Goal: Task Accomplishment & Management: Manage account settings

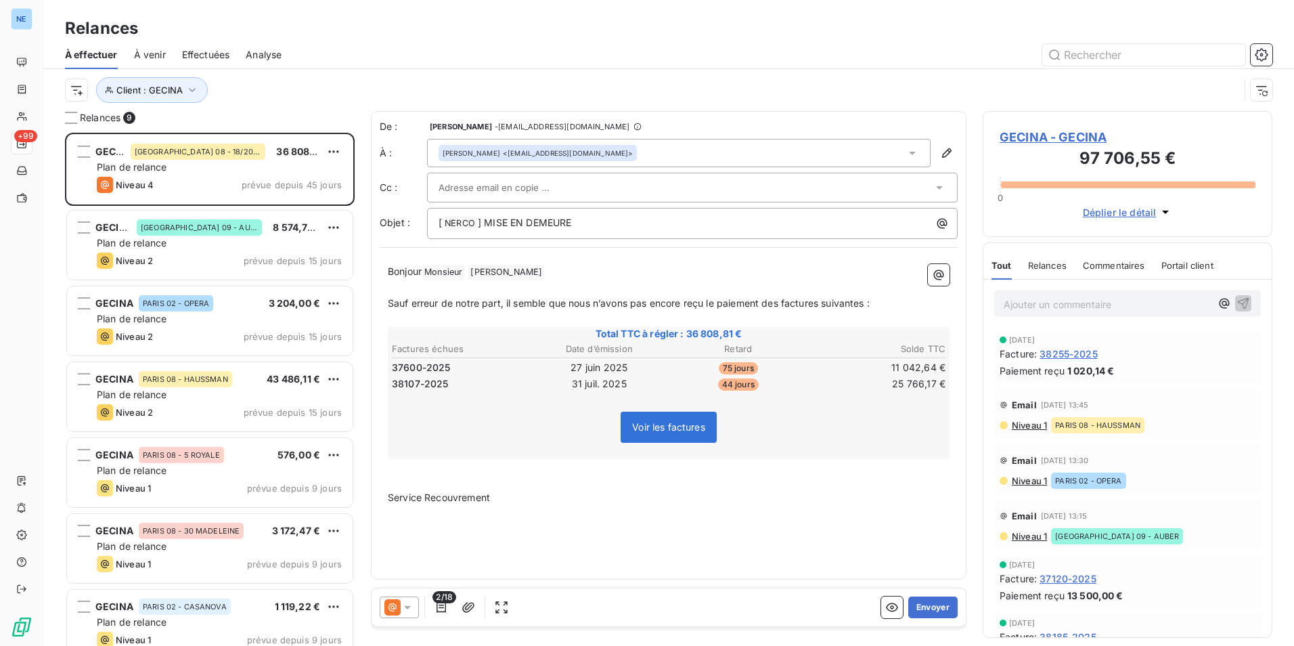
scroll to position [503, 280]
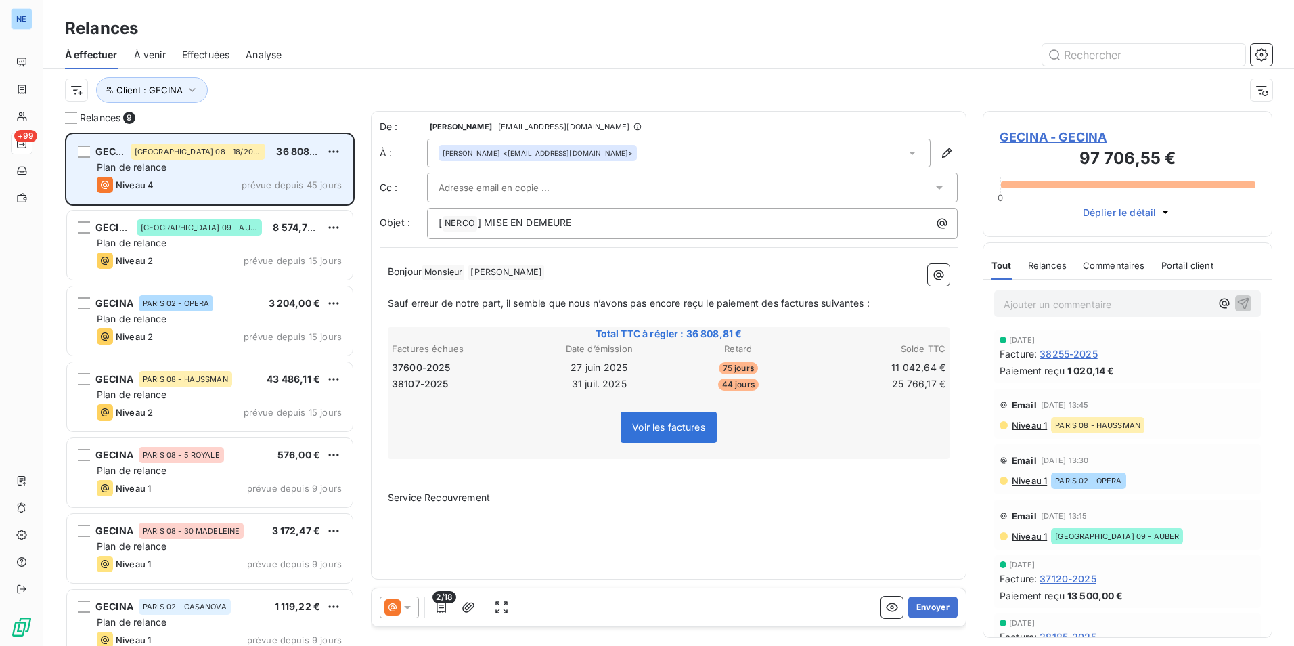
click at [239, 181] on div "Niveau 4 prévue depuis 45 jours" at bounding box center [219, 185] width 245 height 16
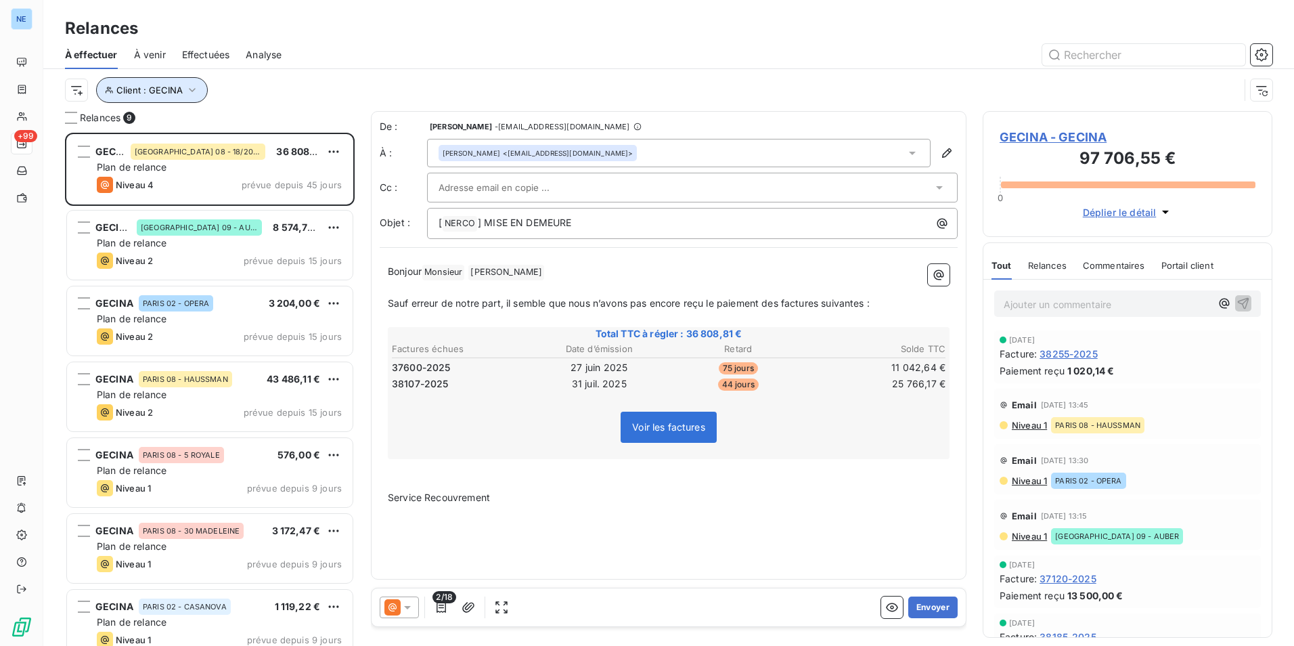
click at [186, 87] on icon "button" at bounding box center [193, 90] width 14 height 14
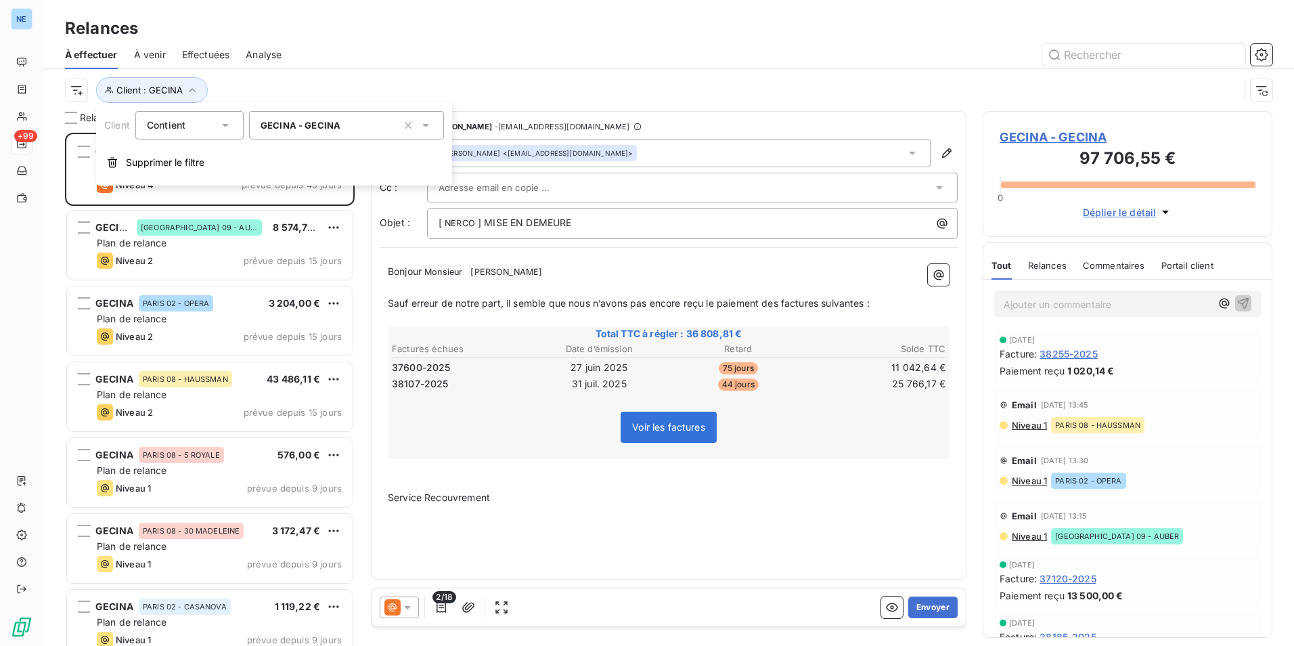
drag, startPoint x: 371, startPoint y: 123, endPoint x: 95, endPoint y: 118, distance: 276.3
click at [100, 118] on div "Client Contient is GECINA - GECINA" at bounding box center [274, 125] width 356 height 28
click at [412, 128] on icon "button" at bounding box center [408, 125] width 14 height 14
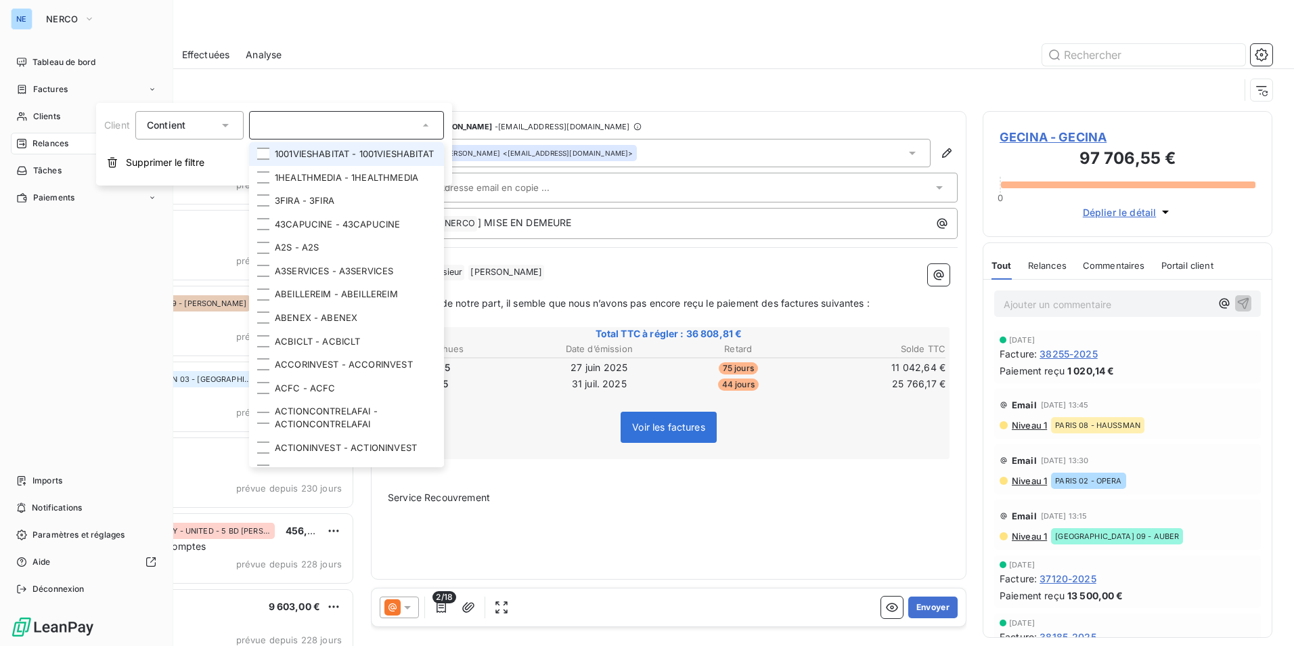
click at [30, 139] on div "Relances" at bounding box center [42, 143] width 52 height 12
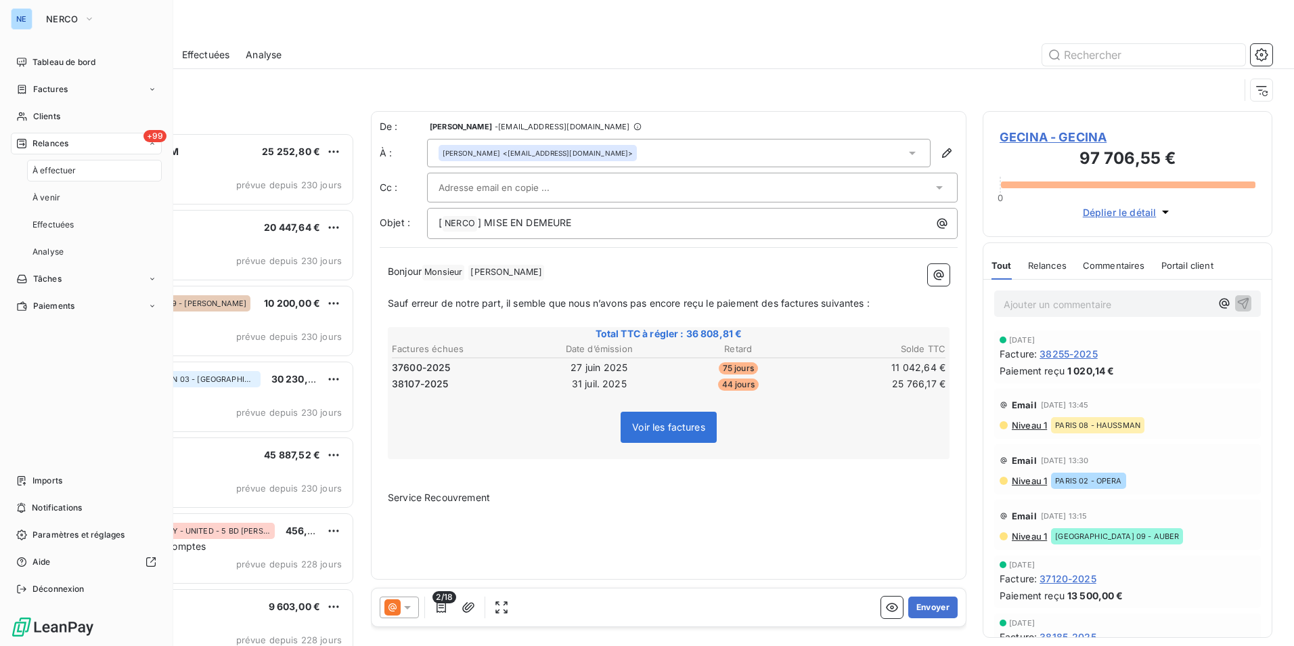
click at [91, 140] on div "+99 Relances" at bounding box center [86, 144] width 151 height 22
click at [157, 141] on span "+99" at bounding box center [155, 136] width 23 height 12
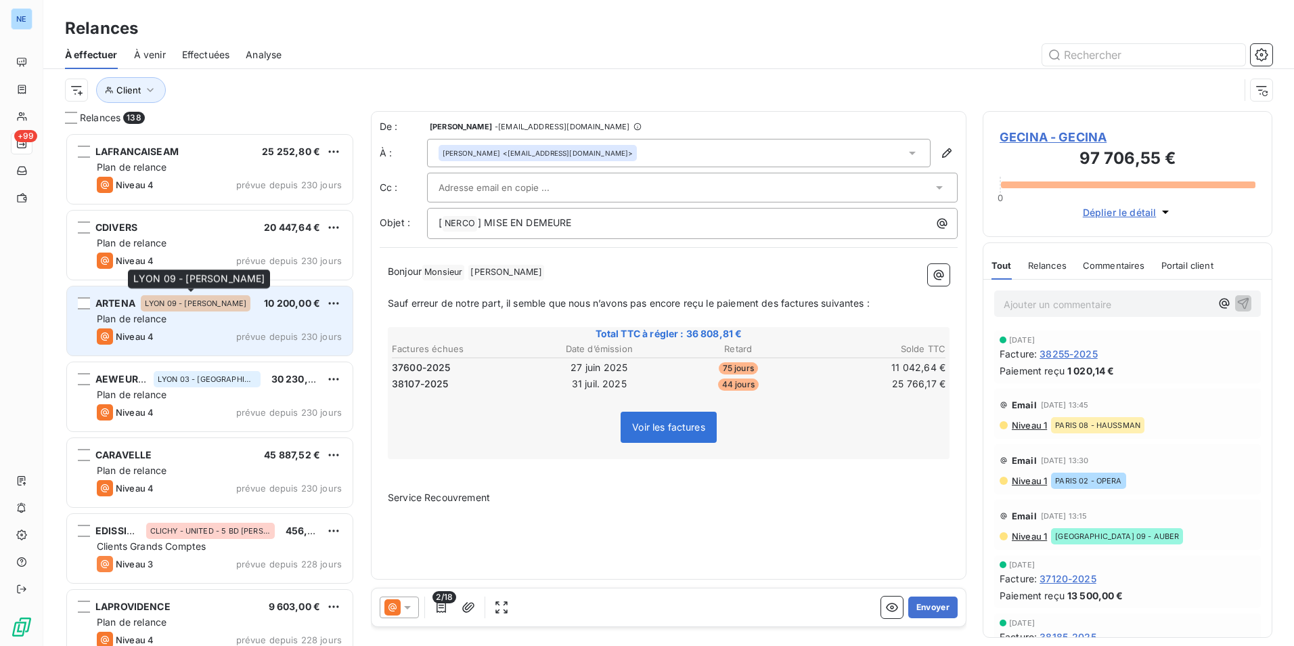
click at [148, 295] on div "LYON 09 - [PERSON_NAME]" at bounding box center [196, 303] width 110 height 16
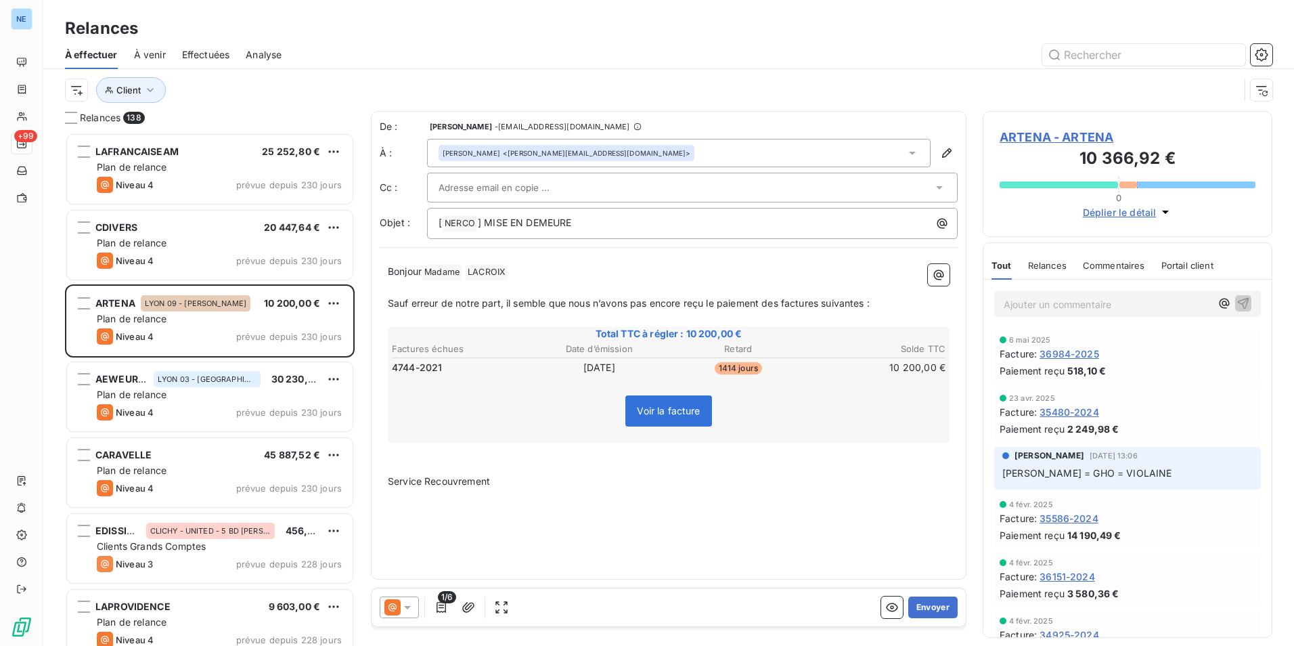
click at [1038, 261] on span "Relances" at bounding box center [1047, 265] width 39 height 11
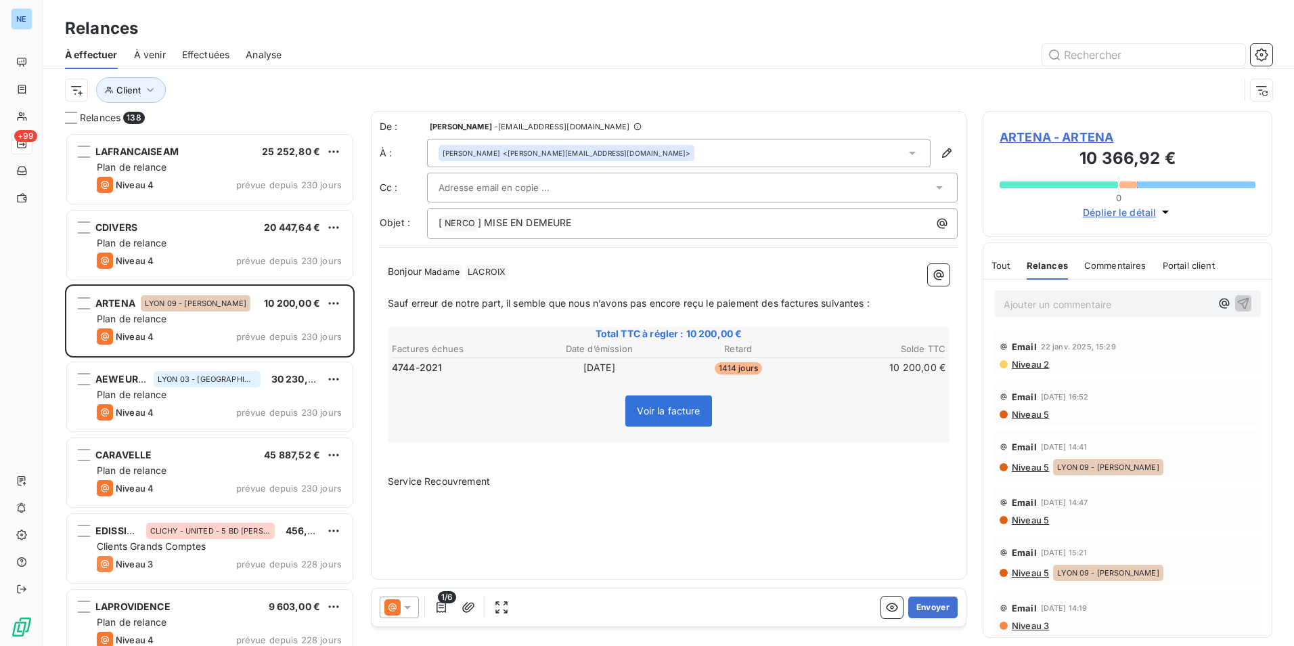
click at [1005, 265] on span "Tout" at bounding box center [1001, 265] width 19 height 11
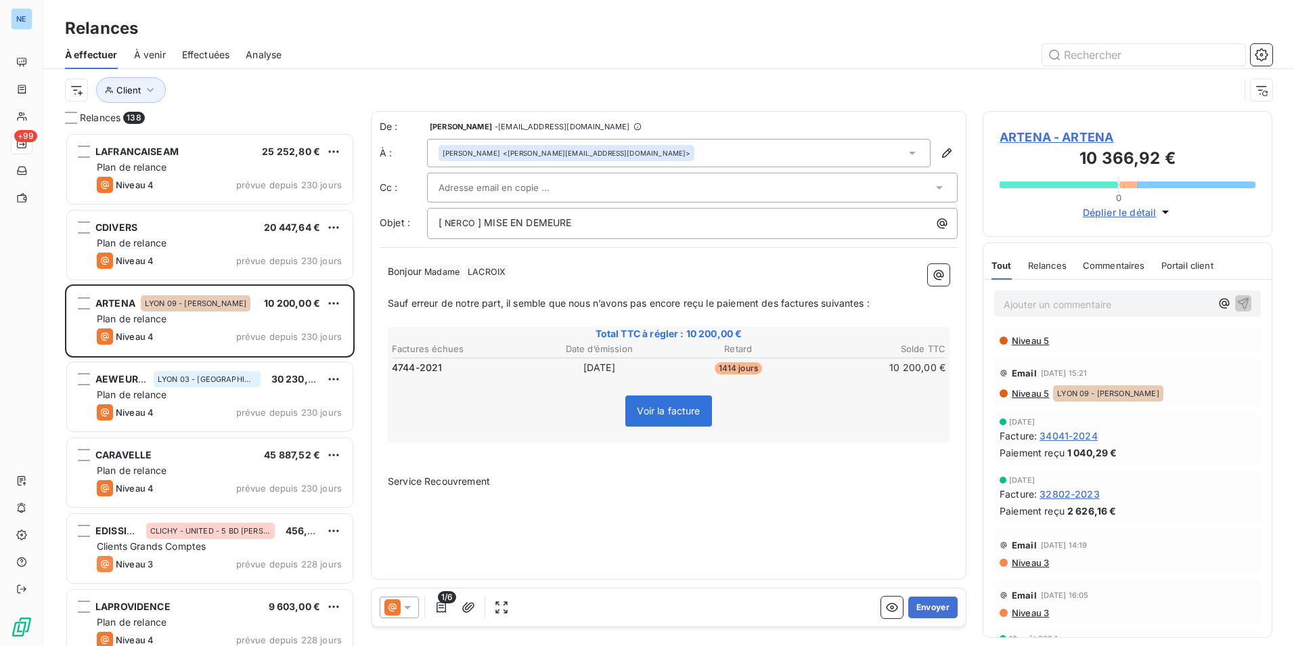
scroll to position [474, 0]
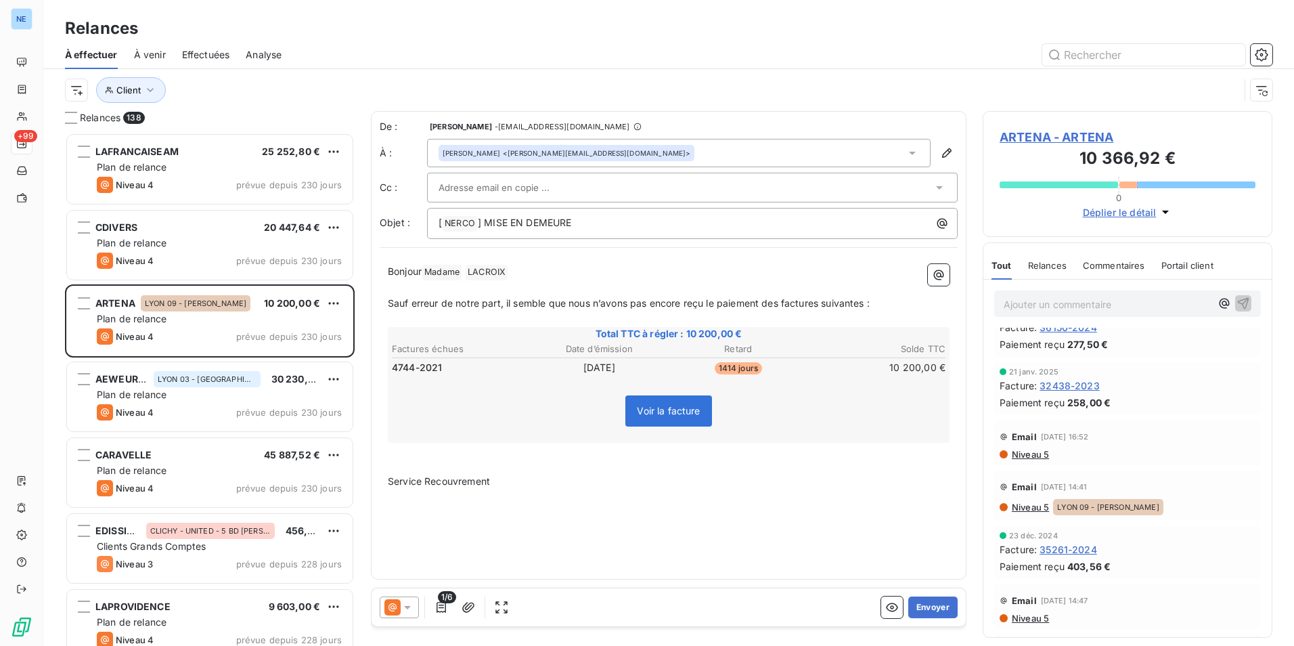
click at [1043, 271] on div "Relances" at bounding box center [1047, 265] width 39 height 28
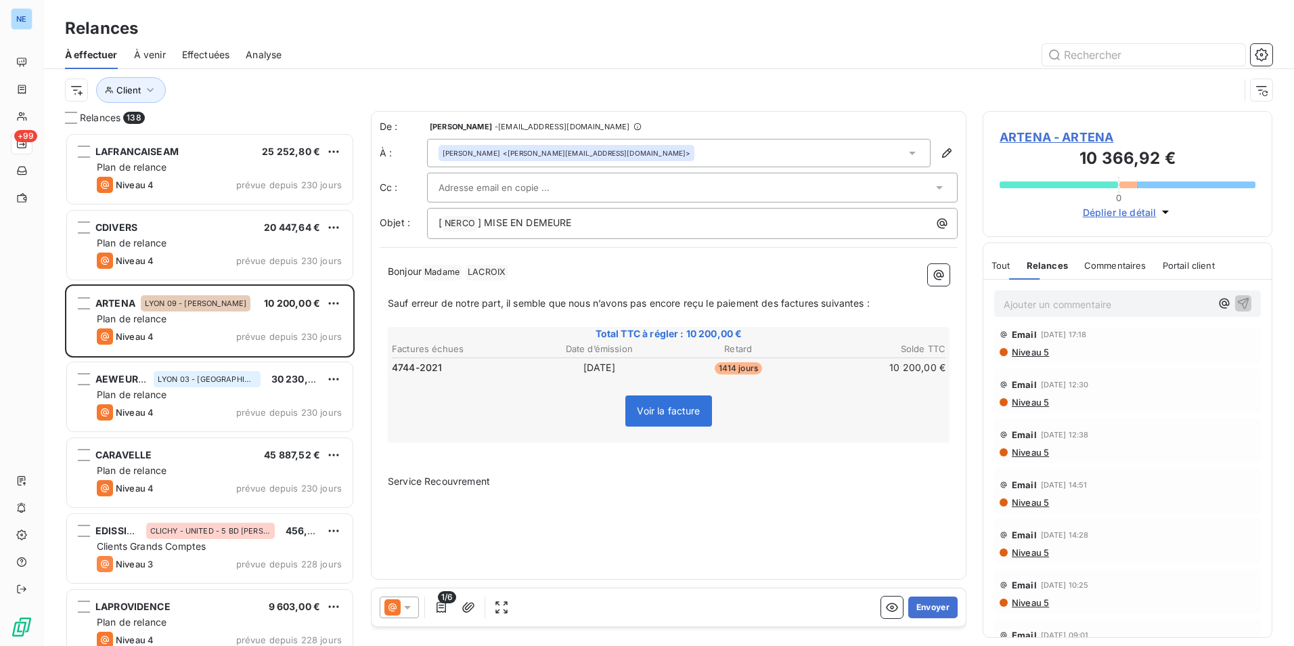
scroll to position [0, 0]
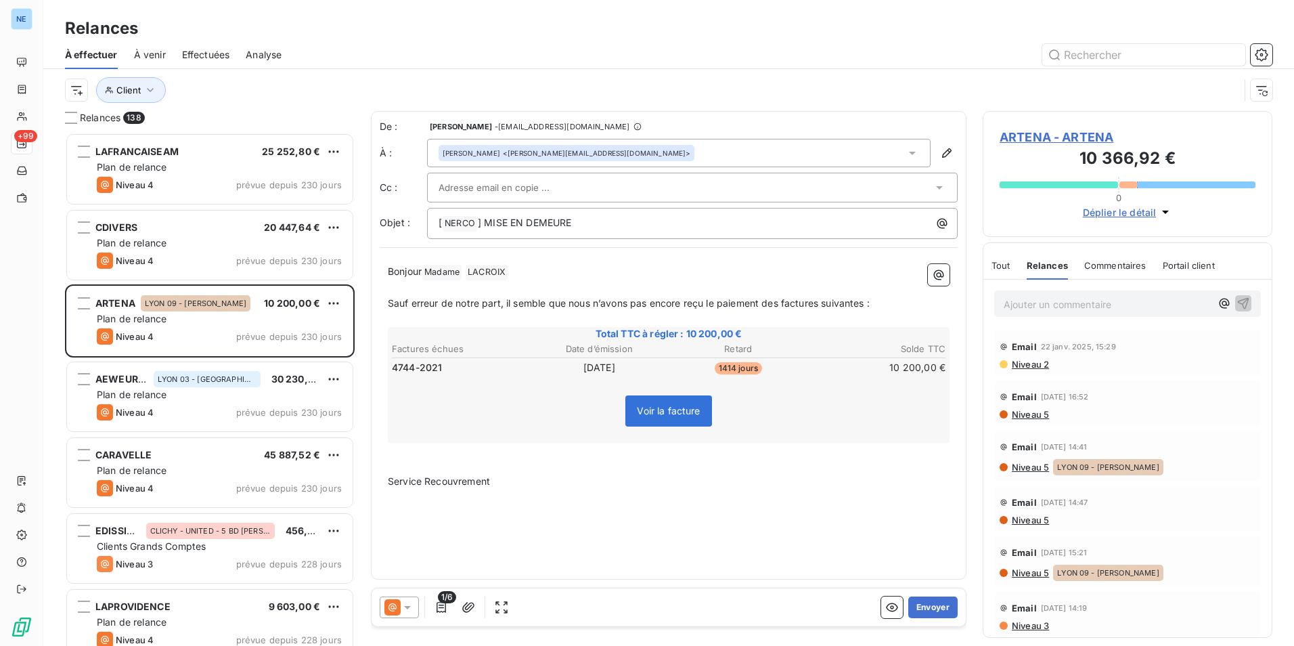
click at [816, 534] on div "De : Olivia PRAVE - rappels@leanpay.io À : Vanessa LACROIX <vanessa.lacroix@art…" at bounding box center [669, 345] width 596 height 469
click at [1110, 266] on span "Commentaires" at bounding box center [1116, 265] width 62 height 11
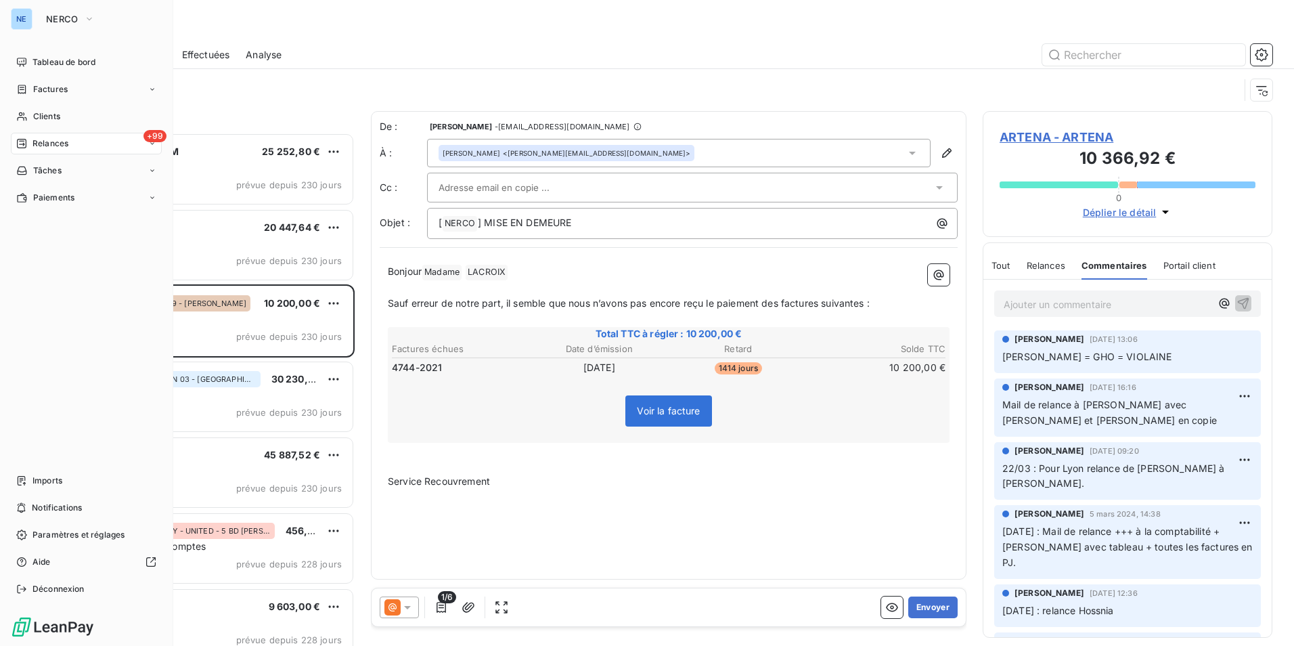
click at [15, 135] on div "+99 Relances" at bounding box center [86, 144] width 151 height 22
click at [69, 140] on div "+99 Relances" at bounding box center [86, 144] width 151 height 22
click at [70, 141] on div "+99 Relances" at bounding box center [86, 144] width 151 height 22
click at [74, 64] on span "Tableau de bord" at bounding box center [63, 62] width 63 height 12
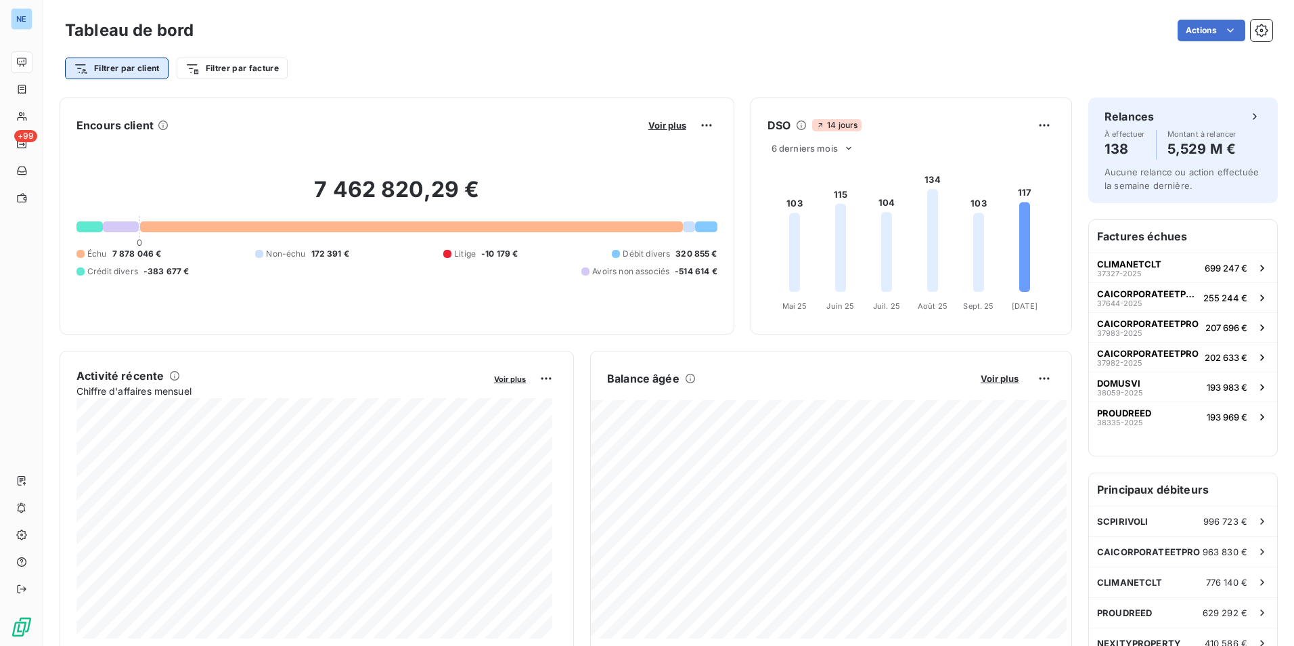
click at [141, 68] on html "NE +99 Tableau de bord Actions Filtrer par client Filtrer par facture Encours c…" at bounding box center [647, 323] width 1294 height 646
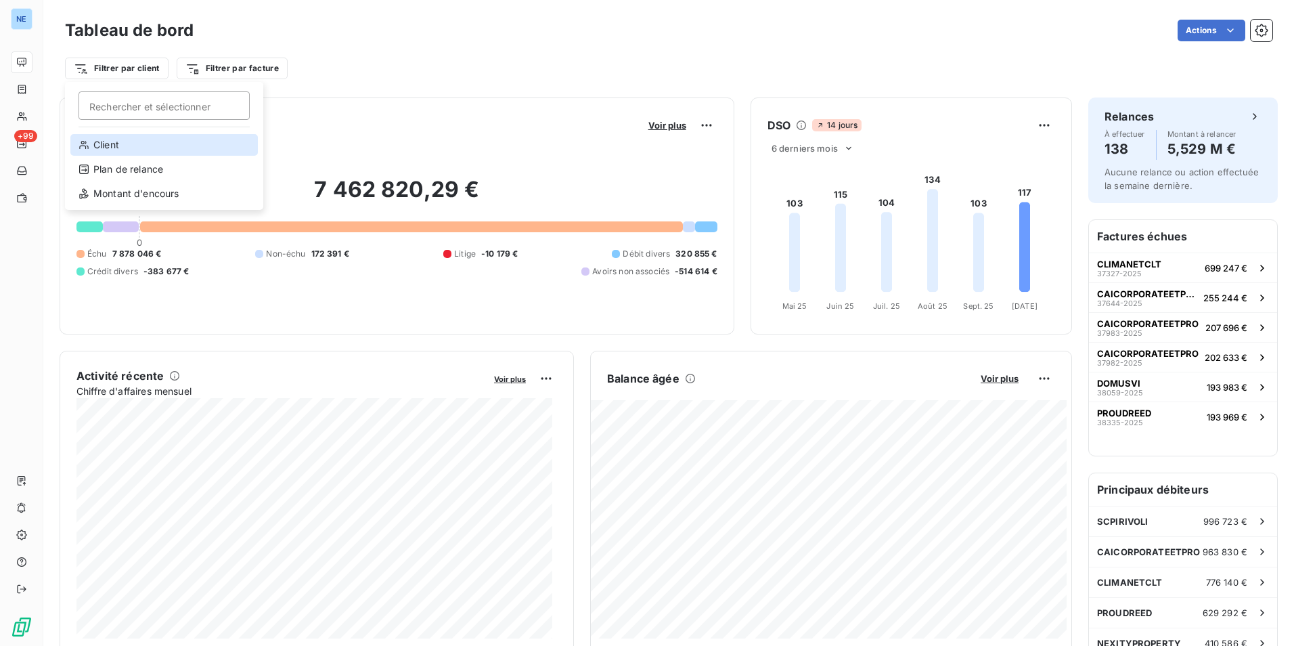
click at [102, 146] on div "Client" at bounding box center [164, 145] width 188 height 22
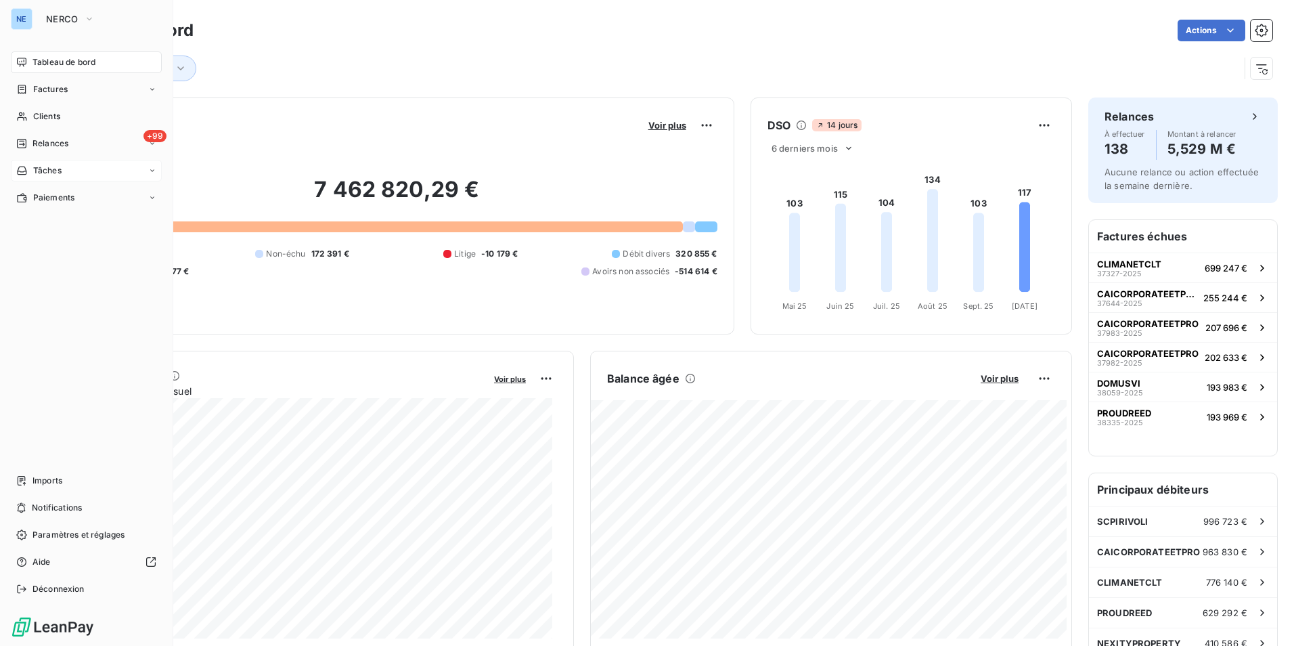
click at [58, 173] on span "Tâches" at bounding box center [47, 171] width 28 height 12
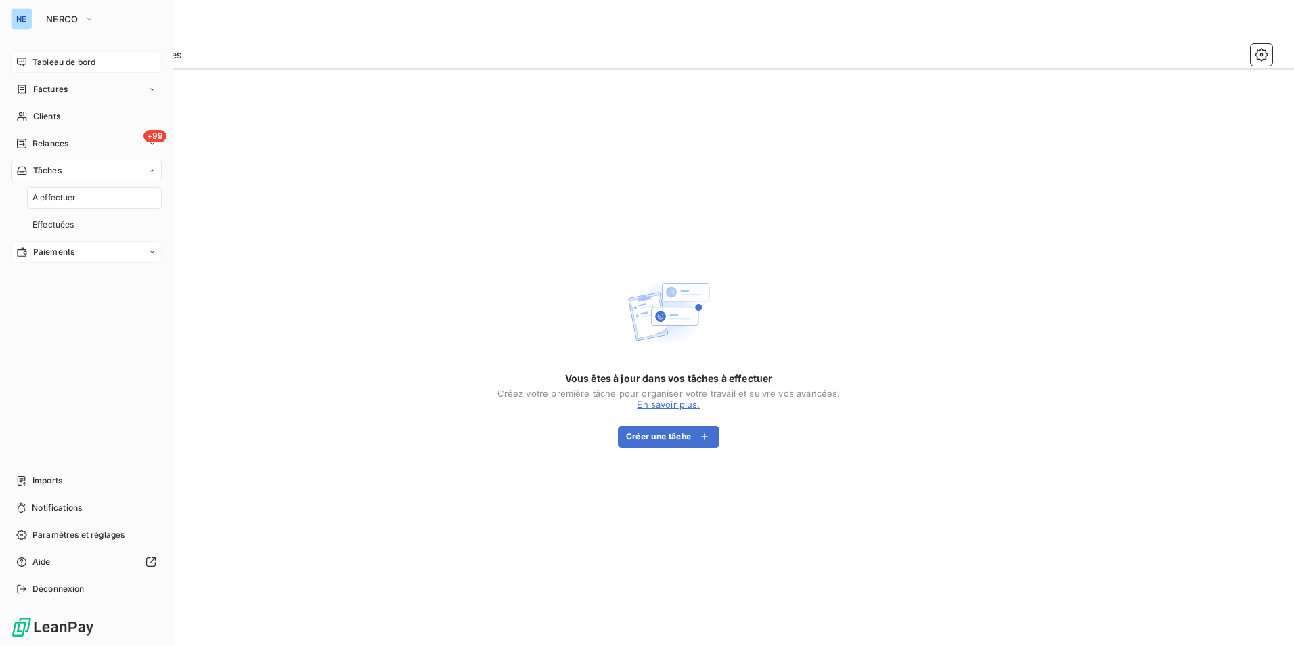
click at [59, 258] on div "Paiements" at bounding box center [86, 252] width 151 height 22
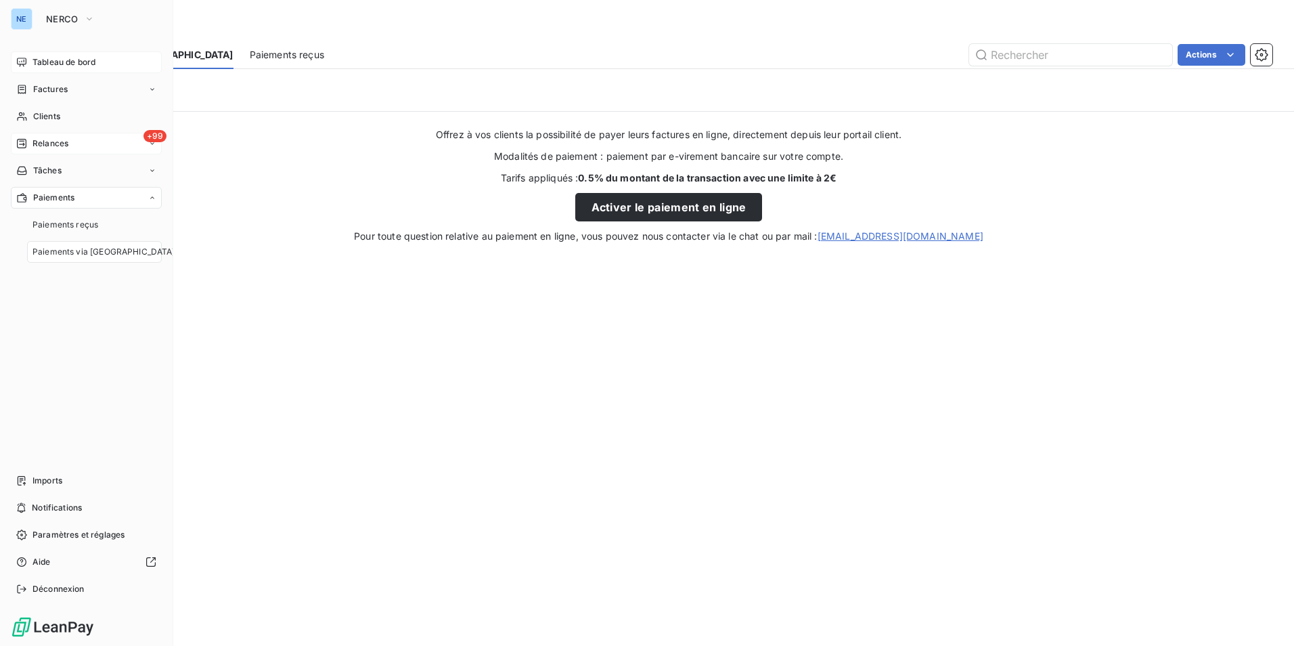
click at [50, 141] on span "Relances" at bounding box center [50, 143] width 36 height 12
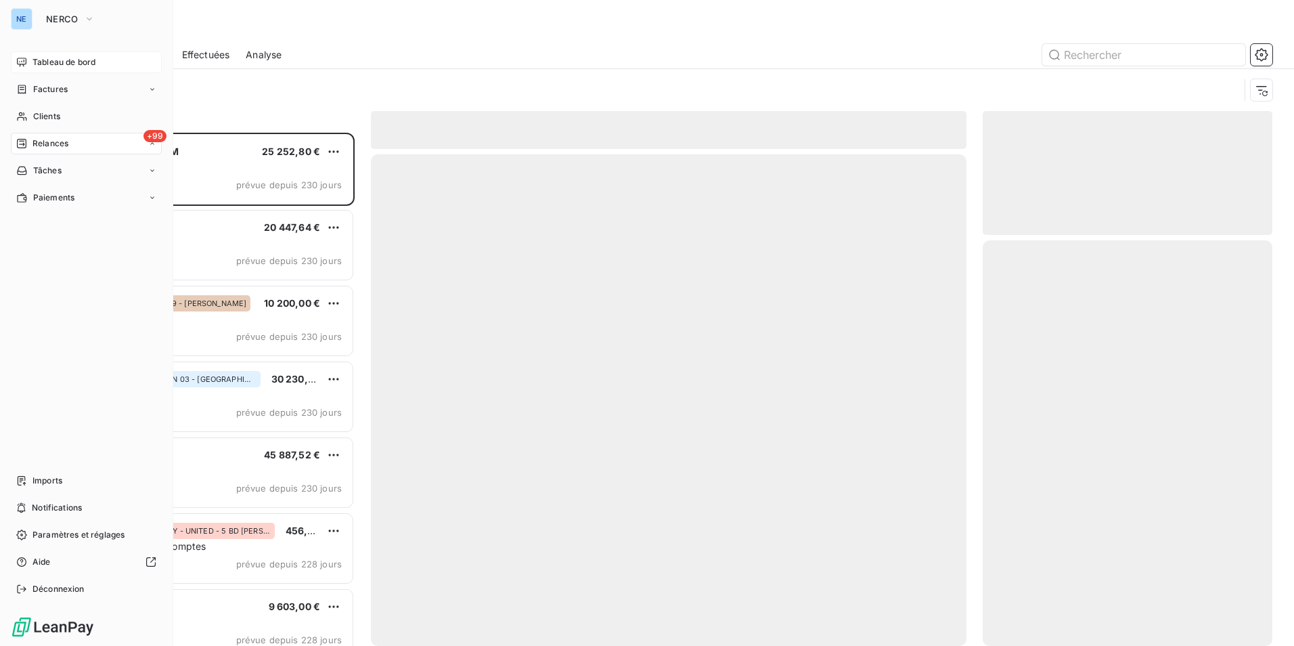
scroll to position [503, 280]
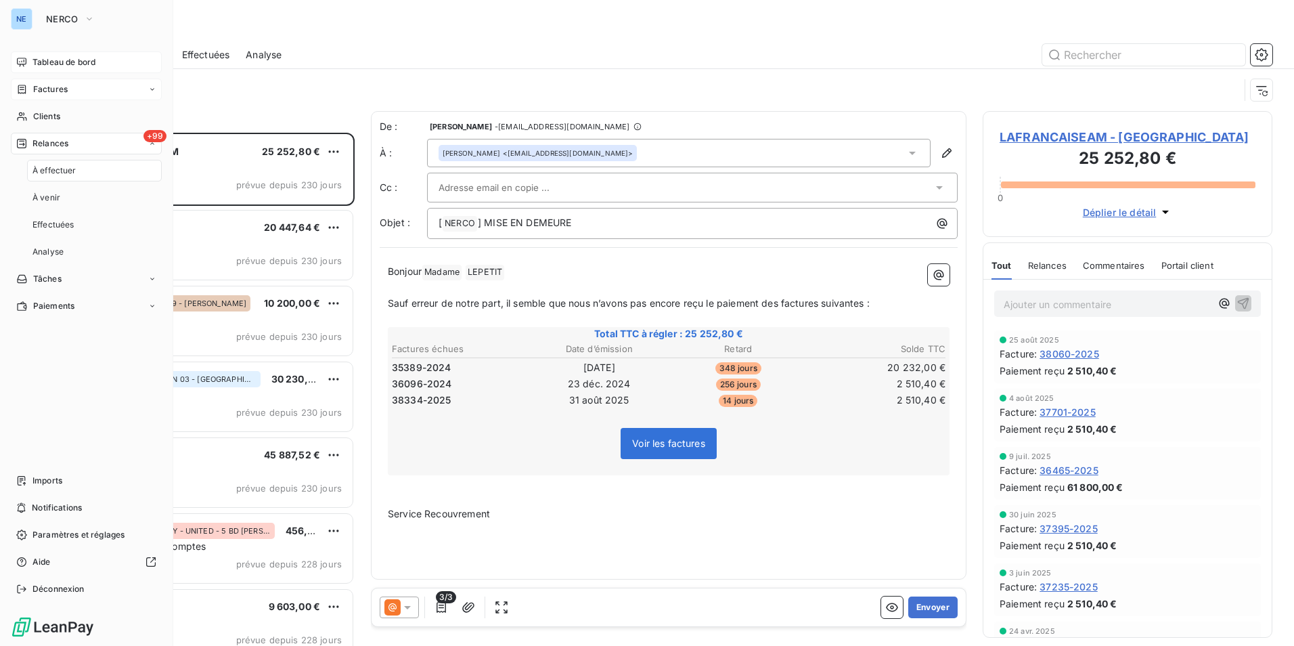
click at [73, 89] on div "Factures" at bounding box center [86, 90] width 151 height 22
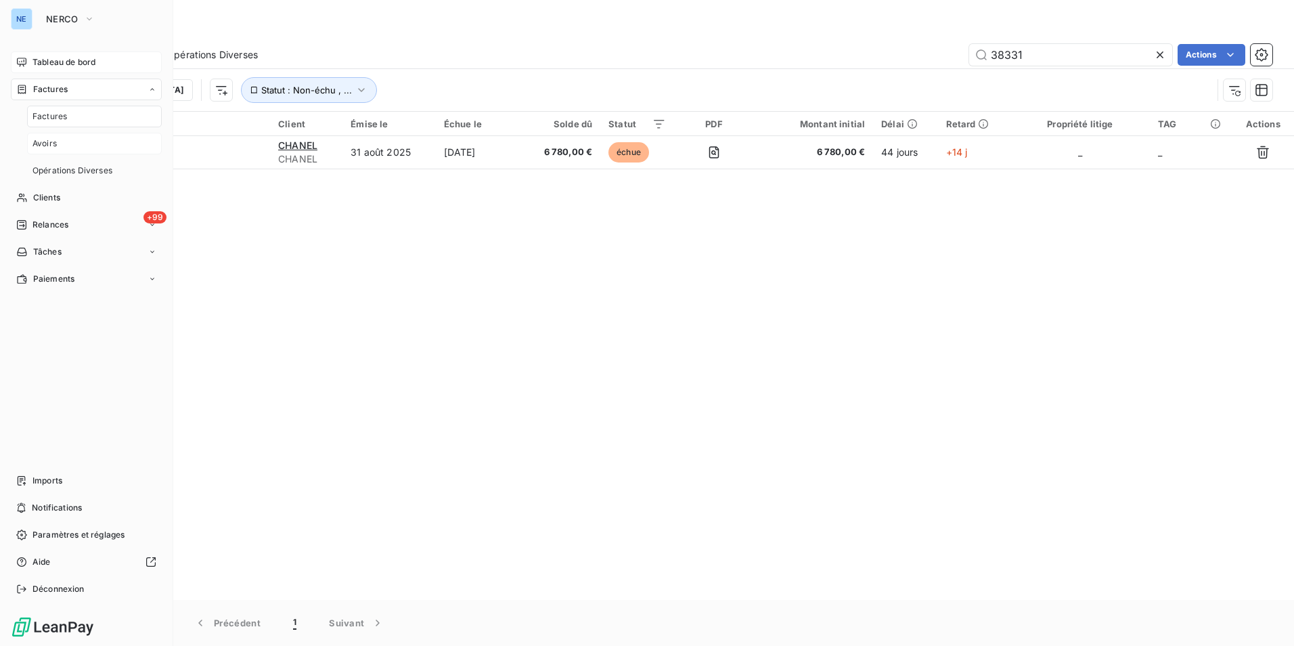
click at [38, 146] on span "Avoirs" at bounding box center [44, 143] width 24 height 12
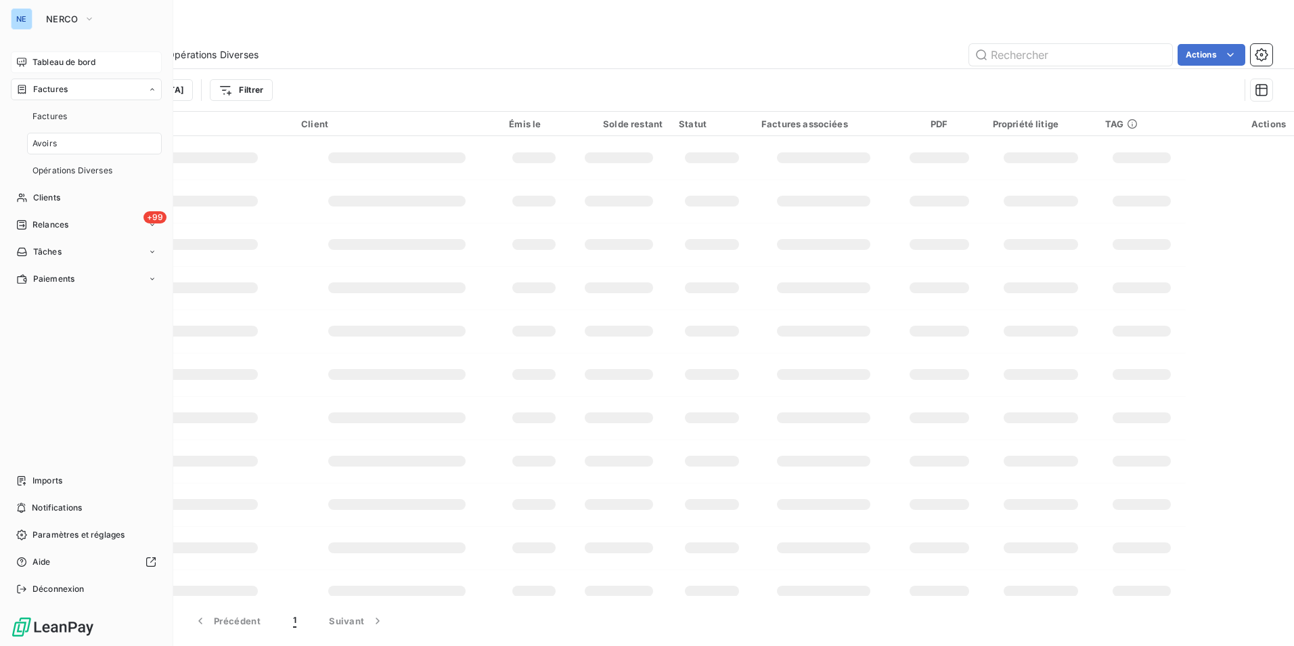
click at [87, 59] on span "Tableau de bord" at bounding box center [63, 62] width 63 height 12
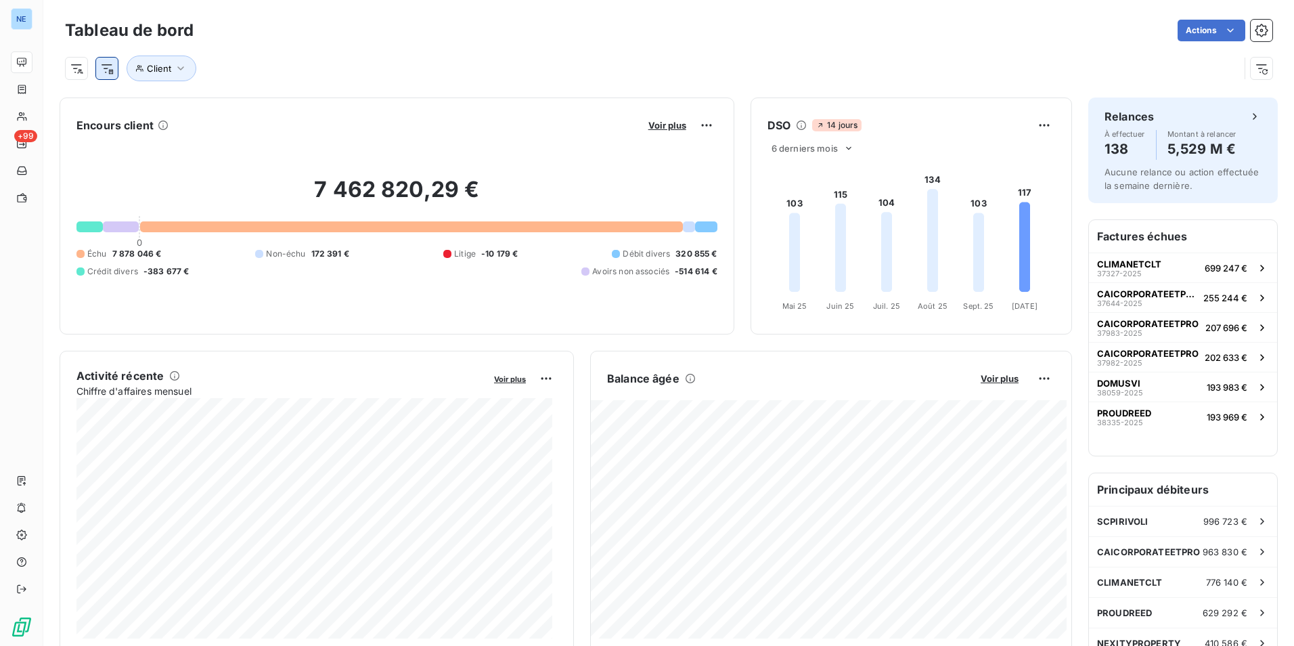
click at [105, 74] on html "NE +99 Tableau de bord Actions Client Encours client Voir plus 7 462 820,29 € 0…" at bounding box center [647, 323] width 1294 height 646
click at [84, 77] on html "NE +99 Tableau de bord Actions Client Encours client Voir plus 7 462 820,29 € 0…" at bounding box center [647, 323] width 1294 height 646
click at [500, 73] on div "Client" at bounding box center [652, 69] width 1175 height 26
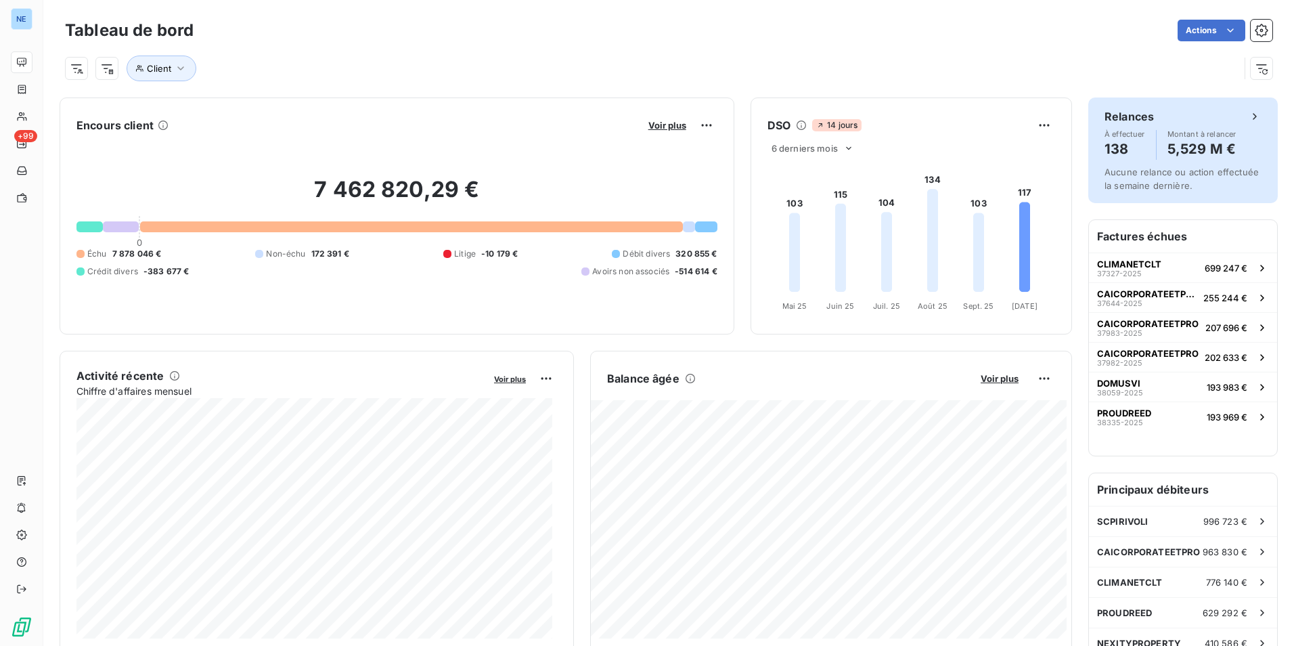
click at [1114, 146] on h4 "138" at bounding box center [1125, 149] width 41 height 22
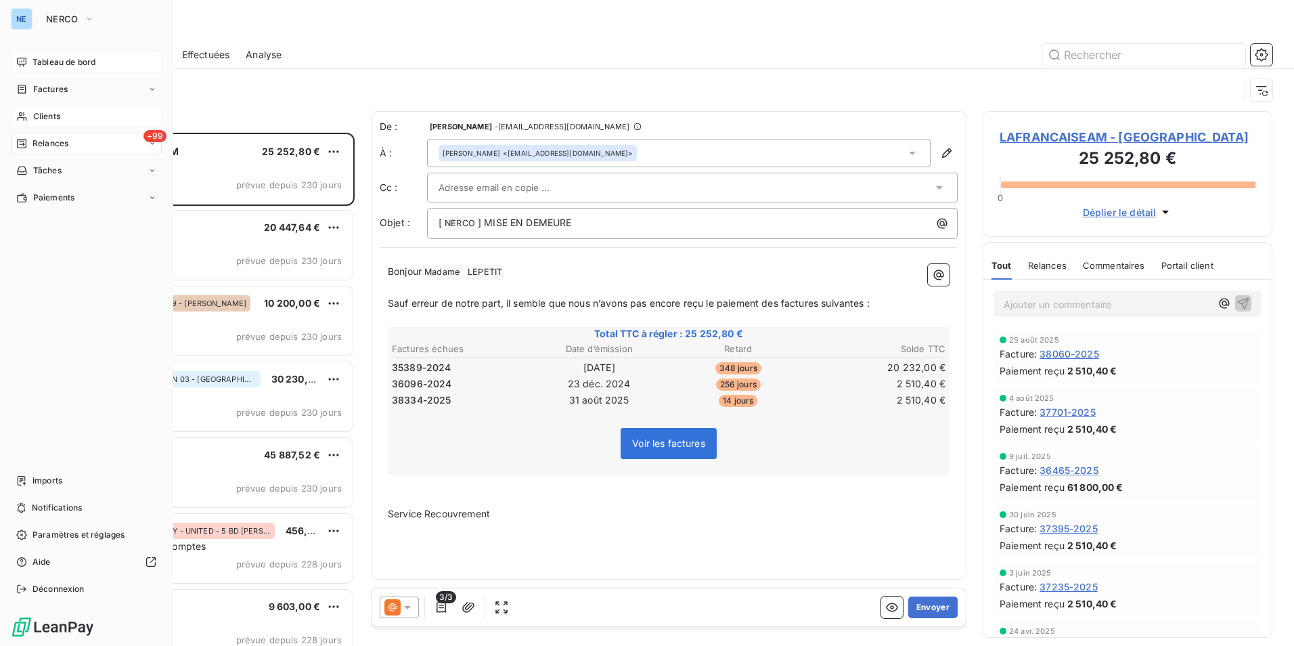
click at [47, 119] on span "Clients" at bounding box center [46, 116] width 27 height 12
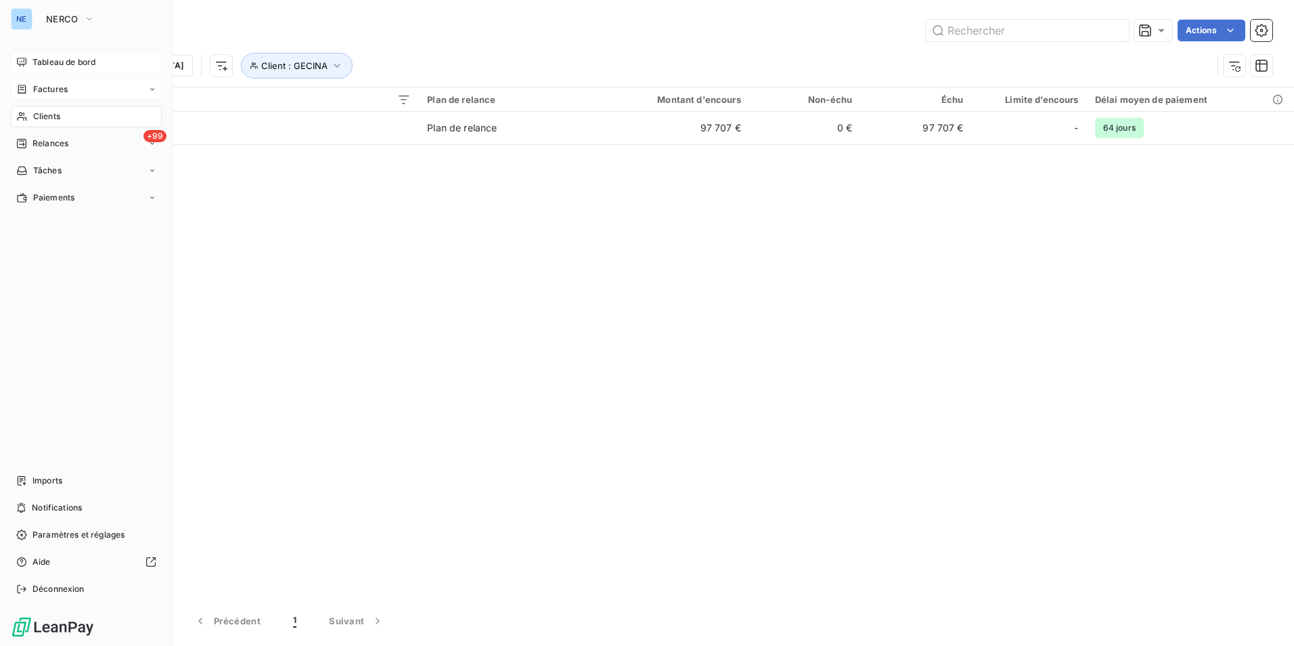
click at [53, 85] on span "Factures" at bounding box center [50, 89] width 35 height 12
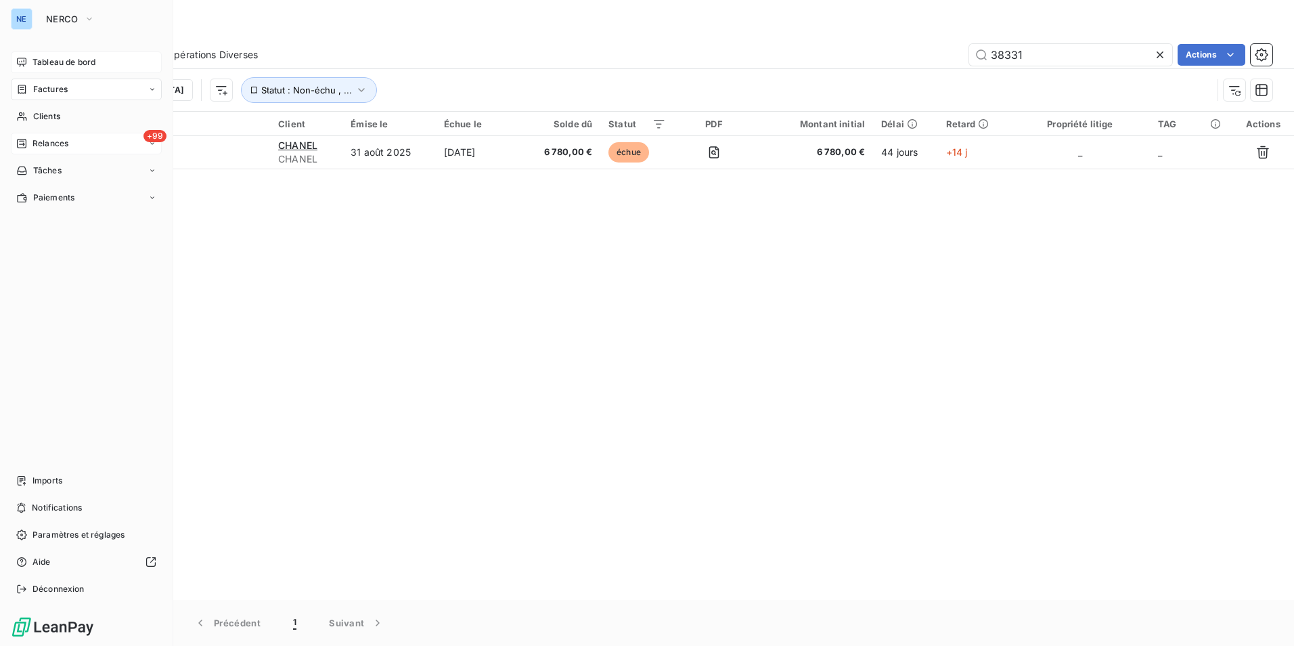
click at [46, 138] on span "Relances" at bounding box center [50, 143] width 36 height 12
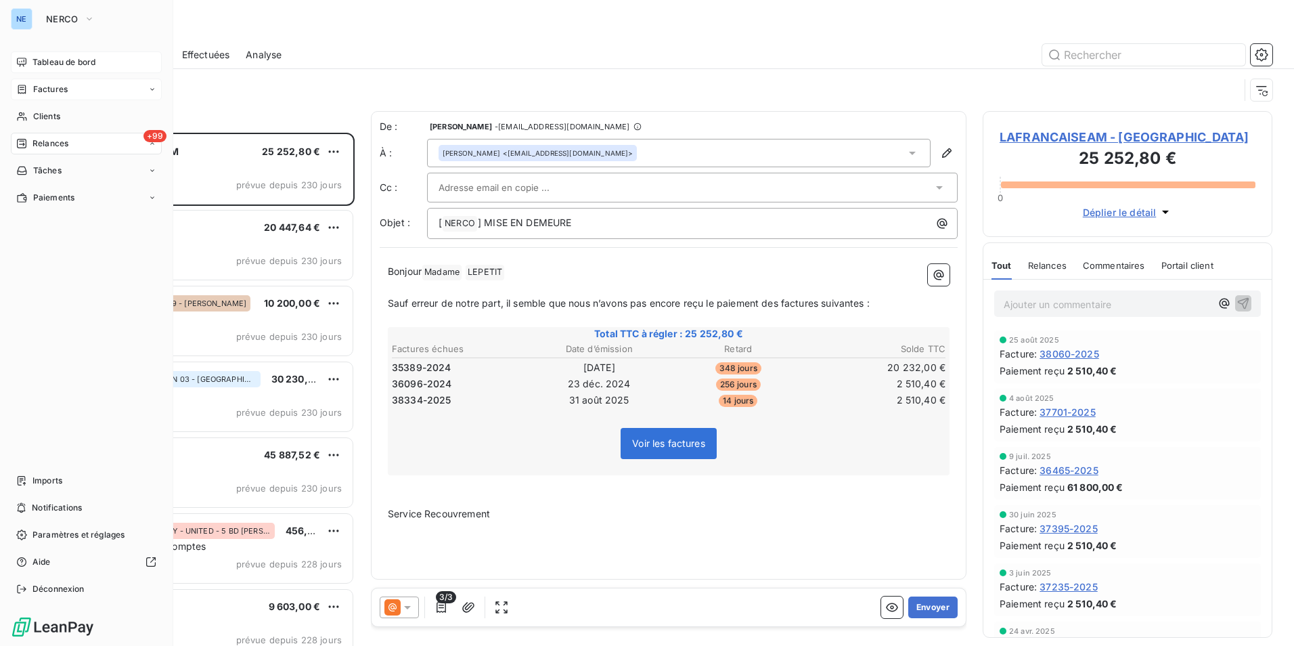
scroll to position [503, 280]
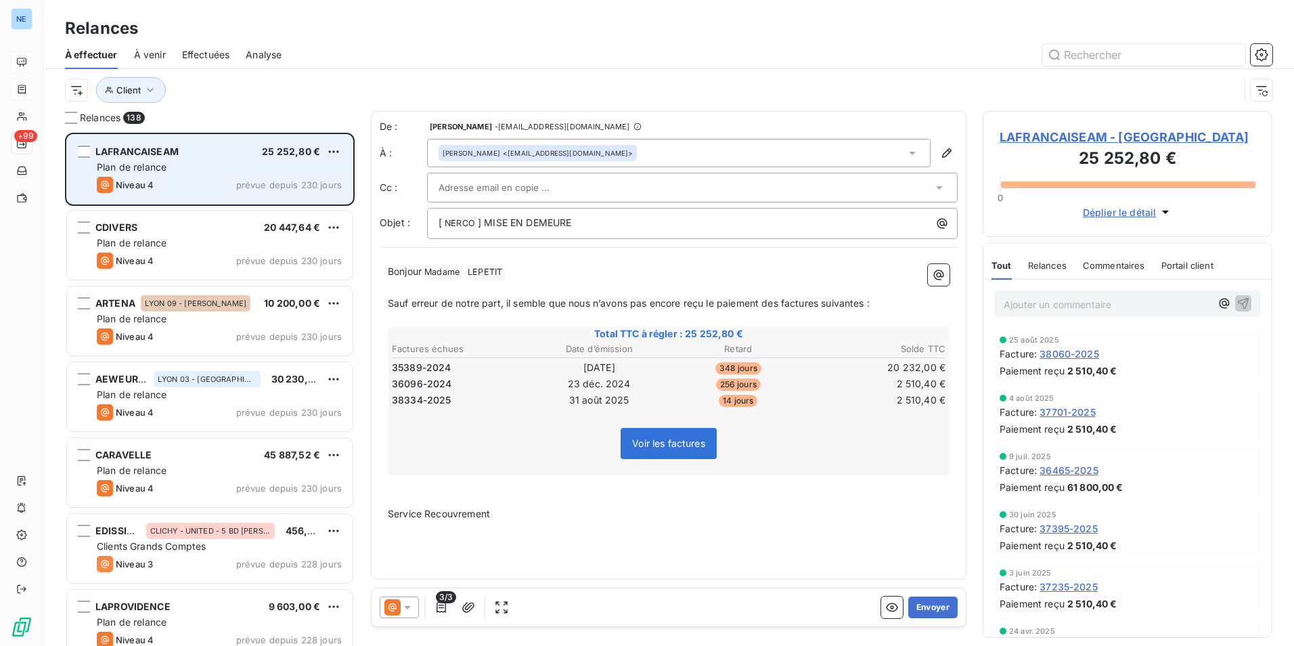
click at [183, 148] on div "LAFRANCAISEAM 25 252,80 €" at bounding box center [219, 152] width 245 height 12
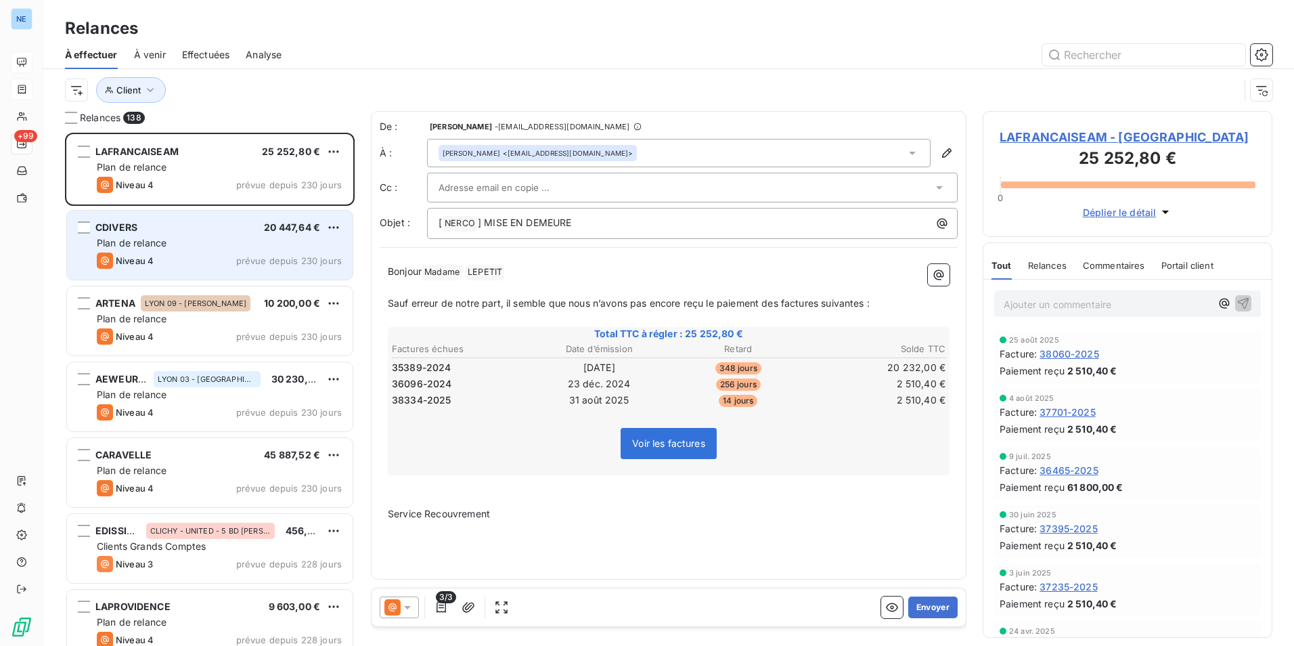
click at [157, 227] on div "CDIVERS 20 447,64 €" at bounding box center [219, 227] width 245 height 12
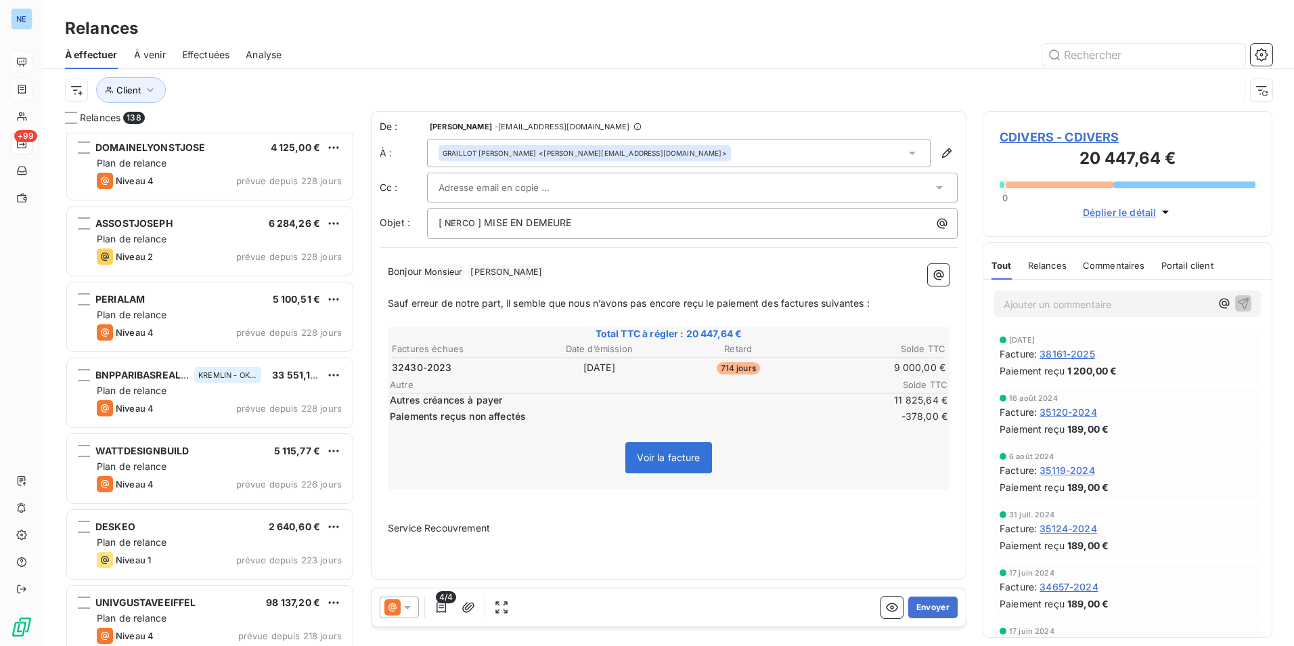
scroll to position [949, 0]
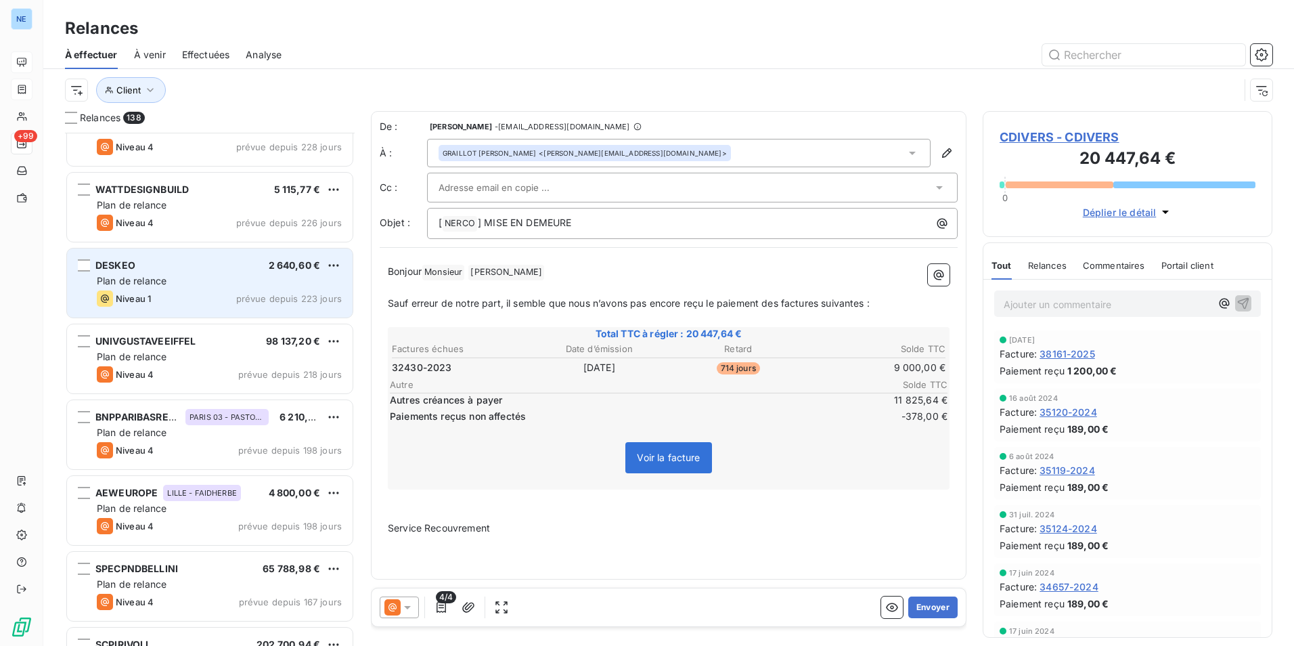
click at [228, 292] on div "Niveau 1 prévue depuis 223 jours" at bounding box center [219, 298] width 245 height 16
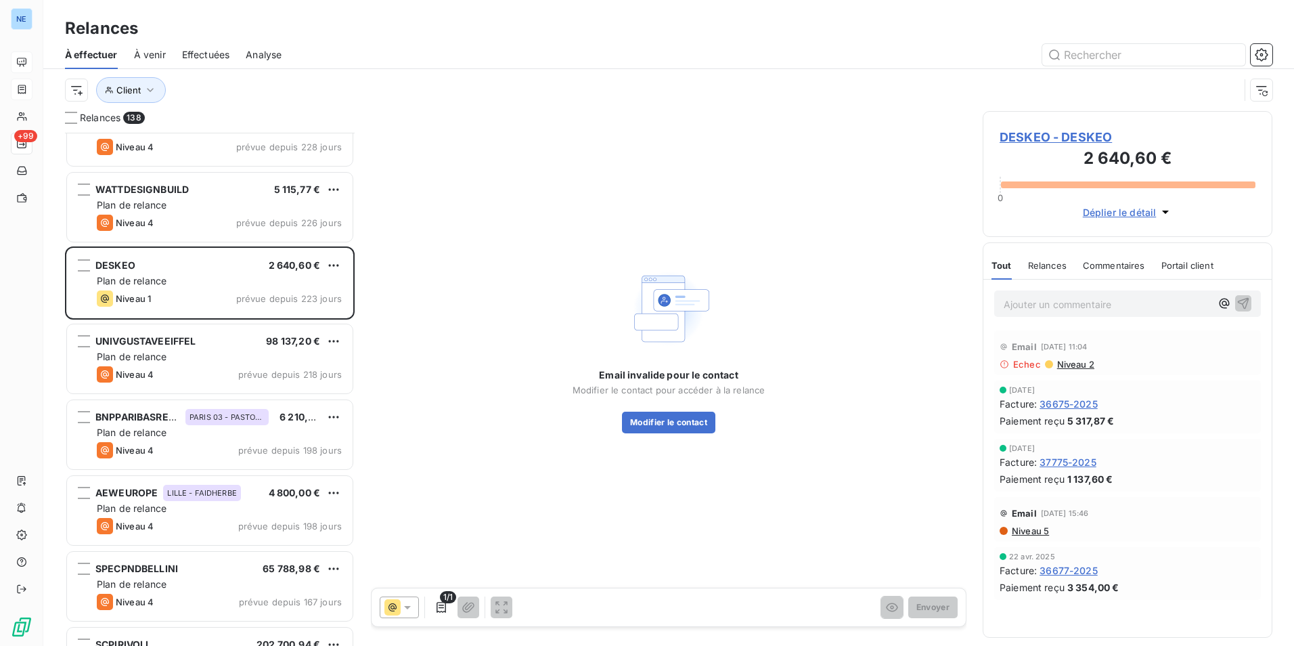
click at [569, 293] on div "Email invalide pour le contact Modifier le contact pour accéder à la relance Mo…" at bounding box center [669, 349] width 596 height 477
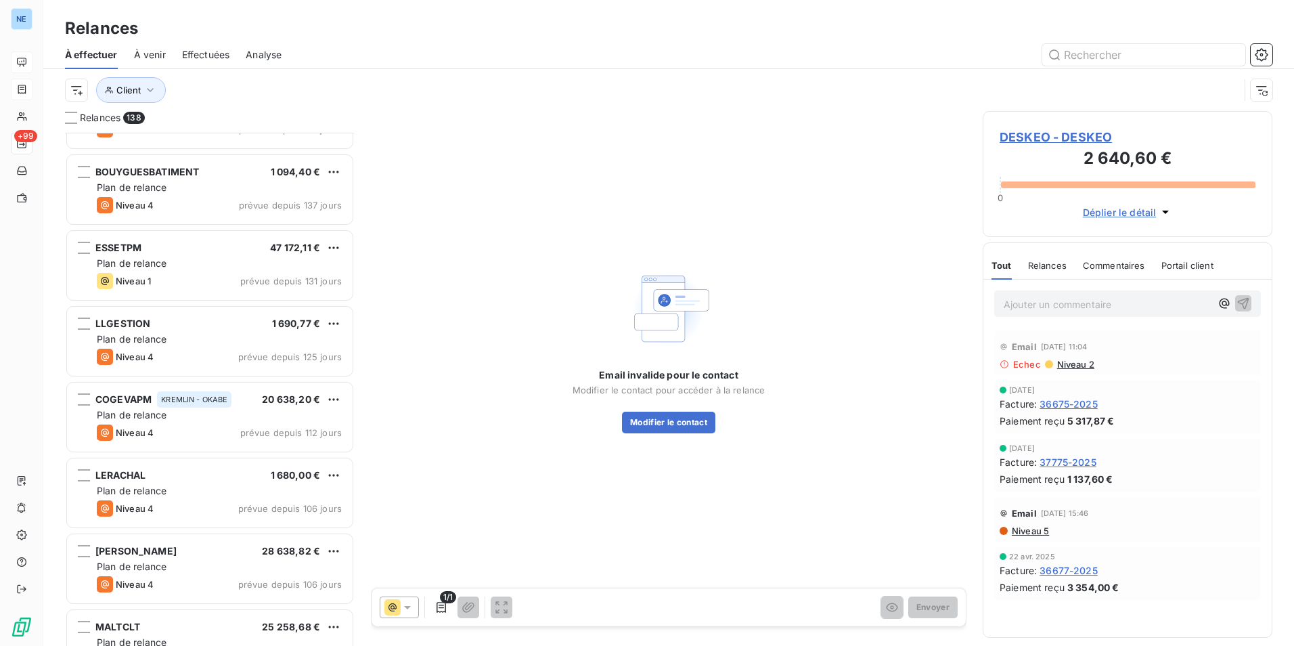
scroll to position [1761, 0]
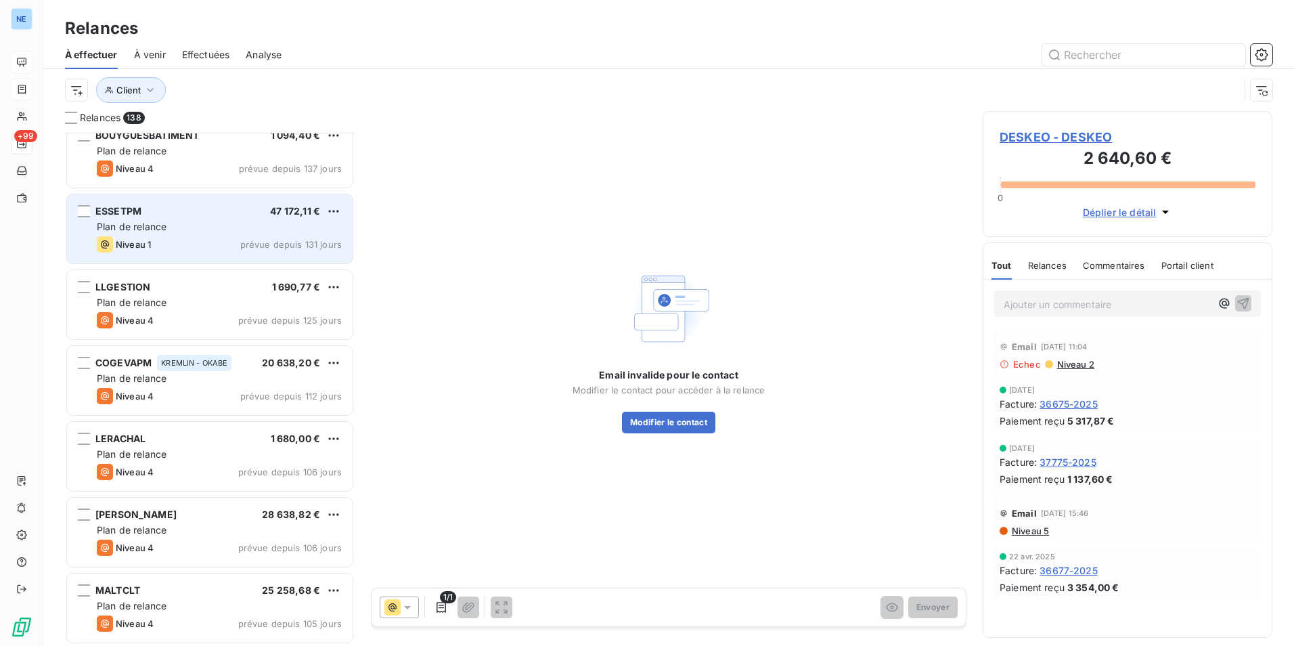
click at [175, 222] on div "Plan de relance" at bounding box center [219, 227] width 245 height 14
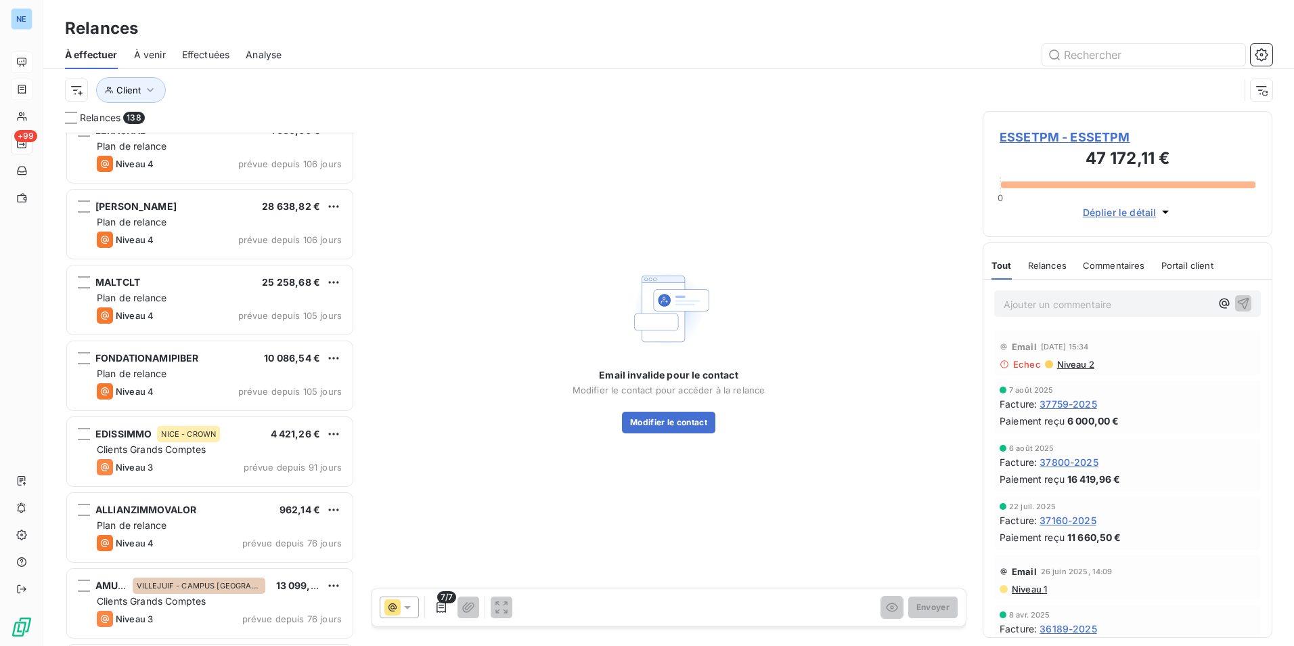
scroll to position [2099, 0]
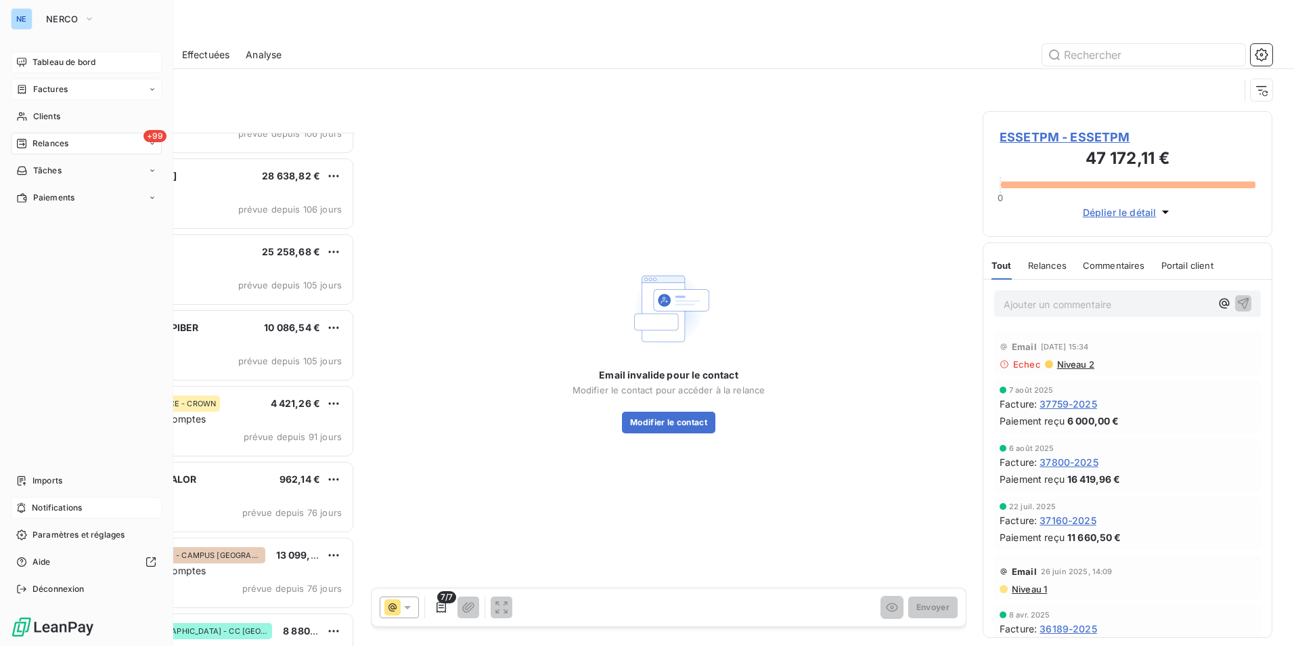
click at [65, 507] on span "Notifications" at bounding box center [57, 508] width 50 height 12
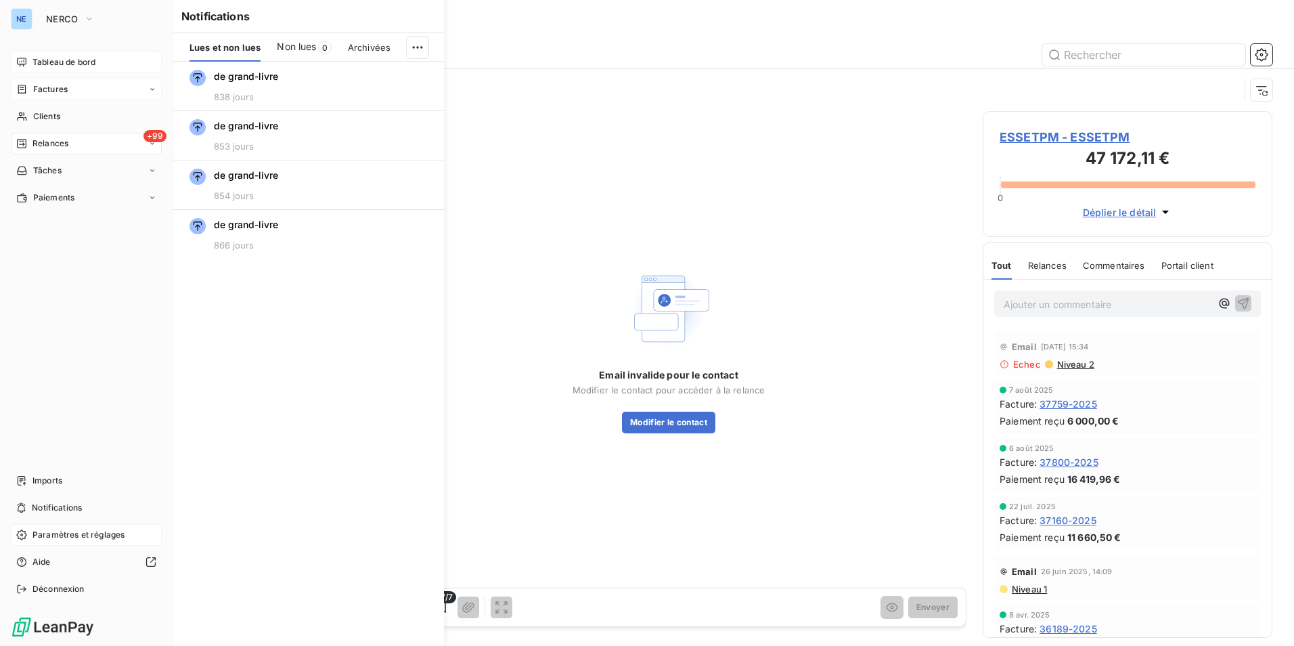
click at [62, 528] on div "Paramètres et réglages" at bounding box center [86, 535] width 151 height 22
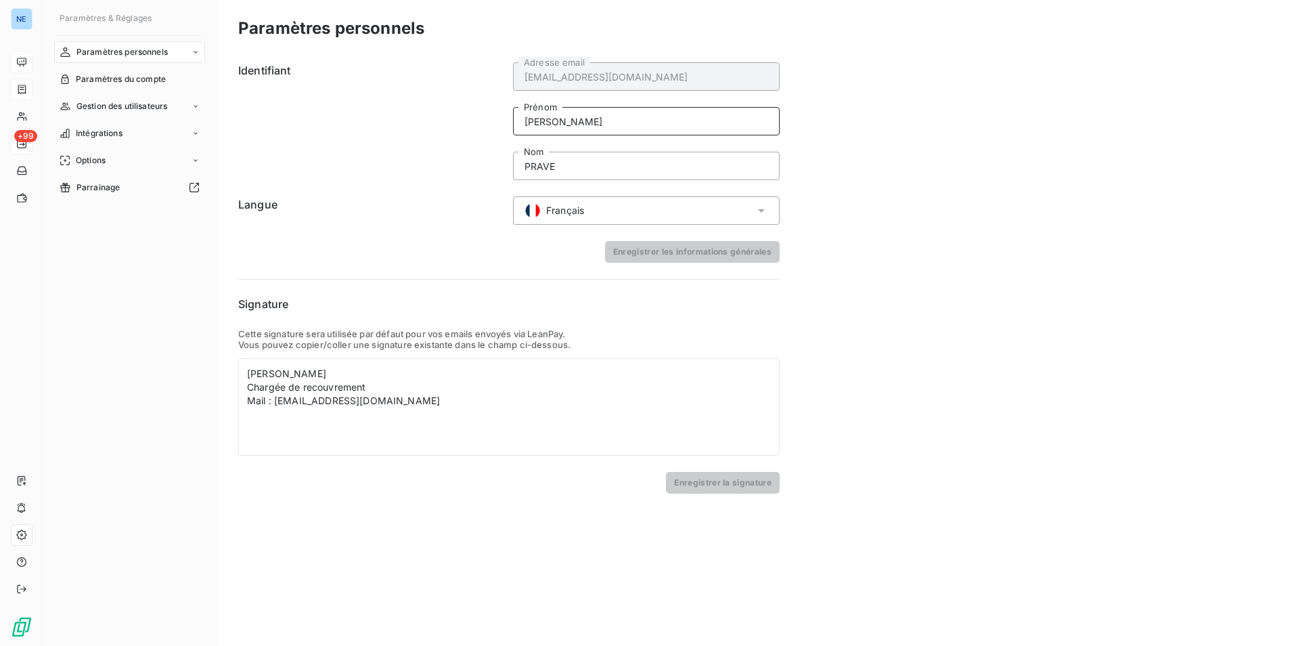
drag, startPoint x: 552, startPoint y: 117, endPoint x: 510, endPoint y: 119, distance: 42.0
click at [510, 119] on div "Identifiant o.prave@nerco.fr Adresse email Olivia Prénom PRAVE Nom" at bounding box center [509, 121] width 542 height 118
click at [409, 211] on h6 "Langue" at bounding box center [371, 210] width 267 height 28
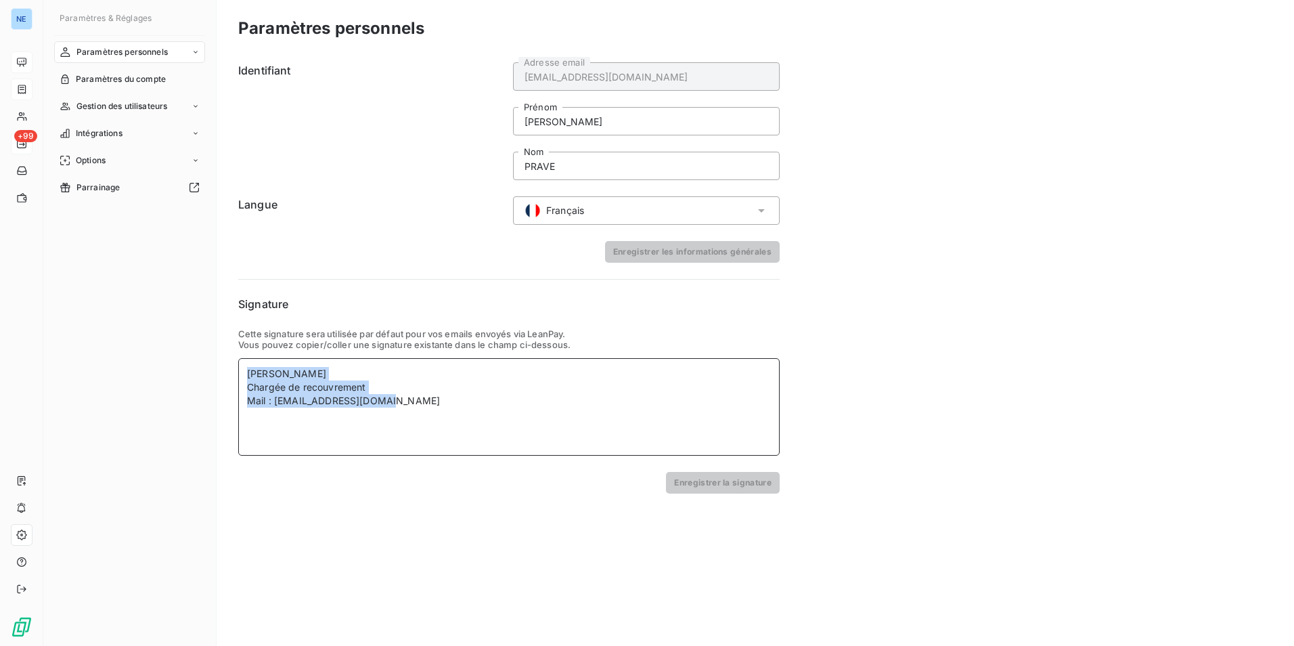
drag, startPoint x: 390, startPoint y: 401, endPoint x: 225, endPoint y: 380, distance: 165.9
click at [225, 380] on div "Paramètres personnels Identifiant o.prave@nerco.fr Adresse email Olivia Prénom …" at bounding box center [756, 323] width 1078 height 646
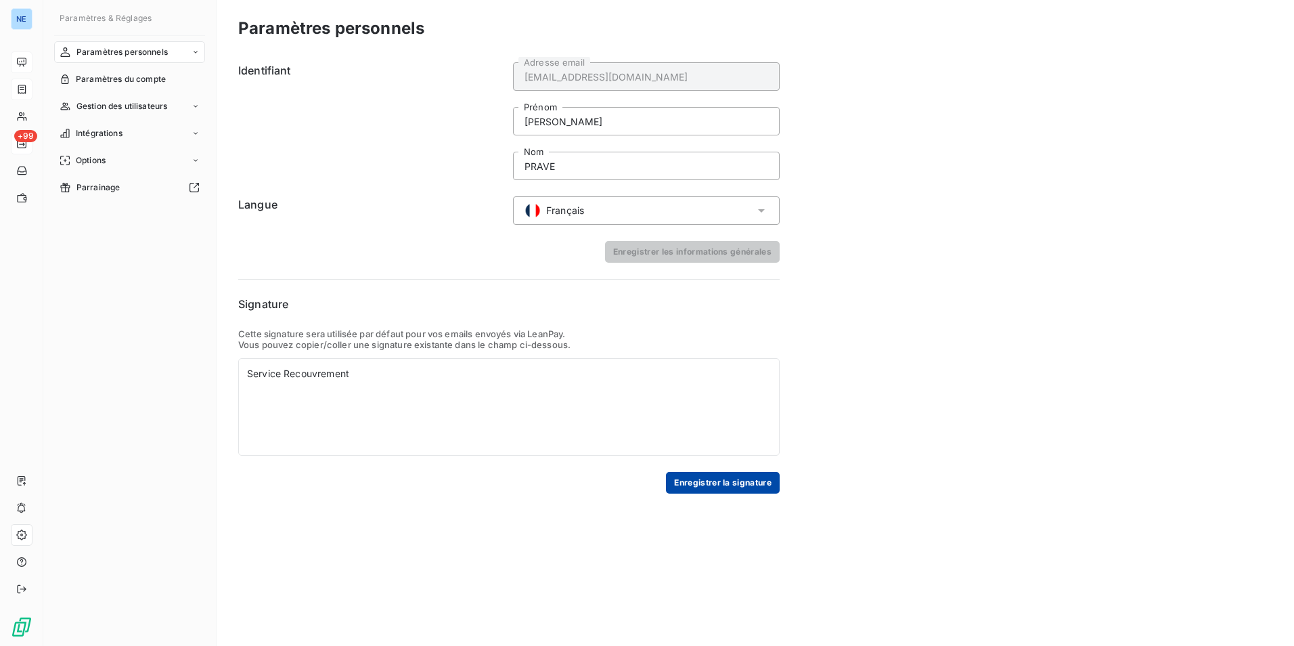
click at [724, 486] on button "Enregistrer la signature" at bounding box center [723, 483] width 114 height 22
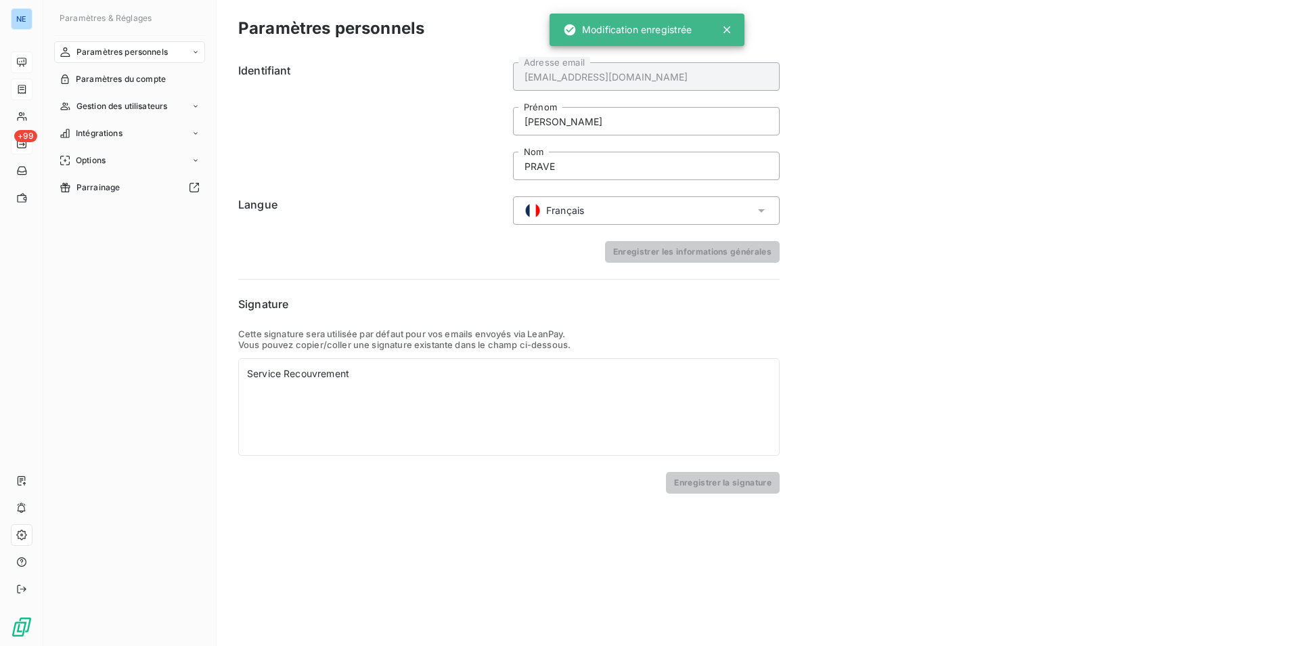
drag, startPoint x: 303, startPoint y: 529, endPoint x: 292, endPoint y: 529, distance: 10.9
click at [303, 529] on div "Paramètres personnels Identifiant o.prave@nerco.fr Adresse email Olivia Prénom …" at bounding box center [756, 323] width 1078 height 646
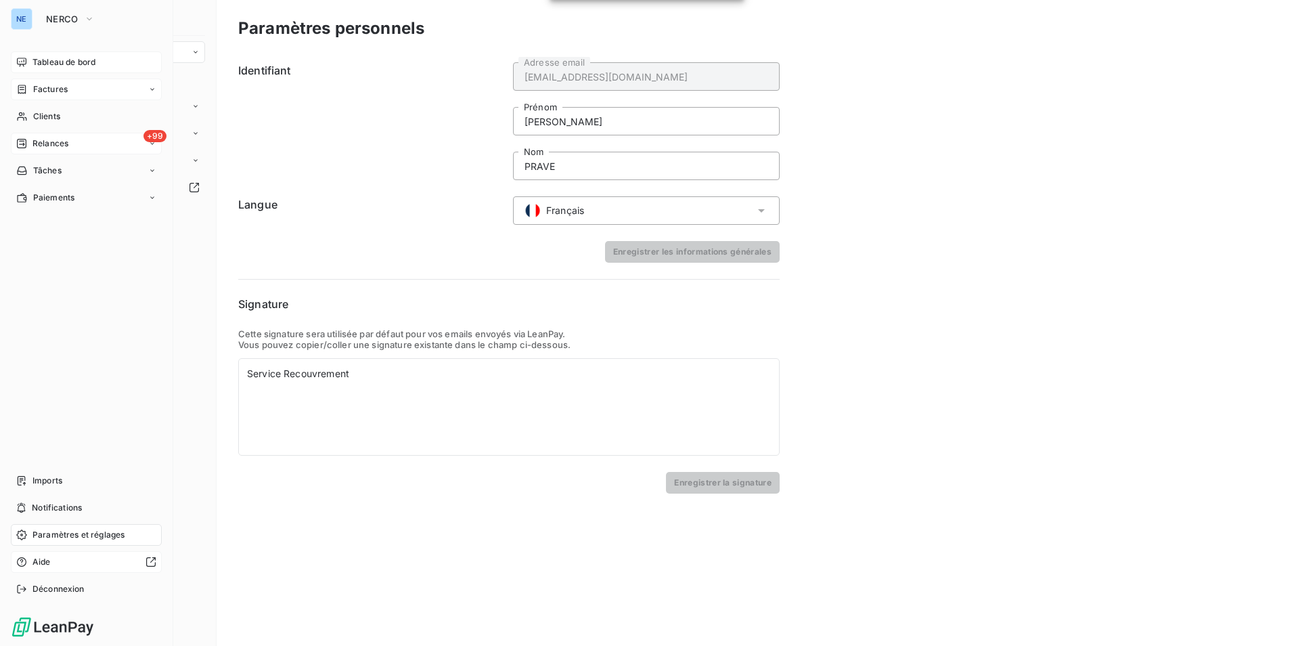
click at [51, 569] on div "Aide" at bounding box center [86, 562] width 151 height 22
click at [64, 513] on span "Notifications" at bounding box center [57, 508] width 50 height 12
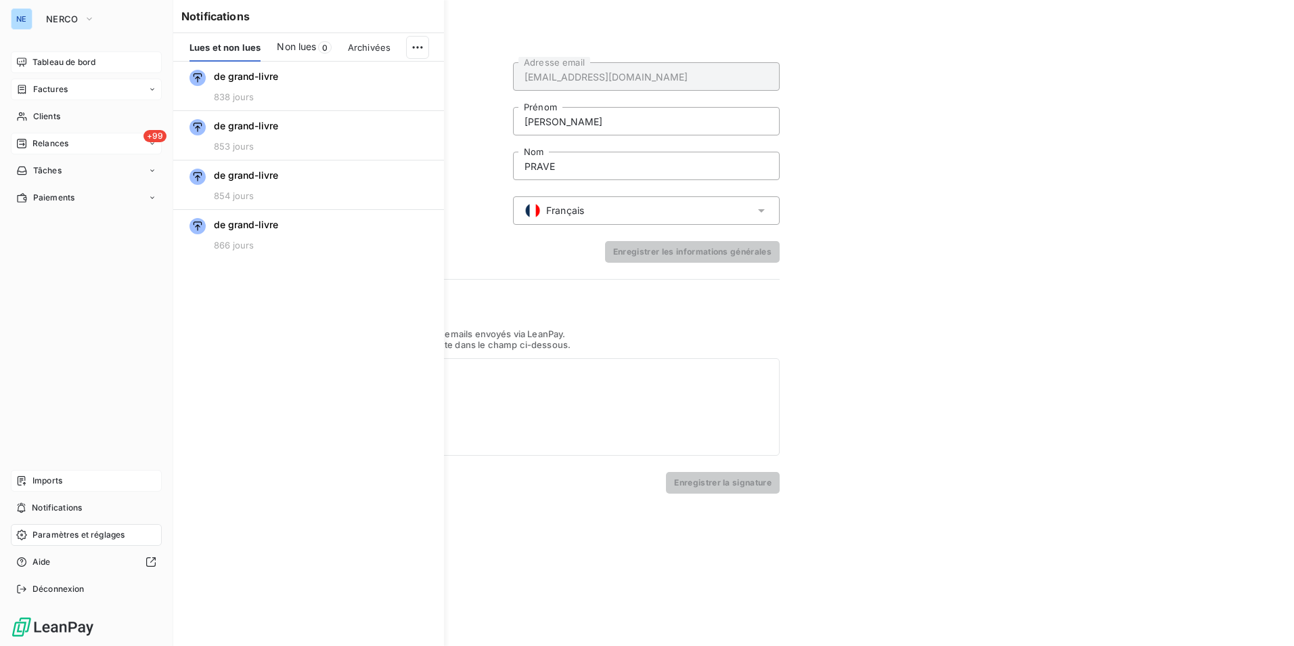
click at [60, 483] on span "Imports" at bounding box center [47, 481] width 30 height 12
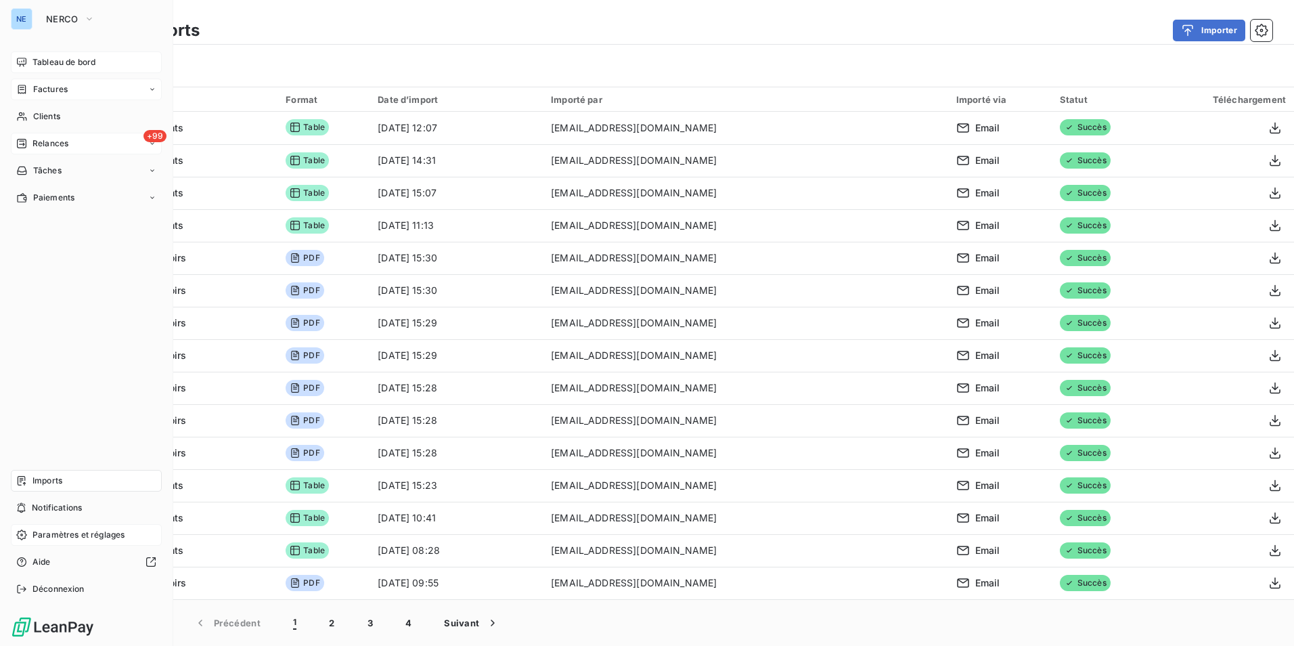
click at [68, 536] on span "Paramètres et réglages" at bounding box center [78, 535] width 92 height 12
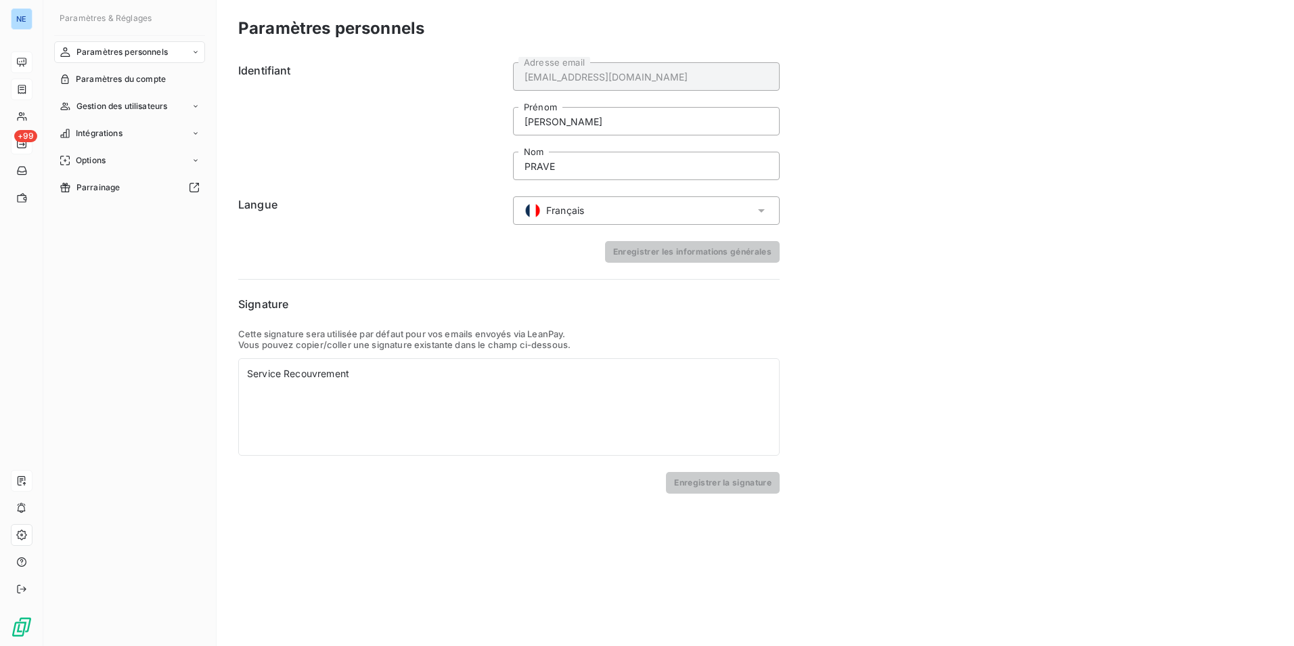
drag, startPoint x: 942, startPoint y: 168, endPoint x: 918, endPoint y: 175, distance: 24.8
click at [942, 168] on div "Paramètres personnels Identifiant o.prave@nerco.fr Adresse email Olivia Prénom …" at bounding box center [756, 323] width 1078 height 646
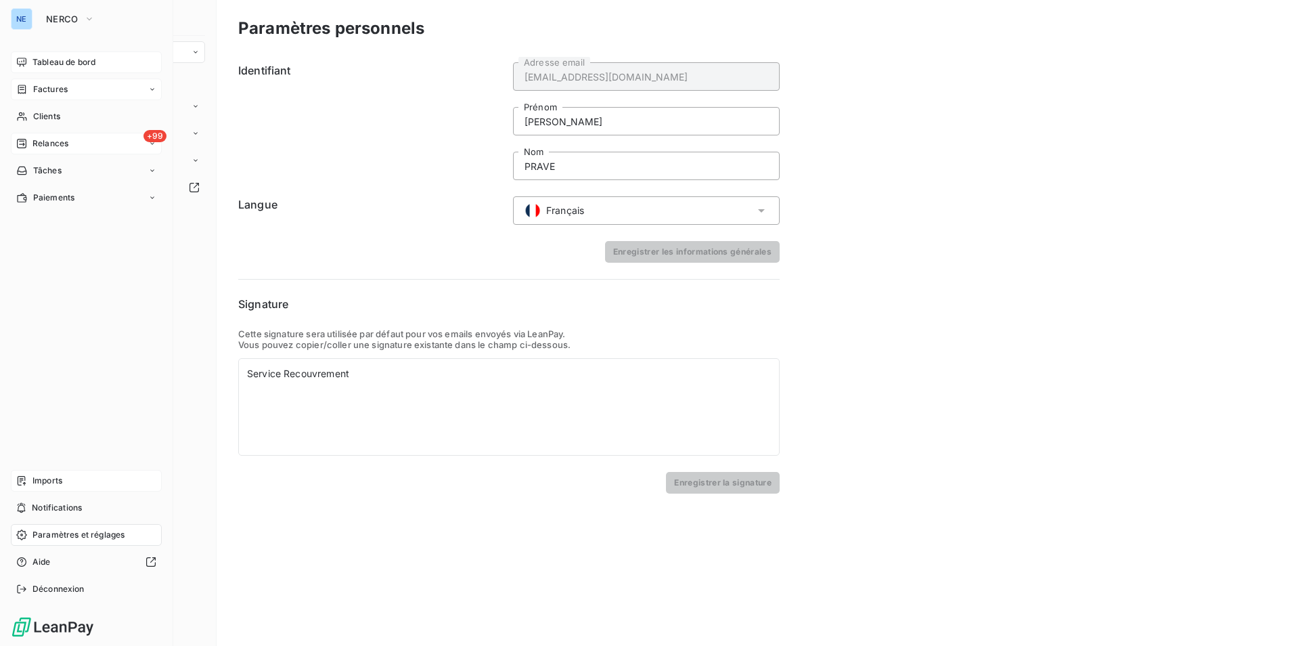
click at [69, 61] on span "Tableau de bord" at bounding box center [63, 62] width 63 height 12
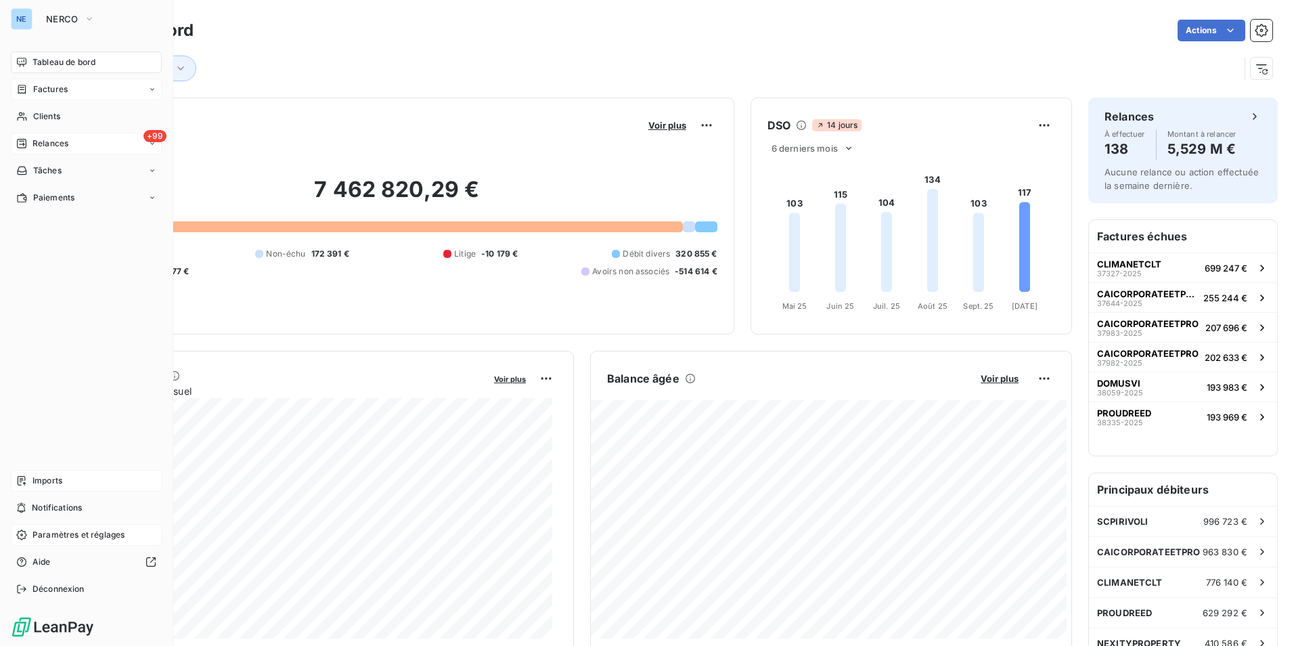
click at [59, 91] on span "Factures" at bounding box center [50, 89] width 35 height 12
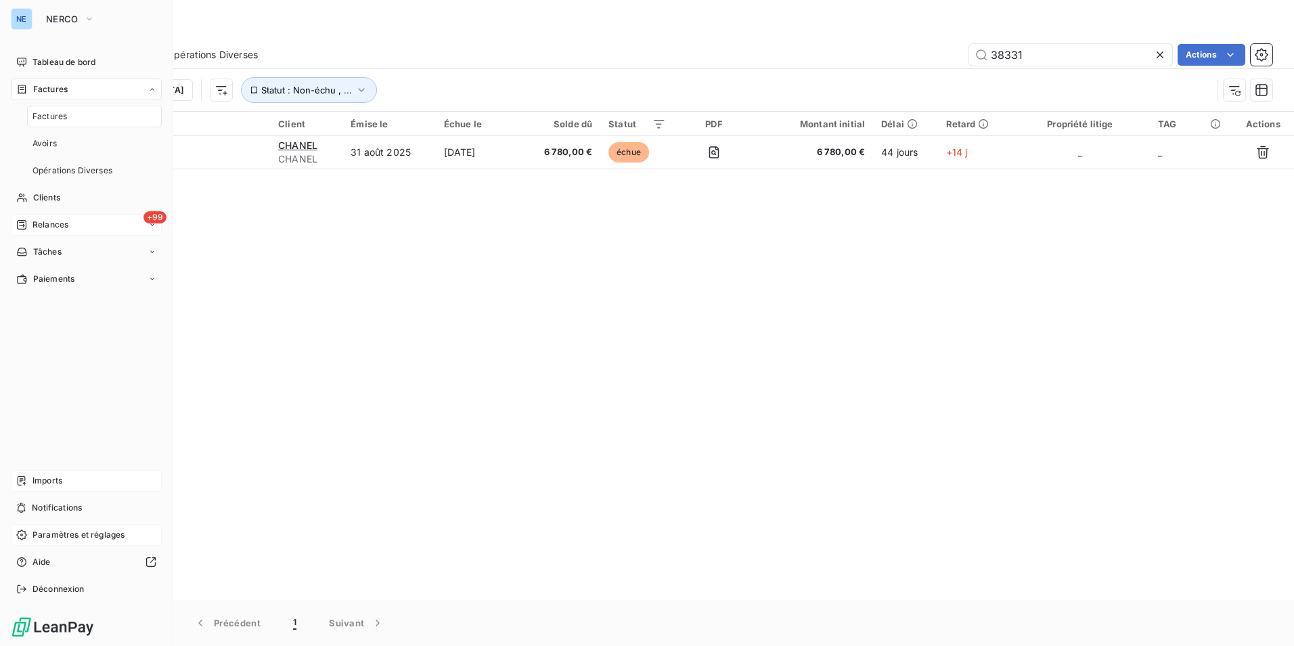
click at [47, 228] on span "Relances" at bounding box center [50, 225] width 36 height 12
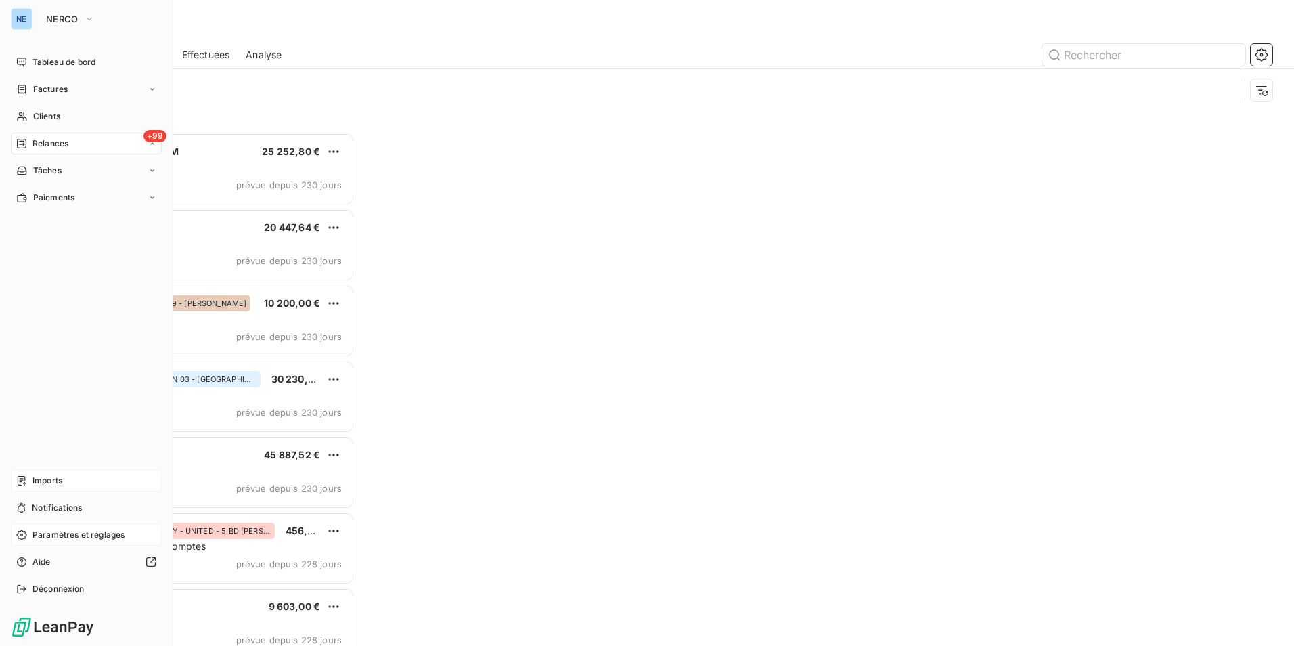
scroll to position [503, 280]
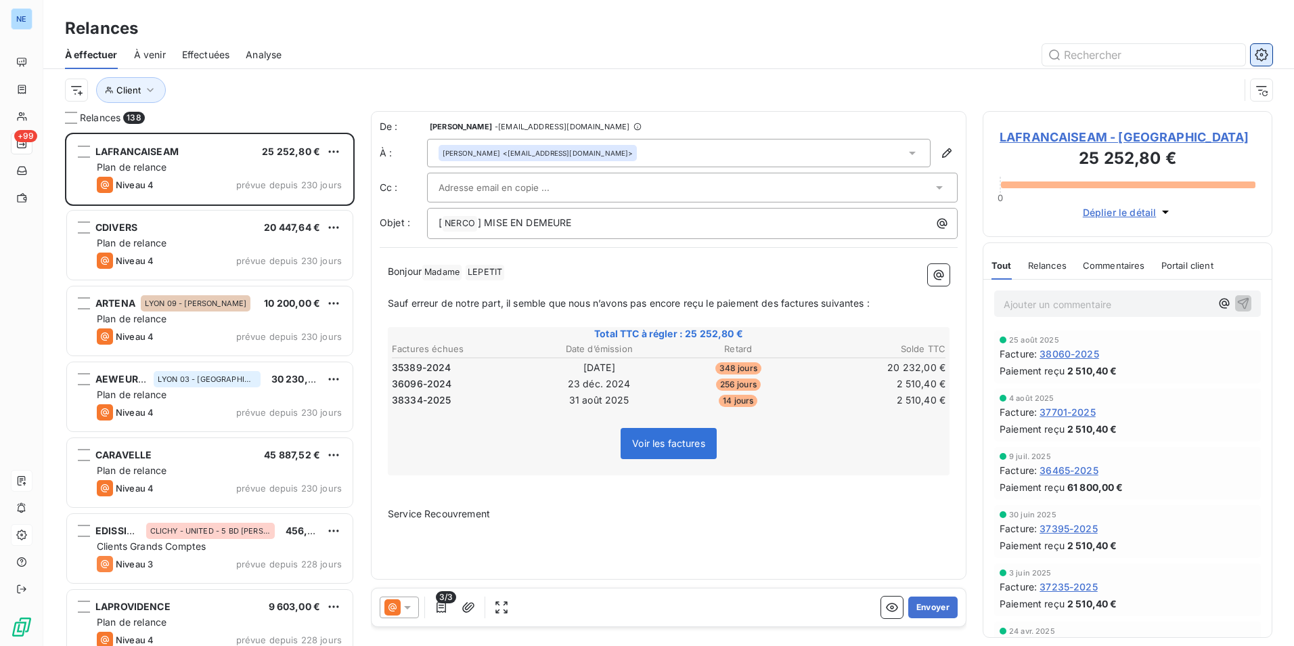
click at [1261, 48] on icon "button" at bounding box center [1262, 55] width 14 height 14
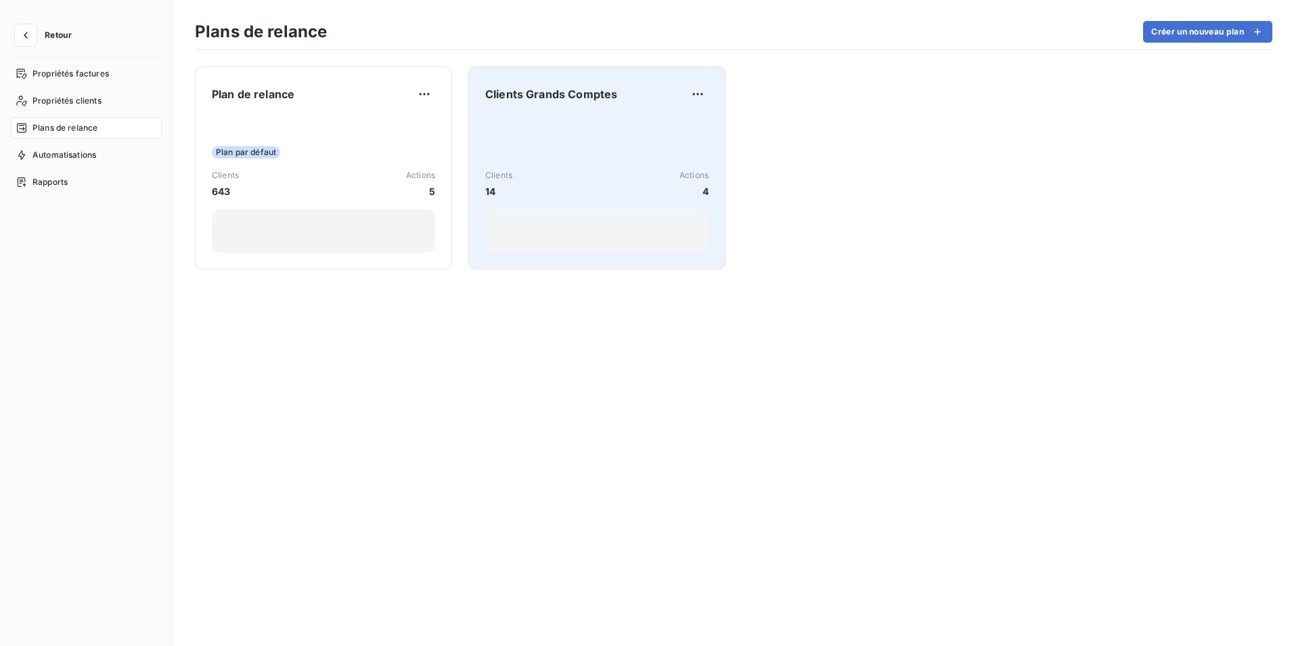
click at [545, 123] on div "Clients 14 Actions 4" at bounding box center [596, 184] width 223 height 137
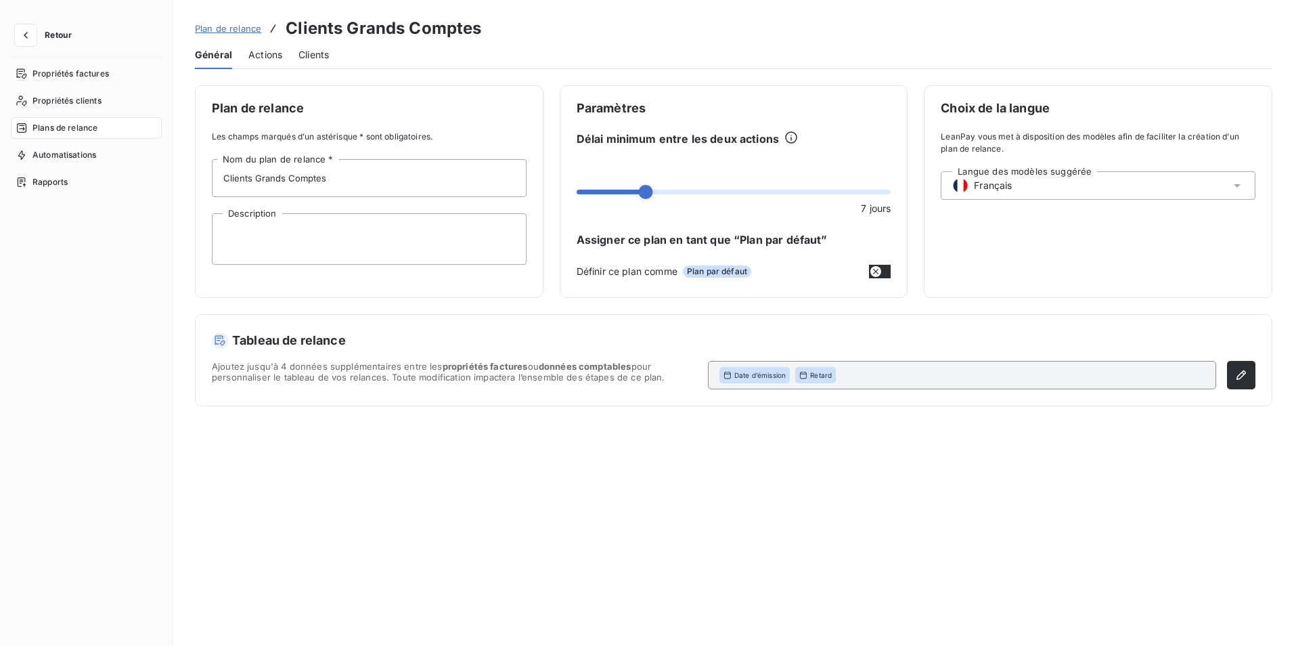
click at [262, 56] on span "Actions" at bounding box center [265, 55] width 34 height 14
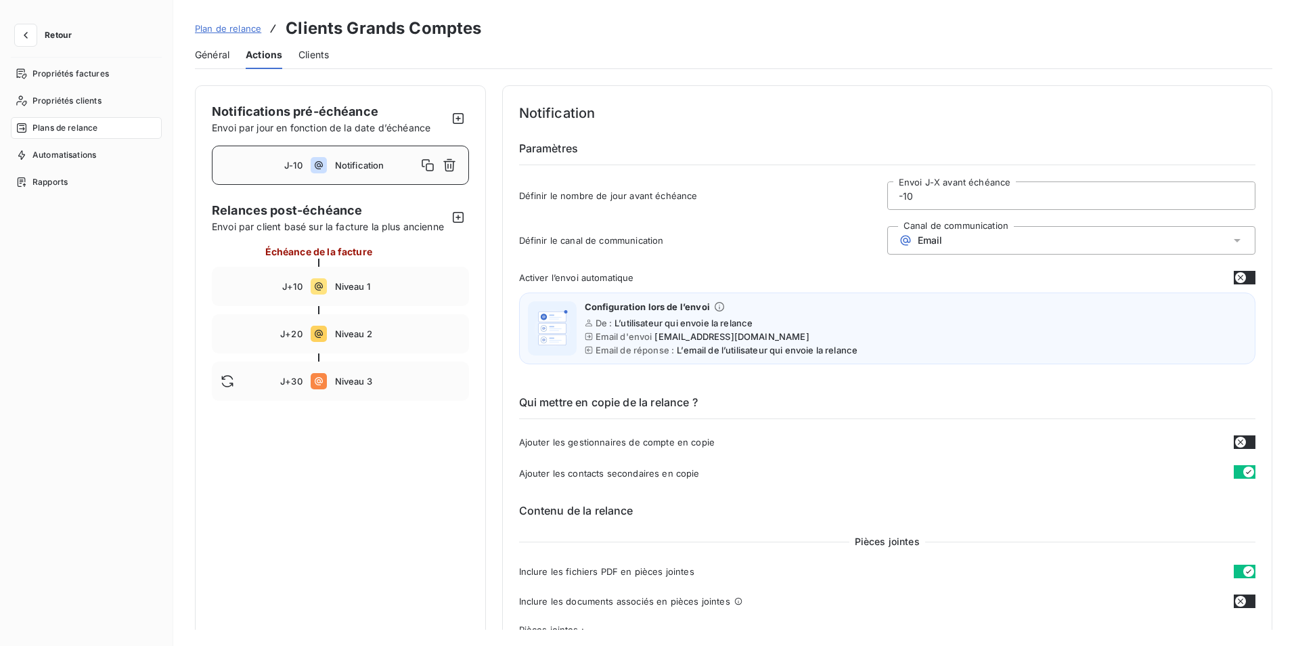
click at [204, 60] on span "Général" at bounding box center [212, 55] width 35 height 14
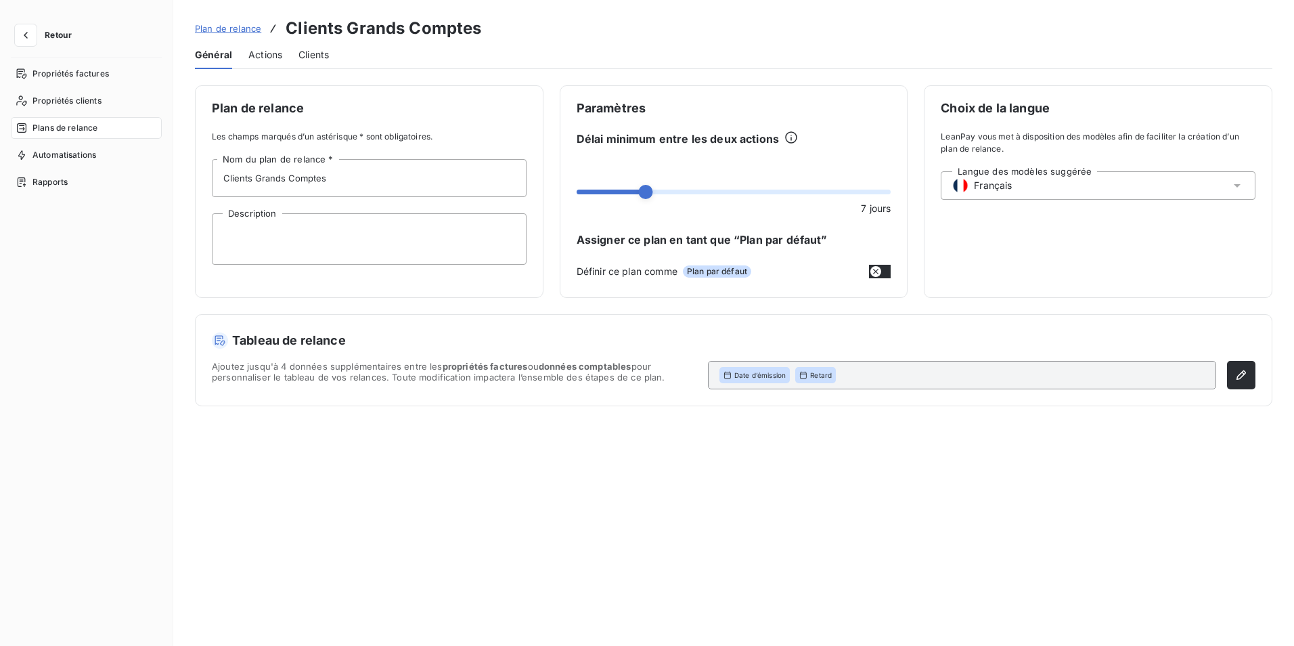
click at [254, 53] on span "Actions" at bounding box center [265, 55] width 34 height 14
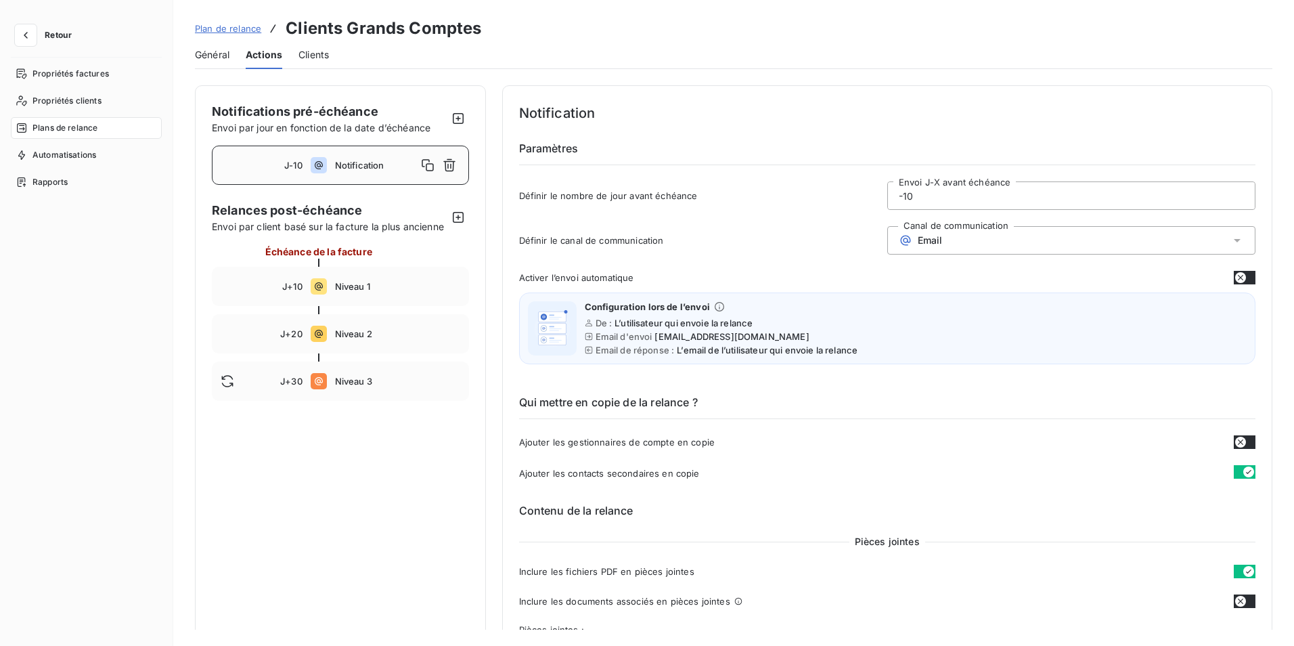
click at [322, 49] on span "Clients" at bounding box center [314, 55] width 30 height 14
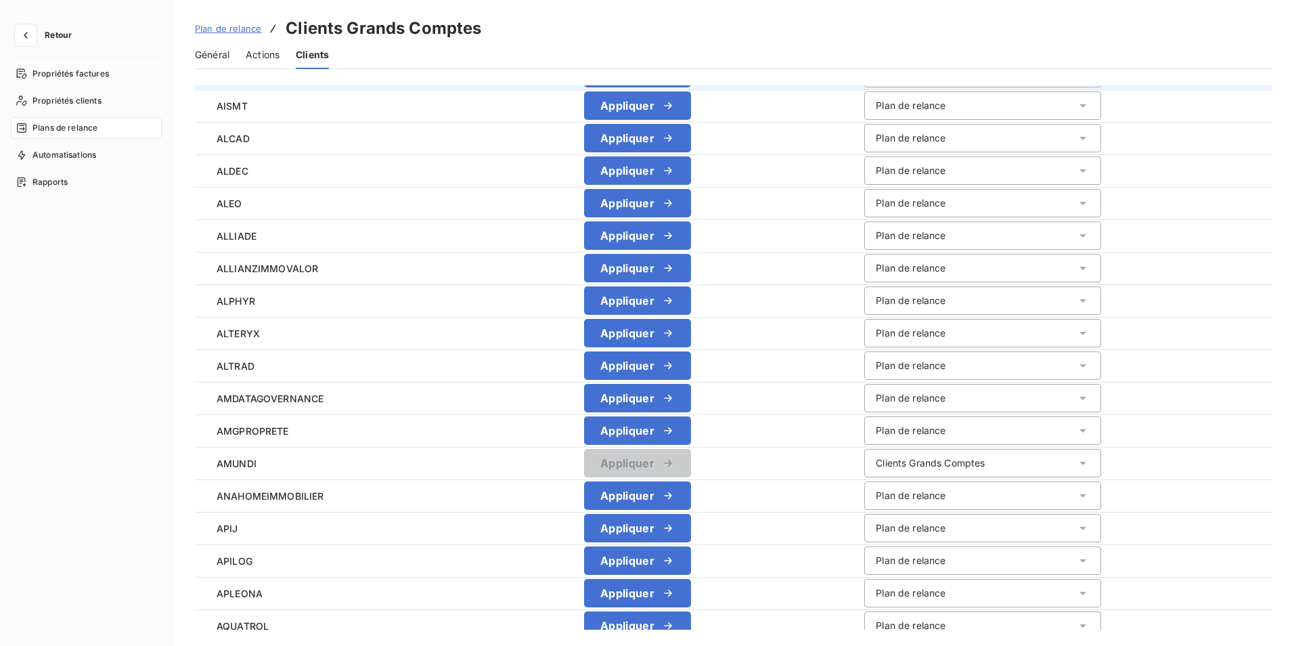
scroll to position [1253, 0]
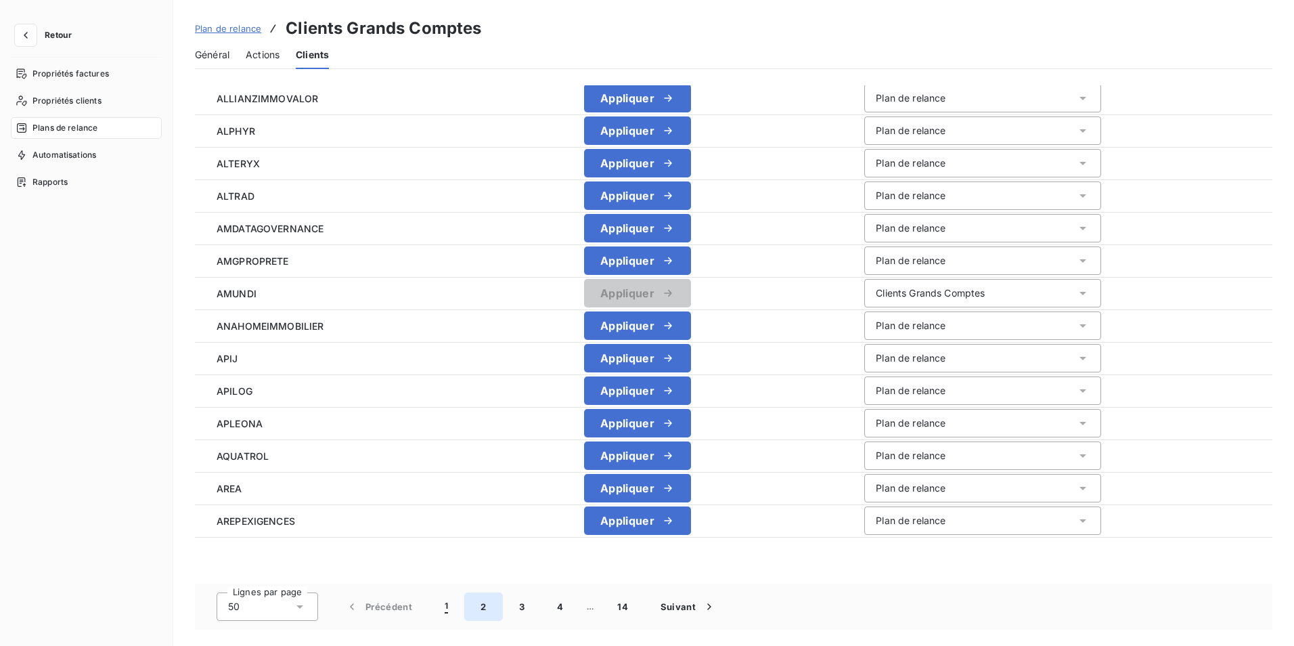
click at [485, 609] on button "2" at bounding box center [483, 606] width 38 height 28
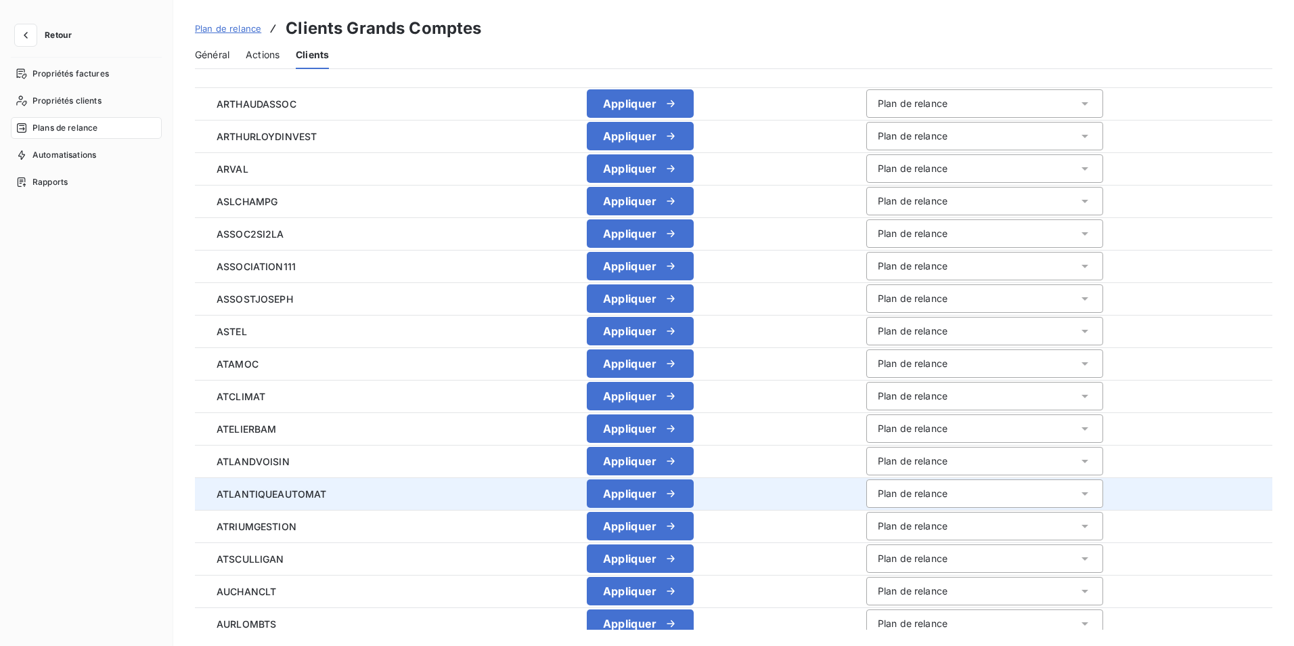
scroll to position [0, 0]
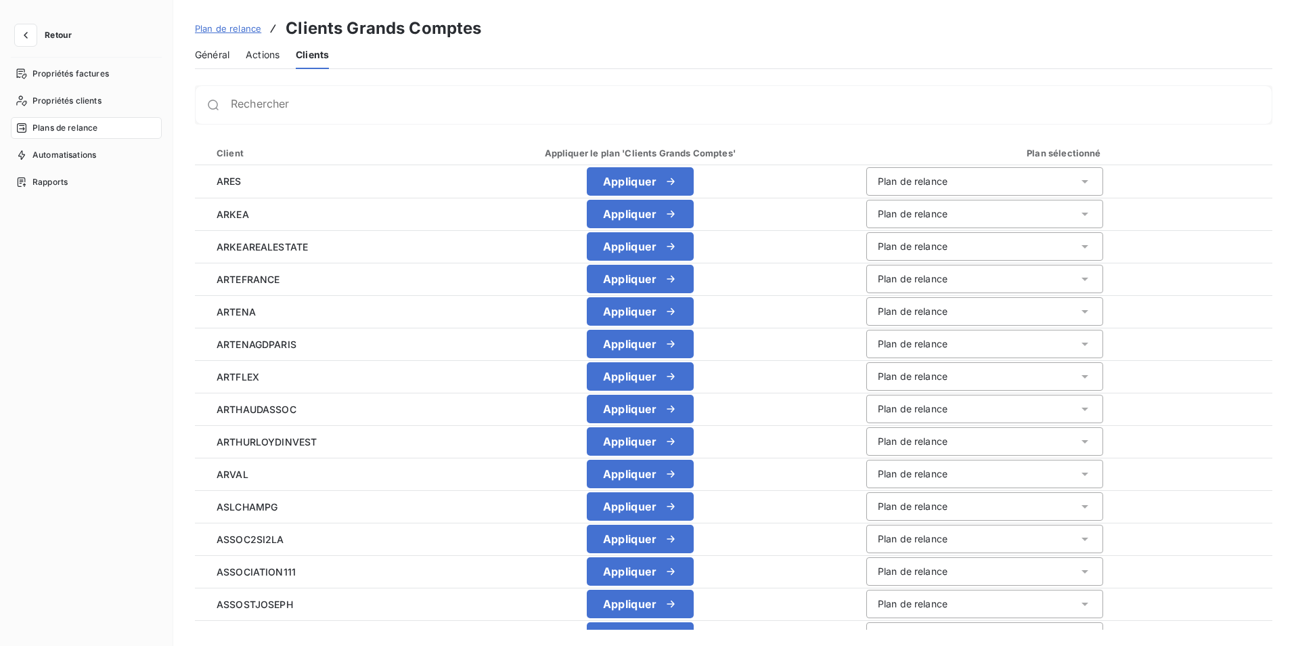
click at [222, 53] on span "Général" at bounding box center [212, 55] width 35 height 14
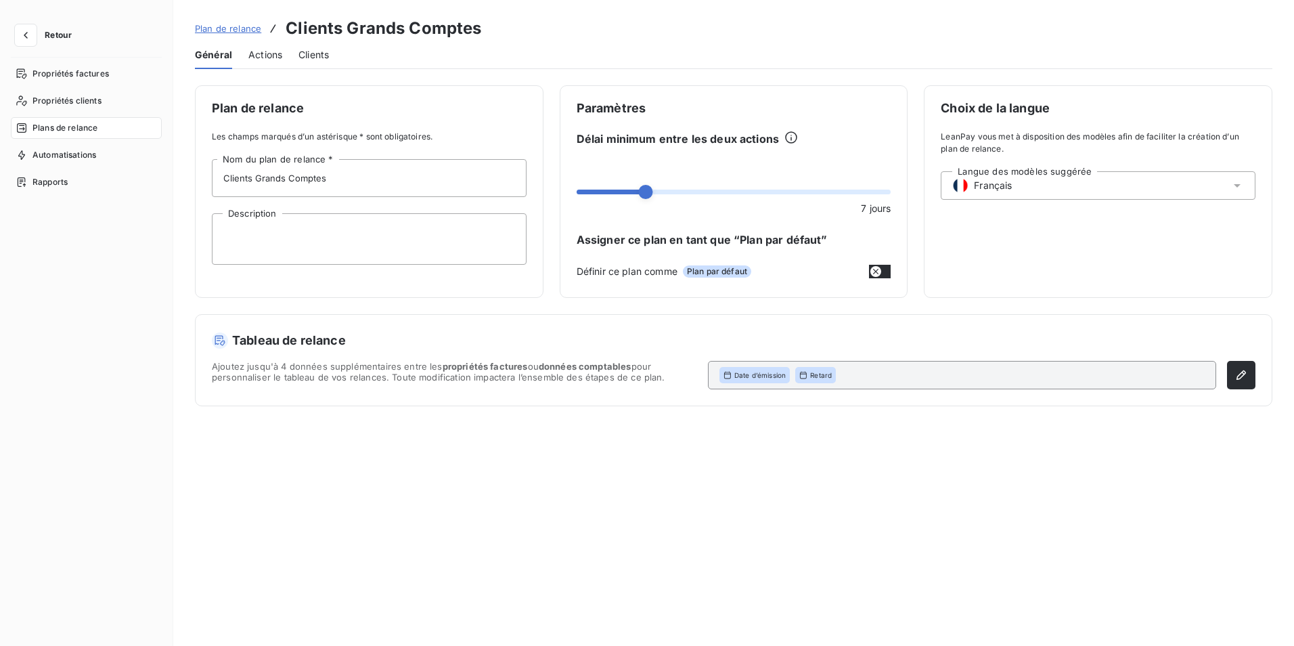
click at [313, 58] on span "Clients" at bounding box center [314, 55] width 30 height 14
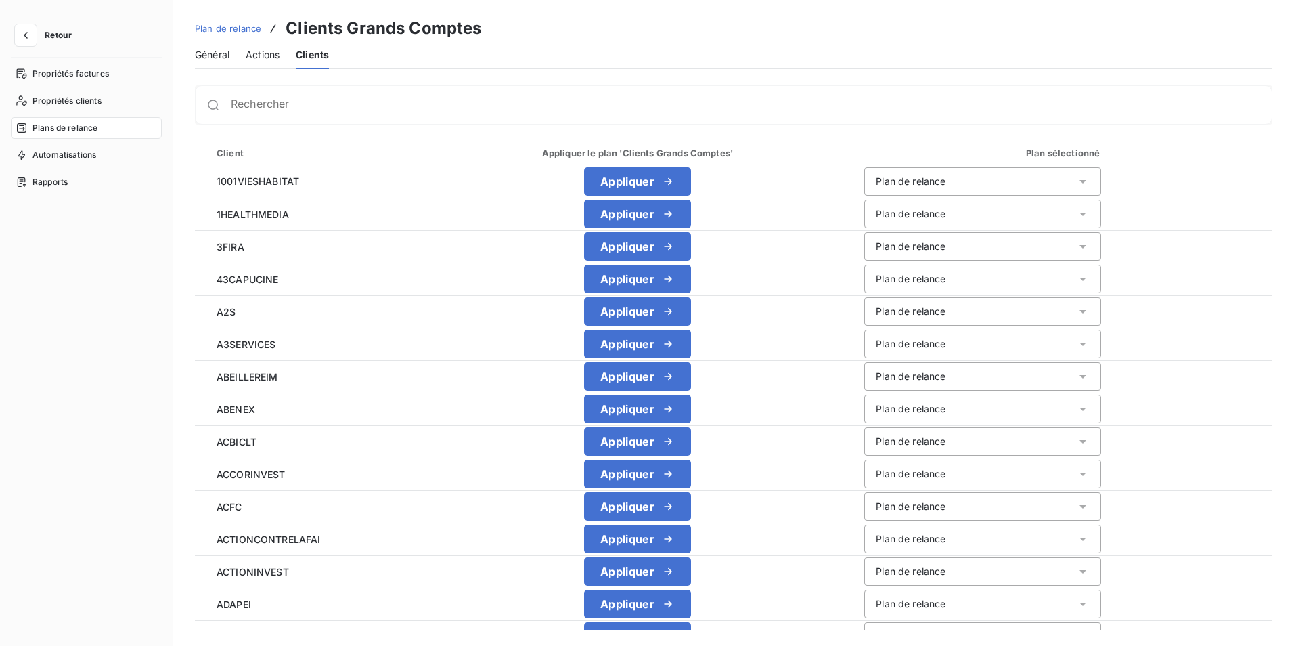
click at [198, 49] on span "Général" at bounding box center [212, 55] width 35 height 14
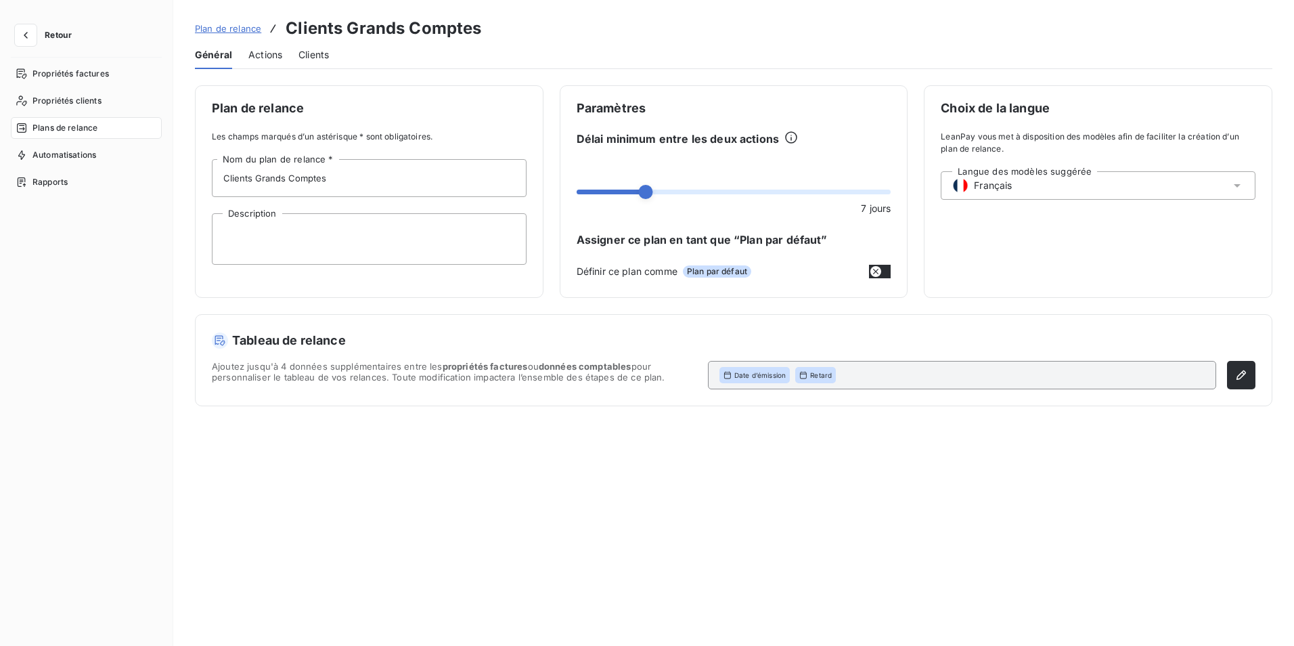
click at [273, 51] on span "Actions" at bounding box center [265, 55] width 34 height 14
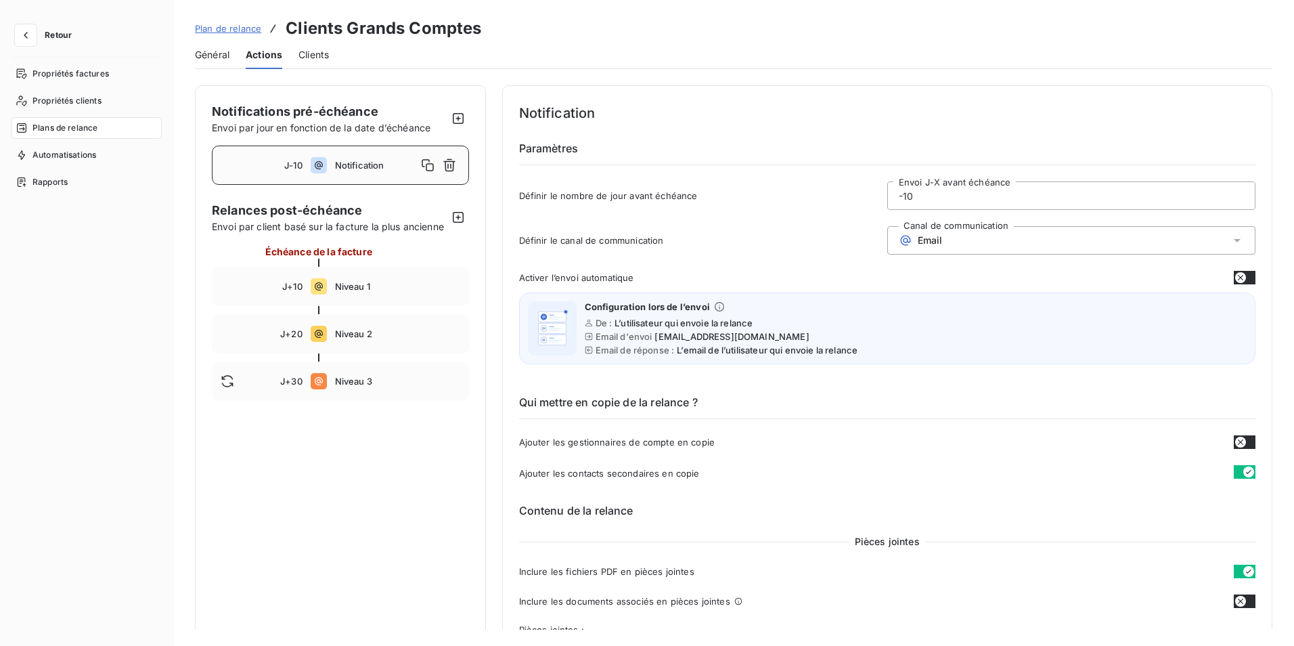
click at [314, 55] on span "Clients" at bounding box center [314, 55] width 30 height 14
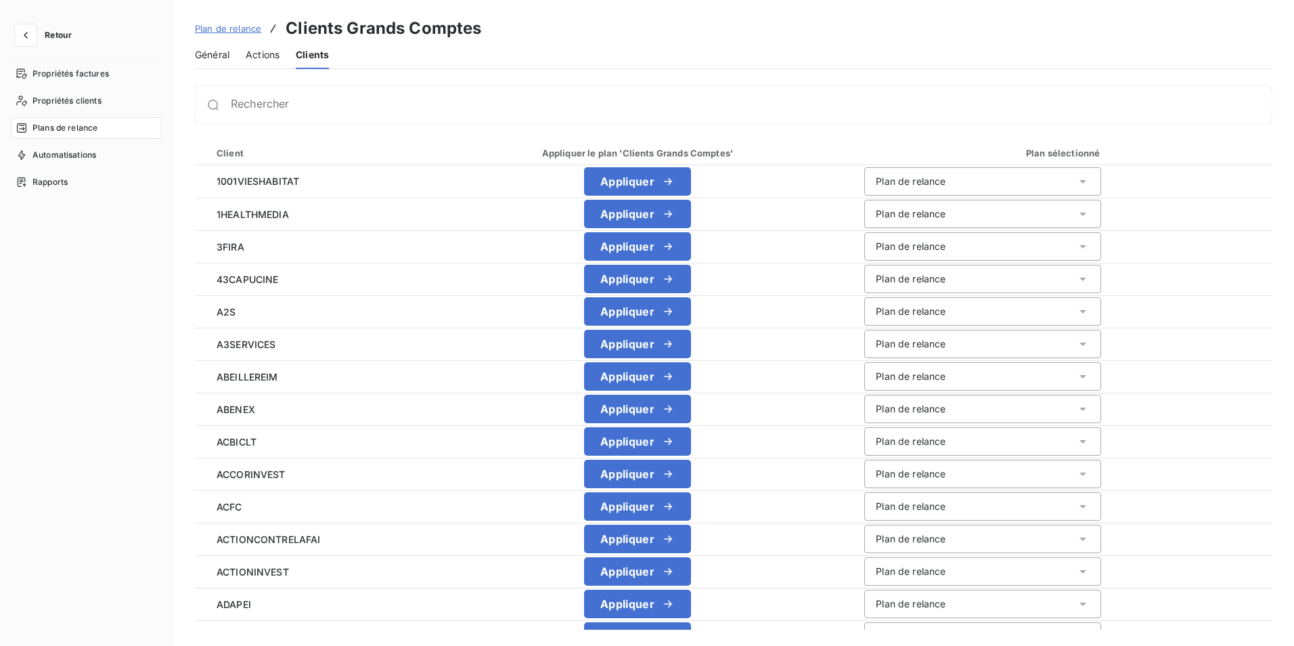
click at [198, 45] on div "Général" at bounding box center [212, 55] width 35 height 28
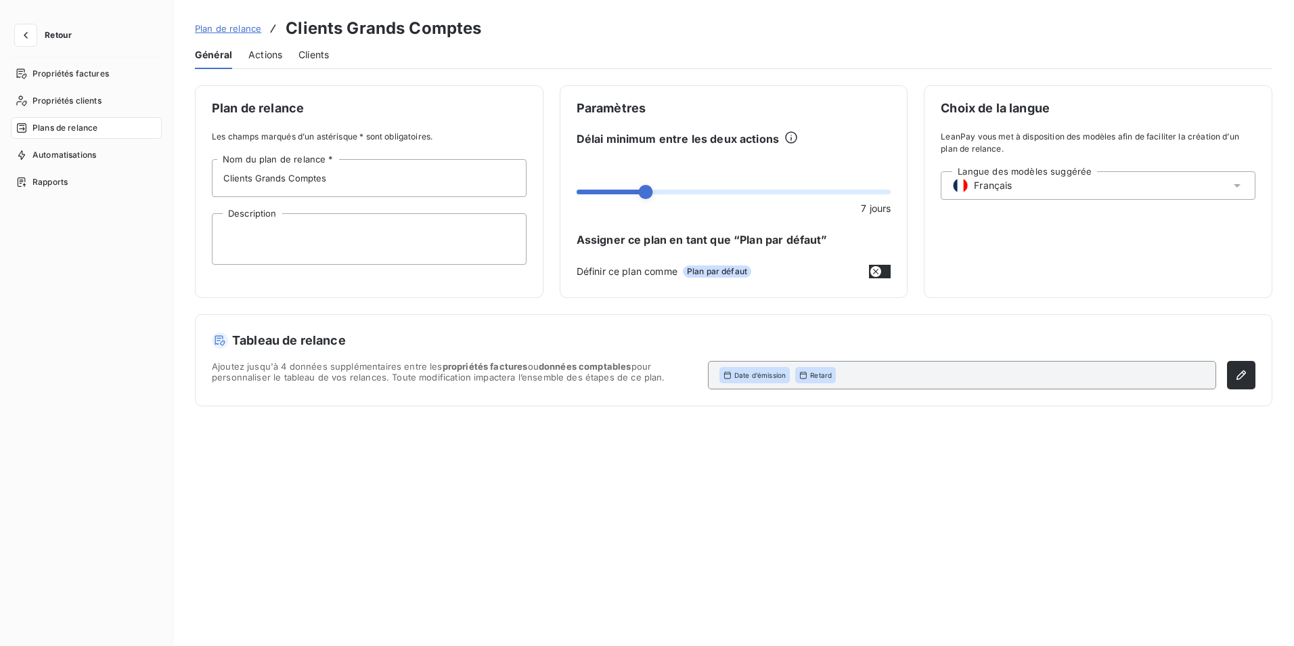
click at [218, 29] on span "Plan de relance" at bounding box center [228, 28] width 66 height 11
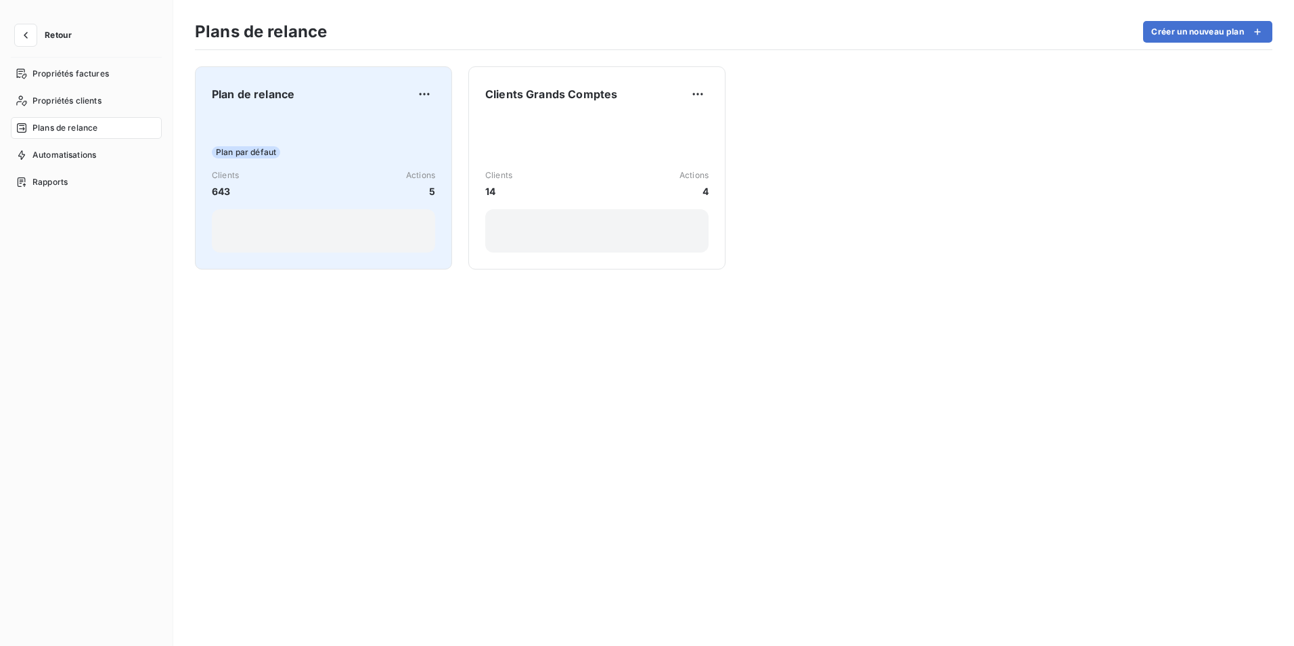
click at [217, 188] on span "643" at bounding box center [225, 191] width 27 height 14
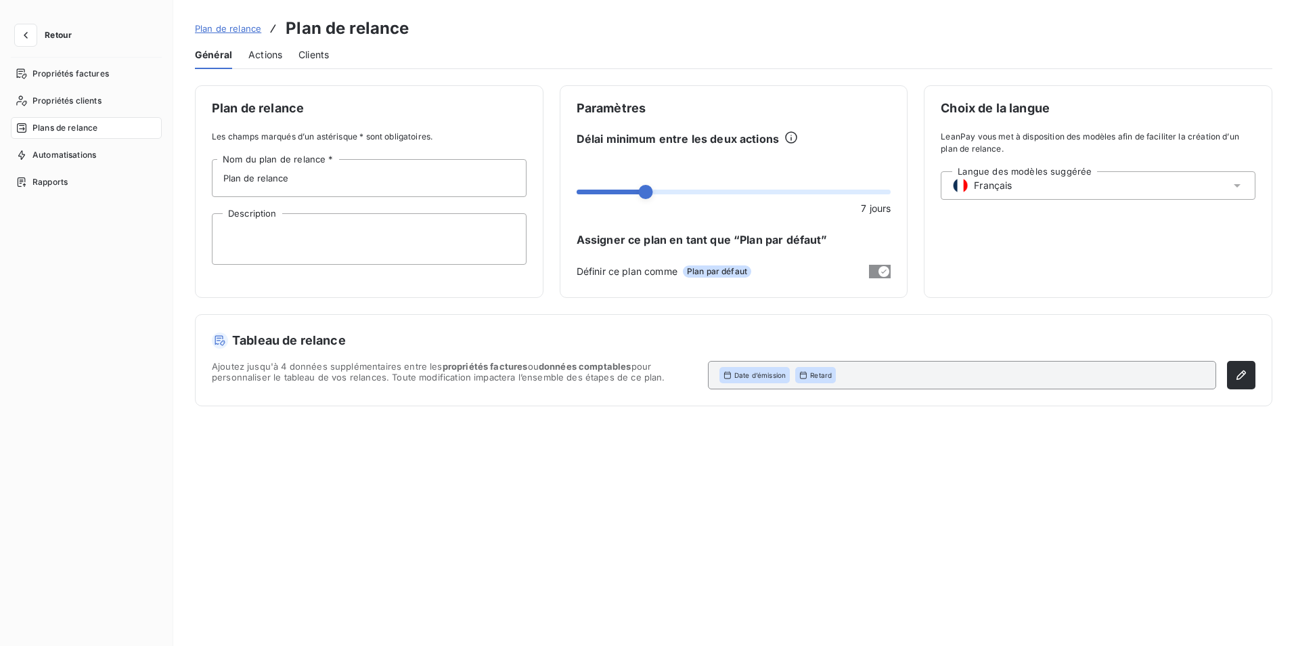
click at [263, 53] on span "Actions" at bounding box center [265, 55] width 34 height 14
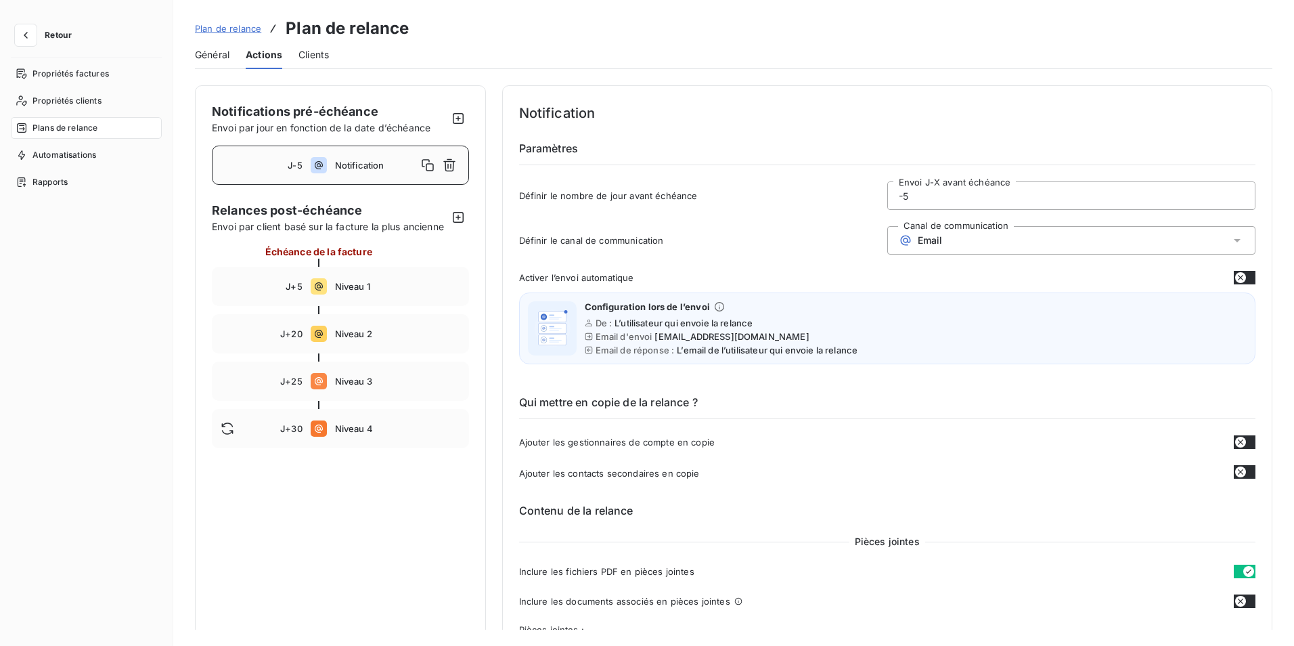
click at [311, 60] on span "Clients" at bounding box center [314, 55] width 30 height 14
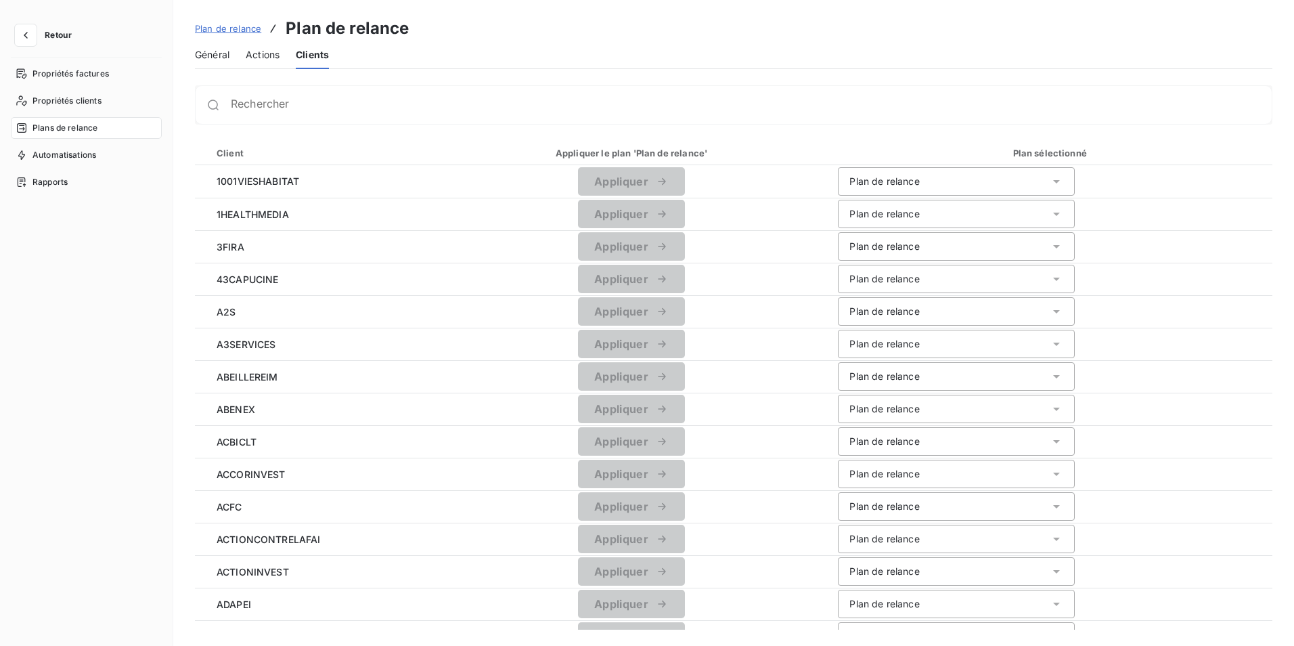
click at [225, 24] on span "Plan de relance" at bounding box center [228, 28] width 66 height 11
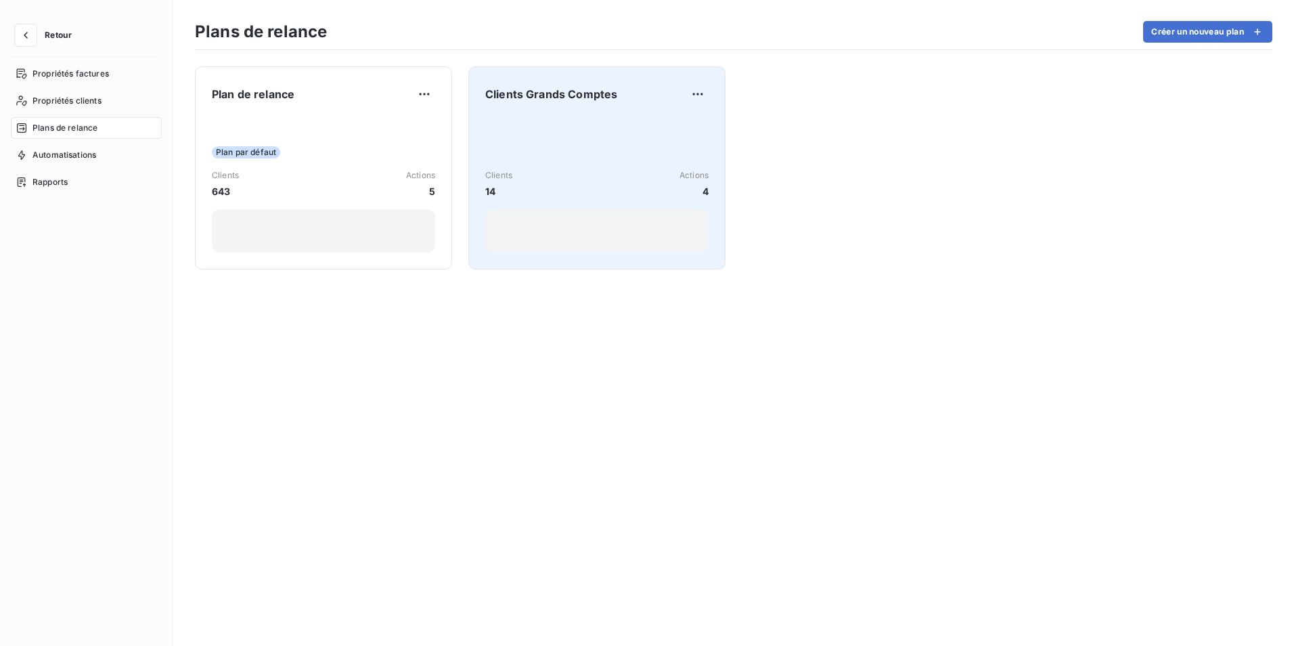
click at [523, 184] on div "Clients 14 Actions 4" at bounding box center [596, 183] width 223 height 29
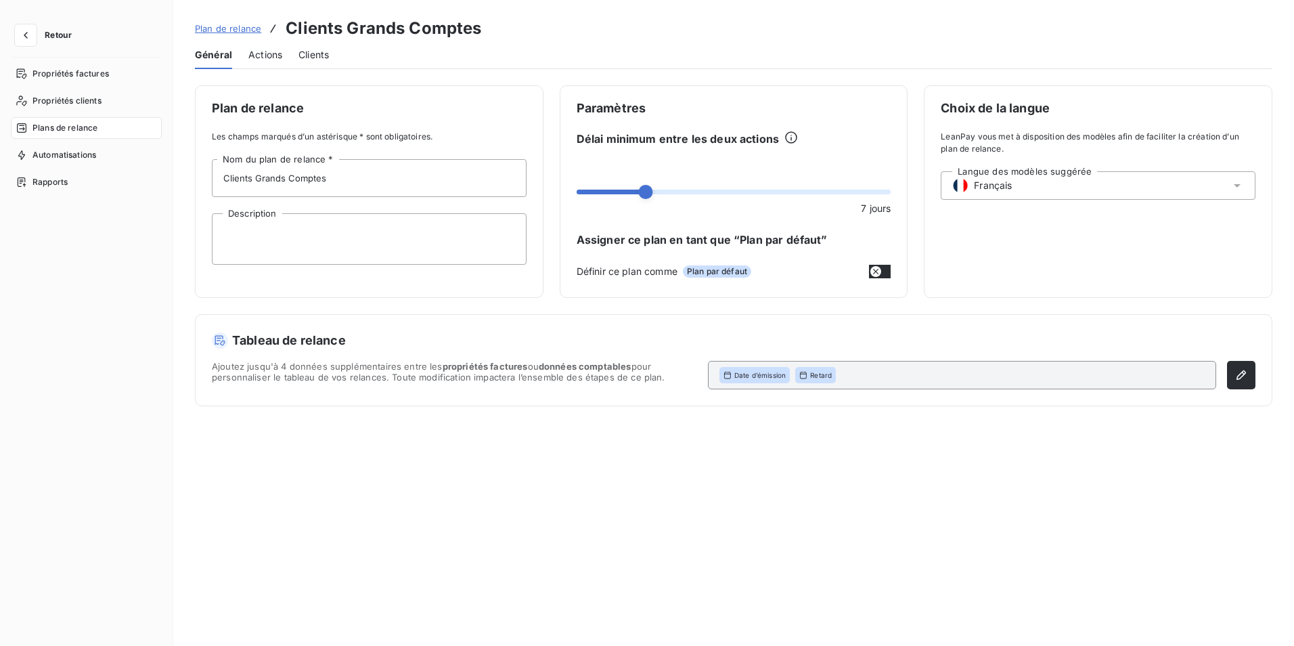
click at [320, 53] on span "Clients" at bounding box center [314, 55] width 30 height 14
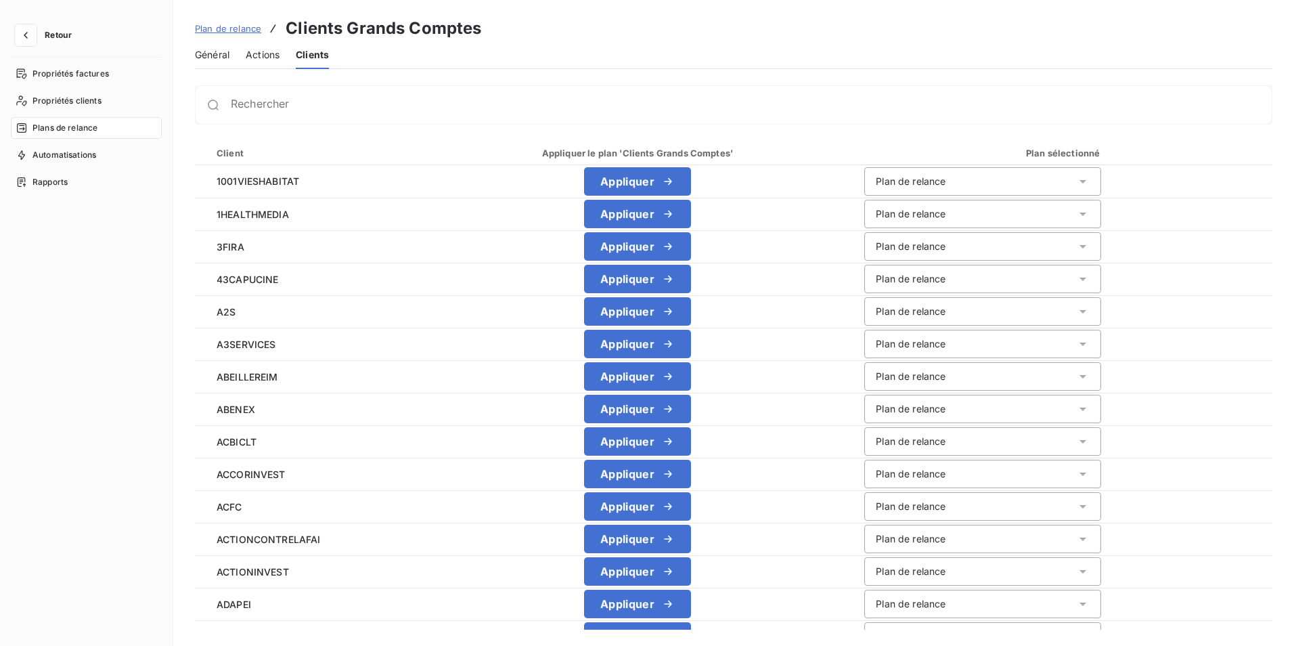
click at [204, 53] on span "Général" at bounding box center [212, 55] width 35 height 14
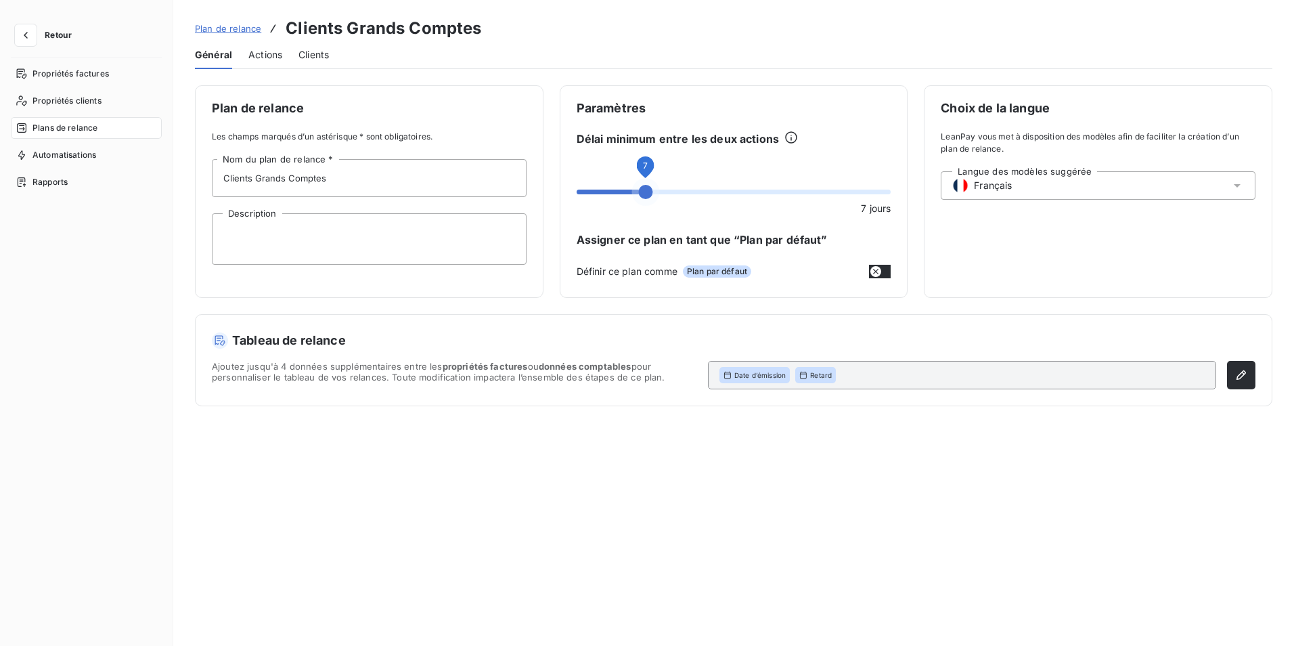
click at [646, 191] on span at bounding box center [645, 192] width 14 height 14
click at [579, 194] on span at bounding box center [584, 192] width 14 height 14
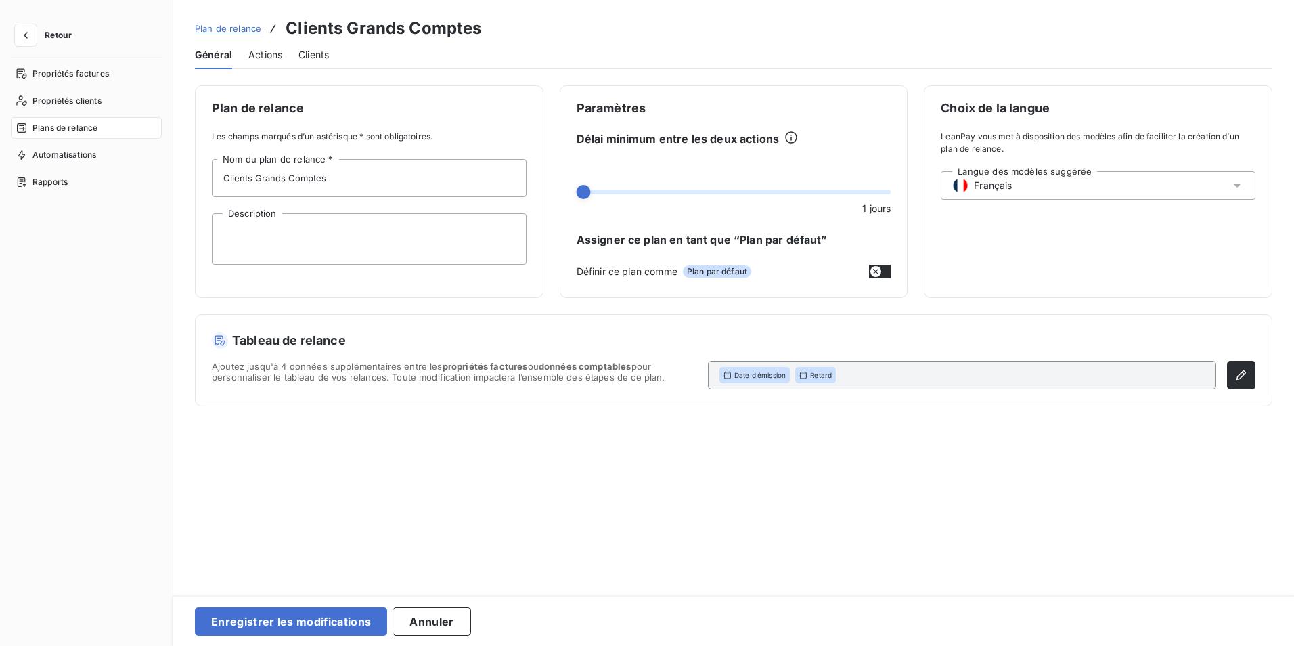
click at [242, 37] on div "Plan de relance Clients Grands Comptes" at bounding box center [338, 28] width 287 height 24
click at [269, 61] on span "Actions" at bounding box center [265, 55] width 34 height 14
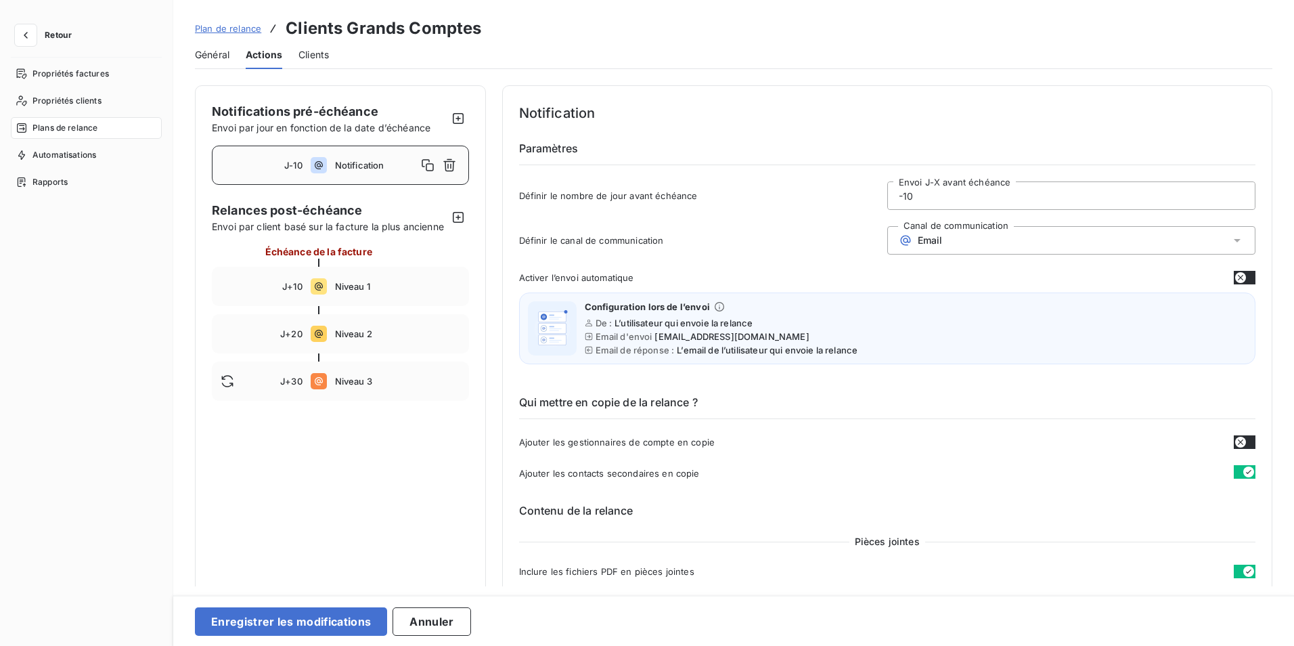
click at [74, 134] on div "Plans de relance" at bounding box center [86, 128] width 151 height 22
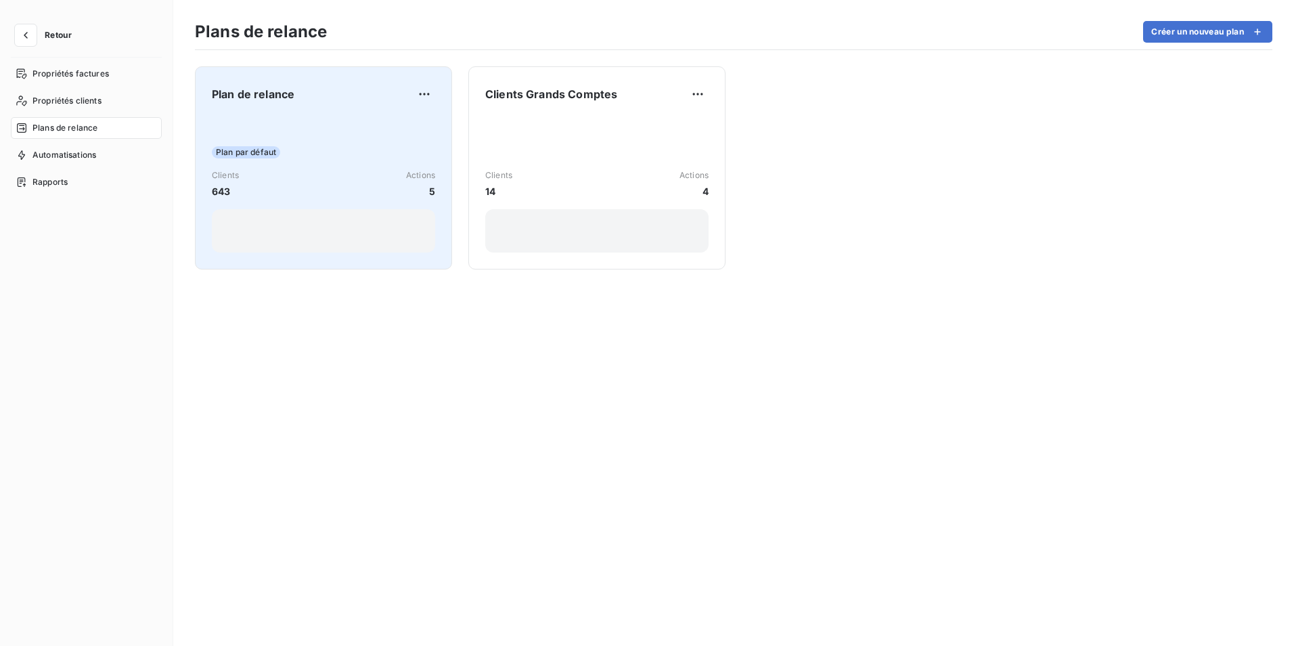
click at [286, 185] on div "Clients 643 Actions 5" at bounding box center [323, 183] width 223 height 29
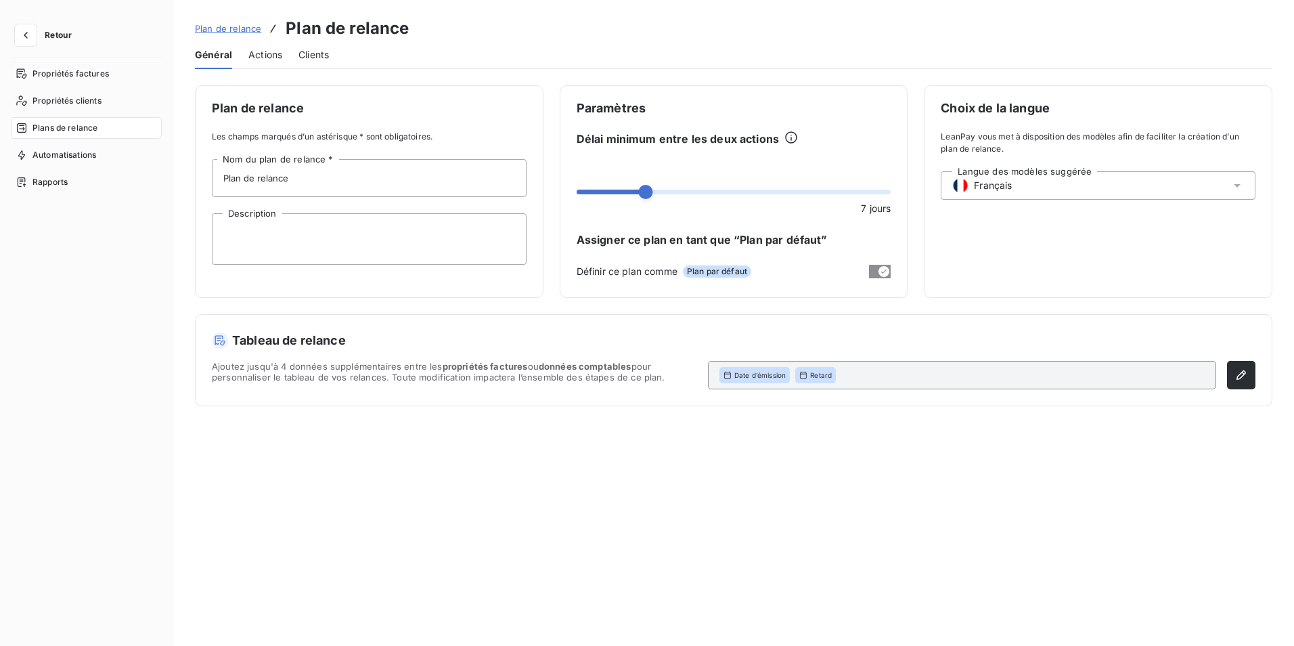
click at [267, 56] on span "Actions" at bounding box center [265, 55] width 34 height 14
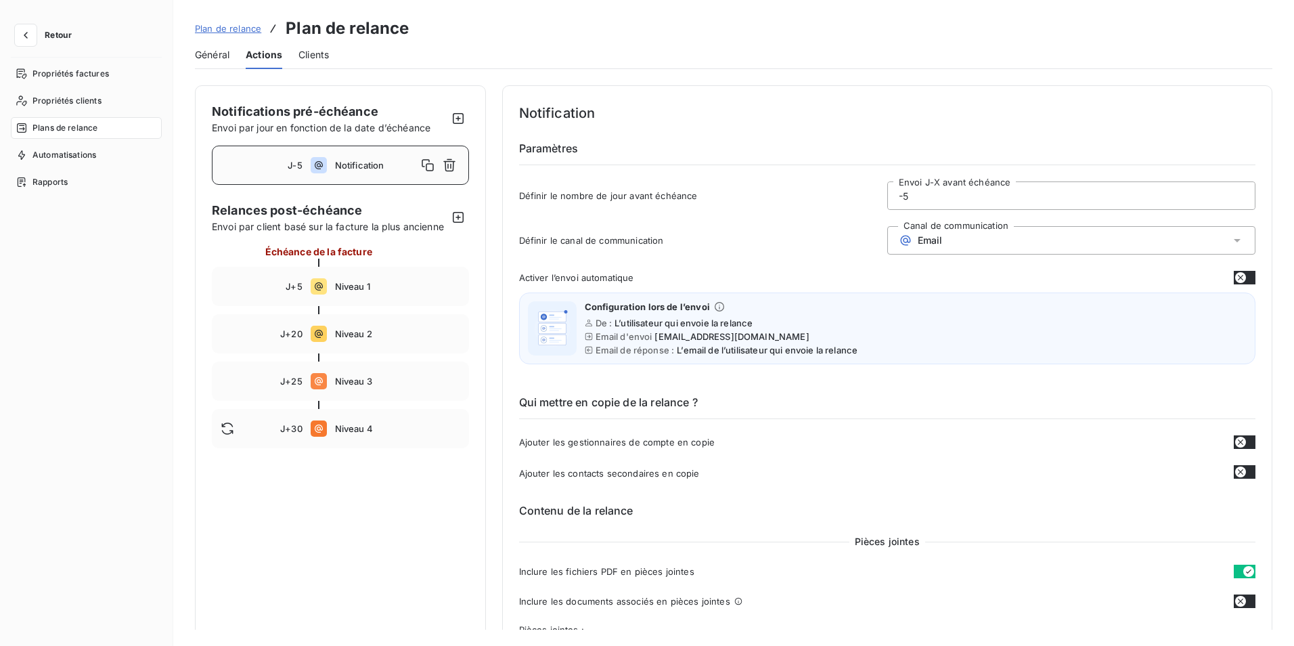
click at [219, 57] on span "Général" at bounding box center [212, 55] width 35 height 14
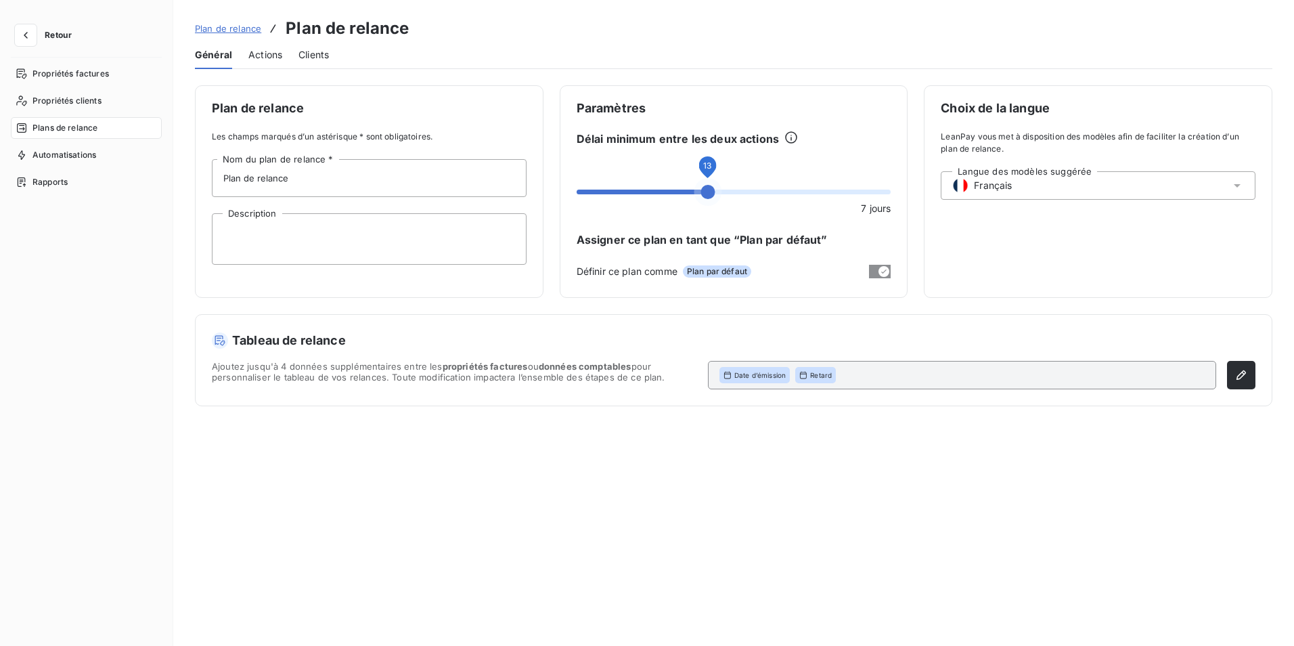
click at [706, 190] on span at bounding box center [734, 192] width 315 height 5
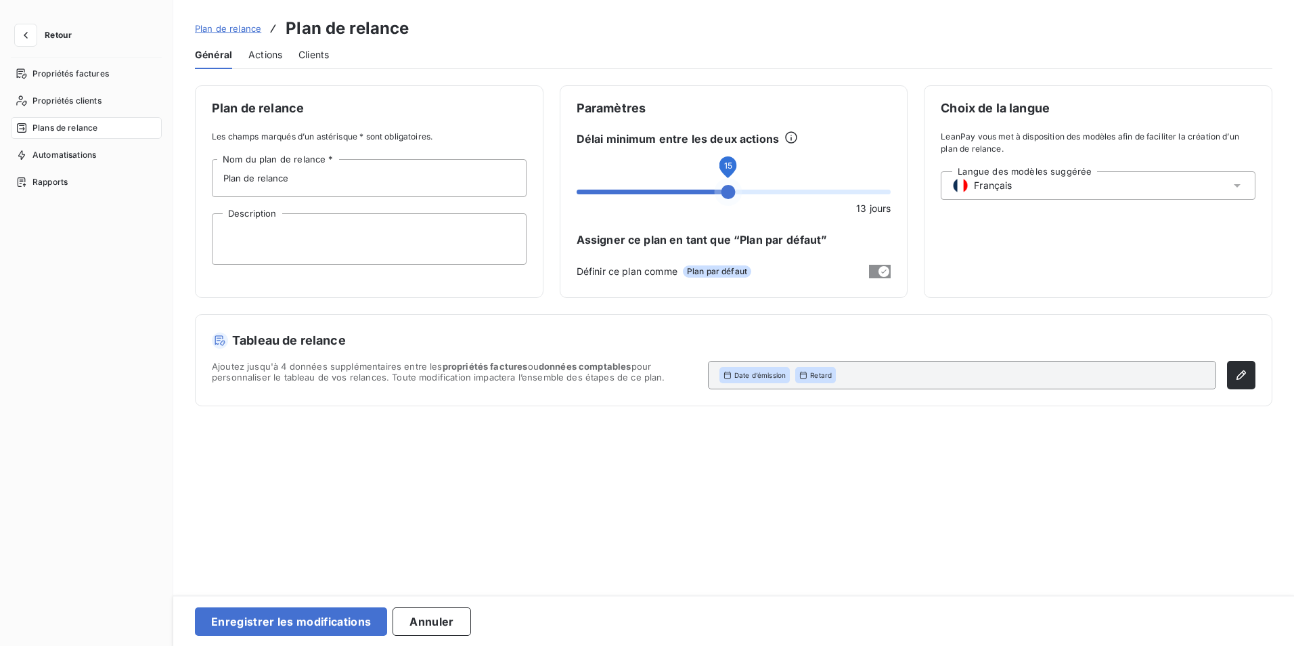
click at [733, 187] on span at bounding box center [734, 192] width 315 height 14
click at [267, 54] on span "Actions" at bounding box center [265, 55] width 34 height 14
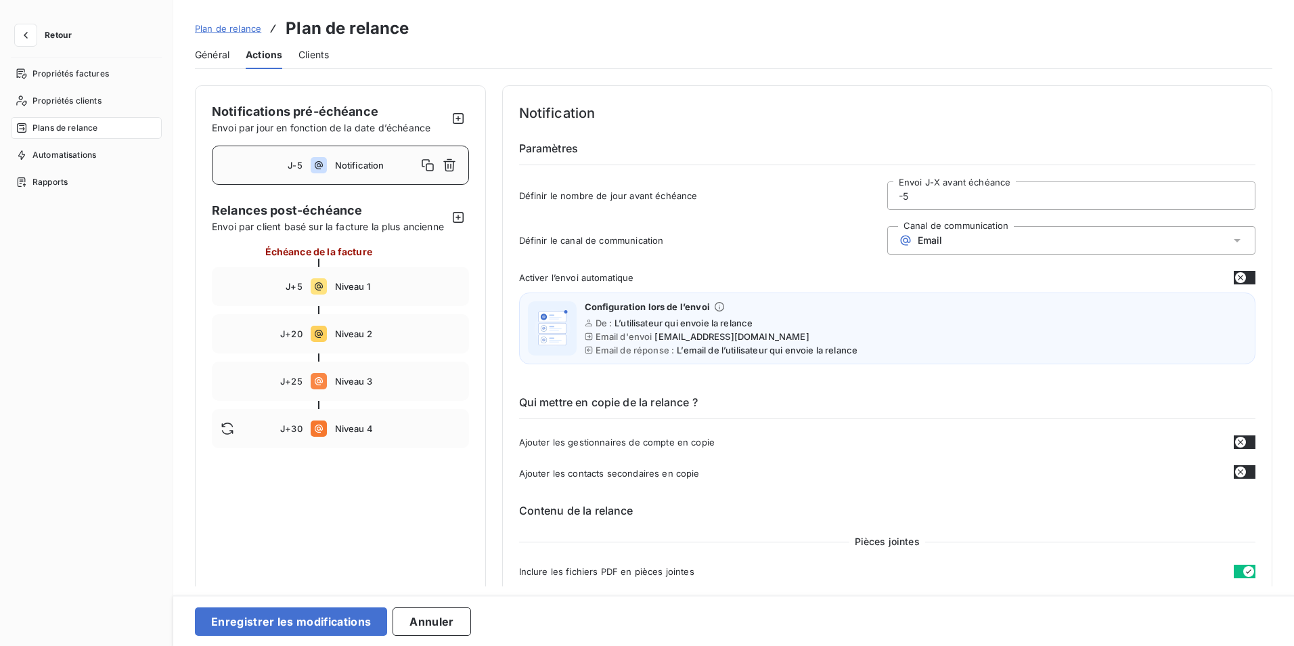
click at [313, 53] on span "Clients" at bounding box center [314, 55] width 30 height 14
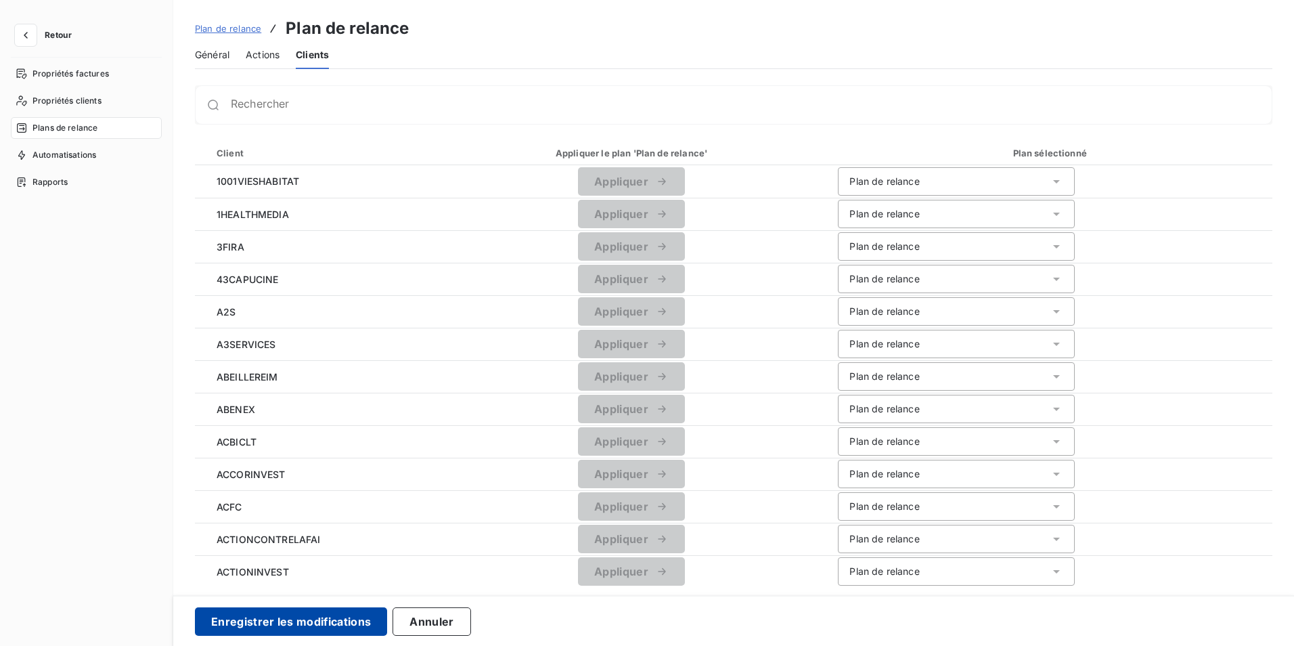
click at [310, 614] on button "Enregistrer les modifications" at bounding box center [291, 621] width 192 height 28
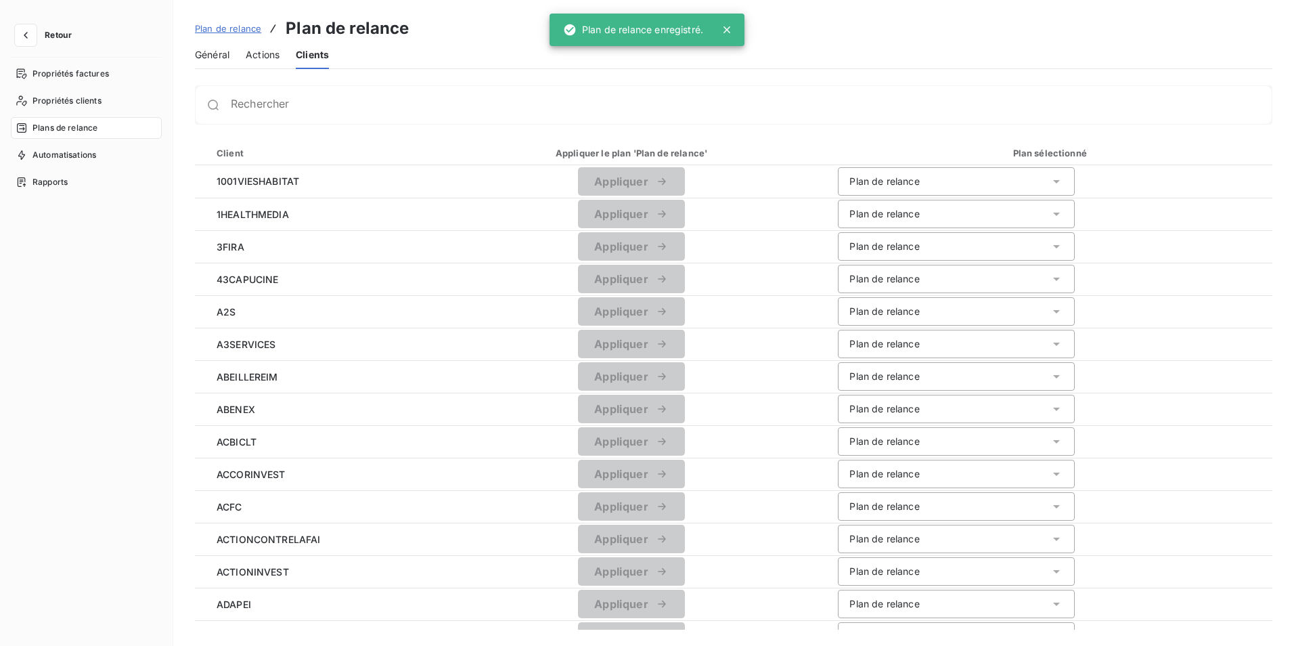
click at [269, 50] on span "Actions" at bounding box center [263, 55] width 34 height 14
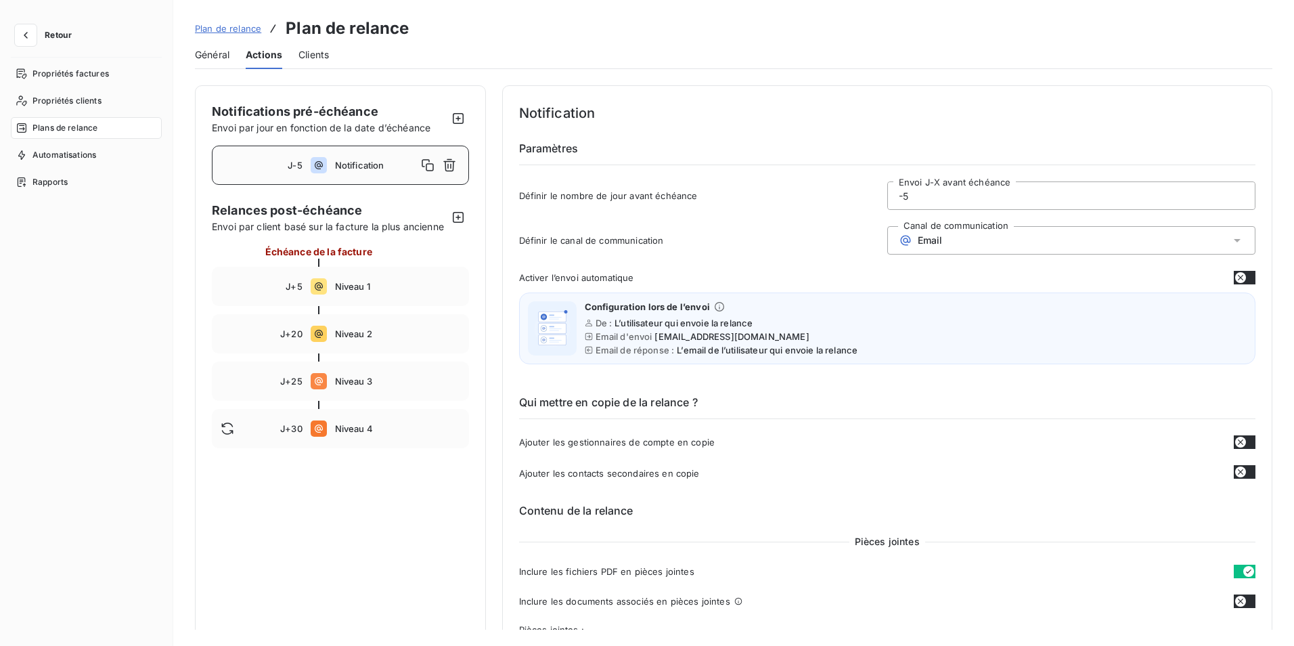
click at [211, 56] on span "Général" at bounding box center [212, 55] width 35 height 14
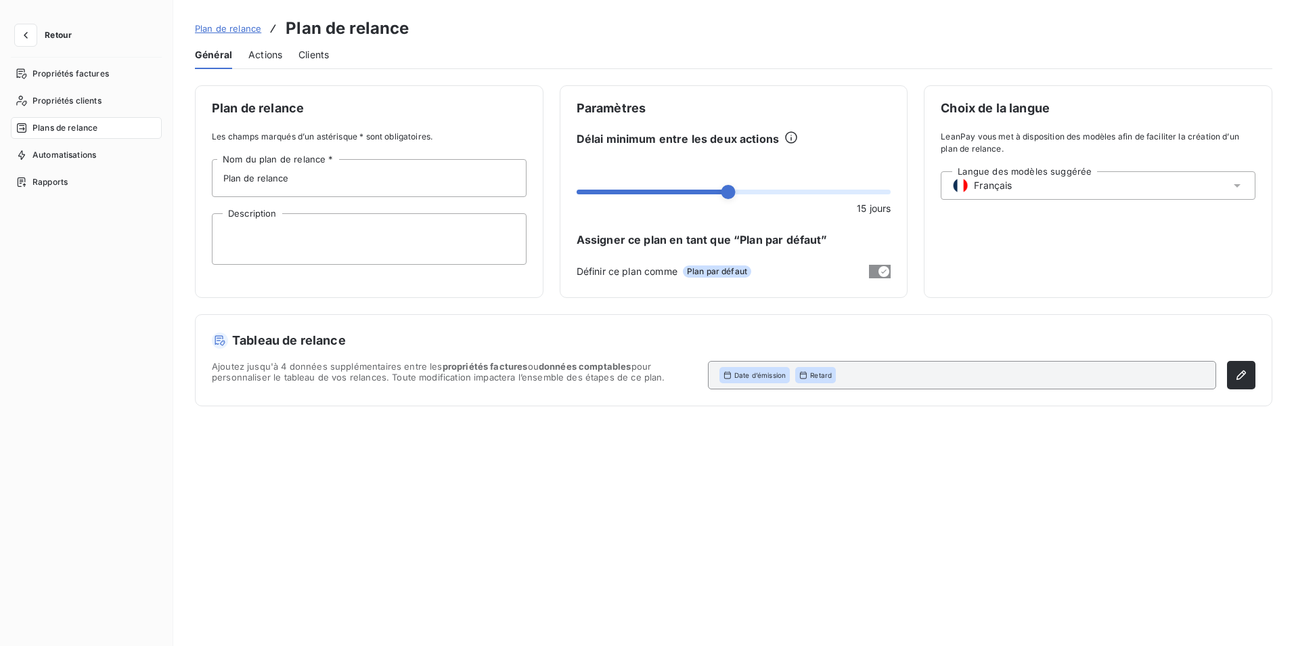
click at [324, 454] on div "Plan de relance Les champs marqués d’un astérisque * sont obligatoires. Plan de…" at bounding box center [733, 357] width 1121 height 544
click at [25, 32] on icon "button" at bounding box center [26, 35] width 14 height 14
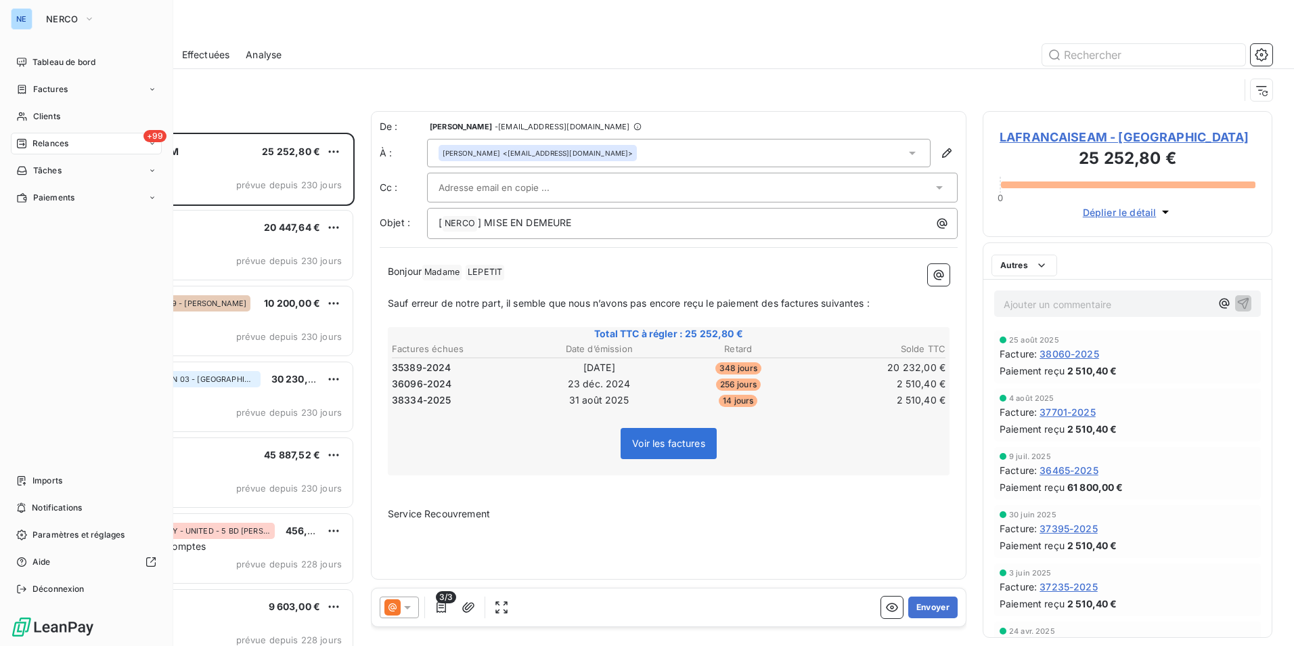
scroll to position [503, 280]
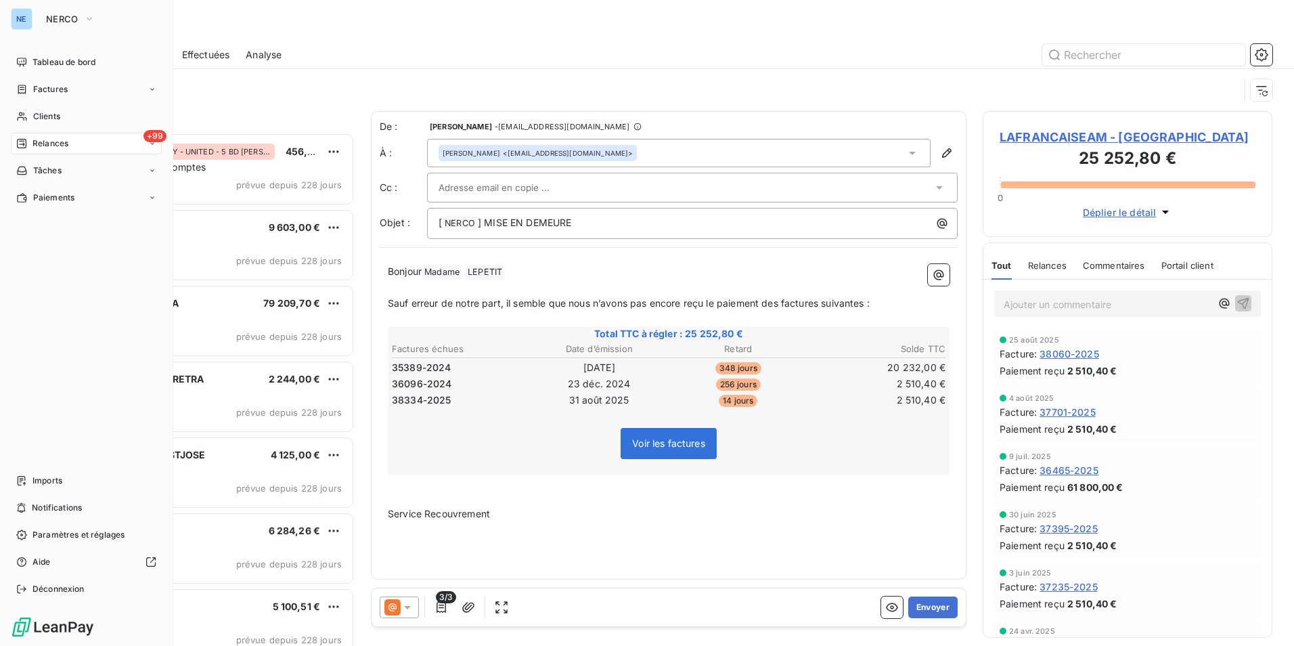
click at [128, 139] on div "+99 Relances" at bounding box center [86, 144] width 151 height 22
click at [89, 171] on div "À effectuer" at bounding box center [94, 171] width 135 height 22
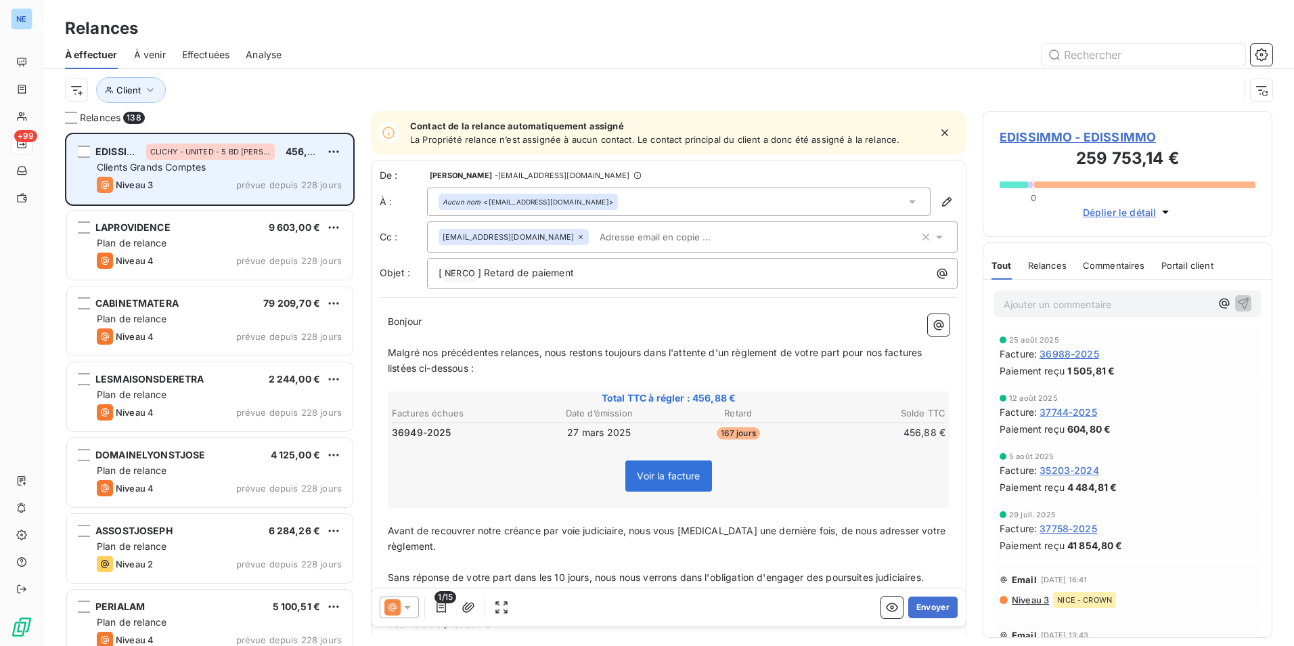
click at [293, 187] on span "prévue depuis 228 jours" at bounding box center [289, 184] width 106 height 11
click at [332, 150] on html "NE +99 Relances À effectuer À venir Effectuées Analyse Client Relances 138 EDIS…" at bounding box center [647, 323] width 1294 height 646
click at [290, 202] on div "Passer cette action" at bounding box center [275, 203] width 121 height 22
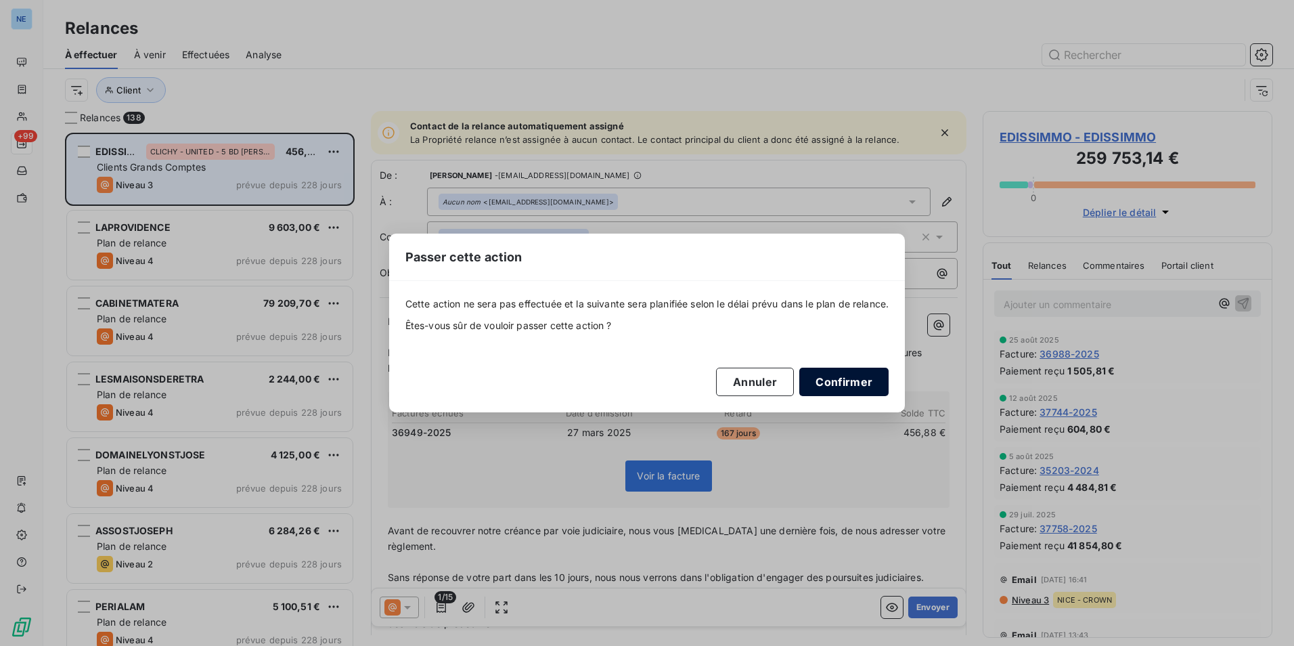
click at [865, 389] on button "Confirmer" at bounding box center [844, 382] width 89 height 28
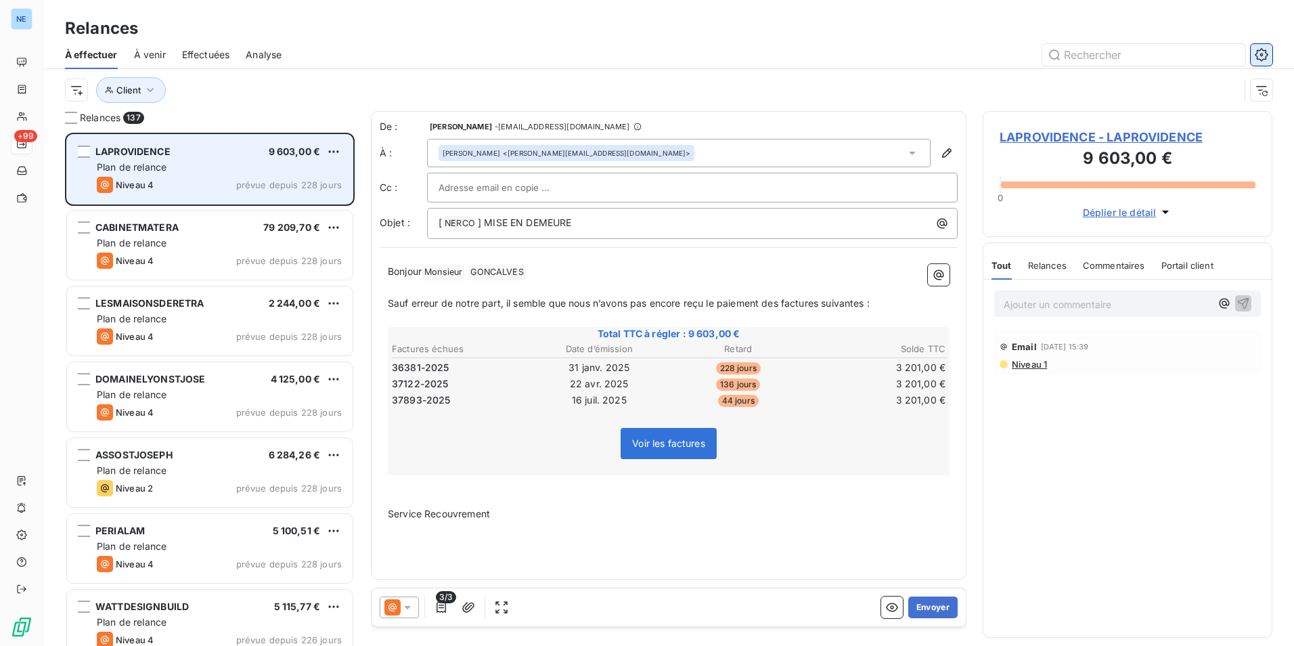
click at [1261, 57] on icon "button" at bounding box center [1262, 55] width 14 height 14
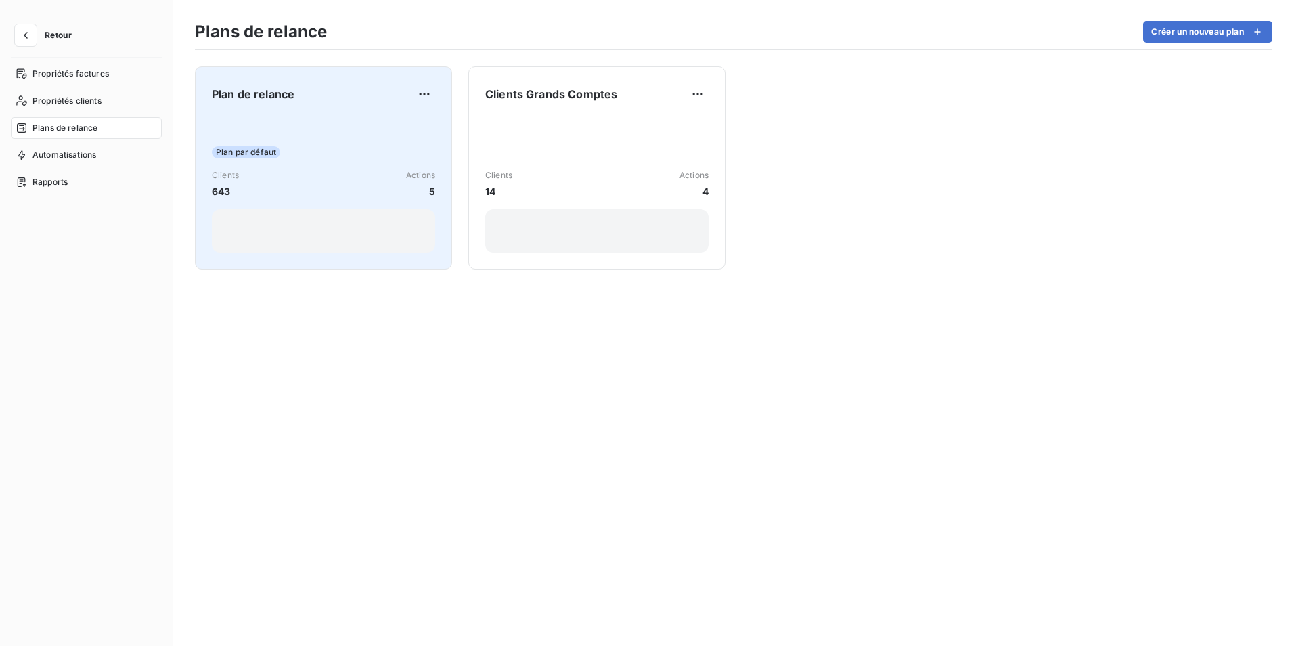
click at [254, 96] on span "Plan de relance" at bounding box center [253, 94] width 83 height 16
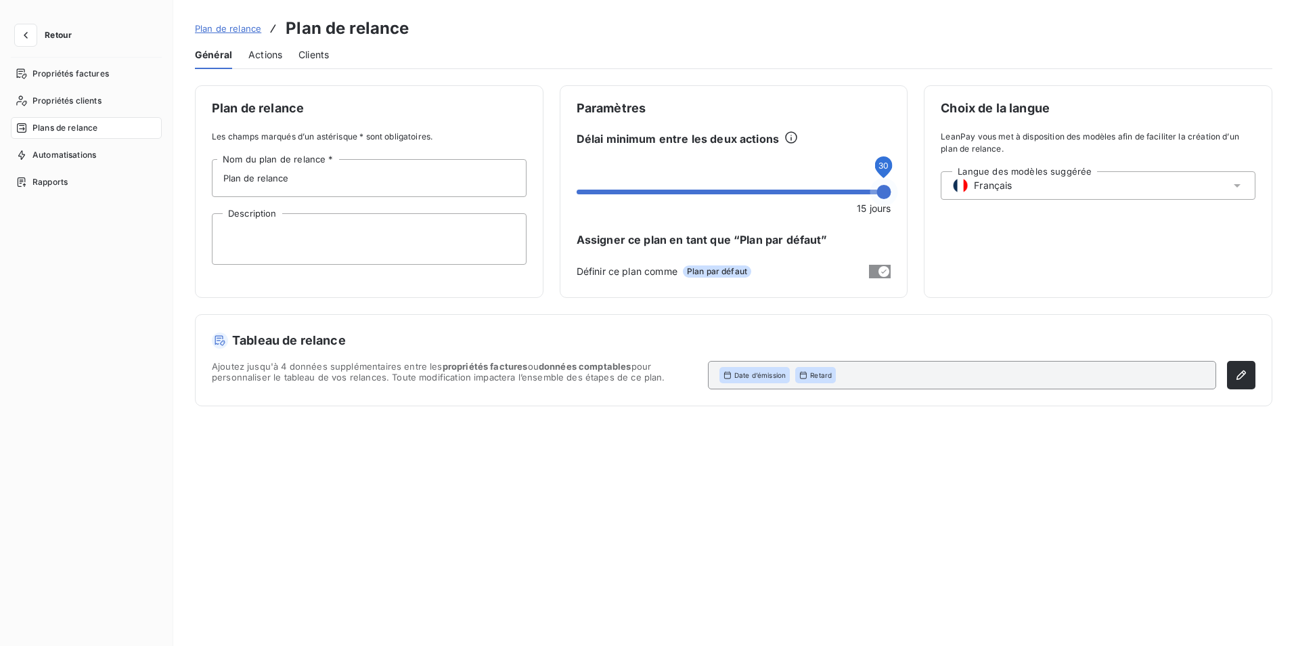
click at [891, 194] on span at bounding box center [884, 192] width 14 height 14
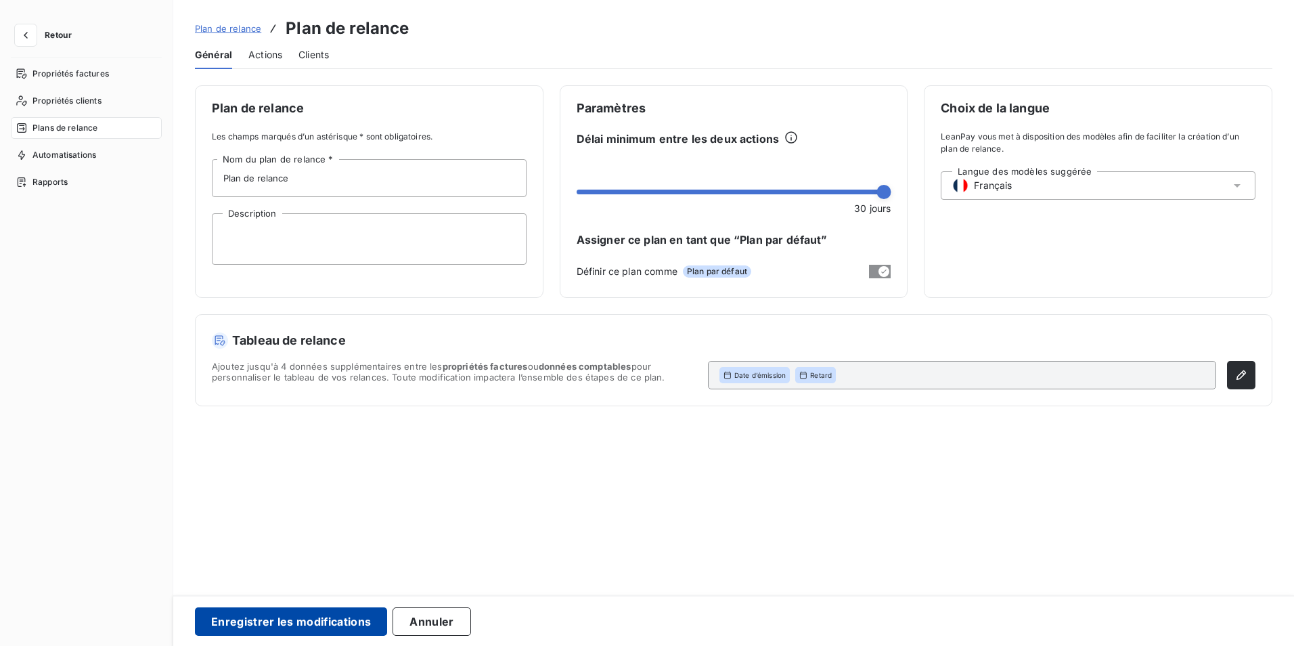
click at [253, 613] on button "Enregistrer les modifications" at bounding box center [291, 621] width 192 height 28
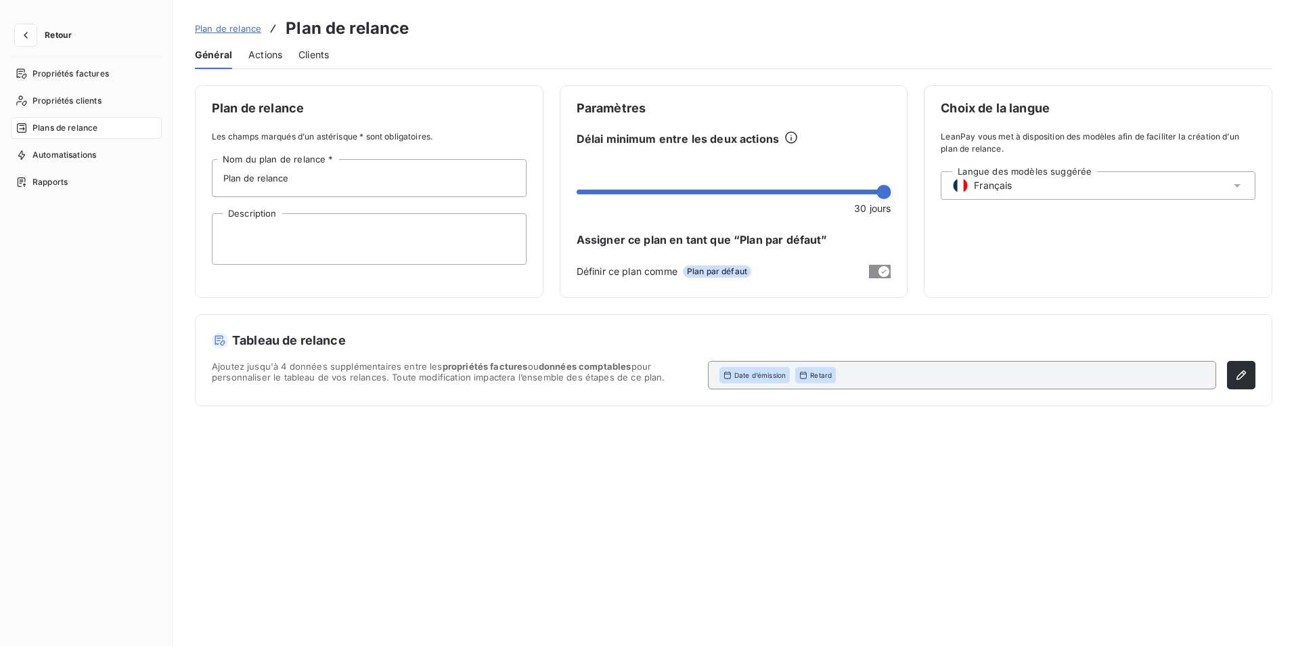
click at [803, 328] on div "Tableau de relance Ajoutez jusqu'à 4 données supplémentaires entre les propriét…" at bounding box center [734, 360] width 1076 height 91
click at [267, 59] on span "Actions" at bounding box center [265, 55] width 34 height 14
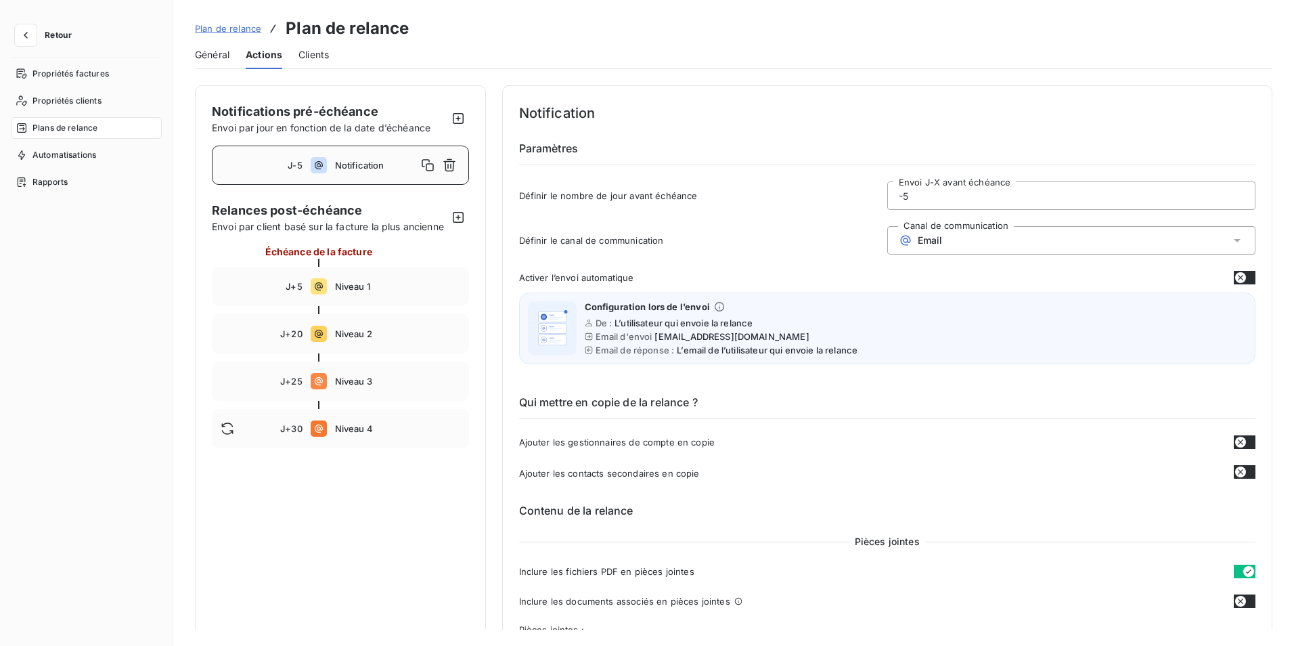
click at [328, 58] on span "Clients" at bounding box center [314, 55] width 30 height 14
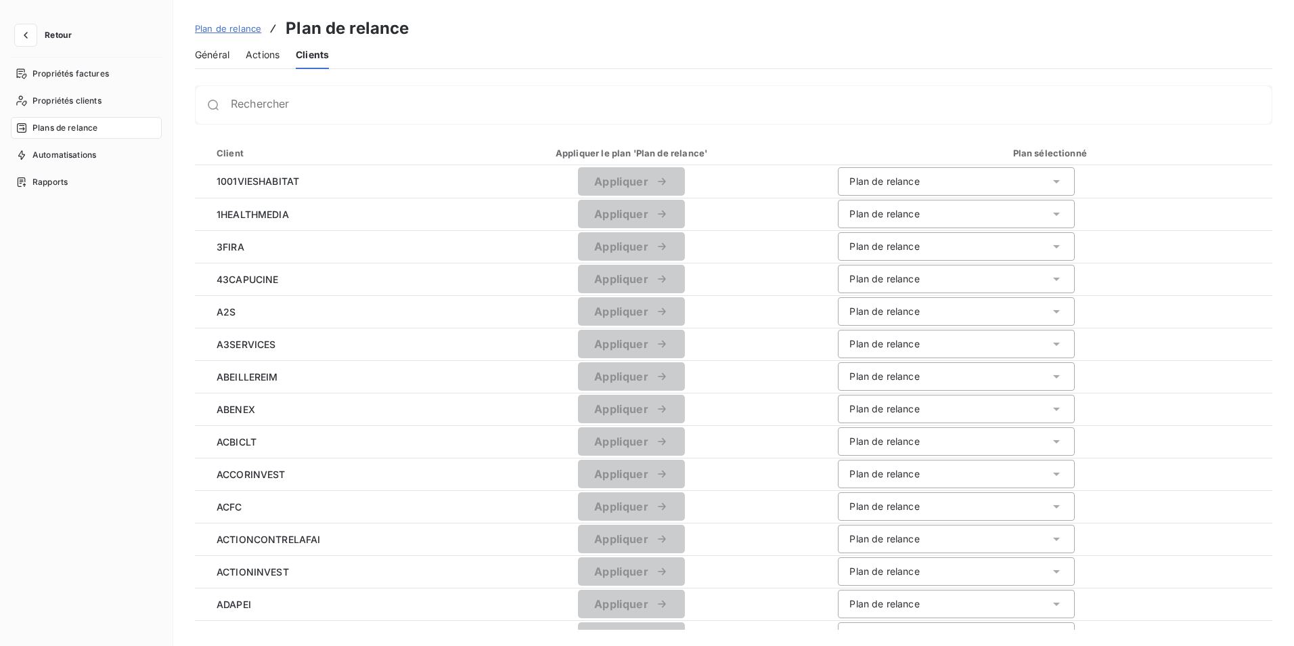
click at [215, 57] on span "Général" at bounding box center [212, 55] width 35 height 14
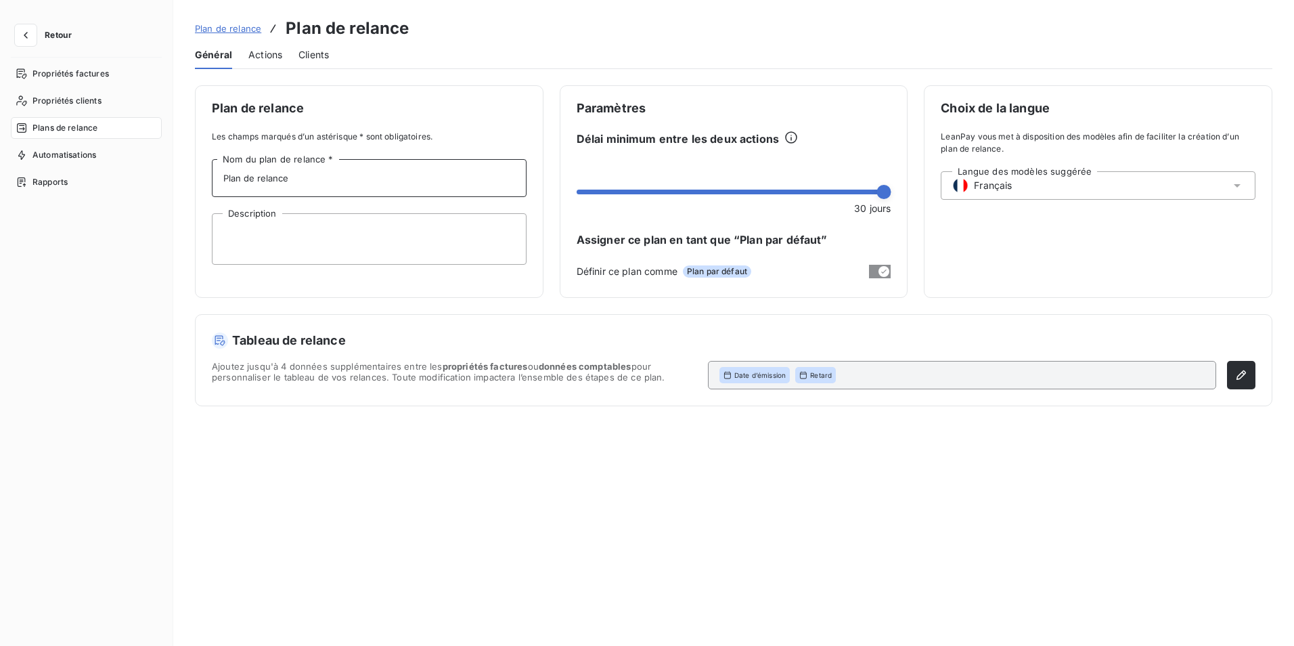
drag, startPoint x: 301, startPoint y: 179, endPoint x: 222, endPoint y: 173, distance: 78.7
click at [222, 173] on input "Plan de relance" at bounding box center [369, 178] width 315 height 38
click at [257, 57] on span "Actions" at bounding box center [265, 55] width 34 height 14
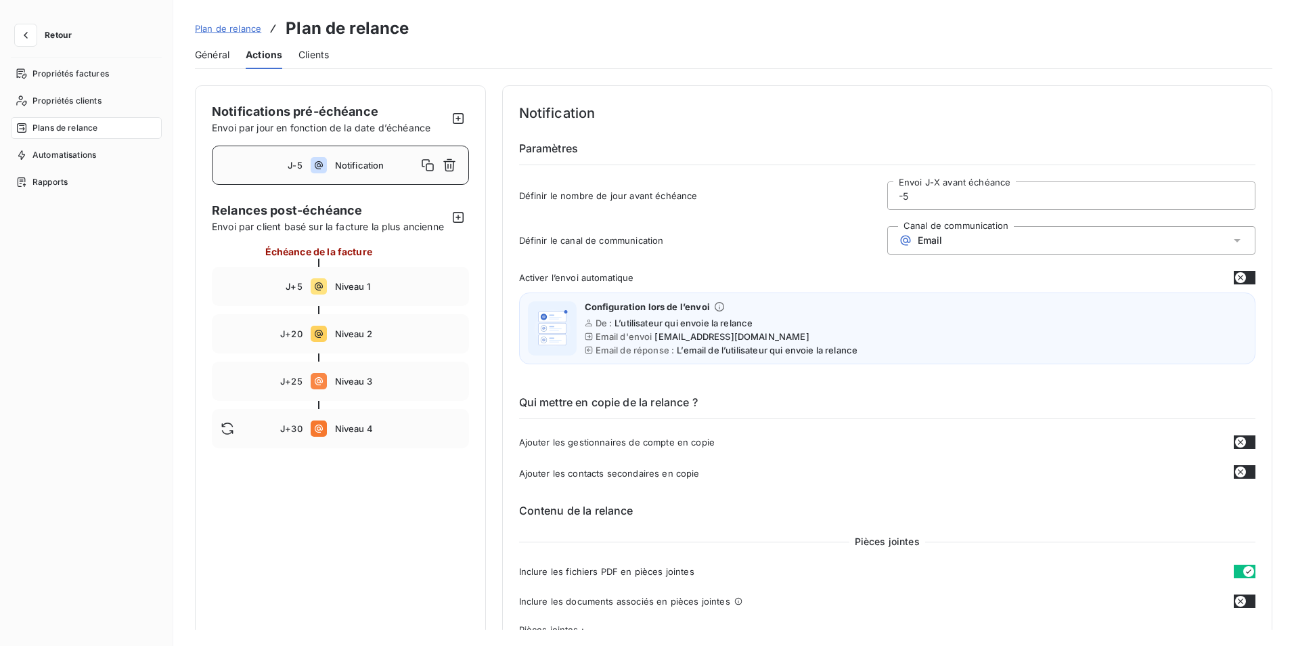
click at [315, 52] on span "Clients" at bounding box center [314, 55] width 30 height 14
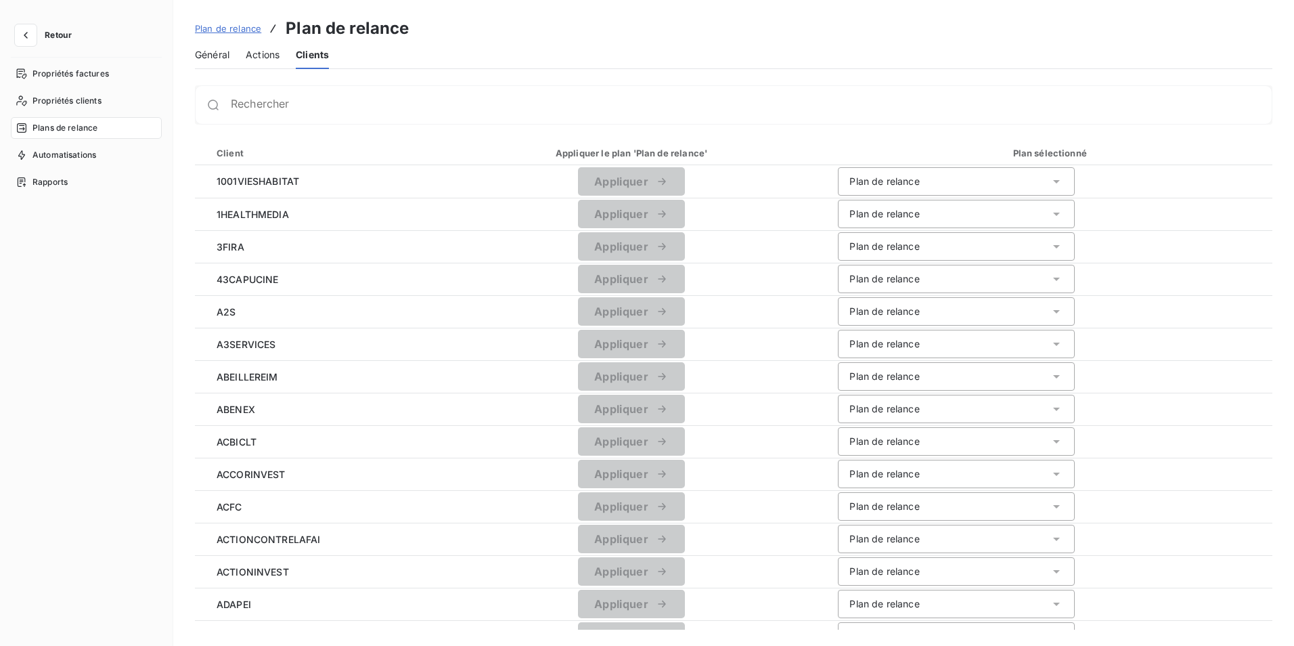
click at [200, 50] on span "Général" at bounding box center [212, 55] width 35 height 14
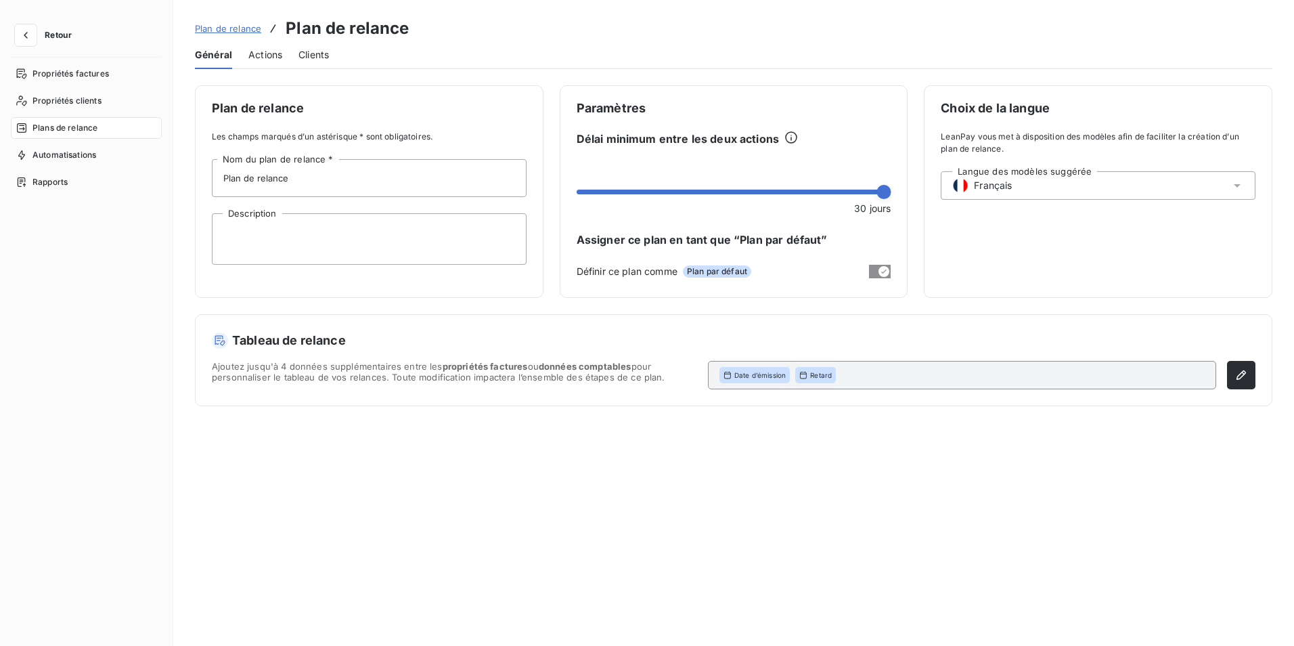
click at [317, 52] on span "Clients" at bounding box center [314, 55] width 30 height 14
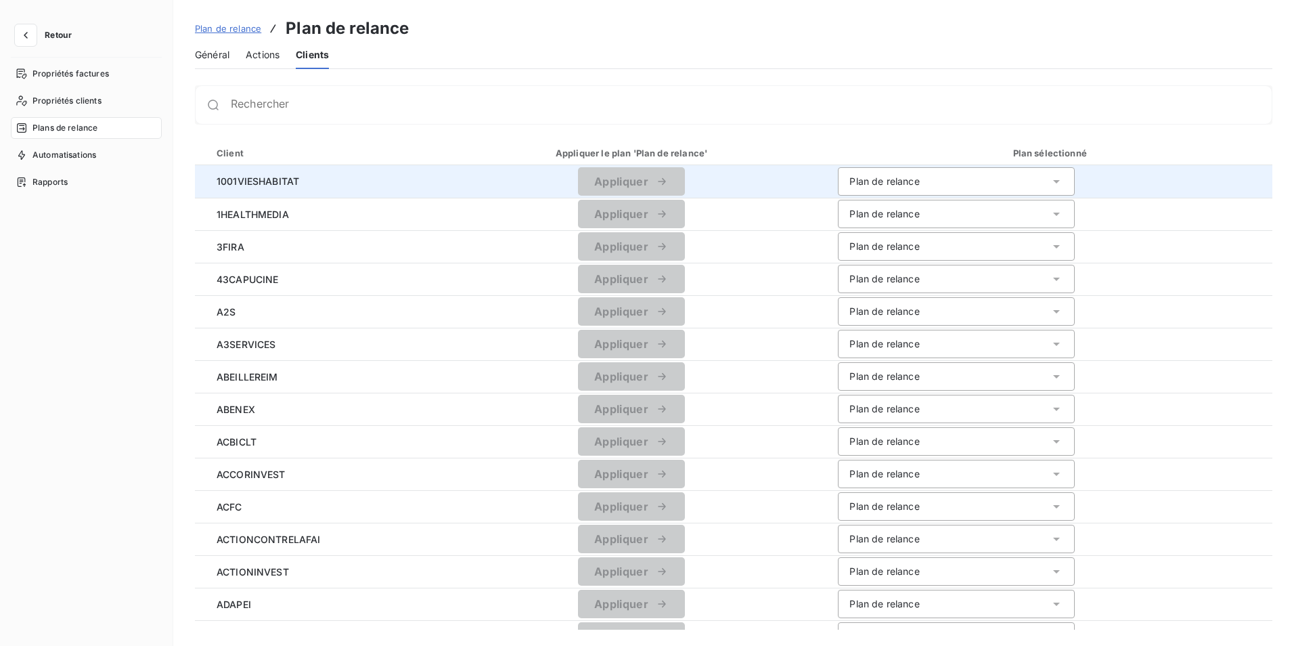
click at [1056, 178] on icon at bounding box center [1057, 182] width 14 height 14
click at [1055, 179] on icon at bounding box center [1057, 182] width 14 height 14
click at [55, 136] on div "Plans de relance" at bounding box center [86, 128] width 151 height 22
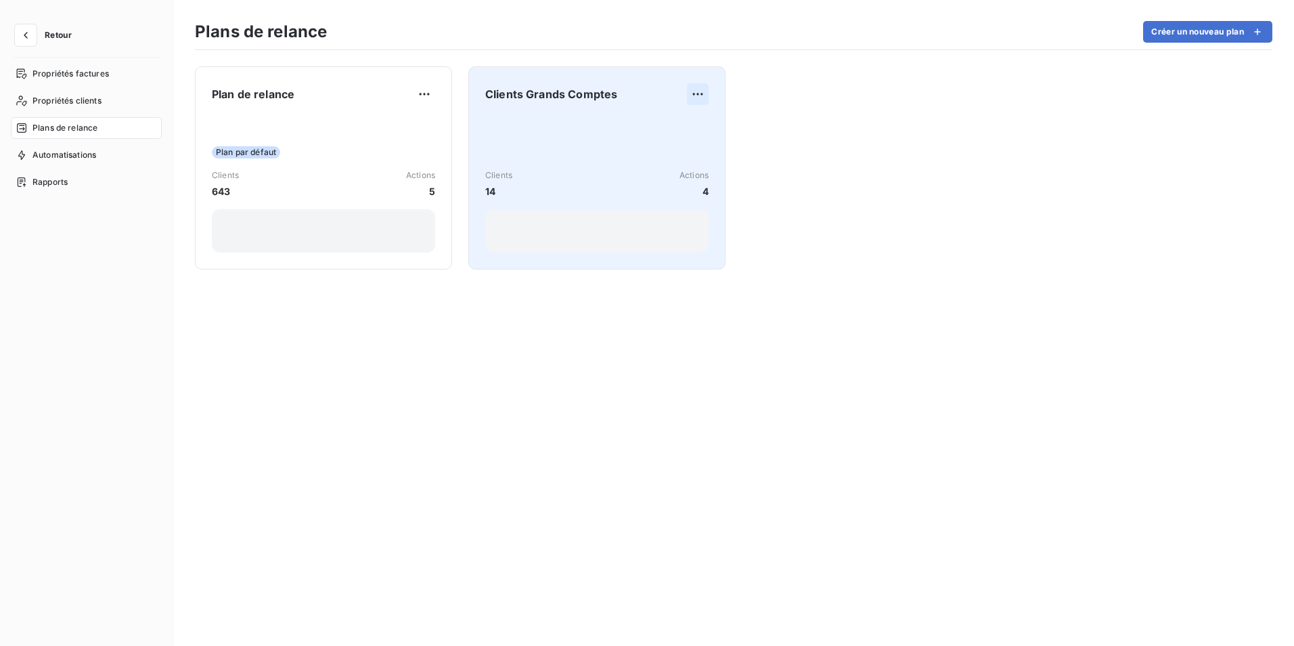
click at [696, 93] on html "Retour Propriétés factures Propriétés clients Plans de relance Automatisations …" at bounding box center [647, 323] width 1294 height 646
click at [669, 155] on div "Supprimer" at bounding box center [664, 148] width 78 height 22
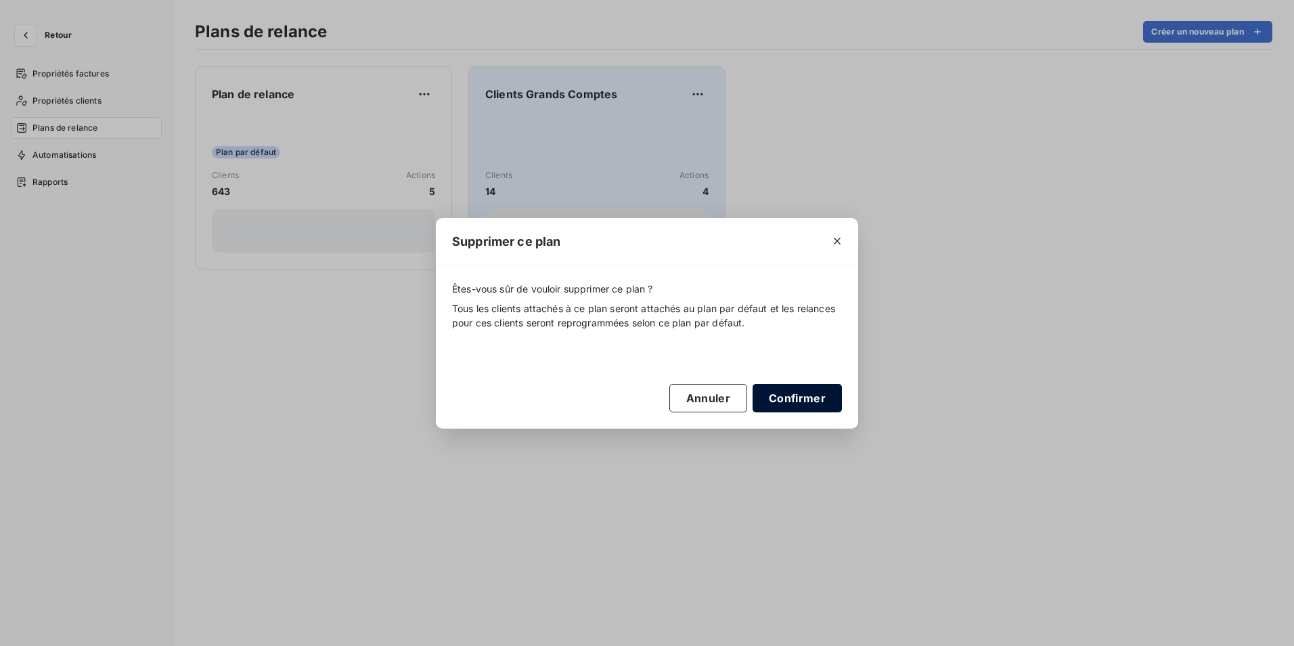
click at [796, 397] on button "Confirmer" at bounding box center [797, 398] width 89 height 28
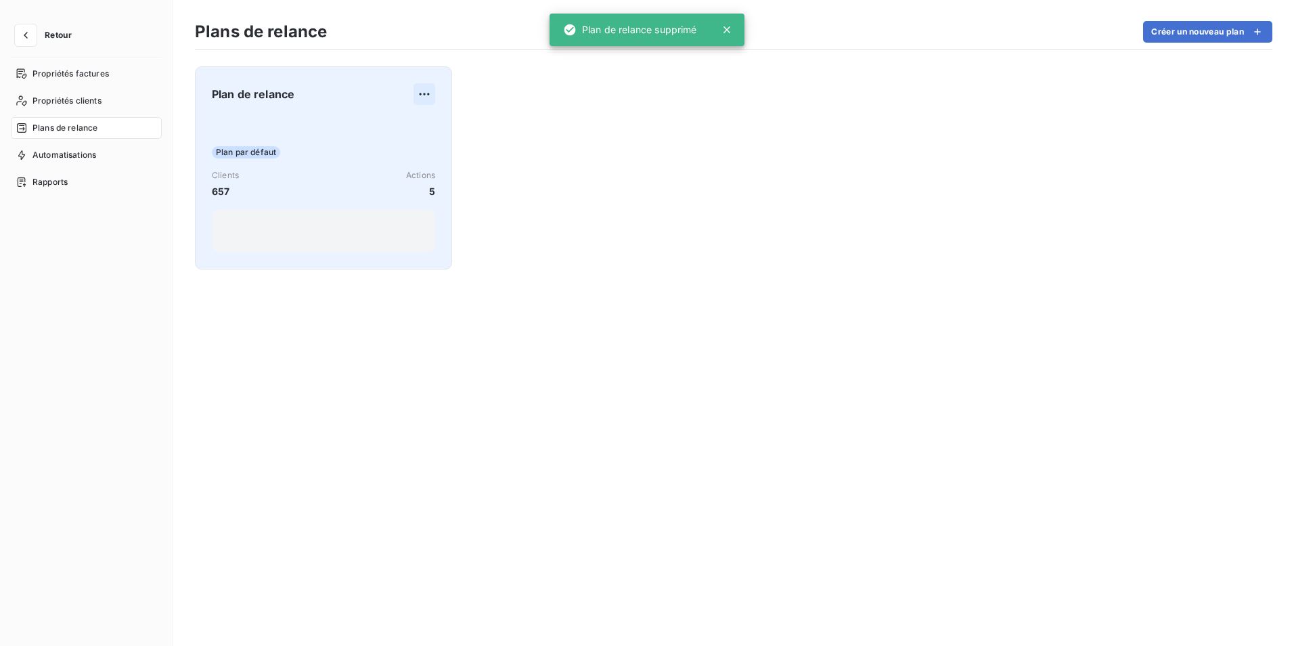
click at [429, 91] on html "Retour Propriétés factures Propriétés clients Plans de relance Automatisations …" at bounding box center [647, 323] width 1294 height 646
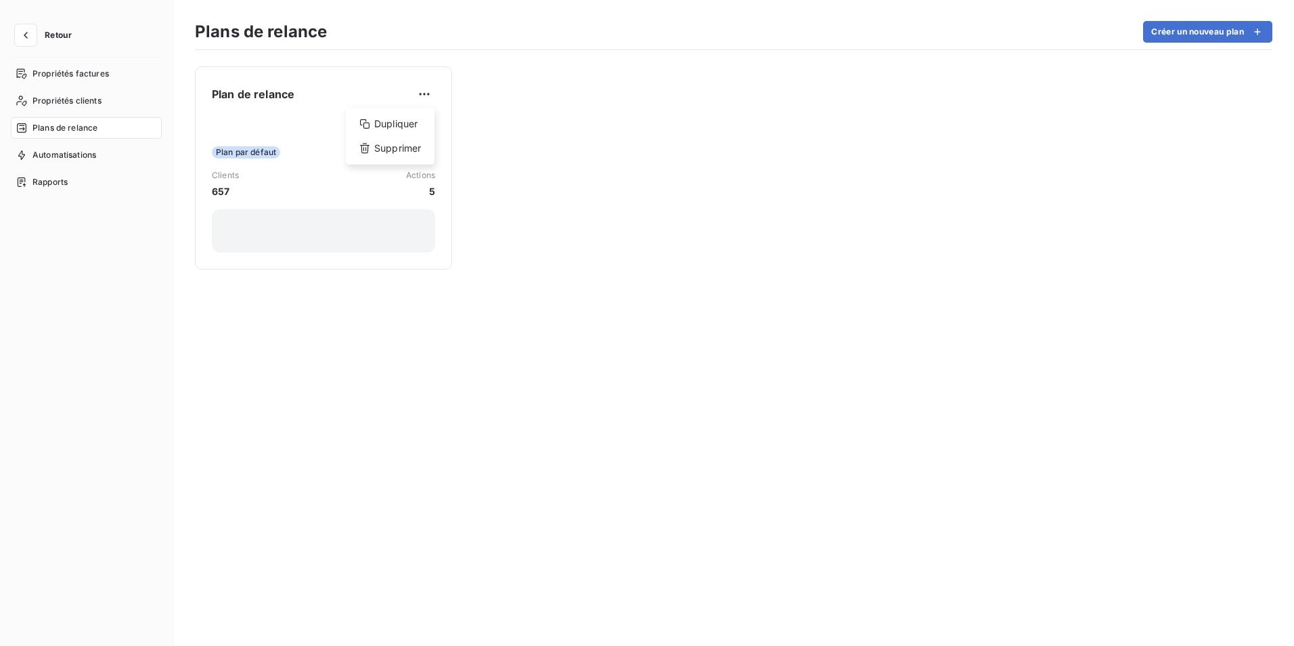
click at [285, 389] on html "Retour Propriétés factures Propriétés clients Plans de relance Automatisations …" at bounding box center [647, 323] width 1294 height 646
click at [27, 34] on icon "button" at bounding box center [26, 35] width 14 height 14
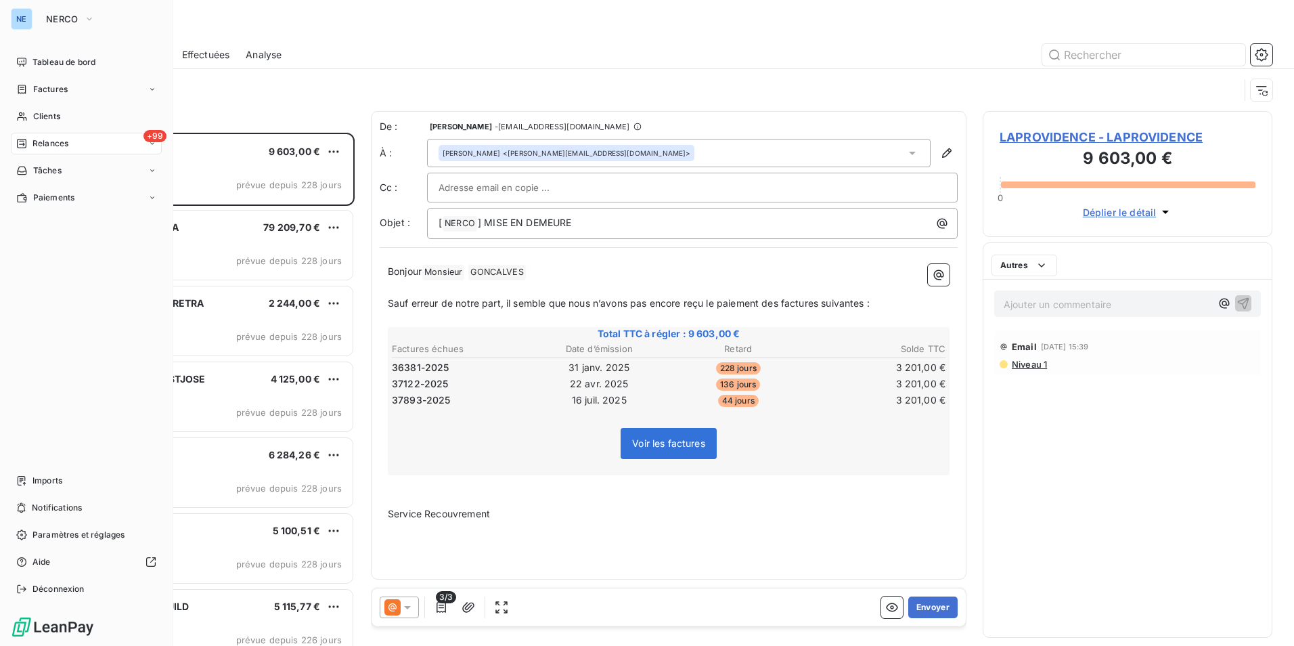
scroll to position [503, 280]
click at [24, 134] on div "92 Relances" at bounding box center [86, 144] width 151 height 22
click at [76, 171] on span "À effectuer" at bounding box center [54, 171] width 44 height 12
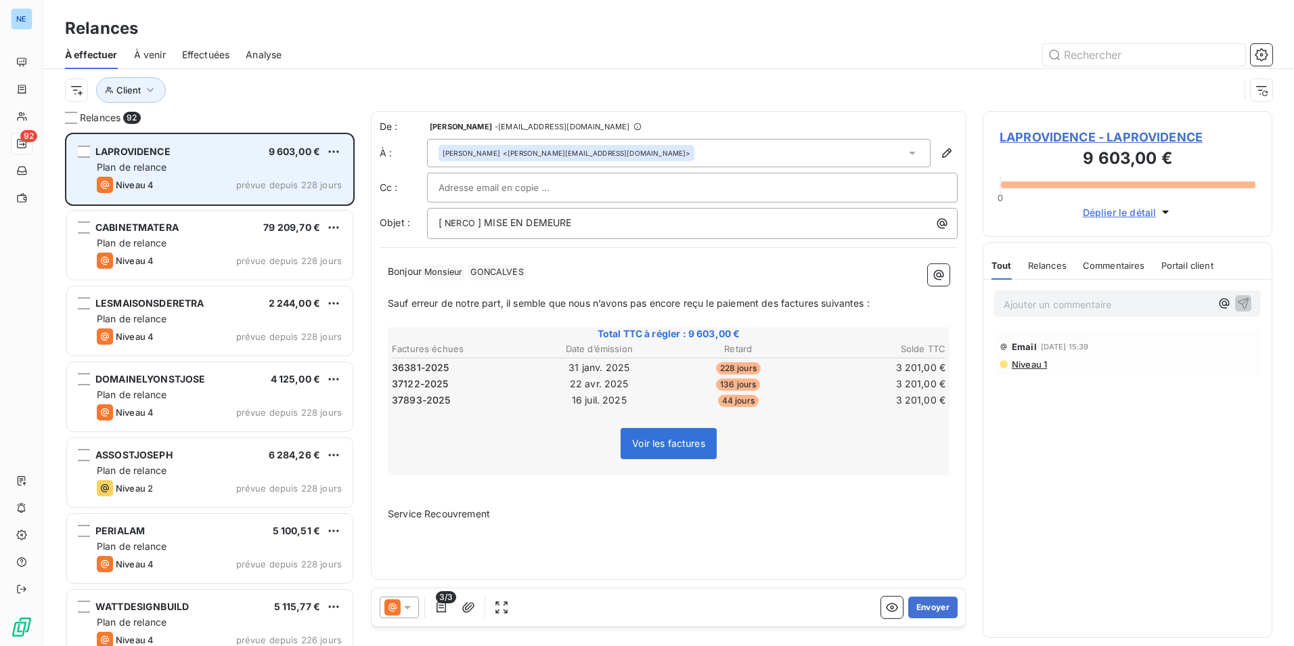
click at [331, 154] on html "NE 92 Relances À effectuer À venir Effectuées Analyse Client Relances 92 LAPROV…" at bounding box center [647, 323] width 1294 height 646
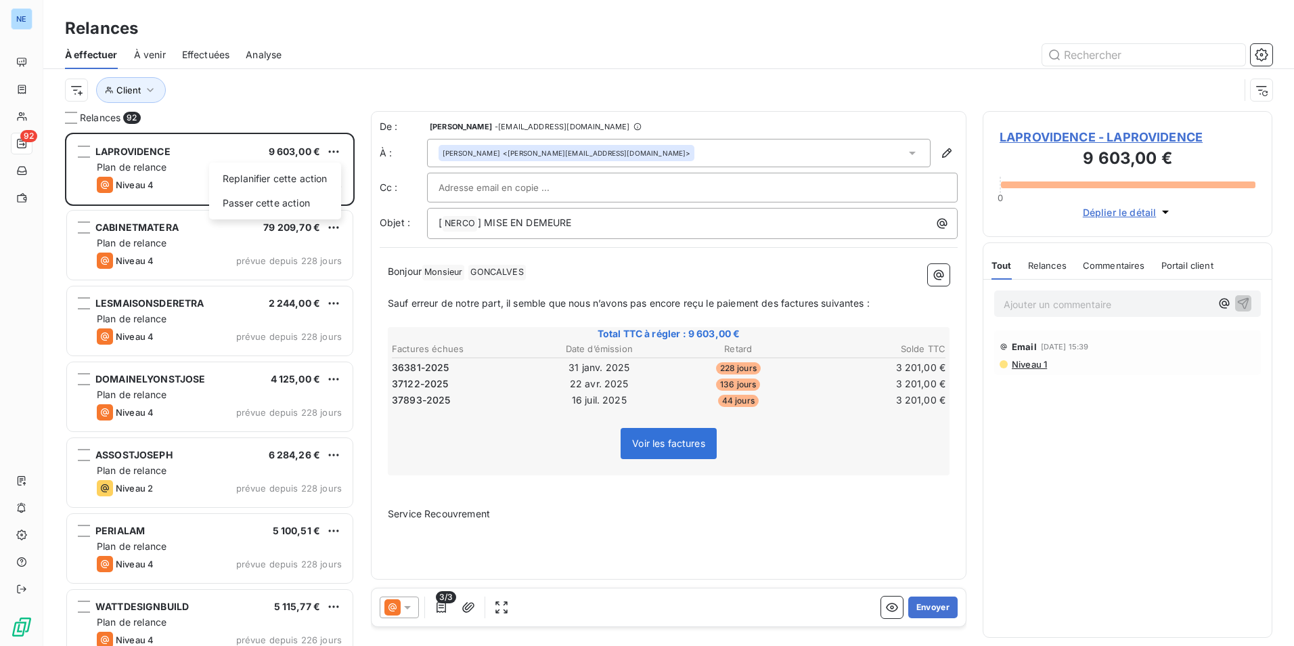
click at [333, 154] on html "NE 92 Relances À effectuer À venir Effectuées Analyse Client Relances 92 LAPROV…" at bounding box center [647, 323] width 1294 height 646
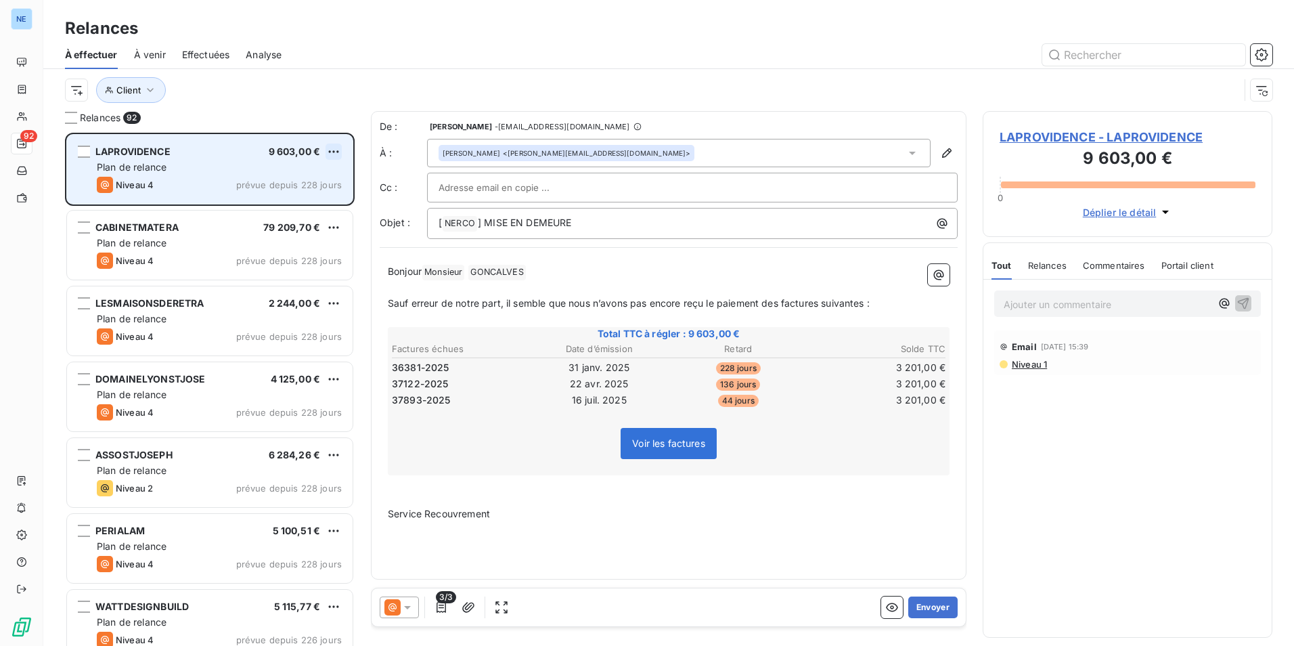
click at [333, 155] on html "NE 92 Relances À effectuer À venir Effectuées Analyse Client Relances 92 LAPROV…" at bounding box center [647, 323] width 1294 height 646
click at [307, 196] on div "Passer cette action" at bounding box center [275, 203] width 121 height 22
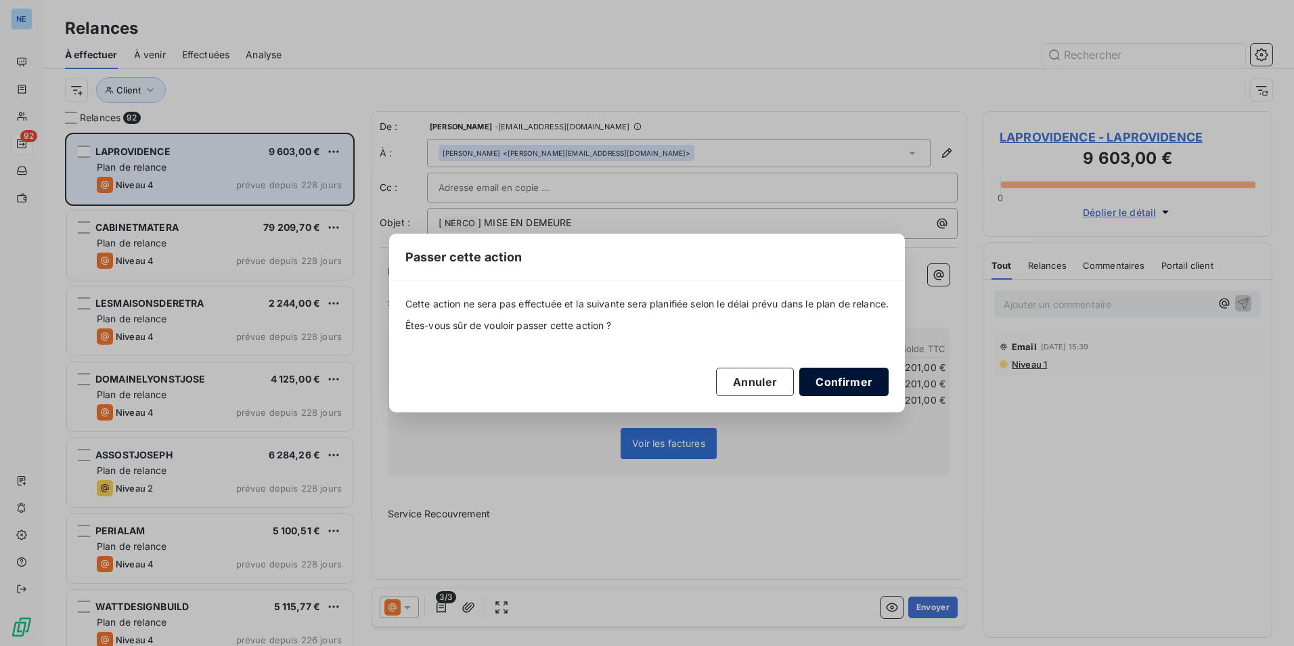
click at [852, 382] on button "Confirmer" at bounding box center [844, 382] width 89 height 28
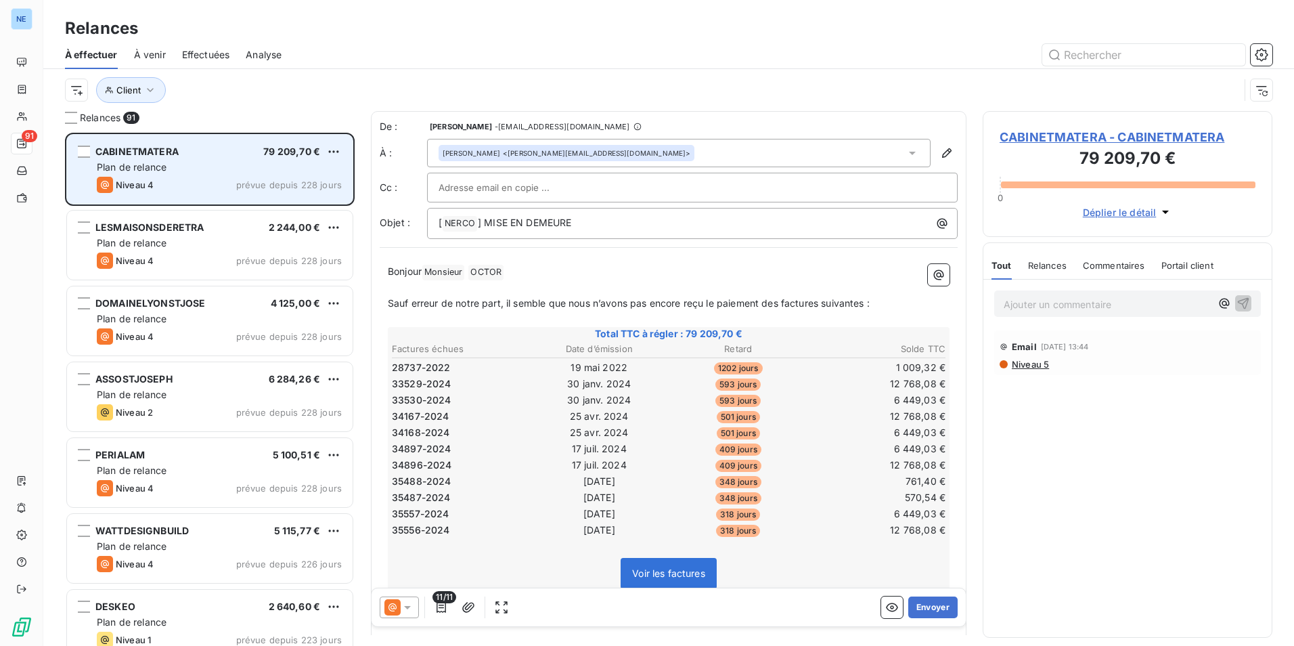
click at [342, 152] on div "CABINETMATERA 79 209,70 € Plan de relance Niveau 4 prévue depuis 228 jours" at bounding box center [210, 169] width 286 height 69
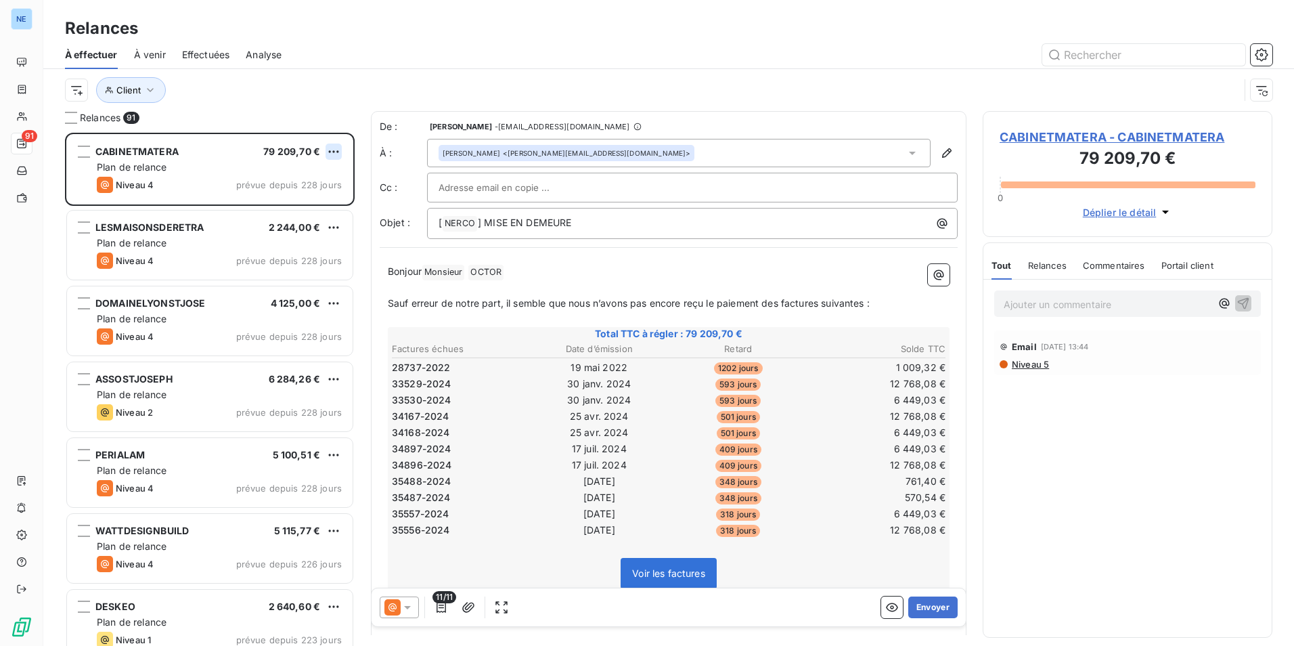
click at [334, 153] on html "NE 91 Relances À effectuer À venir Effectuées Analyse Client Relances 91 CABINE…" at bounding box center [647, 323] width 1294 height 646
click at [317, 206] on div "Passer cette action" at bounding box center [275, 203] width 121 height 22
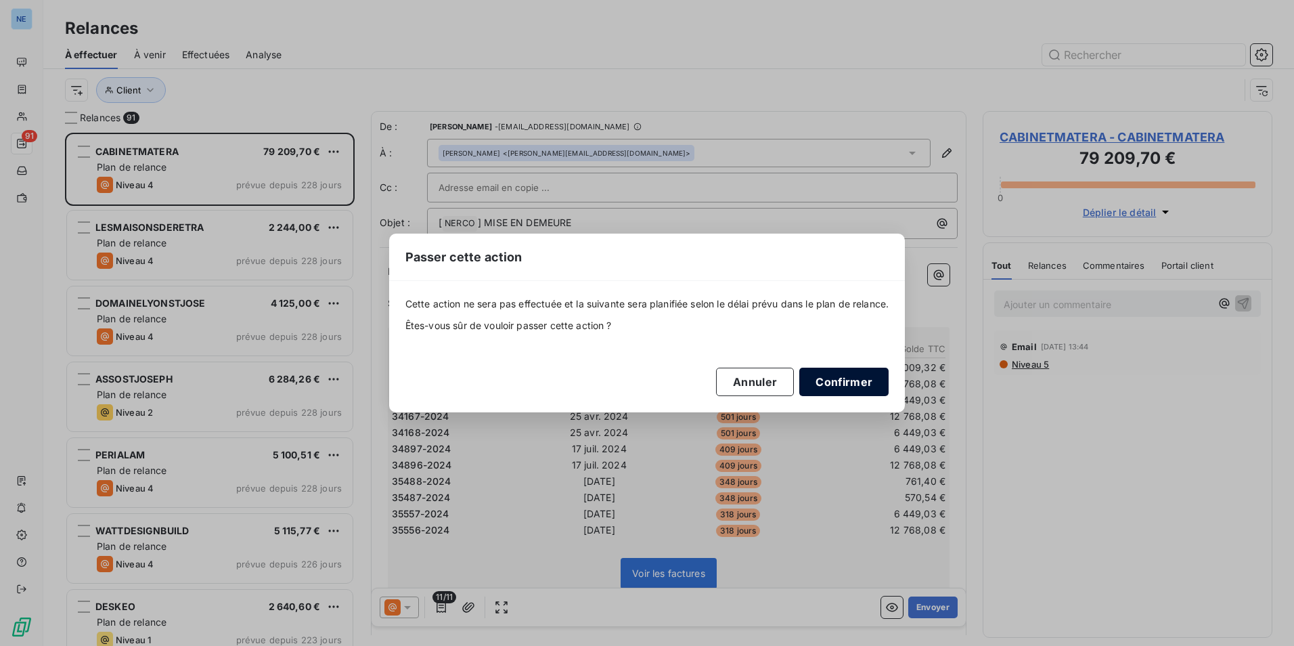
click at [840, 383] on button "Confirmer" at bounding box center [844, 382] width 89 height 28
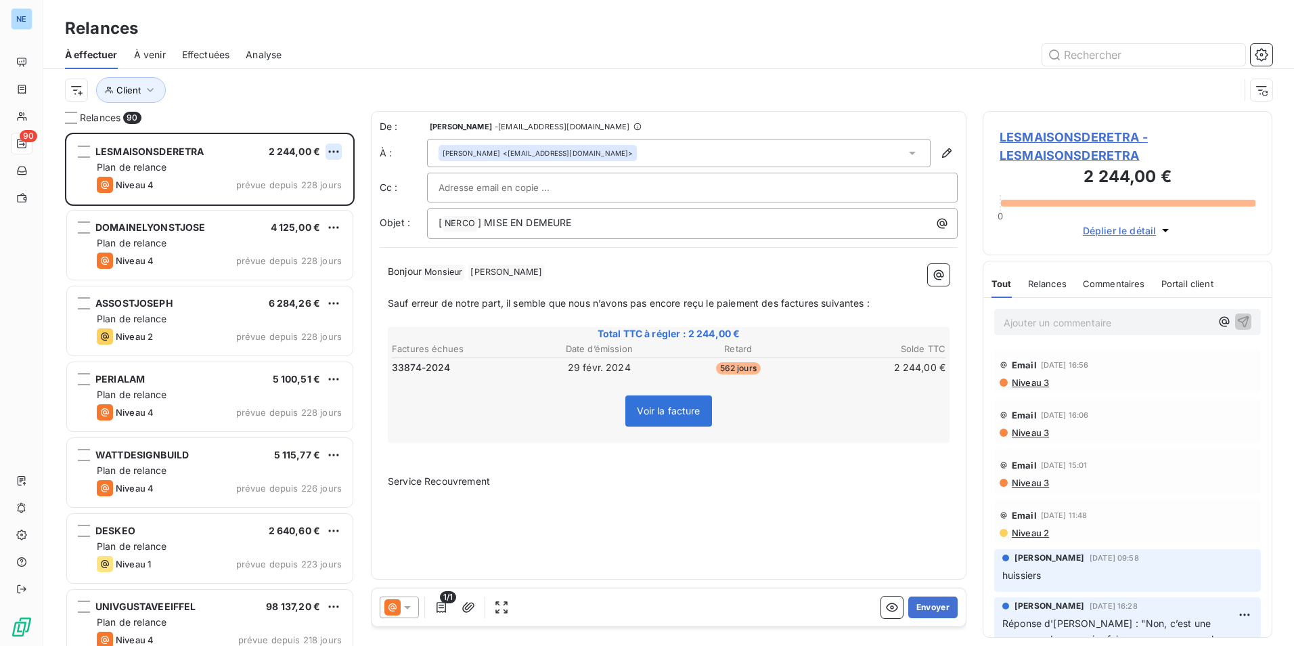
click at [334, 154] on html "NE 90 Relances À effectuer À venir Effectuées Analyse Client Relances 90 LESMAI…" at bounding box center [647, 323] width 1294 height 646
click at [311, 198] on div "Passer cette action" at bounding box center [275, 203] width 121 height 22
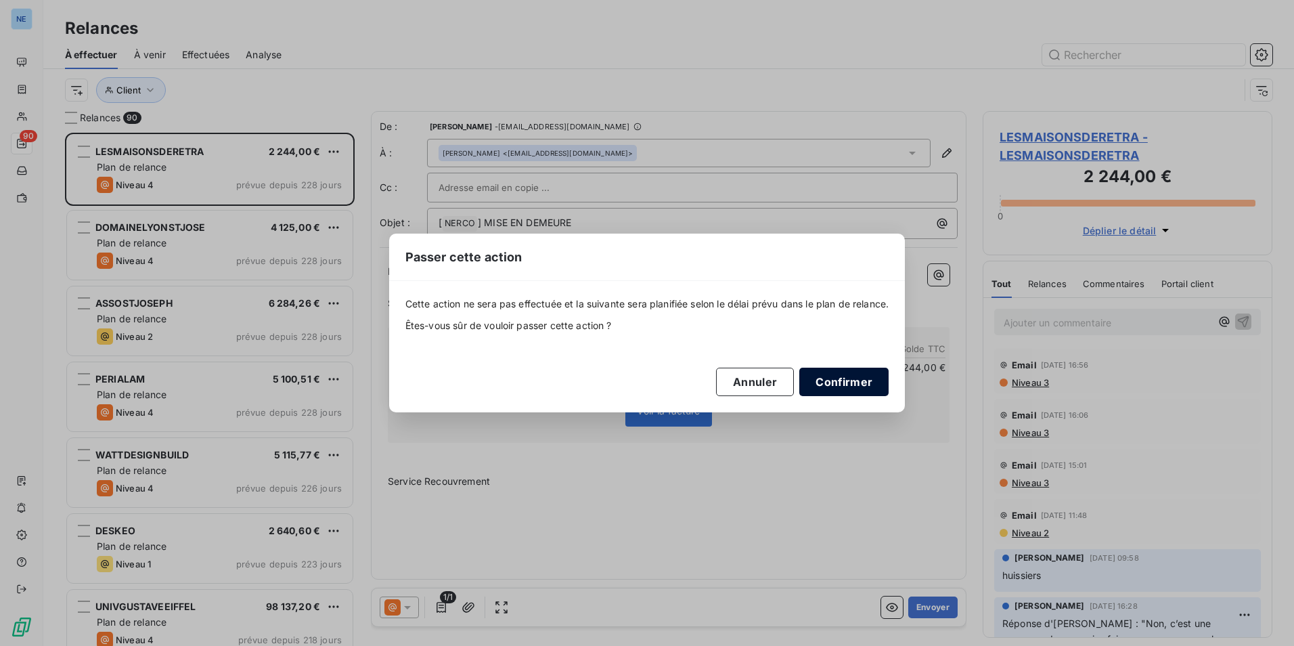
click at [866, 380] on button "Confirmer" at bounding box center [844, 382] width 89 height 28
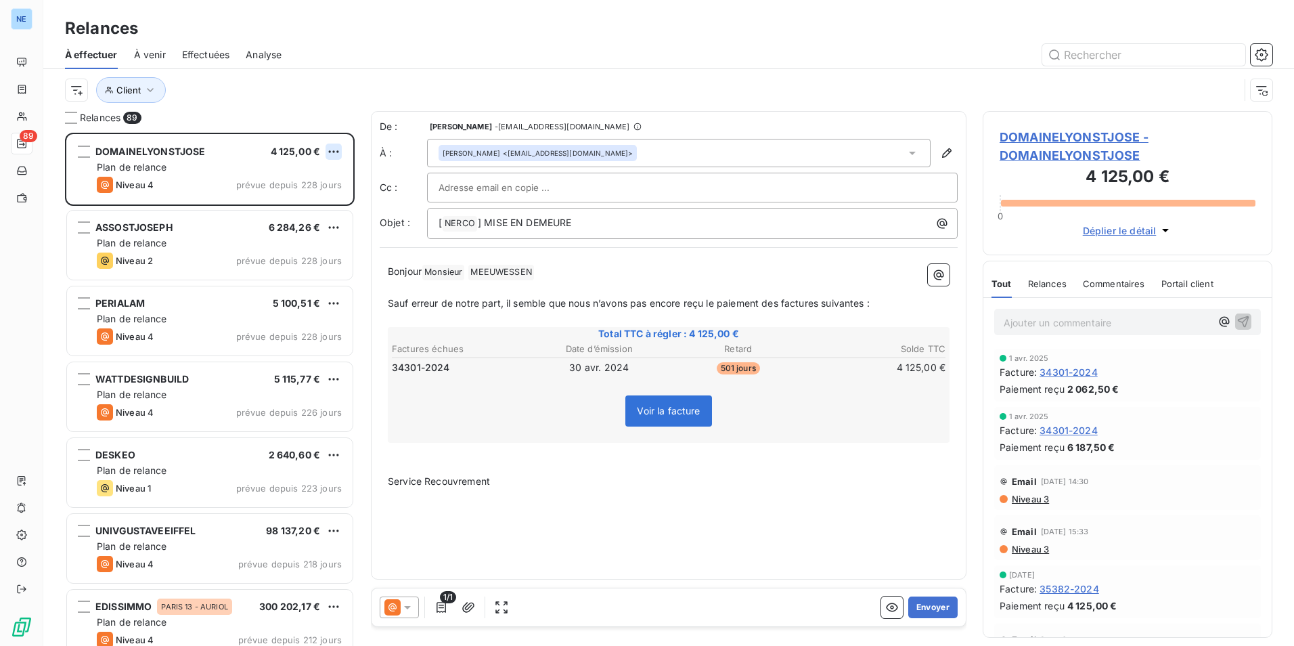
click at [341, 150] on html "NE 89 Relances À effectuer À venir Effectuées Analyse Client Relances 89 DOMAIN…" at bounding box center [647, 323] width 1294 height 646
click at [314, 204] on div "Passer cette action" at bounding box center [275, 203] width 121 height 22
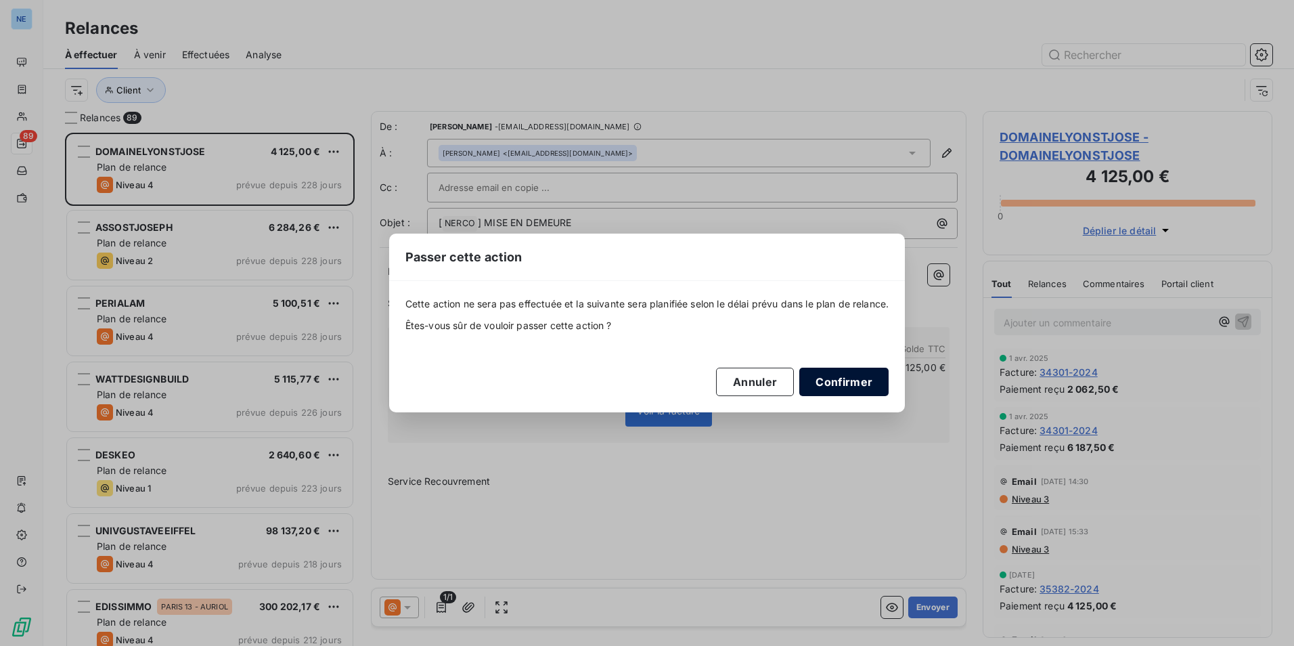
click at [861, 381] on button "Confirmer" at bounding box center [844, 382] width 89 height 28
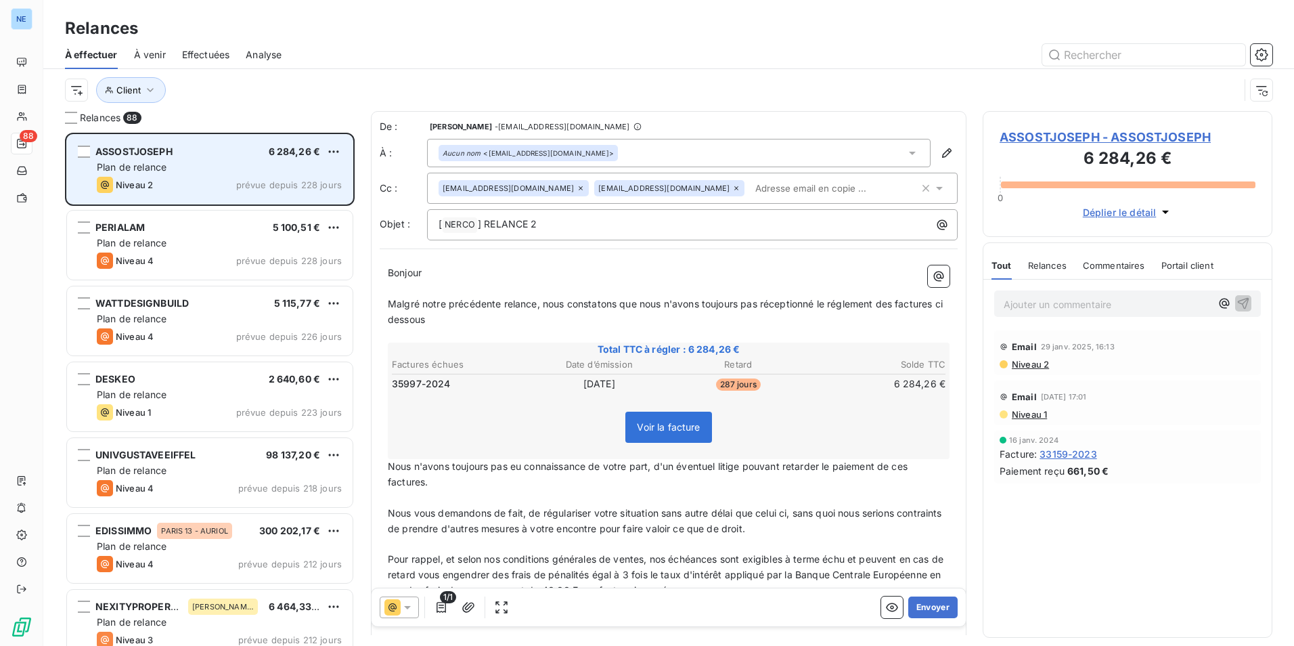
click at [343, 148] on div "ASSOSTJOSEPH 6 284,26 € Plan de relance Niveau 2 prévue depuis 228 jours" at bounding box center [210, 169] width 286 height 69
click at [333, 148] on html "NE 88 Relances À effectuer À venir Effectuées Analyse Client Relances 88 ASSOST…" at bounding box center [647, 323] width 1294 height 646
click at [318, 198] on div "Passer cette action" at bounding box center [275, 203] width 121 height 22
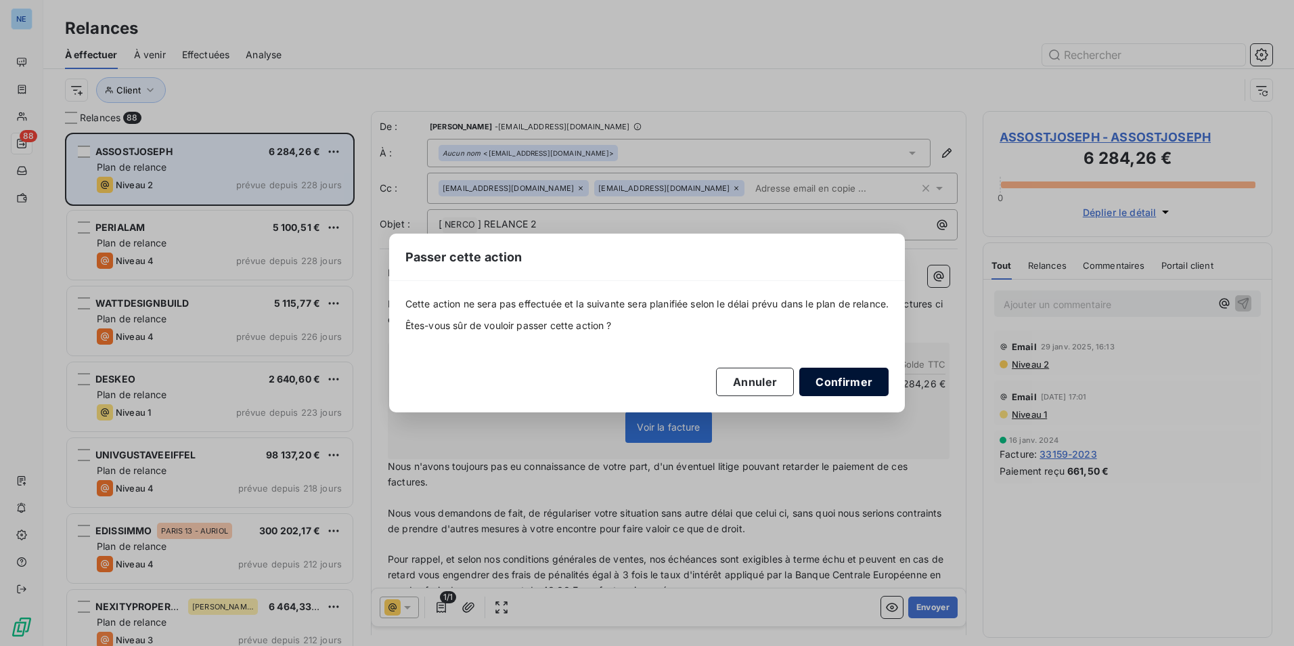
click at [850, 380] on button "Confirmer" at bounding box center [844, 382] width 89 height 28
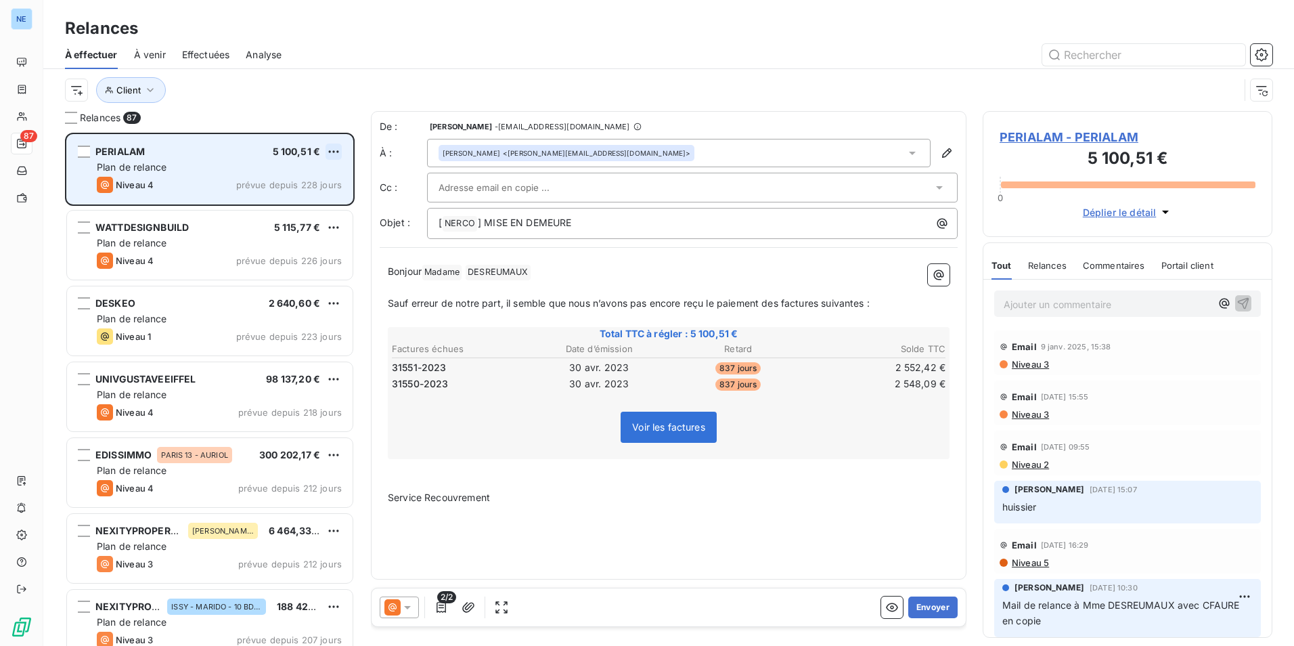
click at [335, 146] on html "NE 87 Relances À effectuer À venir Effectuées Analyse Client Relances 87 PERIAL…" at bounding box center [647, 323] width 1294 height 646
click at [301, 202] on div "Passer cette action" at bounding box center [275, 203] width 121 height 22
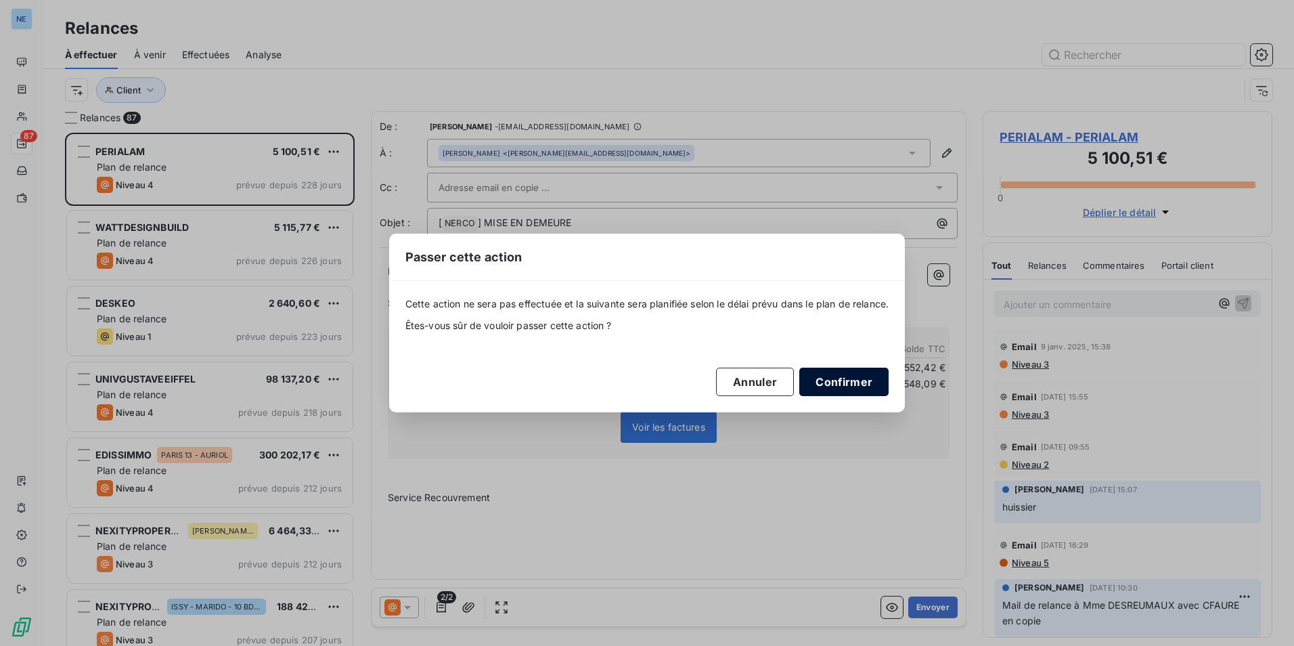
click at [871, 378] on button "Confirmer" at bounding box center [844, 382] width 89 height 28
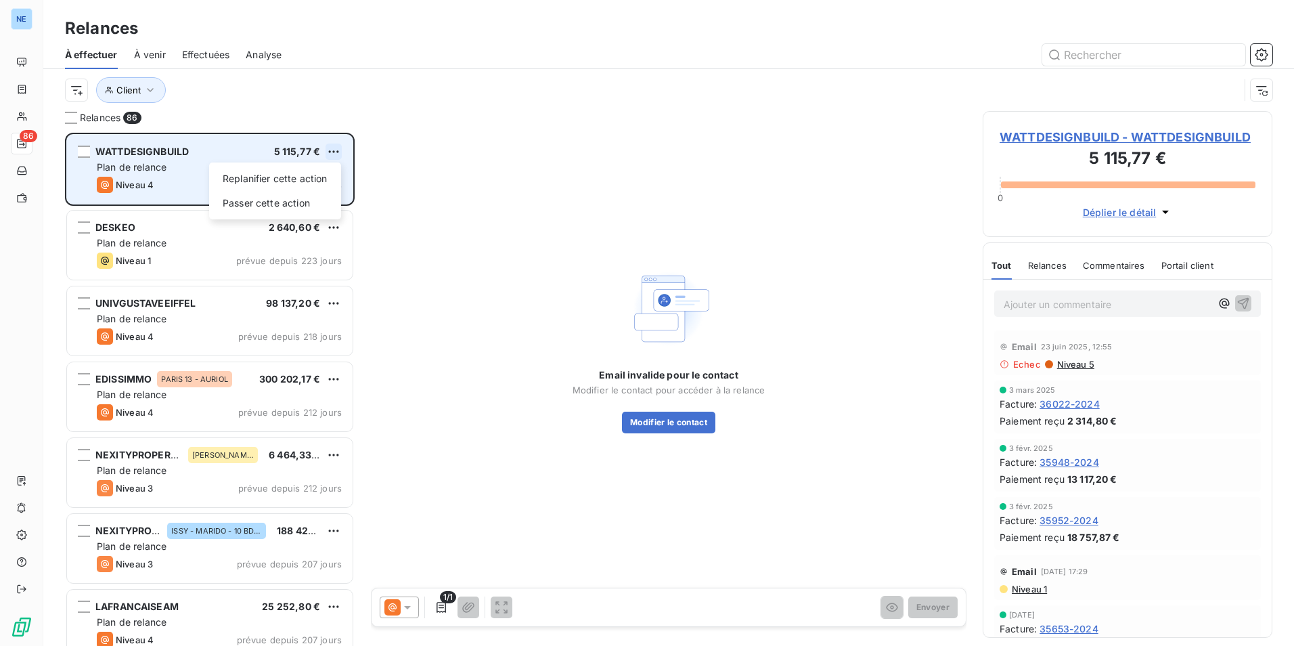
click at [328, 152] on html "NE 86 Relances À effectuer À venir Effectuées Analyse Client Relances 86 WATTDE…" at bounding box center [647, 323] width 1294 height 646
click at [325, 207] on div "Passer cette action" at bounding box center [275, 203] width 121 height 22
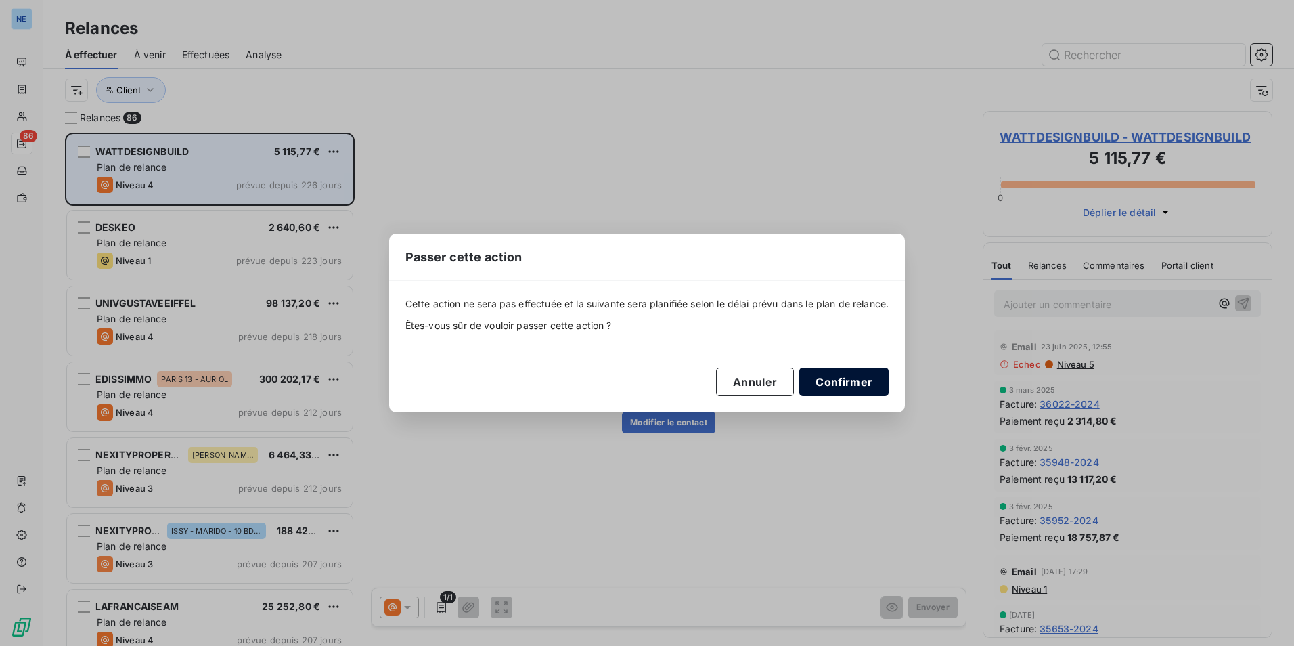
click at [883, 378] on button "Confirmer" at bounding box center [844, 382] width 89 height 28
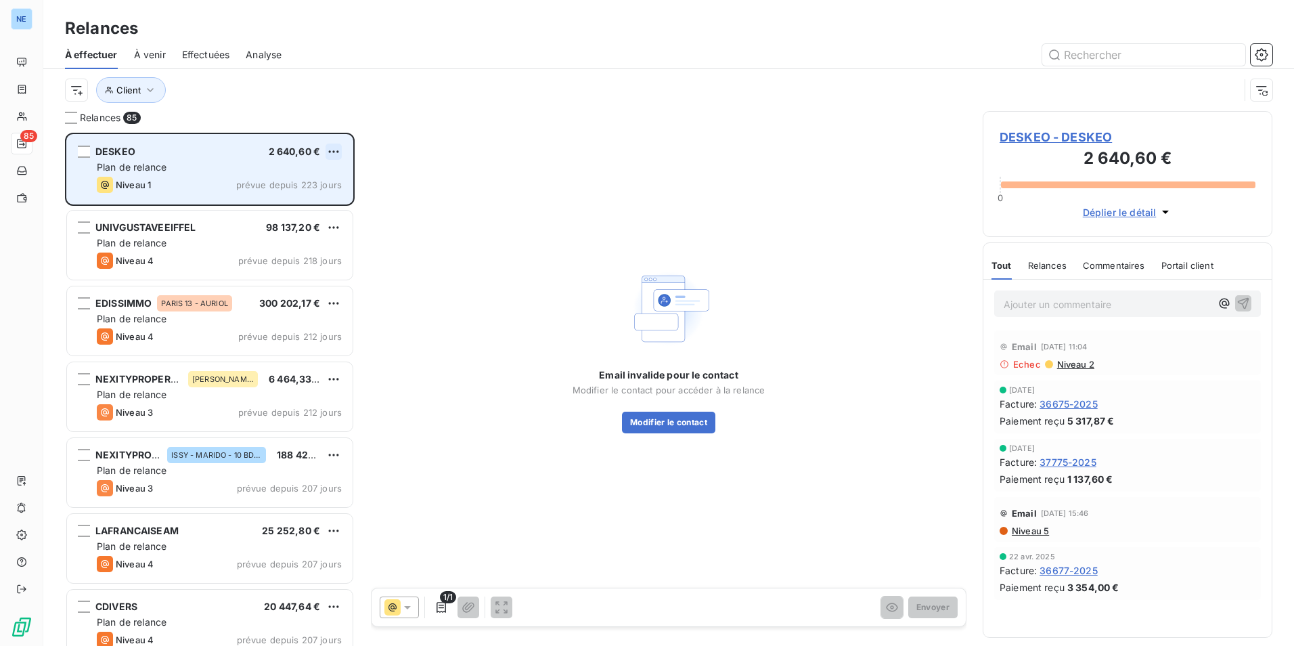
click at [334, 144] on html "NE 85 Relances À effectuer À venir Effectuées Analyse Client Relances 85 DESKEO…" at bounding box center [647, 323] width 1294 height 646
click at [317, 198] on div "Passer cette action" at bounding box center [275, 203] width 121 height 22
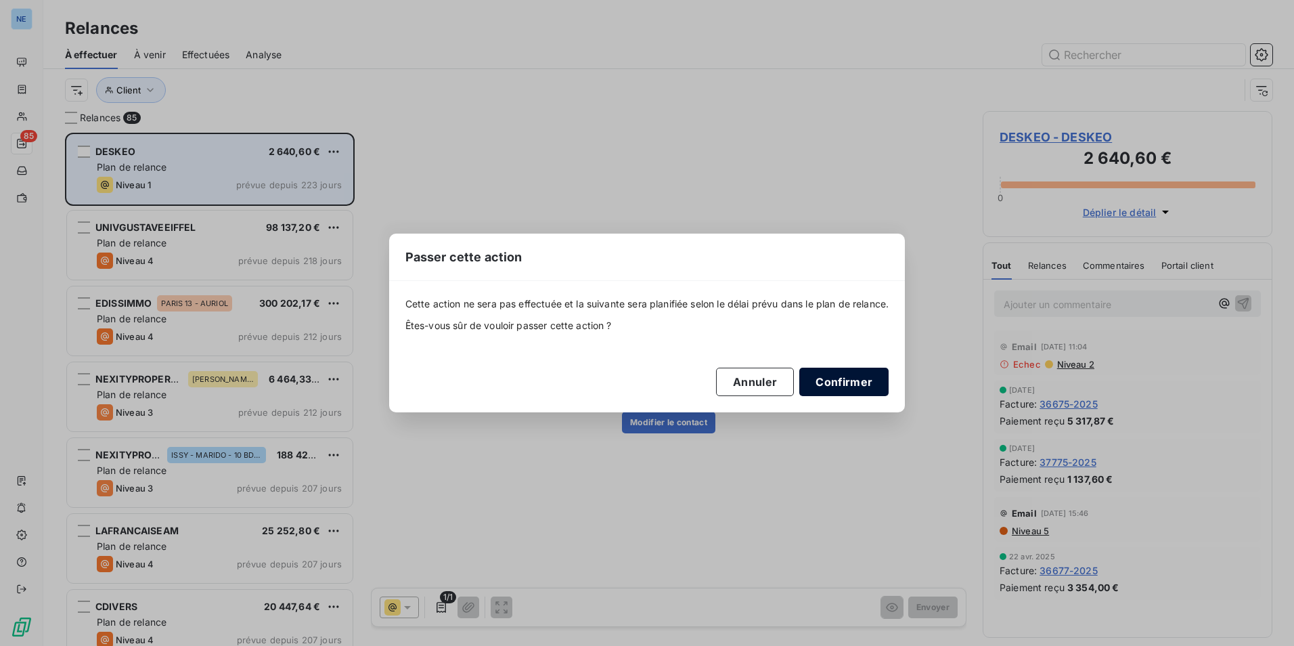
click at [861, 381] on button "Confirmer" at bounding box center [844, 382] width 89 height 28
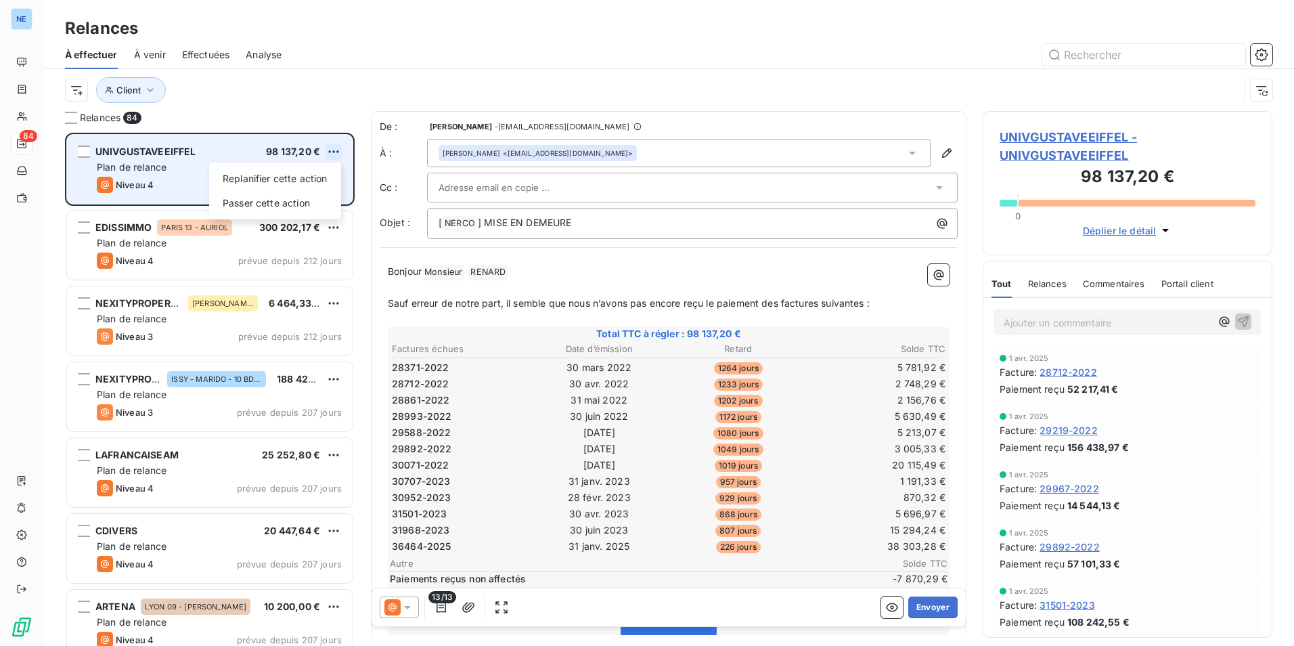
click at [334, 154] on html "NE 84 Relances À effectuer À venir Effectuées Analyse Client Relances 84 UNIVGU…" at bounding box center [647, 323] width 1294 height 646
click at [313, 206] on div "Passer cette action" at bounding box center [275, 203] width 121 height 22
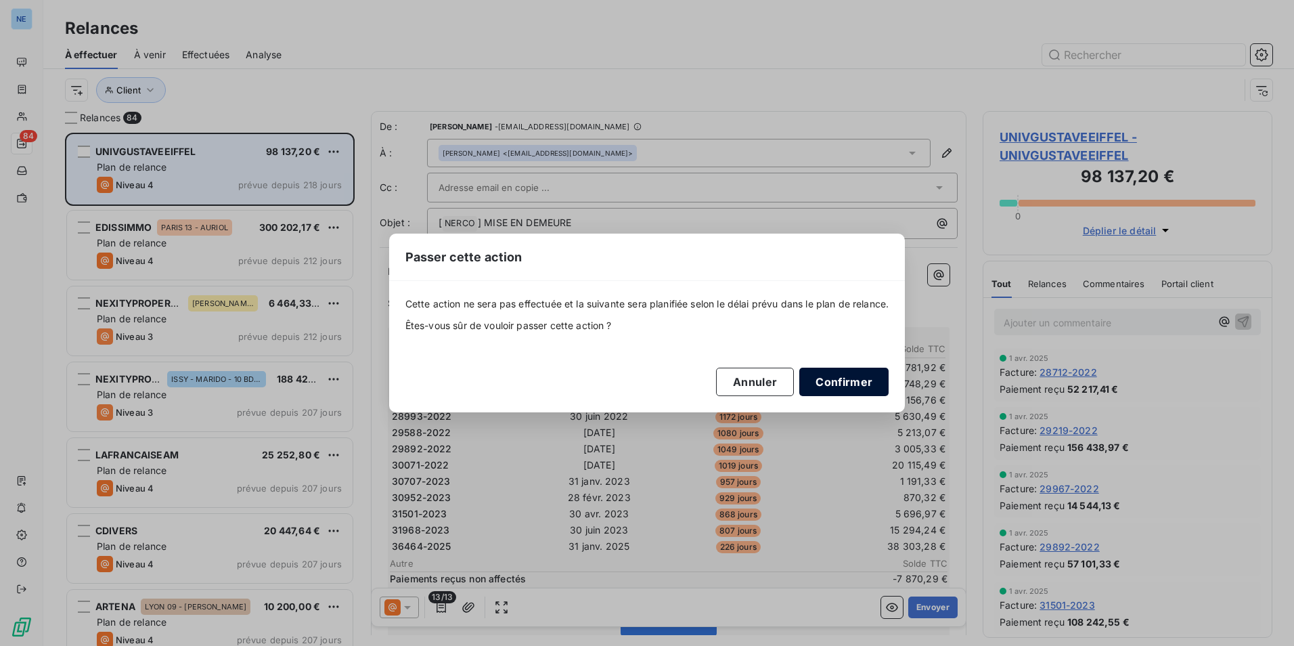
click at [861, 375] on button "Confirmer" at bounding box center [844, 382] width 89 height 28
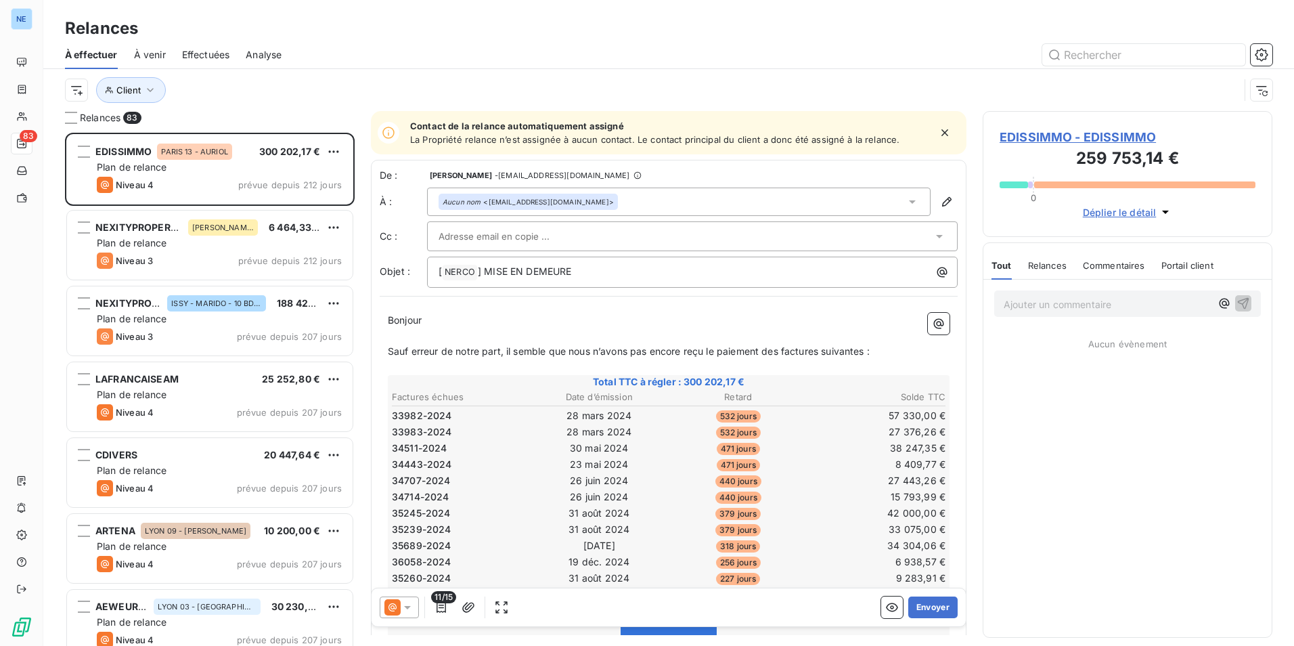
click at [330, 150] on html "NE 83 Relances À effectuer À venir Effectuées Analyse Client Relances 83 EDISSI…" at bounding box center [647, 323] width 1294 height 646
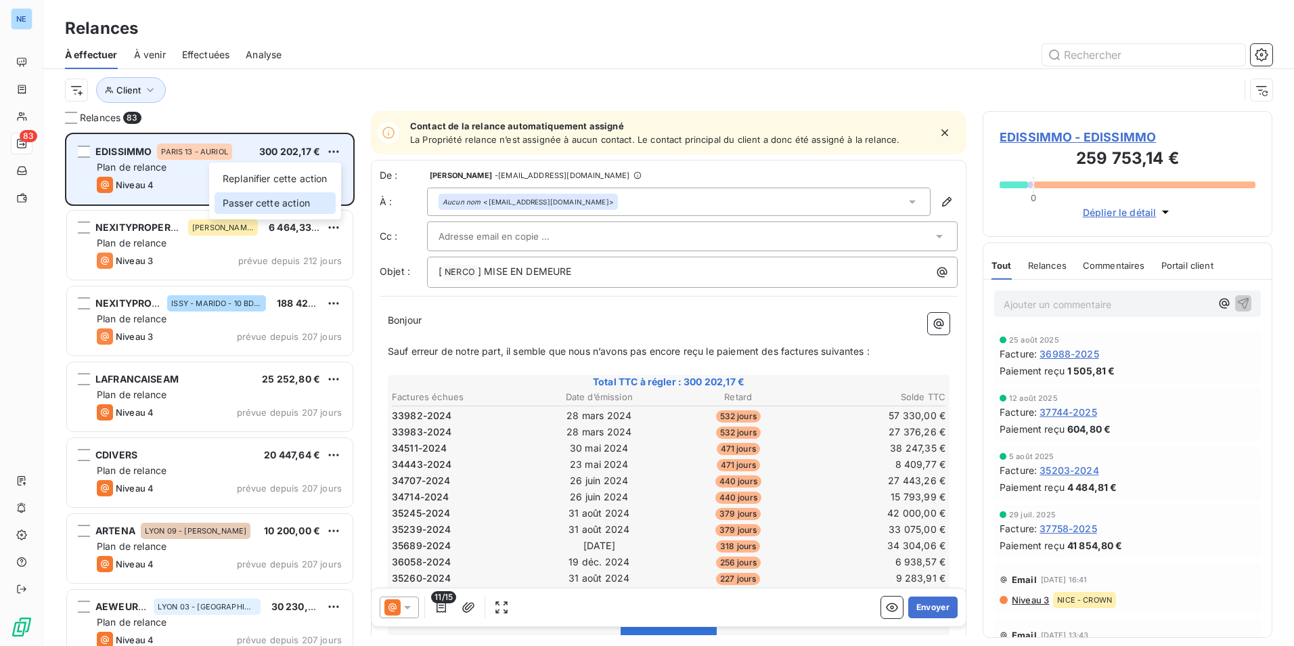
click at [314, 204] on div "Passer cette action" at bounding box center [275, 203] width 121 height 22
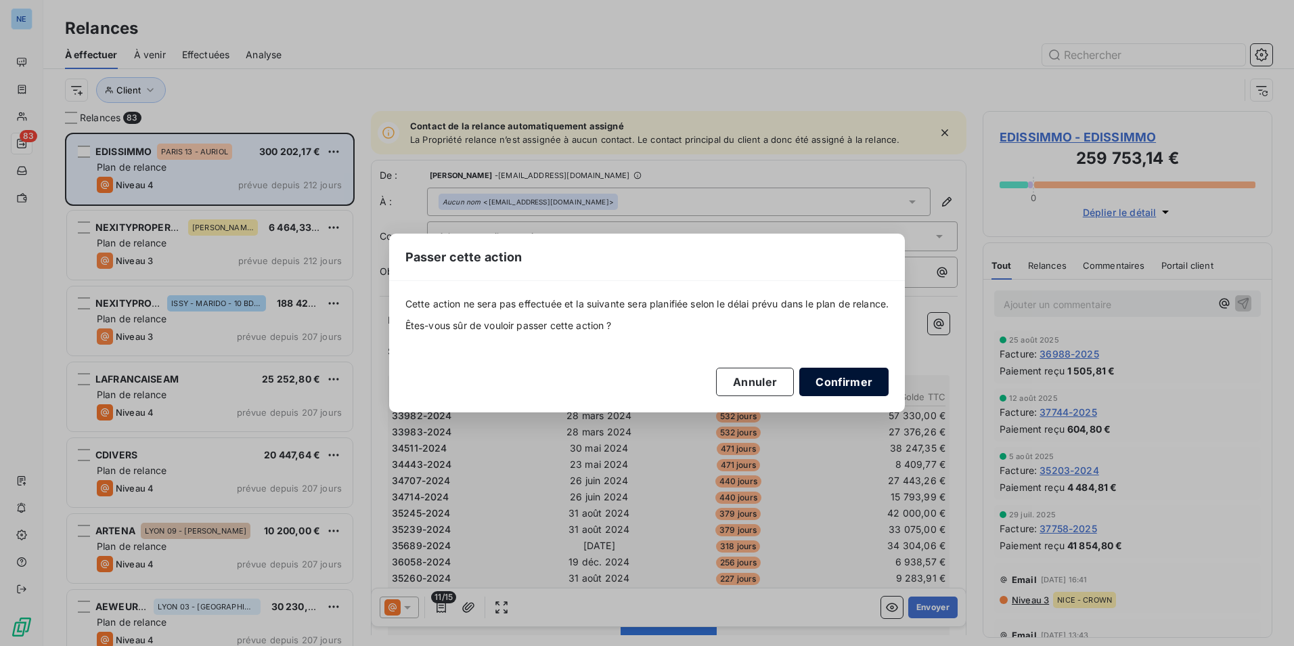
click at [842, 378] on button "Confirmer" at bounding box center [844, 382] width 89 height 28
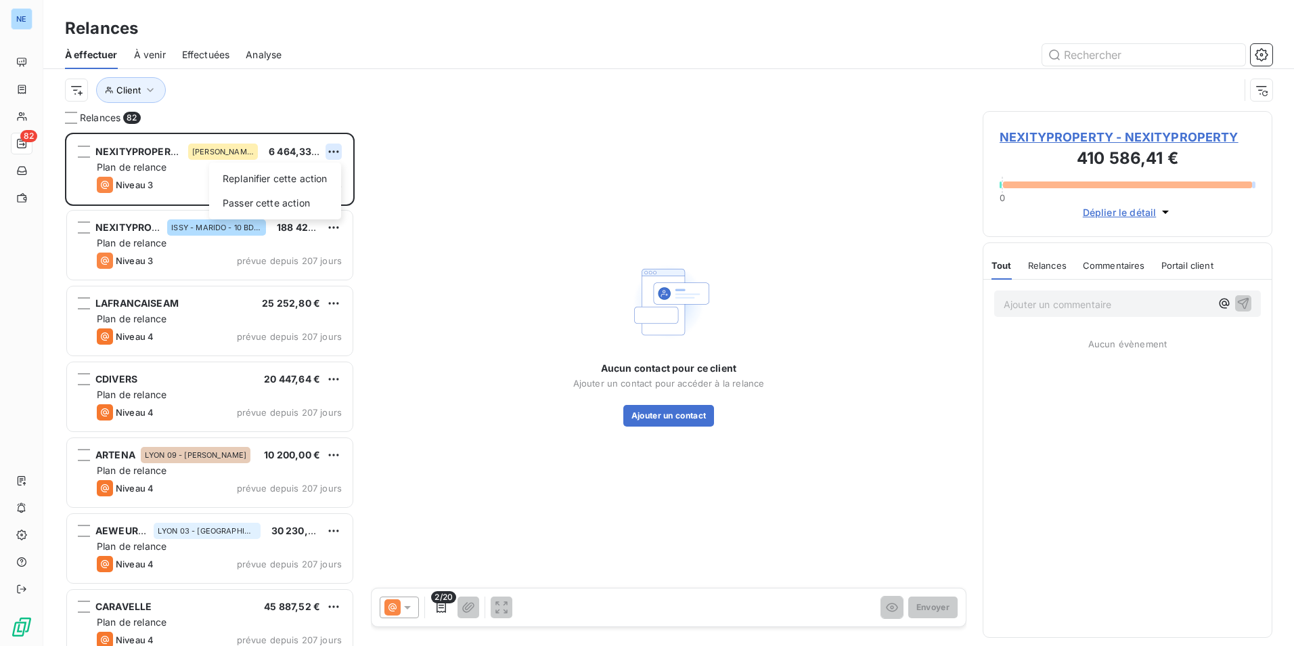
click at [330, 148] on html "NE 82 Relances À effectuer À venir Effectuées Analyse Client Relances 82 NEXITY…" at bounding box center [647, 323] width 1294 height 646
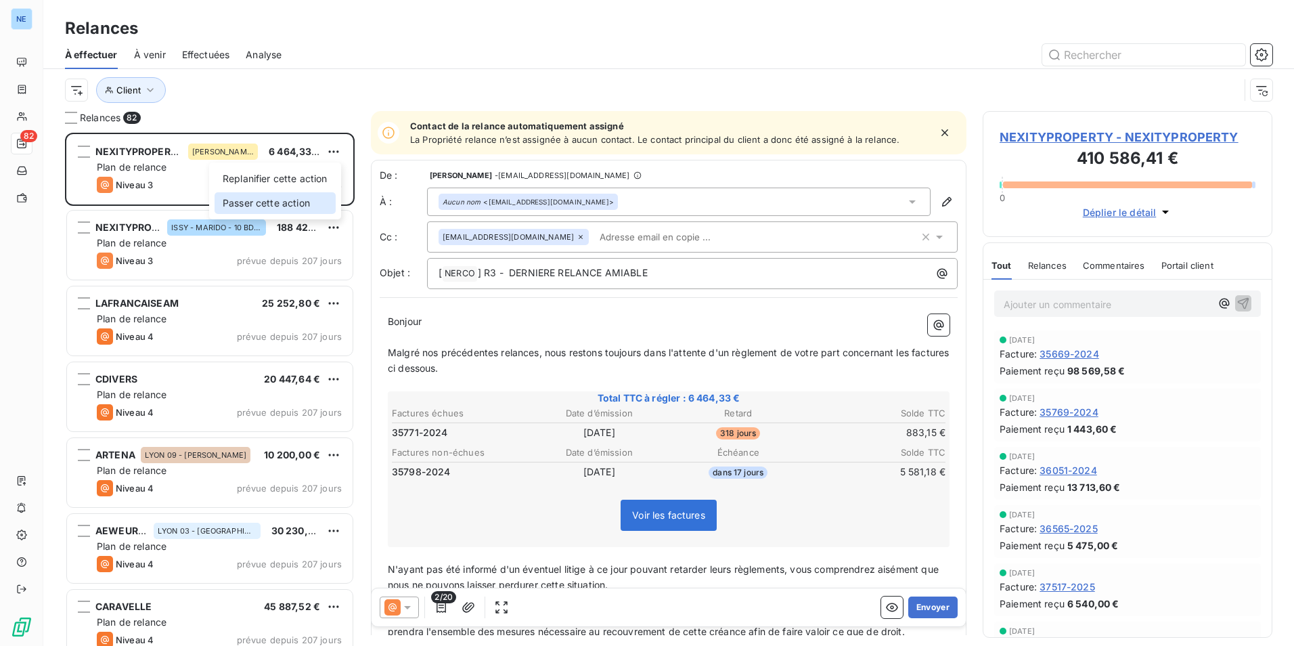
click at [304, 201] on div "Passer cette action" at bounding box center [275, 203] width 121 height 22
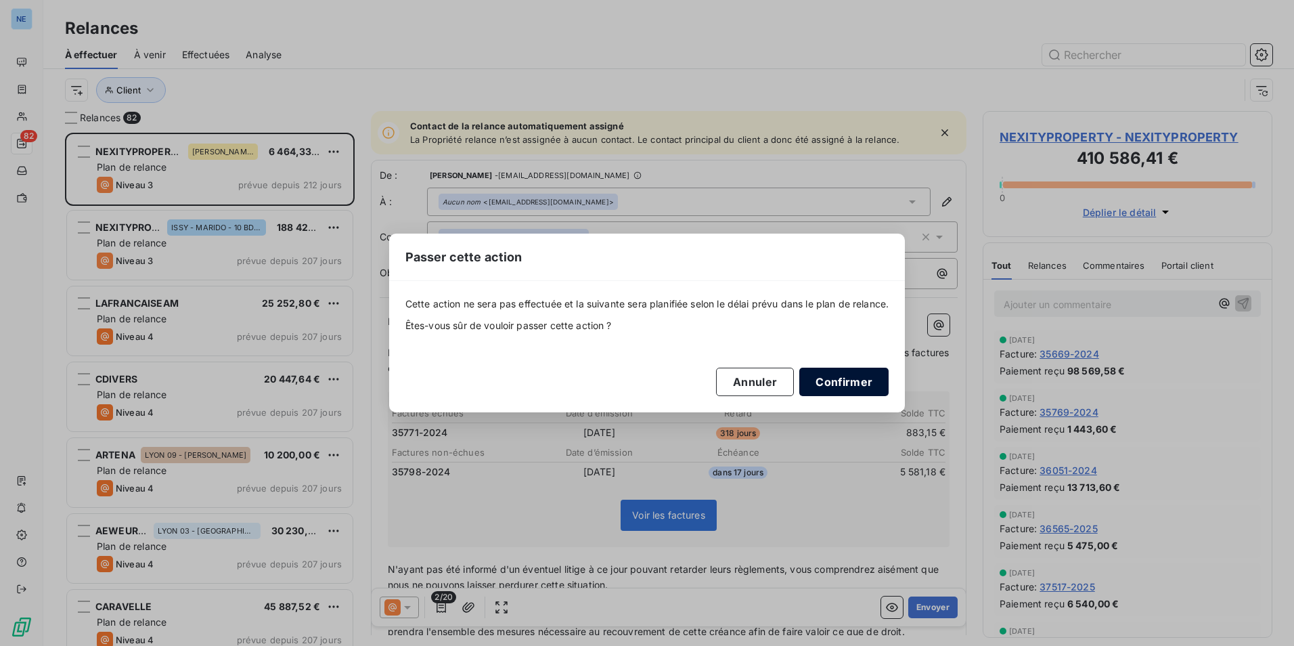
click at [844, 378] on button "Confirmer" at bounding box center [844, 382] width 89 height 28
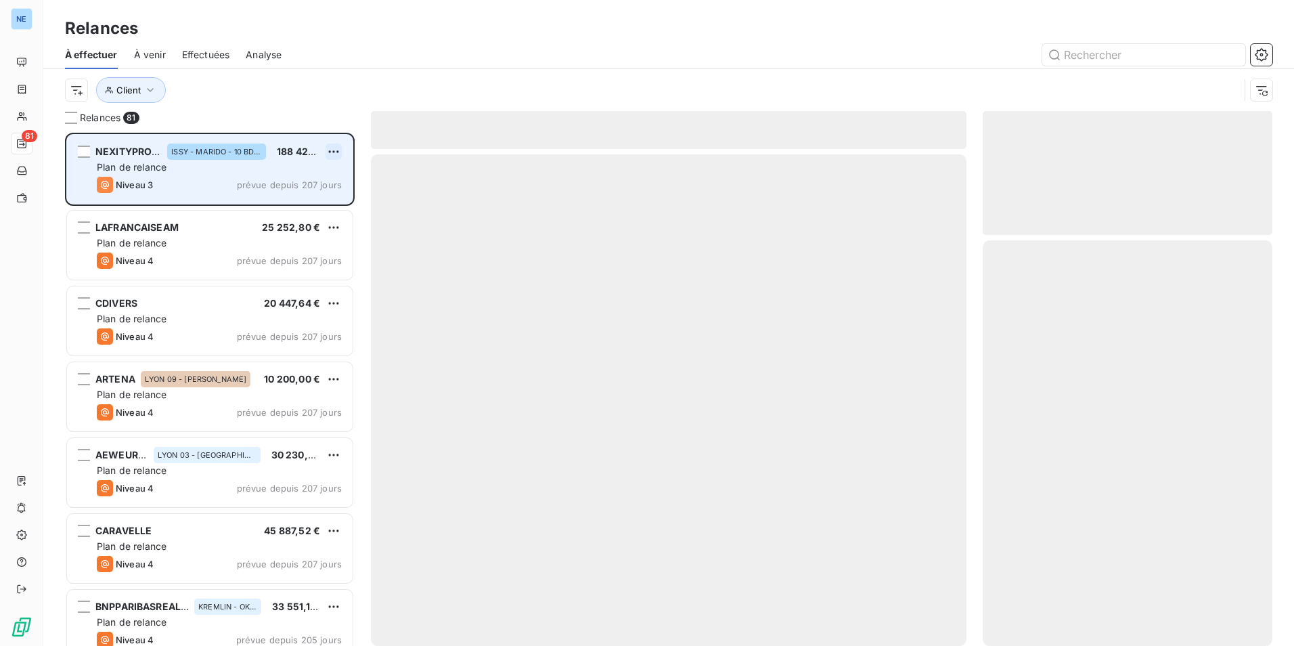
click at [334, 146] on html "NE 81 Relances À effectuer À venir Effectuées Analyse Client Relances 81 NEXITY…" at bounding box center [647, 323] width 1294 height 646
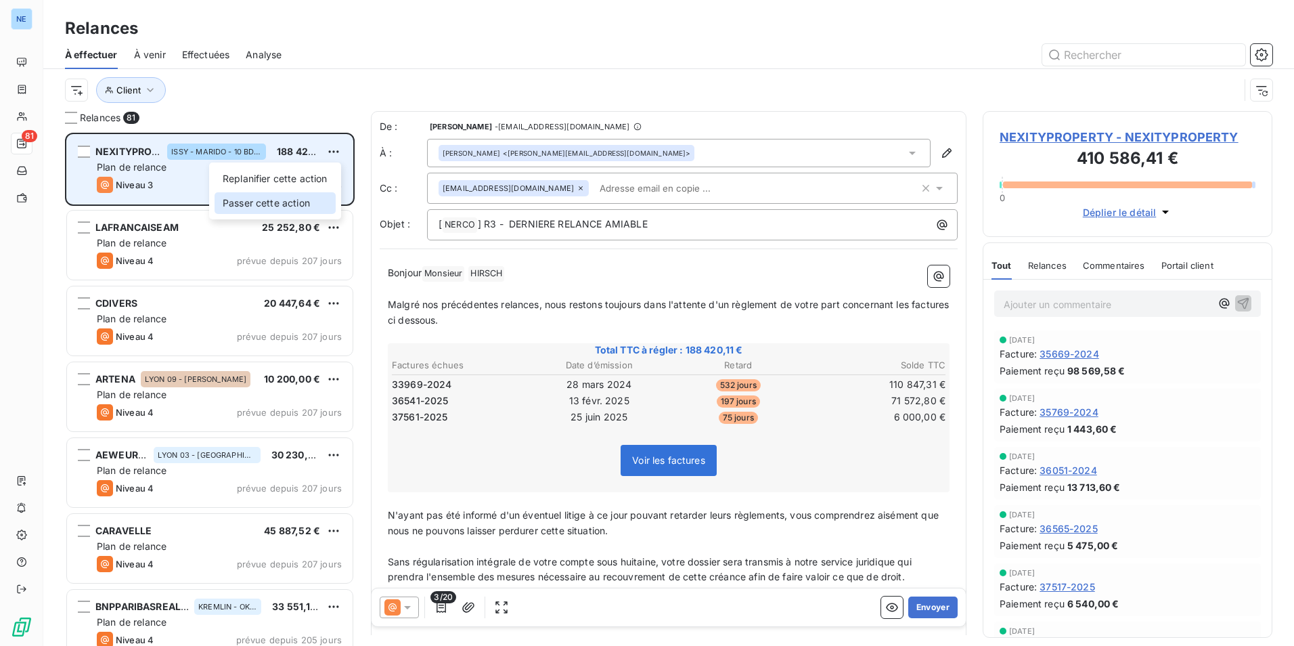
click at [303, 206] on div "Passer cette action" at bounding box center [275, 203] width 121 height 22
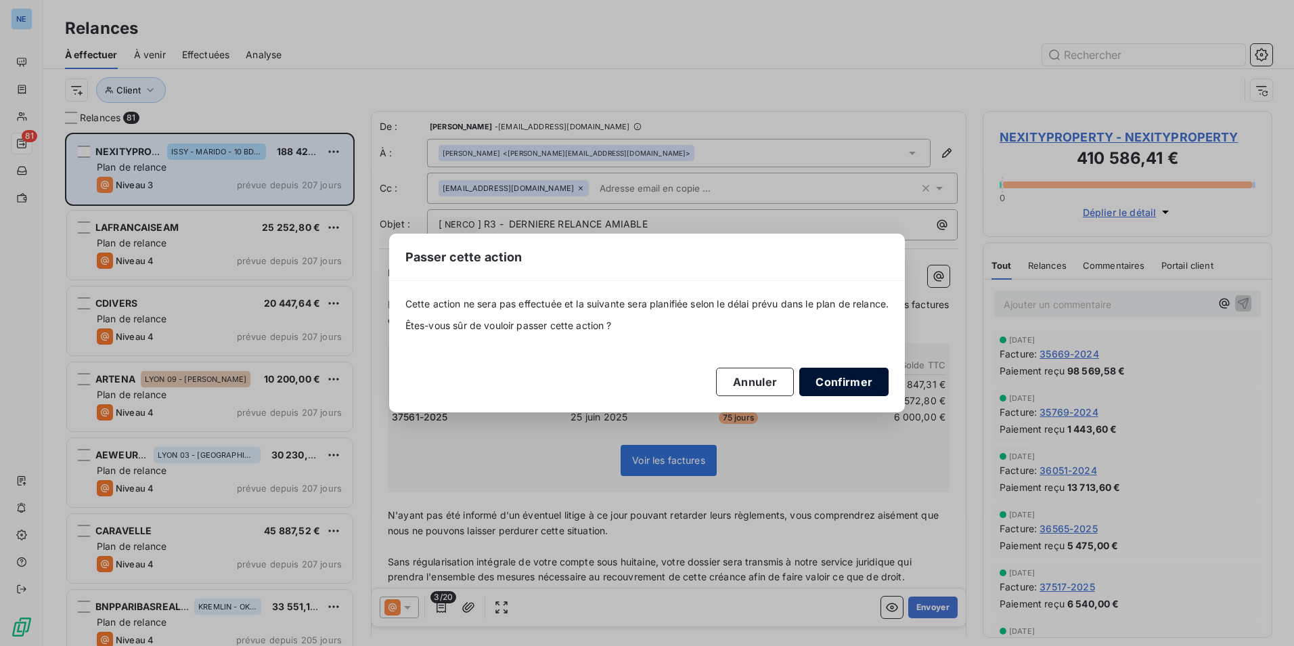
click at [844, 380] on button "Confirmer" at bounding box center [844, 382] width 89 height 28
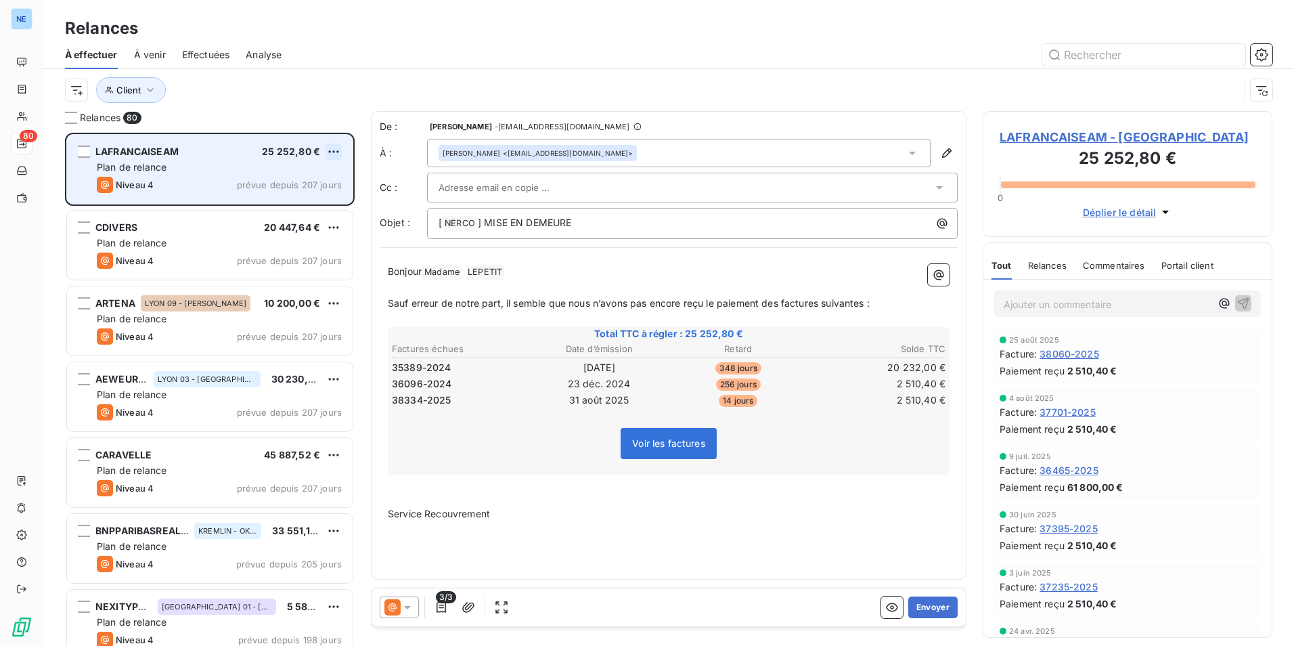
click at [334, 156] on html "NE 80 Relances À effectuer À venir Effectuées Analyse Client Relances 80 LAFRAN…" at bounding box center [647, 323] width 1294 height 646
click at [310, 205] on div "Passer cette action" at bounding box center [275, 203] width 121 height 22
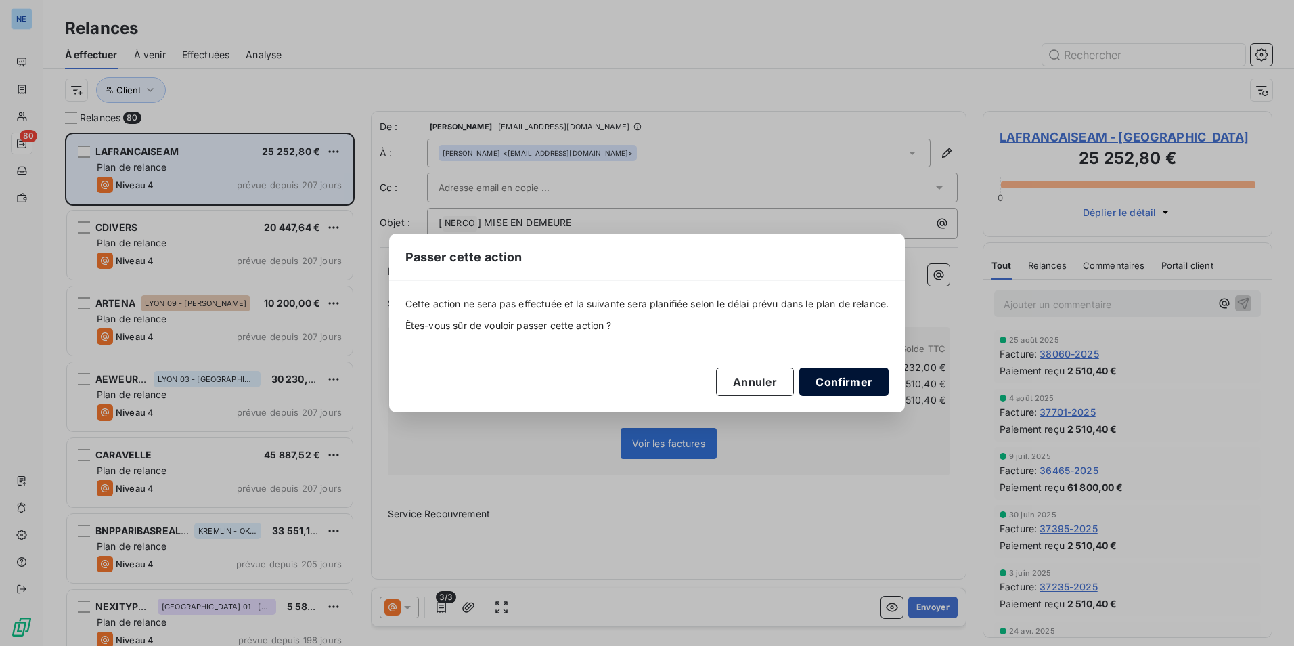
click at [865, 385] on button "Confirmer" at bounding box center [844, 382] width 89 height 28
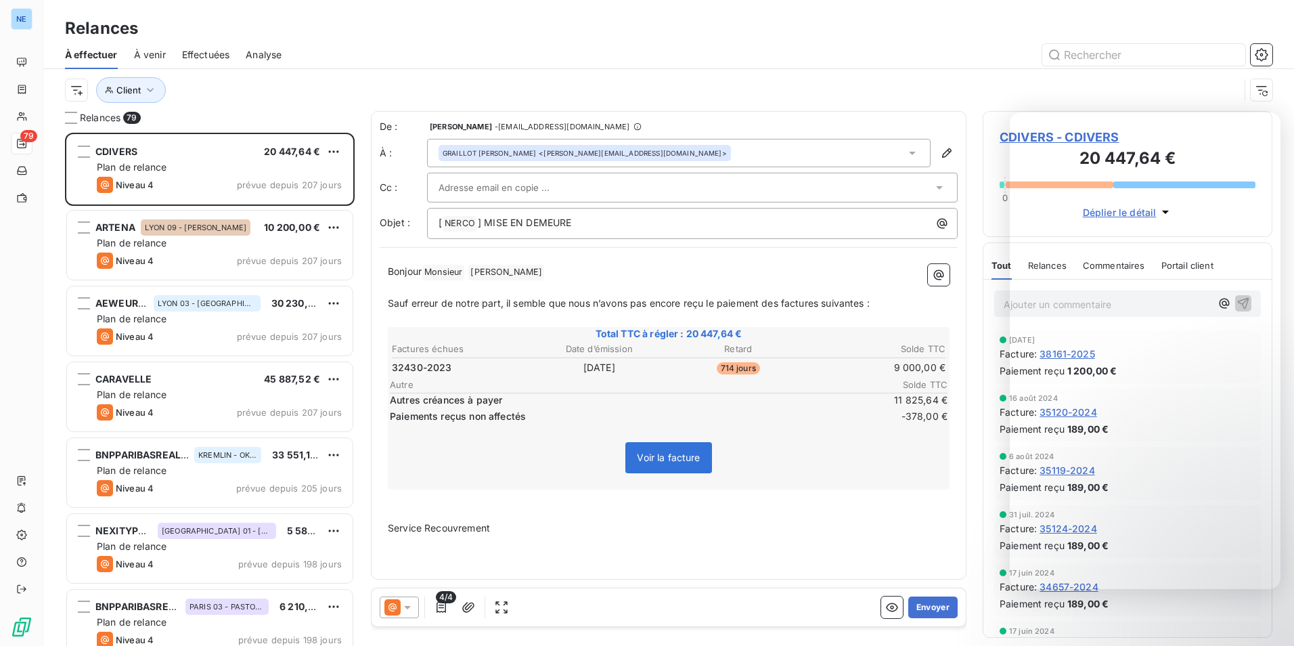
drag, startPoint x: 282, startPoint y: 186, endPoint x: 154, endPoint y: 154, distance: 132.4
click at [154, 154] on div "CDIVERS 20 447,64 €" at bounding box center [219, 152] width 245 height 12
click at [155, 152] on div "CDIVERS 20 447,64 €" at bounding box center [219, 152] width 245 height 12
click at [334, 148] on html "NE 79 Relances À effectuer À venir Effectuées Analyse Client Relances 79 CDIVER…" at bounding box center [647, 323] width 1294 height 646
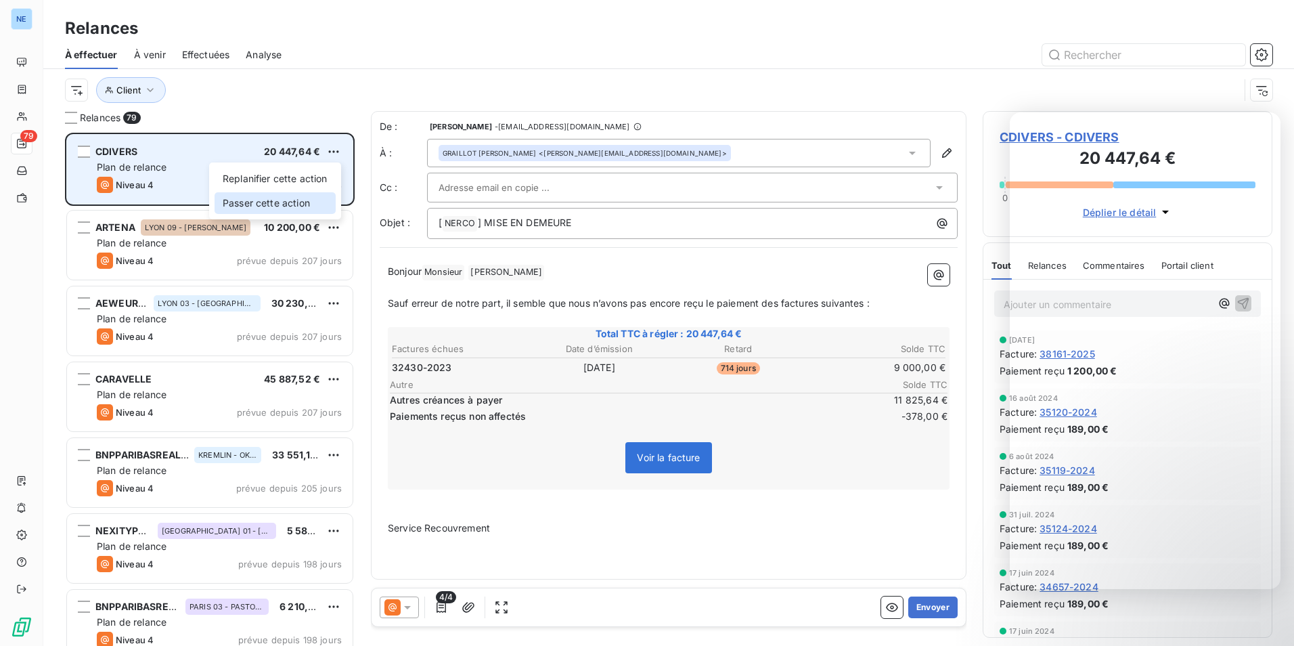
click at [297, 202] on div "Passer cette action" at bounding box center [275, 203] width 121 height 22
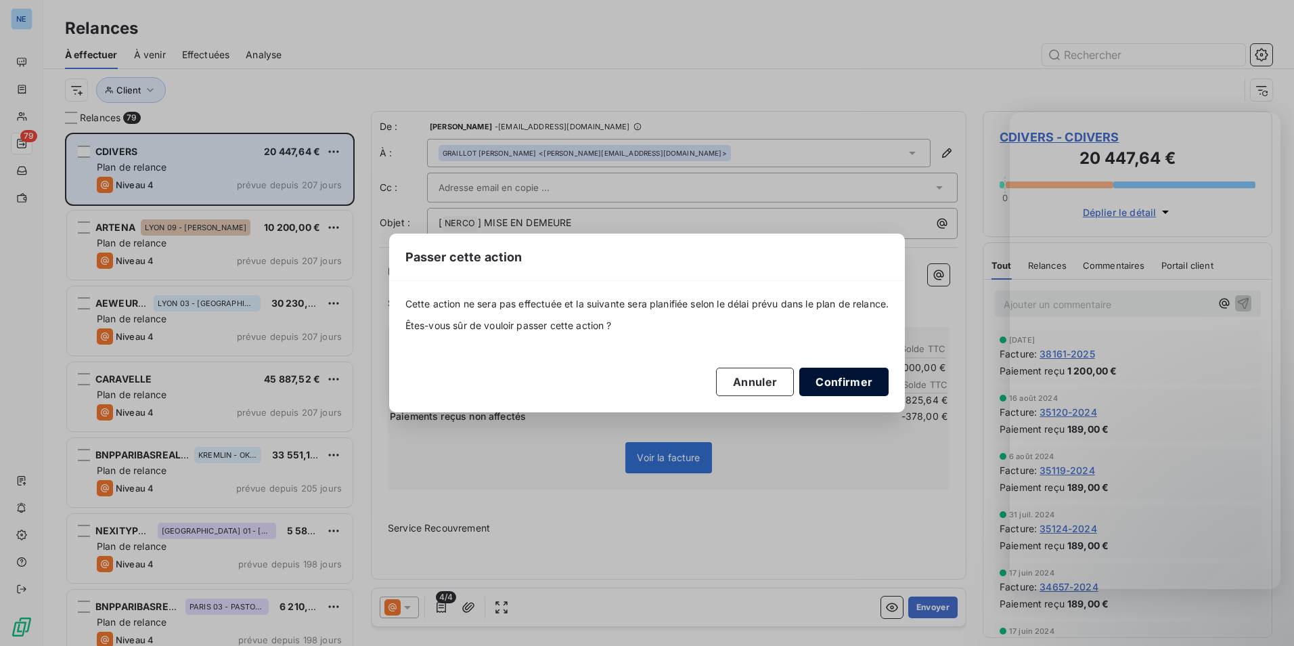
click at [868, 390] on button "Confirmer" at bounding box center [844, 382] width 89 height 28
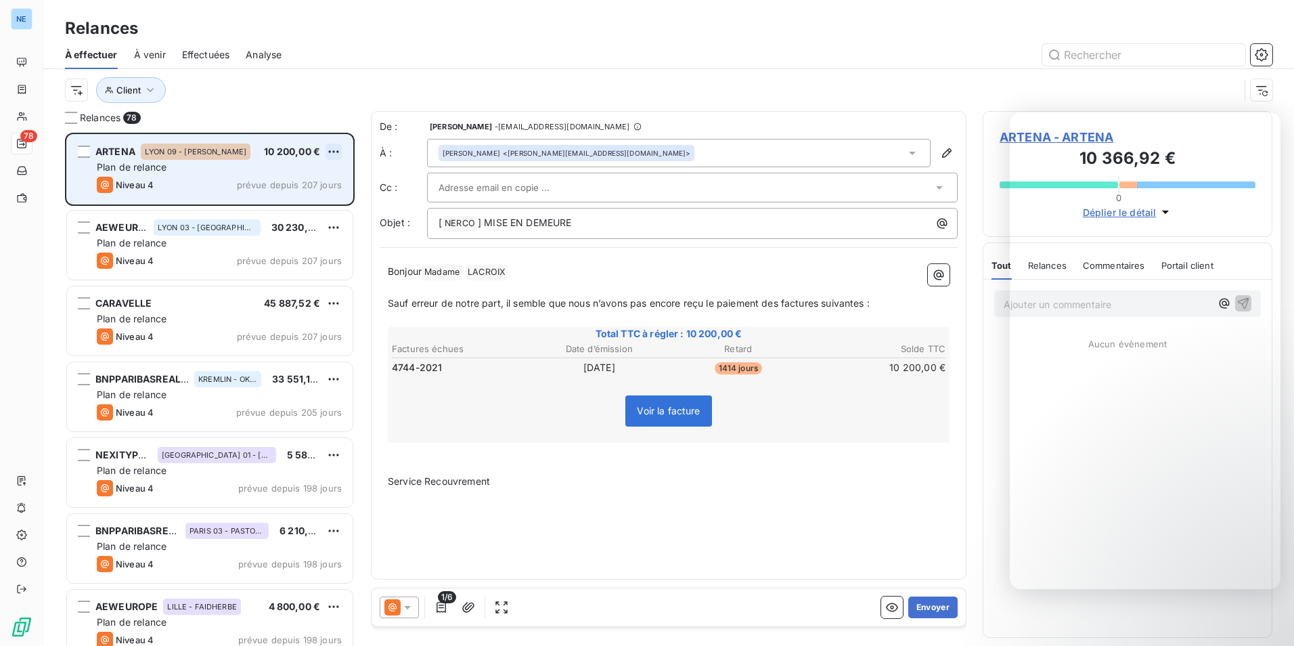
click at [327, 154] on html "NE 78 Relances À effectuer À venir Effectuées Analyse Client Relances 78 ARTENA…" at bounding box center [647, 323] width 1294 height 646
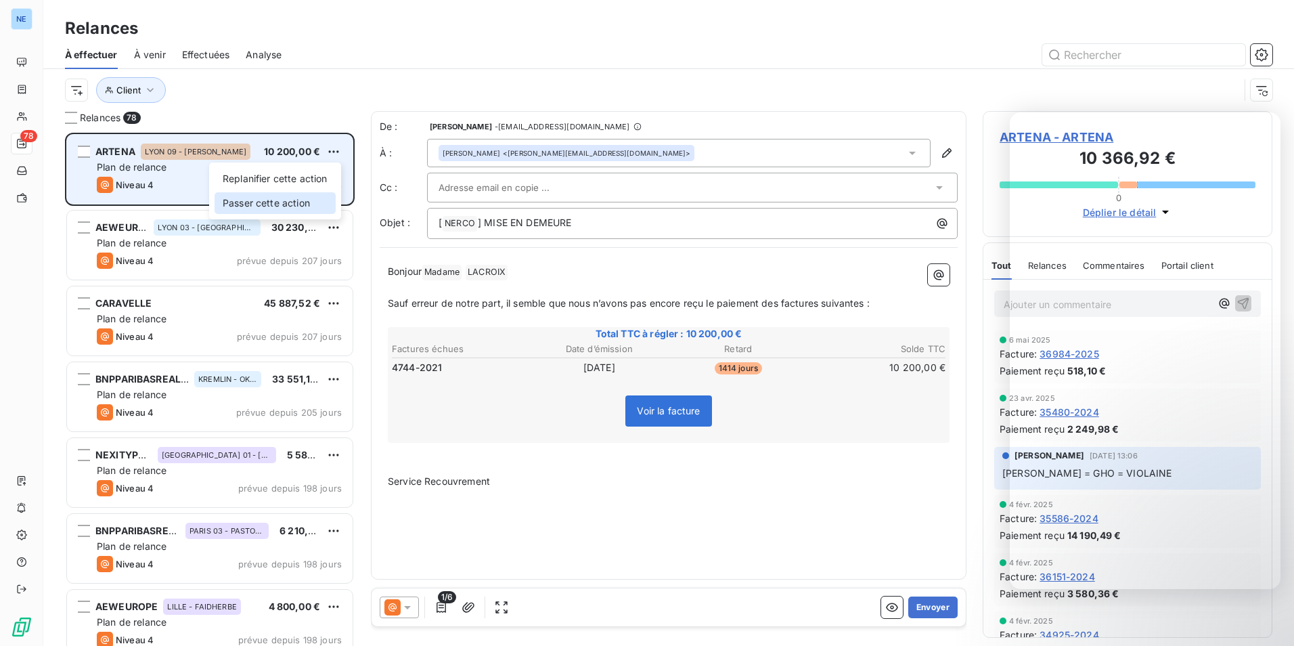
click at [304, 210] on div "Passer cette action" at bounding box center [275, 203] width 121 height 22
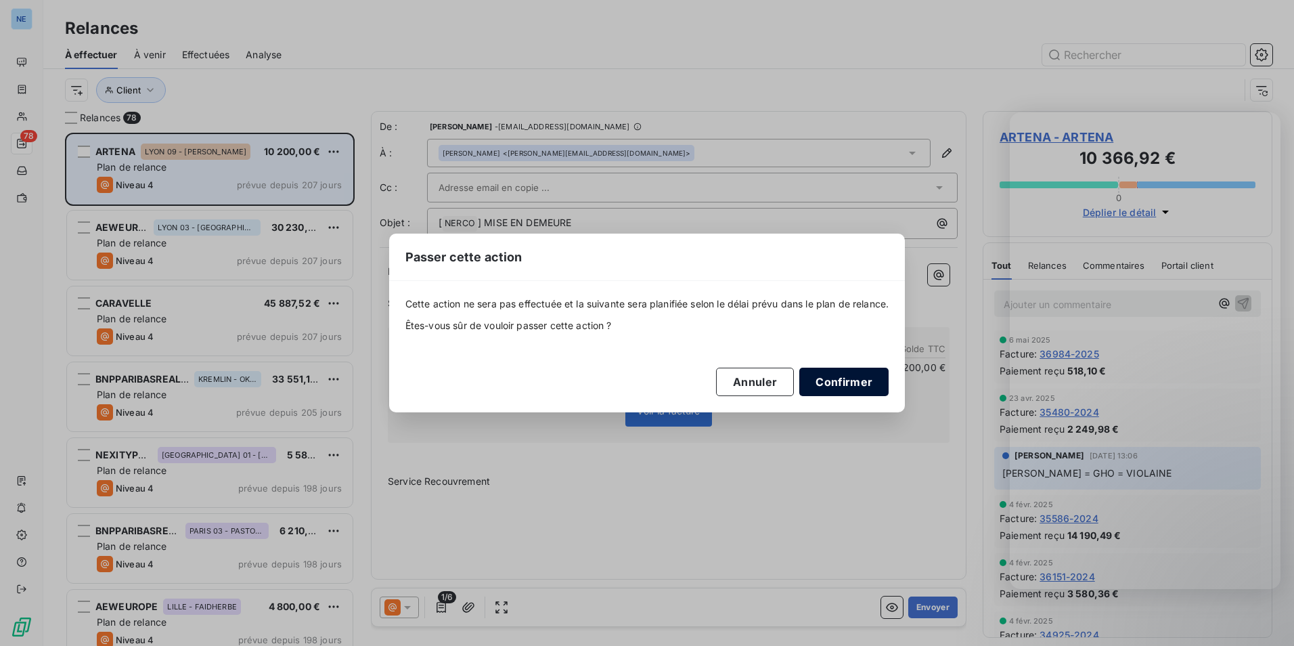
click at [848, 376] on button "Confirmer" at bounding box center [844, 382] width 89 height 28
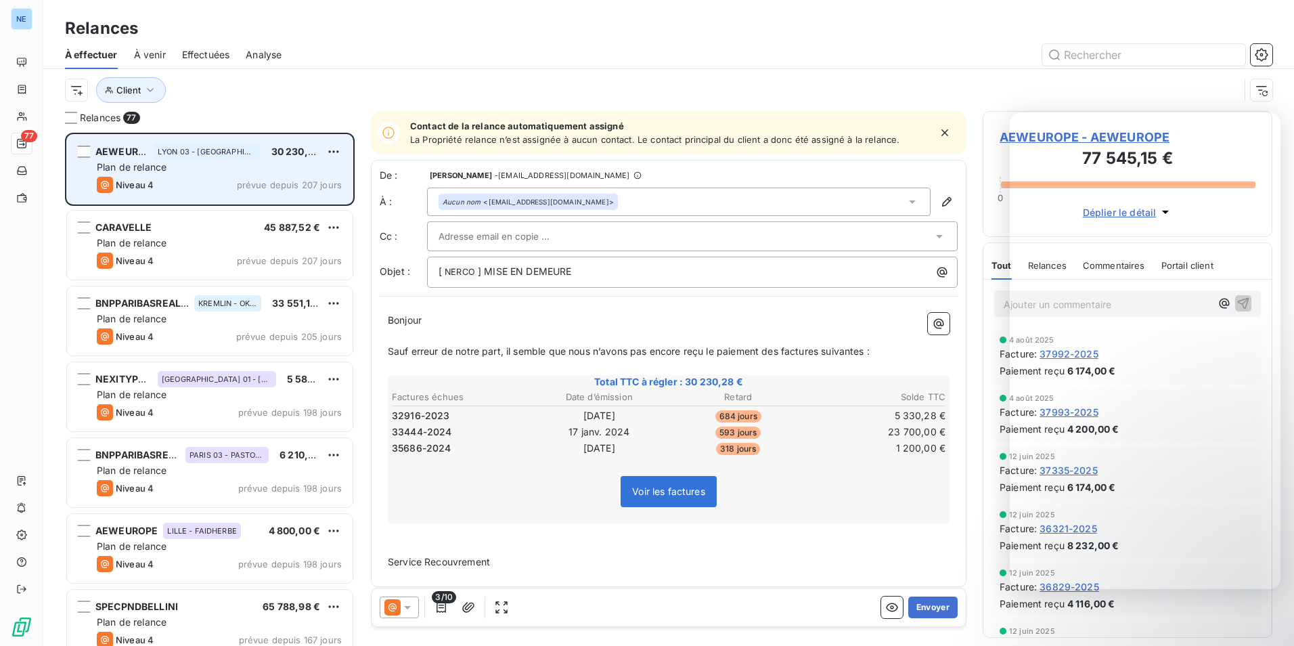
click at [349, 154] on div "AEWEUROPE LYON 03 - LA VILLETTE 30 230,28 € Plan de relance Niveau 4 prévue dep…" at bounding box center [210, 169] width 286 height 69
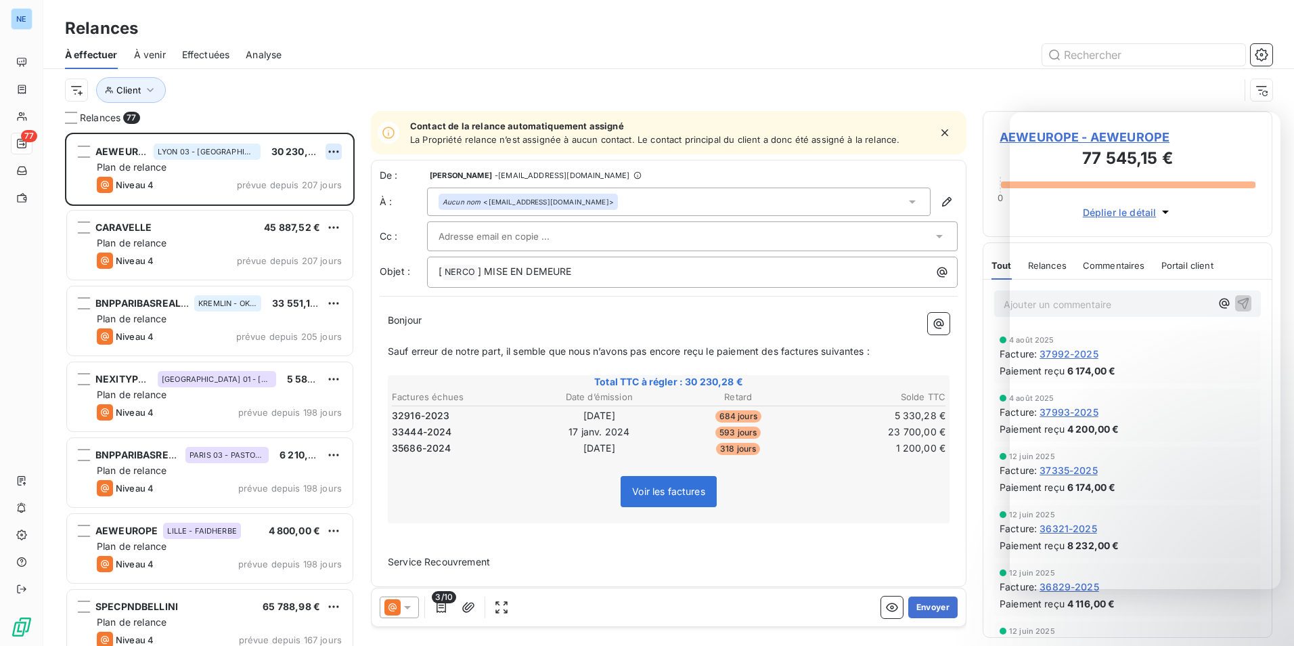
click at [341, 151] on html "NE 77 Relances À effectuer À venir Effectuées Analyse Client Relances 77 AEWEUR…" at bounding box center [647, 323] width 1294 height 646
click at [313, 200] on div "Passer cette action" at bounding box center [275, 203] width 121 height 22
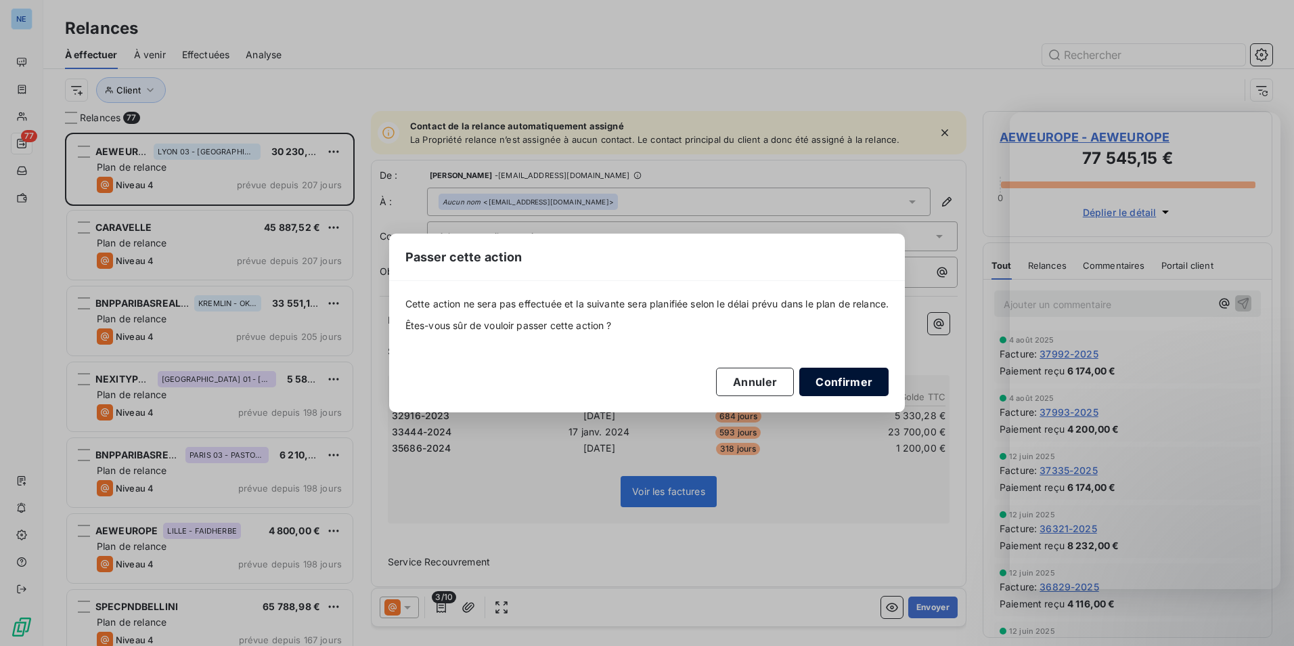
click at [889, 382] on button "Confirmer" at bounding box center [844, 382] width 89 height 28
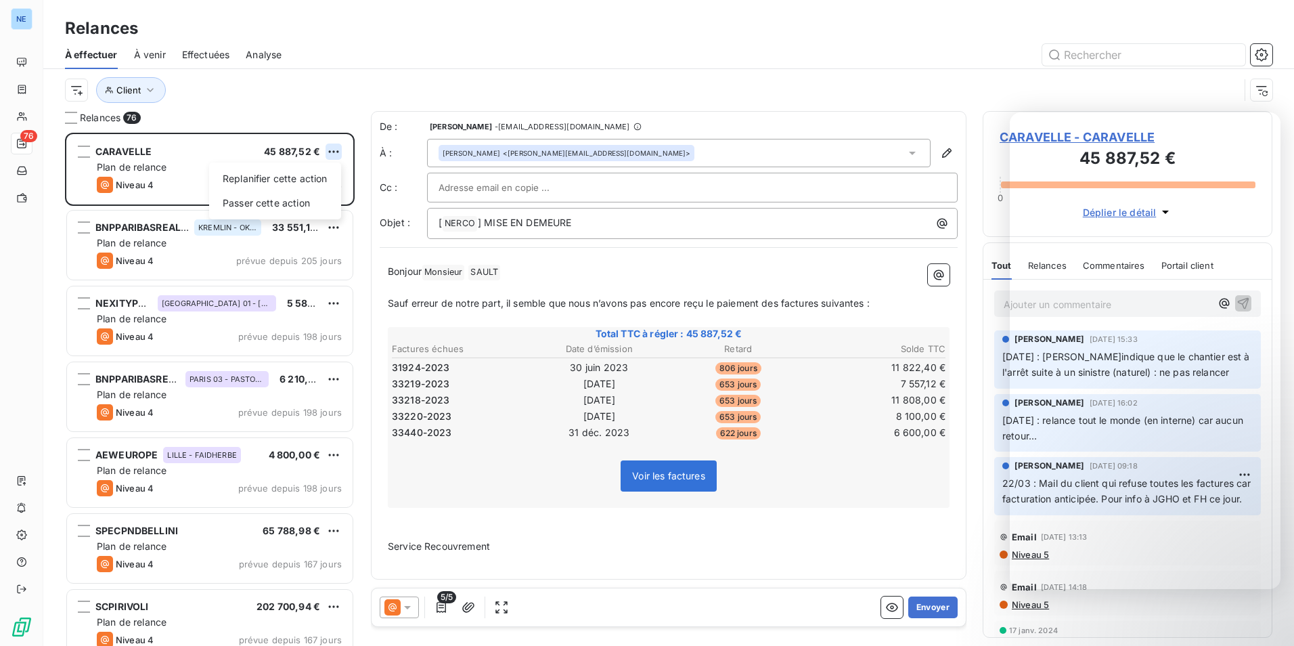
click at [334, 152] on html "NE 76 Relances À effectuer À venir Effectuées Analyse Client Relances 76 CARAVE…" at bounding box center [647, 323] width 1294 height 646
click at [326, 198] on div "Passer cette action" at bounding box center [275, 203] width 121 height 22
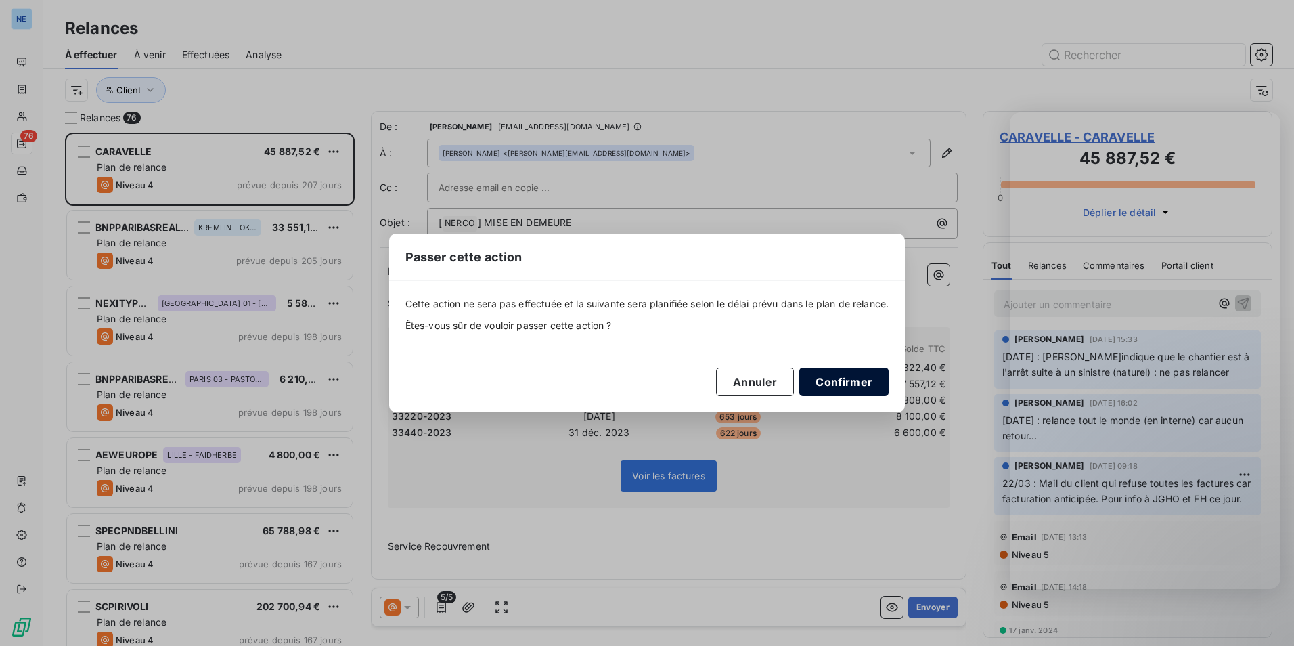
click at [877, 380] on button "Confirmer" at bounding box center [844, 382] width 89 height 28
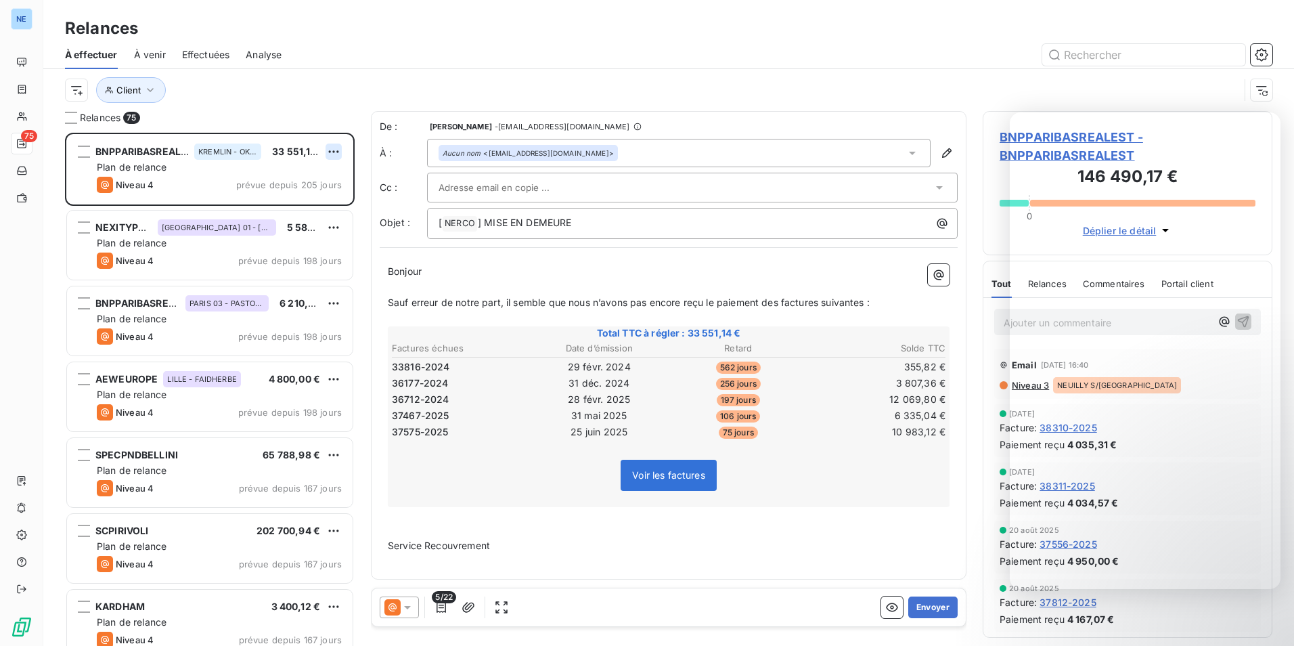
click at [331, 149] on html "NE 75 Relances À effectuer À venir Effectuées Analyse Client Relances 75 BNPPAR…" at bounding box center [647, 323] width 1294 height 646
click at [314, 199] on div "Passer cette action" at bounding box center [275, 203] width 121 height 22
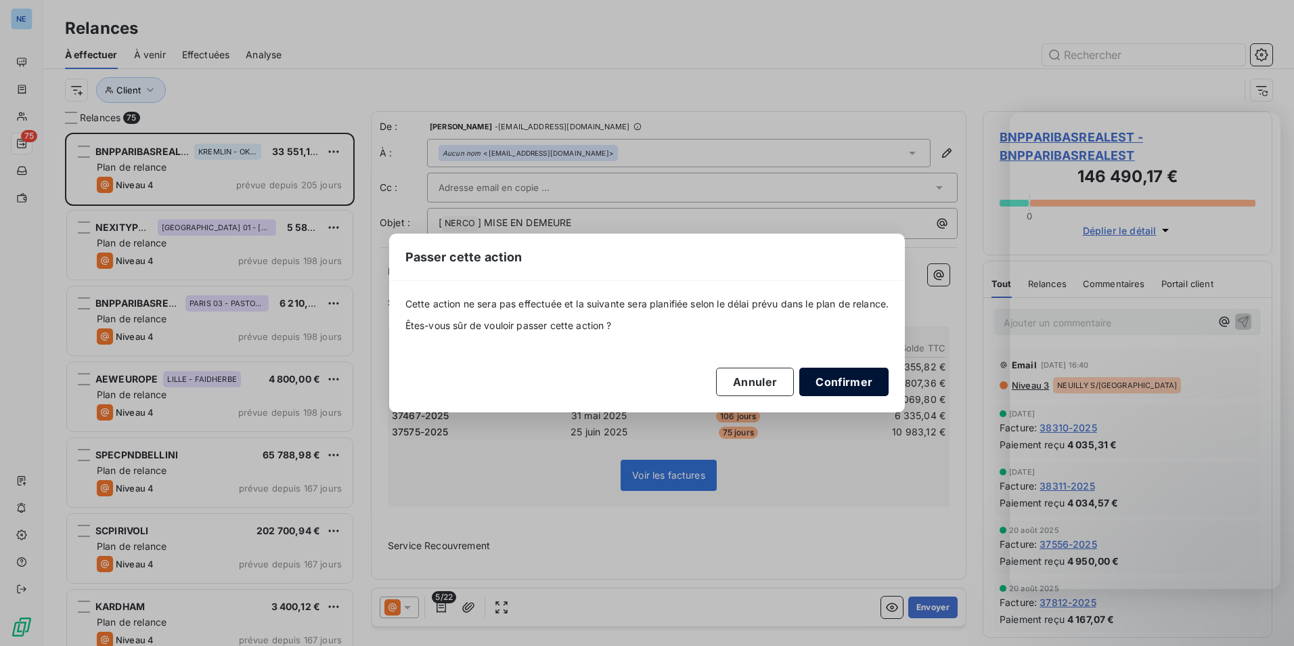
click at [865, 376] on button "Confirmer" at bounding box center [844, 382] width 89 height 28
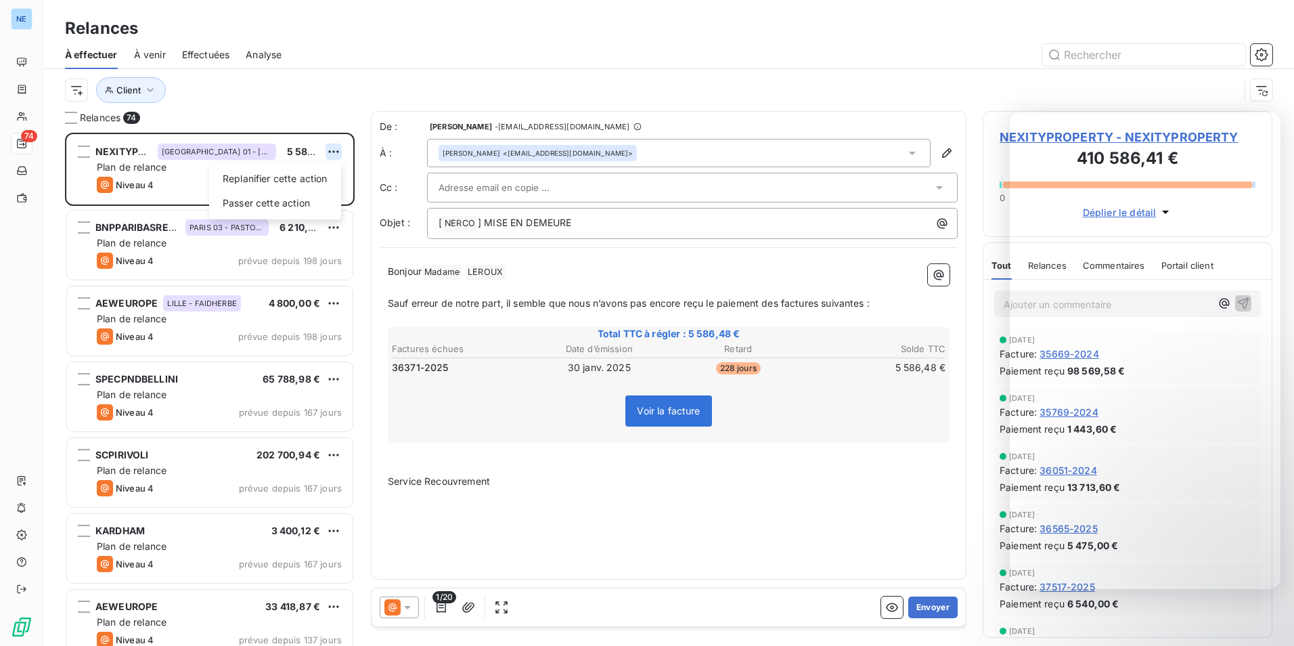
click at [335, 151] on html "NE 74 Relances À effectuer À venir Effectuées Analyse Client Relances 74 NEXITY…" at bounding box center [647, 323] width 1294 height 646
click at [293, 198] on div "Passer cette action" at bounding box center [275, 203] width 121 height 22
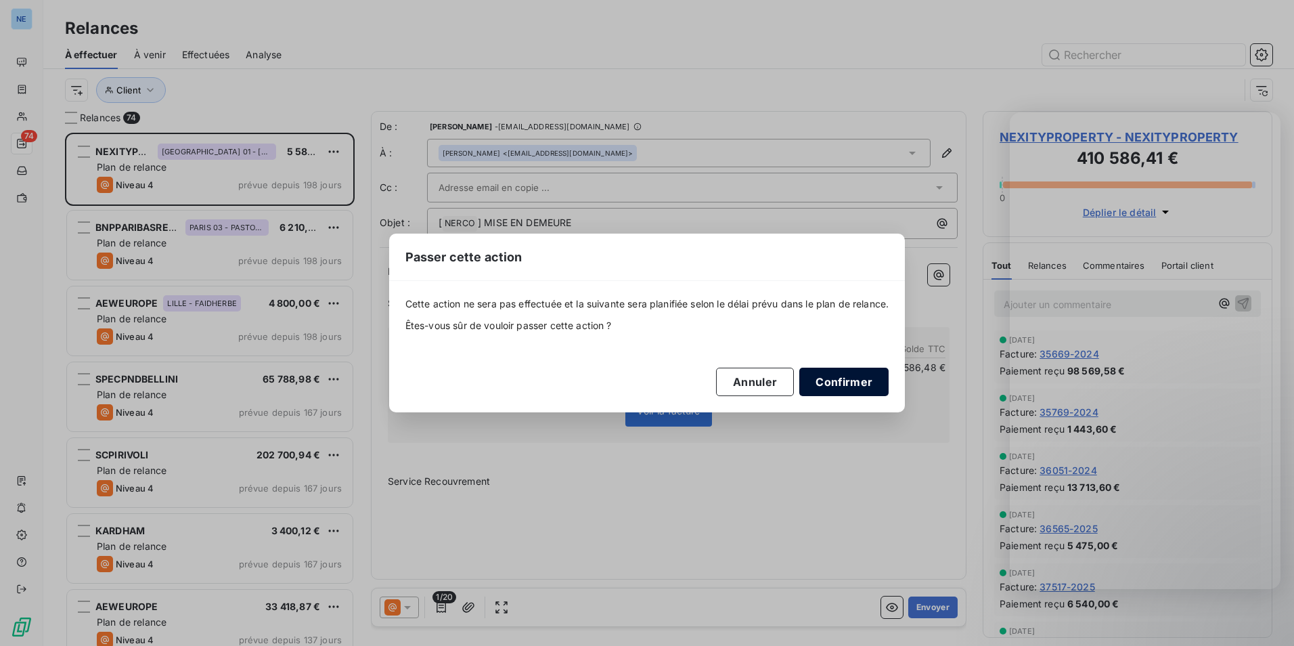
click at [875, 388] on button "Confirmer" at bounding box center [844, 382] width 89 height 28
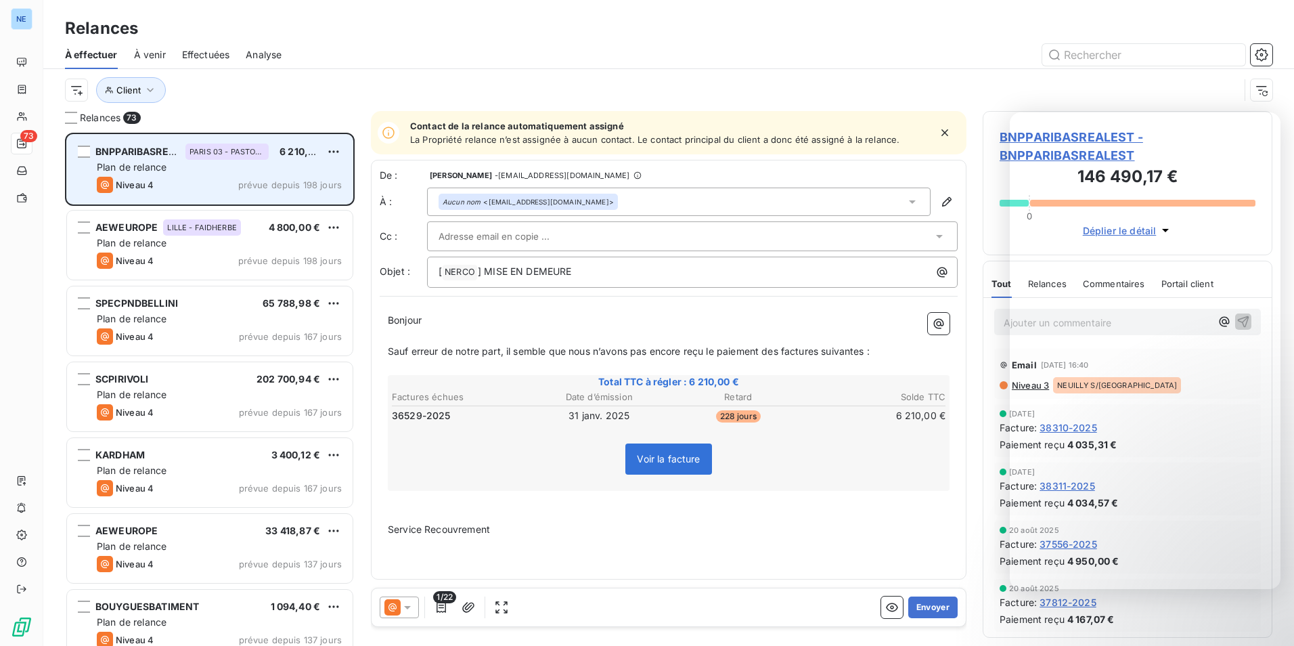
click at [336, 141] on div "BNPPARIBASREALEST PARIS 03 - PASTOURELLE 6 210,00 € Plan de relance Niveau 4 pr…" at bounding box center [210, 169] width 286 height 69
click at [342, 152] on div "BNPPARIBASREALEST PARIS 03 - PASTOURELLE 6 210,00 € Plan de relance Niveau 4 pr…" at bounding box center [210, 169] width 286 height 69
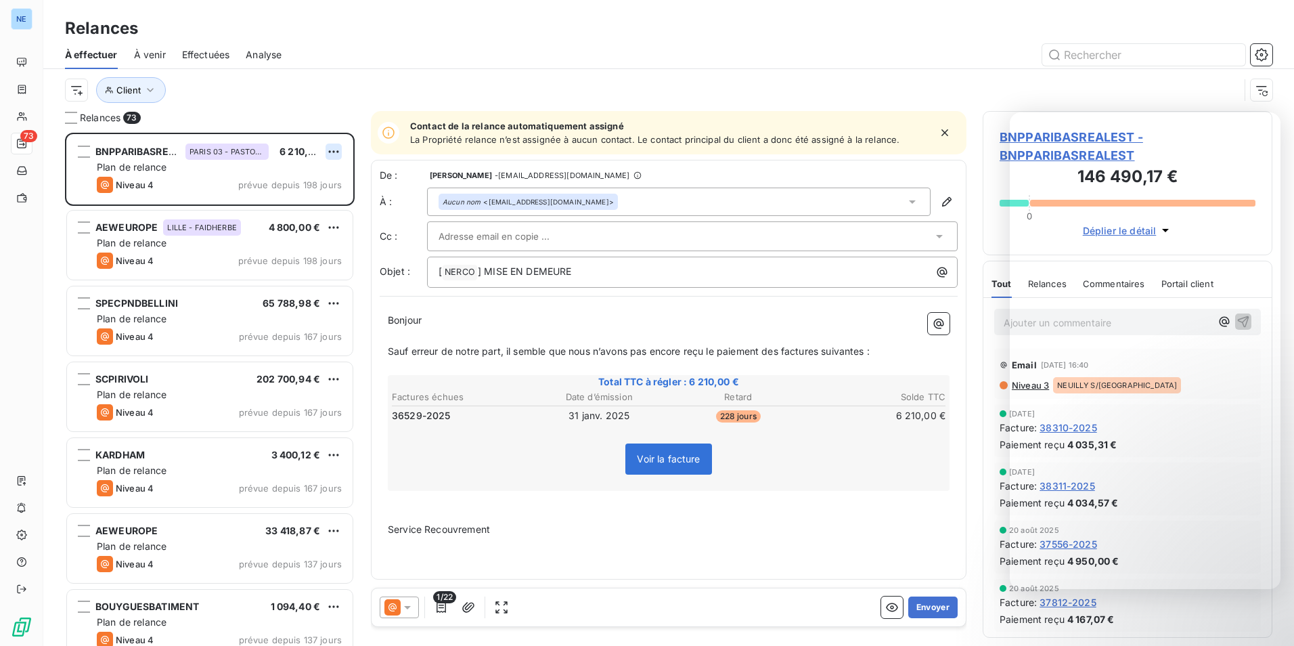
click at [334, 150] on html "NE 73 Relances À effectuer À venir Effectuées Analyse Client Relances 73 BNPPAR…" at bounding box center [647, 323] width 1294 height 646
click at [309, 200] on div "Passer cette action" at bounding box center [275, 203] width 121 height 22
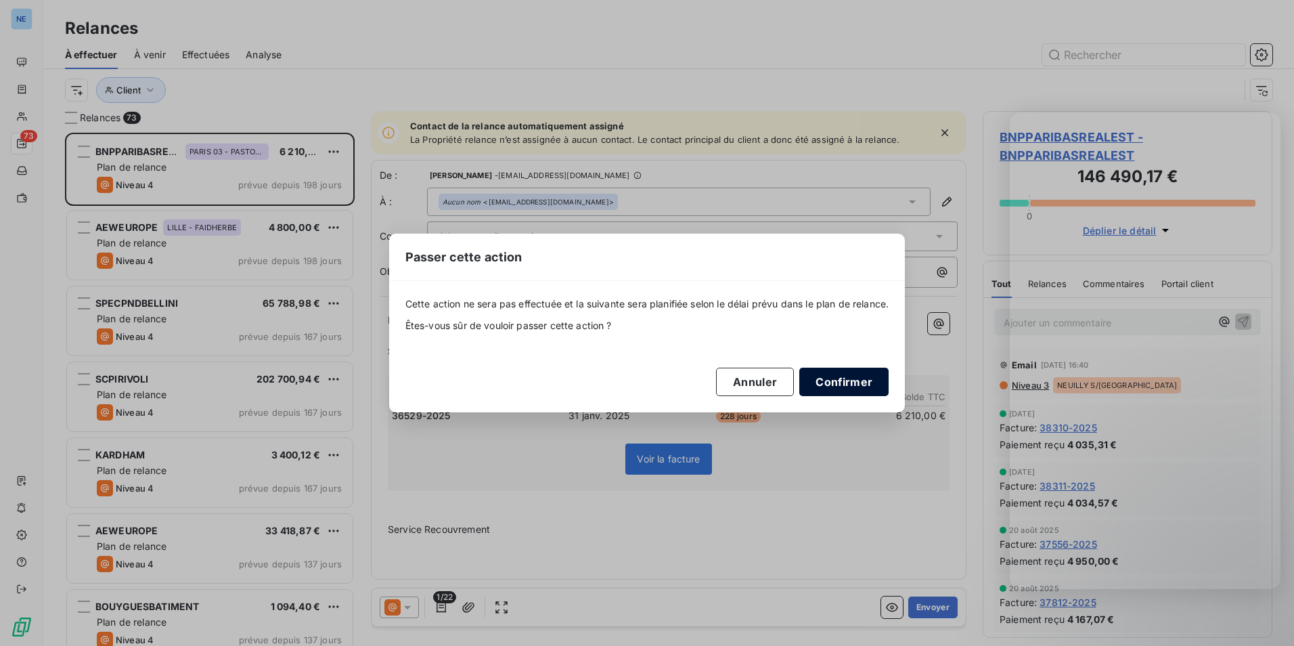
click at [856, 383] on button "Confirmer" at bounding box center [844, 382] width 89 height 28
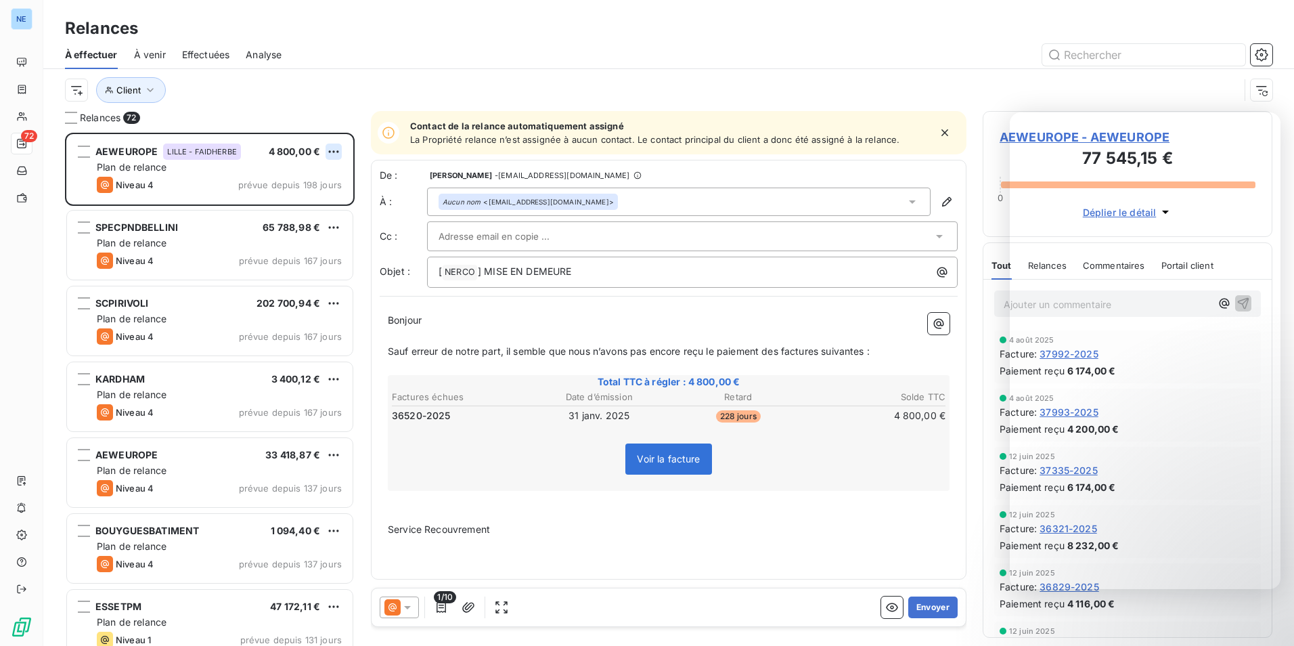
click at [334, 148] on html "NE 72 Relances À effectuer À venir Effectuées Analyse Client Relances 72 AEWEUR…" at bounding box center [647, 323] width 1294 height 646
click at [303, 197] on div "Passer cette action" at bounding box center [275, 203] width 121 height 22
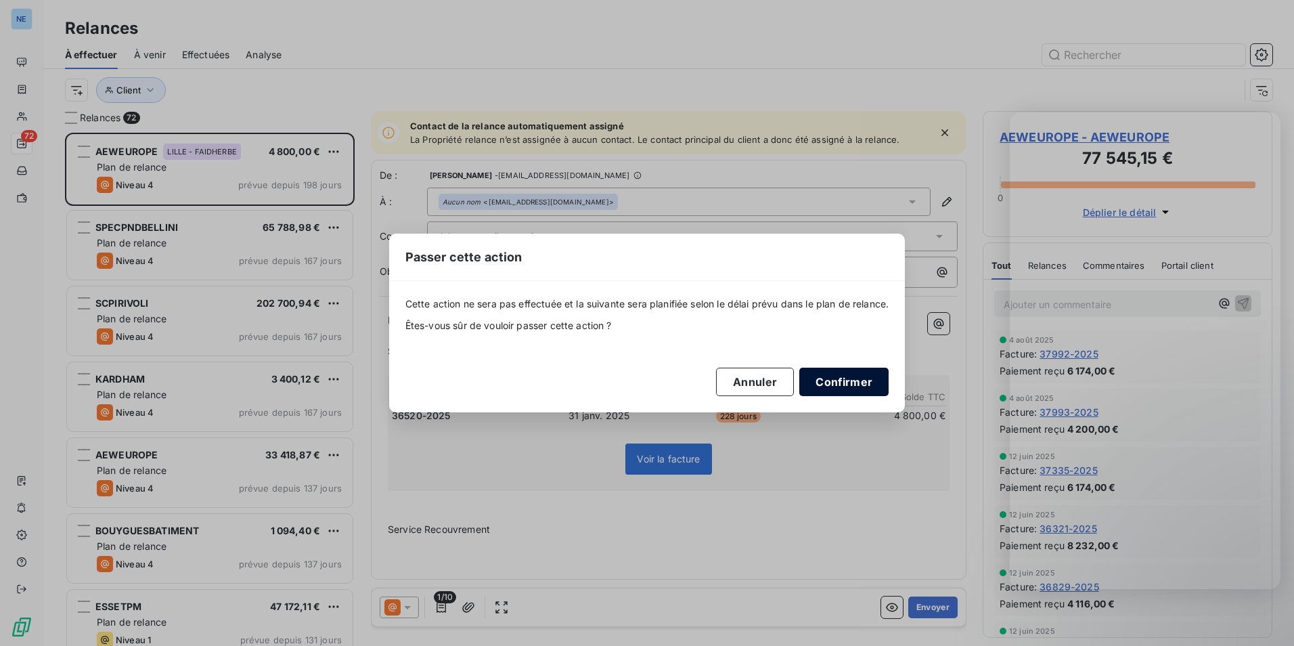
click at [888, 379] on button "Confirmer" at bounding box center [844, 382] width 89 height 28
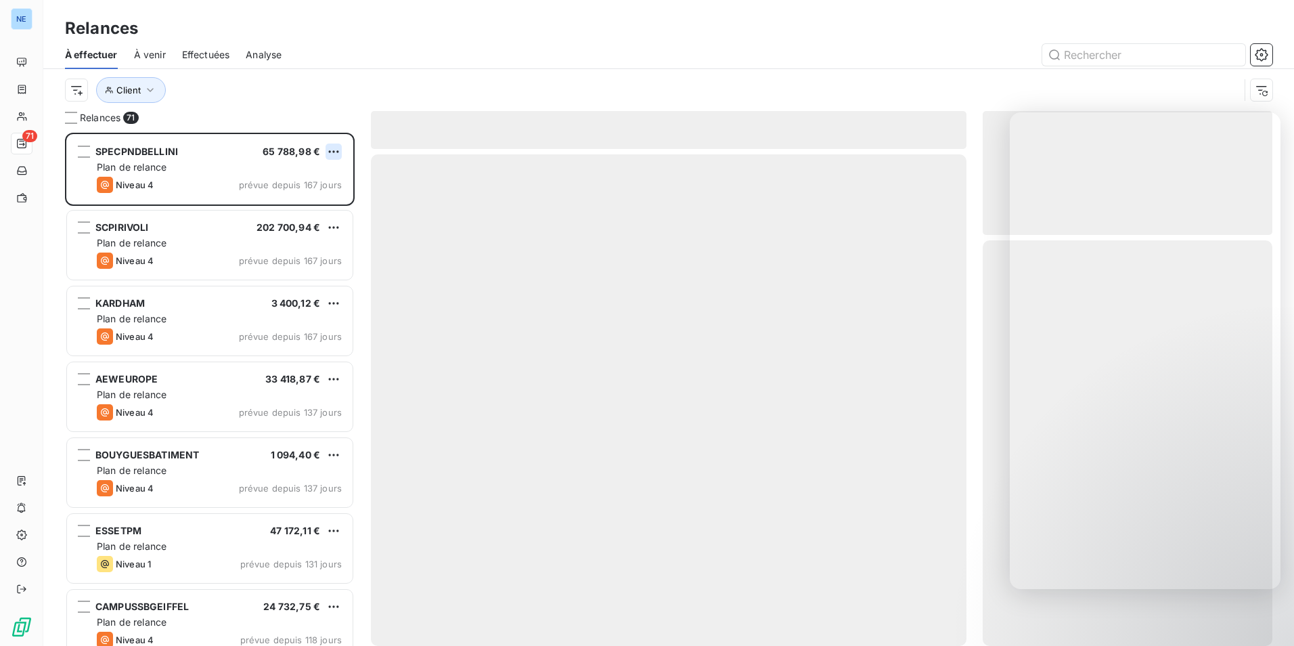
click at [330, 146] on html "NE 71 Relances À effectuer À venir Effectuées Analyse Client Relances 71 SPECPN…" at bounding box center [647, 323] width 1294 height 646
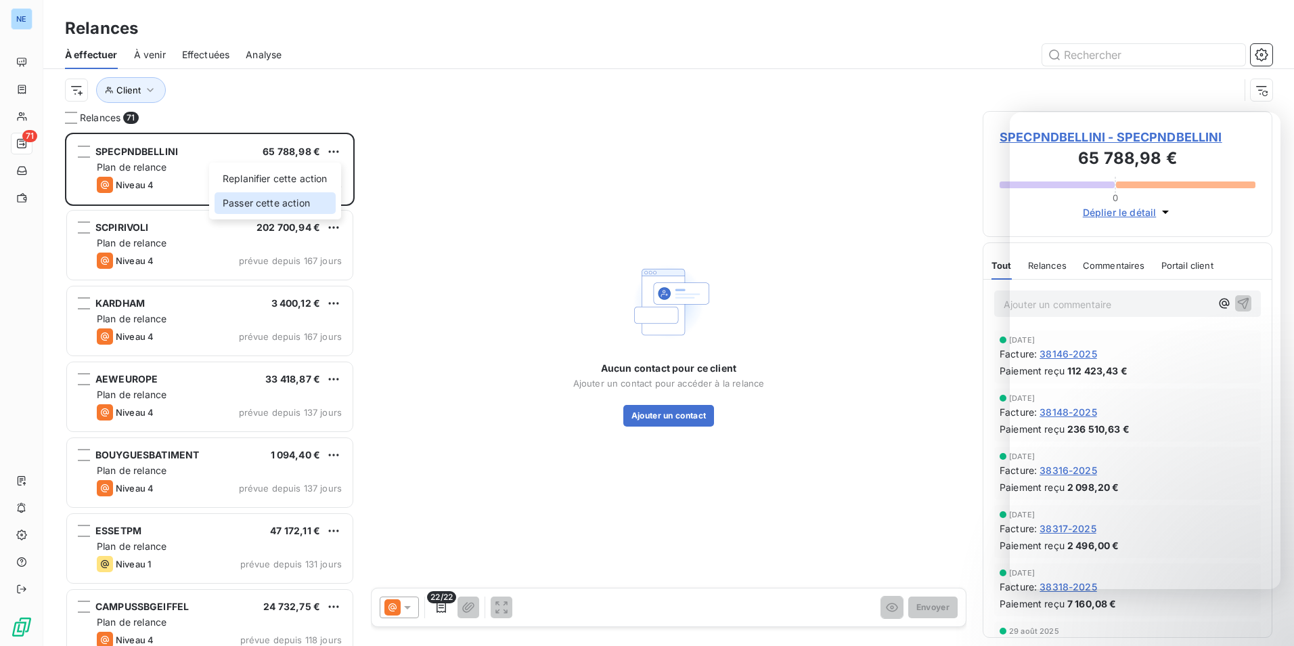
click at [298, 202] on div "Passer cette action" at bounding box center [275, 203] width 121 height 22
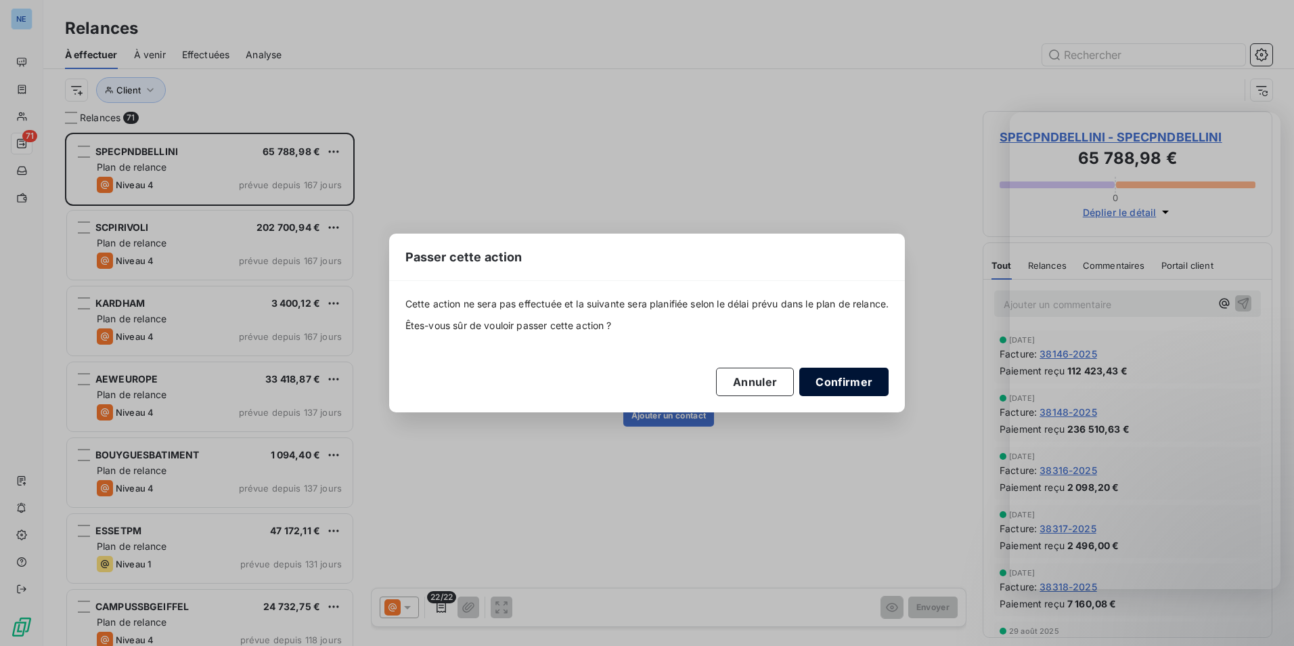
click at [849, 383] on button "Confirmer" at bounding box center [844, 382] width 89 height 28
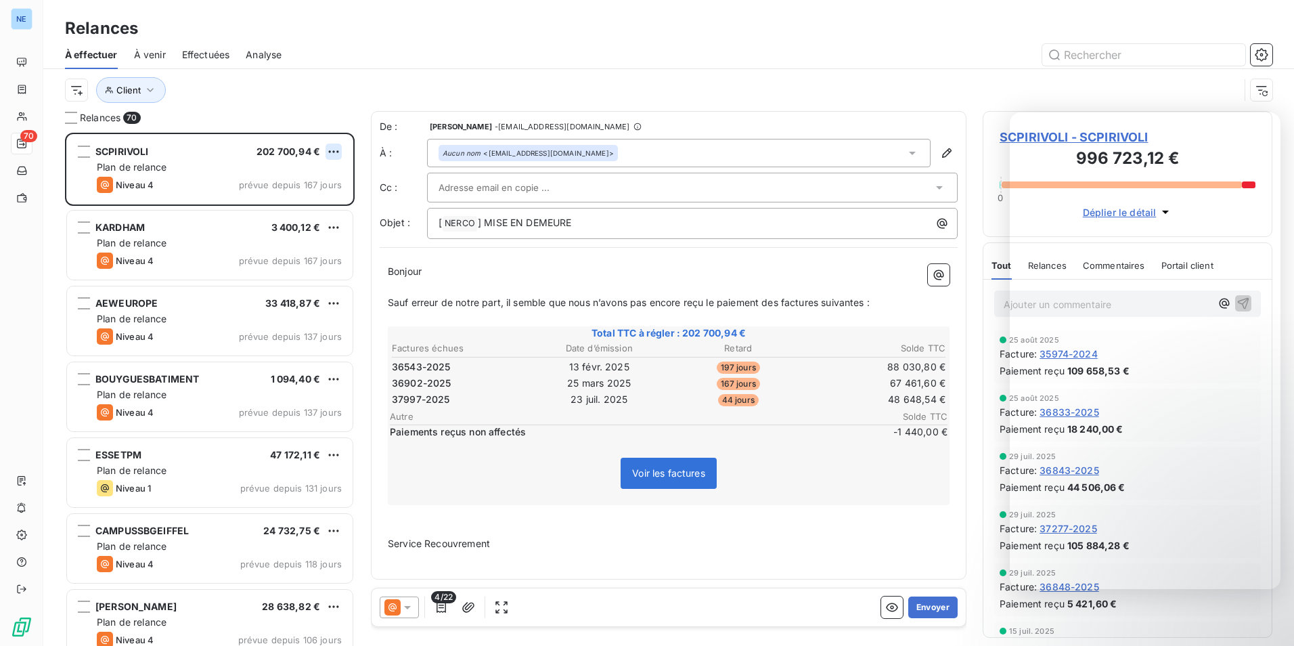
click at [339, 149] on html "NE 70 Relances À effectuer À venir Effectuées Analyse Client Relances 70 SCPIRI…" at bounding box center [647, 323] width 1294 height 646
click at [283, 195] on div "Passer cette action" at bounding box center [275, 203] width 121 height 22
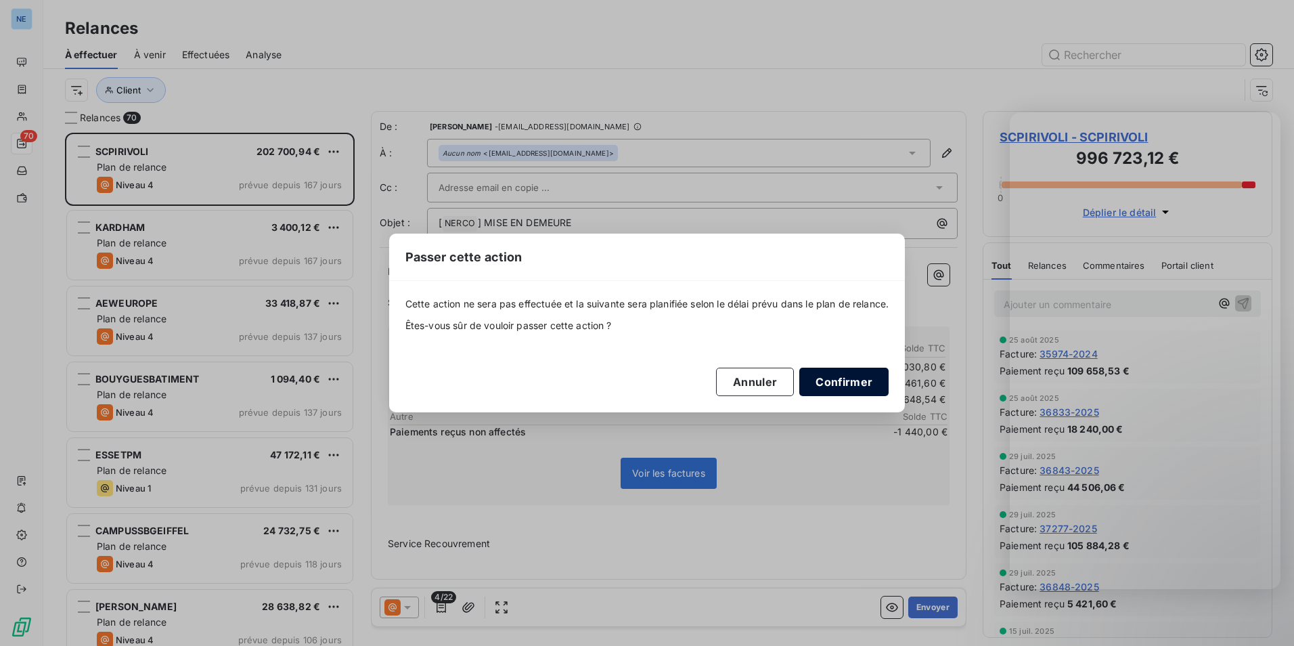
click at [861, 379] on button "Confirmer" at bounding box center [844, 382] width 89 height 28
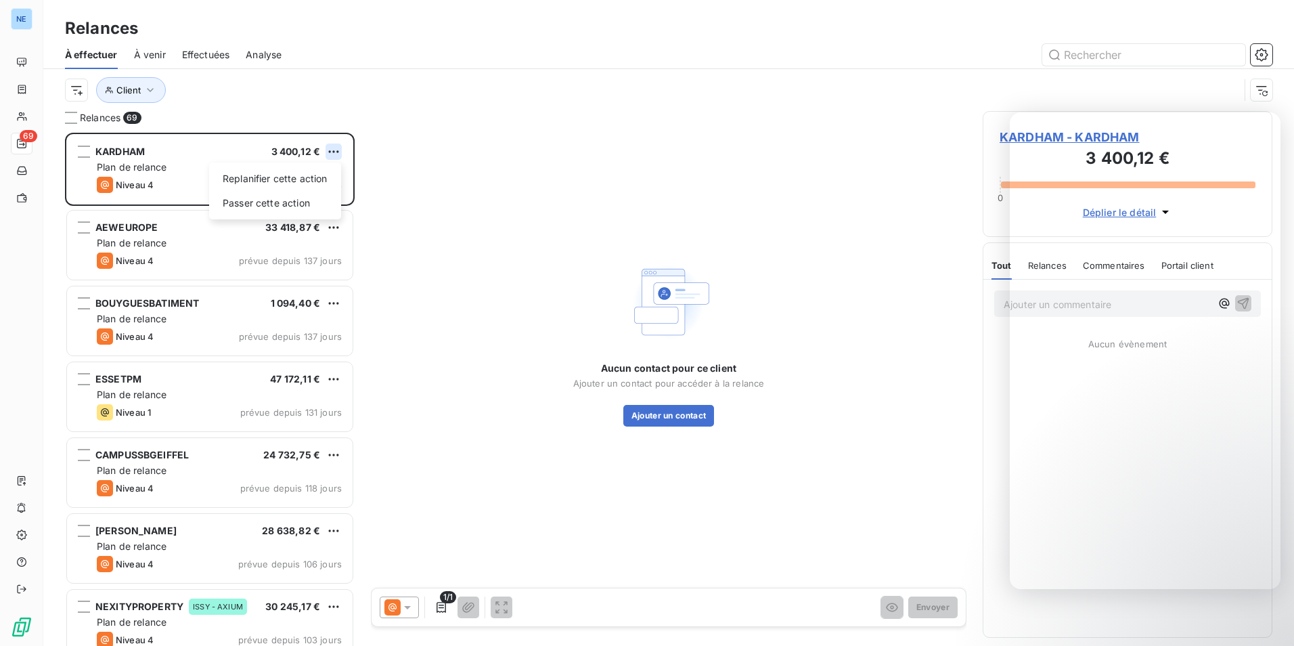
click at [332, 147] on html "NE 69 Relances À effectuer À venir Effectuées Analyse Client Relances 69 KARDHA…" at bounding box center [647, 323] width 1294 height 646
click at [295, 196] on div "Passer cette action" at bounding box center [275, 203] width 121 height 22
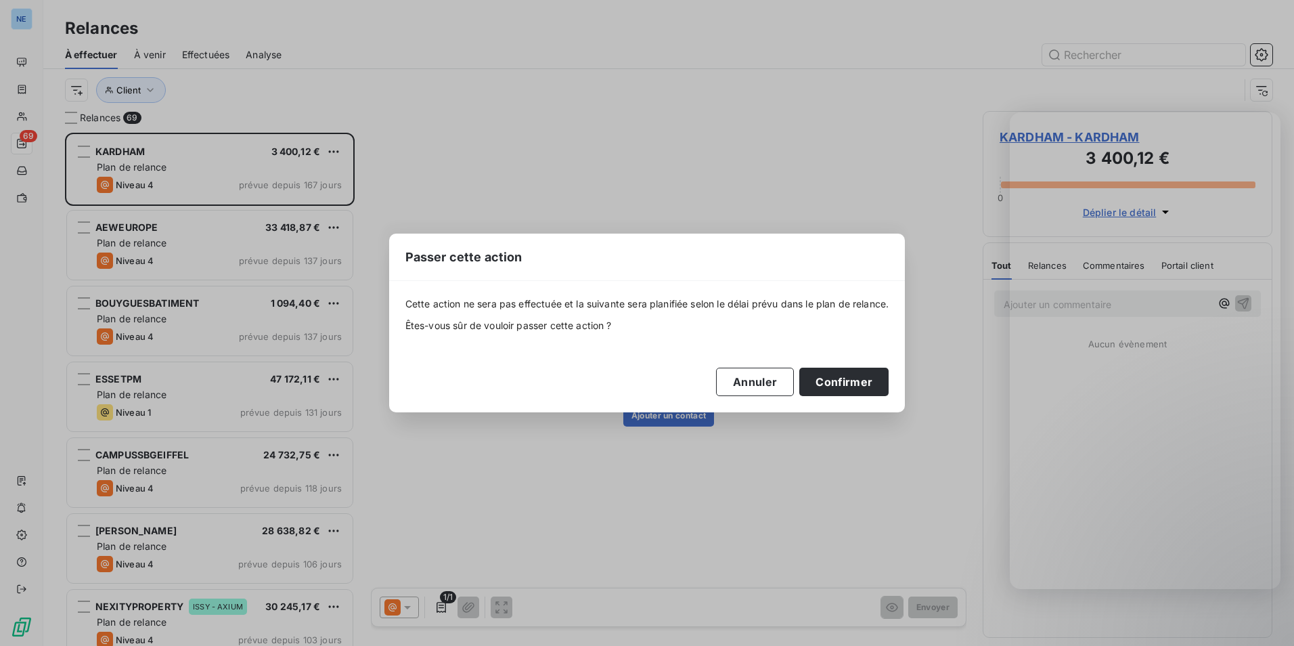
click at [876, 367] on div "Cette action ne sera pas effectuée et la suivante sera planifiée selon le délai…" at bounding box center [648, 346] width 484 height 99
click at [869, 375] on button "Confirmer" at bounding box center [844, 382] width 89 height 28
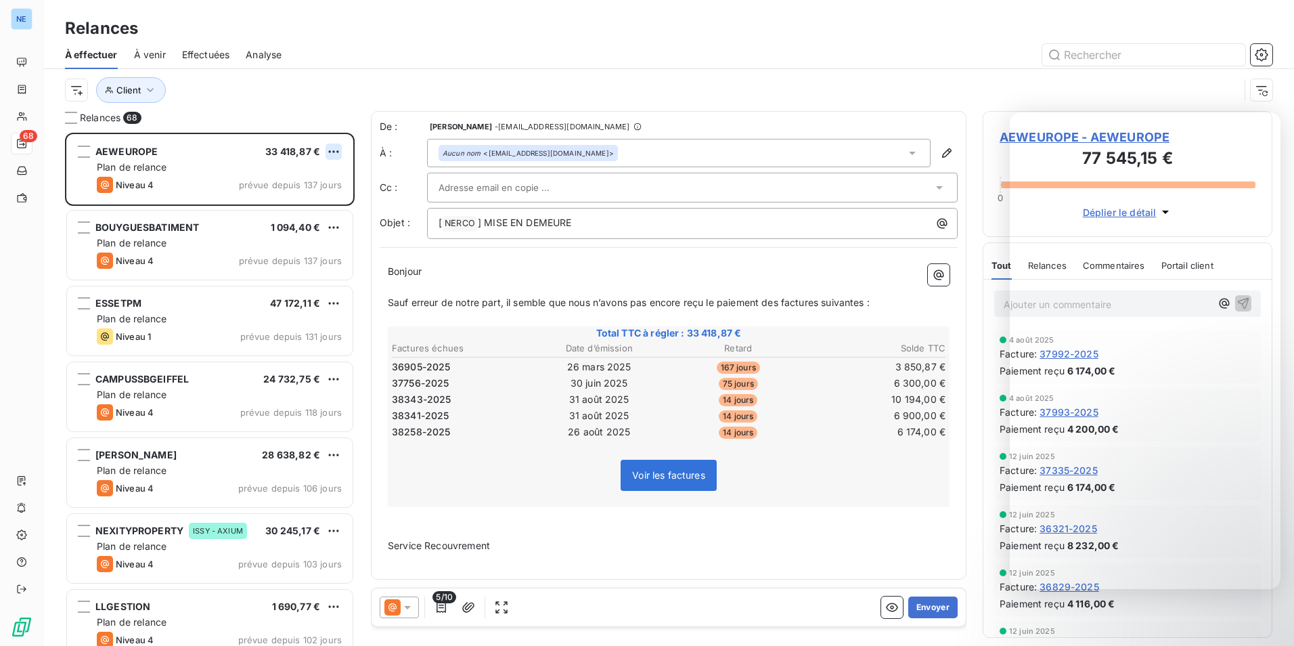
click at [339, 147] on html "NE 68 Relances À effectuer À venir Effectuées Analyse Client Relances 68 AEWEUR…" at bounding box center [647, 323] width 1294 height 646
click at [318, 199] on div "Passer cette action" at bounding box center [275, 203] width 121 height 22
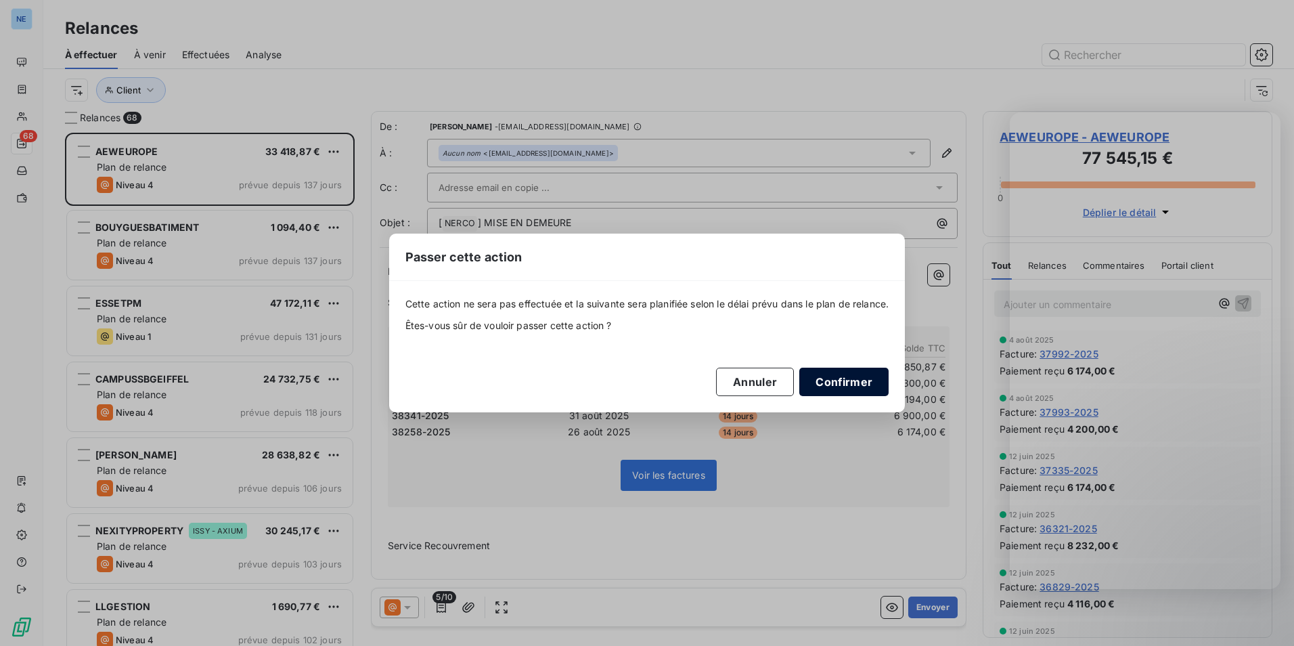
click at [860, 380] on button "Confirmer" at bounding box center [844, 382] width 89 height 28
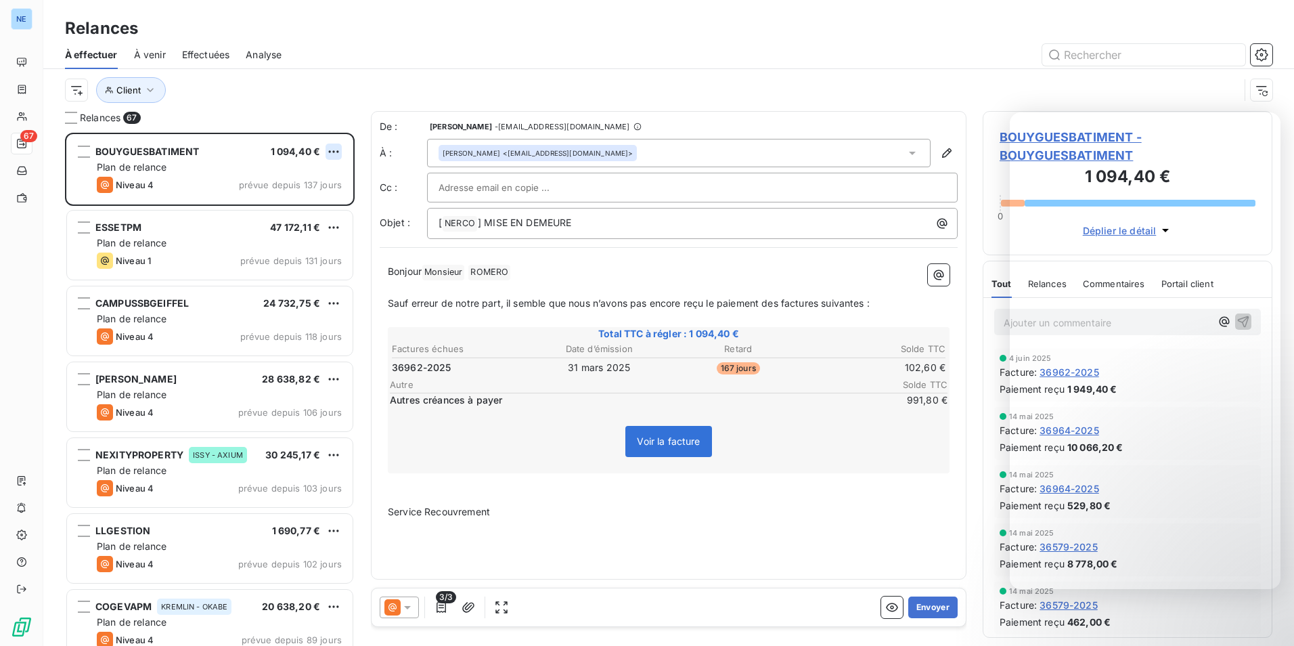
click at [330, 144] on html "NE 67 Relances À effectuer À venir Effectuées Analyse Client Relances 67 BOUYGU…" at bounding box center [647, 323] width 1294 height 646
click at [290, 207] on div "Passer cette action" at bounding box center [275, 203] width 121 height 22
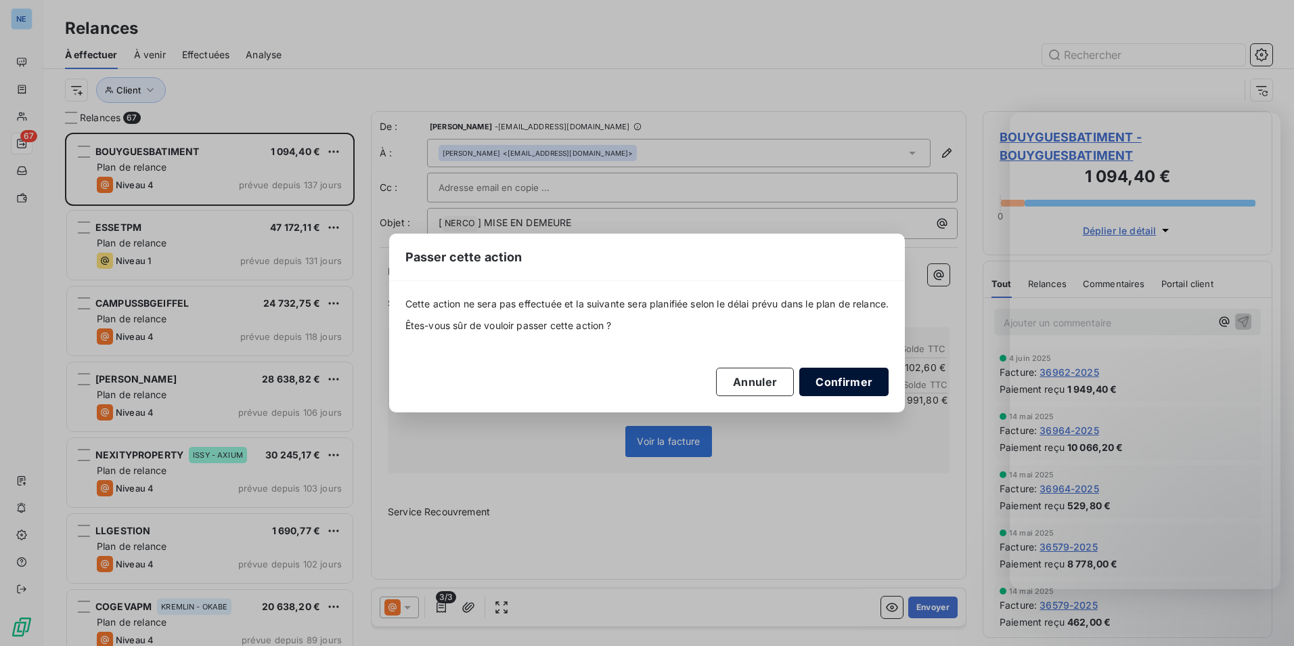
drag, startPoint x: 887, startPoint y: 385, endPoint x: 875, endPoint y: 387, distance: 12.4
click at [887, 386] on button "Confirmer" at bounding box center [844, 382] width 89 height 28
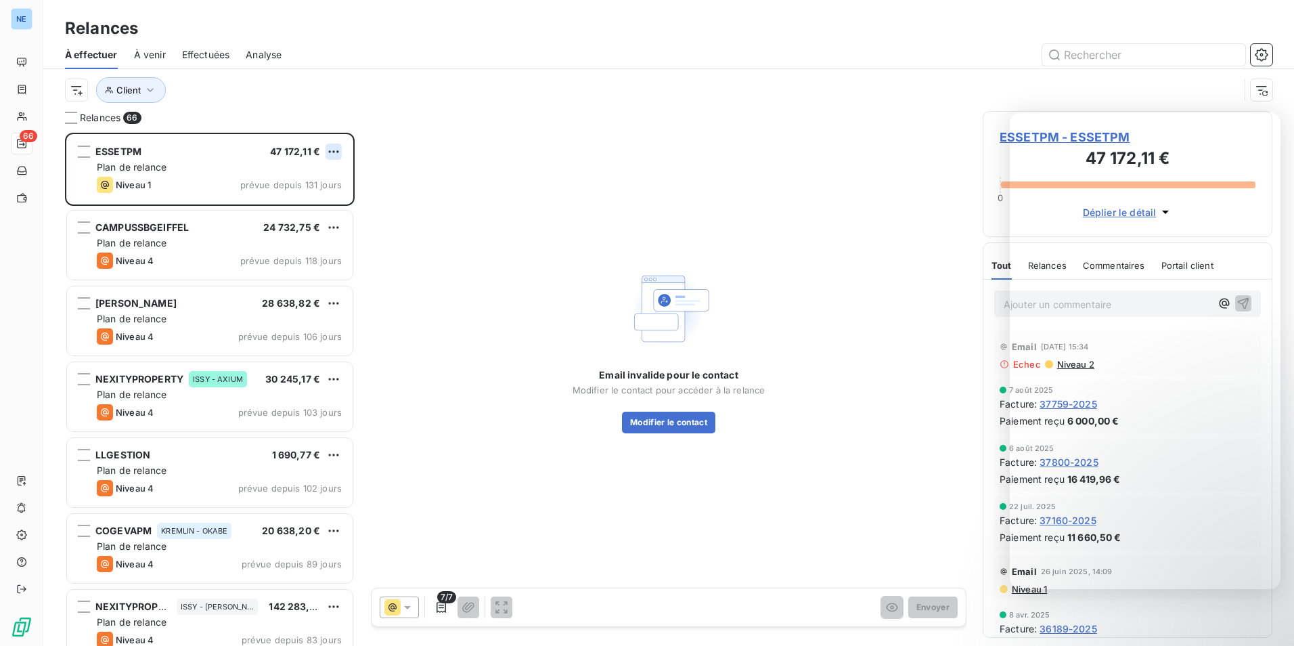
click at [328, 148] on html "NE 66 Relances À effectuer À venir Effectuées Analyse Client Relances 66 ESSETP…" at bounding box center [647, 323] width 1294 height 646
click at [311, 194] on div "Passer cette action" at bounding box center [275, 203] width 121 height 22
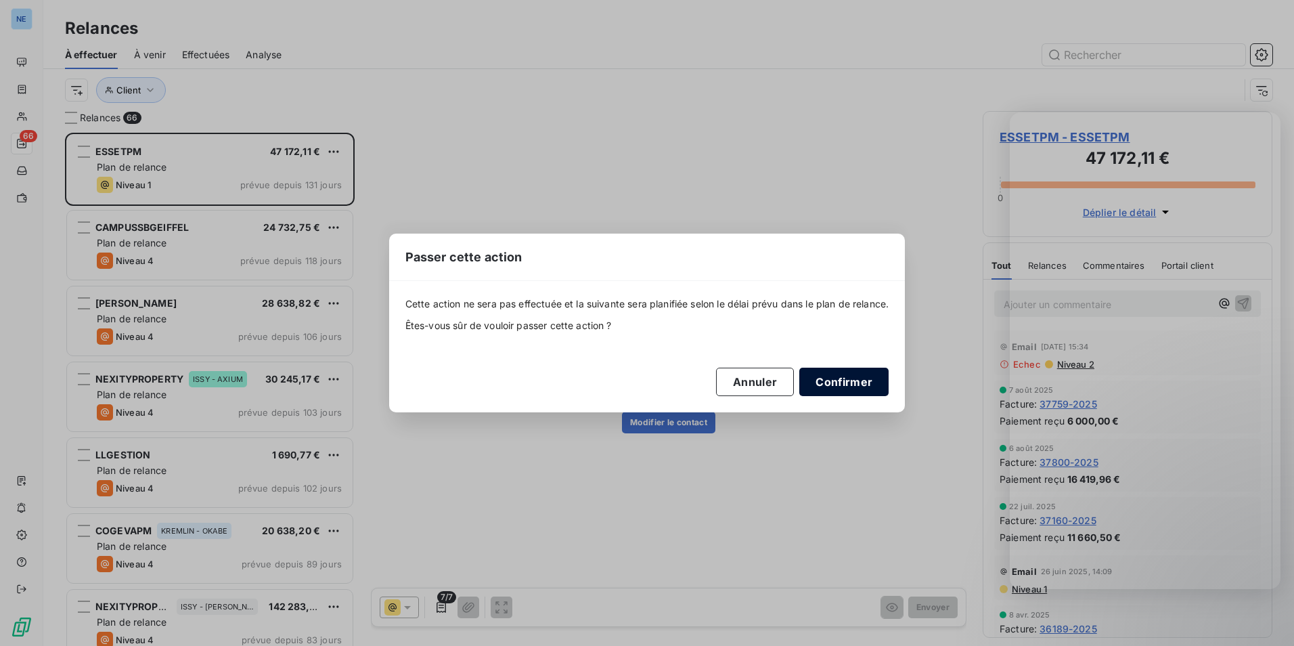
click at [846, 379] on button "Confirmer" at bounding box center [844, 382] width 89 height 28
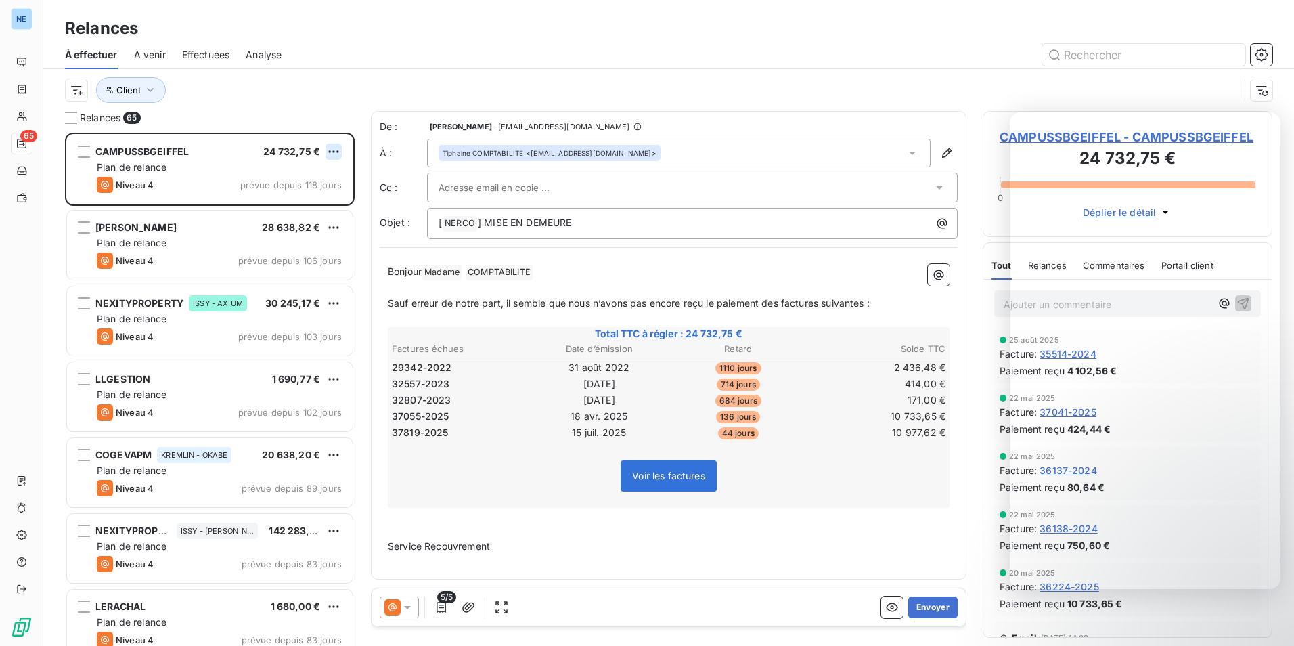
click at [339, 154] on html "NE 65 Relances À effectuer À venir Effectuées Analyse Client Relances 65 CAMPUS…" at bounding box center [647, 323] width 1294 height 646
click at [316, 200] on div "Passer cette action" at bounding box center [275, 203] width 121 height 22
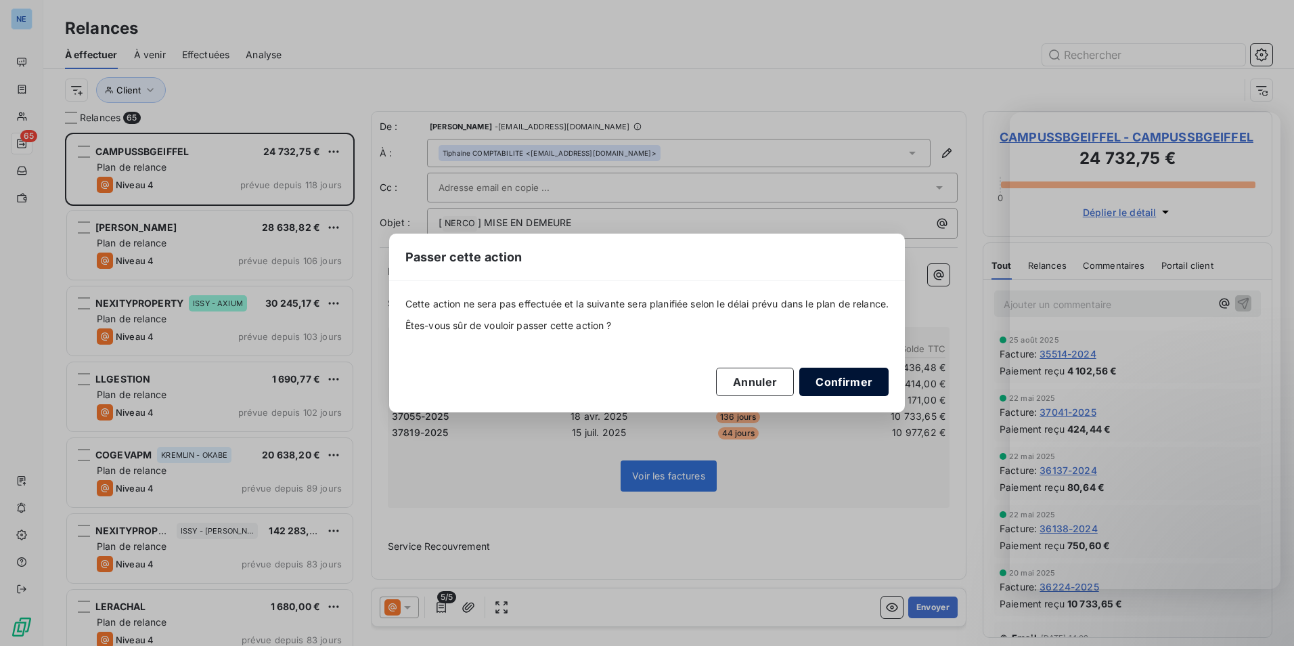
click at [840, 383] on button "Confirmer" at bounding box center [844, 382] width 89 height 28
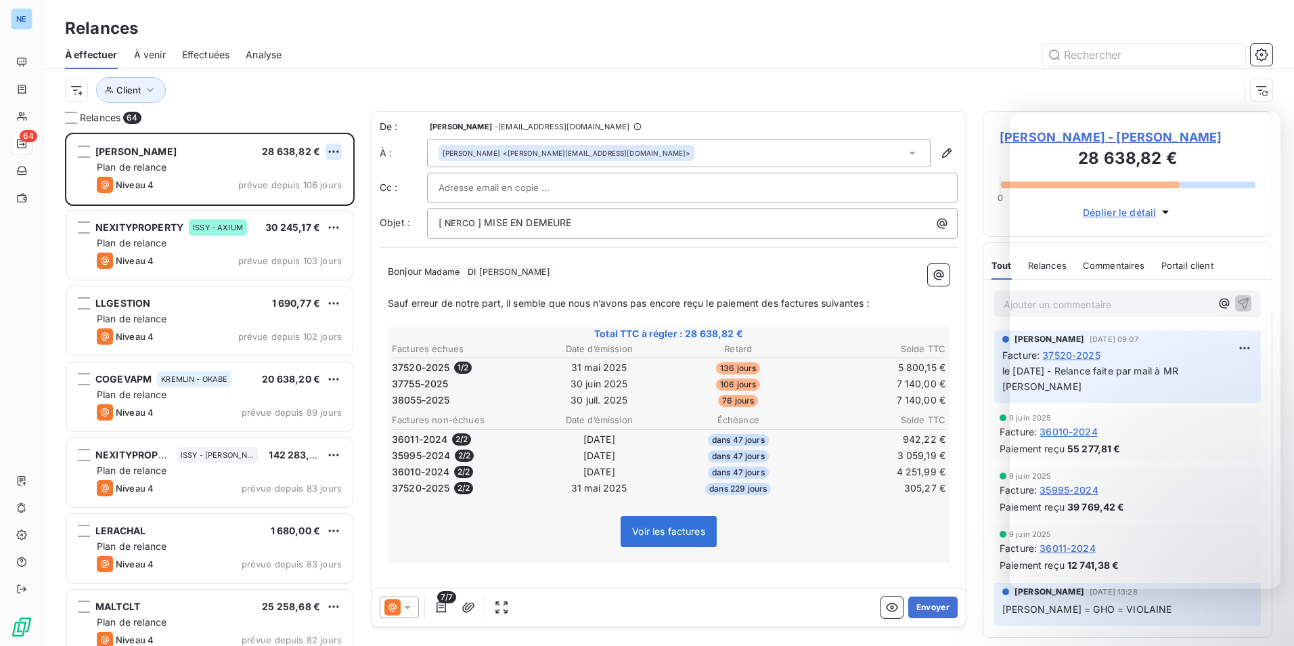
click at [339, 149] on html "NE 64 Relances À effectuer À venir Effectuées Analyse Client Relances 64 RAMSAY…" at bounding box center [647, 323] width 1294 height 646
click at [323, 203] on div "Passer cette action" at bounding box center [275, 203] width 121 height 22
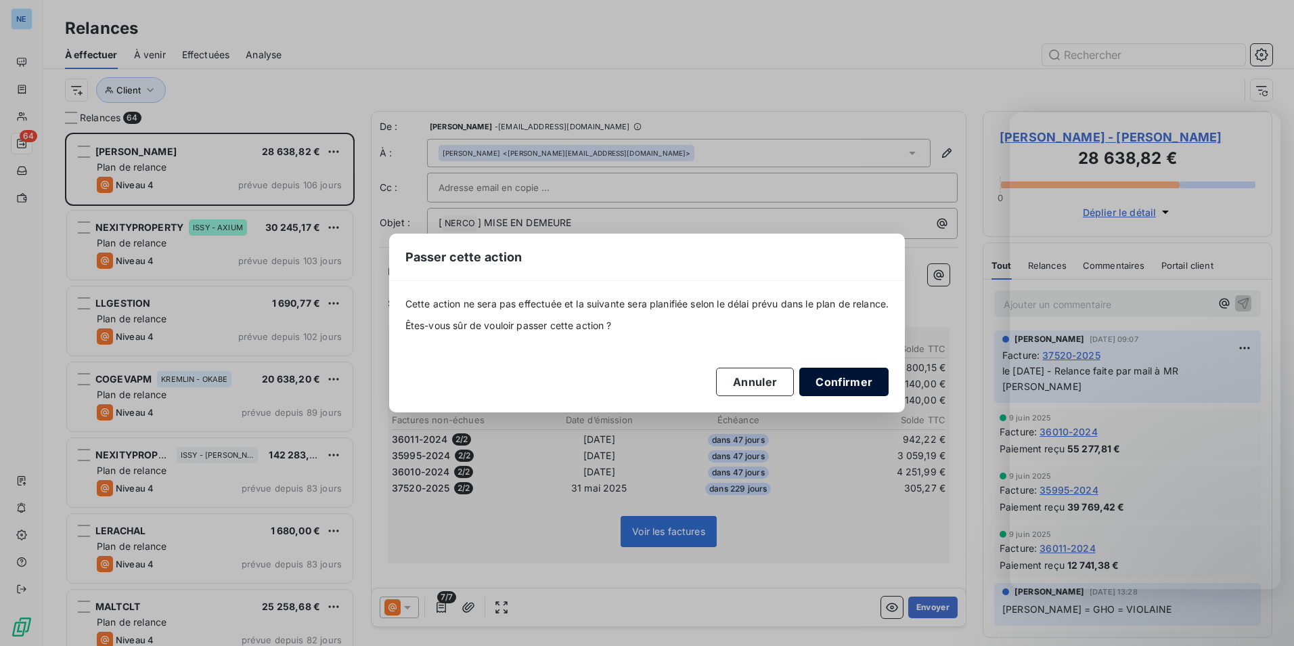
click at [842, 383] on button "Confirmer" at bounding box center [844, 382] width 89 height 28
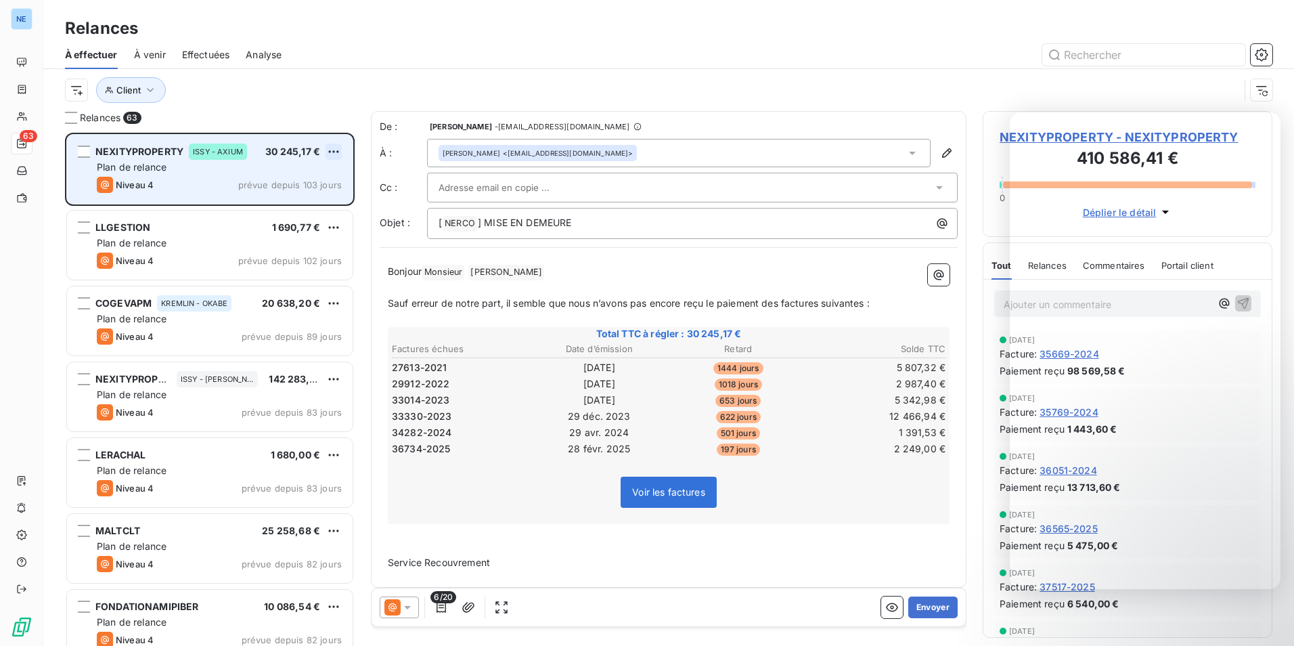
click at [328, 148] on html "NE 63 Relances À effectuer À venir Effectuées Analyse Client Relances 63 NEXITY…" at bounding box center [647, 323] width 1294 height 646
click at [306, 203] on div "Passer cette action" at bounding box center [275, 203] width 121 height 22
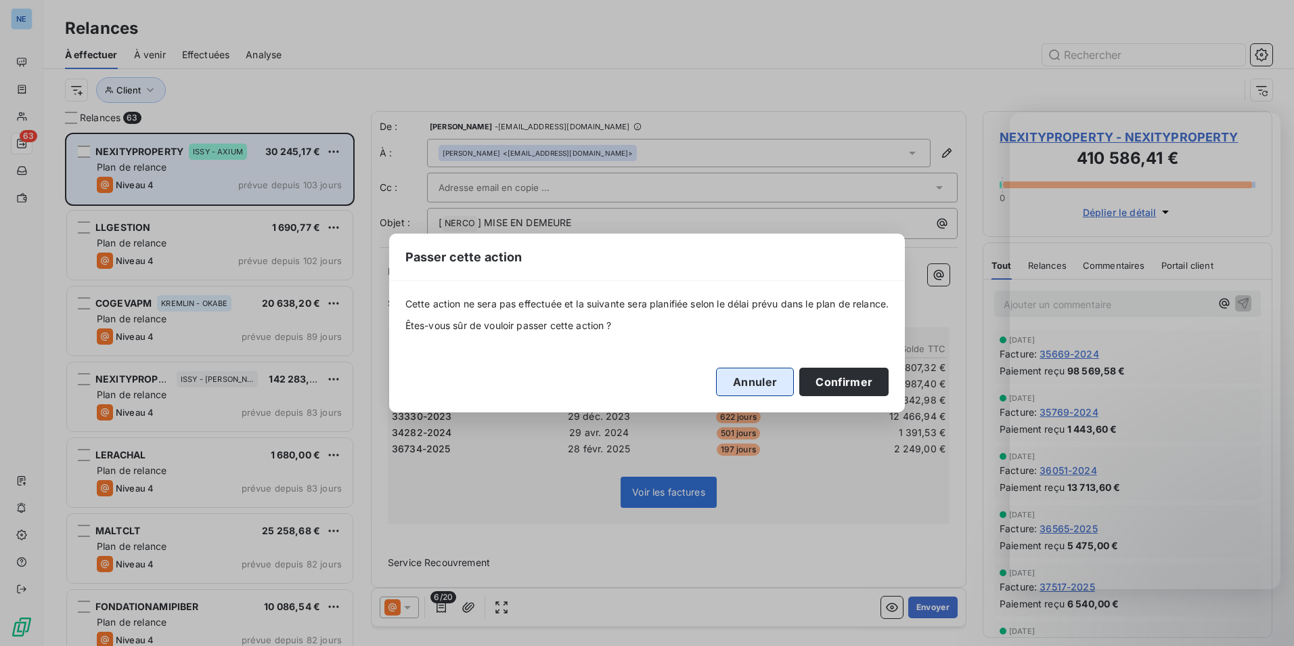
drag, startPoint x: 855, startPoint y: 376, endPoint x: 721, endPoint y: 367, distance: 134.3
click at [856, 376] on button "Confirmer" at bounding box center [844, 382] width 89 height 28
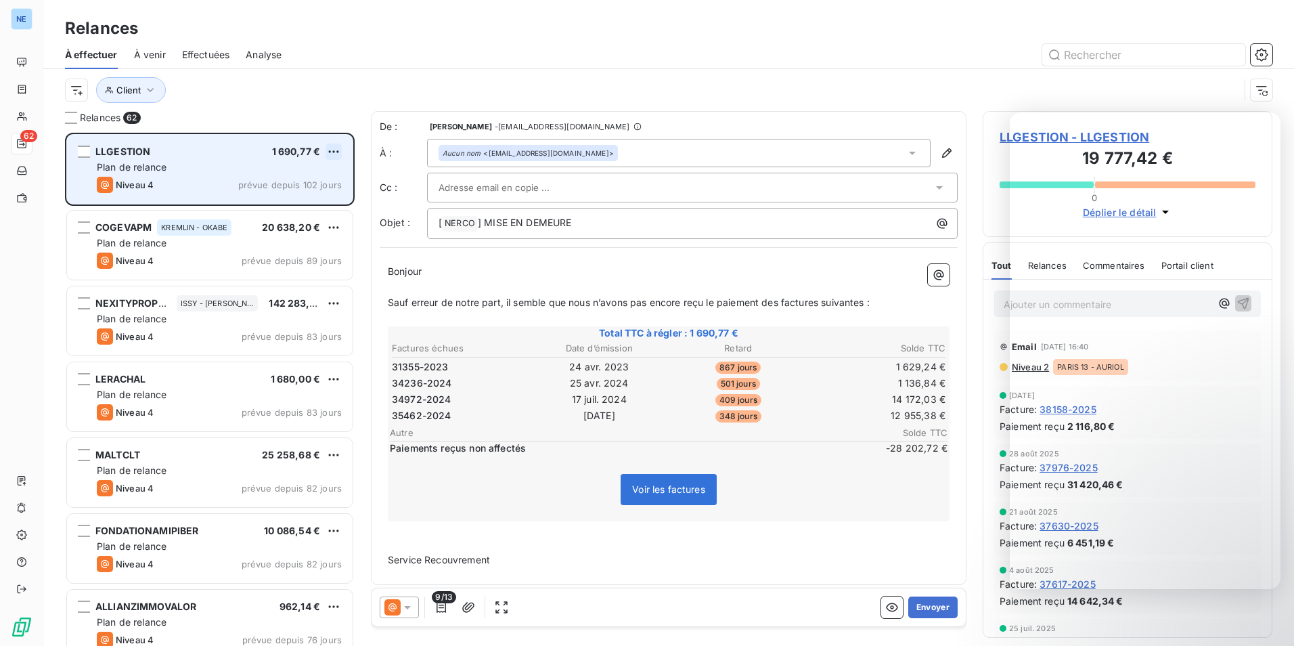
click at [332, 149] on html "NE 62 Relances À effectuer À venir Effectuées Analyse Client Relances 62 LLGEST…" at bounding box center [647, 323] width 1294 height 646
click at [311, 206] on div "Passer cette action" at bounding box center [275, 203] width 121 height 22
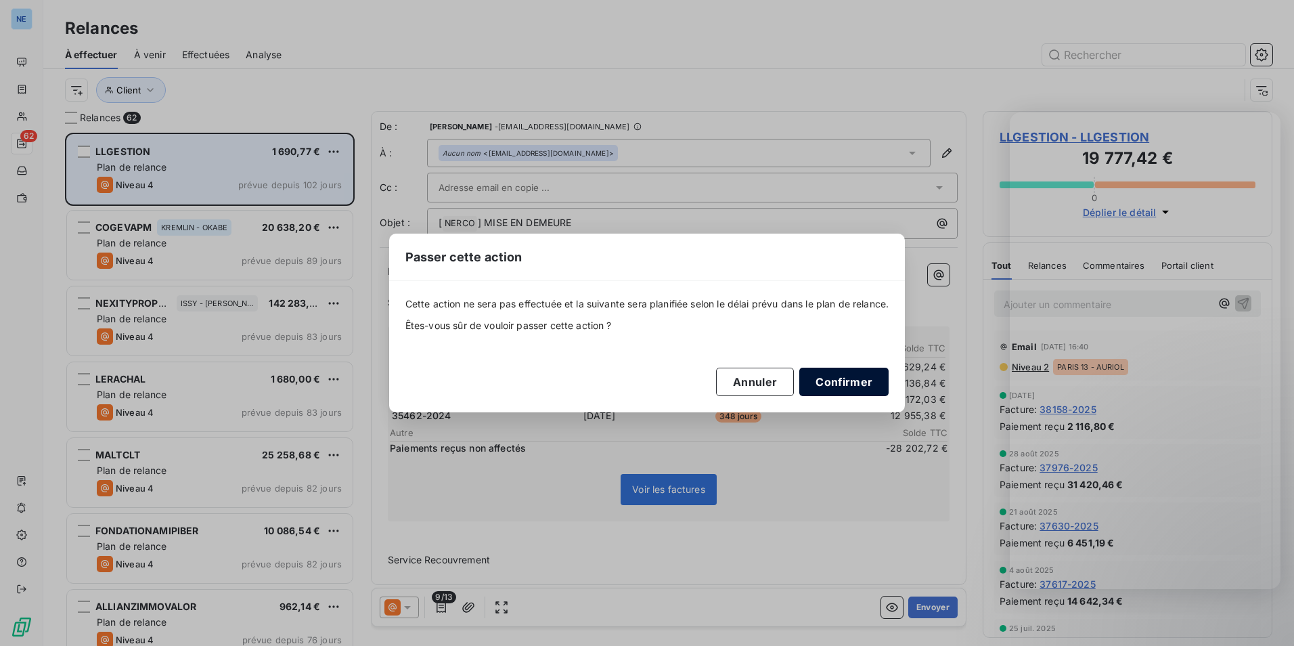
click at [853, 385] on button "Confirmer" at bounding box center [844, 382] width 89 height 28
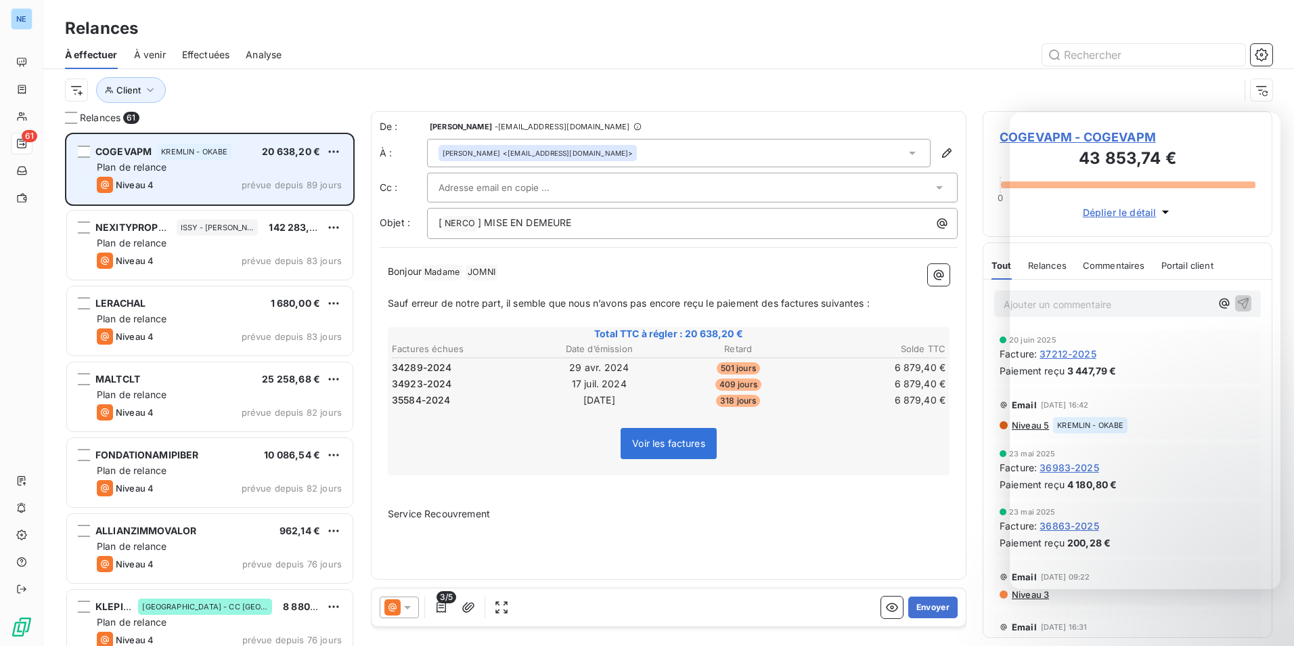
click at [328, 149] on html "NE 61 Relances À effectuer À venir Effectuées Analyse Client Relances 61 COGEVA…" at bounding box center [647, 323] width 1294 height 646
drag, startPoint x: 303, startPoint y: 204, endPoint x: 313, endPoint y: 206, distance: 10.9
click at [305, 204] on div "Passer cette action" at bounding box center [275, 203] width 121 height 22
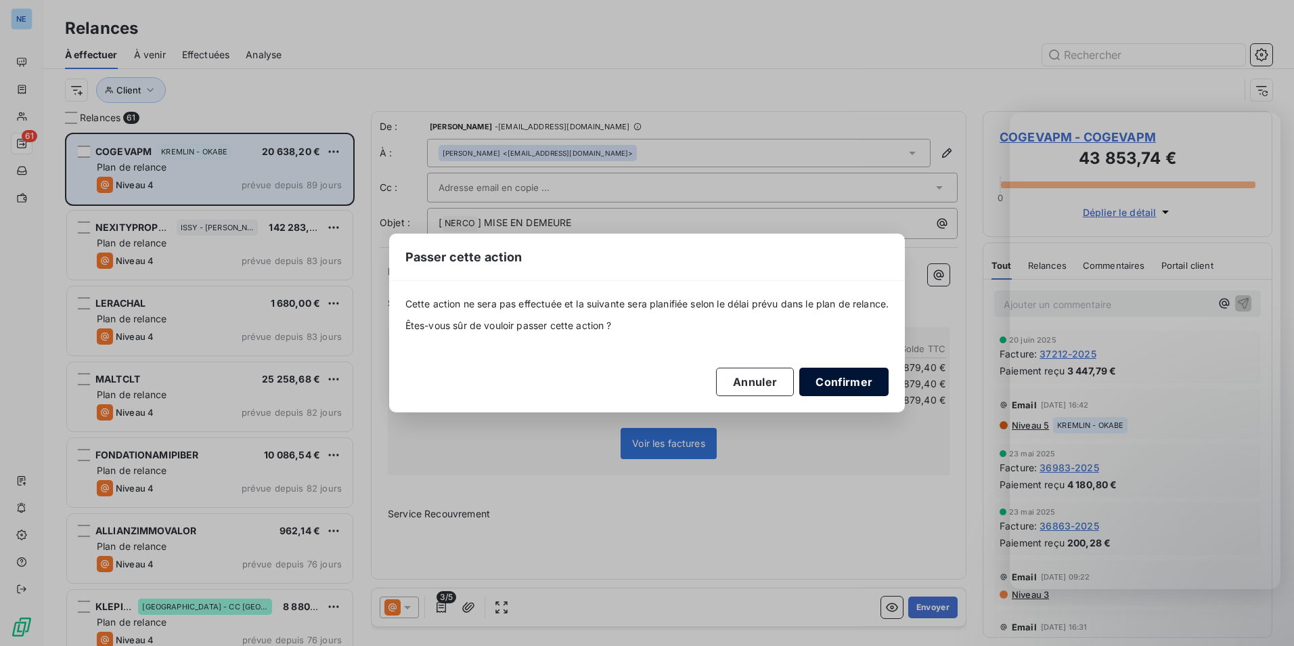
click at [831, 372] on button "Confirmer" at bounding box center [844, 382] width 89 height 28
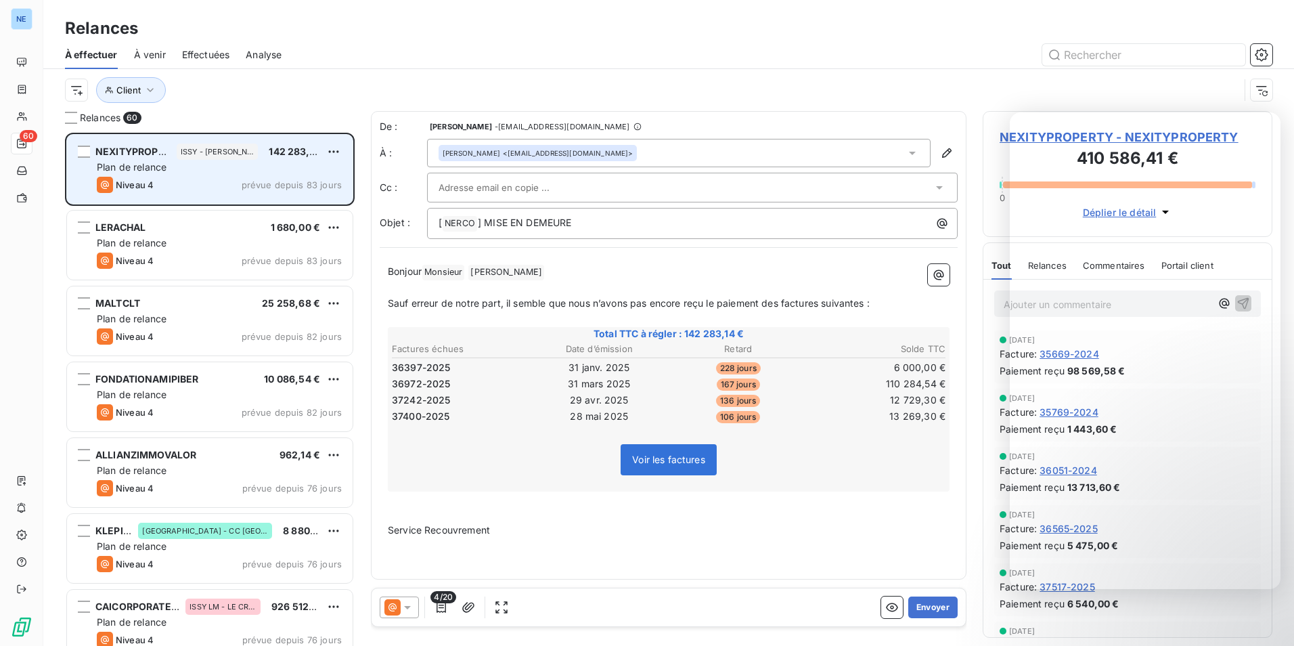
click at [326, 143] on div "NEXITYPROPERTY ISSY - COLISEE MARCEAU 142 283,14 € Plan de relance Niveau 4 pré…" at bounding box center [210, 169] width 286 height 69
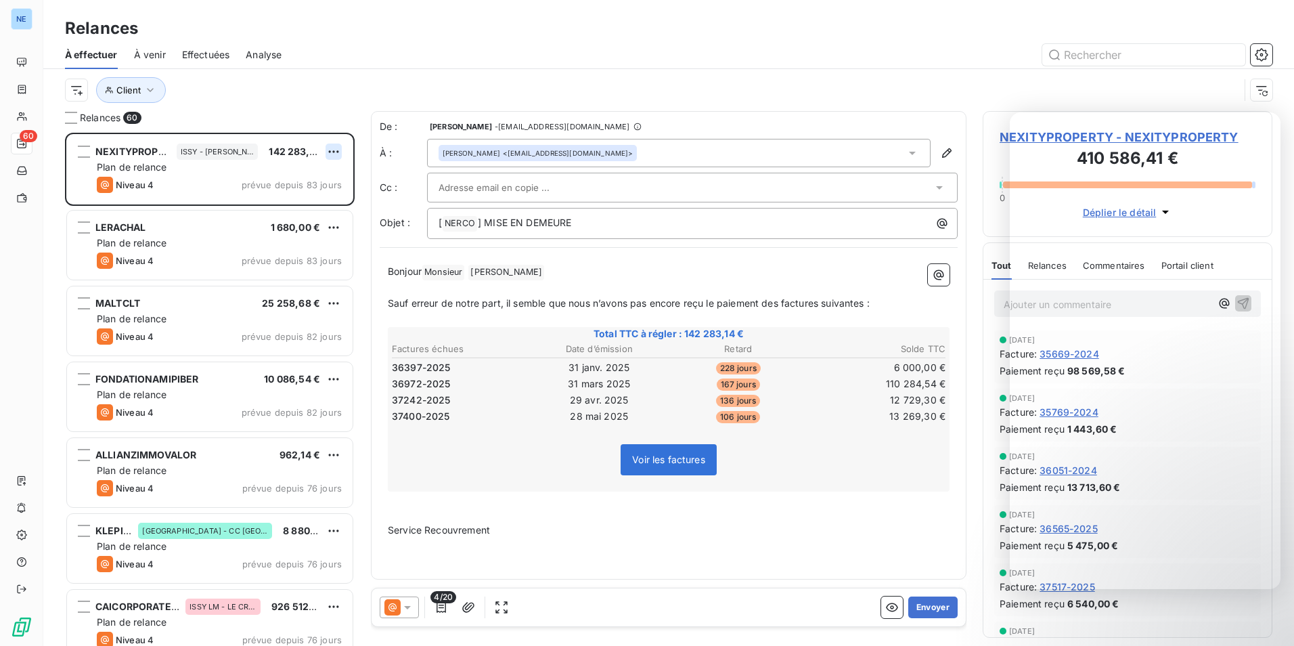
click at [329, 150] on html "NE 60 Relances À effectuer À venir Effectuées Analyse Client Relances 60 NEXITY…" at bounding box center [647, 323] width 1294 height 646
click at [297, 207] on div "Passer cette action" at bounding box center [275, 203] width 121 height 22
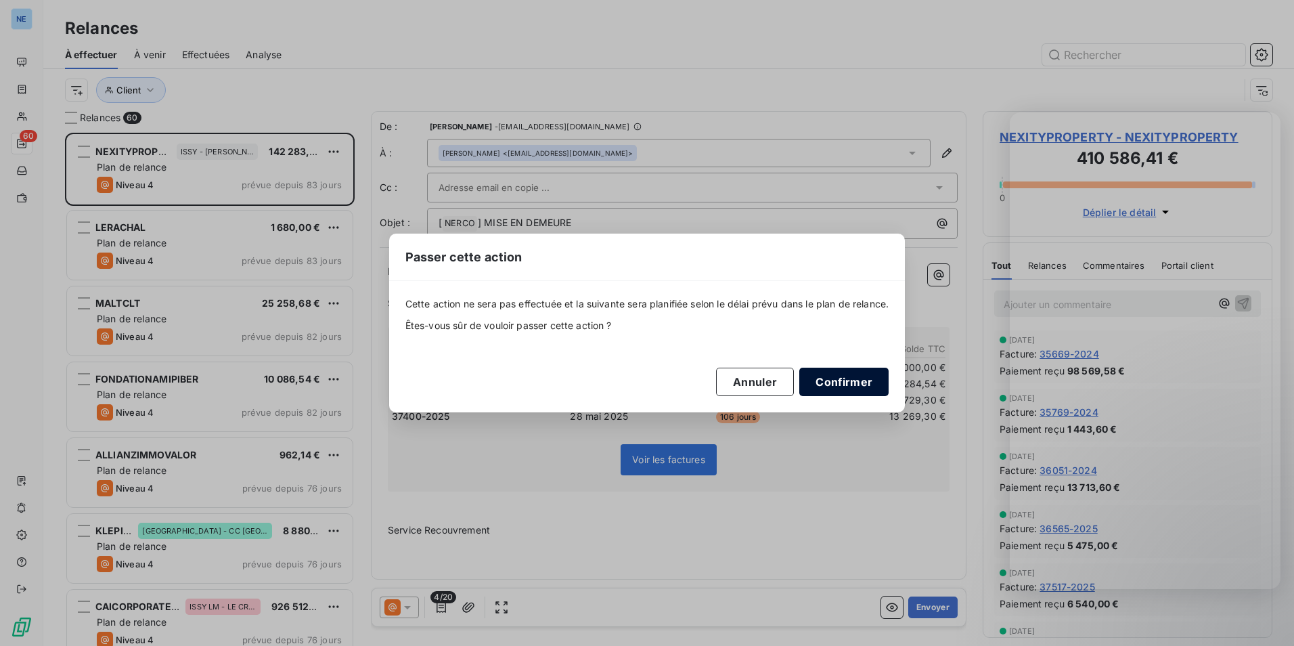
click at [847, 378] on button "Confirmer" at bounding box center [844, 382] width 89 height 28
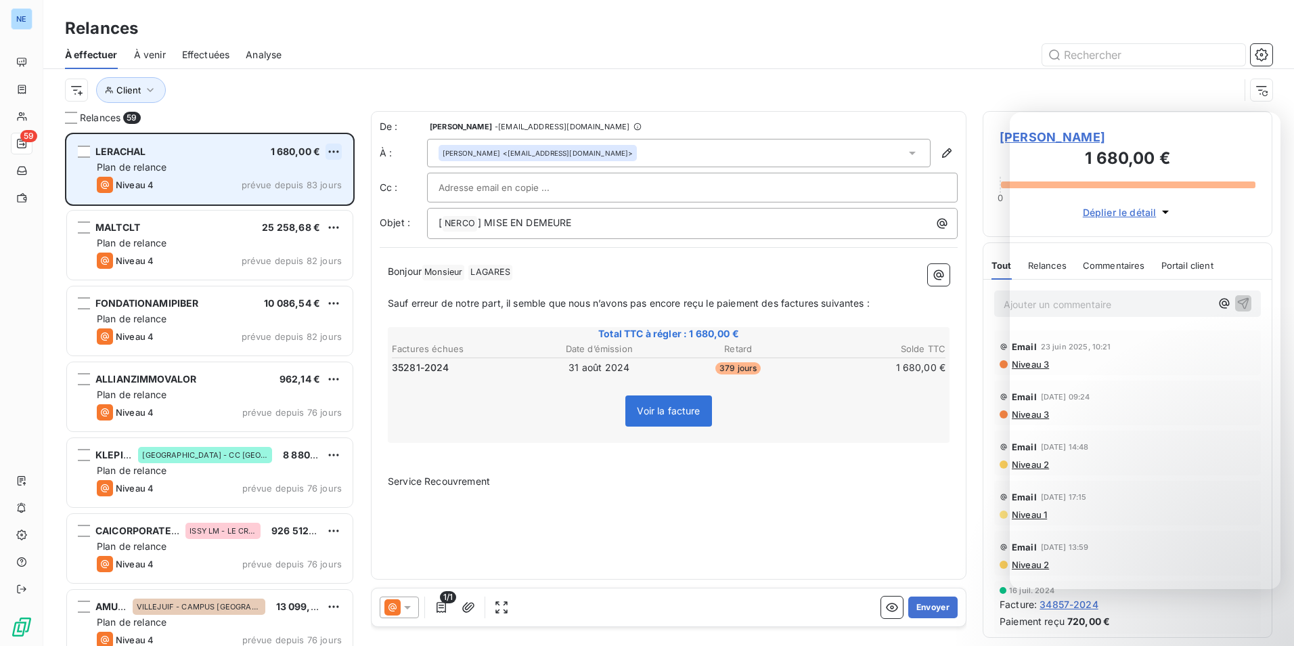
click at [332, 150] on html "NE 59 Relances À effectuer À venir Effectuées Analyse Client Relances 59 LERACH…" at bounding box center [647, 323] width 1294 height 646
click at [307, 203] on div "Passer cette action" at bounding box center [275, 203] width 121 height 22
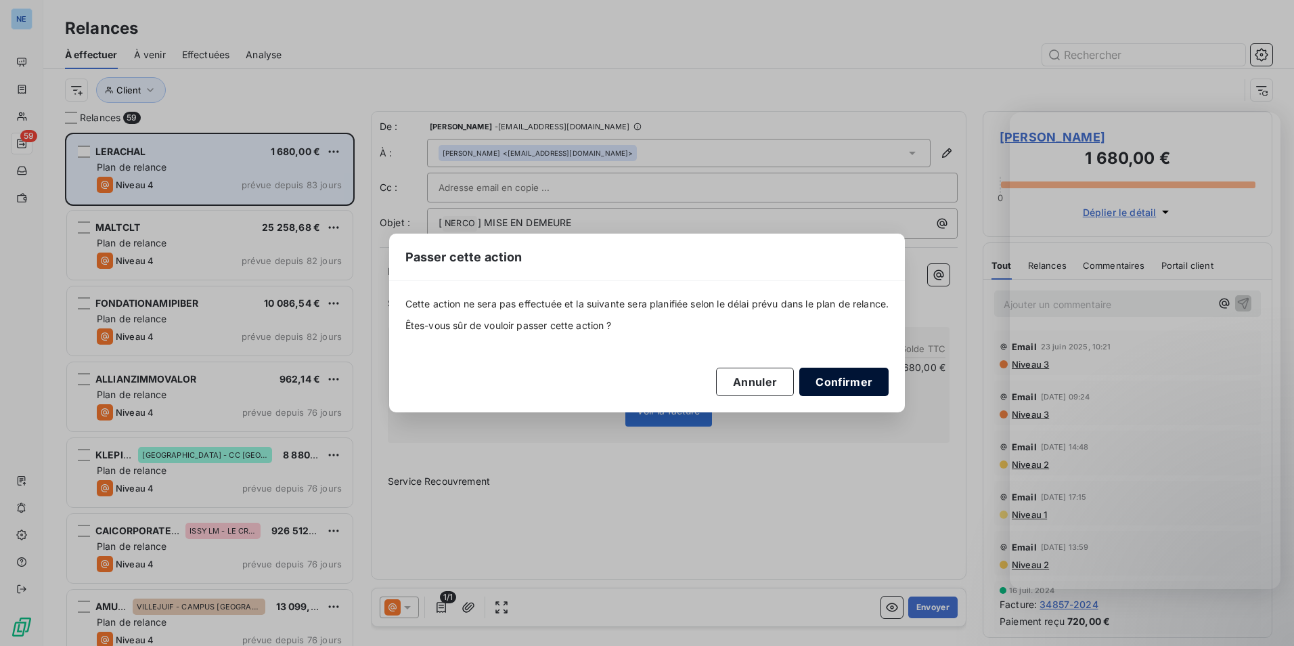
click at [853, 383] on button "Confirmer" at bounding box center [844, 382] width 89 height 28
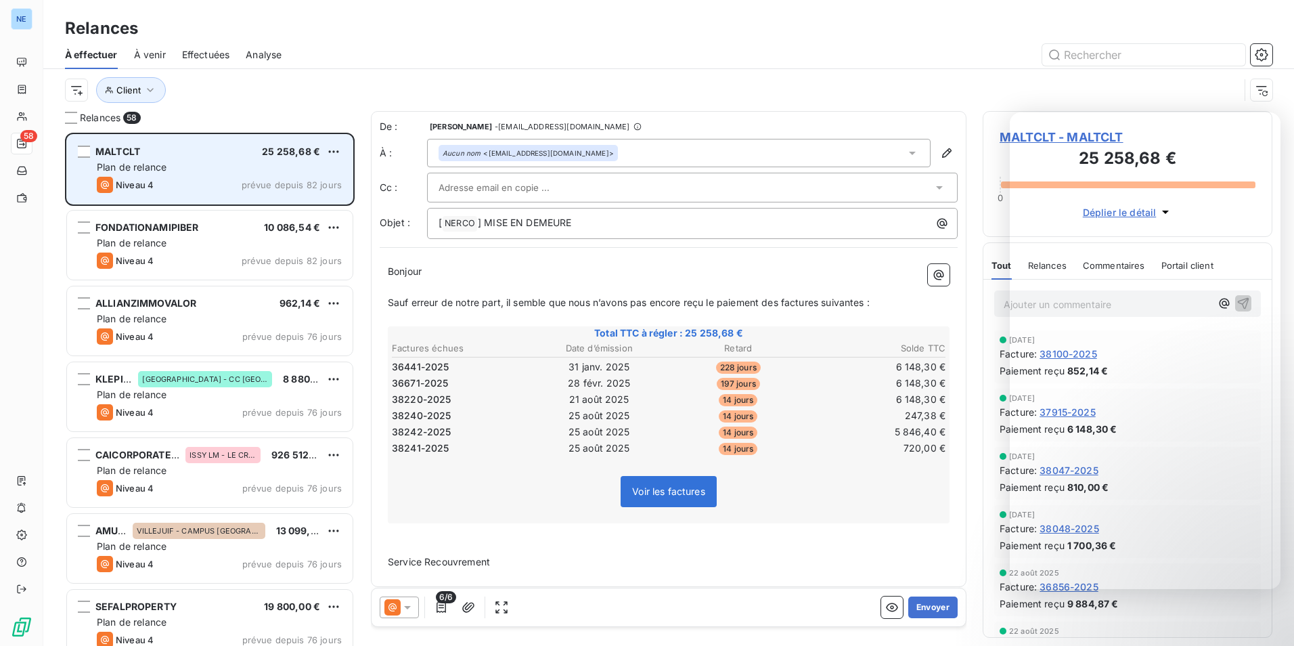
click at [345, 148] on div "MALTCLT 25 258,68 € Plan de relance Niveau 4 prévue depuis 82 jours" at bounding box center [210, 169] width 286 height 69
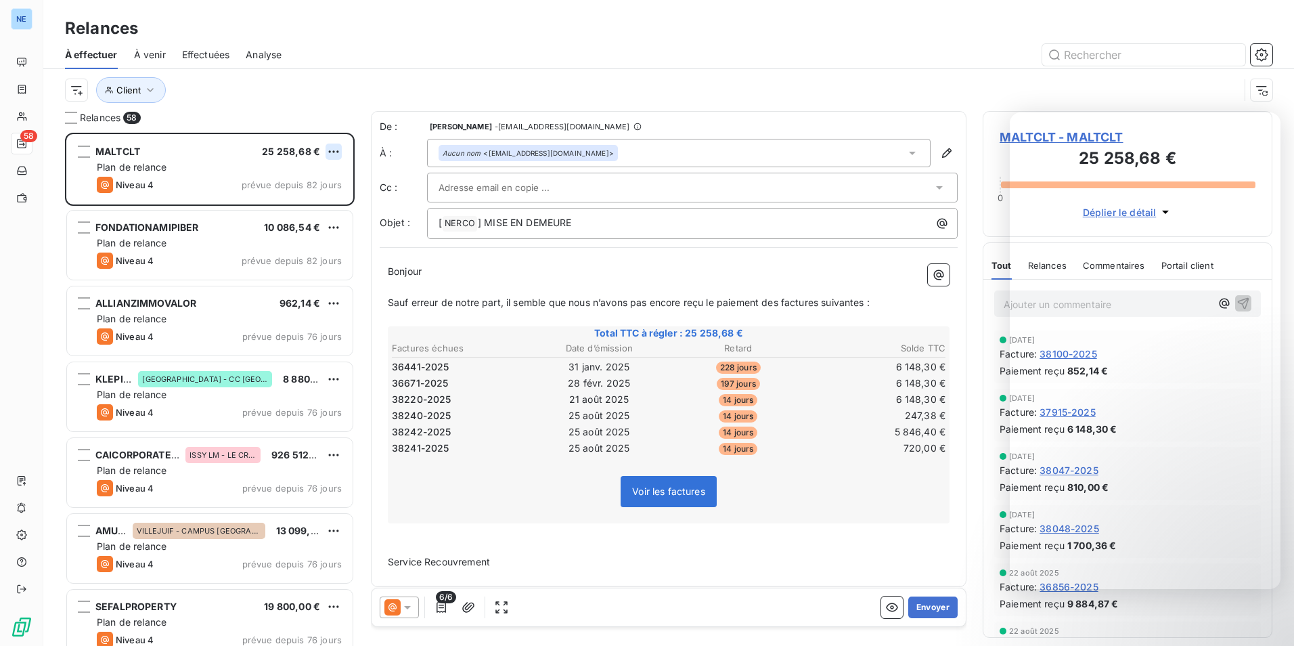
click at [336, 148] on html "NE 58 Relances À effectuer À venir Effectuées Analyse Client Relances 58 MALTCL…" at bounding box center [647, 323] width 1294 height 646
click at [318, 202] on div "Passer cette action" at bounding box center [275, 203] width 121 height 22
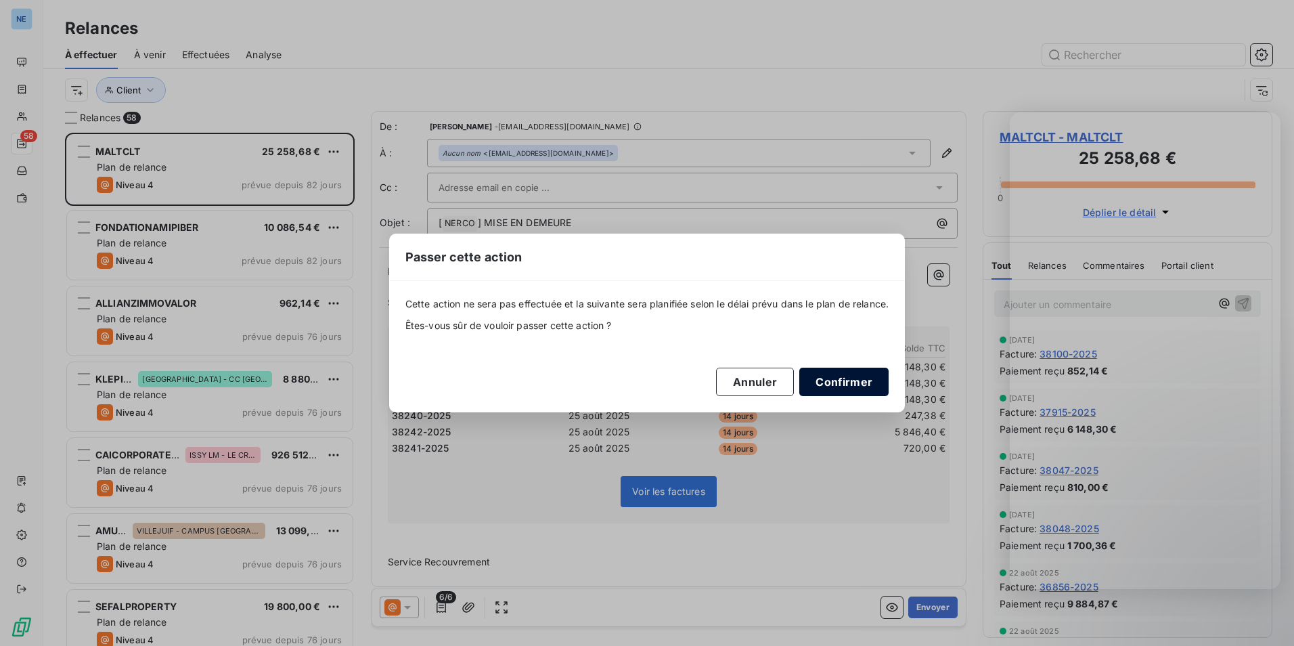
click at [858, 382] on button "Confirmer" at bounding box center [844, 382] width 89 height 28
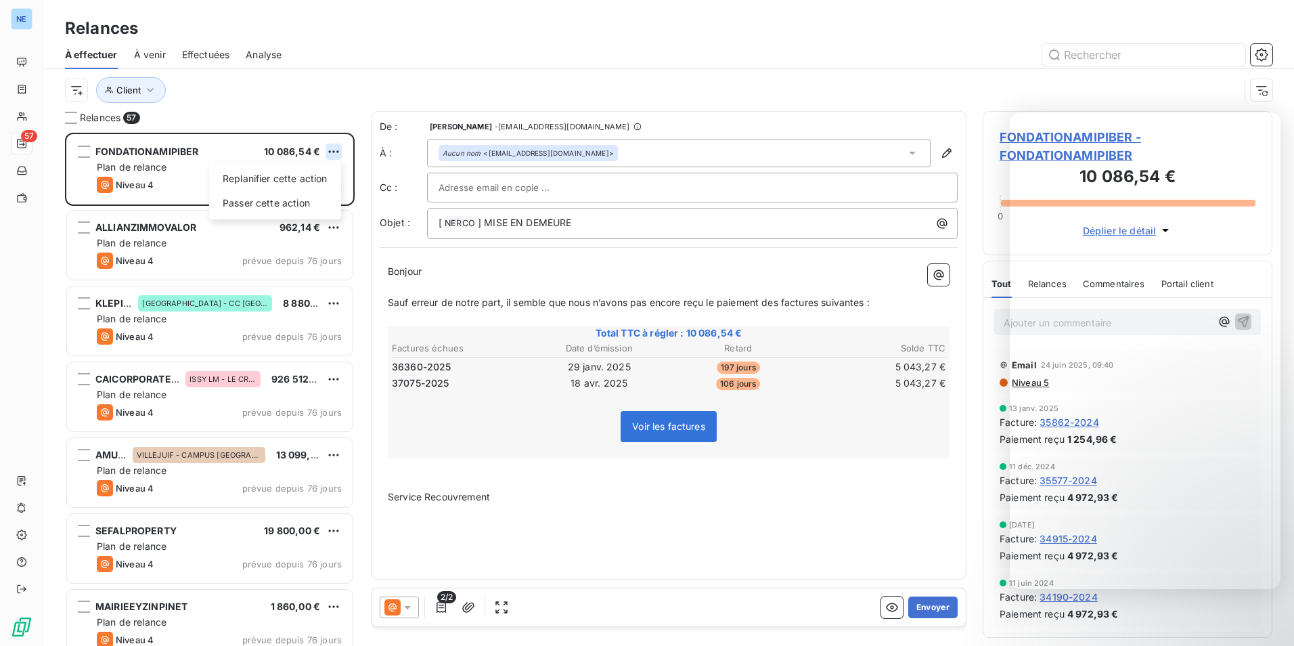
click at [341, 152] on html "NE 57 Relances À effectuer À venir Effectuées Analyse Client Relances 57 FONDAT…" at bounding box center [647, 323] width 1294 height 646
click at [328, 204] on div "Passer cette action" at bounding box center [275, 203] width 121 height 22
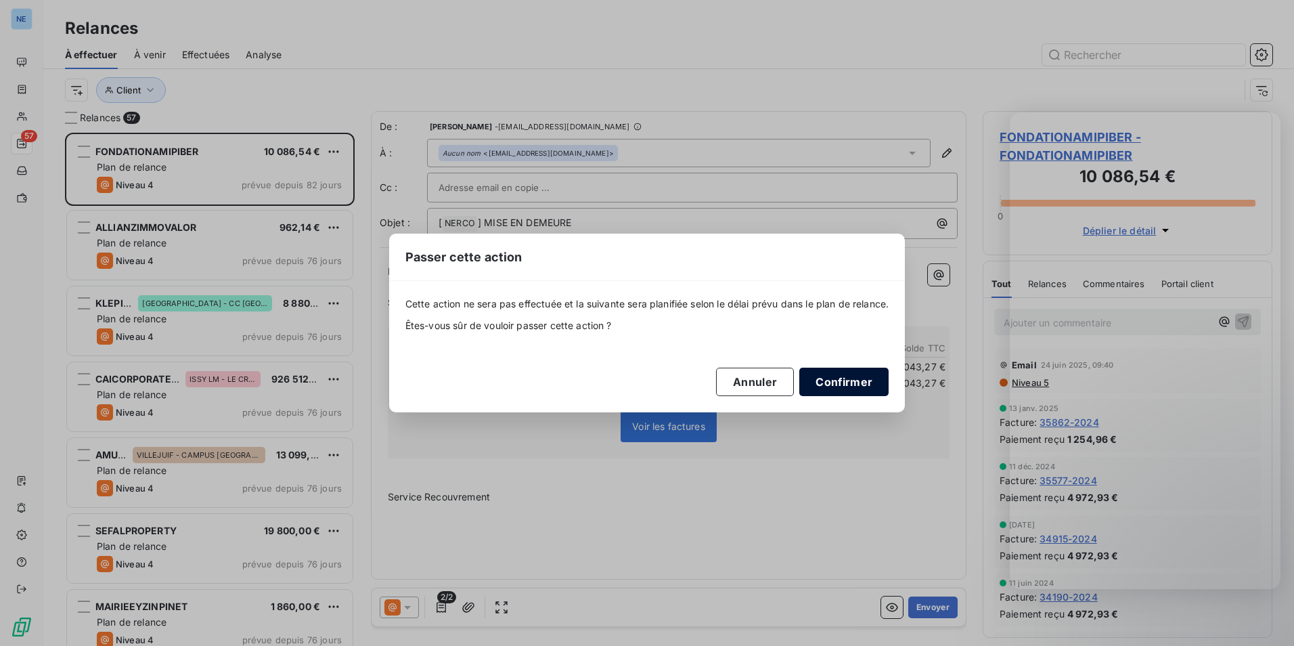
click at [835, 376] on button "Confirmer" at bounding box center [844, 382] width 89 height 28
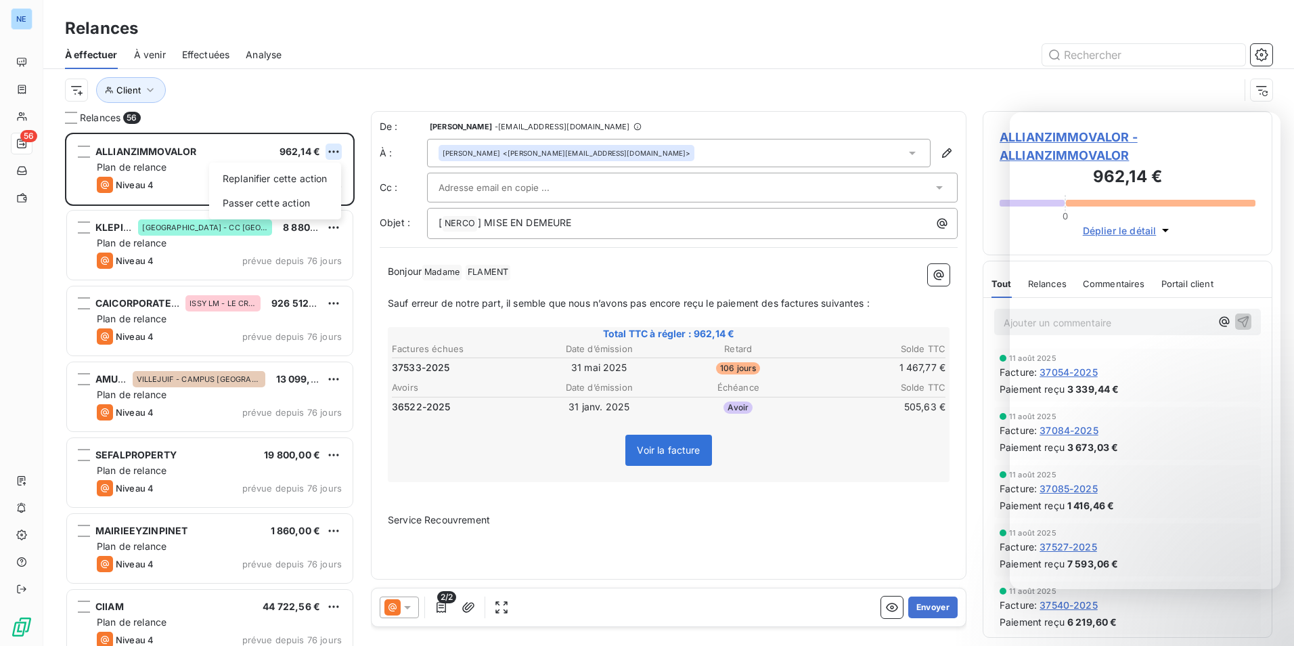
click at [332, 148] on html "NE 56 Relances À effectuer À venir Effectuées Analyse Client Relances 56 ALLIAN…" at bounding box center [647, 323] width 1294 height 646
click at [305, 198] on div "Passer cette action" at bounding box center [275, 203] width 121 height 22
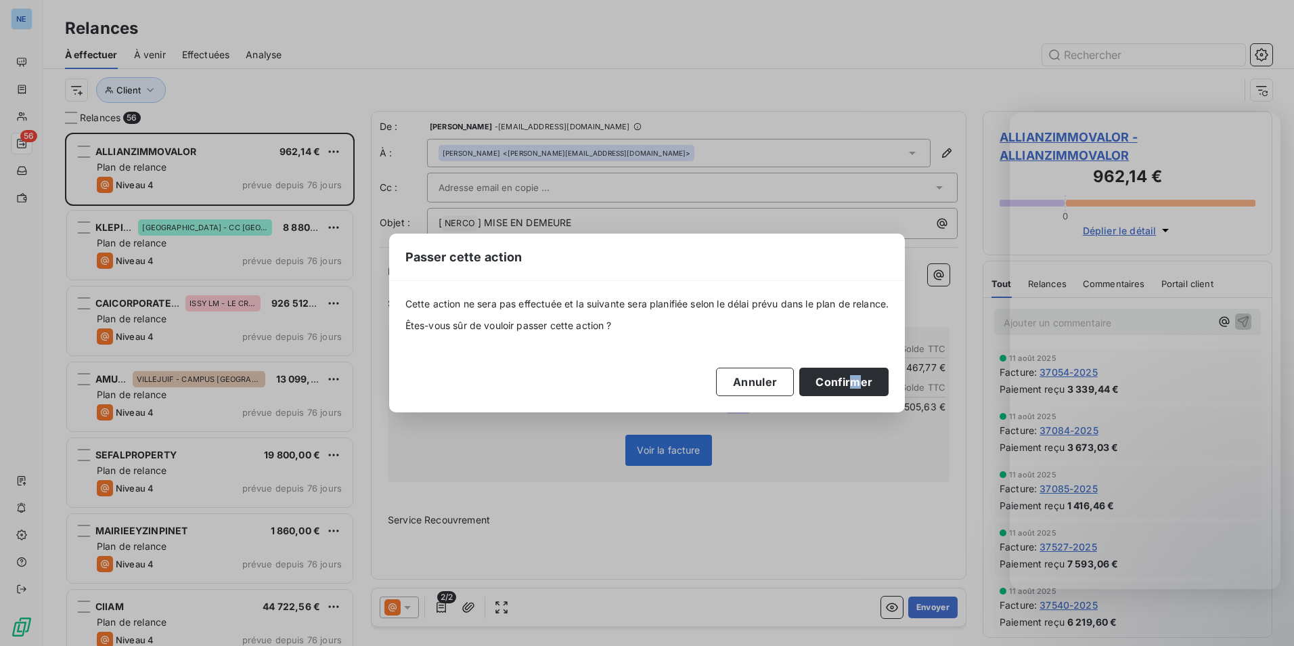
click at [859, 367] on div "Cette action ne sera pas effectuée et la suivante sera planifiée selon le délai…" at bounding box center [648, 346] width 484 height 99
drag, startPoint x: 859, startPoint y: 367, endPoint x: 842, endPoint y: 379, distance: 21.4
click at [841, 379] on button "Confirmer" at bounding box center [844, 382] width 89 height 28
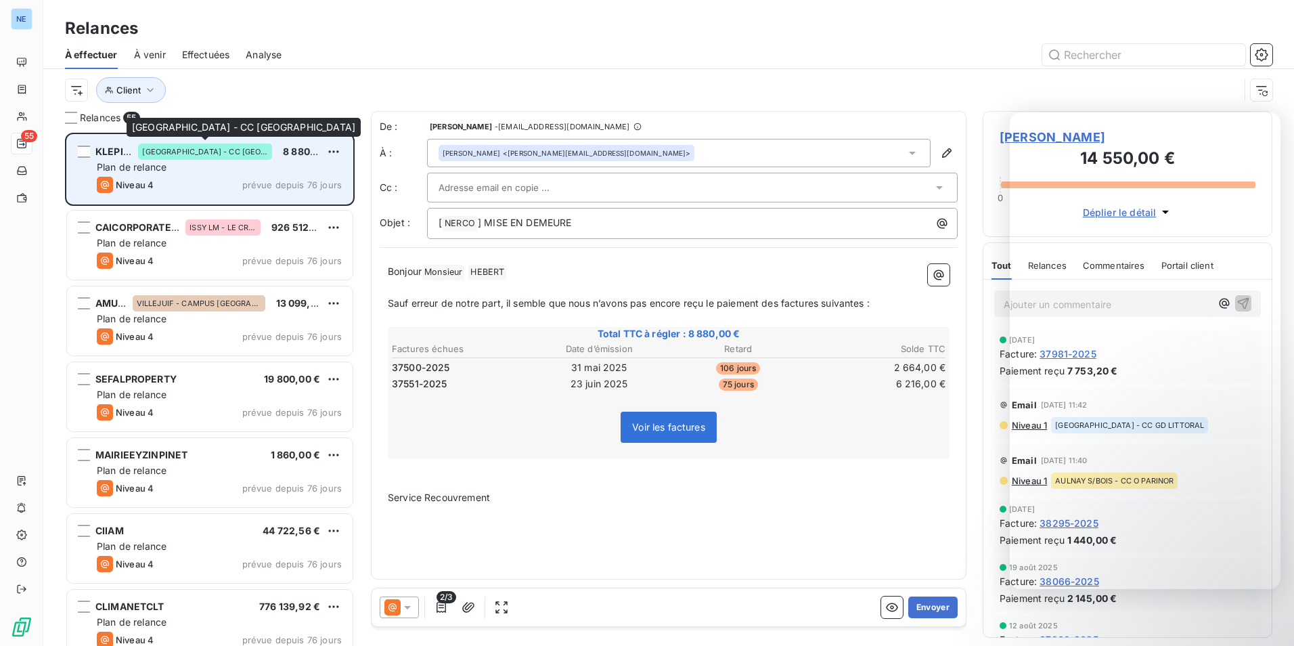
click at [211, 152] on span "[GEOGRAPHIC_DATA] - CC [GEOGRAPHIC_DATA]" at bounding box center [205, 152] width 126 height 8
click at [331, 146] on html "NE 55 Relances À effectuer À venir Effectuées Analyse Client Relances 55 KLEPIE…" at bounding box center [647, 323] width 1294 height 646
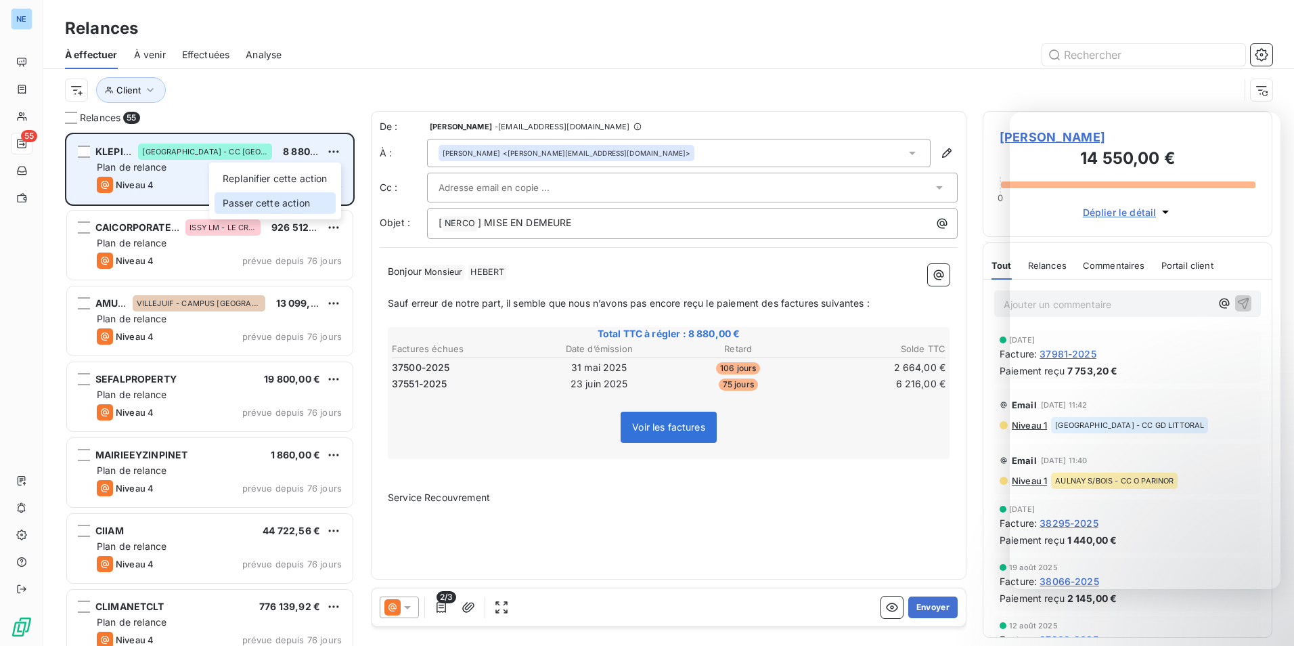
click at [327, 203] on div "Passer cette action" at bounding box center [275, 203] width 121 height 22
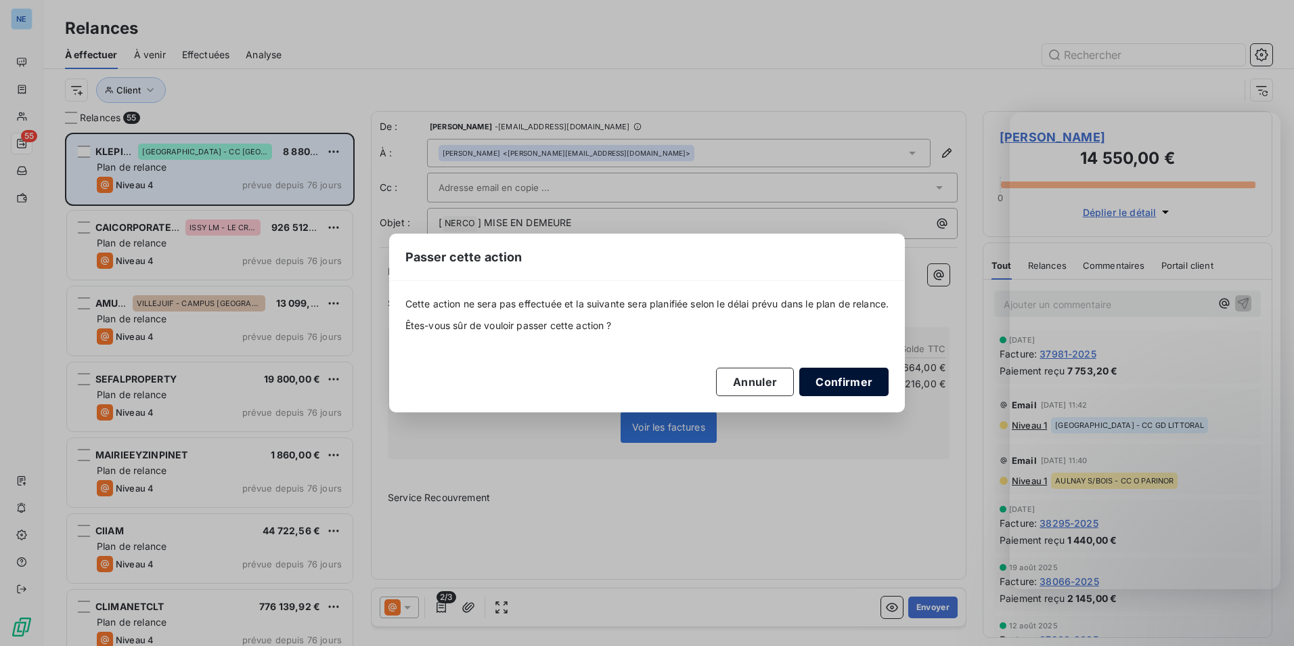
click at [869, 380] on button "Confirmer" at bounding box center [844, 382] width 89 height 28
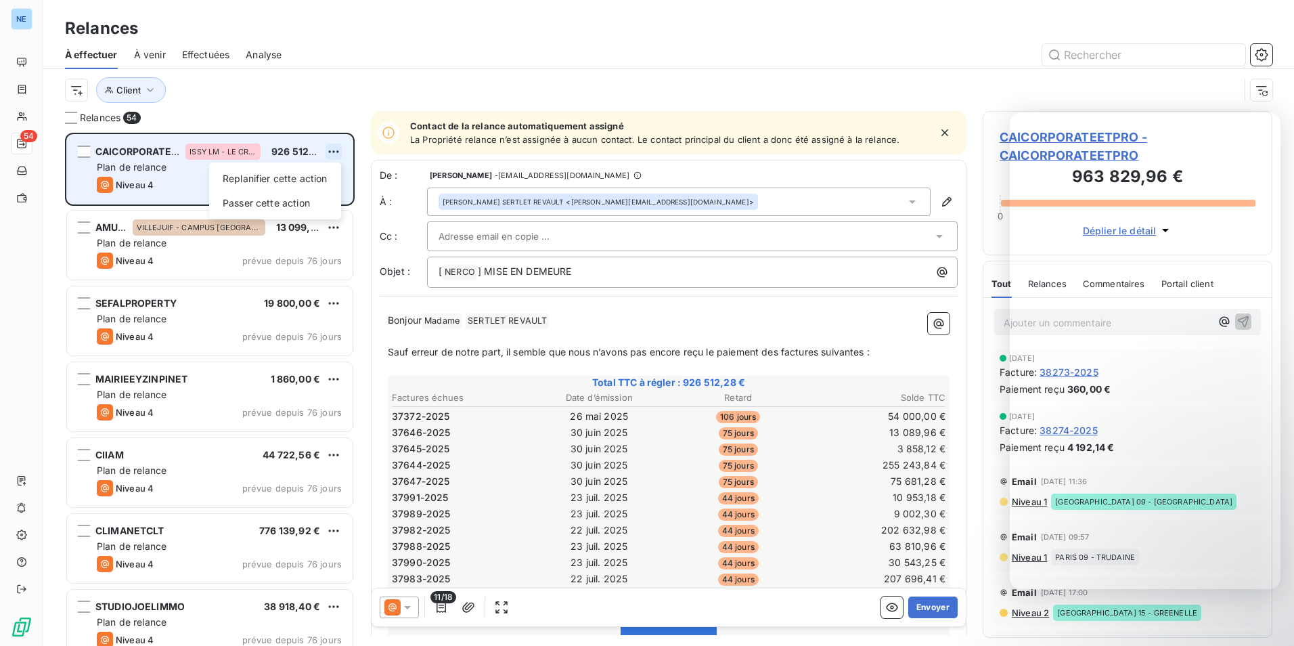
click at [331, 147] on html "NE 54 Relances À effectuer À venir Effectuées Analyse Client Relances 54 CAICOR…" at bounding box center [647, 323] width 1294 height 646
click at [295, 198] on div "Passer cette action" at bounding box center [275, 203] width 121 height 22
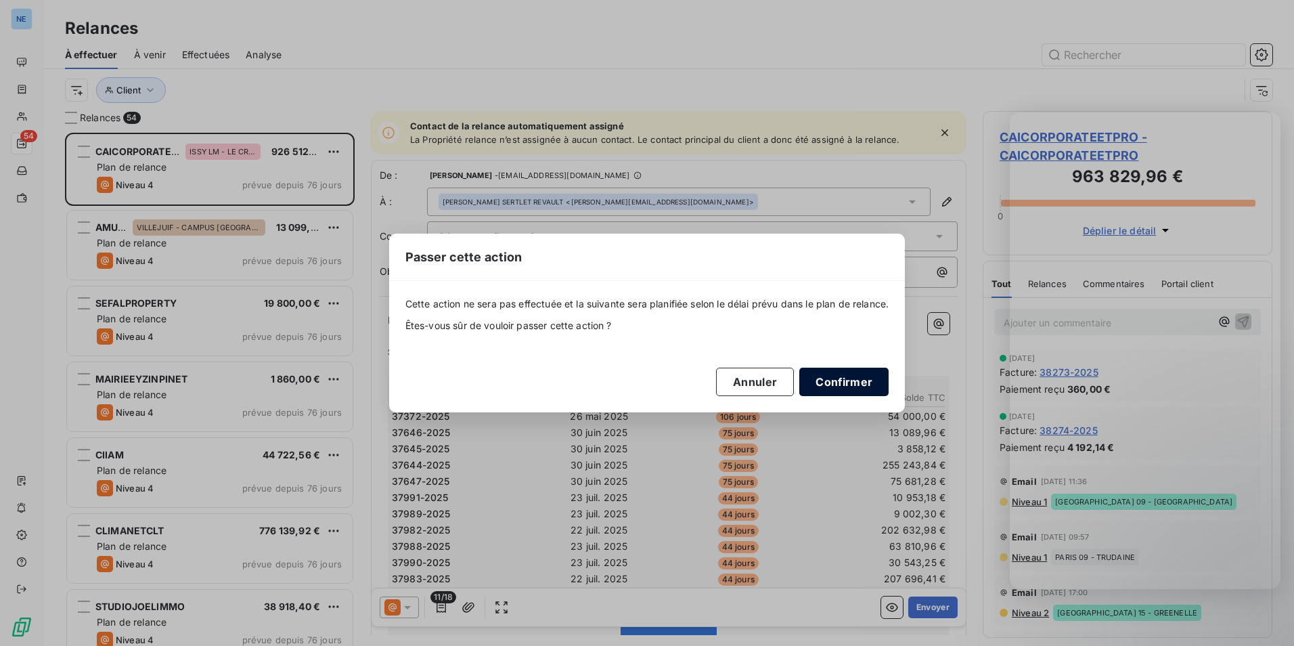
click at [841, 380] on button "Confirmer" at bounding box center [844, 382] width 89 height 28
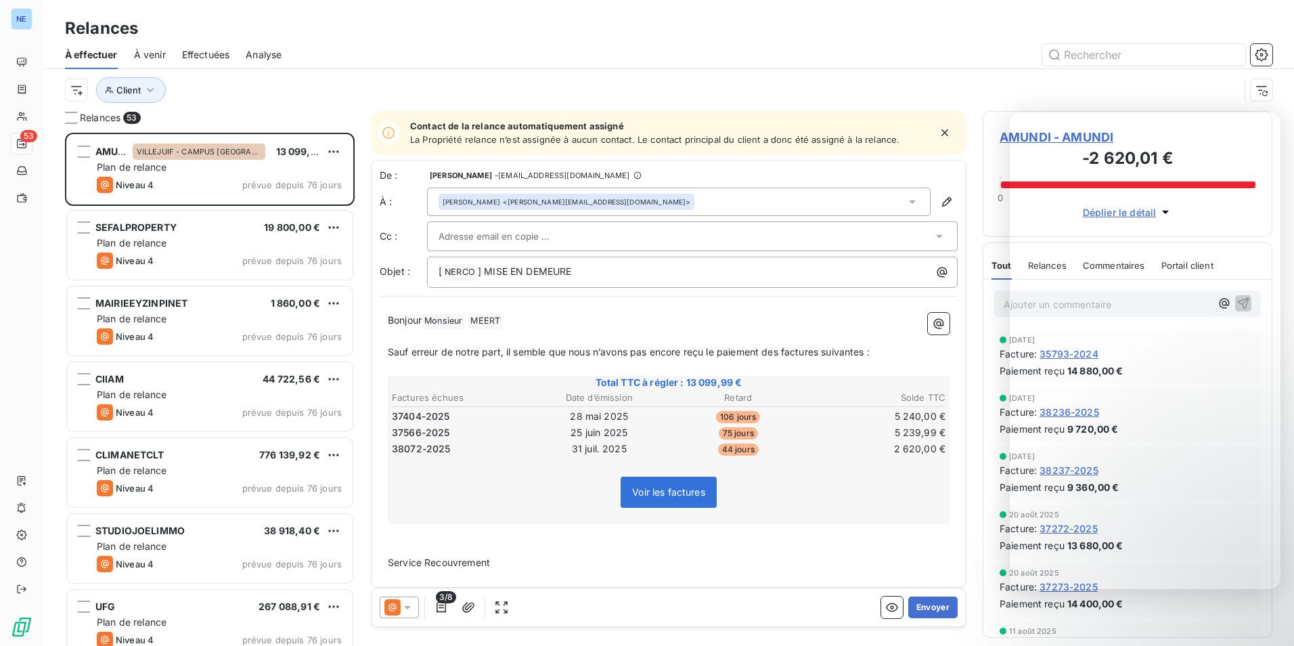
click at [330, 148] on html "NE 53 Relances À effectuer À venir Effectuées Analyse Client Relances 53 AMUNDI…" at bounding box center [647, 323] width 1294 height 646
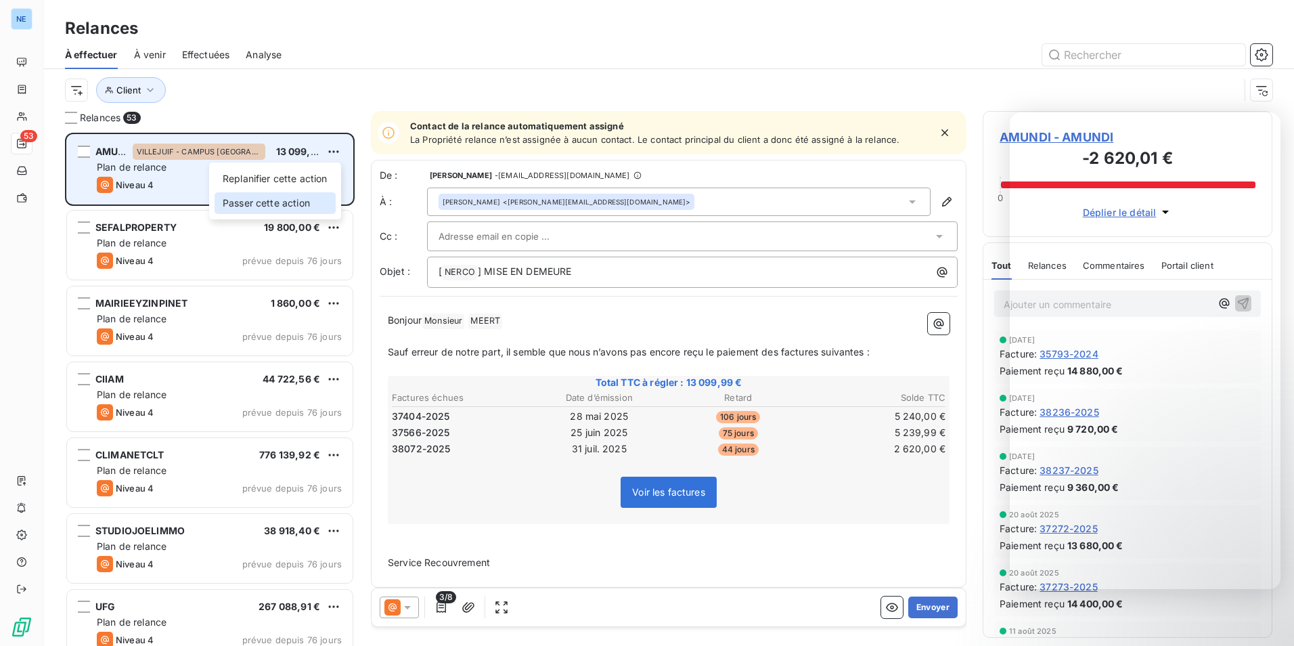
click at [289, 196] on div "Passer cette action" at bounding box center [275, 203] width 121 height 22
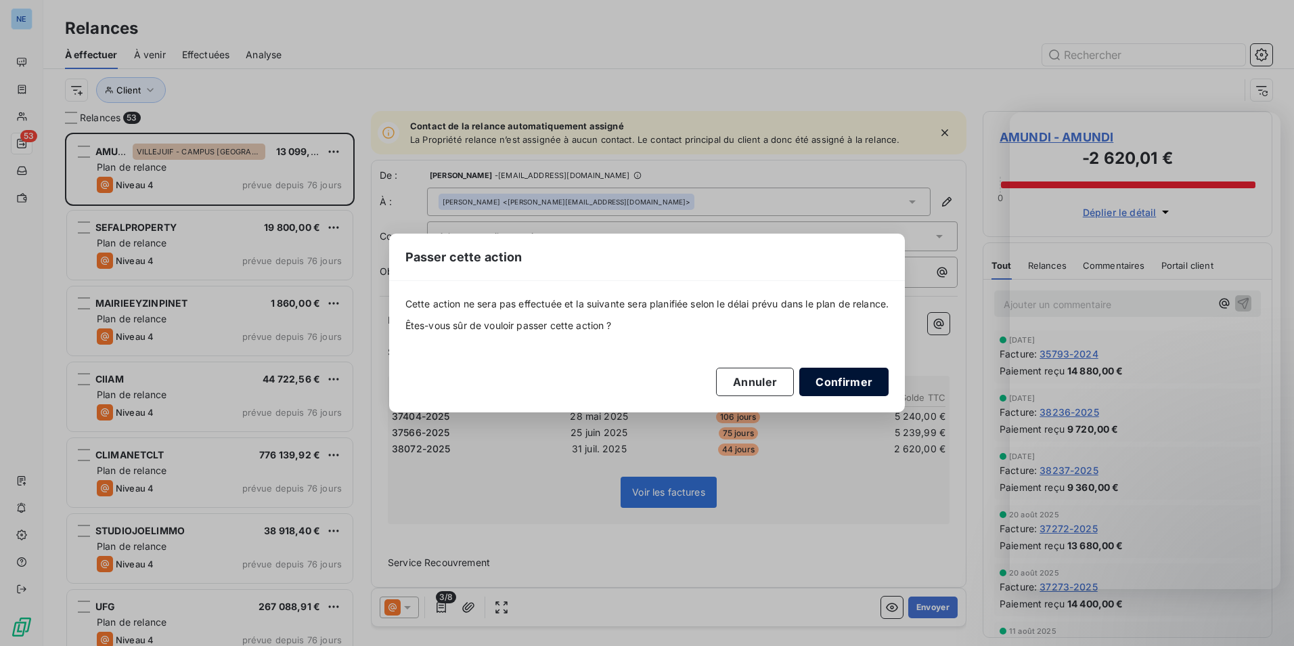
click at [850, 376] on button "Confirmer" at bounding box center [844, 382] width 89 height 28
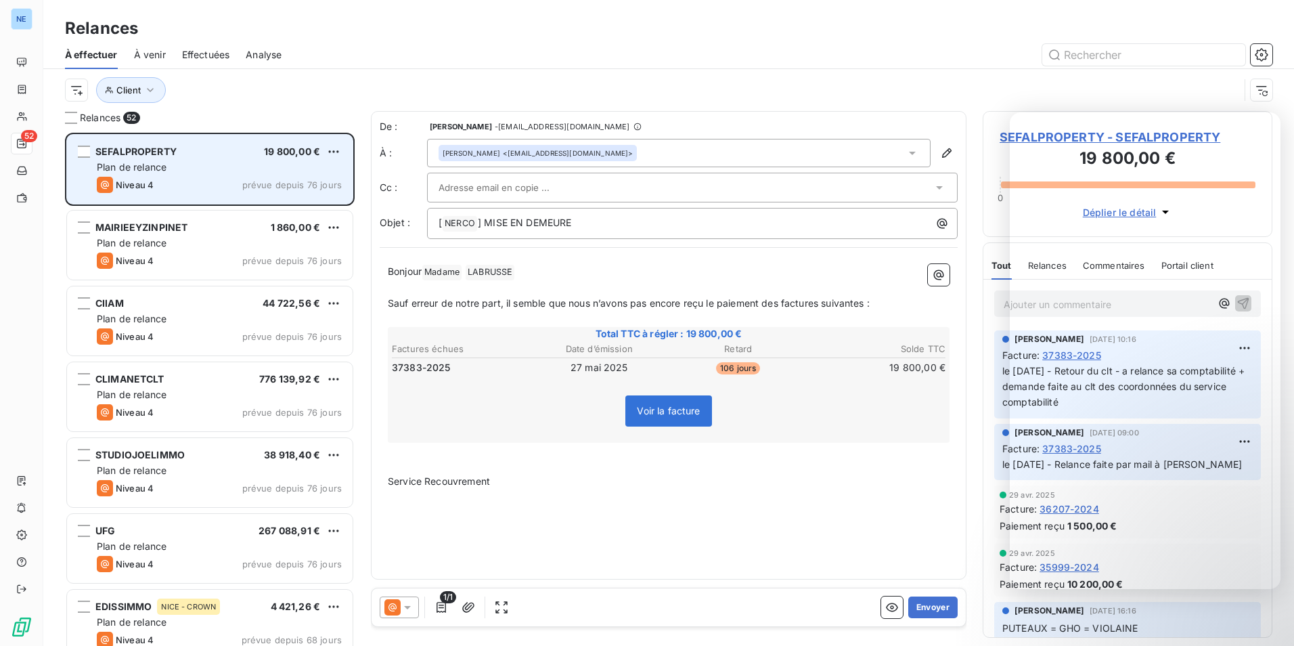
click at [344, 142] on div "SEFALPROPERTY 19 800,00 € Plan de relance Niveau 4 prévue depuis 76 jours" at bounding box center [210, 169] width 286 height 69
click at [337, 143] on div "SEFALPROPERTY 19 800,00 € Plan de relance Niveau 4 prévue depuis 76 jours" at bounding box center [210, 169] width 286 height 69
click at [330, 146] on html "NE 52 Relances À effectuer À venir Effectuées Analyse Client Relances 52 SEFALP…" at bounding box center [647, 323] width 1294 height 646
click at [291, 207] on div "Passer cette action" at bounding box center [275, 203] width 121 height 22
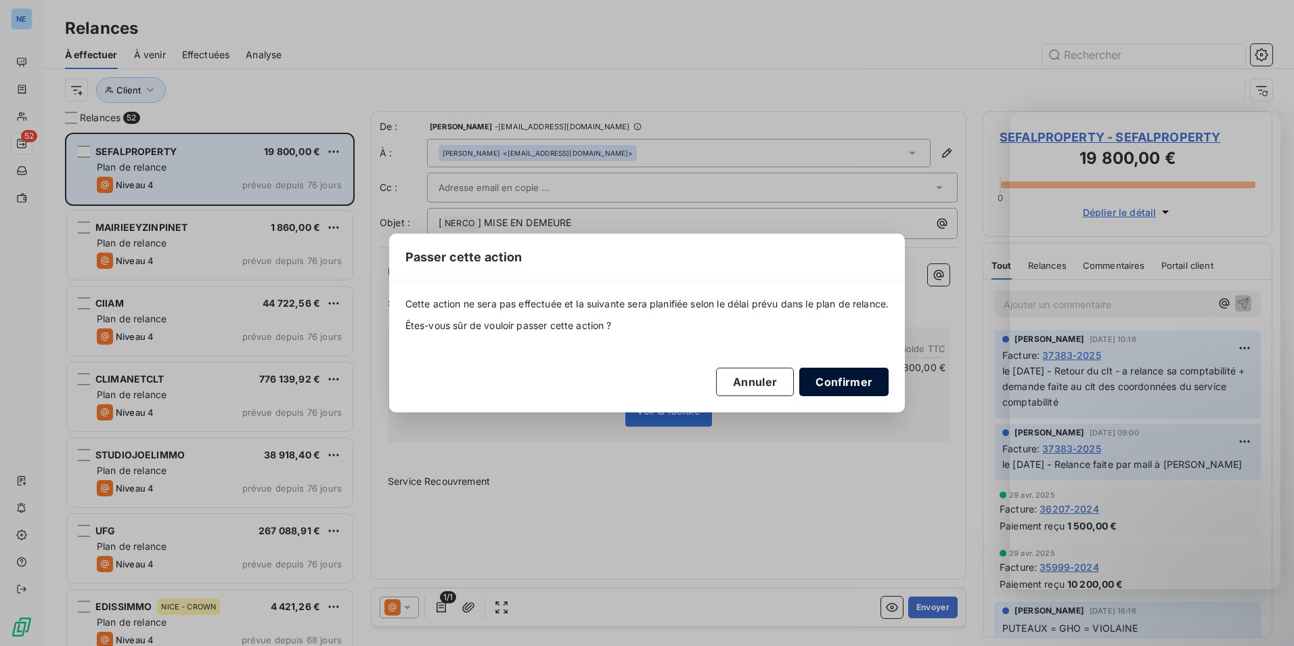
click at [858, 374] on button "Confirmer" at bounding box center [844, 382] width 89 height 28
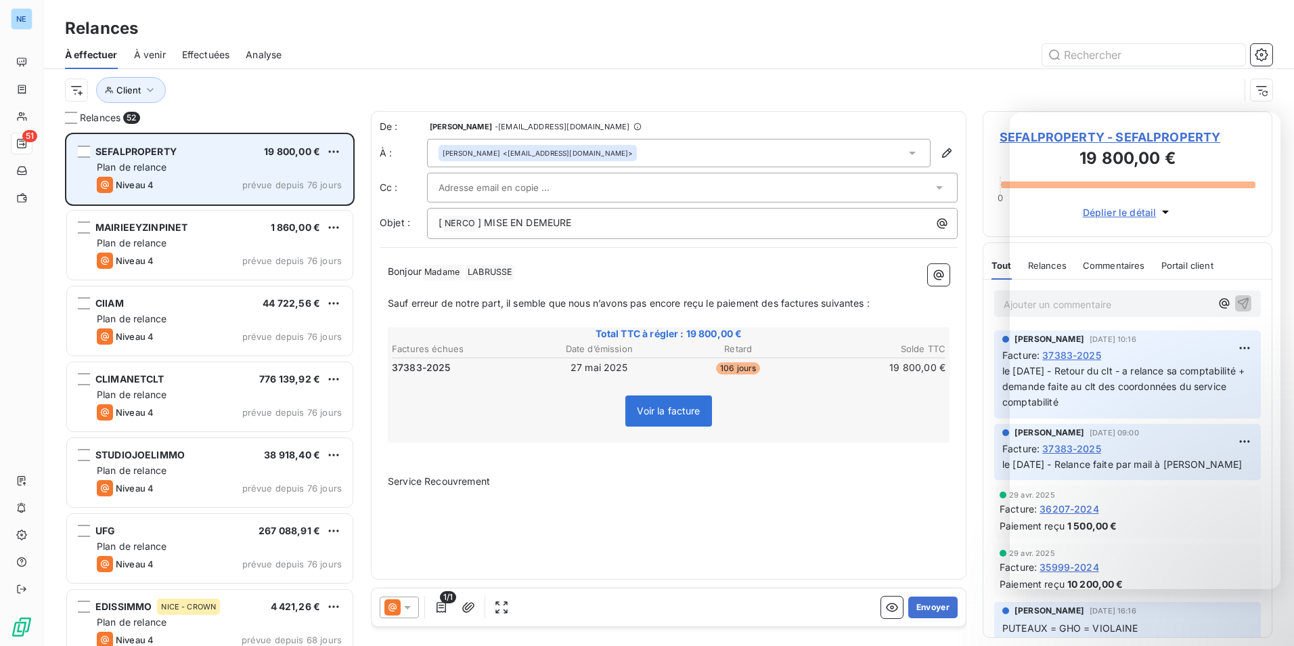
click at [344, 148] on div "SEFALPROPERTY 19 800,00 € Plan de relance Niveau 4 prévue depuis 76 jours" at bounding box center [210, 169] width 286 height 69
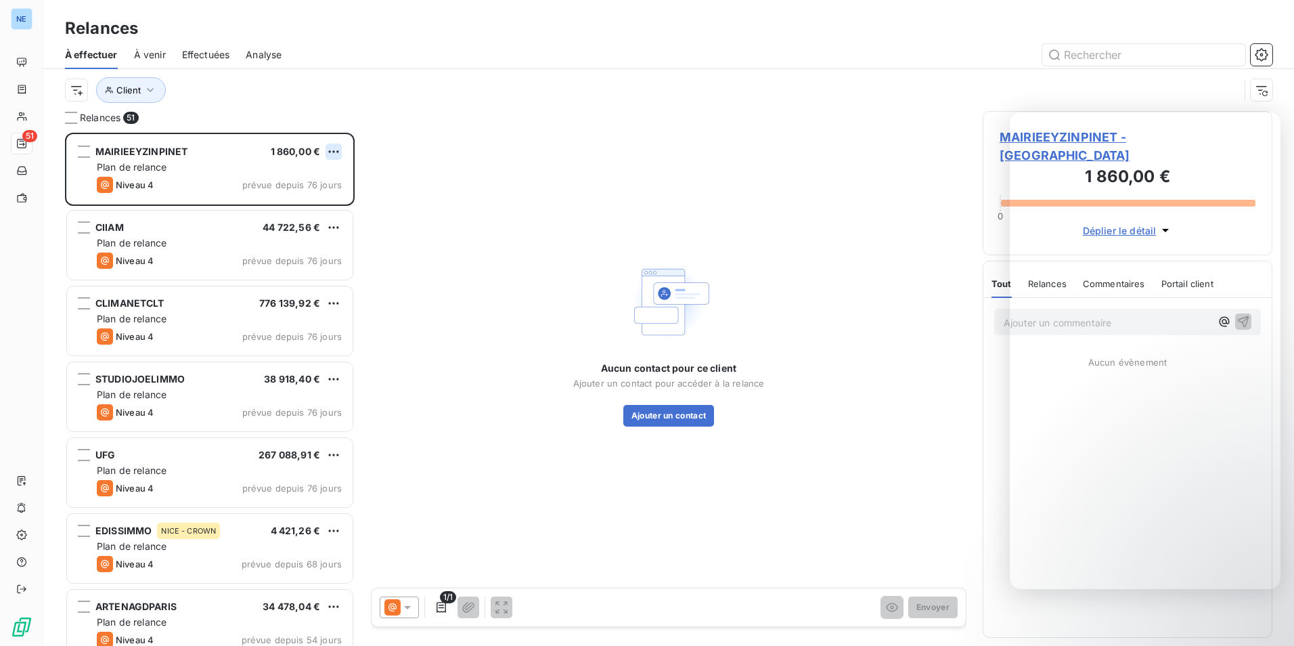
click at [328, 152] on html "NE 51 Relances À effectuer À venir Effectuées Analyse Client Relances 51 MAIRIE…" at bounding box center [647, 323] width 1294 height 646
click at [295, 207] on div "Passer cette action" at bounding box center [275, 203] width 121 height 22
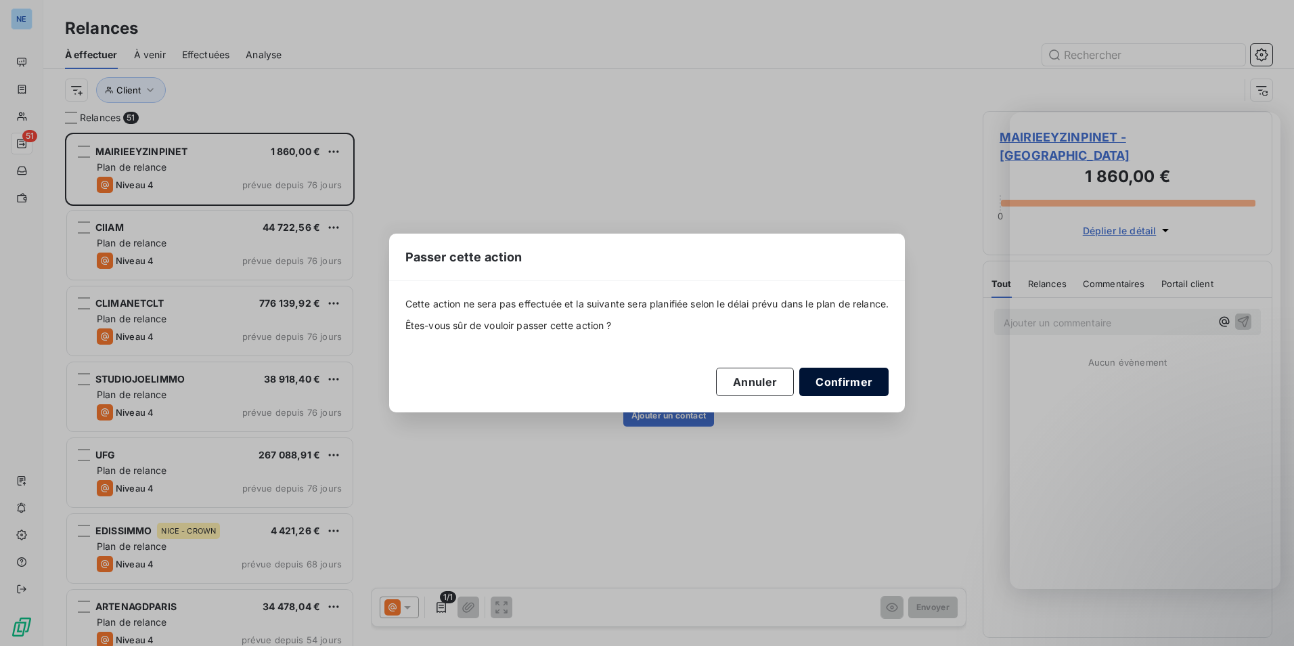
click at [863, 375] on button "Confirmer" at bounding box center [844, 382] width 89 height 28
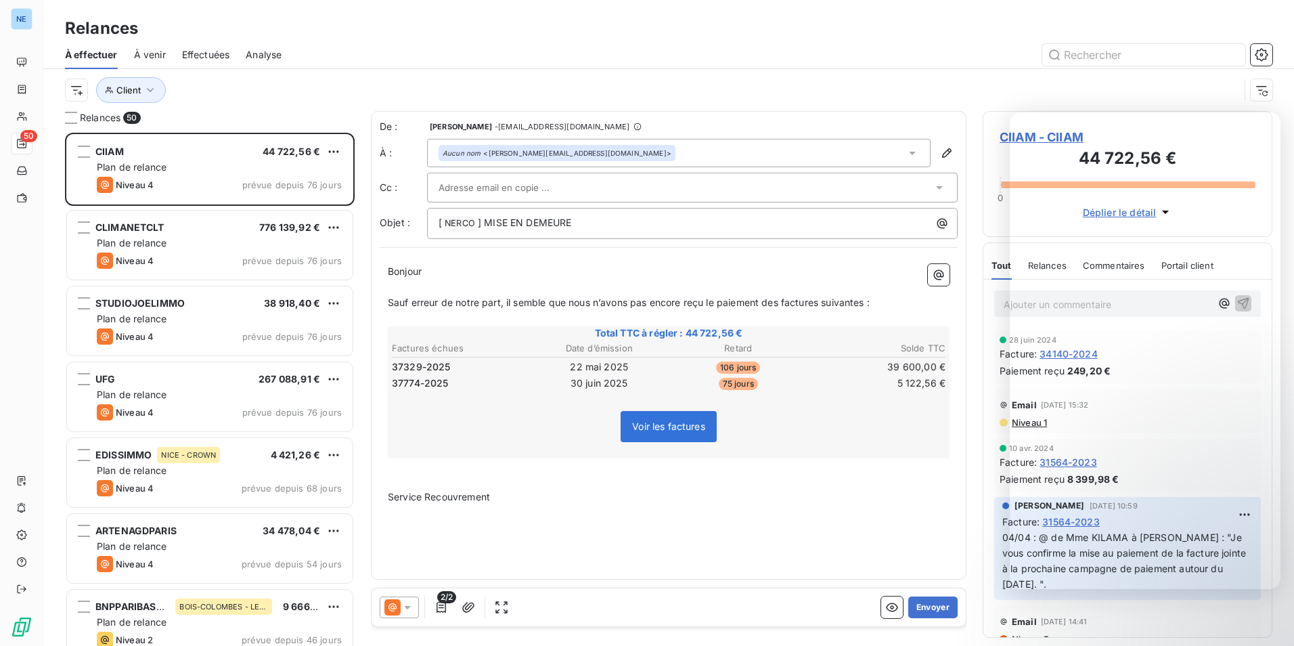
click at [333, 158] on html "NE 50 Relances À effectuer À venir Effectuées Analyse Client Relances 50 CIIAM …" at bounding box center [647, 323] width 1294 height 646
click at [313, 208] on div "Passer cette action" at bounding box center [275, 203] width 121 height 22
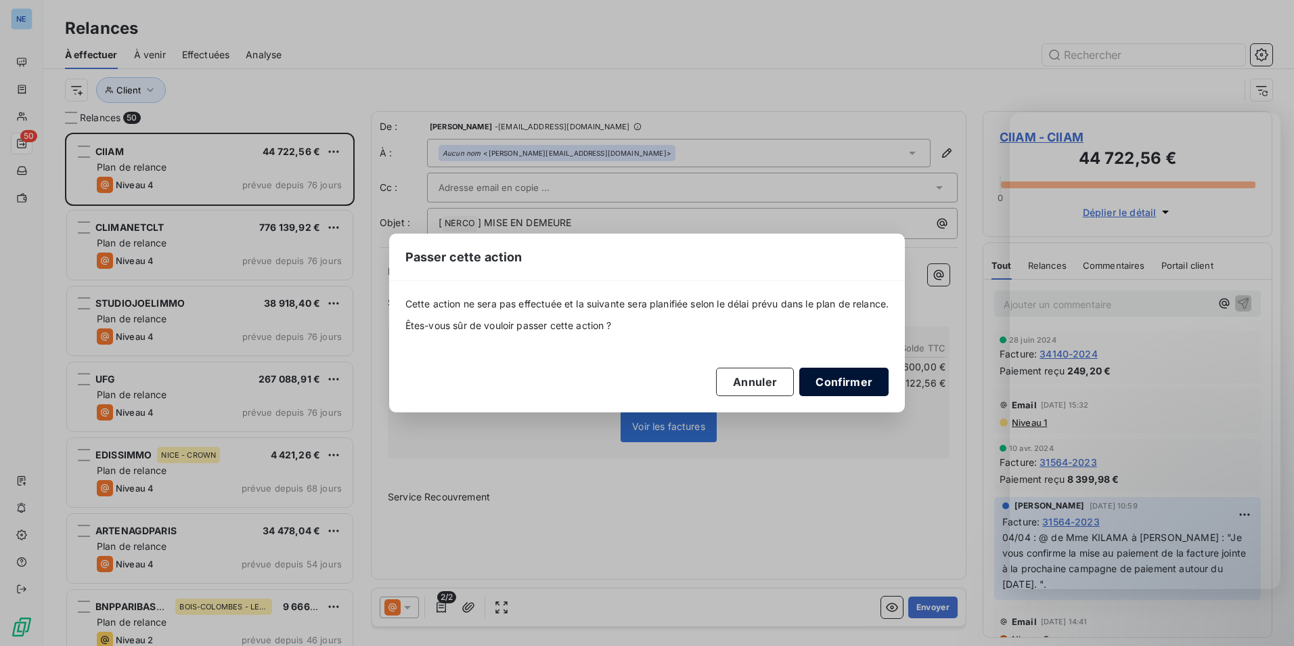
click at [867, 372] on button "Confirmer" at bounding box center [844, 382] width 89 height 28
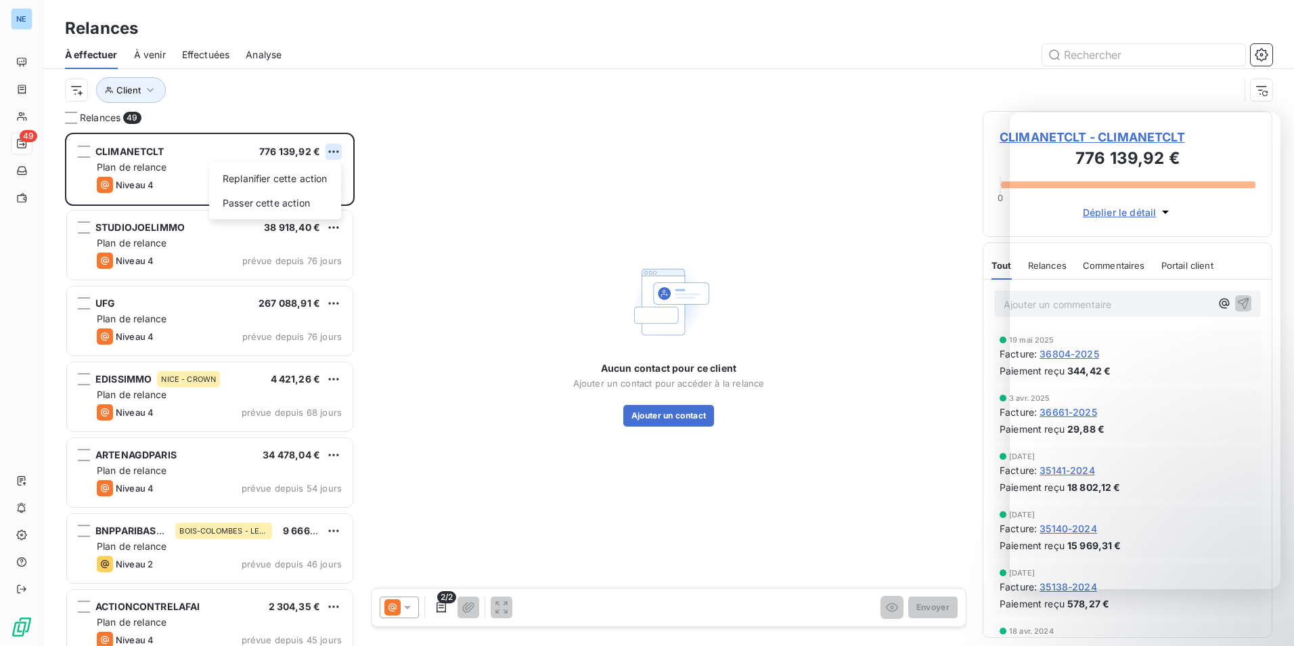
click at [332, 148] on html "NE 49 Relances À effectuer À venir Effectuées Analyse Client Relances 49 CLIMAN…" at bounding box center [647, 323] width 1294 height 646
click at [302, 200] on div "Passer cette action" at bounding box center [275, 203] width 121 height 22
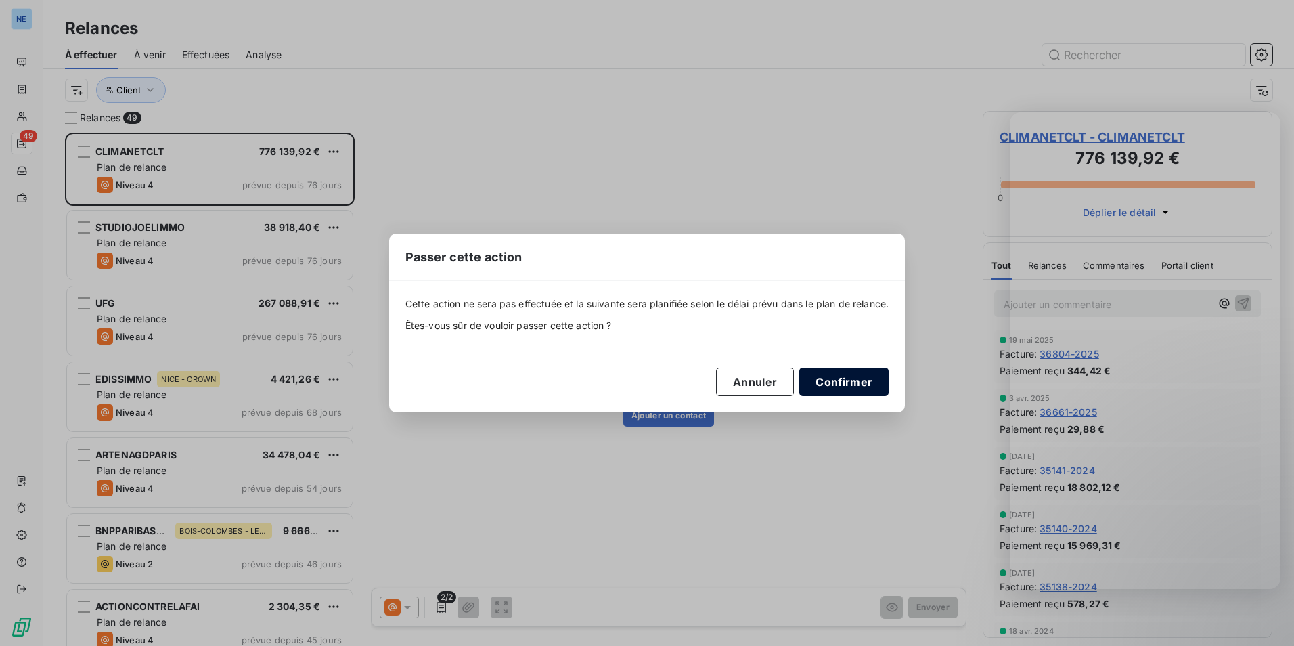
click at [858, 386] on button "Confirmer" at bounding box center [844, 382] width 89 height 28
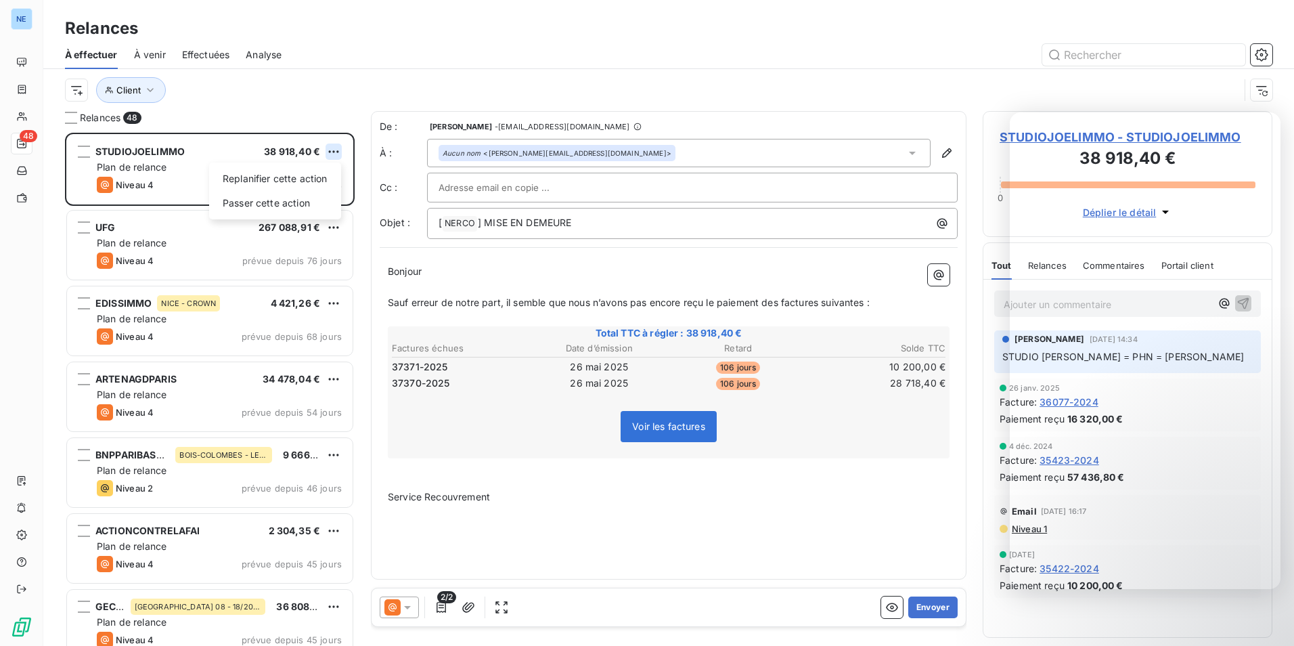
click at [326, 147] on html "NE 48 Relances À effectuer À venir Effectuées Analyse Client Relances 48 STUDIO…" at bounding box center [647, 323] width 1294 height 646
click at [312, 208] on div "Passer cette action" at bounding box center [275, 203] width 121 height 22
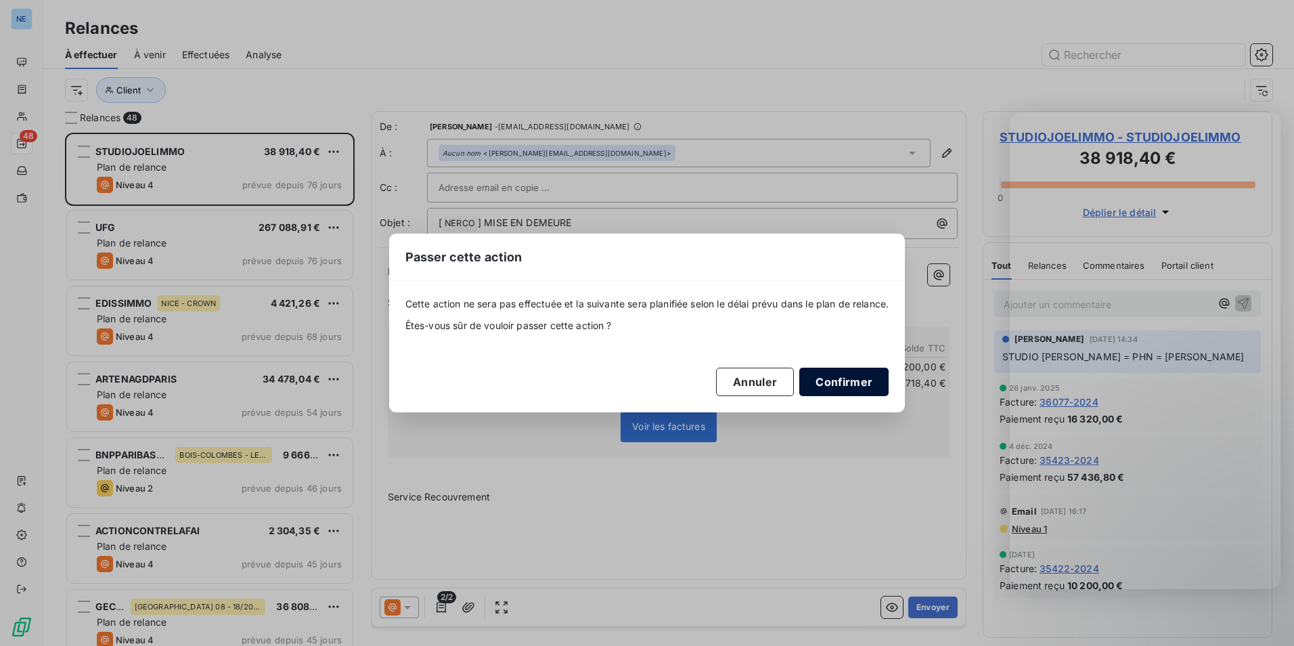
click at [867, 381] on button "Confirmer" at bounding box center [844, 382] width 89 height 28
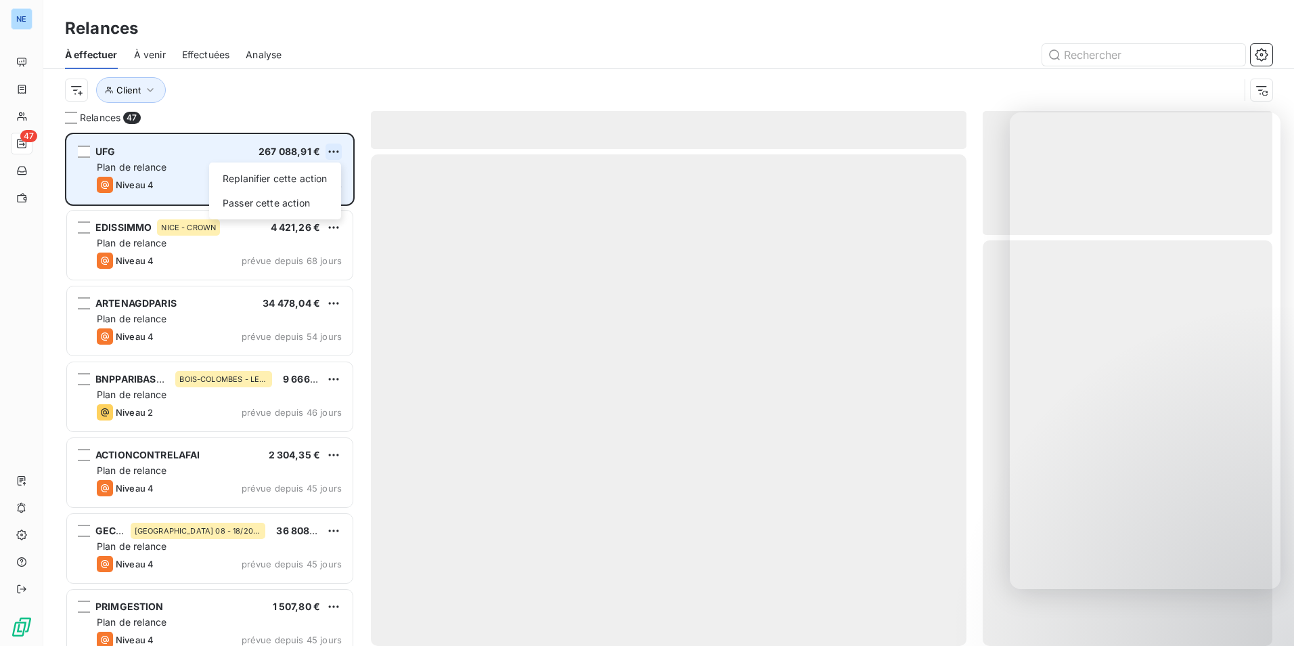
click at [332, 150] on html "NE 47 Relances À effectuer À venir Effectuées Analyse Client Relances 47 UFG 26…" at bounding box center [647, 323] width 1294 height 646
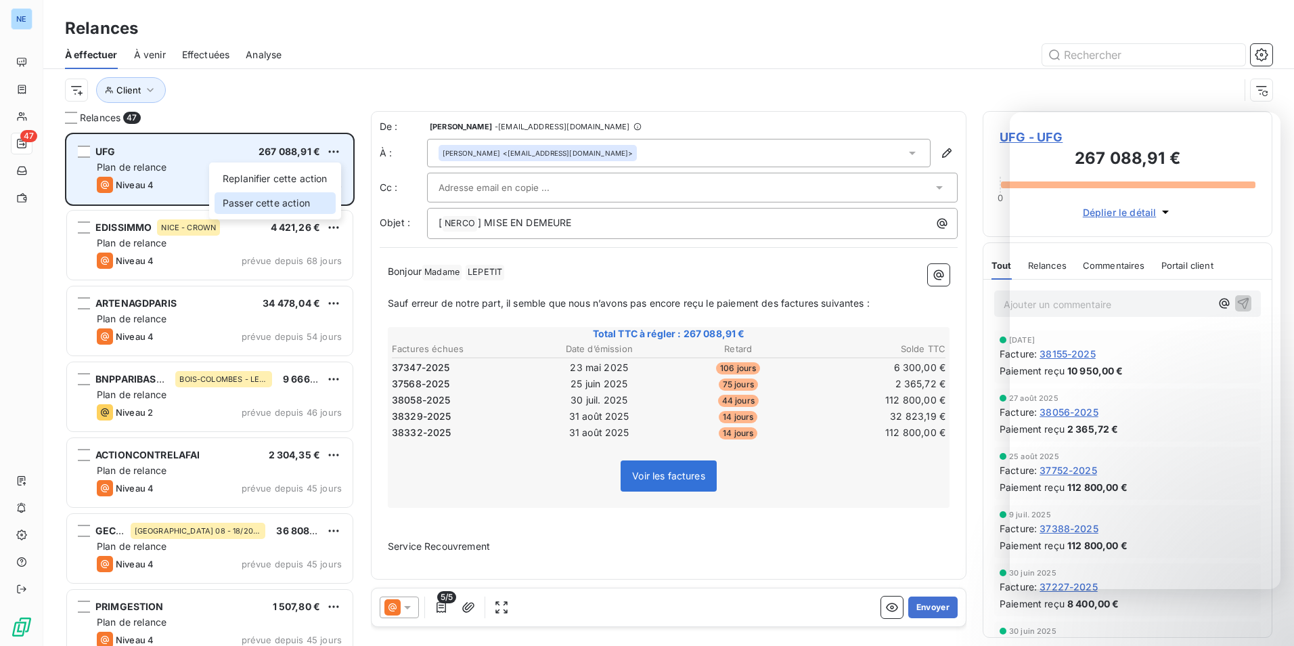
click at [295, 206] on div "Passer cette action" at bounding box center [275, 203] width 121 height 22
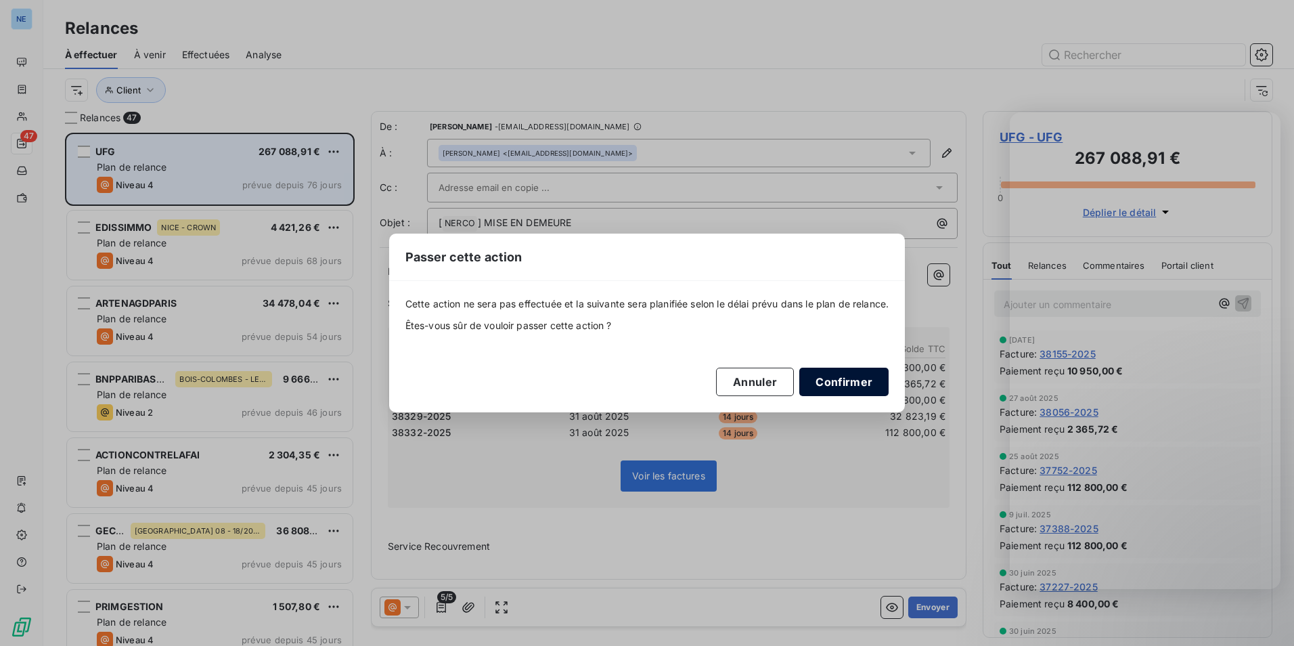
click at [847, 381] on button "Confirmer" at bounding box center [844, 382] width 89 height 28
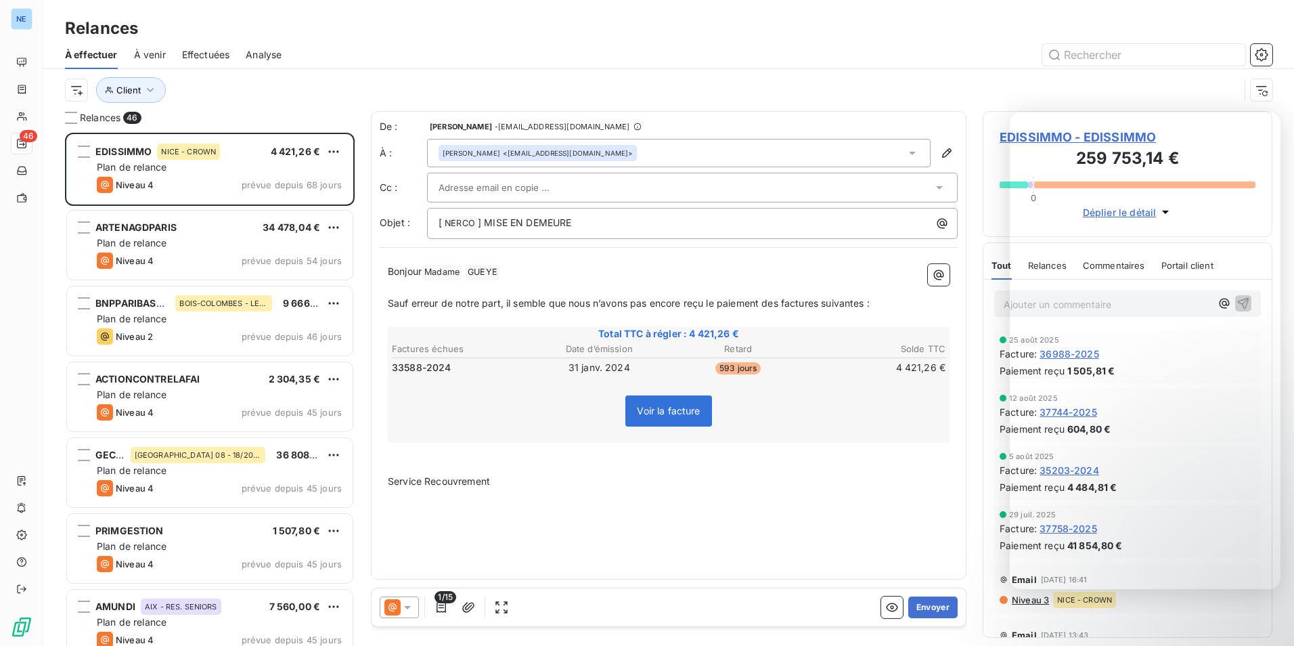
click at [328, 146] on html "NE 46 Relances À effectuer À venir Effectuées Analyse Client Relances 46 EDISSI…" at bounding box center [647, 323] width 1294 height 646
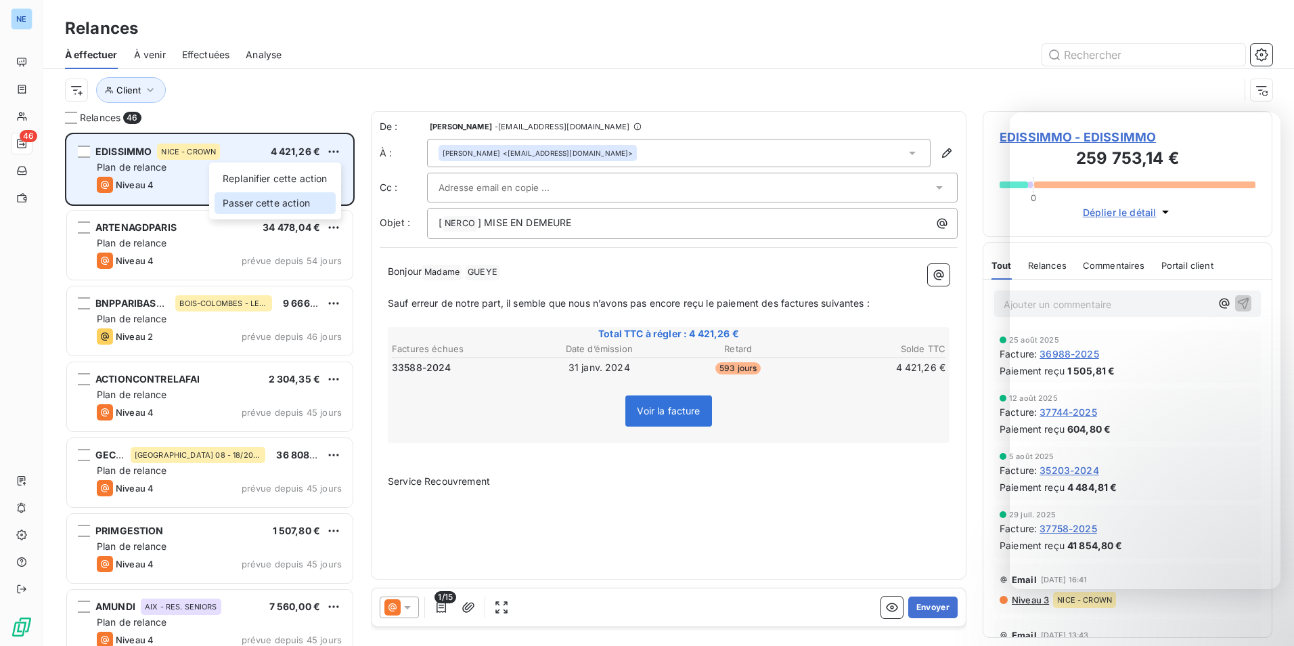
click at [299, 200] on div "Passer cette action" at bounding box center [275, 203] width 121 height 22
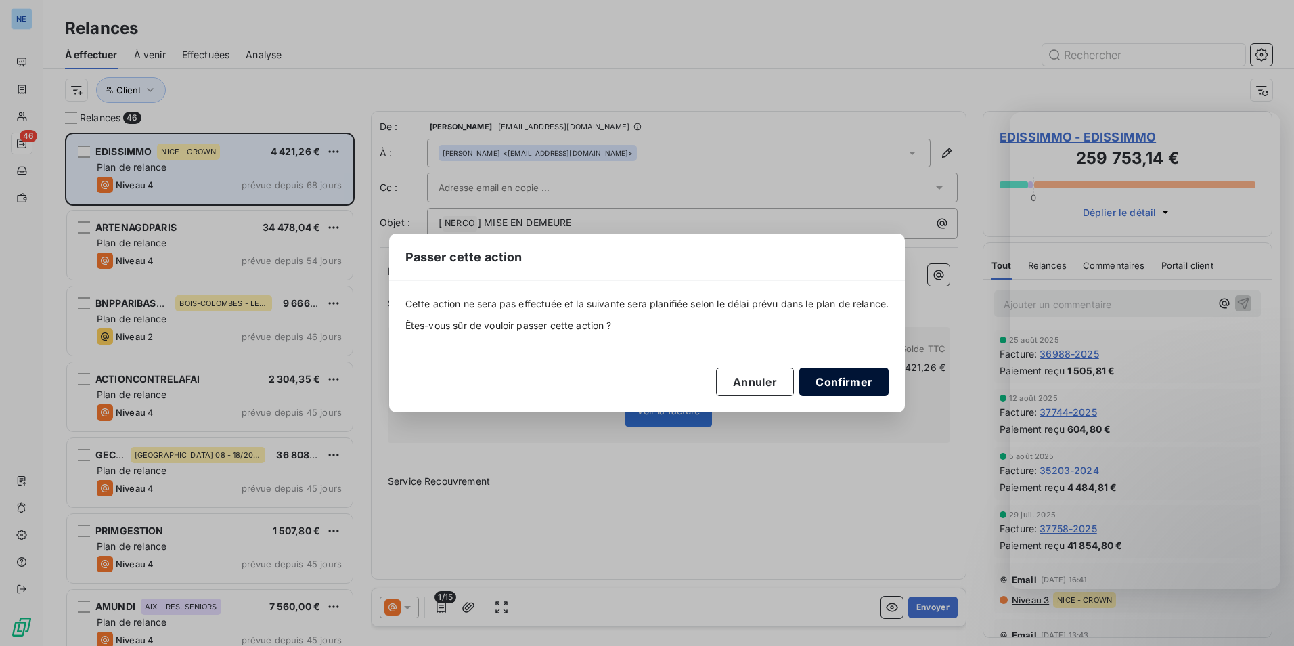
click at [837, 374] on button "Confirmer" at bounding box center [844, 382] width 89 height 28
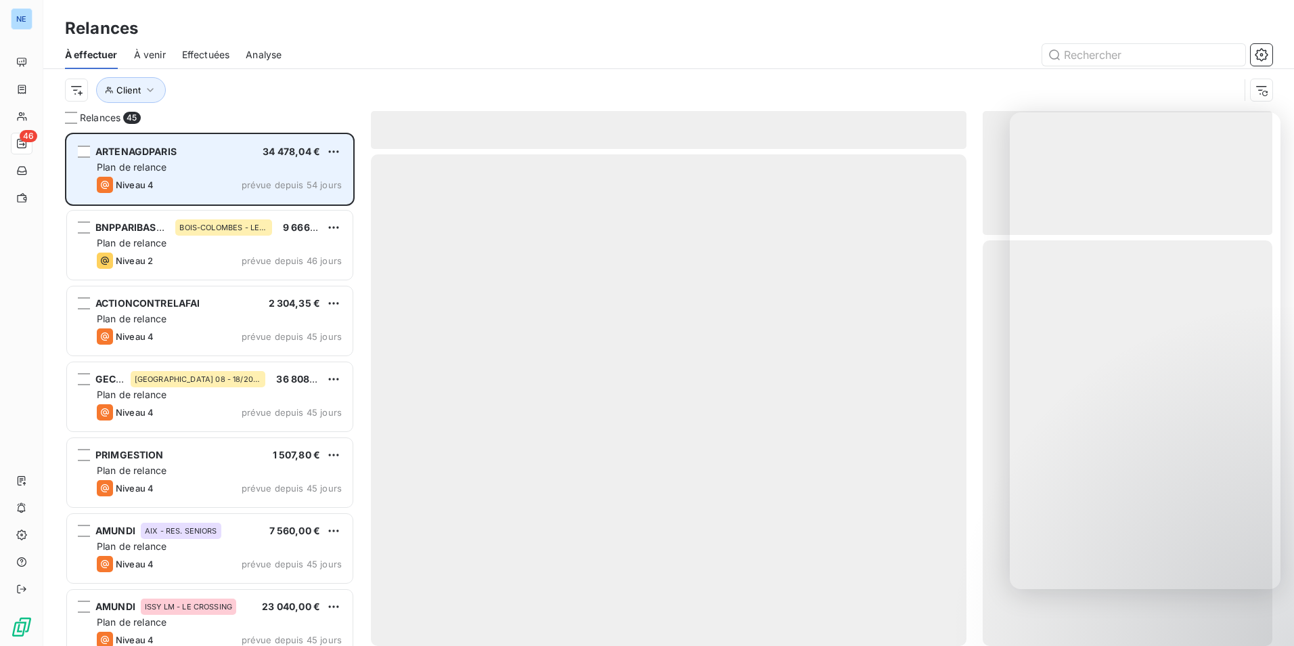
click at [343, 158] on div "ARTENAGDPARIS 34 478,04 € Plan de relance Niveau 4 prévue depuis 54 jours" at bounding box center [210, 169] width 286 height 69
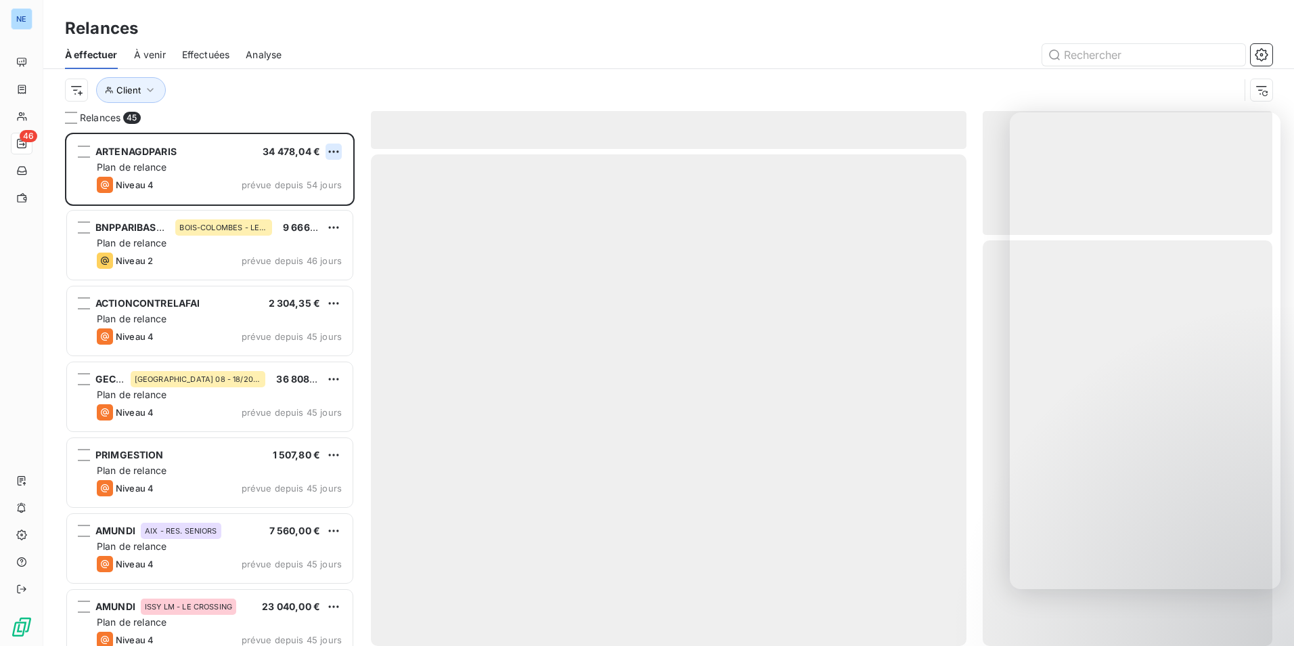
click at [329, 148] on html "NE 46 Relances À effectuer À venir Effectuées Analyse Client Relances 45 ARTENA…" at bounding box center [647, 323] width 1294 height 646
click at [303, 207] on div "Passer cette action" at bounding box center [275, 203] width 121 height 22
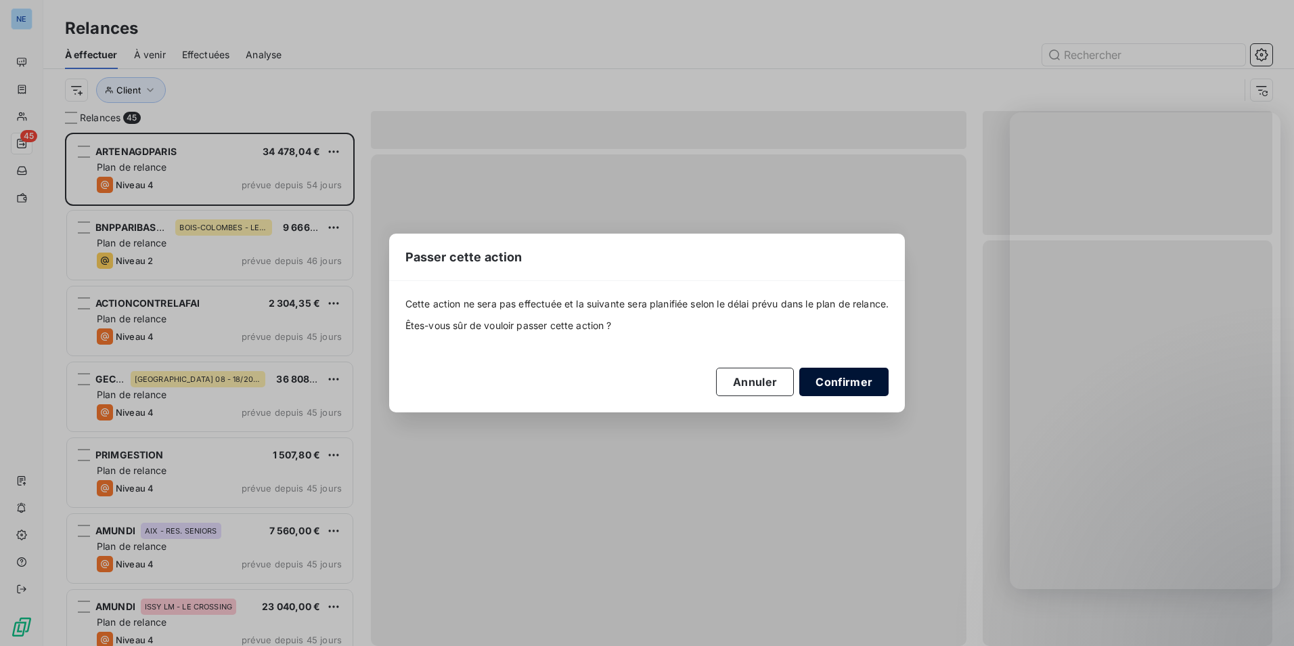
click at [860, 387] on button "Confirmer" at bounding box center [844, 382] width 89 height 28
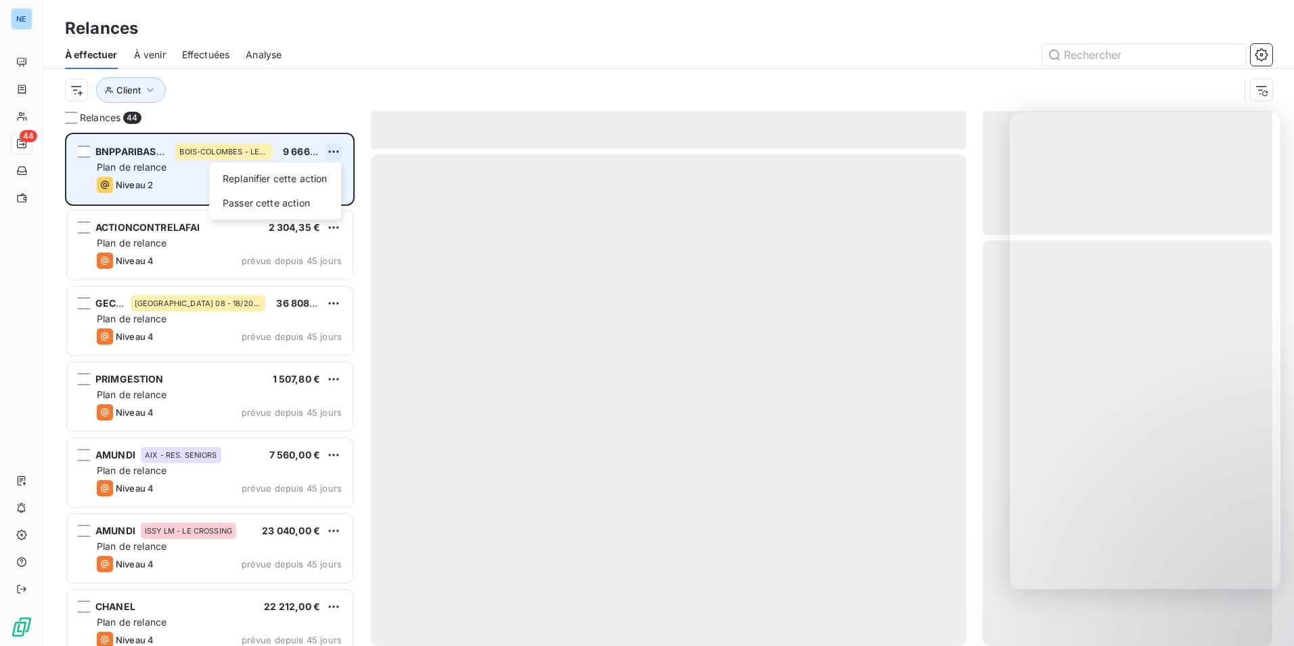
click at [332, 156] on html "NE 44 Relances À effectuer À venir Effectuées Analyse Client Relances 44 BNPPAR…" at bounding box center [647, 323] width 1294 height 646
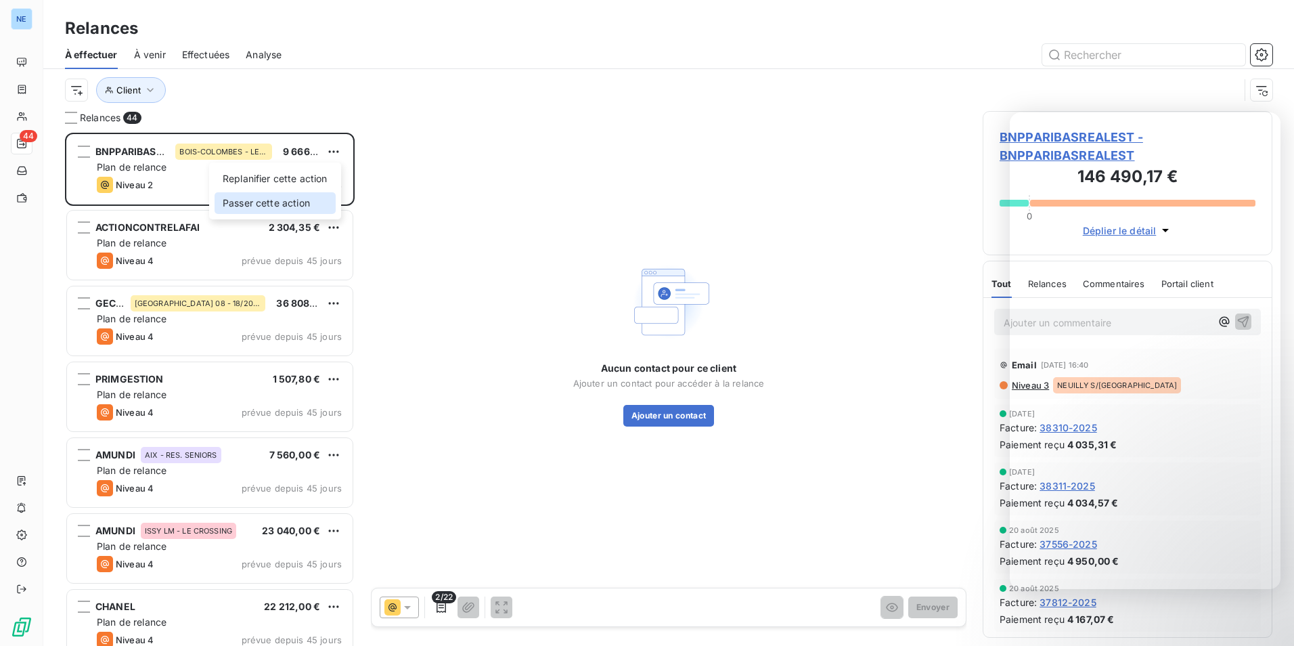
click at [299, 208] on div "Passer cette action" at bounding box center [275, 203] width 121 height 22
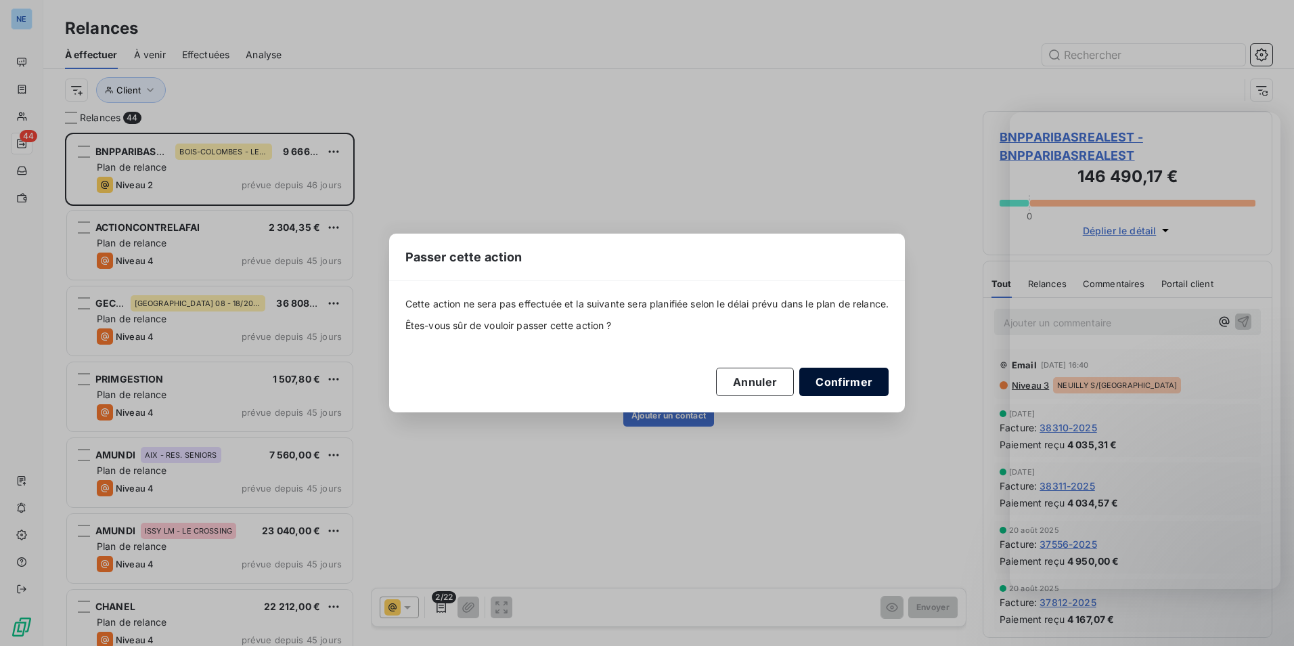
click at [854, 389] on button "Confirmer" at bounding box center [844, 382] width 89 height 28
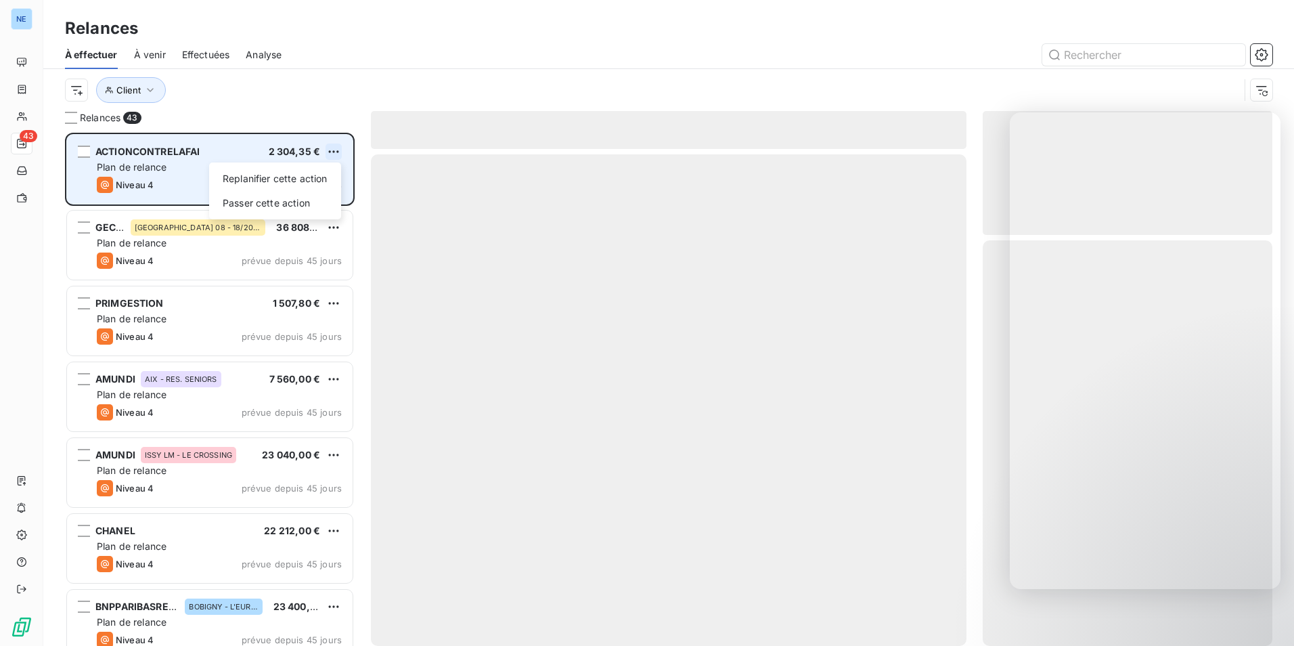
click at [335, 154] on html "NE 43 Relances À effectuer À venir Effectuées Analyse Client Relances 43 ACTION…" at bounding box center [647, 323] width 1294 height 646
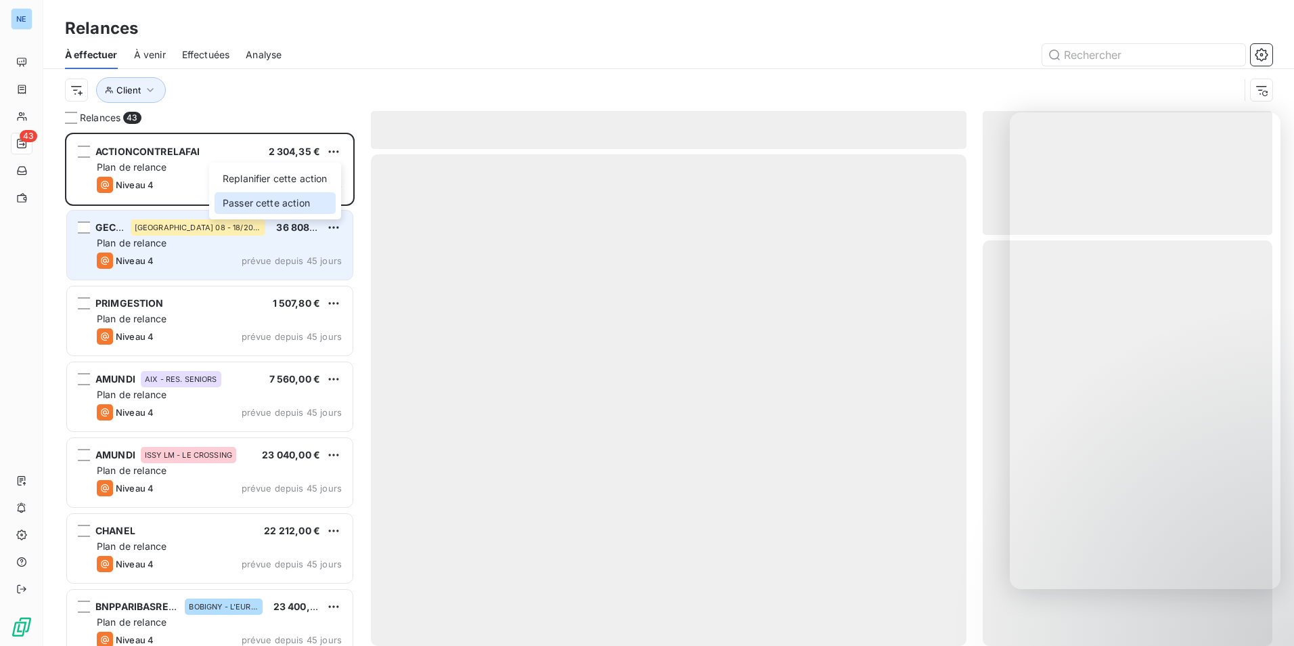
click at [315, 213] on div "Passer cette action" at bounding box center [275, 203] width 121 height 22
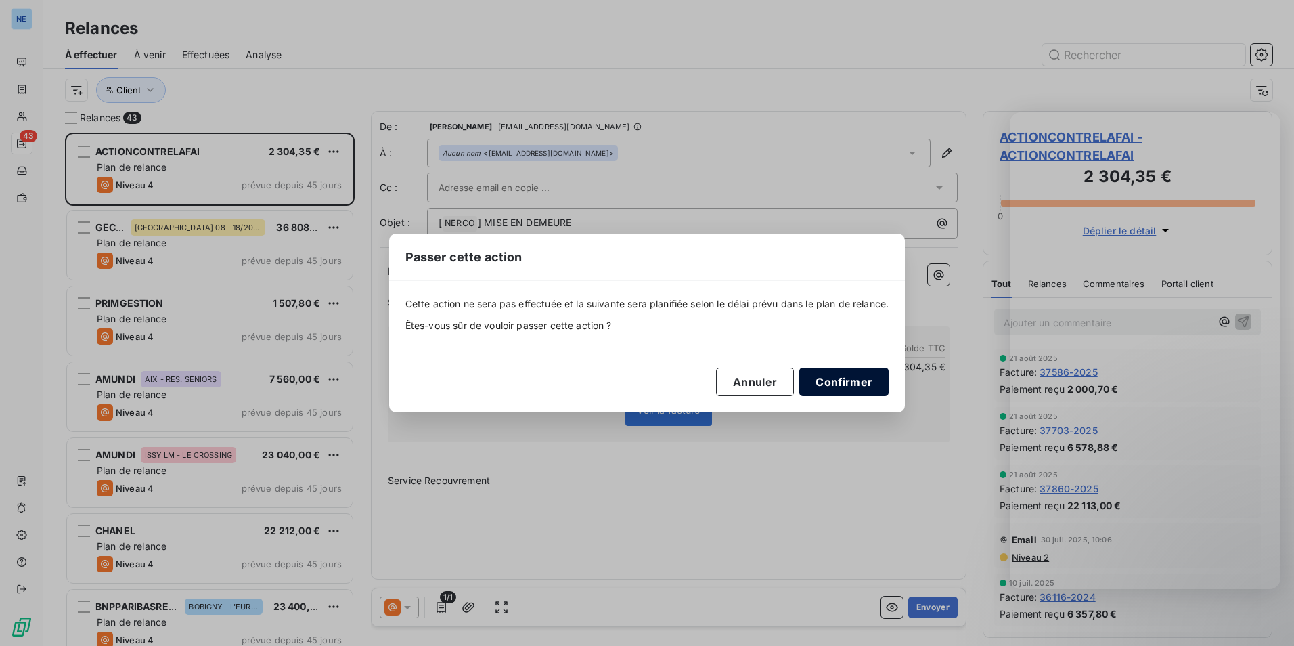
click at [861, 376] on button "Confirmer" at bounding box center [844, 382] width 89 height 28
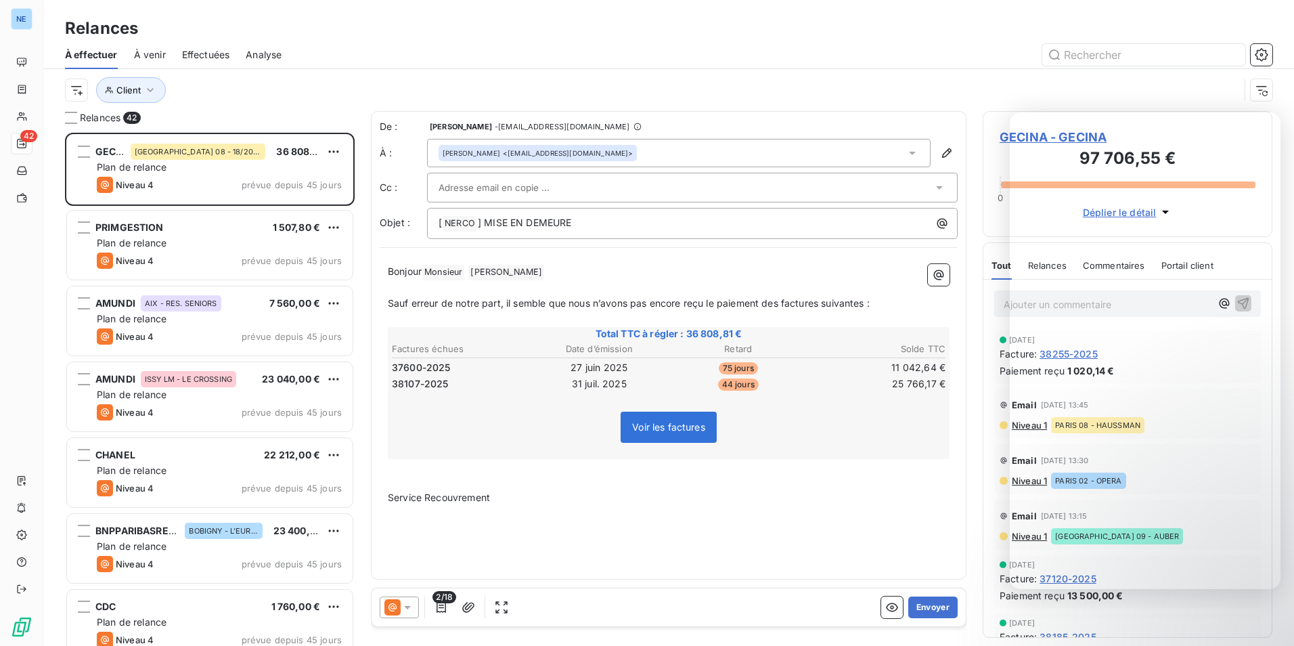
click at [336, 156] on html "NE 42 Relances À effectuer À venir Effectuées Analyse Client Relances 42 GECINA…" at bounding box center [647, 323] width 1294 height 646
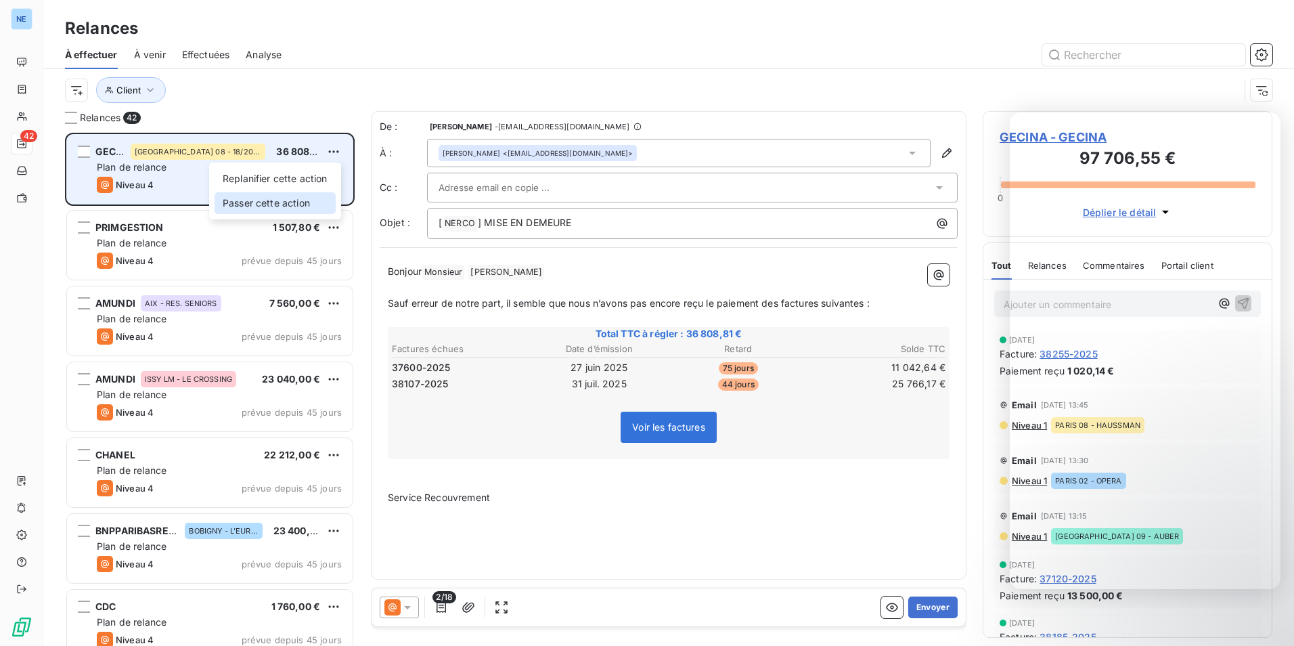
click at [334, 200] on div "Passer cette action" at bounding box center [275, 203] width 121 height 22
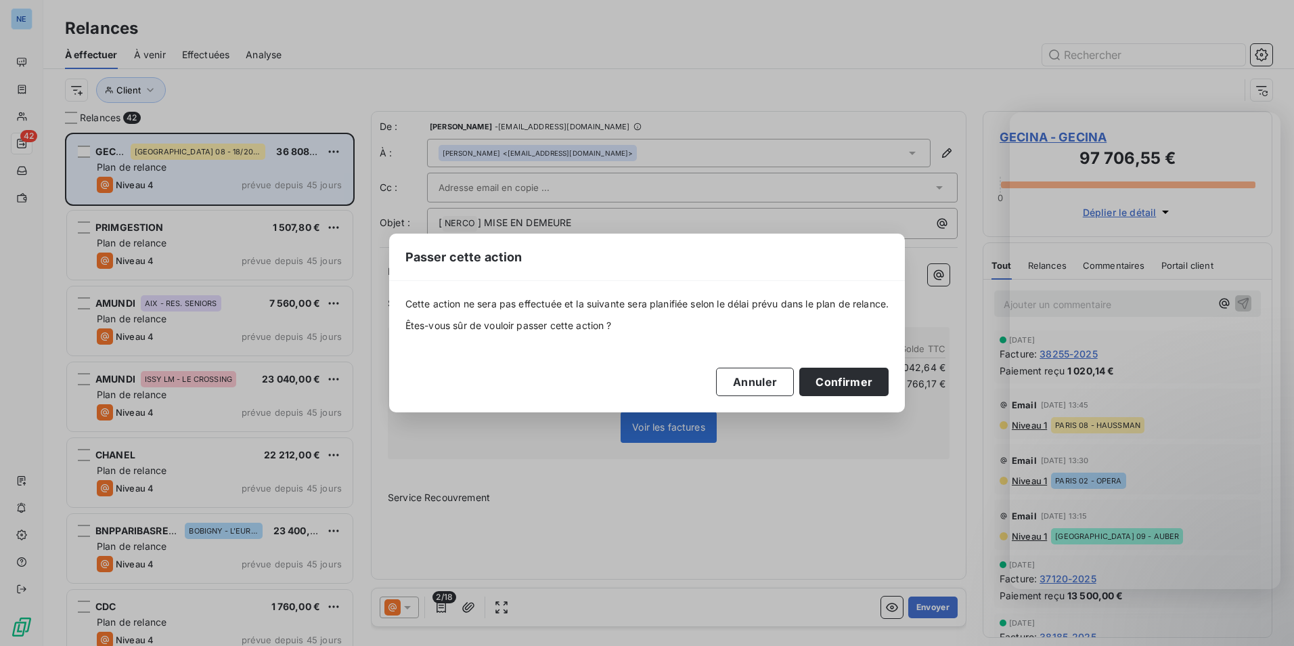
drag, startPoint x: 831, startPoint y: 377, endPoint x: 763, endPoint y: 358, distance: 70.3
click at [833, 377] on button "Confirmer" at bounding box center [844, 382] width 89 height 28
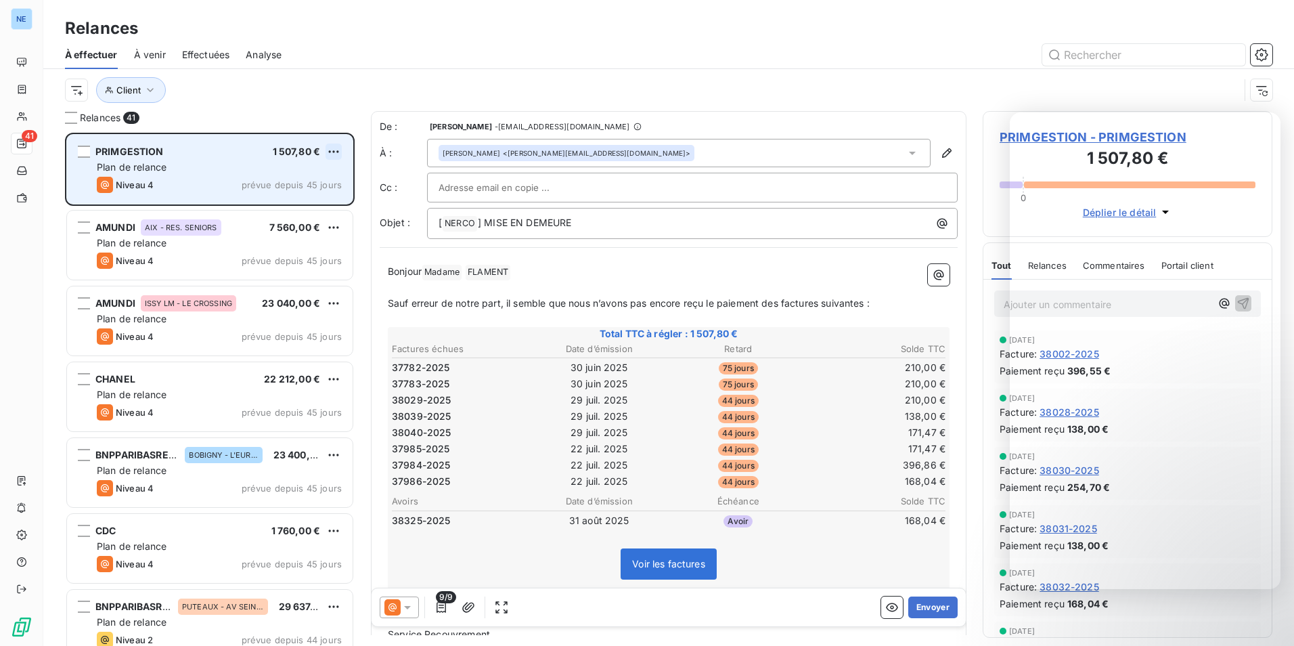
click at [334, 155] on html "NE 41 Relances À effectuer À venir Effectuées Analyse Client Relances 41 PRIMGE…" at bounding box center [647, 323] width 1294 height 646
click at [320, 194] on div "Passer cette action" at bounding box center [275, 203] width 121 height 22
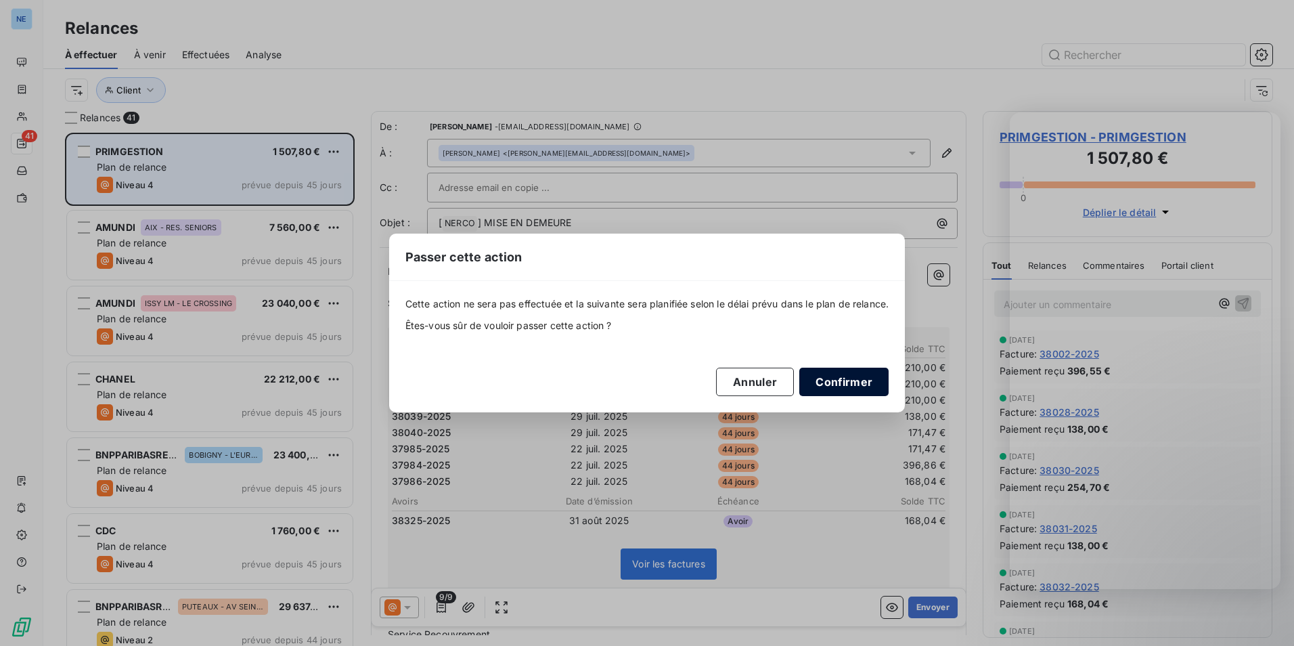
drag, startPoint x: 855, startPoint y: 373, endPoint x: 838, endPoint y: 374, distance: 16.9
click at [856, 375] on button "Confirmer" at bounding box center [844, 382] width 89 height 28
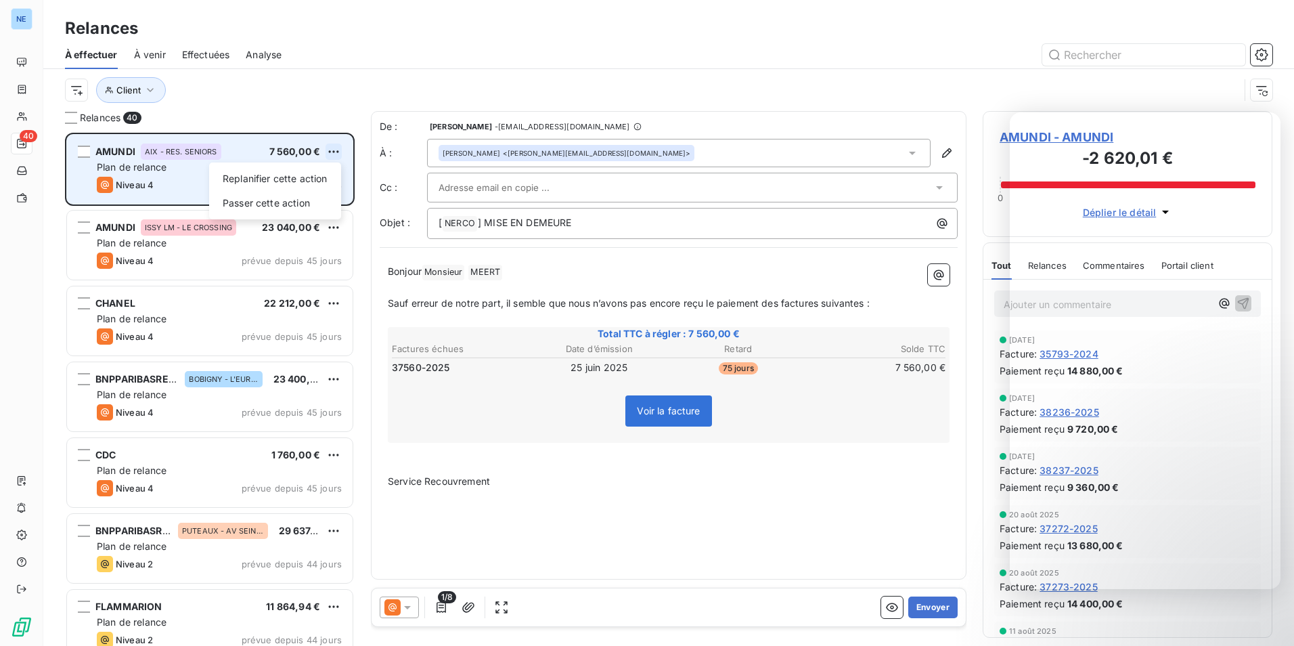
click at [339, 148] on html "NE 40 Relances À effectuer À venir Effectuées Analyse Client Relances 40 AMUNDI…" at bounding box center [647, 323] width 1294 height 646
click at [311, 195] on div "Passer cette action" at bounding box center [275, 203] width 121 height 22
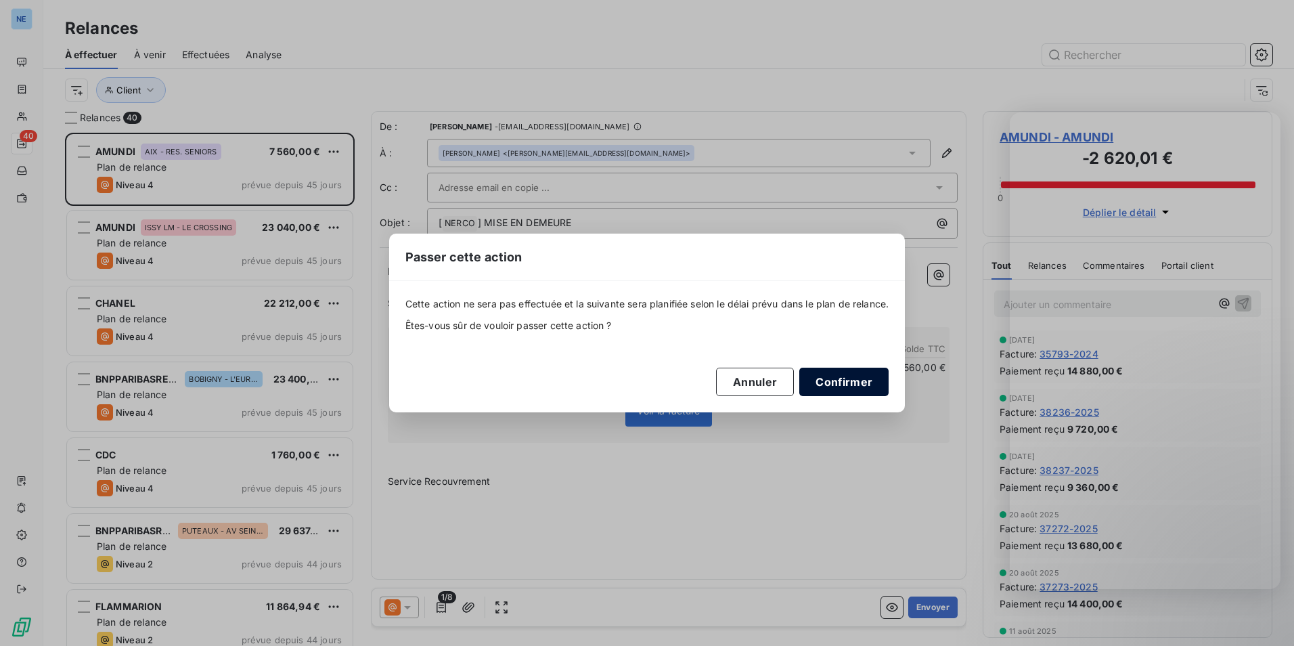
click at [842, 380] on button "Confirmer" at bounding box center [844, 382] width 89 height 28
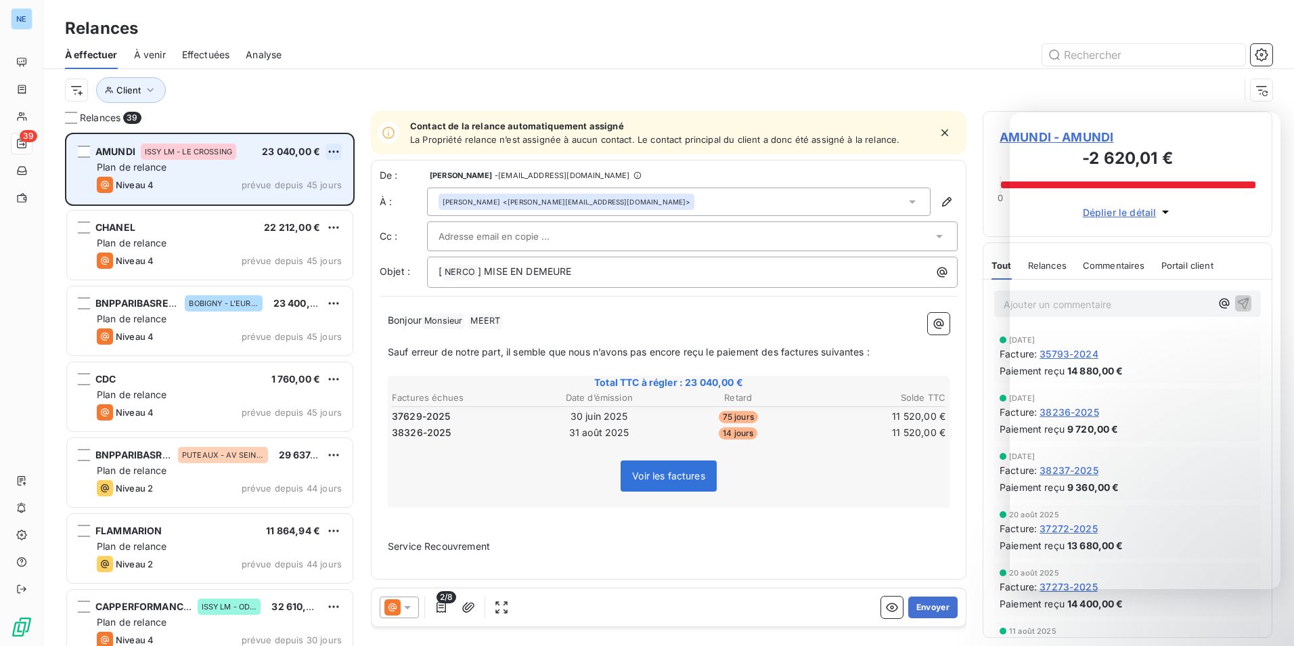
click at [337, 155] on html "NE 39 Relances À effectuer À venir Effectuées Analyse Client Relances 39 AMUNDI…" at bounding box center [647, 323] width 1294 height 646
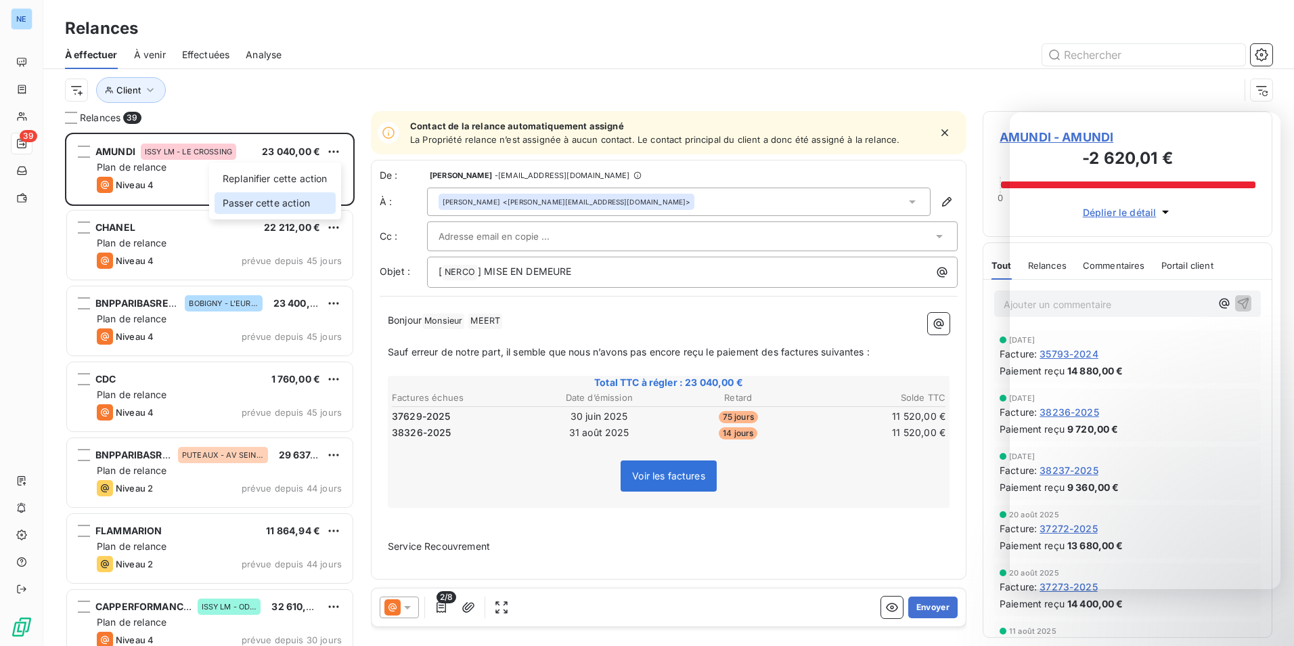
click at [302, 204] on div "Passer cette action" at bounding box center [275, 203] width 121 height 22
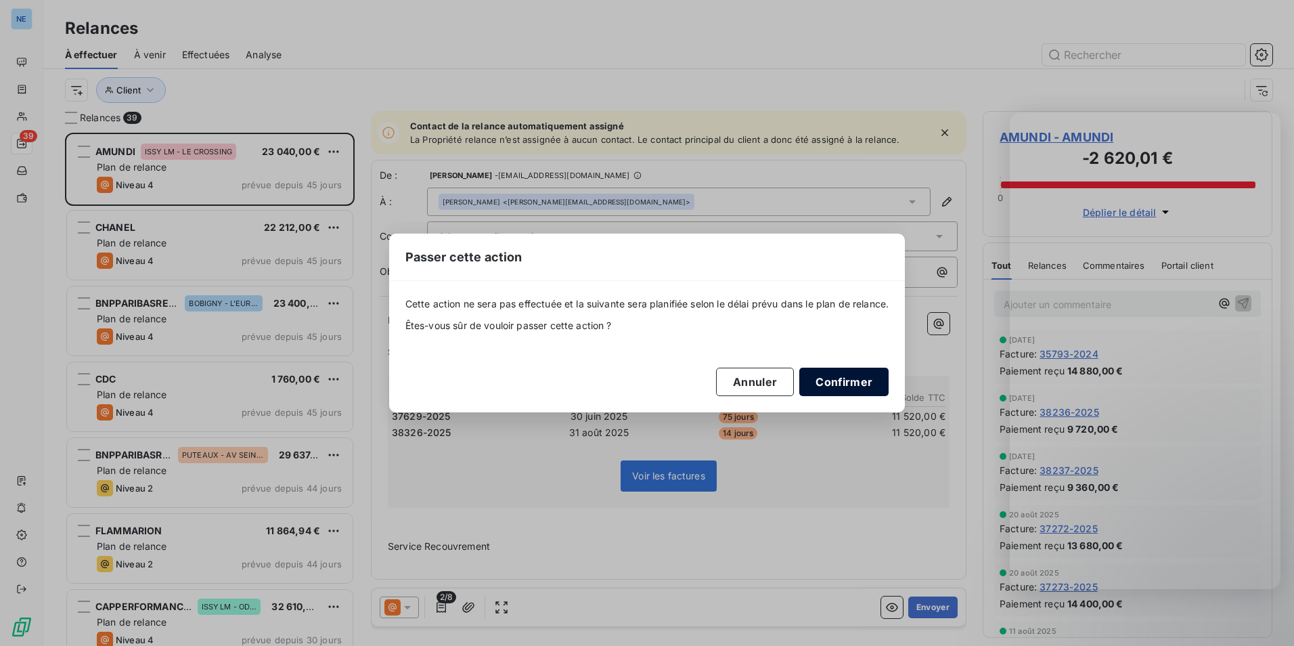
click at [847, 376] on button "Confirmer" at bounding box center [844, 382] width 89 height 28
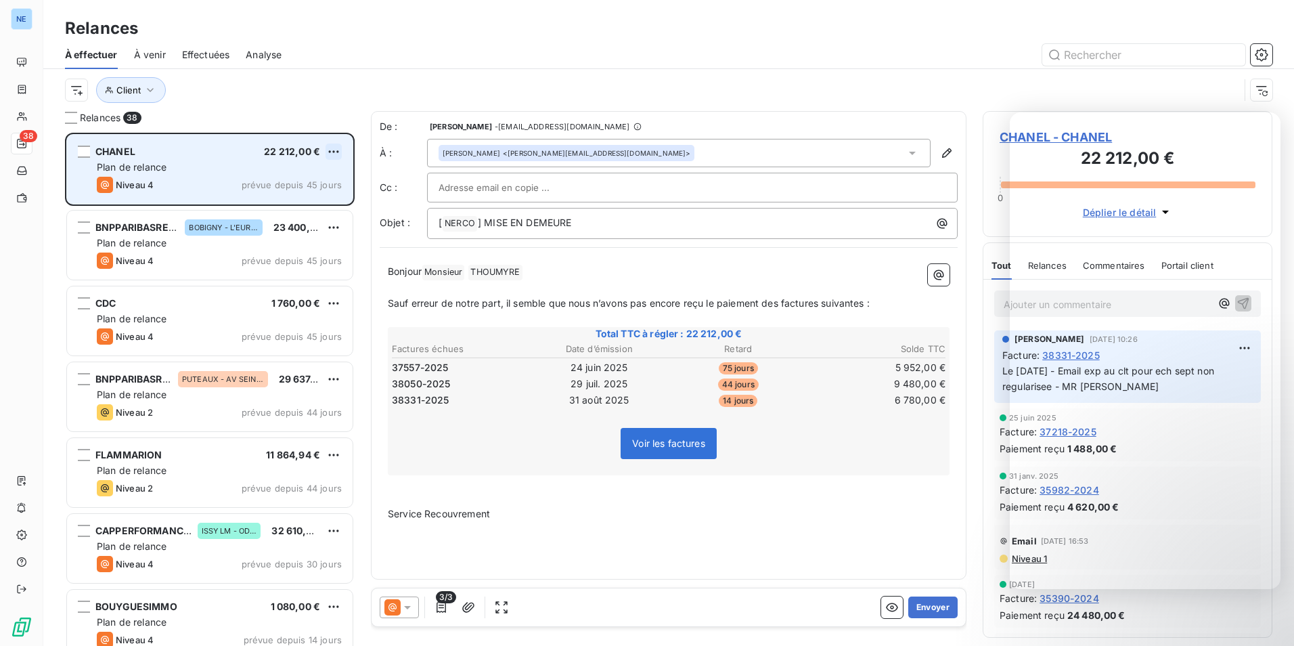
click at [332, 151] on html "NE 38 Relances À effectuer À venir Effectuées Analyse Client Relances 38 CHANEL…" at bounding box center [647, 323] width 1294 height 646
click at [313, 201] on div "Passer cette action" at bounding box center [275, 203] width 121 height 22
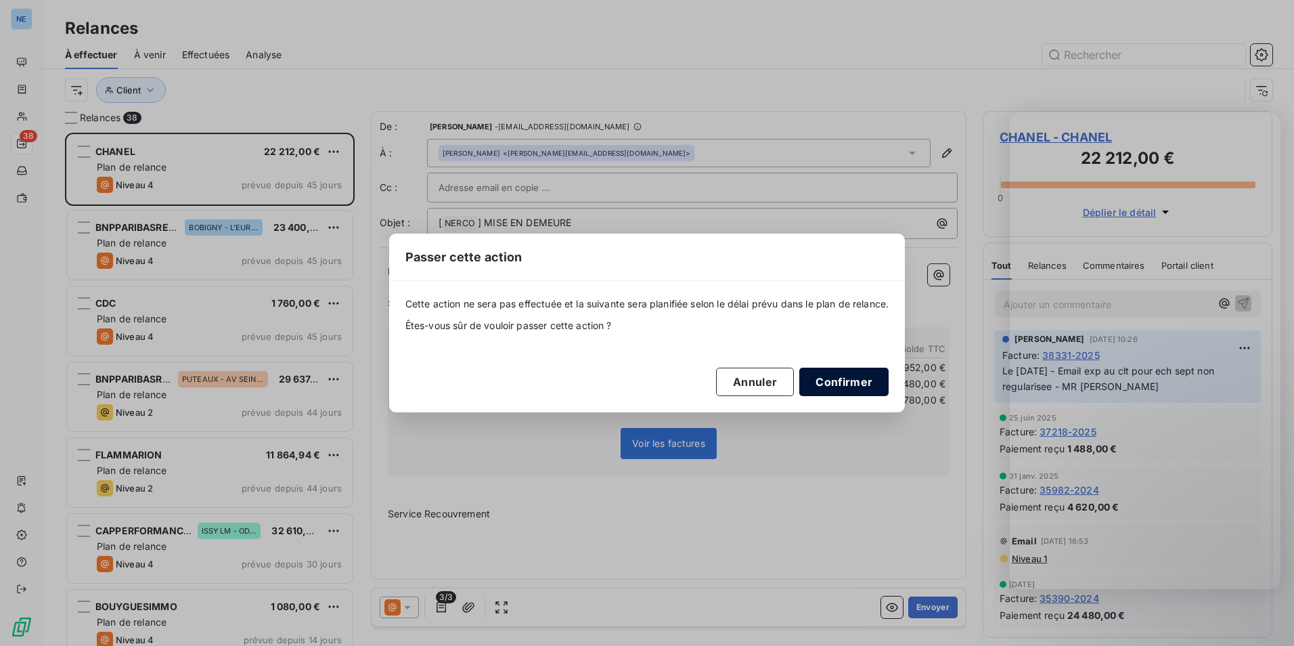
click at [834, 376] on button "Confirmer" at bounding box center [844, 382] width 89 height 28
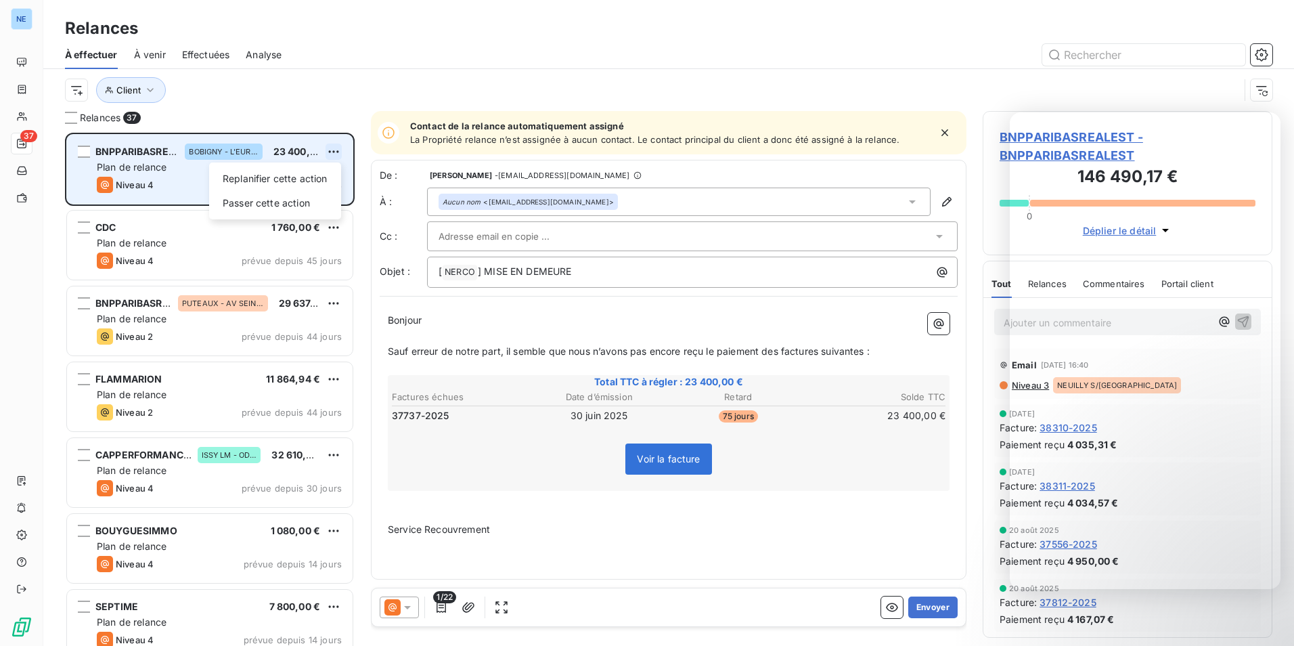
click at [326, 151] on html "NE 37 Relances À effectuer À venir Effectuées Analyse Client Relances 37 BNPPAR…" at bounding box center [647, 323] width 1294 height 646
click at [322, 198] on div "Passer cette action" at bounding box center [275, 203] width 121 height 22
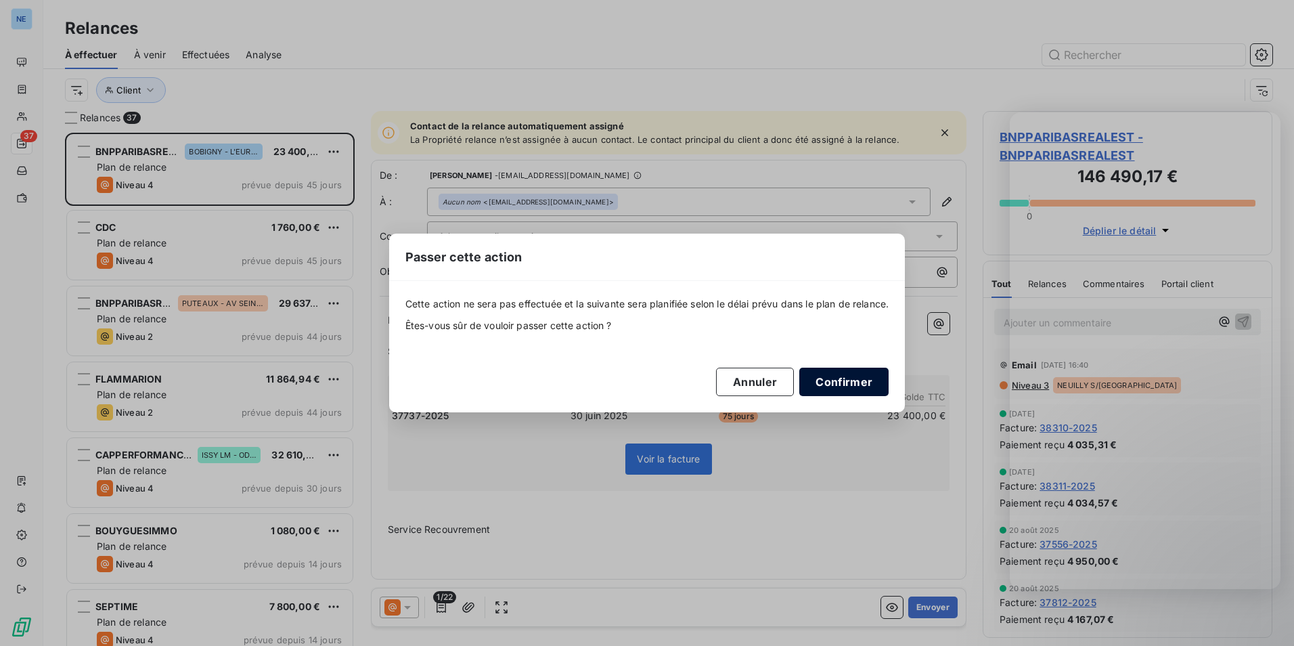
click at [866, 377] on button "Confirmer" at bounding box center [844, 382] width 89 height 28
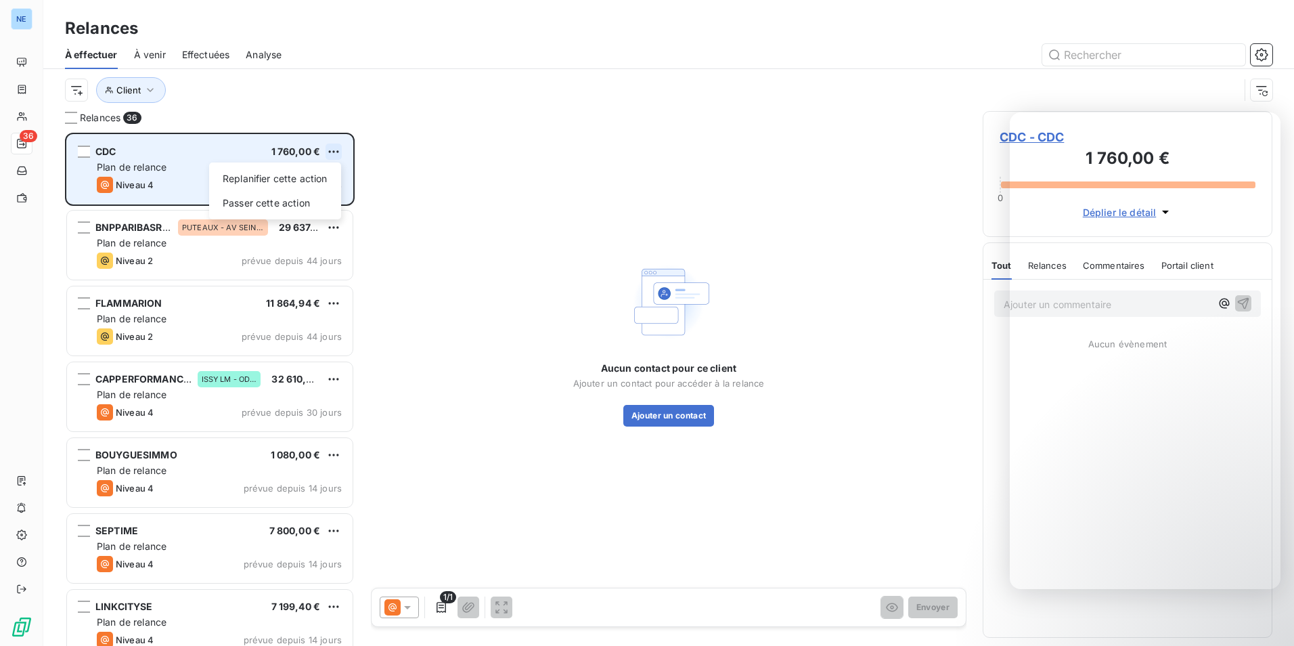
click at [349, 148] on html "NE 36 Relances À effectuer À venir Effectuées Analyse Client Relances 36 CDC 1 …" at bounding box center [647, 323] width 1294 height 646
click at [310, 194] on div "Passer cette action" at bounding box center [275, 203] width 121 height 22
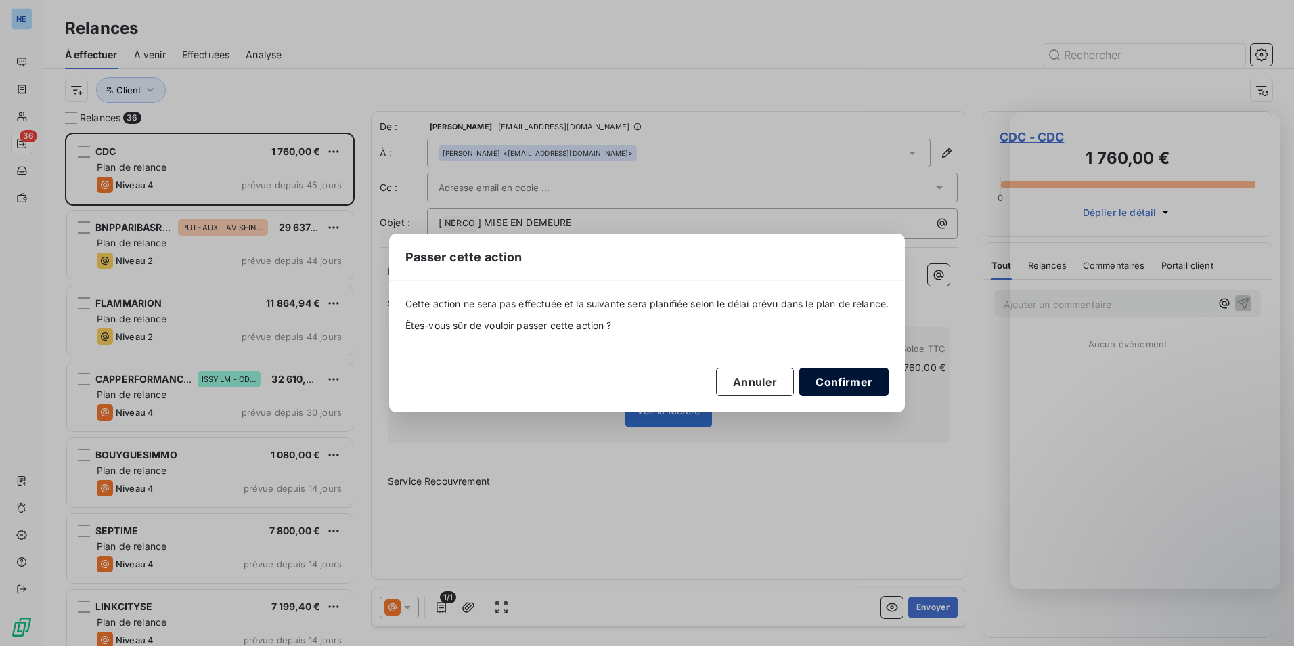
click at [855, 376] on button "Confirmer" at bounding box center [844, 382] width 89 height 28
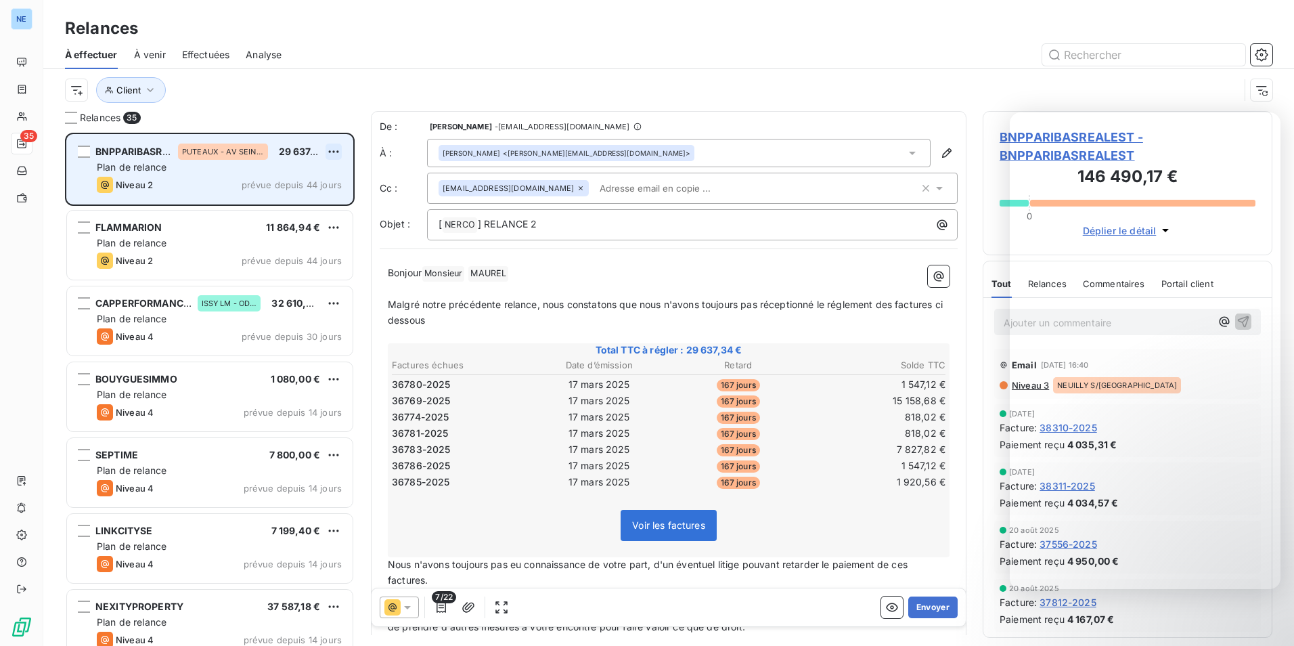
click at [334, 152] on html "NE 35 Relances À effectuer À venir Effectuées Analyse Client Relances 35 BNPPAR…" at bounding box center [647, 323] width 1294 height 646
click at [301, 202] on div "Passer cette action" at bounding box center [275, 203] width 121 height 22
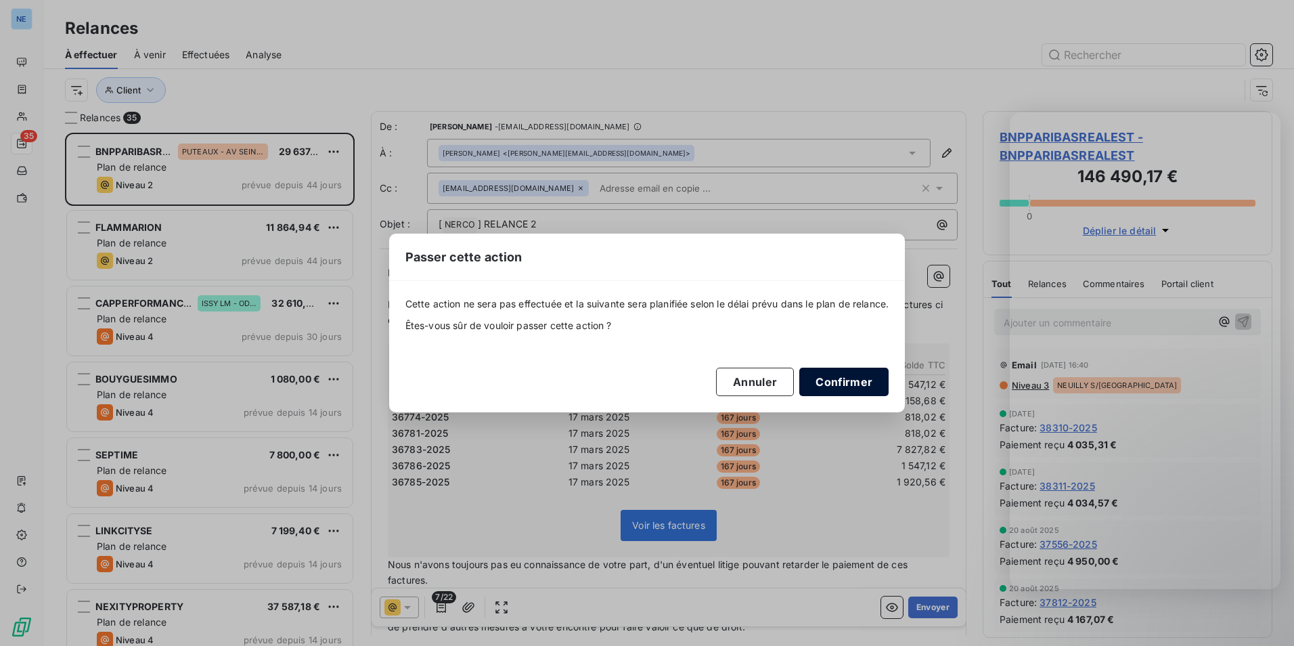
click at [857, 379] on button "Confirmer" at bounding box center [844, 382] width 89 height 28
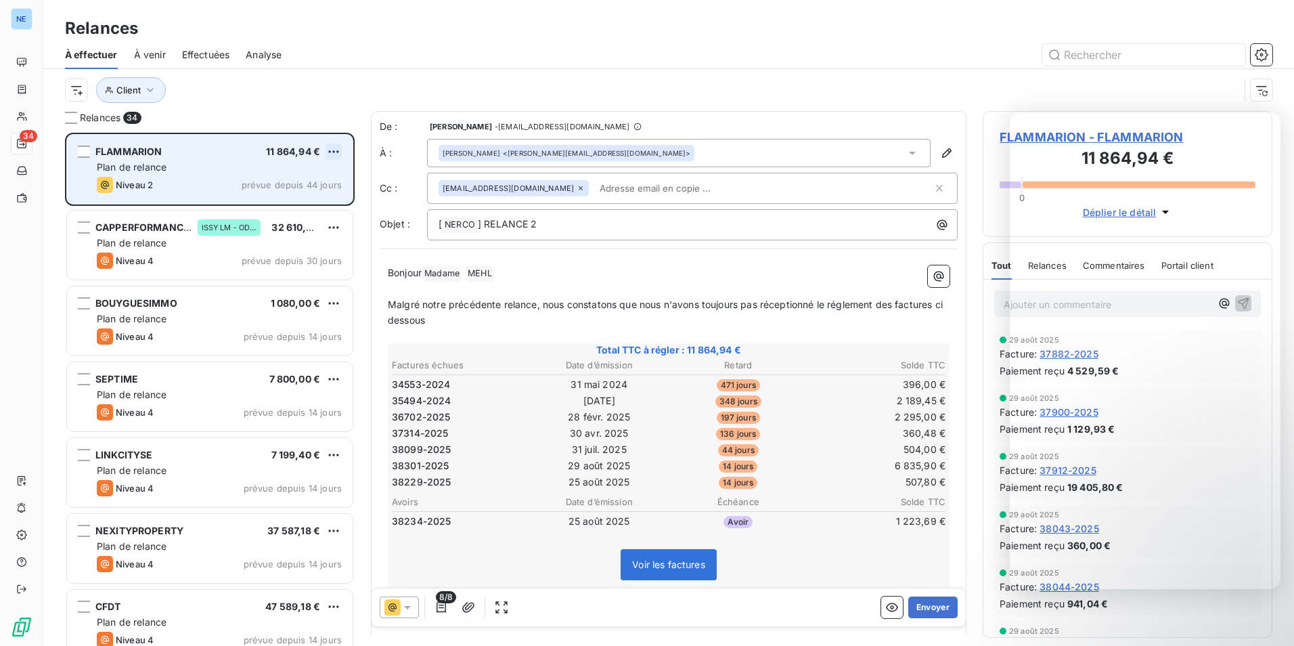
click at [330, 150] on html "NE 34 Relances À effectuer À venir Effectuées Analyse Client Relances 34 FLAMMA…" at bounding box center [647, 323] width 1294 height 646
click at [299, 198] on div "Passer cette action" at bounding box center [275, 203] width 121 height 22
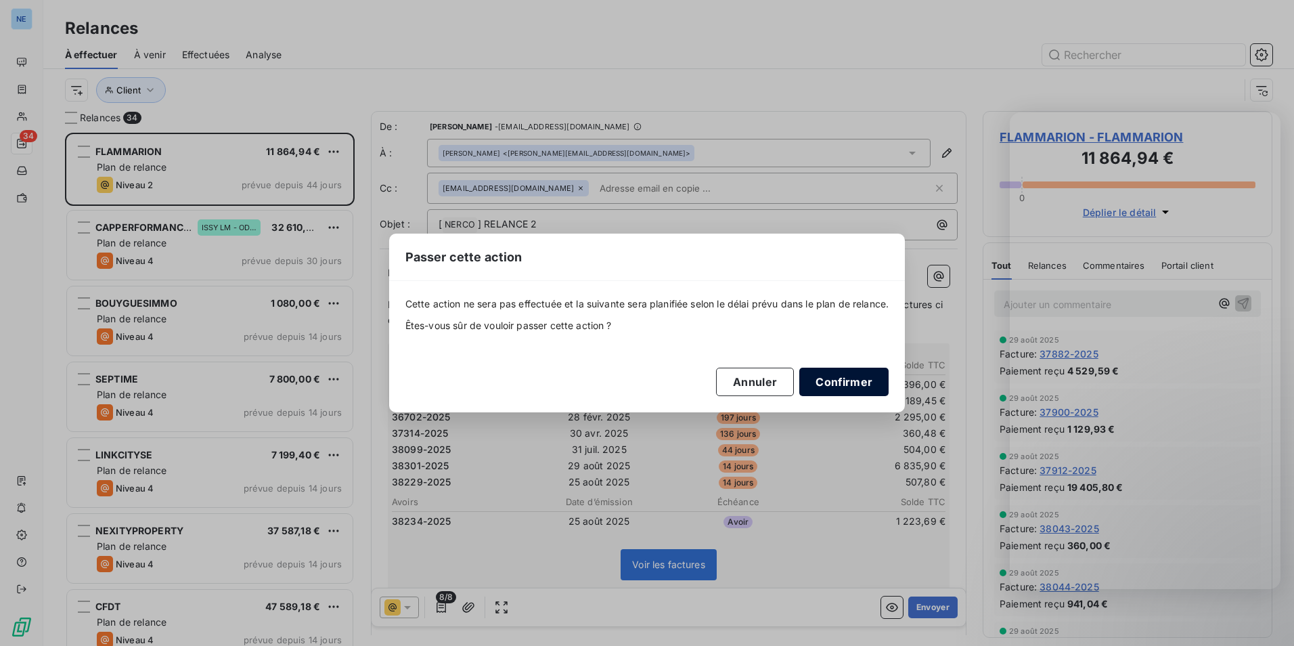
drag, startPoint x: 856, startPoint y: 377, endPoint x: 822, endPoint y: 368, distance: 35.2
click at [856, 377] on button "Confirmer" at bounding box center [844, 382] width 89 height 28
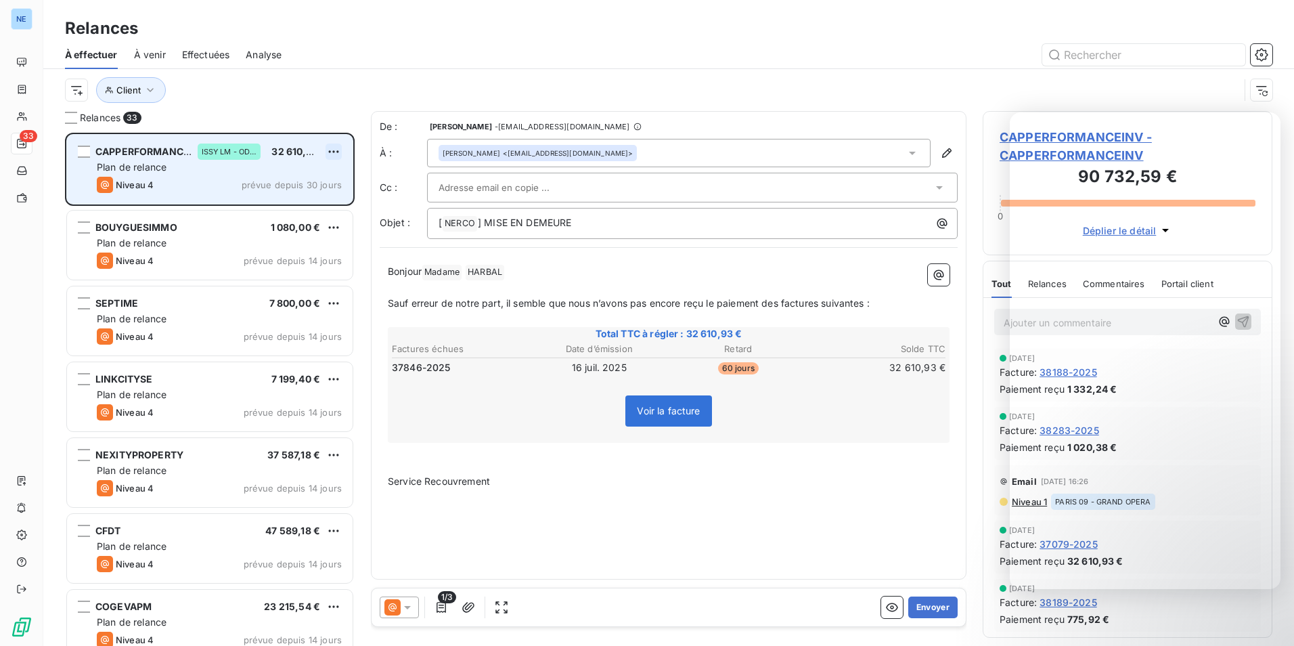
click at [336, 158] on html "NE 33 Relances À effectuer À venir Effectuées Analyse Client Relances 33 CAPPER…" at bounding box center [647, 323] width 1294 height 646
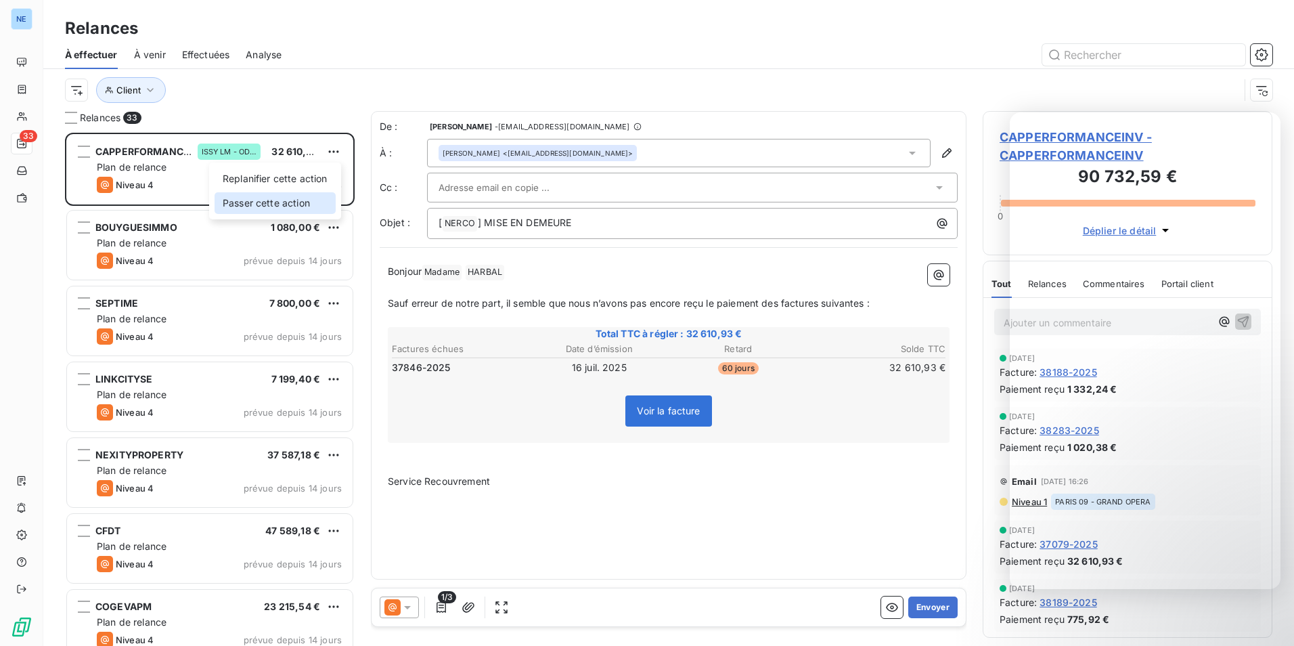
click at [334, 206] on div "Passer cette action" at bounding box center [275, 203] width 121 height 22
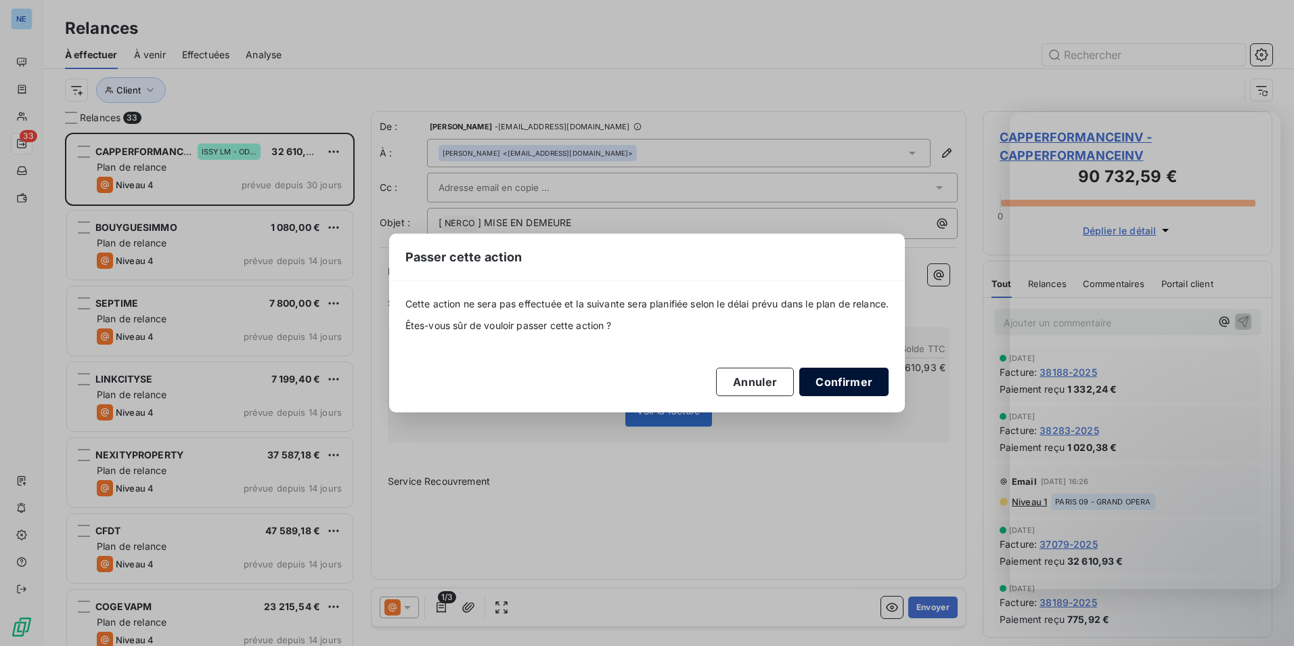
click at [875, 378] on button "Confirmer" at bounding box center [844, 382] width 89 height 28
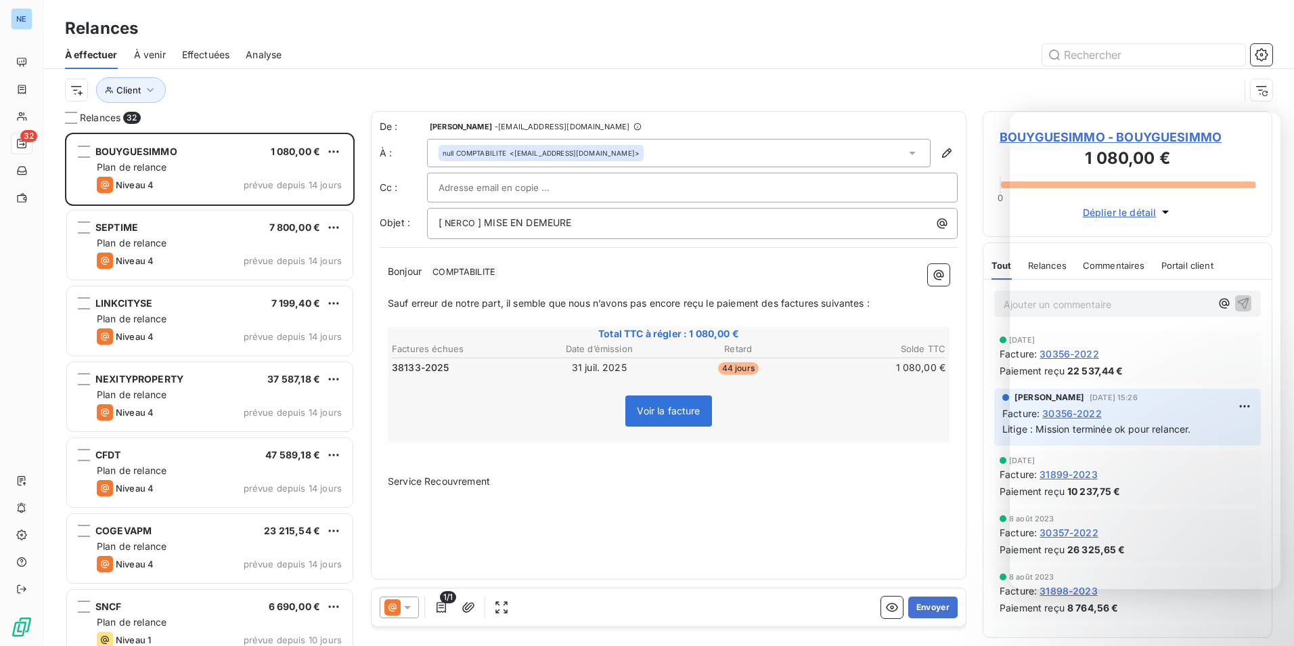
click at [332, 150] on html "NE 32 Relances À effectuer À venir Effectuées Analyse Client Relances 32 BOUYGU…" at bounding box center [647, 323] width 1294 height 646
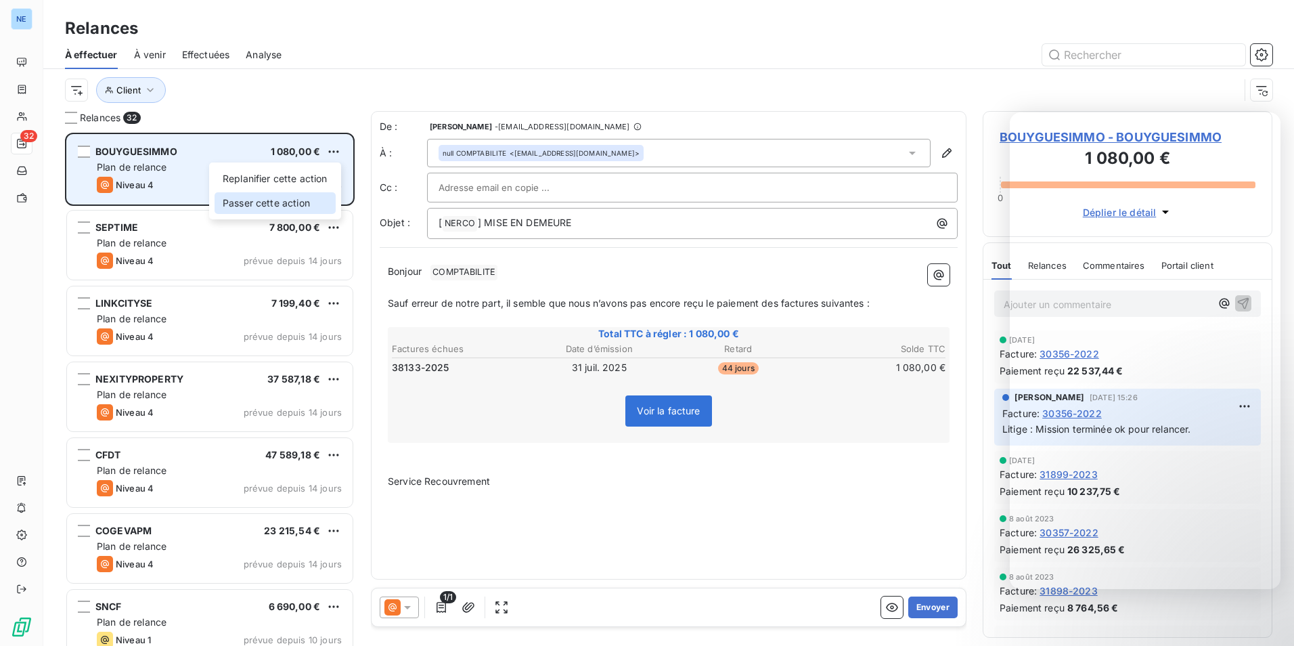
click at [302, 213] on div "Passer cette action" at bounding box center [275, 203] width 121 height 22
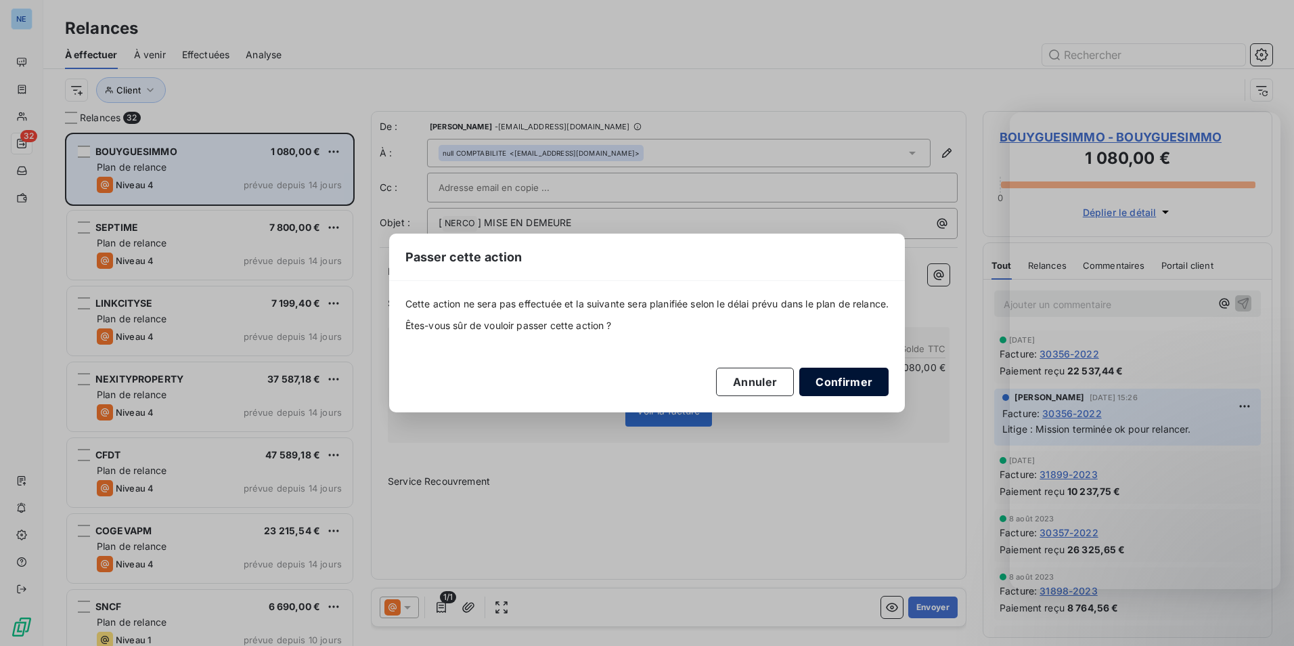
click at [848, 376] on button "Confirmer" at bounding box center [844, 382] width 89 height 28
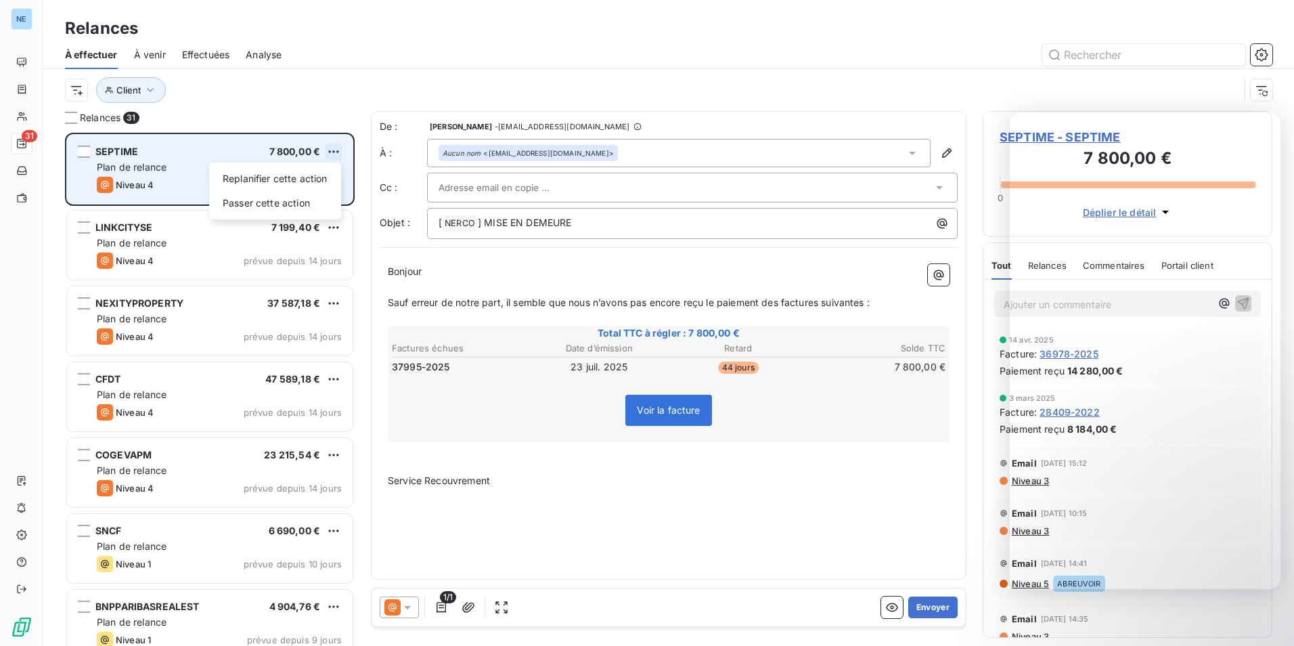
click at [334, 144] on html "NE 31 Relances À effectuer À venir Effectuées Analyse Client Relances 31 SEPTIM…" at bounding box center [647, 323] width 1294 height 646
click at [295, 194] on div "Passer cette action" at bounding box center [275, 203] width 121 height 22
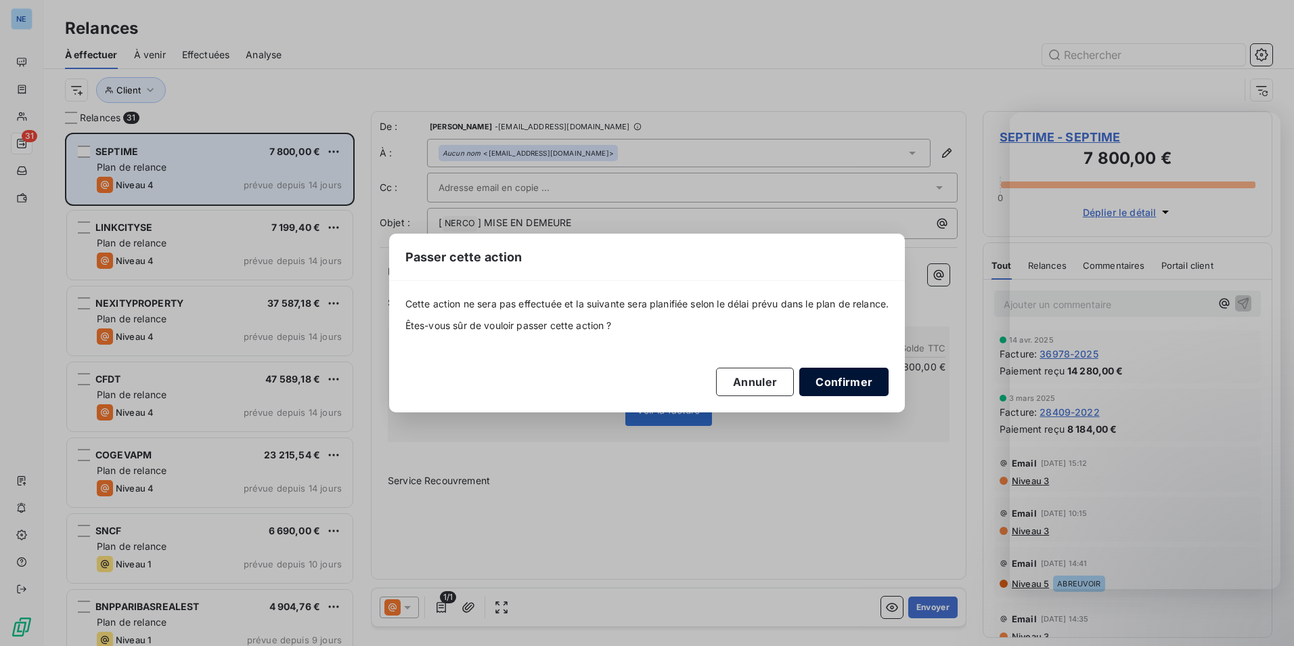
drag, startPoint x: 881, startPoint y: 378, endPoint x: 846, endPoint y: 372, distance: 35.0
click at [884, 380] on button "Confirmer" at bounding box center [844, 382] width 89 height 28
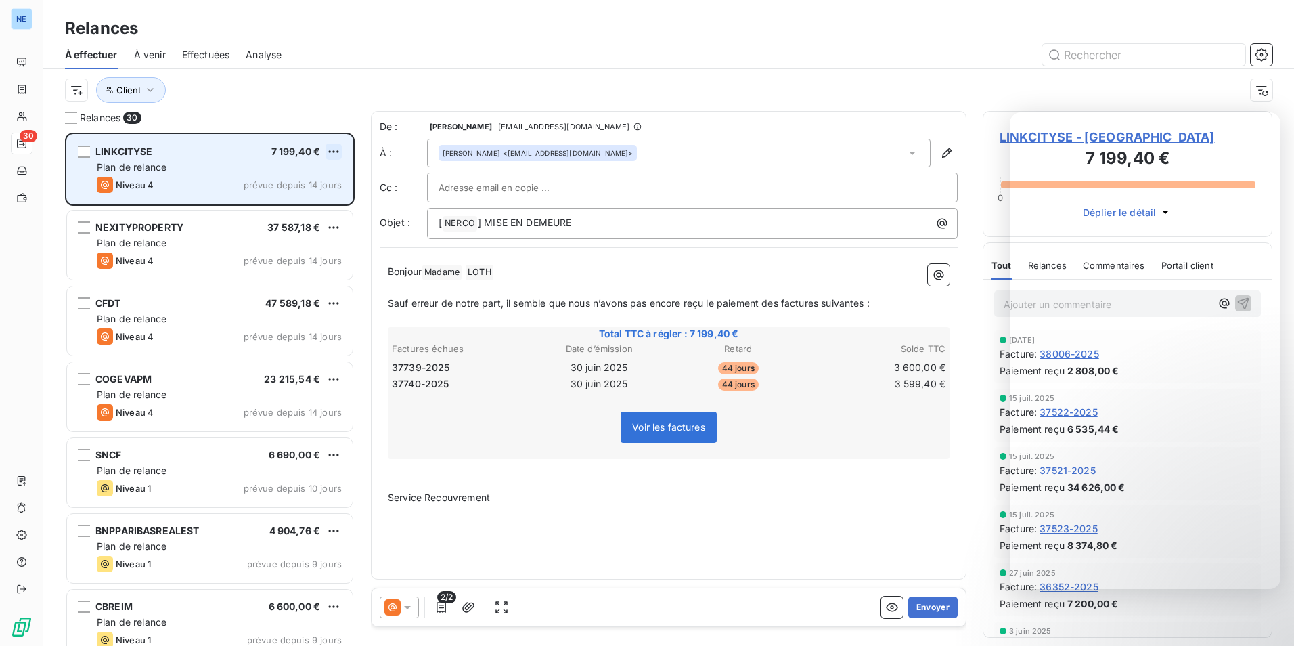
click at [339, 146] on html "NE 30 Relances À effectuer À venir Effectuées Analyse Client Relances 30 LINKCI…" at bounding box center [647, 323] width 1294 height 646
click at [325, 202] on div "Passer cette action" at bounding box center [275, 203] width 121 height 22
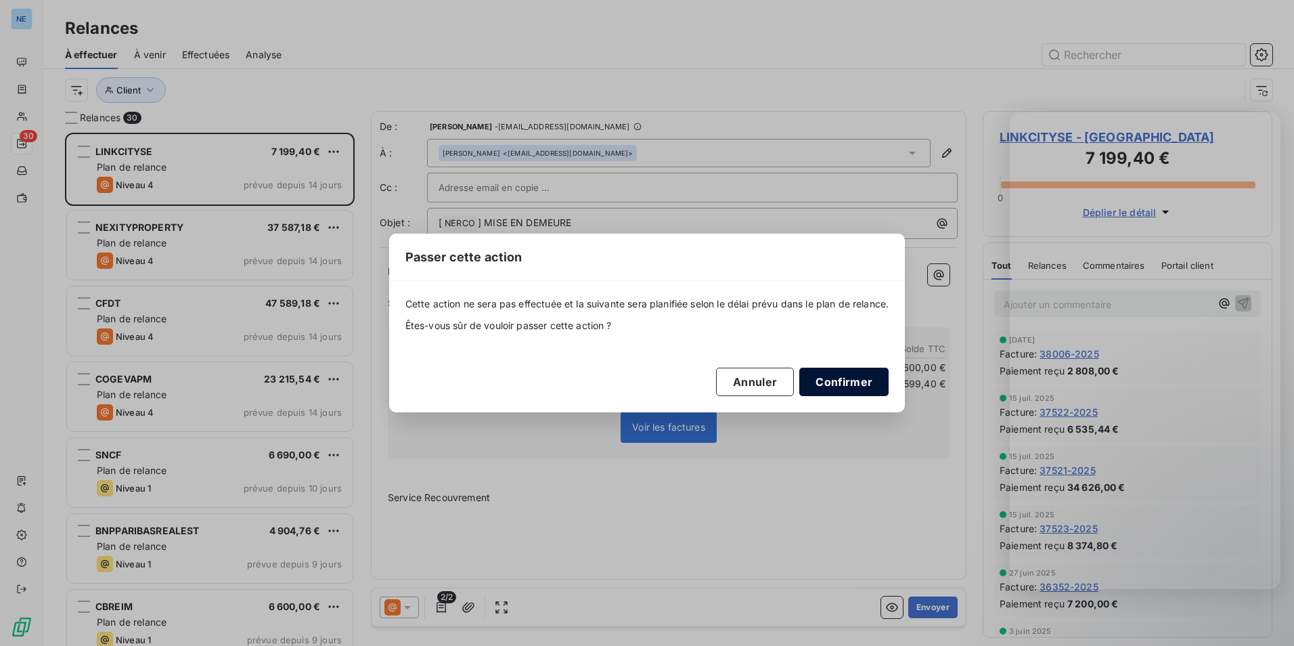
click at [873, 383] on button "Confirmer" at bounding box center [844, 382] width 89 height 28
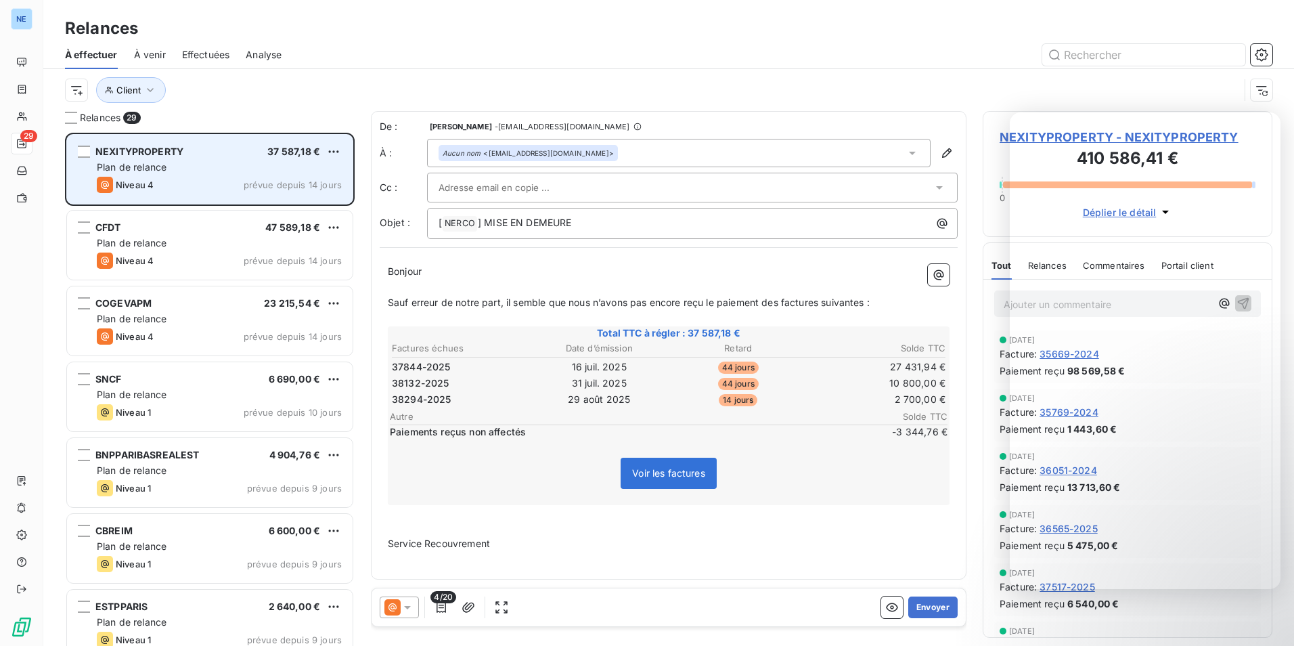
click at [330, 141] on div "NEXITYPROPERTY 37 587,18 € Plan de relance Niveau 4 prévue depuis 14 jours" at bounding box center [210, 169] width 286 height 69
click at [324, 184] on span "prévue depuis 14 jours" at bounding box center [293, 184] width 98 height 11
click at [326, 145] on html "NE 29 Relances À effectuer À venir Effectuées Analyse Client Relances 29 NEXITY…" at bounding box center [647, 323] width 1294 height 646
click at [299, 204] on div "Passer cette action" at bounding box center [275, 203] width 121 height 22
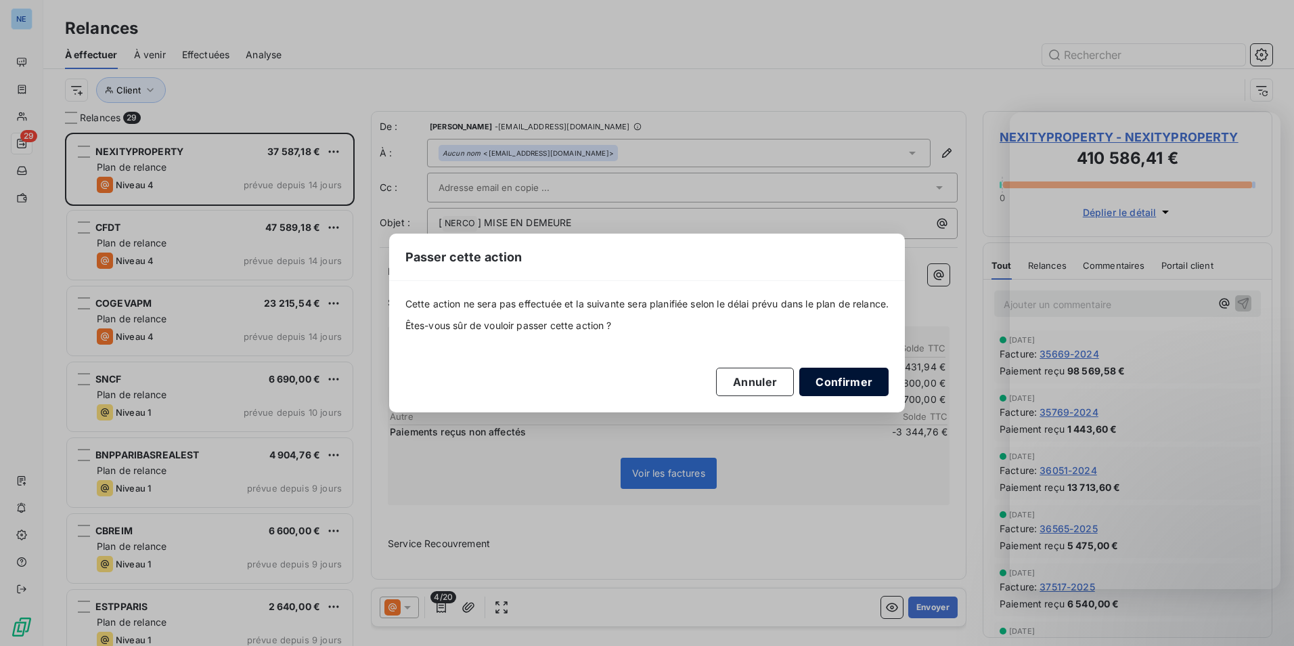
drag, startPoint x: 858, startPoint y: 389, endPoint x: 840, endPoint y: 389, distance: 17.6
click at [858, 390] on button "Confirmer" at bounding box center [844, 382] width 89 height 28
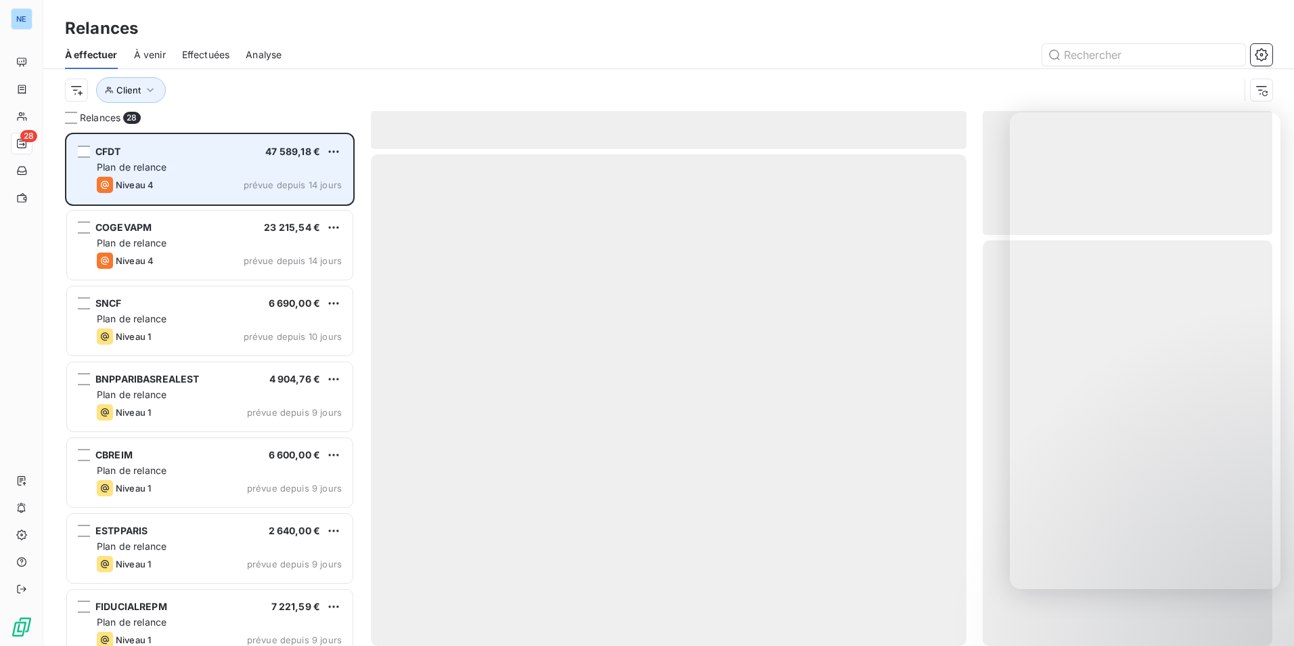
click at [324, 156] on div "CFDT 47 589,18 €" at bounding box center [219, 152] width 245 height 12
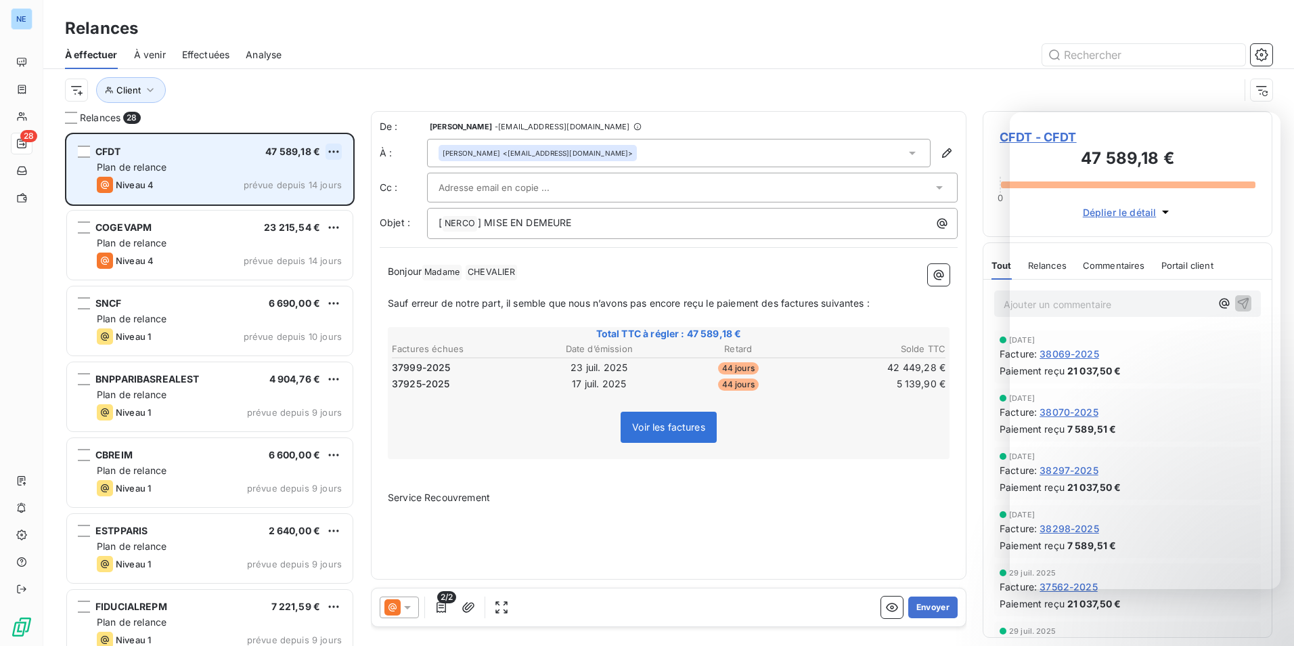
click at [336, 148] on html "NE 28 Relances À effectuer À venir Effectuées Analyse Client Relances 28 CFDT 4…" at bounding box center [647, 323] width 1294 height 646
click at [306, 199] on div "Passer cette action" at bounding box center [275, 203] width 121 height 22
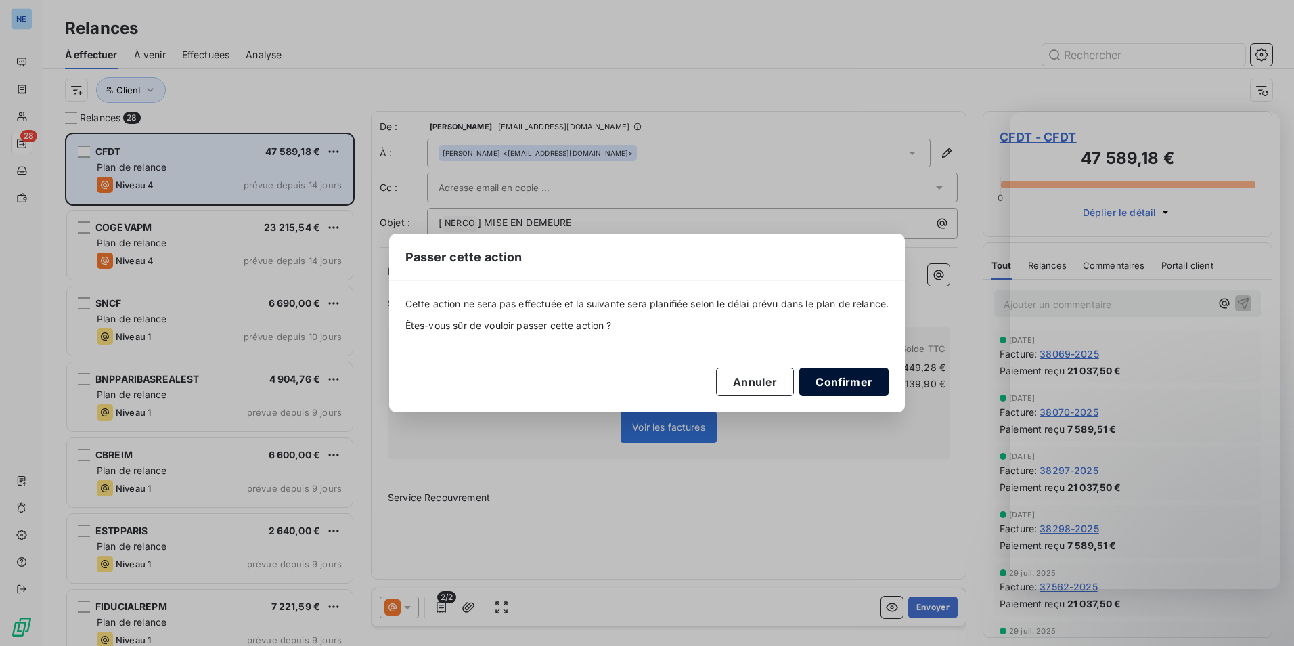
click at [856, 382] on button "Confirmer" at bounding box center [844, 382] width 89 height 28
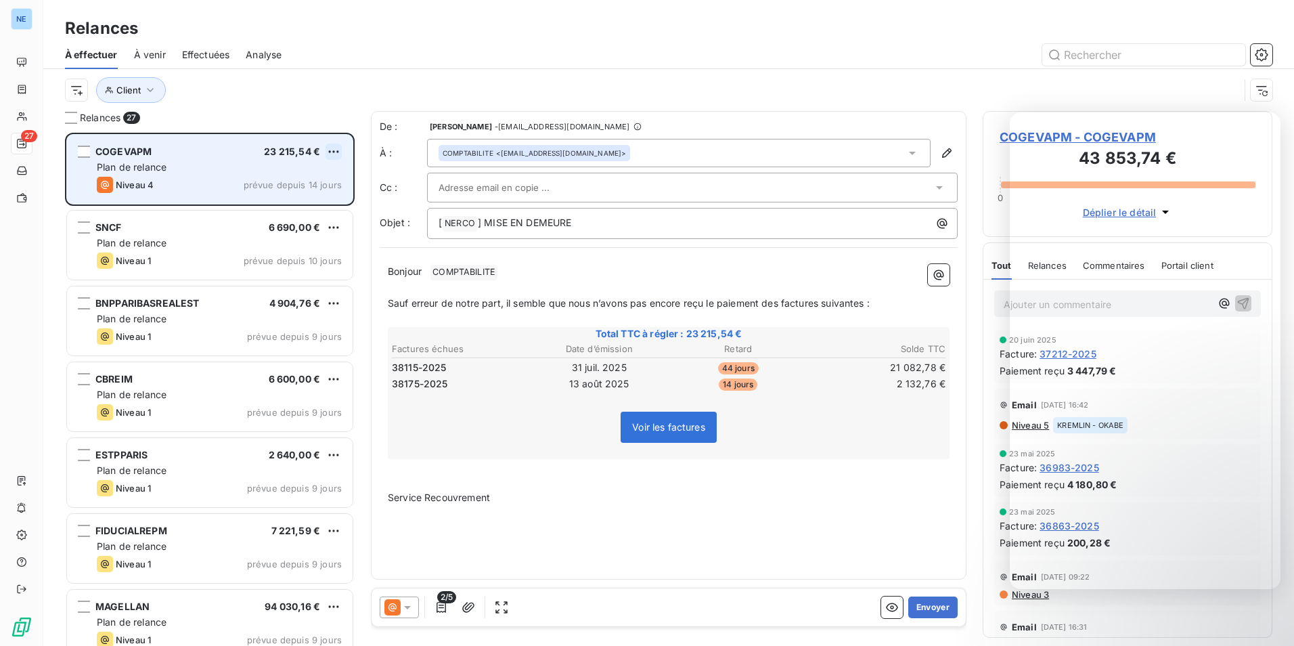
click at [338, 155] on html "NE 27 Relances À effectuer À venir Effectuées Analyse Client Relances 27 COGEVA…" at bounding box center [647, 323] width 1294 height 646
click at [298, 205] on div "Passer cette action" at bounding box center [275, 203] width 121 height 22
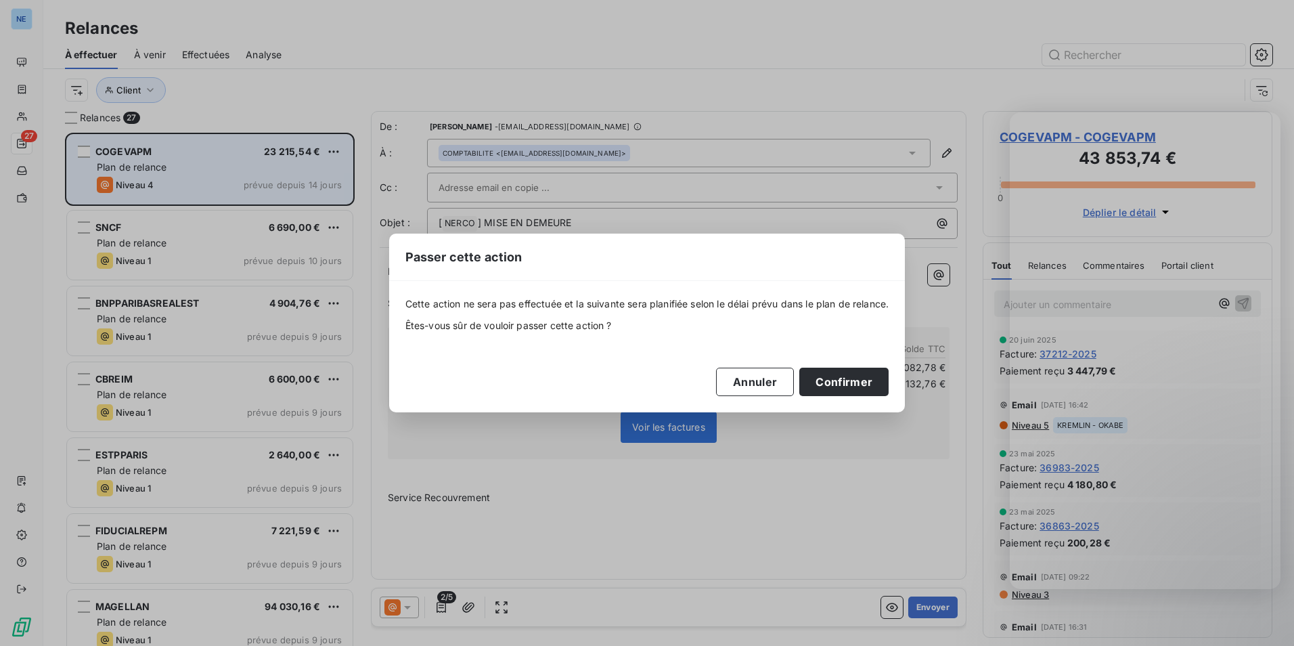
drag, startPoint x: 866, startPoint y: 377, endPoint x: 679, endPoint y: 323, distance: 194.6
click at [868, 378] on button "Confirmer" at bounding box center [844, 382] width 89 height 28
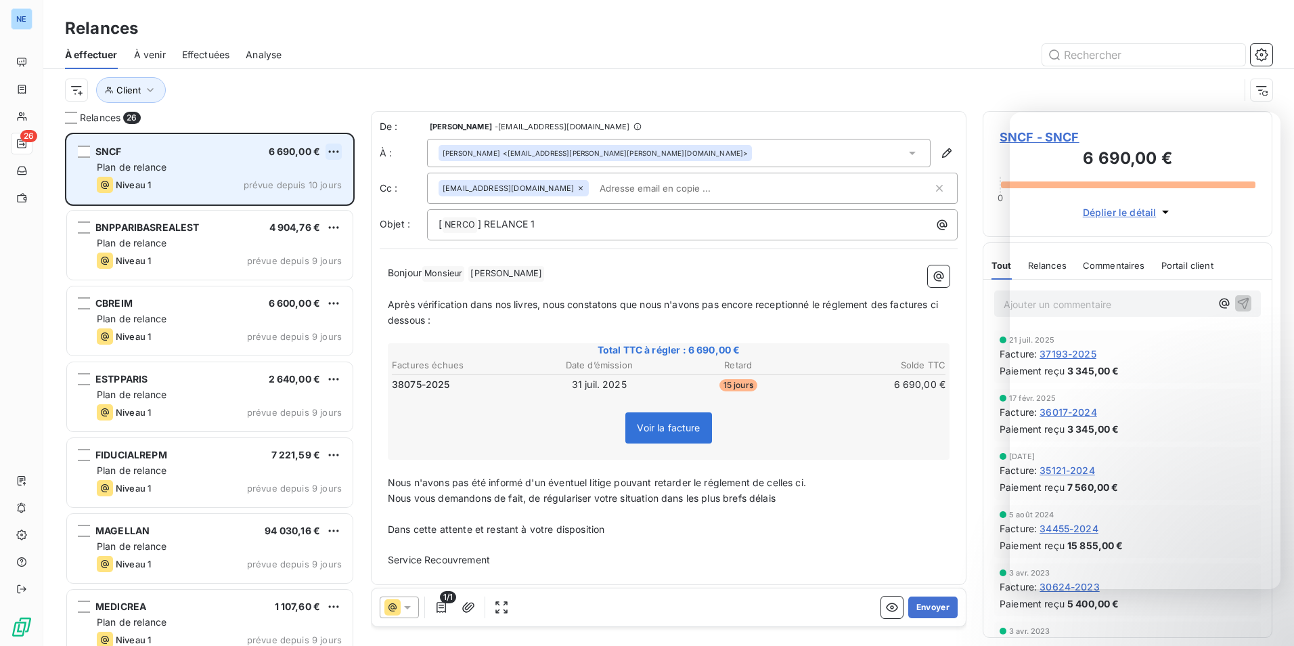
click at [337, 155] on html "NE 26 Relances À effectuer À venir Effectuées Analyse Client Relances 26 SNCF 6…" at bounding box center [647, 323] width 1294 height 646
click at [314, 202] on div "Passer cette action" at bounding box center [275, 203] width 121 height 22
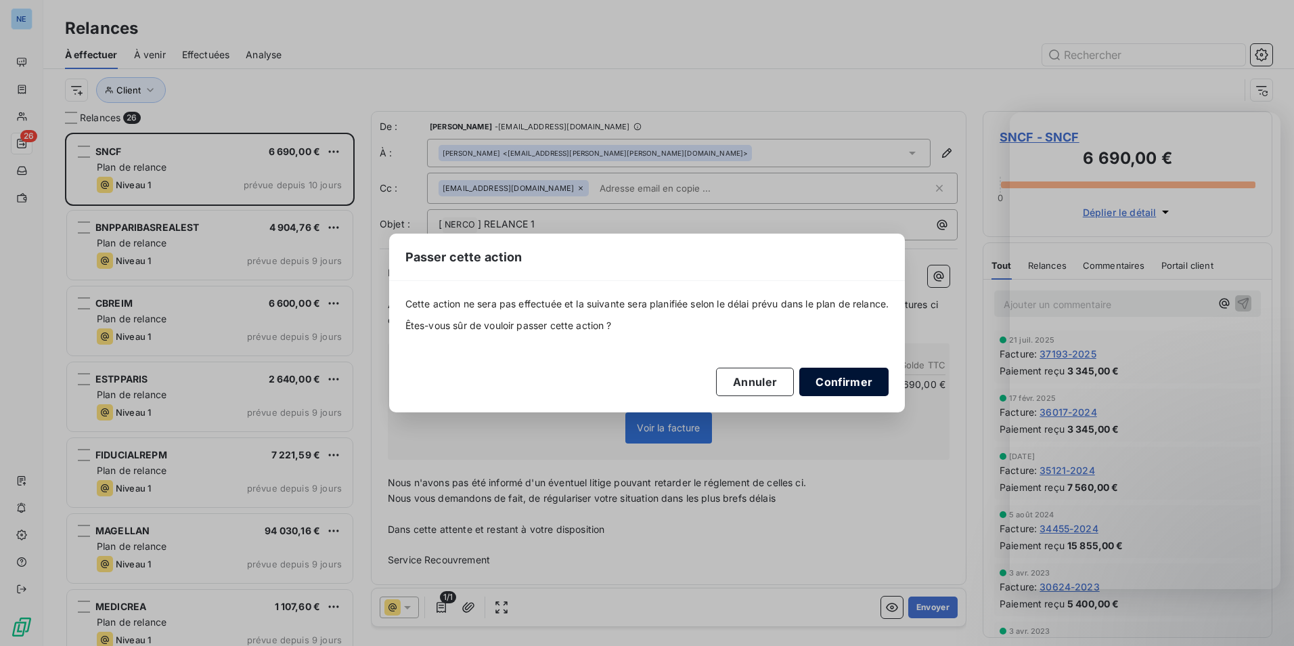
click at [868, 376] on button "Confirmer" at bounding box center [844, 382] width 89 height 28
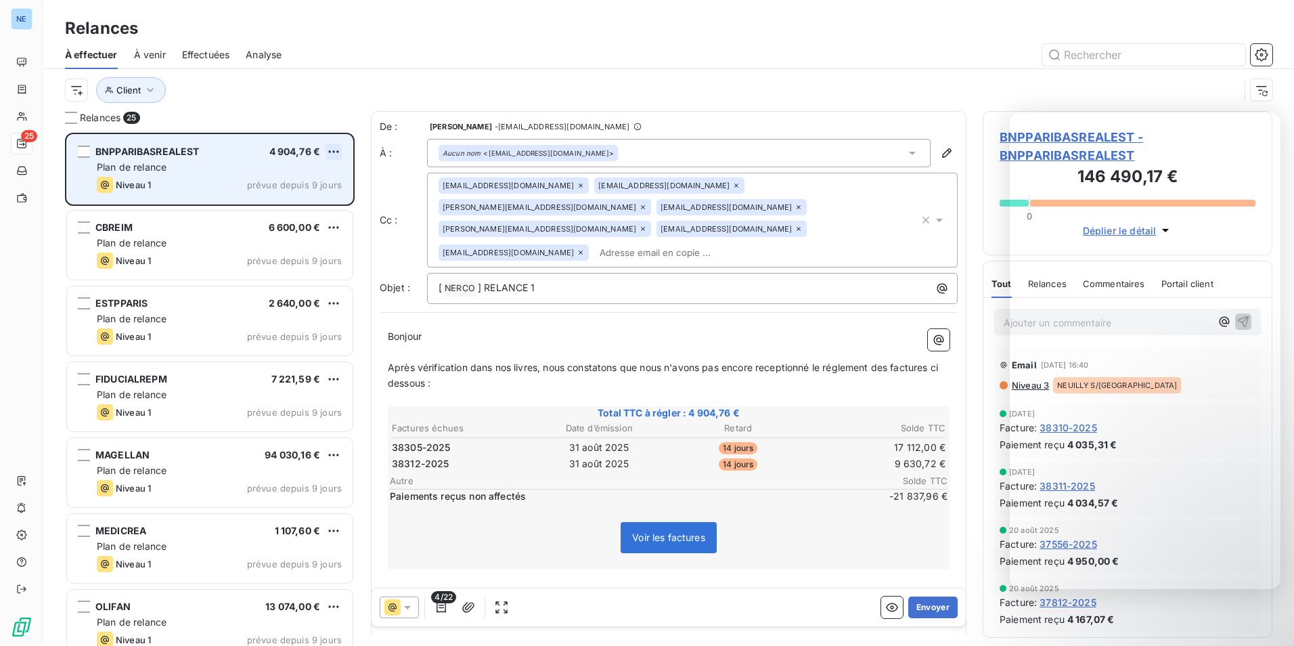
click at [330, 151] on html "NE 25 Relances À effectuer À venir Effectuées Analyse Client Relances 25 BNPPAR…" at bounding box center [647, 323] width 1294 height 646
click at [324, 204] on div "Passer cette action" at bounding box center [275, 203] width 121 height 22
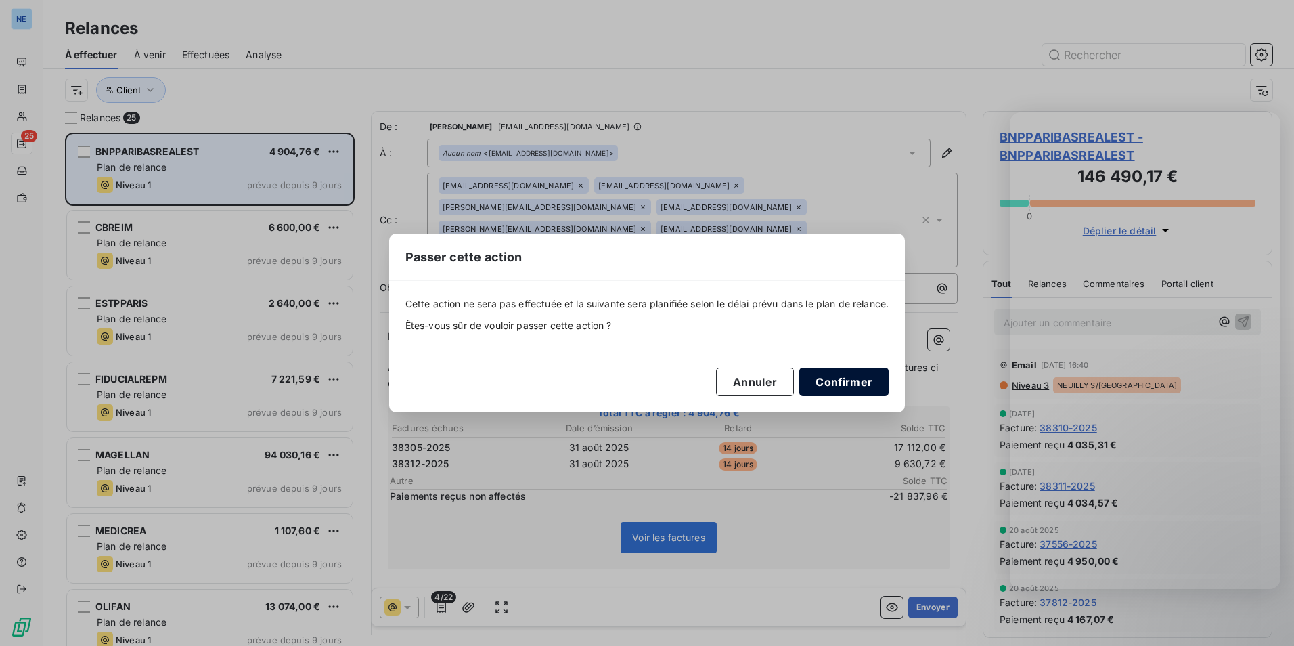
click at [866, 380] on button "Confirmer" at bounding box center [844, 382] width 89 height 28
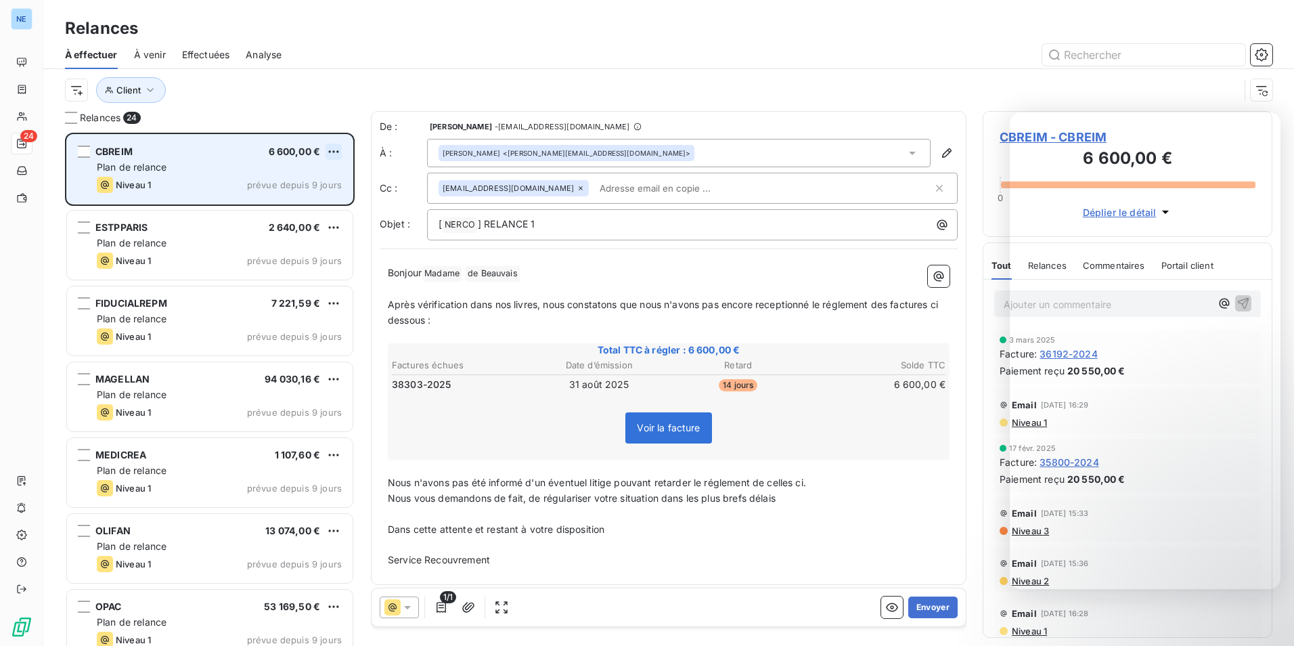
click at [333, 154] on html "NE 24 Relances À effectuer À venir Effectuées Analyse Client Relances 24 CBREIM…" at bounding box center [647, 323] width 1294 height 646
click at [297, 196] on div "Passer cette action" at bounding box center [275, 203] width 121 height 22
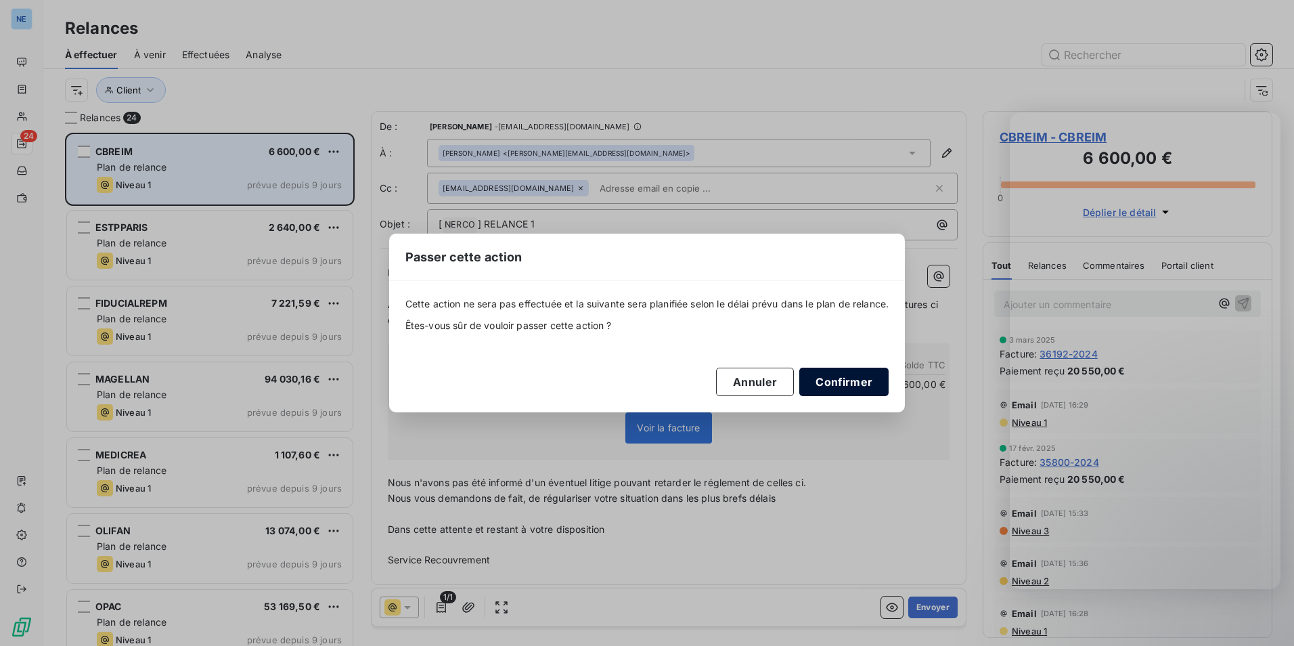
click at [842, 375] on button "Confirmer" at bounding box center [844, 382] width 89 height 28
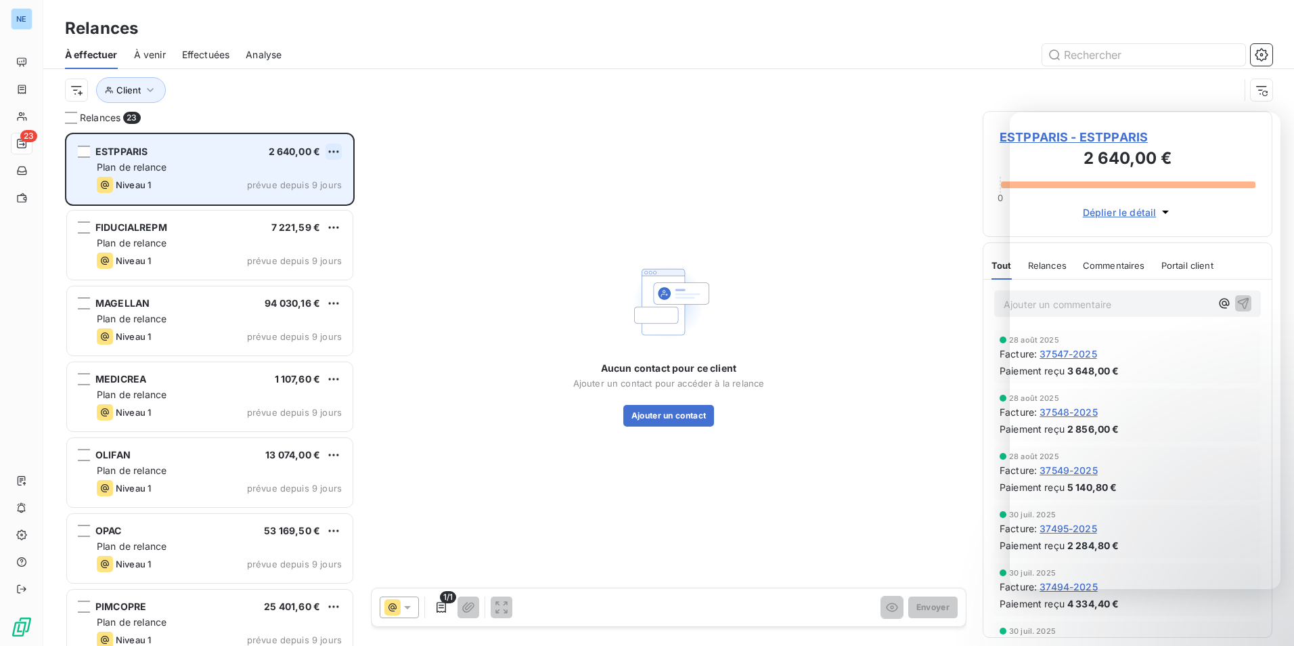
click at [340, 154] on html "NE 23 Relances À effectuer À venir Effectuées Analyse Client Relances 23 ESTPPA…" at bounding box center [647, 323] width 1294 height 646
click at [323, 202] on div "Passer cette action" at bounding box center [275, 203] width 121 height 22
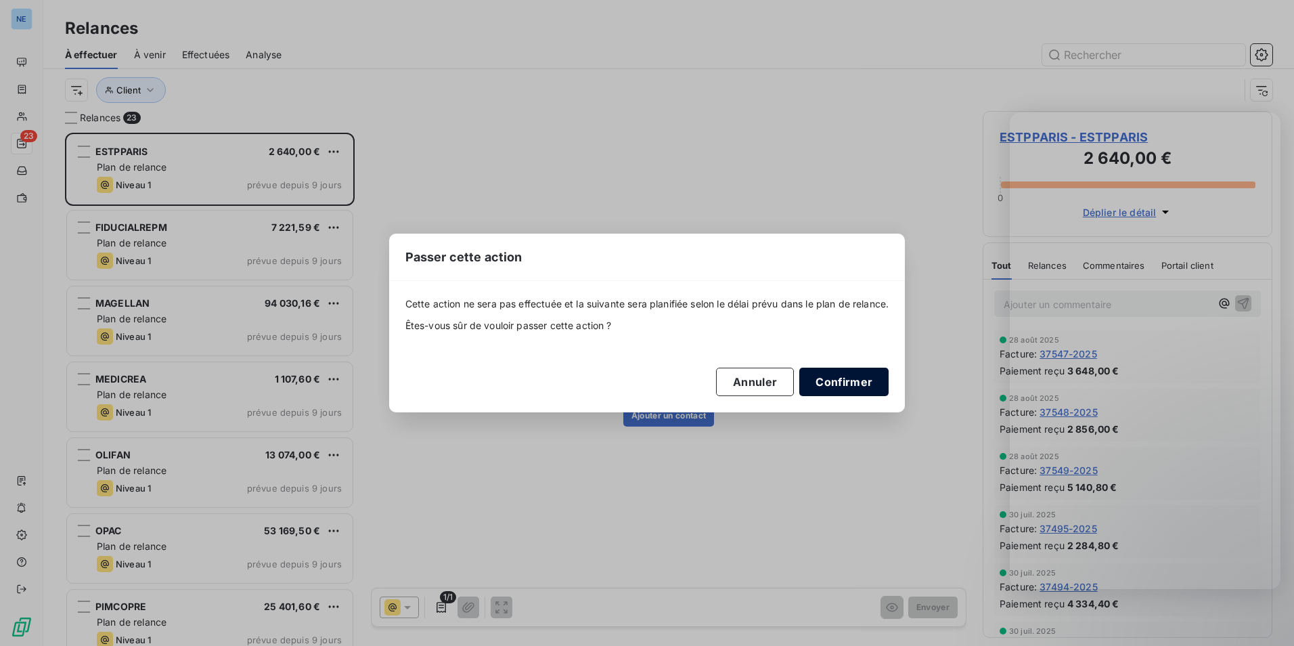
click at [838, 386] on button "Confirmer" at bounding box center [844, 382] width 89 height 28
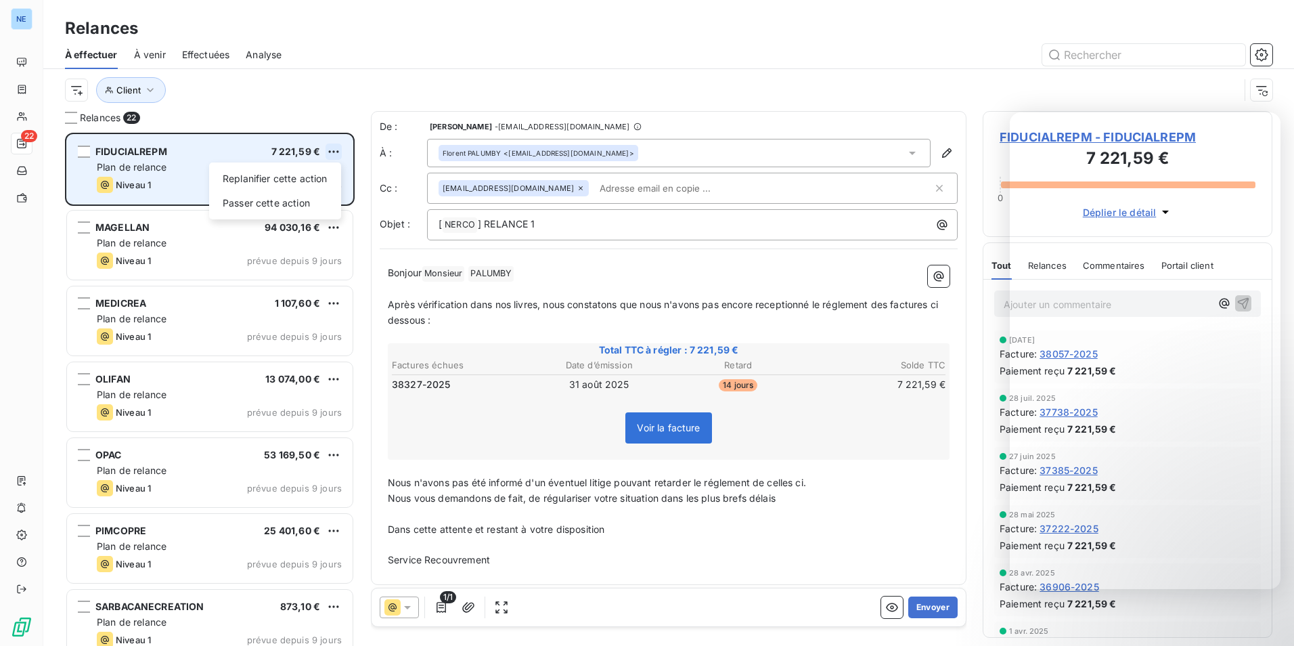
click at [336, 151] on html "NE 22 Relances À effectuer À venir Effectuées Analyse Client Relances 22 FIDUCI…" at bounding box center [647, 323] width 1294 height 646
click at [320, 211] on div "Passer cette action" at bounding box center [275, 203] width 121 height 22
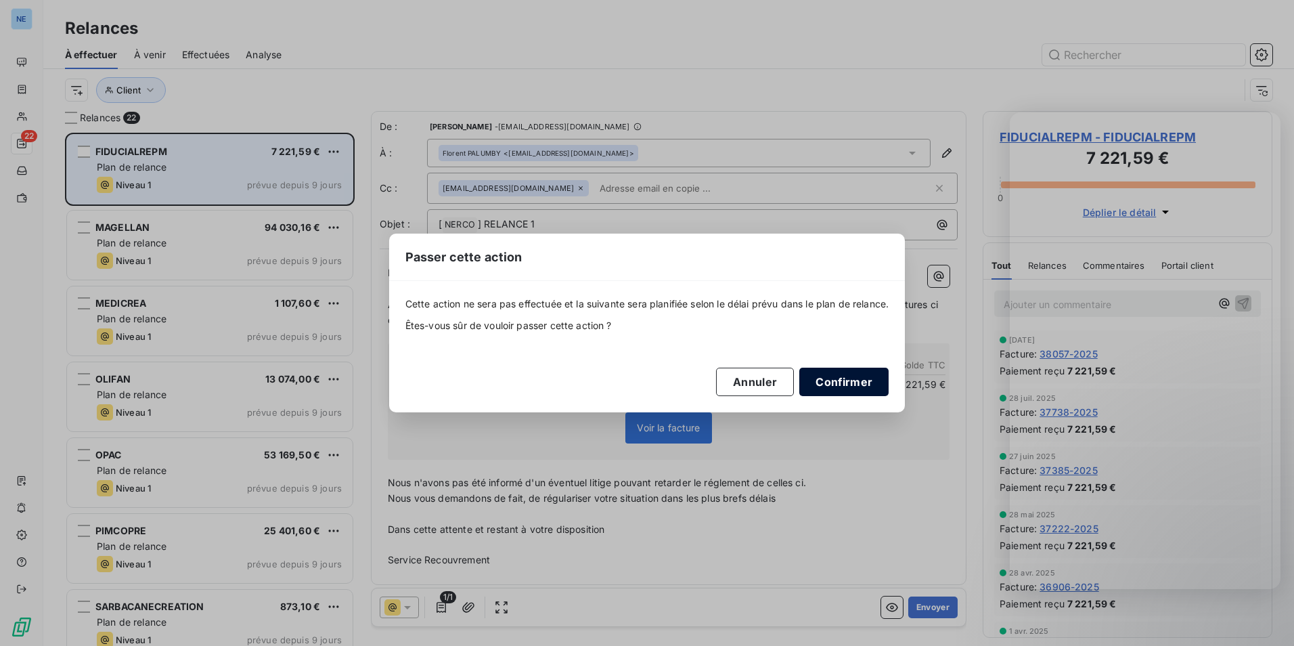
click at [844, 381] on button "Confirmer" at bounding box center [844, 382] width 89 height 28
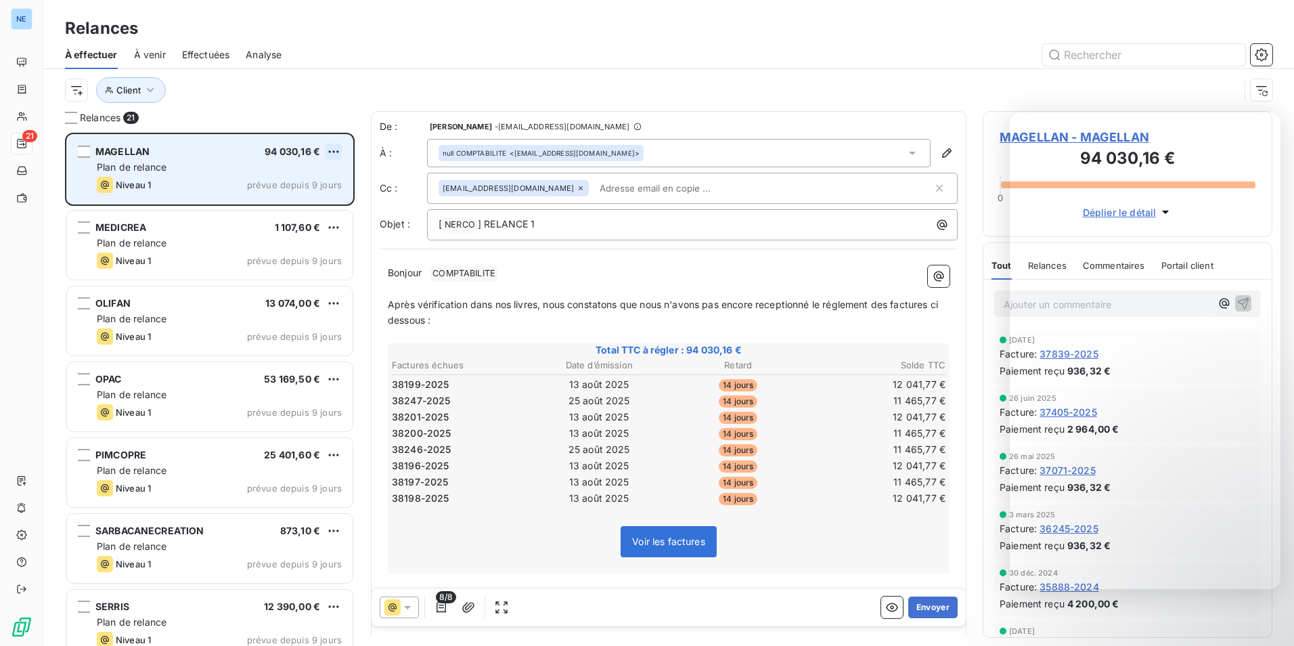
click at [339, 154] on html "NE 21 Relances À effectuer À venir Effectuées Analyse Client Relances 21 MAGELL…" at bounding box center [647, 323] width 1294 height 646
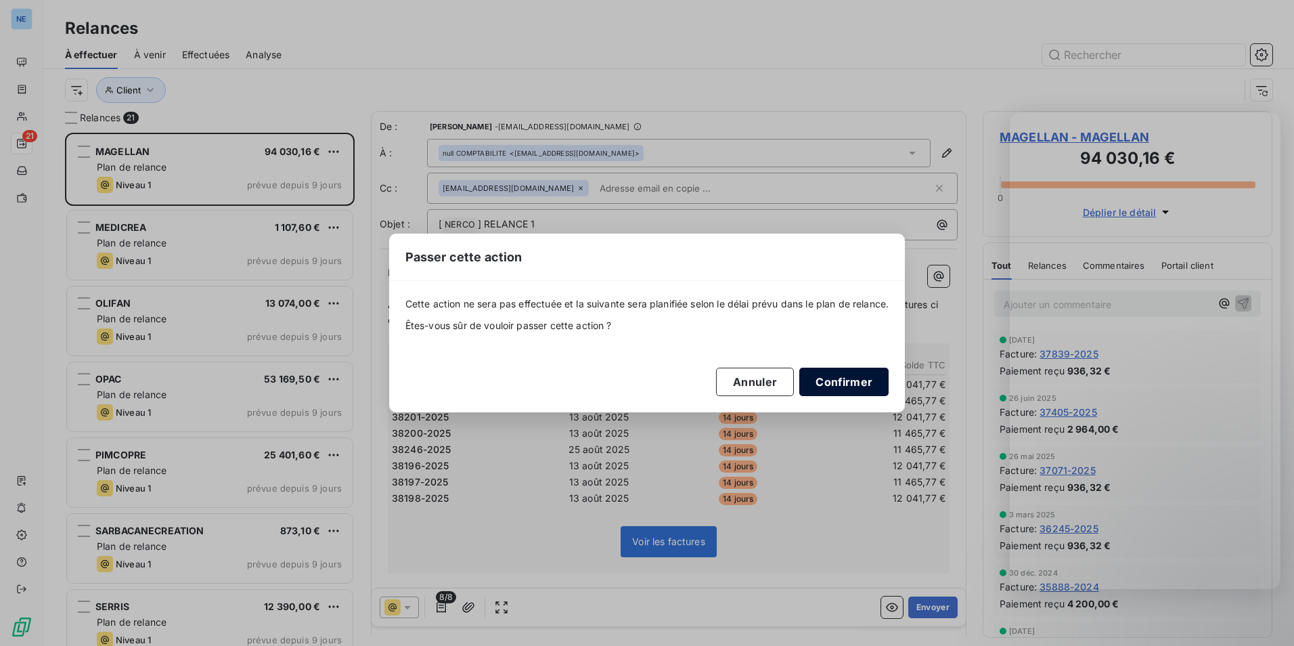
click at [861, 378] on button "Confirmer" at bounding box center [844, 382] width 89 height 28
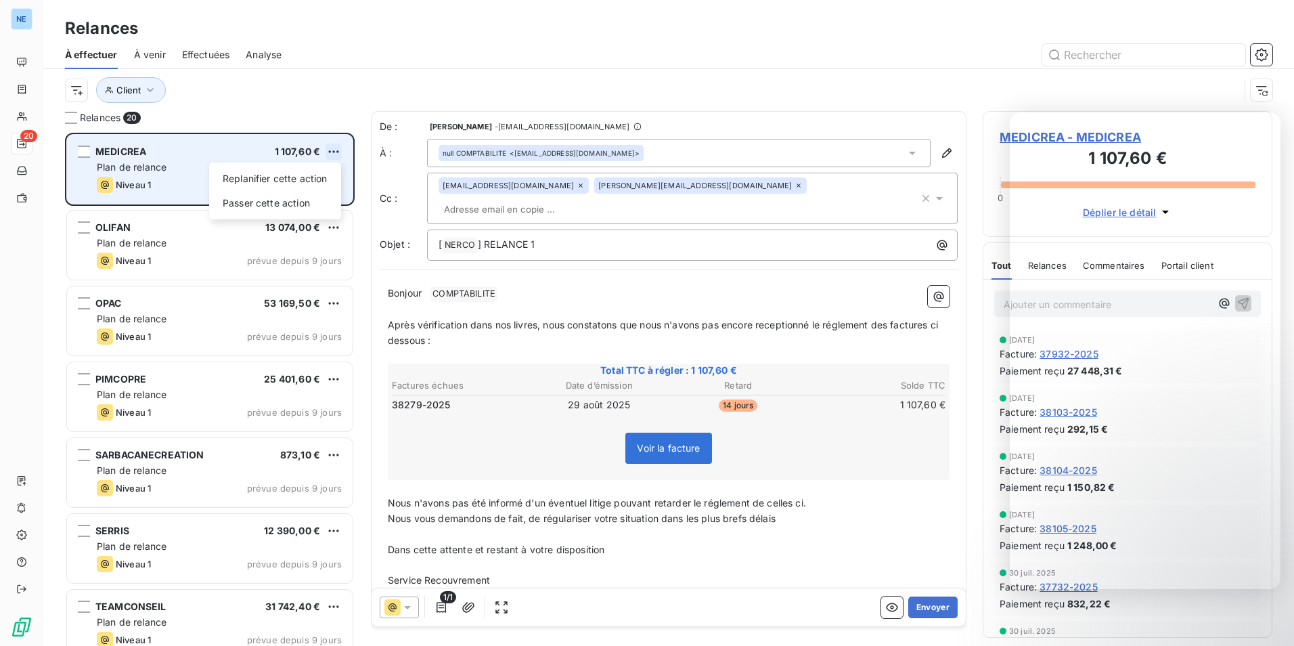
click at [331, 148] on html "NE 20 Relances À effectuer À venir Effectuées Analyse Client Relances 20 MEDICR…" at bounding box center [647, 323] width 1294 height 646
click at [313, 192] on div "Passer cette action" at bounding box center [275, 203] width 121 height 22
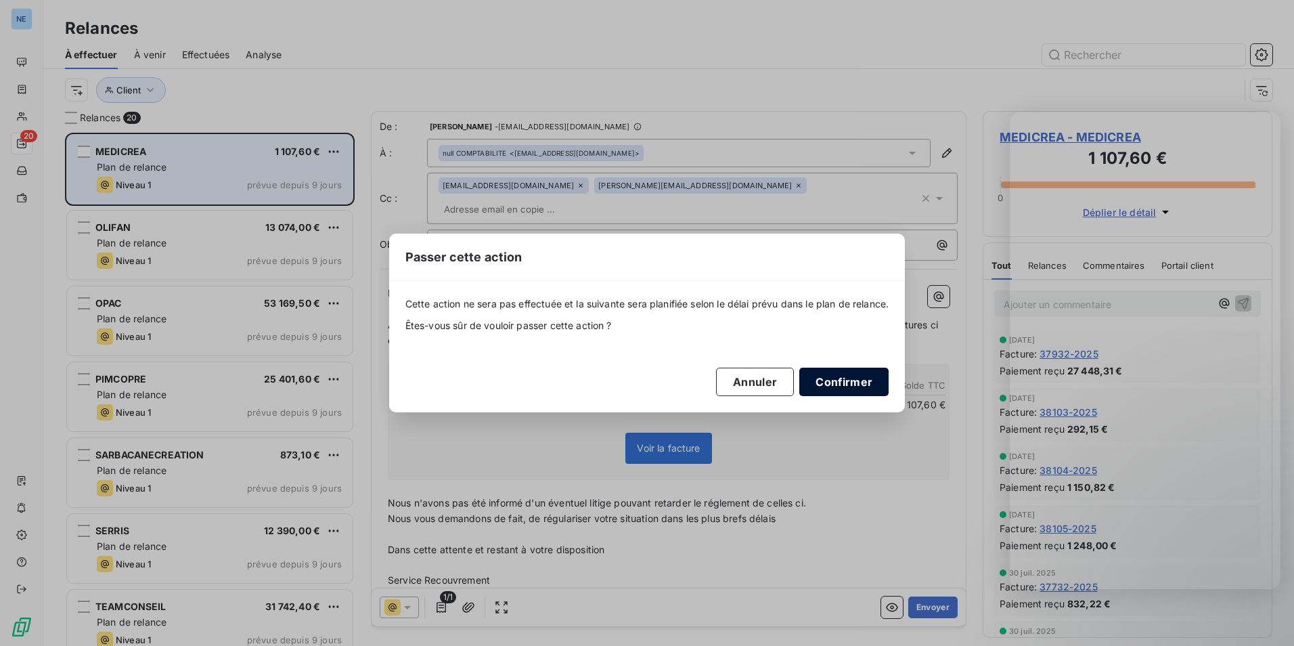
click at [866, 386] on button "Confirmer" at bounding box center [844, 382] width 89 height 28
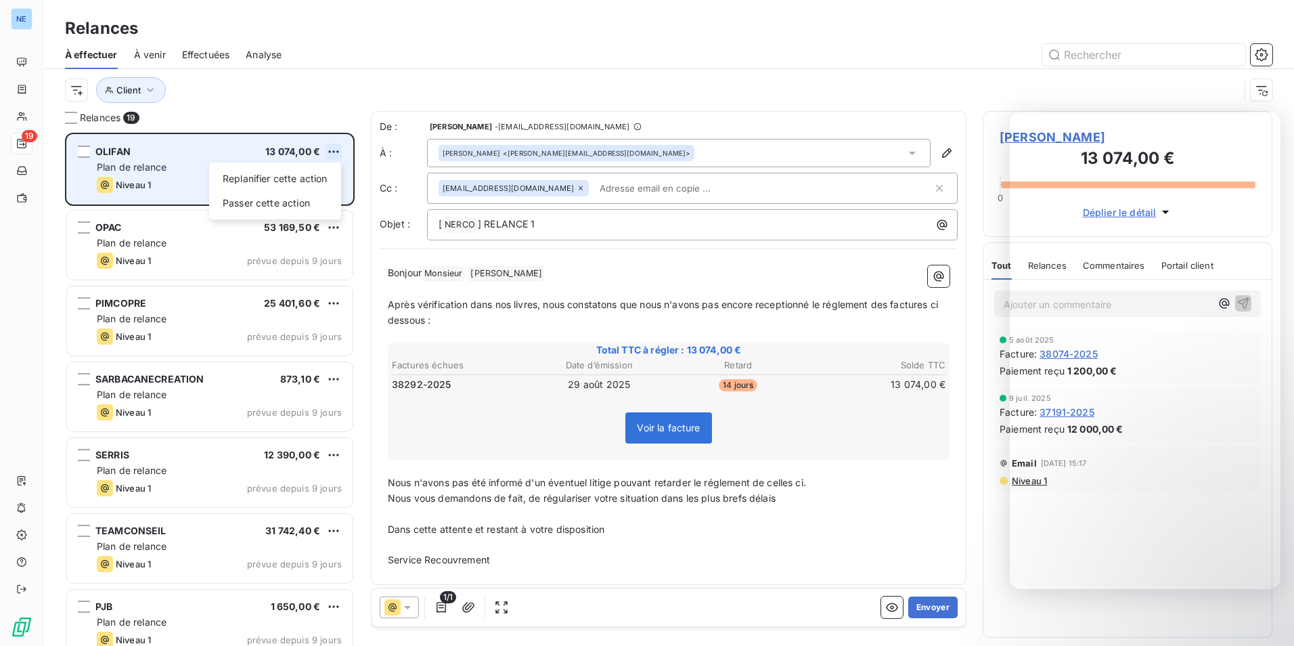
click at [331, 153] on html "NE 19 Relances À effectuer À venir Effectuées Analyse Client Relances 19 OLIFAN…" at bounding box center [647, 323] width 1294 height 646
click at [309, 201] on div "Passer cette action" at bounding box center [275, 203] width 121 height 22
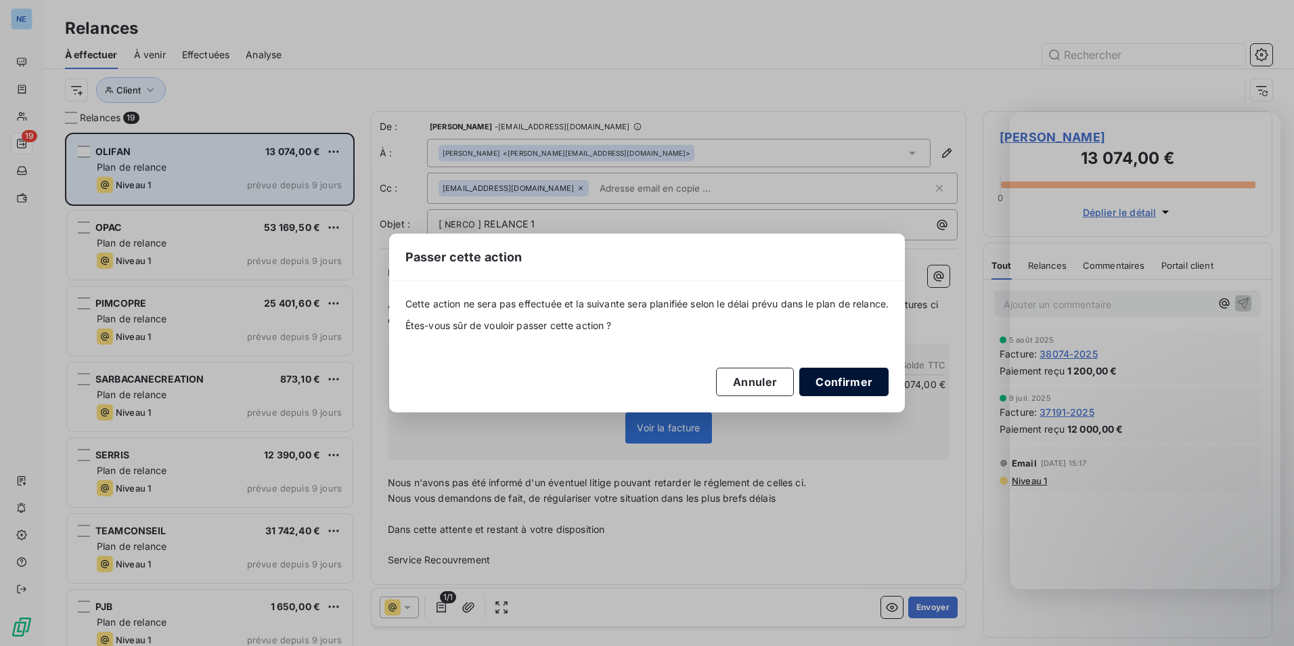
click at [860, 373] on button "Confirmer" at bounding box center [844, 382] width 89 height 28
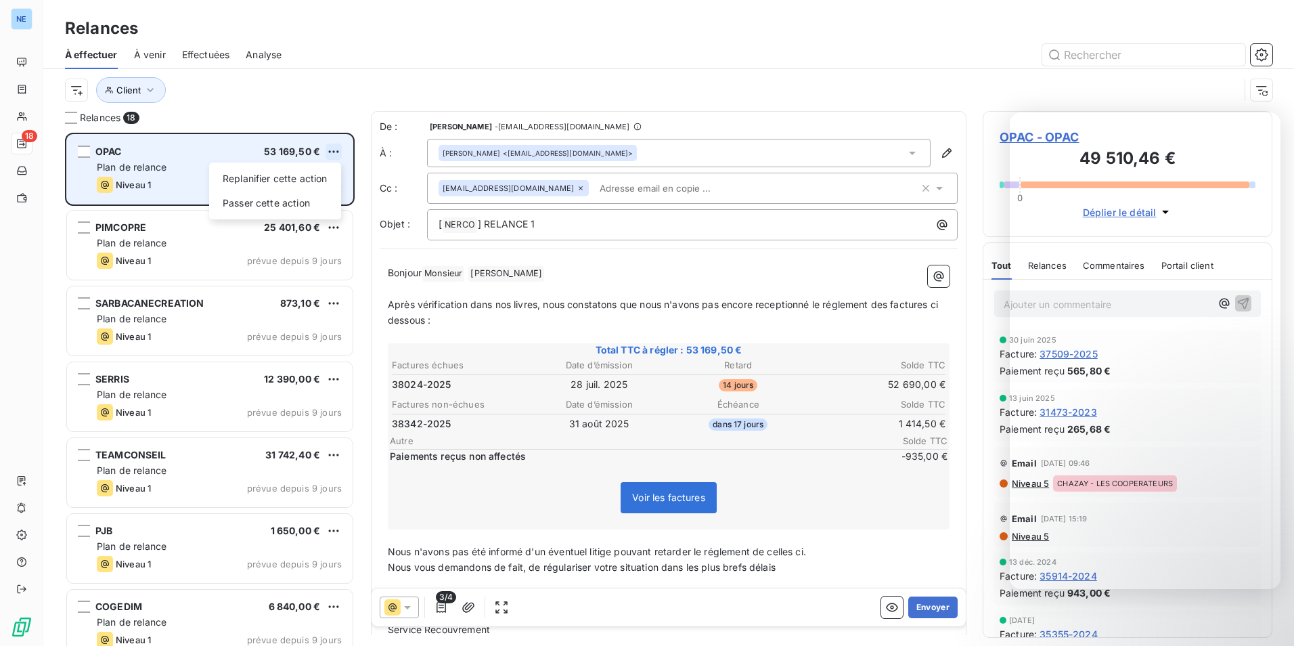
click at [334, 148] on html "NE 18 Relances À effectuer À venir Effectuées Analyse Client Relances 18 OPAC 5…" at bounding box center [647, 323] width 1294 height 646
click at [309, 198] on div "Passer cette action" at bounding box center [275, 203] width 121 height 22
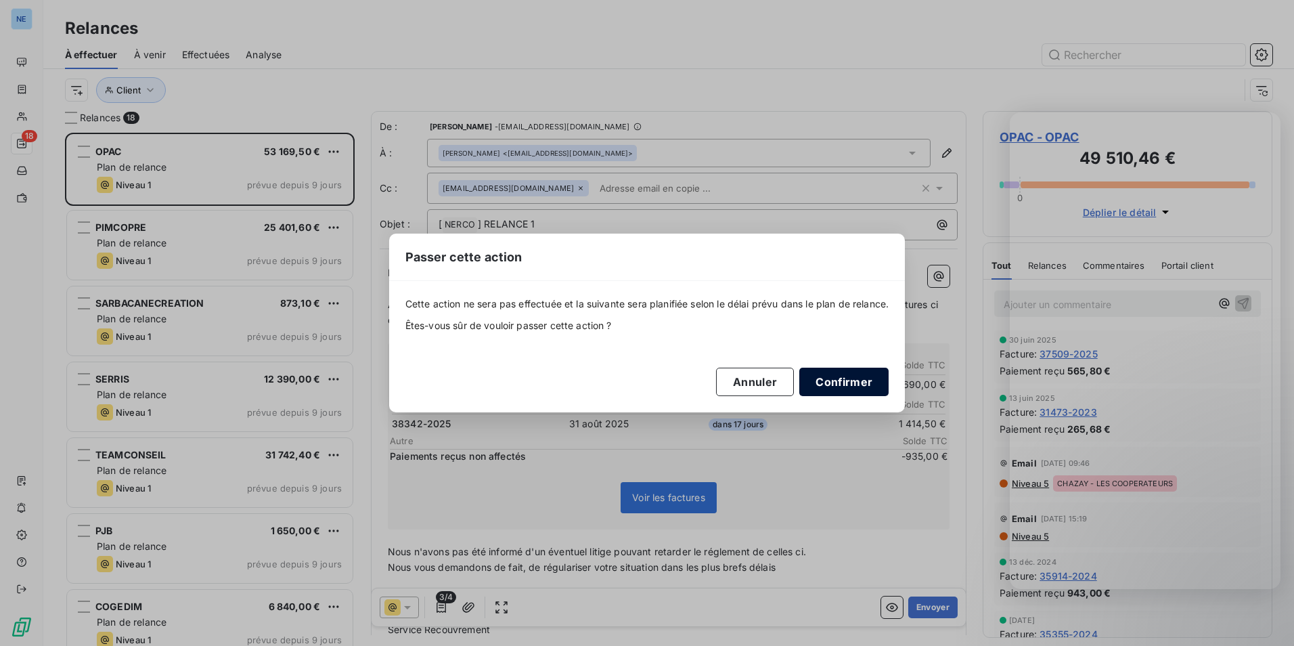
click at [837, 374] on button "Confirmer" at bounding box center [844, 382] width 89 height 28
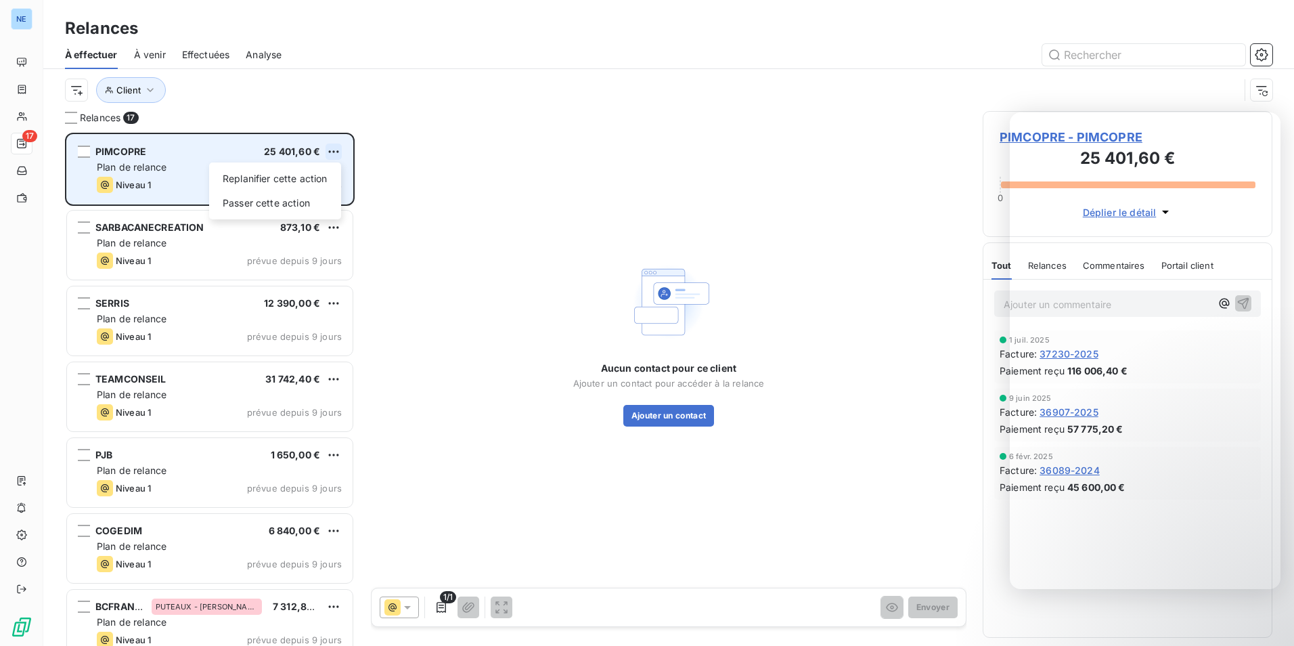
click at [335, 145] on html "NE 17 Relances À effectuer À venir Effectuées Analyse Client Relances 17 PIMCOP…" at bounding box center [647, 323] width 1294 height 646
click at [294, 198] on div "Passer cette action" at bounding box center [275, 203] width 121 height 22
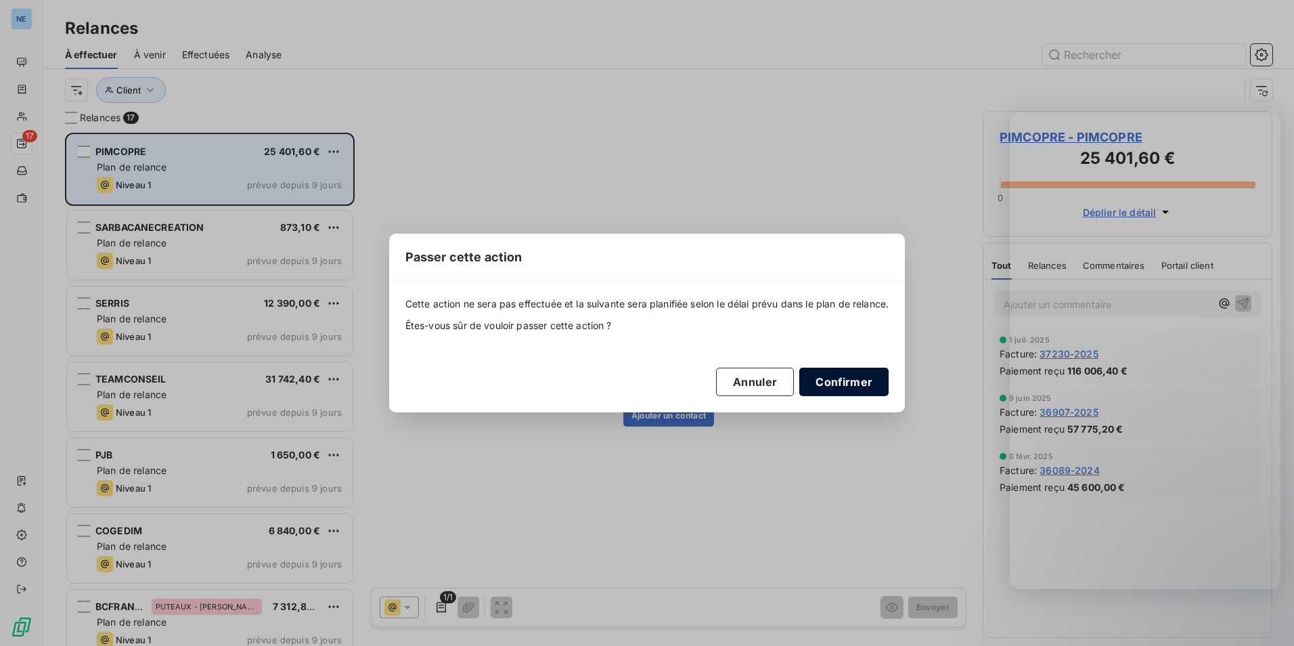
click at [854, 390] on button "Confirmer" at bounding box center [844, 382] width 89 height 28
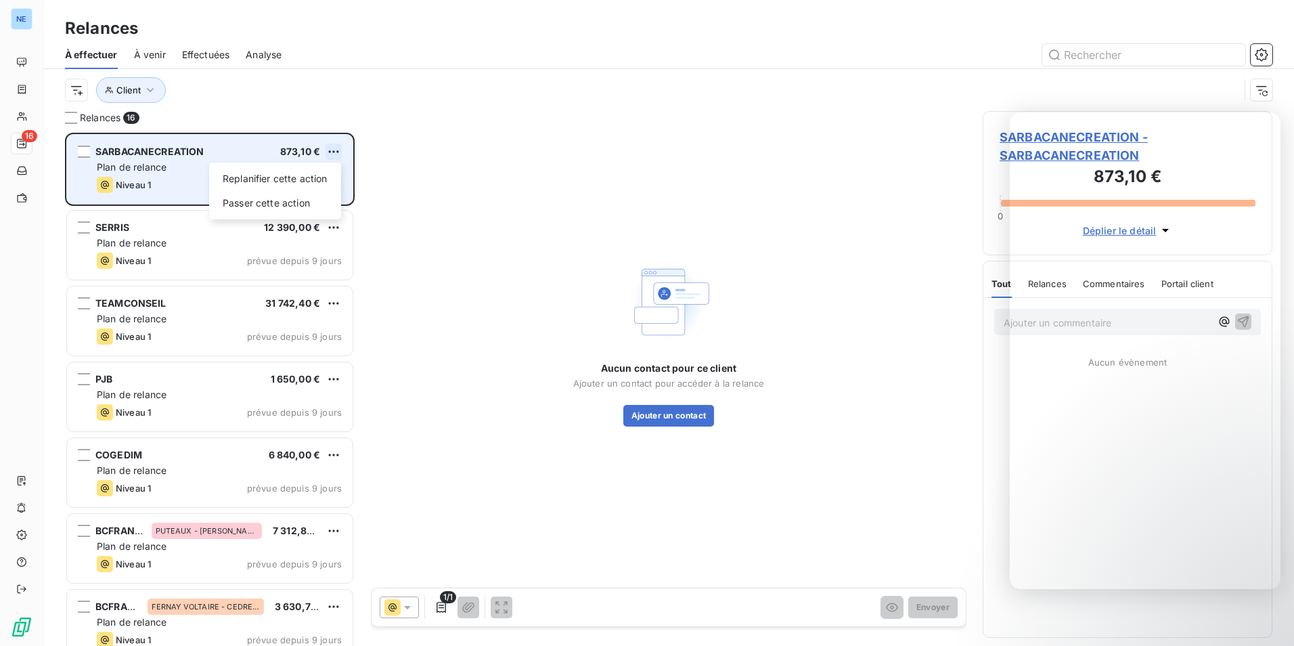
click at [326, 149] on html "NE 16 Relances À effectuer À venir Effectuées Analyse Client Relances 16 SARBAC…" at bounding box center [647, 323] width 1294 height 646
click at [308, 200] on div "Passer cette action" at bounding box center [275, 203] width 121 height 22
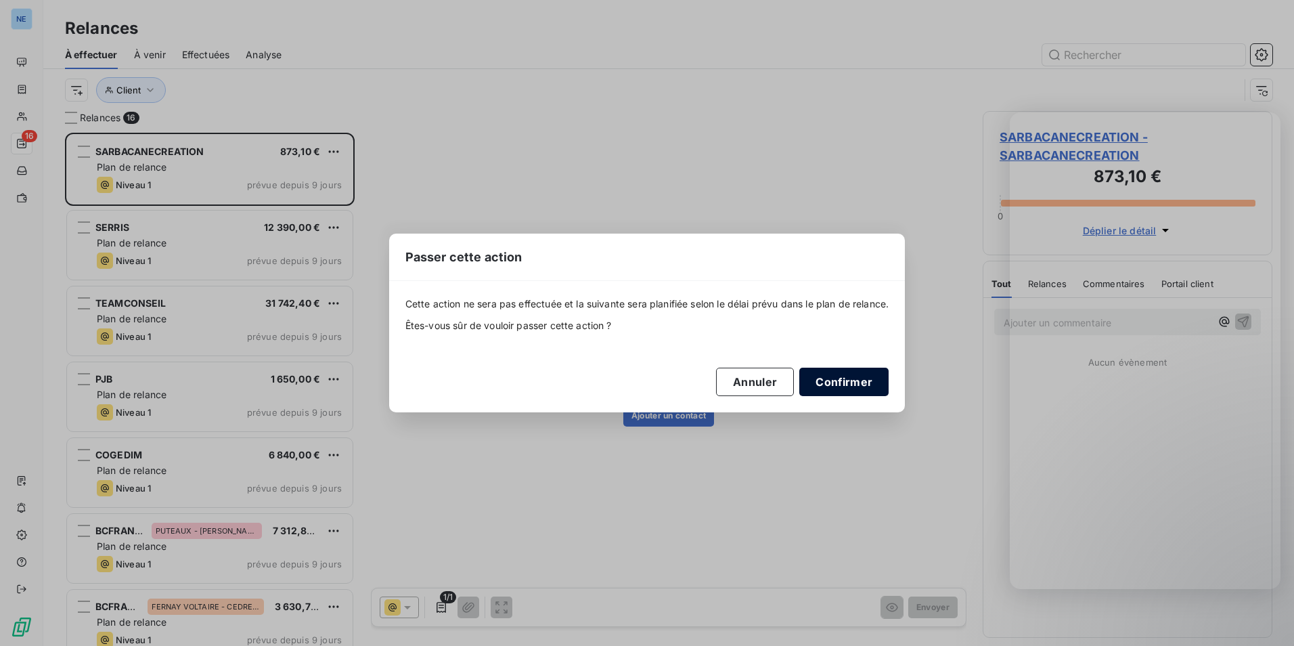
click at [886, 383] on button "Confirmer" at bounding box center [844, 382] width 89 height 28
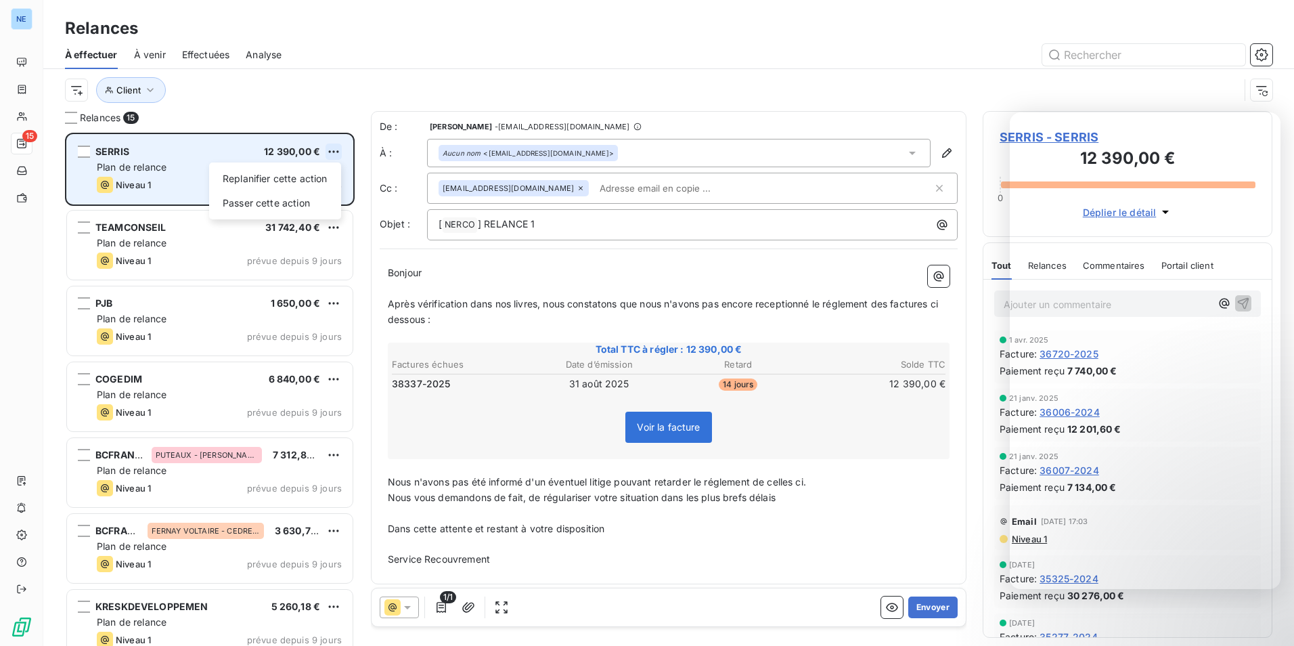
click at [335, 149] on html "NE 15 Relances À effectuer À venir Effectuées Analyse Client Relances 15 SERRIS…" at bounding box center [647, 323] width 1294 height 646
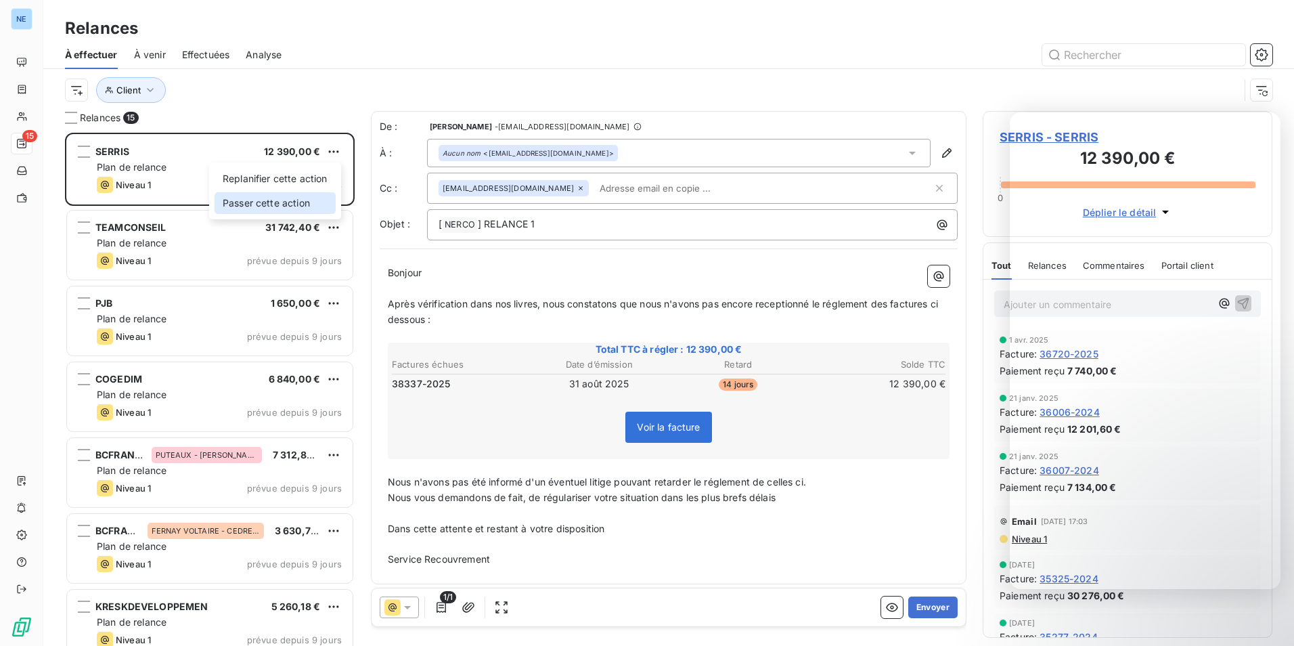
click at [313, 205] on div "Passer cette action" at bounding box center [275, 203] width 121 height 22
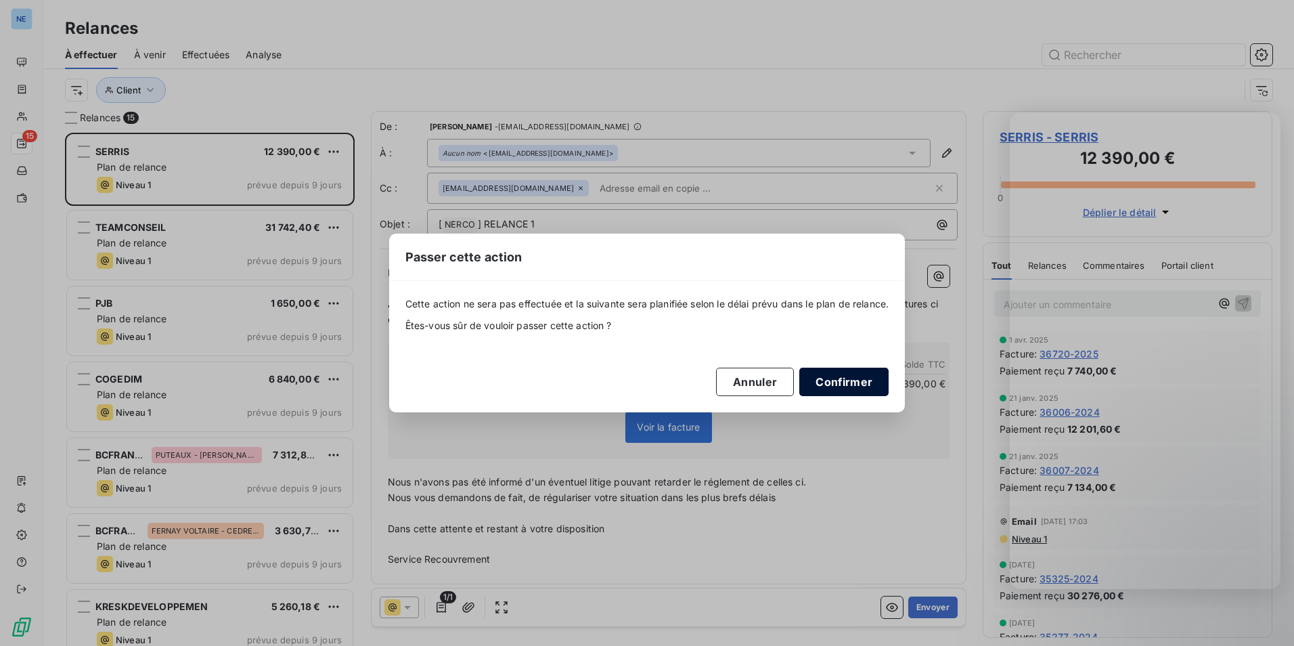
click at [870, 379] on button "Confirmer" at bounding box center [844, 382] width 89 height 28
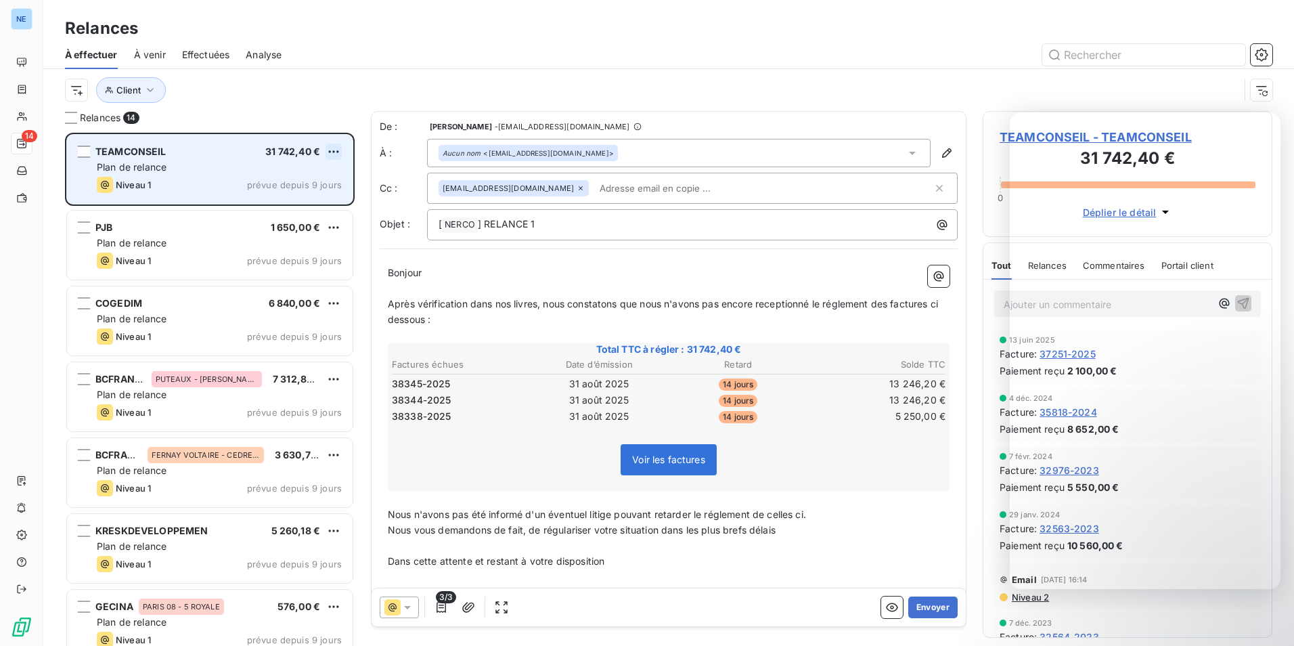
click at [339, 150] on html "NE 14 Relances À effectuer À venir Effectuées Analyse Client Relances 14 TEAMCO…" at bounding box center [647, 323] width 1294 height 646
click at [324, 204] on div "Passer cette action" at bounding box center [275, 203] width 121 height 22
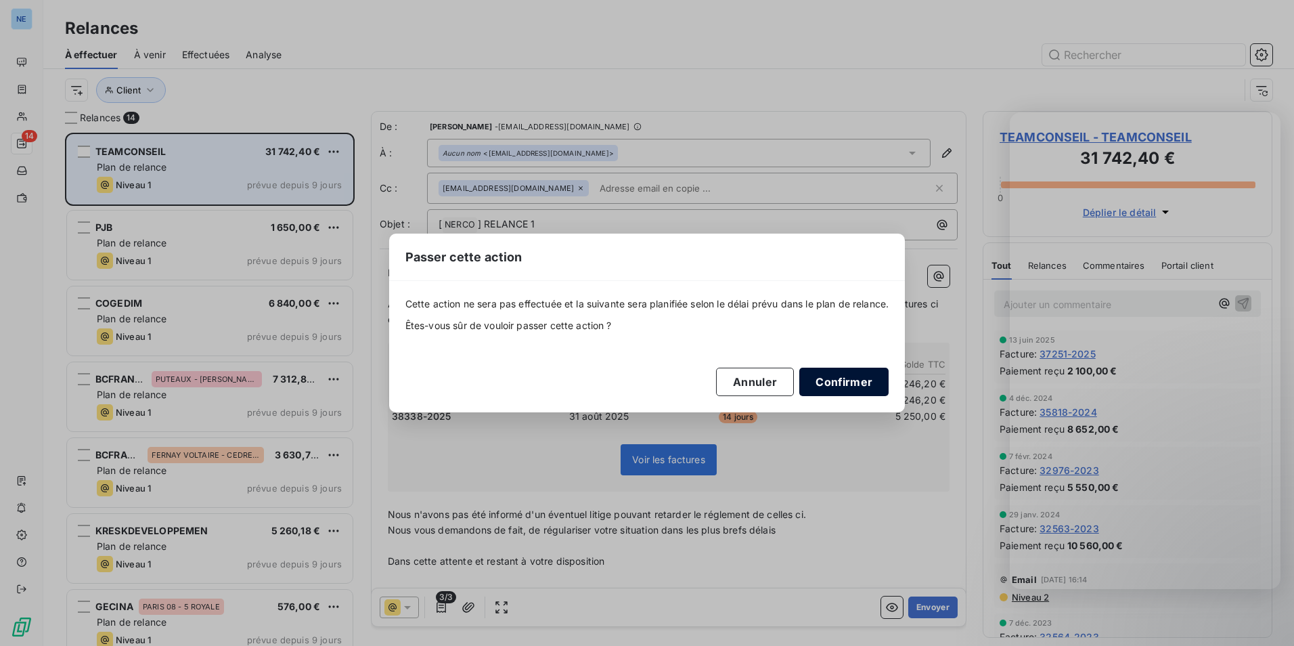
drag, startPoint x: 858, startPoint y: 381, endPoint x: 806, endPoint y: 371, distance: 53.8
click at [861, 382] on button "Confirmer" at bounding box center [844, 382] width 89 height 28
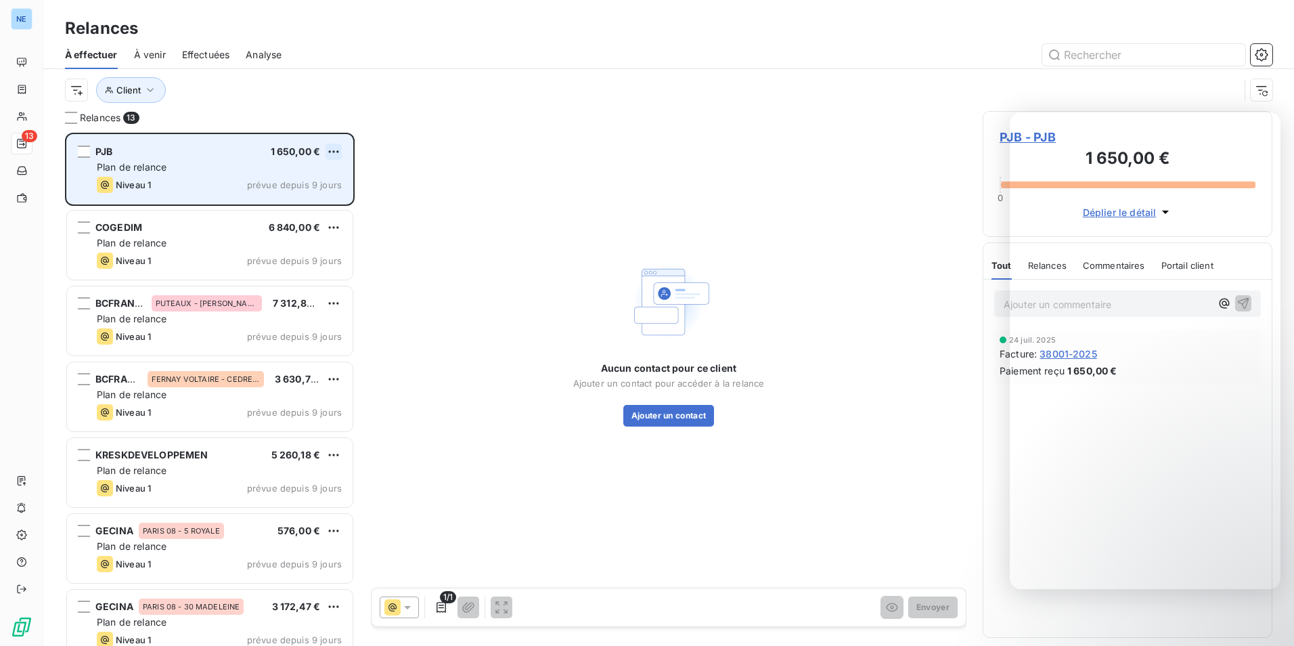
click at [343, 159] on html "NE 13 Relances À effectuer À venir Effectuées Analyse Client Relances 13 PJB 1 …" at bounding box center [647, 323] width 1294 height 646
click at [318, 195] on div "Passer cette action" at bounding box center [275, 203] width 121 height 22
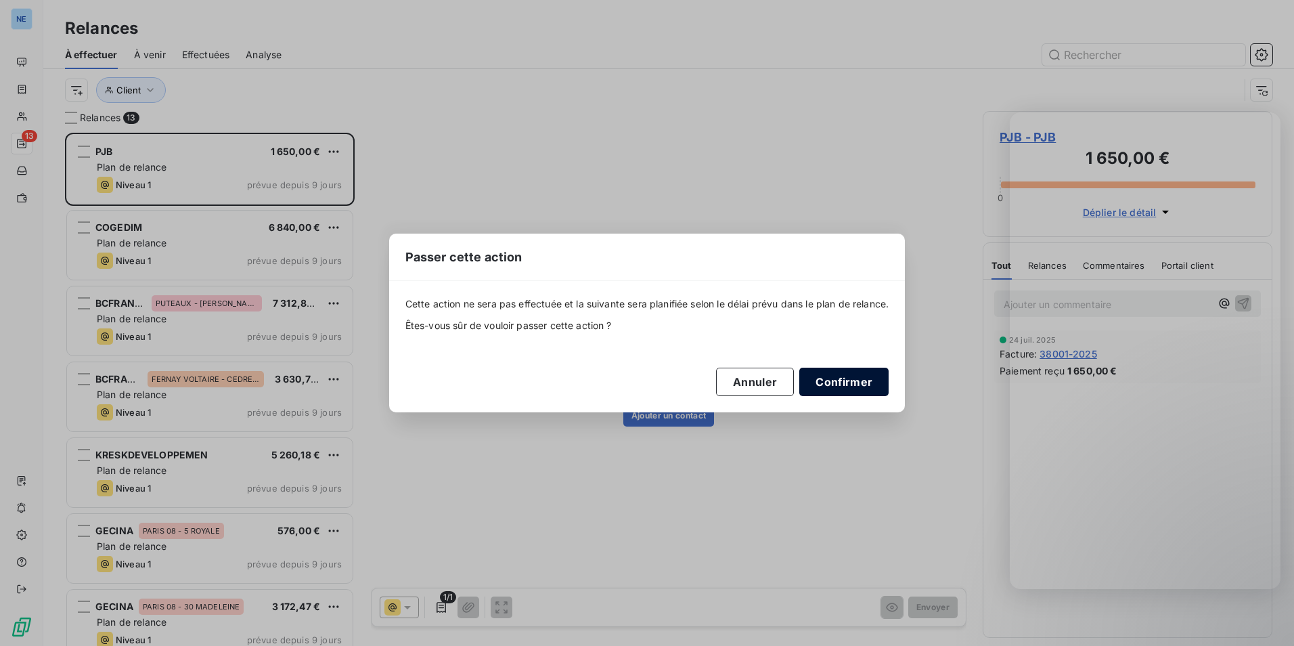
drag, startPoint x: 858, startPoint y: 378, endPoint x: 846, endPoint y: 370, distance: 14.1
click at [860, 378] on button "Confirmer" at bounding box center [844, 382] width 89 height 28
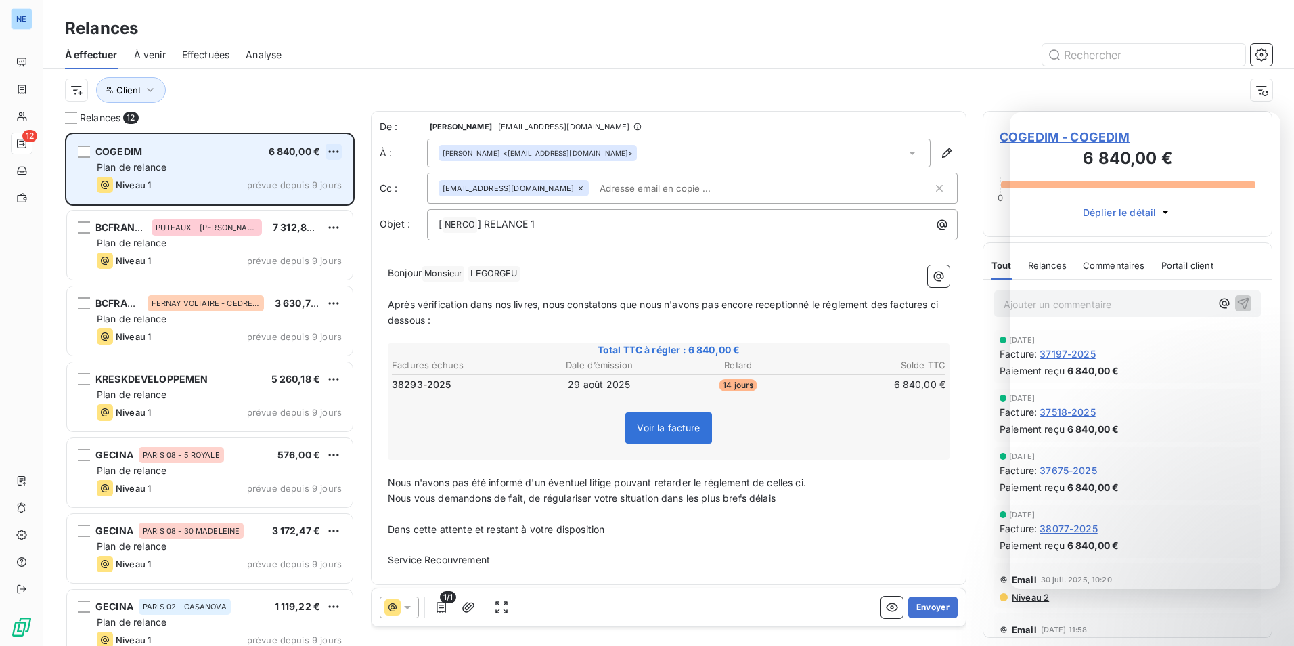
click at [339, 155] on html "NE 12 Relances À effectuer À venir Effectuées Analyse Client Relances 12 COGEDI…" at bounding box center [647, 323] width 1294 height 646
click at [300, 199] on div "Passer cette action" at bounding box center [275, 203] width 121 height 22
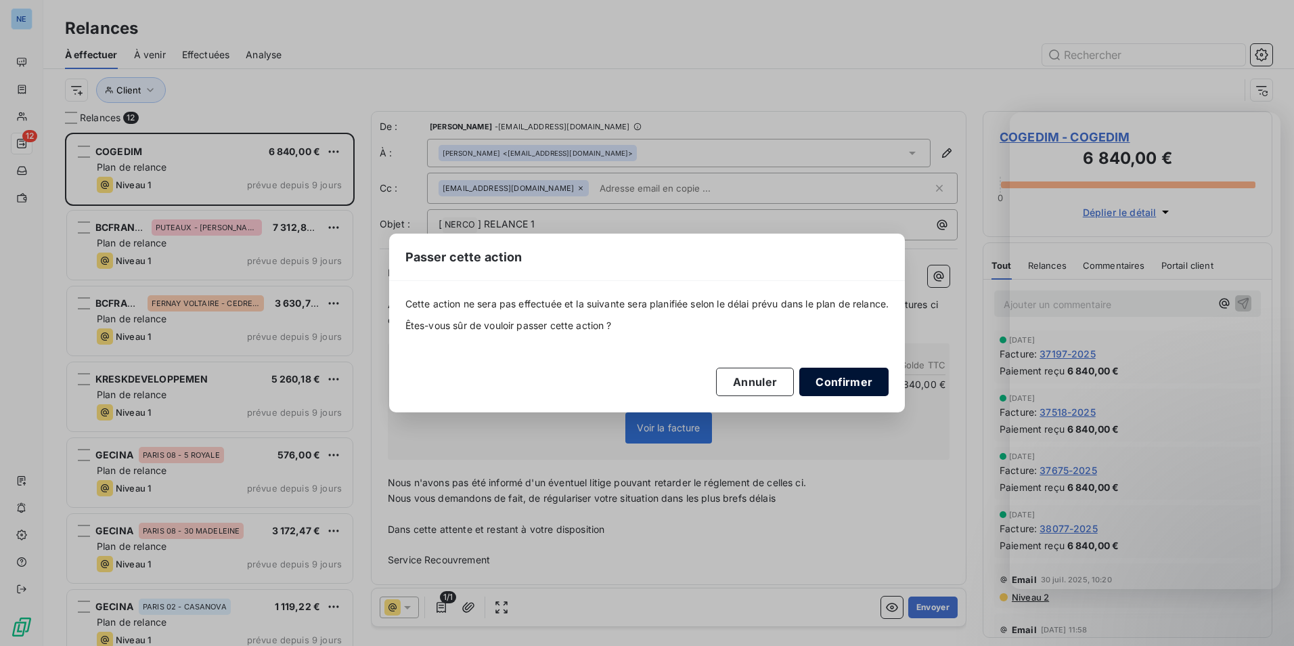
click at [842, 390] on button "Confirmer" at bounding box center [844, 382] width 89 height 28
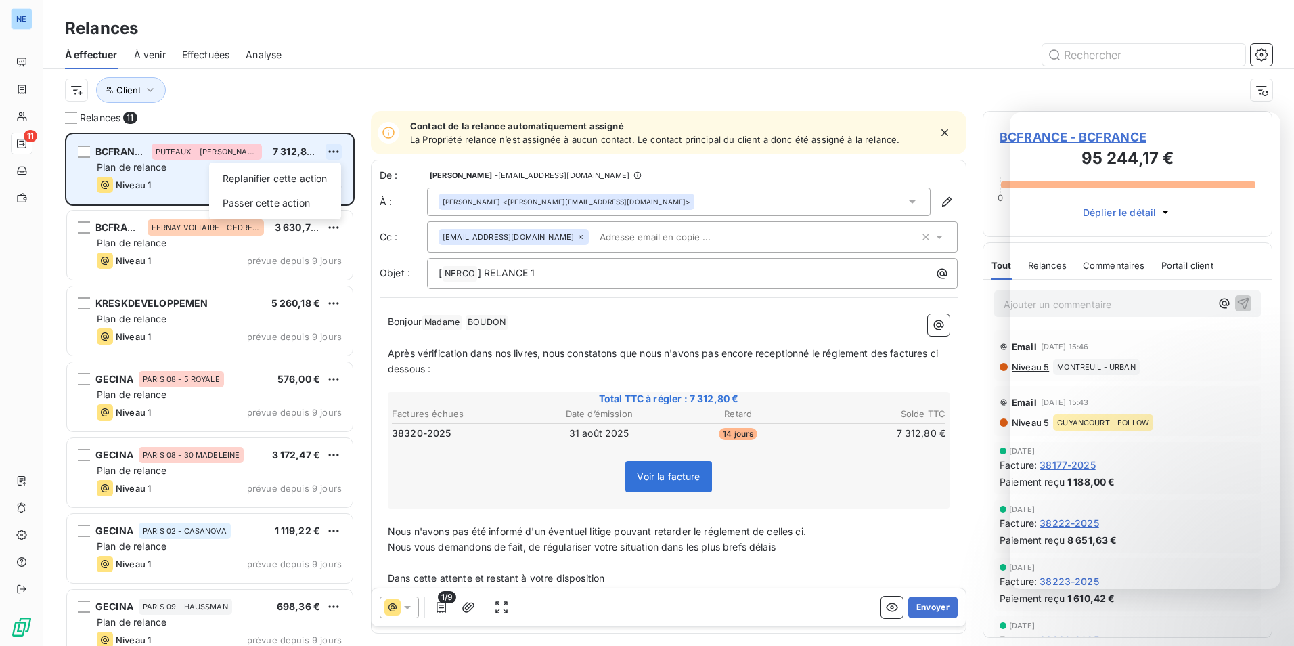
click at [337, 157] on html "NE 11 Relances À effectuer À venir Effectuées Analyse Client Relances 11 BCFRAN…" at bounding box center [647, 323] width 1294 height 646
click at [313, 209] on div "Passer cette action" at bounding box center [275, 203] width 121 height 22
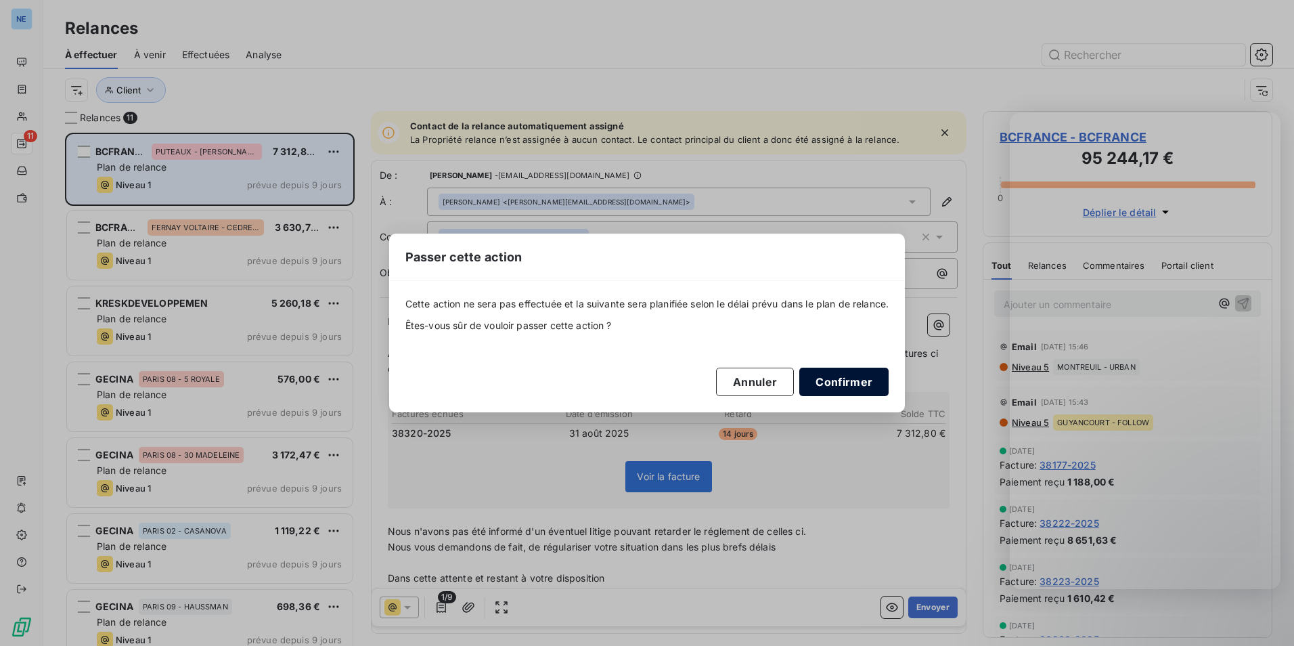
drag, startPoint x: 853, startPoint y: 381, endPoint x: 806, endPoint y: 375, distance: 47.1
click at [854, 381] on button "Confirmer" at bounding box center [844, 382] width 89 height 28
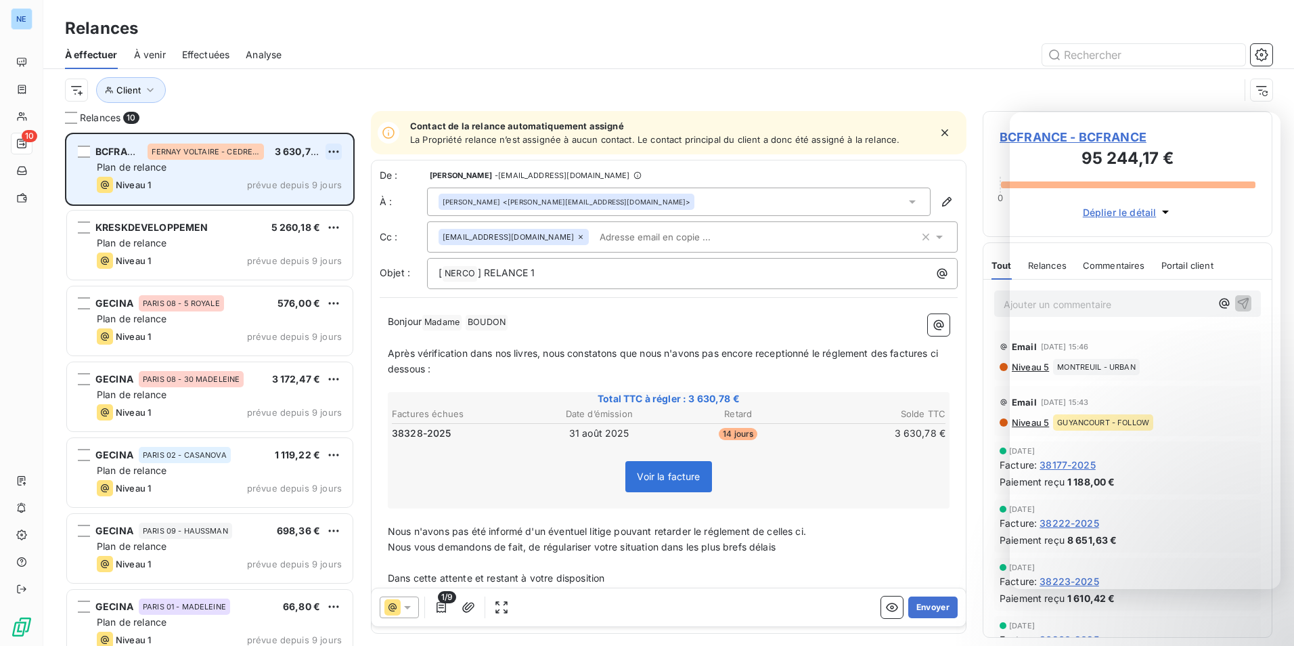
click at [339, 156] on html "NE 10 Relances À effectuer À venir Effectuées Analyse Client Relances 10 BCFRAN…" at bounding box center [647, 323] width 1294 height 646
click at [319, 206] on div "Passer cette action" at bounding box center [275, 203] width 121 height 22
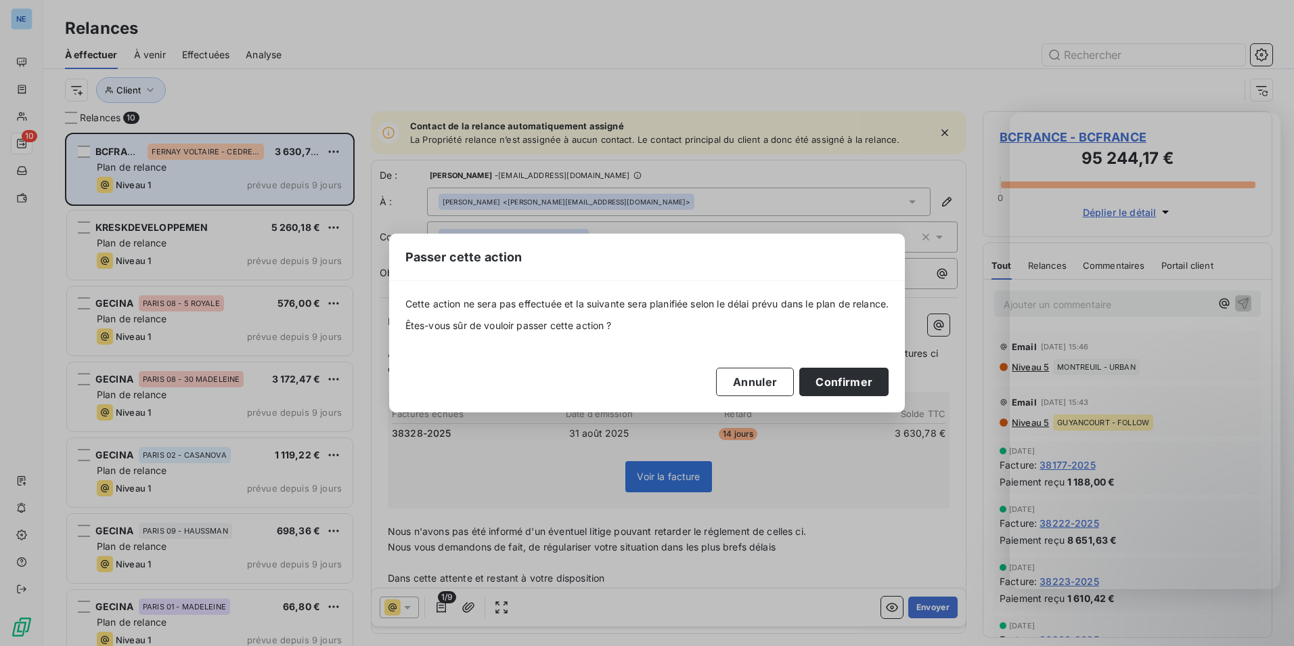
click at [831, 365] on div "Cette action ne sera pas effectuée et la suivante sera planifiée selon le délai…" at bounding box center [648, 346] width 484 height 99
click at [836, 376] on button "Confirmer" at bounding box center [844, 382] width 89 height 28
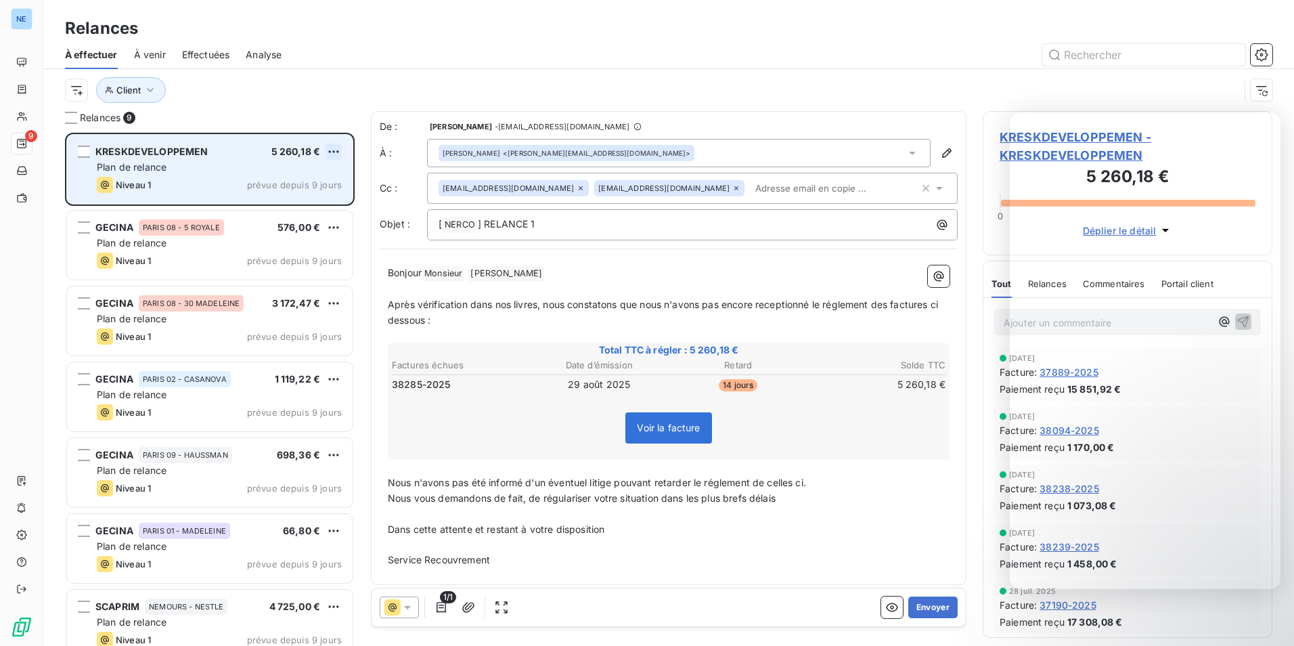
click at [340, 148] on html "NE 9 Relances À effectuer À venir Effectuées Analyse Client Relances 9 KRESKDEV…" at bounding box center [647, 323] width 1294 height 646
click at [315, 203] on div "Passer cette action" at bounding box center [275, 203] width 121 height 22
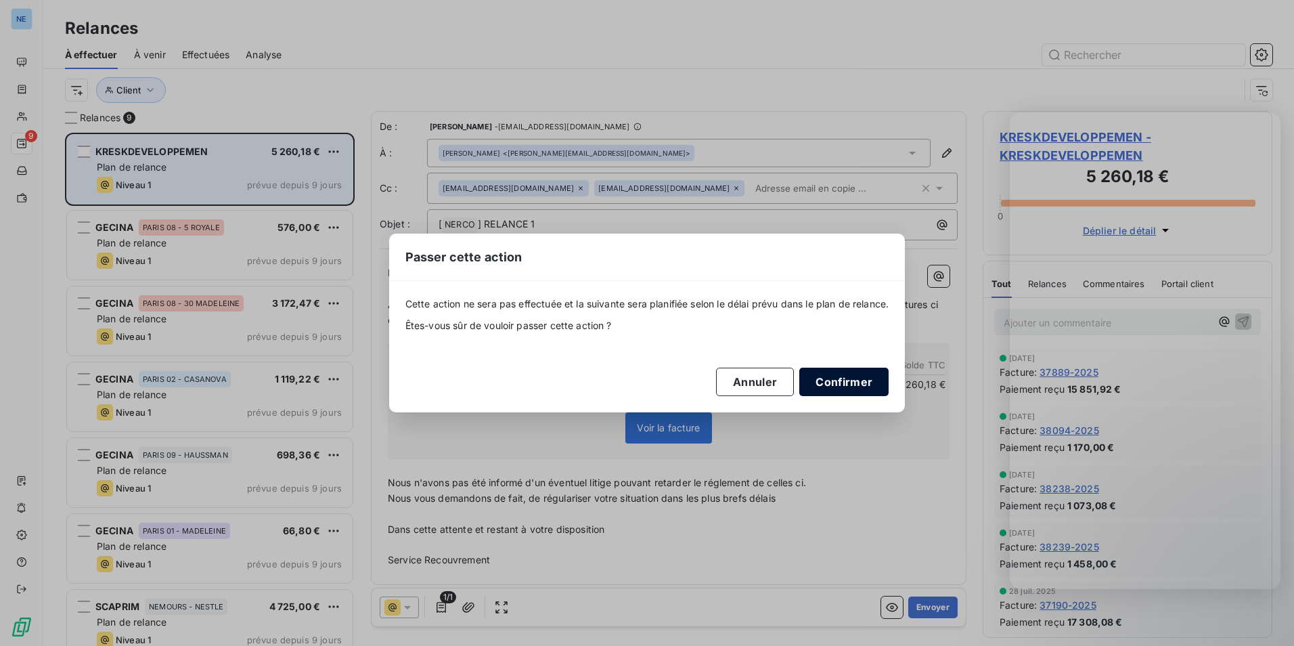
click at [853, 377] on button "Confirmer" at bounding box center [844, 382] width 89 height 28
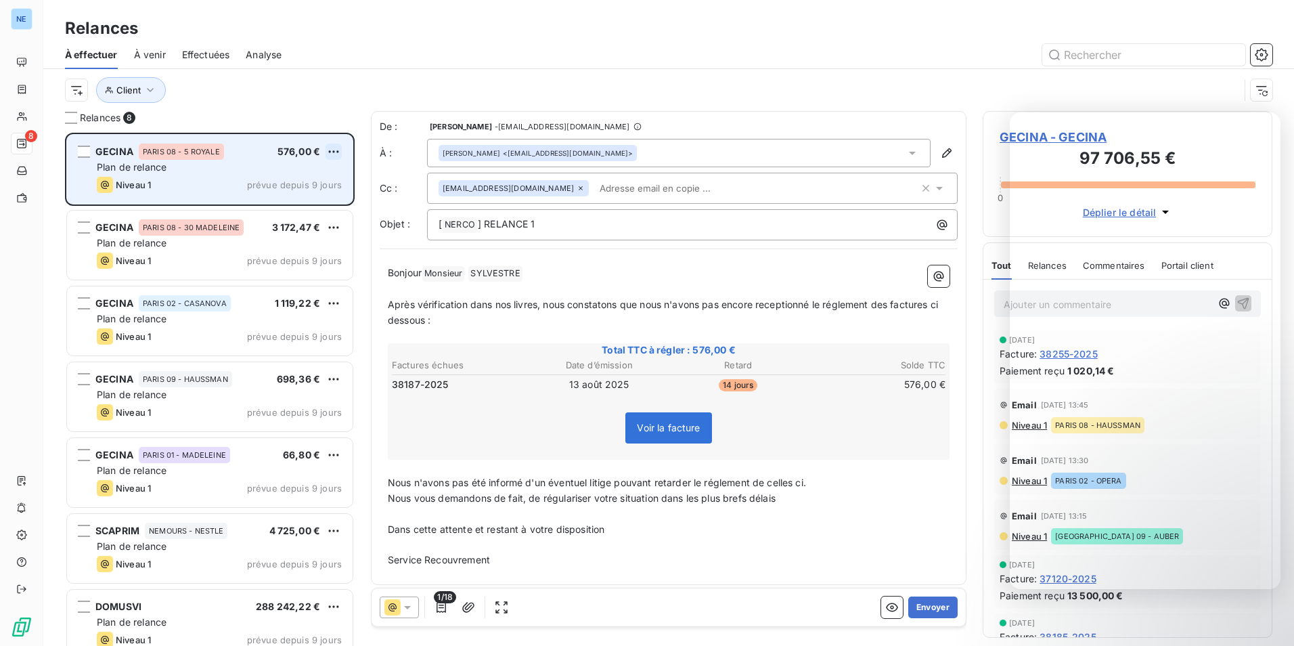
click at [337, 152] on html "NE 8 Relances À effectuer À venir Effectuées Analyse Client Relances 8 GECINA P…" at bounding box center [647, 323] width 1294 height 646
click at [324, 204] on div "Passer cette action" at bounding box center [275, 203] width 121 height 22
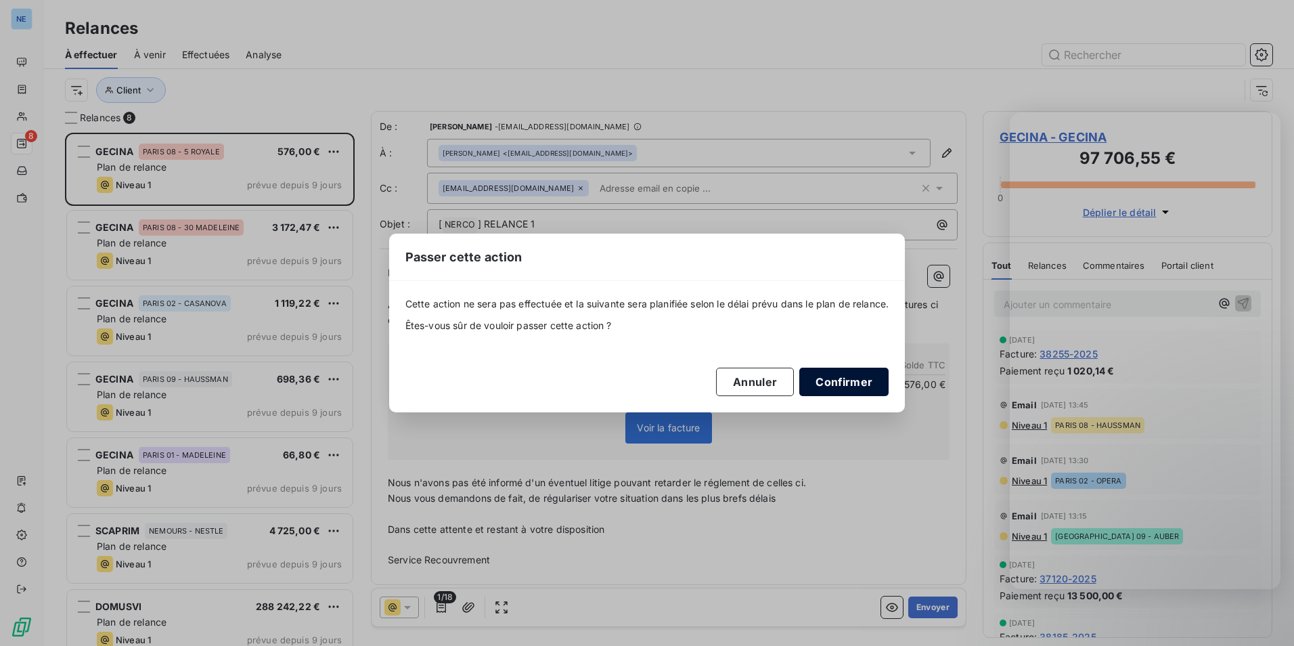
drag, startPoint x: 844, startPoint y: 376, endPoint x: 814, endPoint y: 368, distance: 30.0
click at [847, 378] on button "Confirmer" at bounding box center [844, 382] width 89 height 28
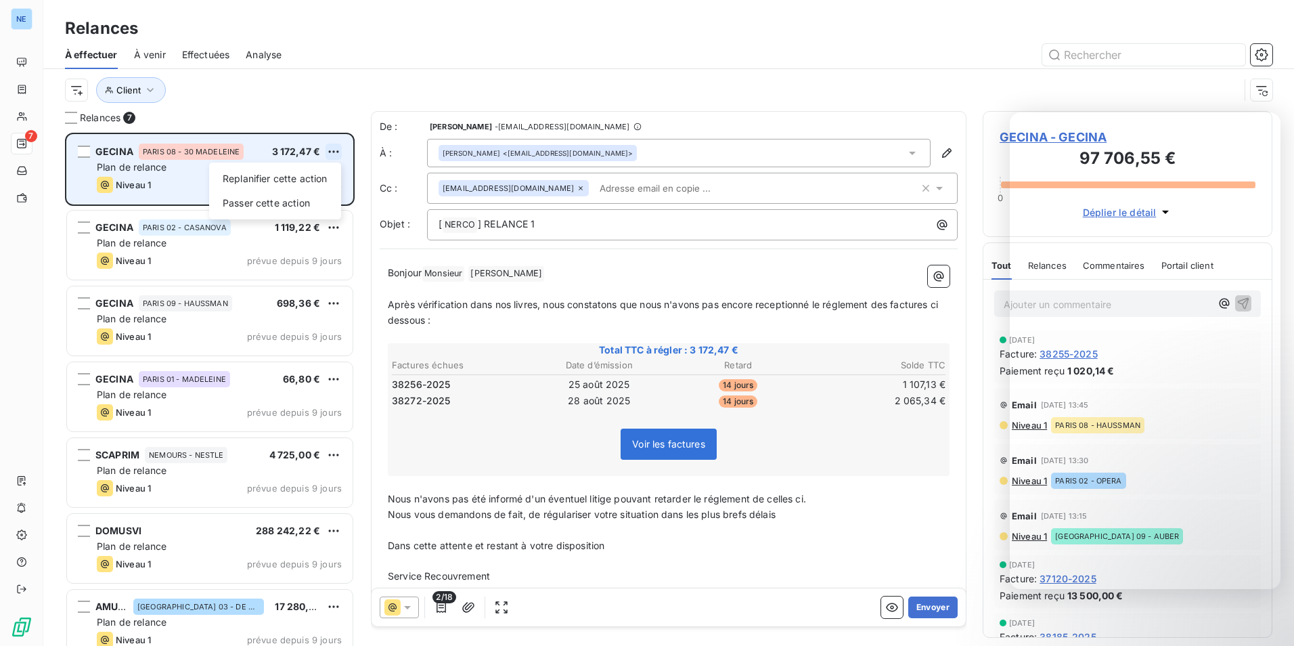
click at [341, 156] on html "NE 7 Relances À effectuer À venir Effectuées Analyse Client Relances 7 GECINA P…" at bounding box center [647, 323] width 1294 height 646
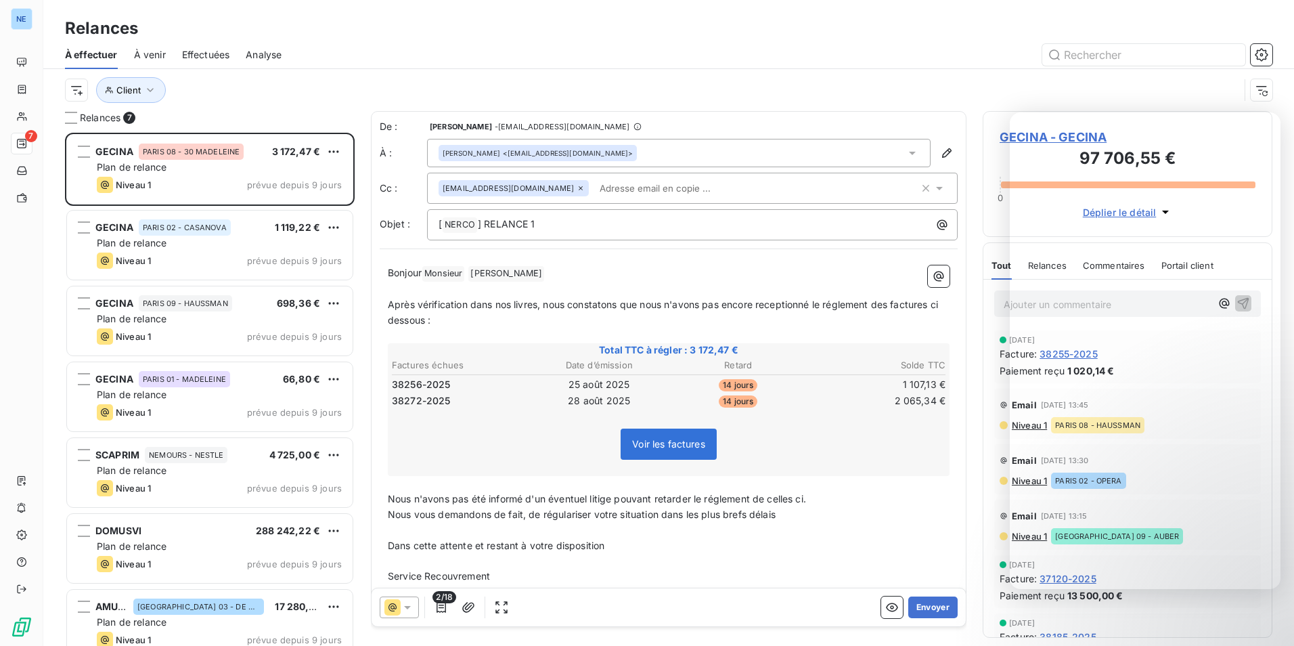
click at [343, 196] on html "NE 7 Relances À effectuer À venir Effectuées Analyse Client Relances 7 GECINA P…" at bounding box center [647, 323] width 1294 height 646
click at [332, 146] on html "NE 7 Relances À effectuer À venir Effectuées Analyse Client Relances 7 GECINA P…" at bounding box center [647, 323] width 1294 height 646
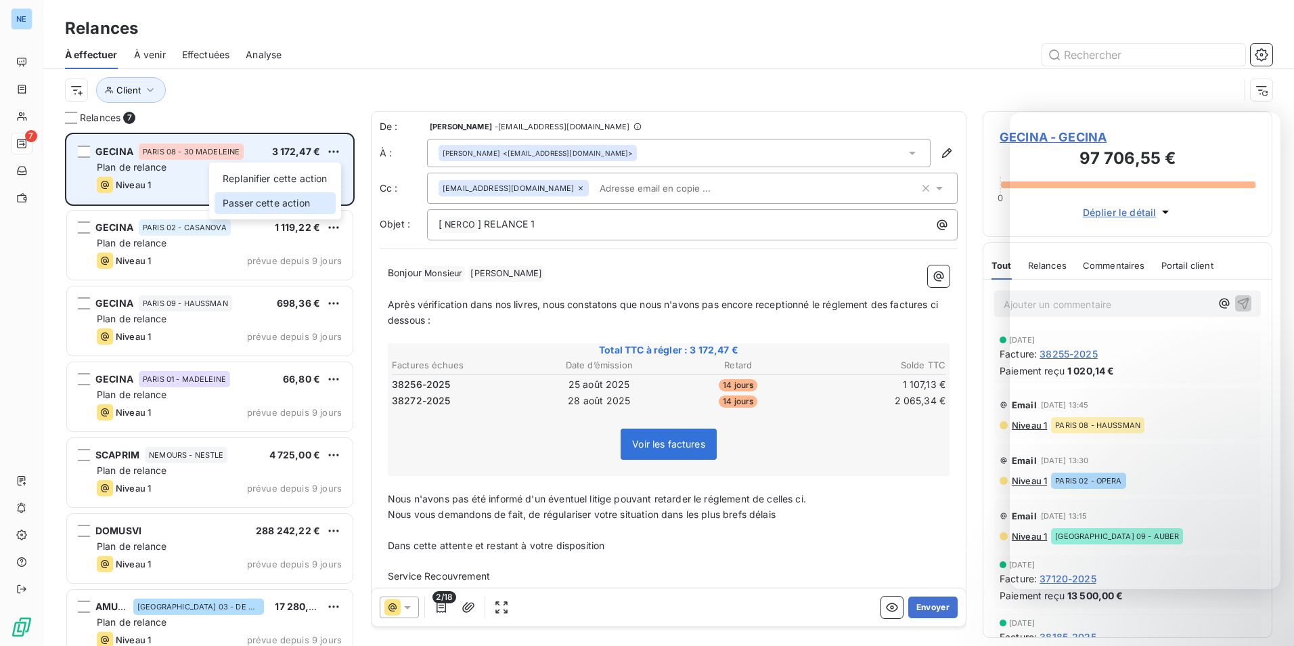
click at [310, 206] on div "Passer cette action" at bounding box center [275, 203] width 121 height 22
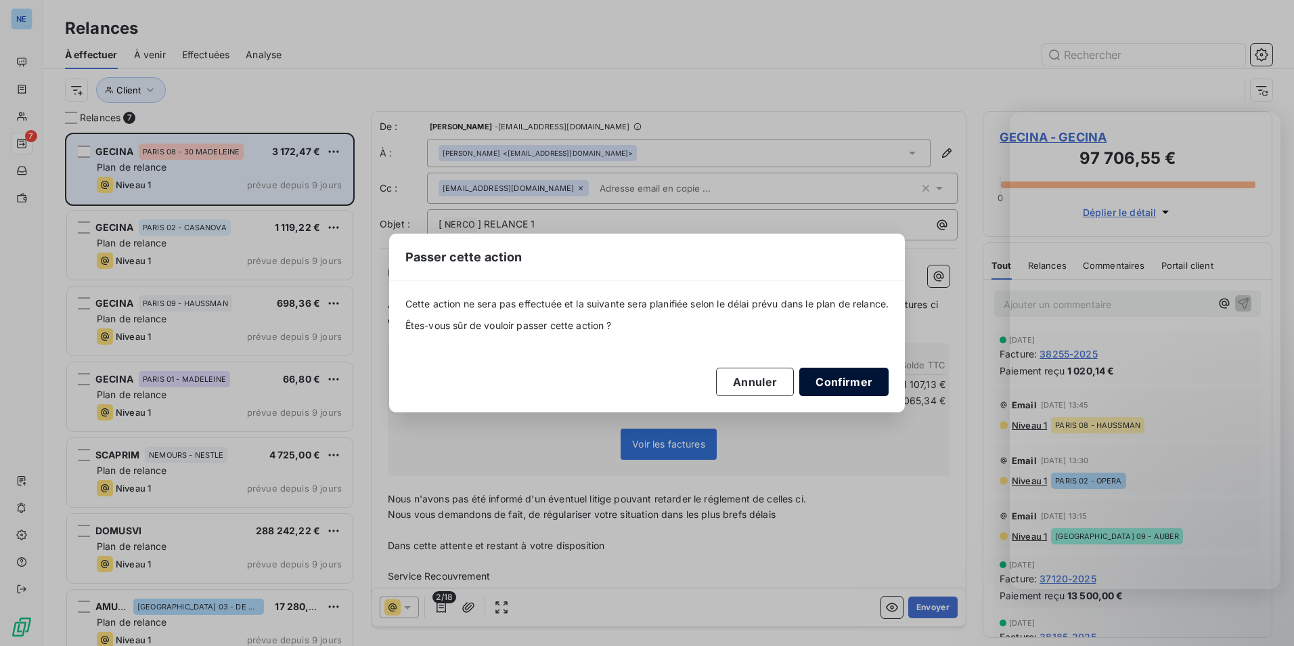
drag, startPoint x: 852, startPoint y: 380, endPoint x: 844, endPoint y: 378, distance: 8.4
click at [854, 380] on button "Confirmer" at bounding box center [844, 382] width 89 height 28
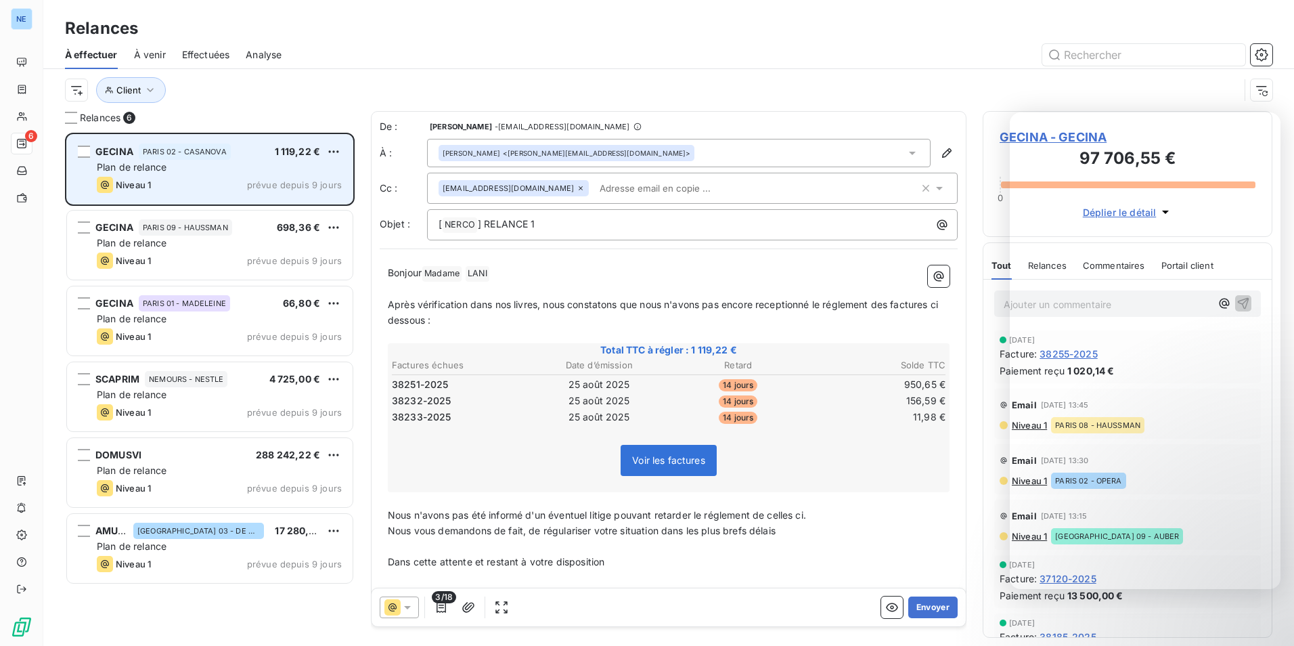
click at [332, 147] on html "NE 6 Relances À effectuer À venir Effectuées Analyse Client Relances 6 GECINA P…" at bounding box center [647, 323] width 1294 height 646
click at [317, 203] on div "Passer cette action" at bounding box center [275, 203] width 121 height 22
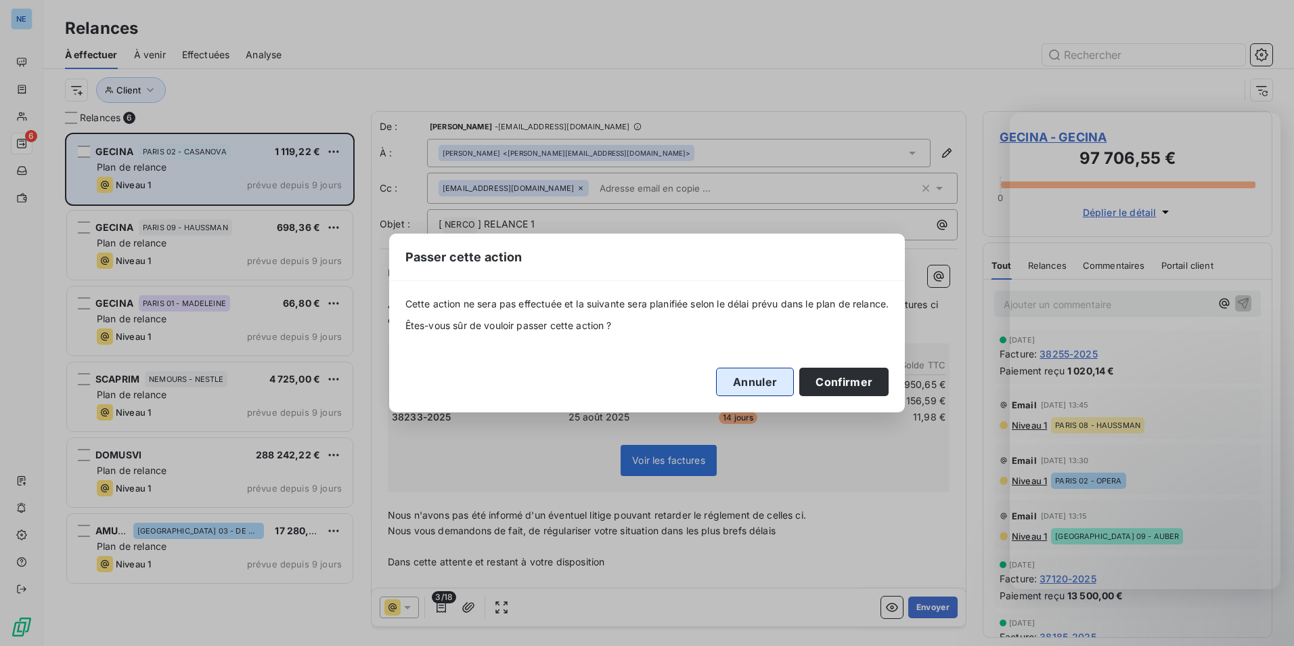
drag, startPoint x: 827, startPoint y: 378, endPoint x: 759, endPoint y: 369, distance: 68.4
click at [827, 378] on button "Confirmer" at bounding box center [844, 382] width 89 height 28
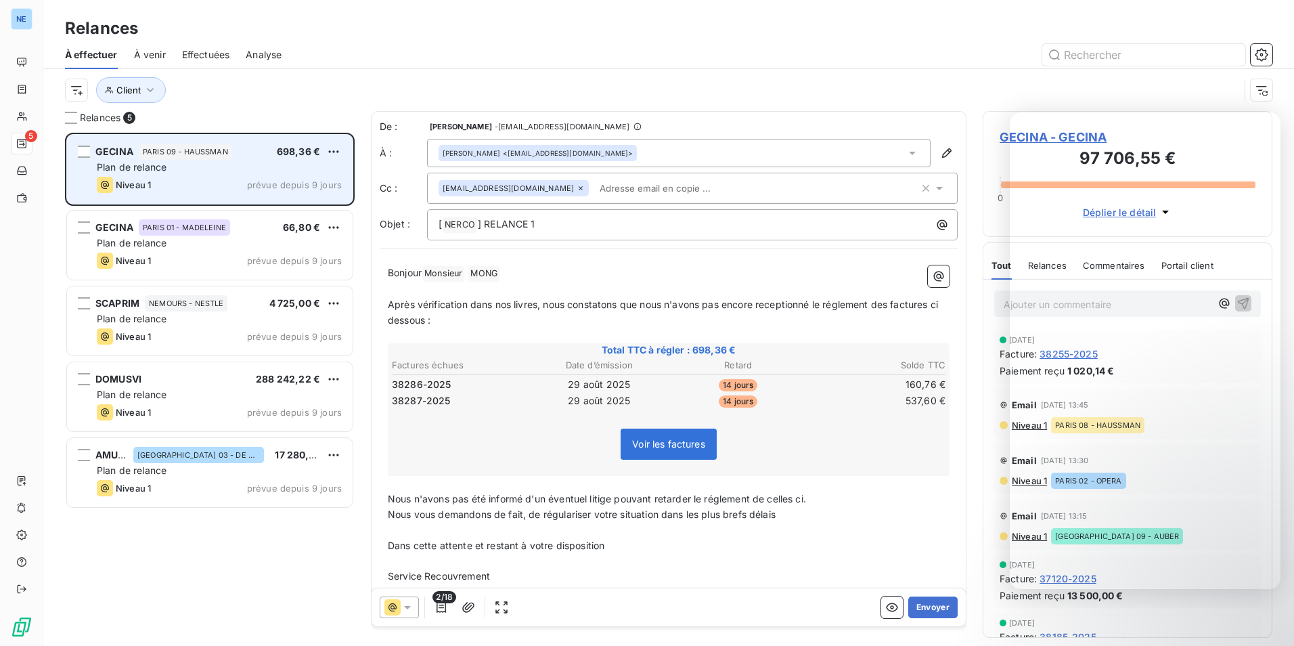
click at [342, 152] on div "GECINA PARIS 09 - HAUSSMAN 698,36 € Plan de relance Niveau 1 prévue depuis 9 jo…" at bounding box center [210, 169] width 286 height 69
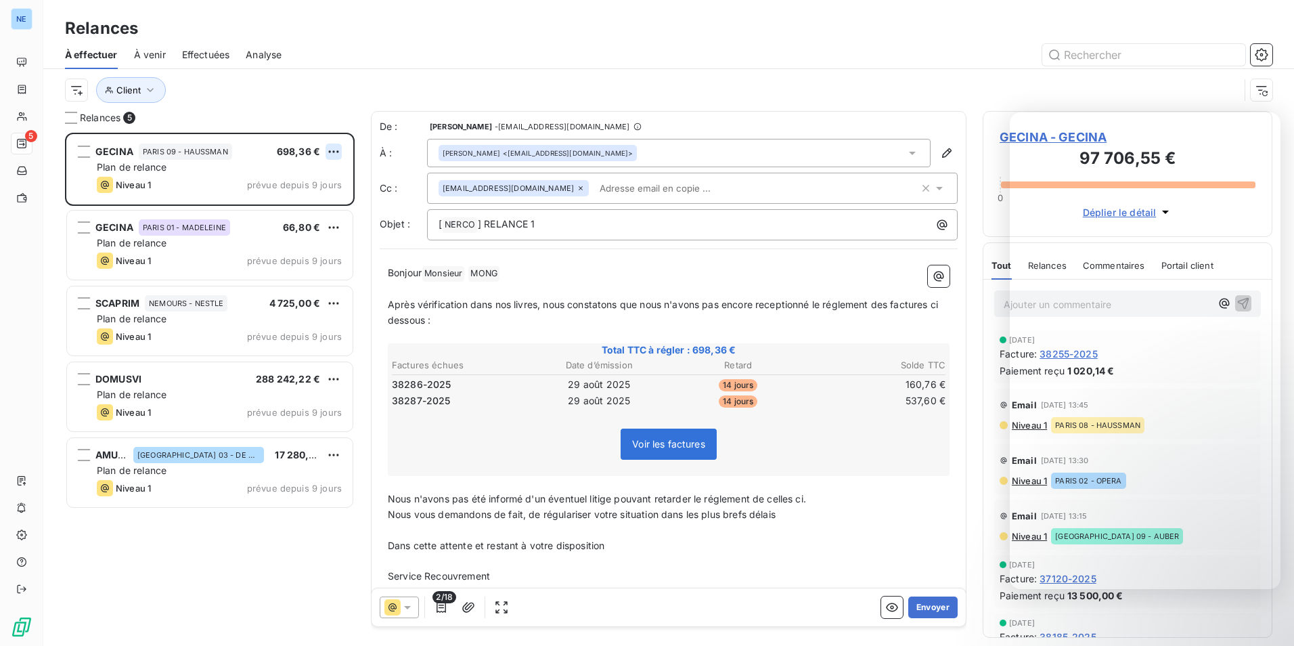
click at [327, 146] on html "NE 5 Relances À effectuer À venir Effectuées Analyse Client Relances 5 GECINA P…" at bounding box center [647, 323] width 1294 height 646
click at [298, 205] on div "Passer cette action" at bounding box center [275, 203] width 121 height 22
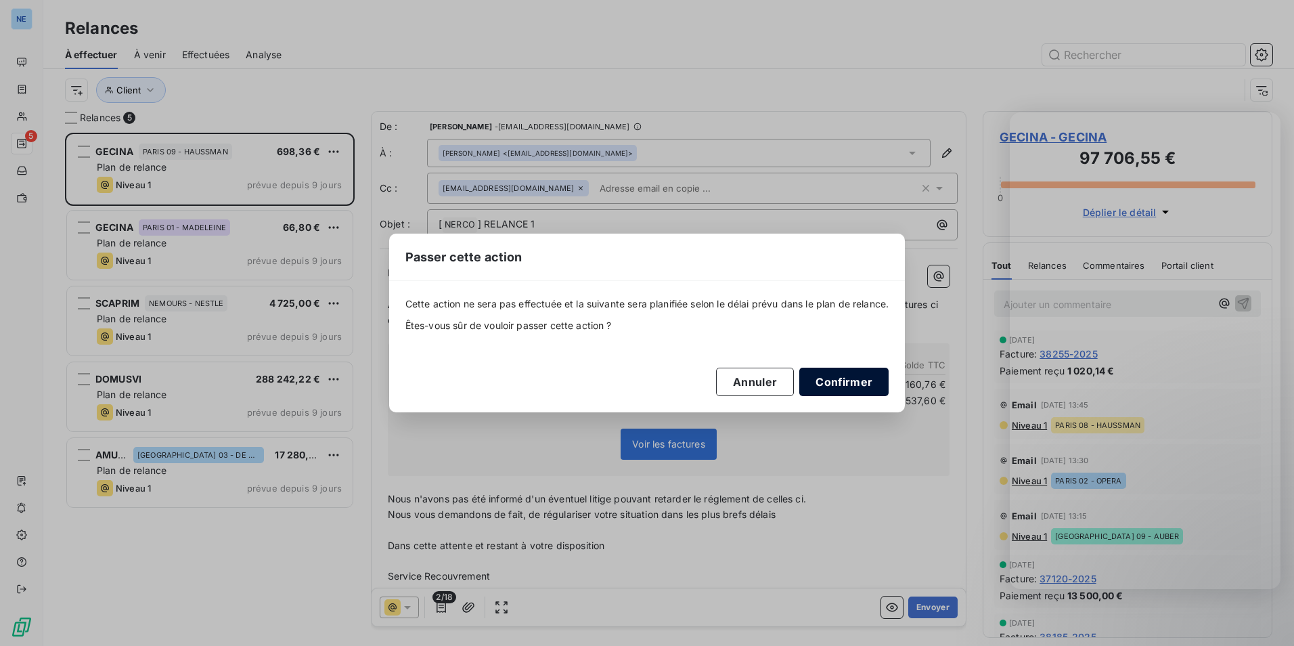
click at [853, 385] on button "Confirmer" at bounding box center [844, 382] width 89 height 28
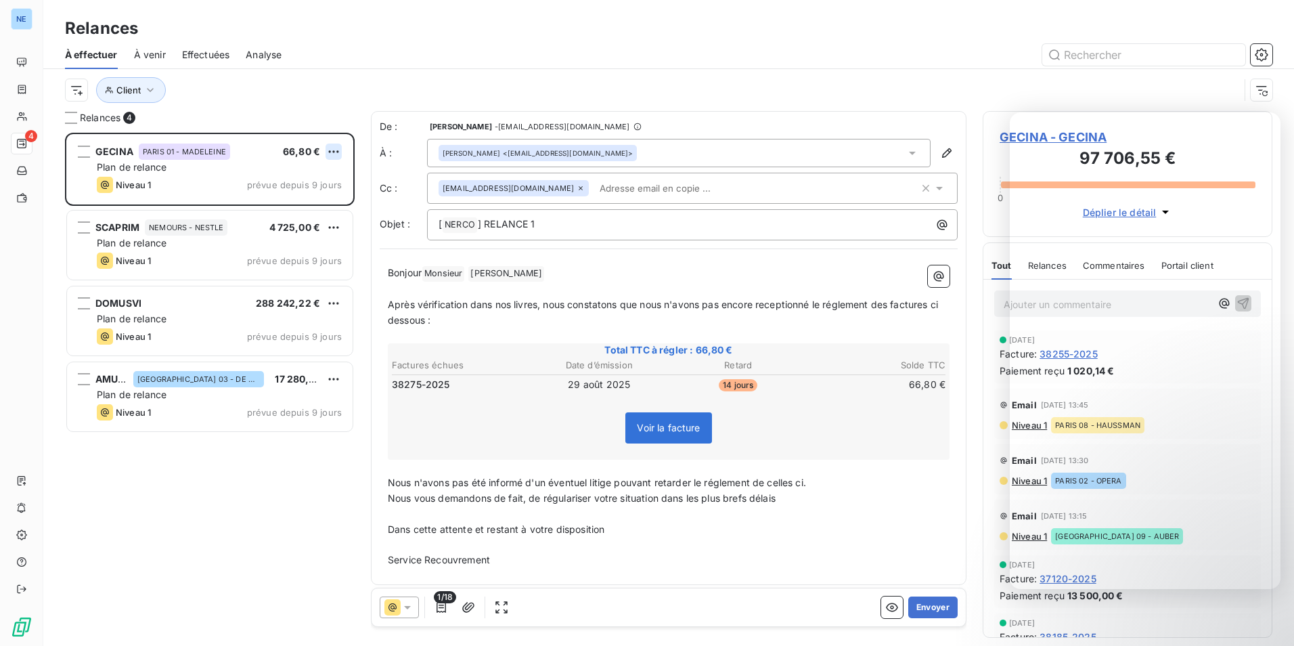
click at [336, 147] on html "NE 4 Relances À effectuer À venir Effectuées Analyse Client Relances 4 GECINA P…" at bounding box center [647, 323] width 1294 height 646
click at [321, 196] on div "Passer cette action" at bounding box center [275, 203] width 121 height 22
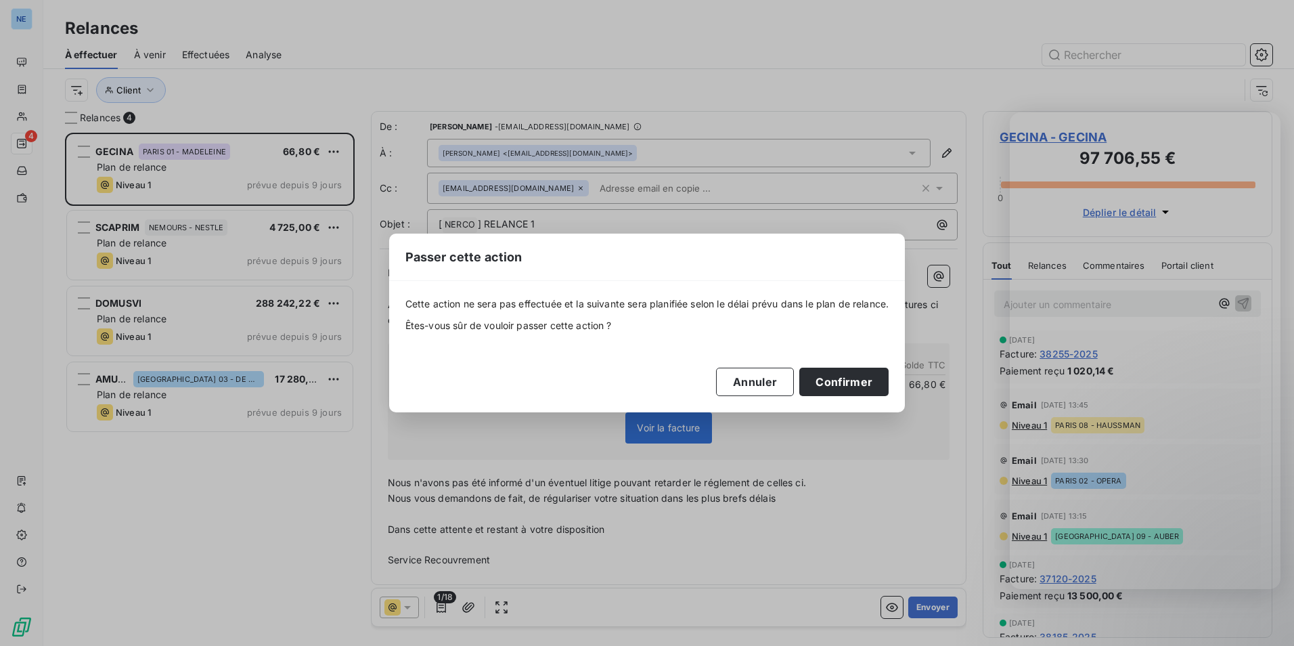
drag, startPoint x: 852, startPoint y: 378, endPoint x: 707, endPoint y: 322, distance: 156.0
click at [853, 378] on button "Confirmer" at bounding box center [844, 382] width 89 height 28
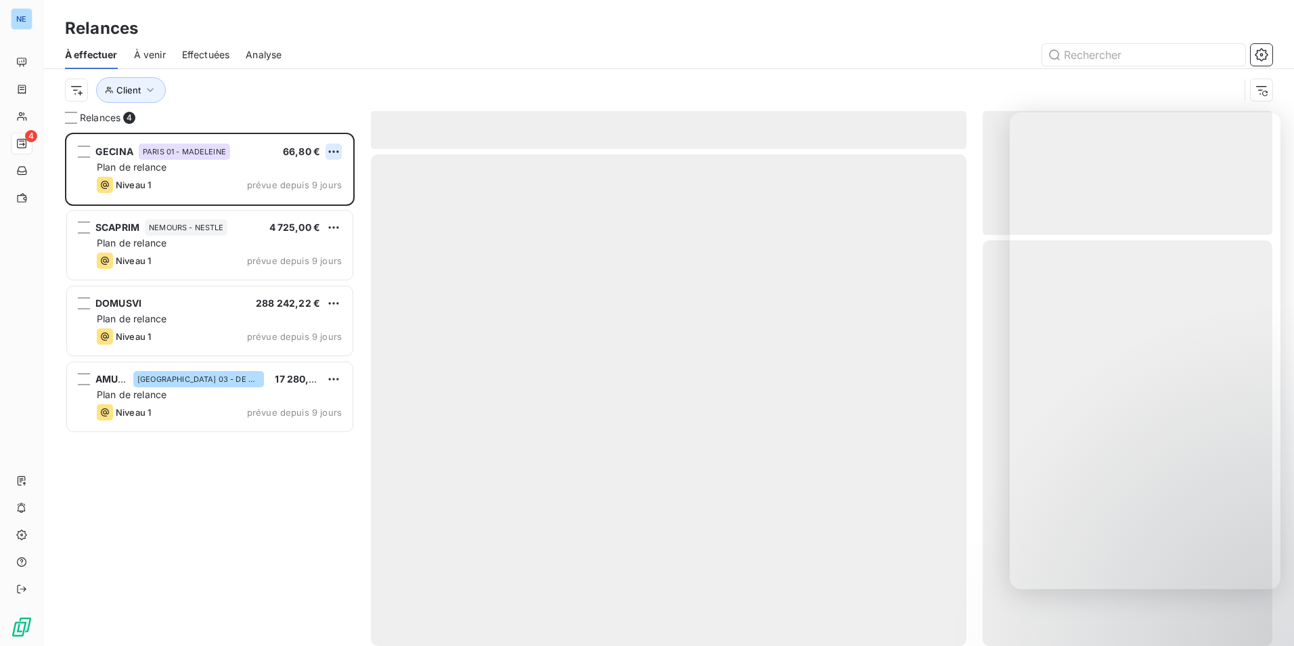
click at [337, 153] on html "NE 4 Relances À effectuer À venir Effectuées Analyse Client Relances 4 GECINA P…" at bounding box center [647, 323] width 1294 height 646
click at [311, 199] on div "Passer cette action" at bounding box center [275, 203] width 121 height 22
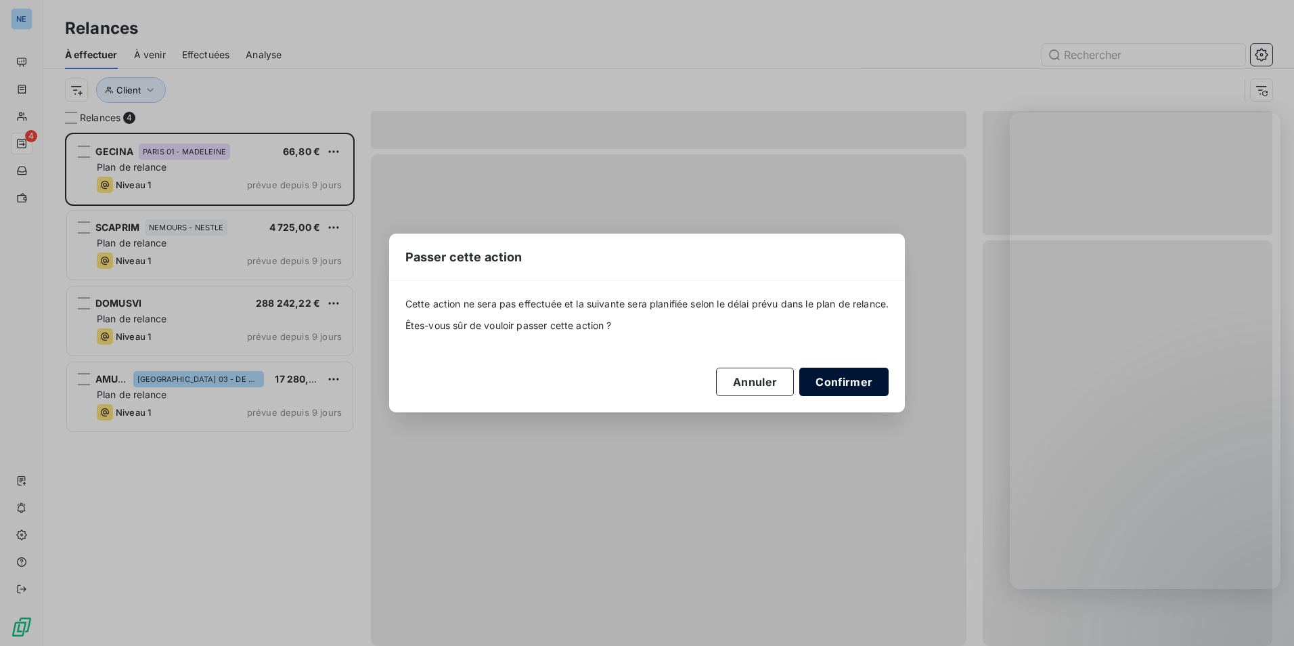
click at [864, 376] on button "Confirmer" at bounding box center [844, 382] width 89 height 28
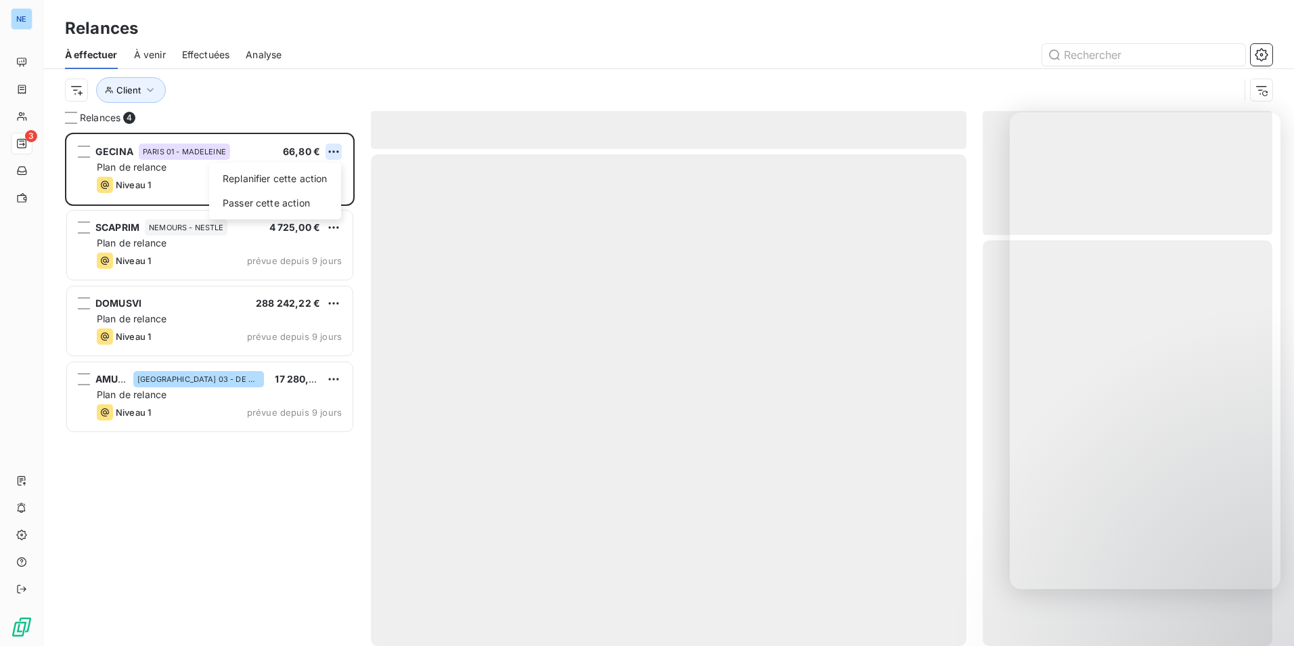
click at [335, 149] on html "NE 3 Relances À effectuer À venir Effectuées Analyse Client Relances 4 GECINA P…" at bounding box center [647, 323] width 1294 height 646
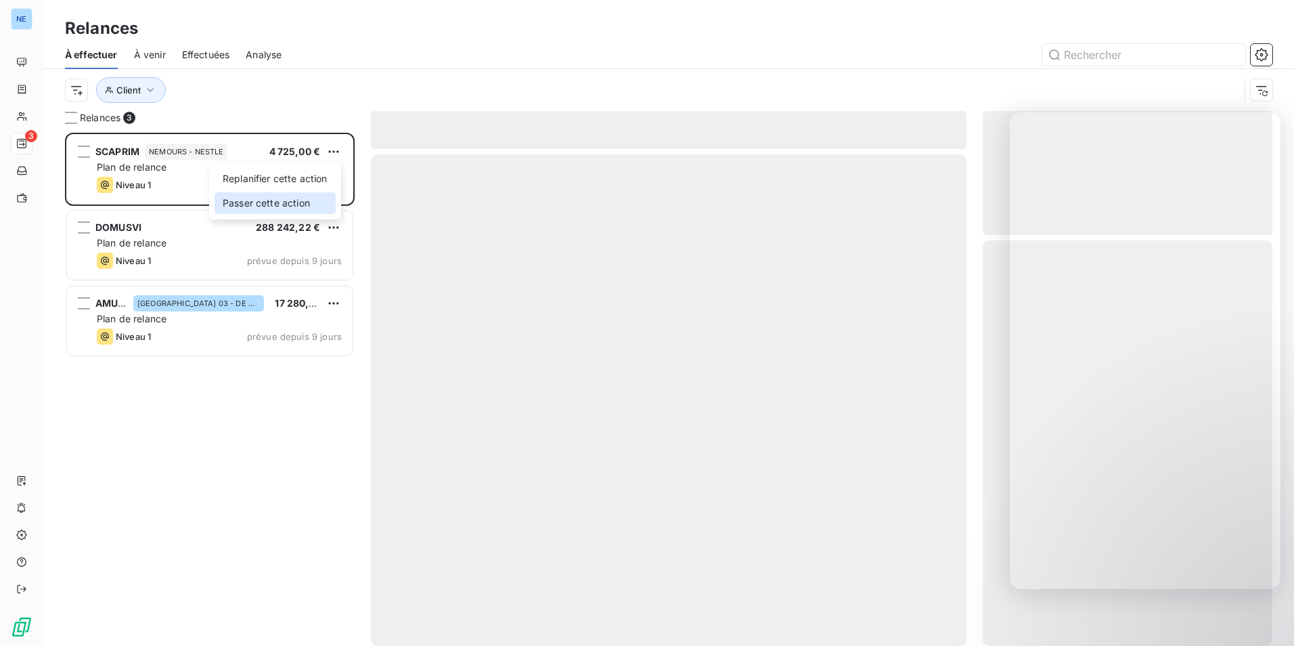
click at [315, 201] on div "Passer cette action" at bounding box center [275, 203] width 121 height 22
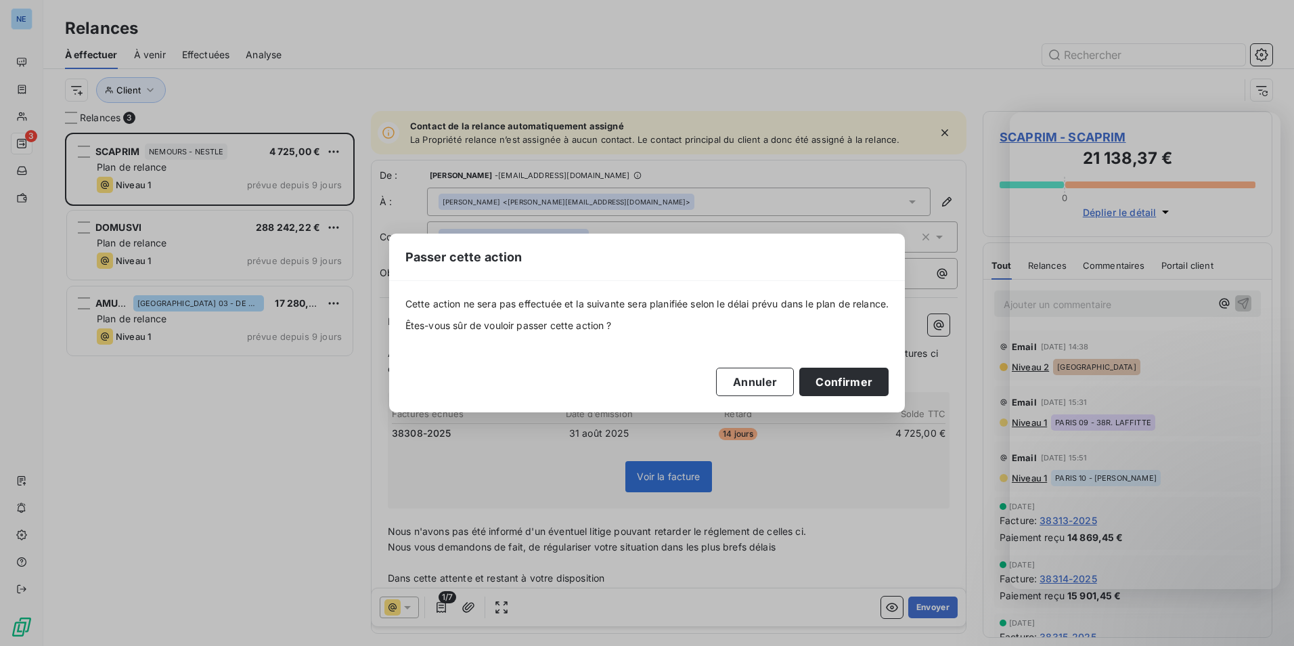
drag, startPoint x: 856, startPoint y: 375, endPoint x: 801, endPoint y: 364, distance: 56.0
click at [856, 376] on button "Confirmer" at bounding box center [844, 382] width 89 height 28
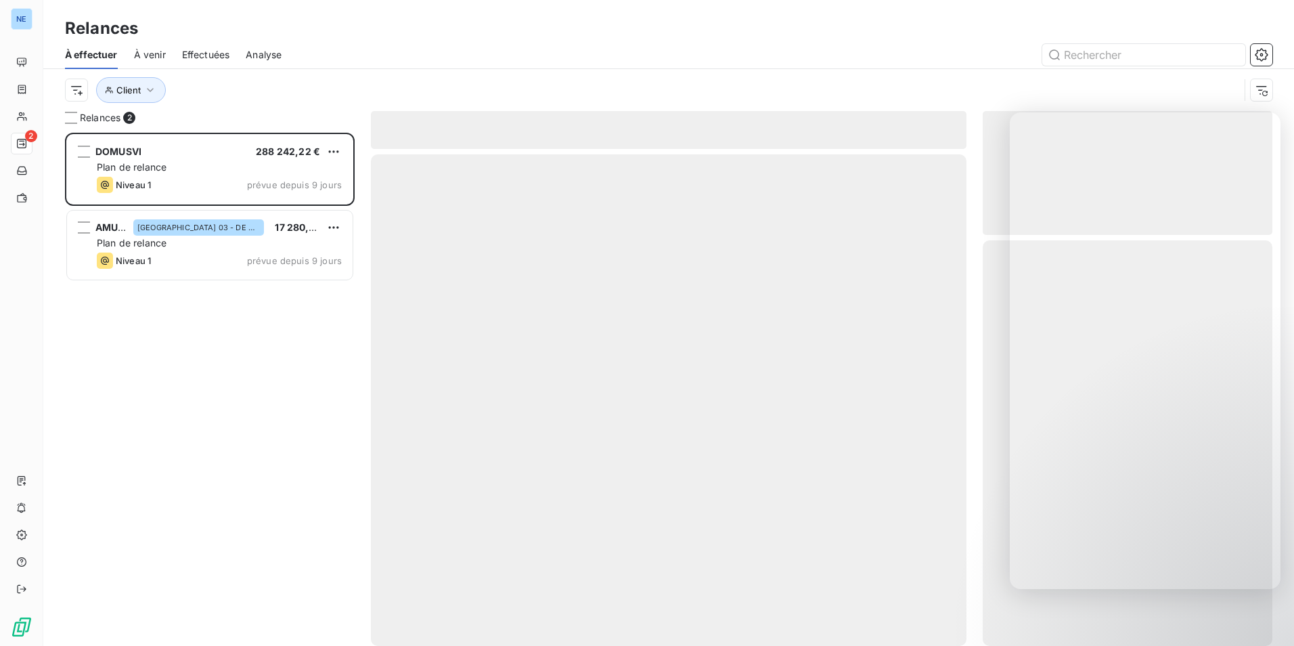
click at [320, 150] on div "DOMUSVI 288 242,22 €" at bounding box center [219, 152] width 245 height 12
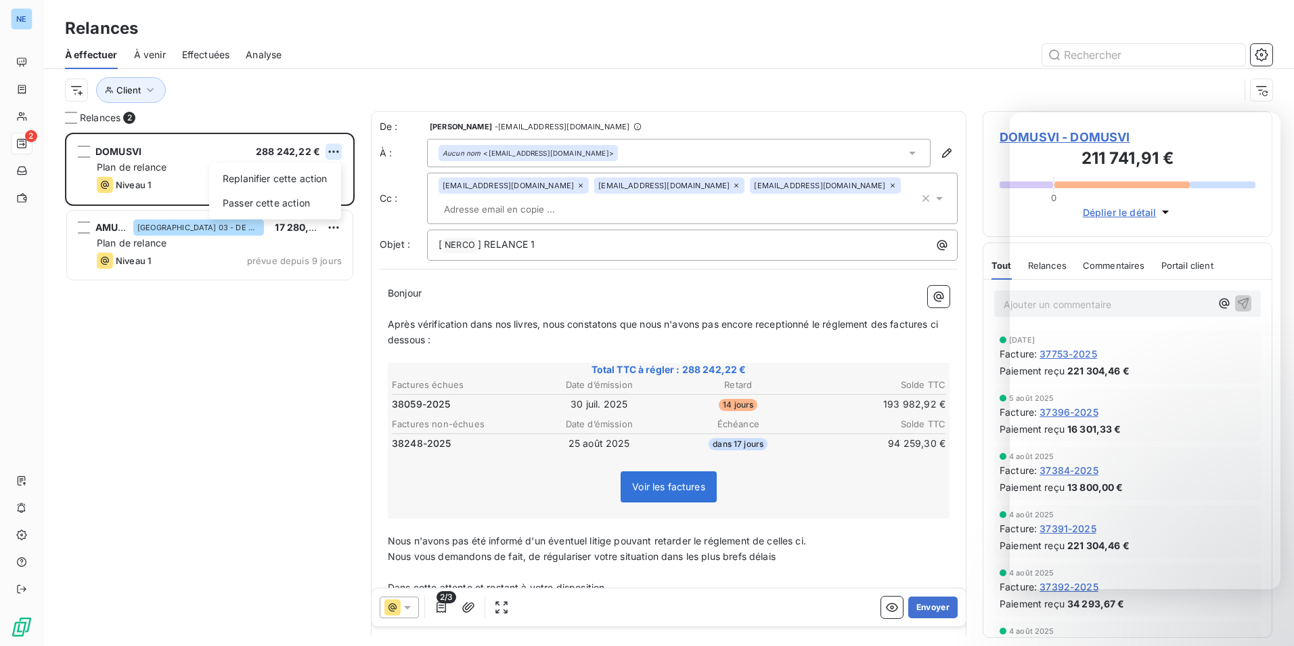
click at [334, 148] on html "NE 2 Relances À effectuer À venir Effectuées Analyse Client Relances 2 DOMUSVI …" at bounding box center [647, 323] width 1294 height 646
click at [313, 205] on div "Passer cette action" at bounding box center [275, 203] width 121 height 22
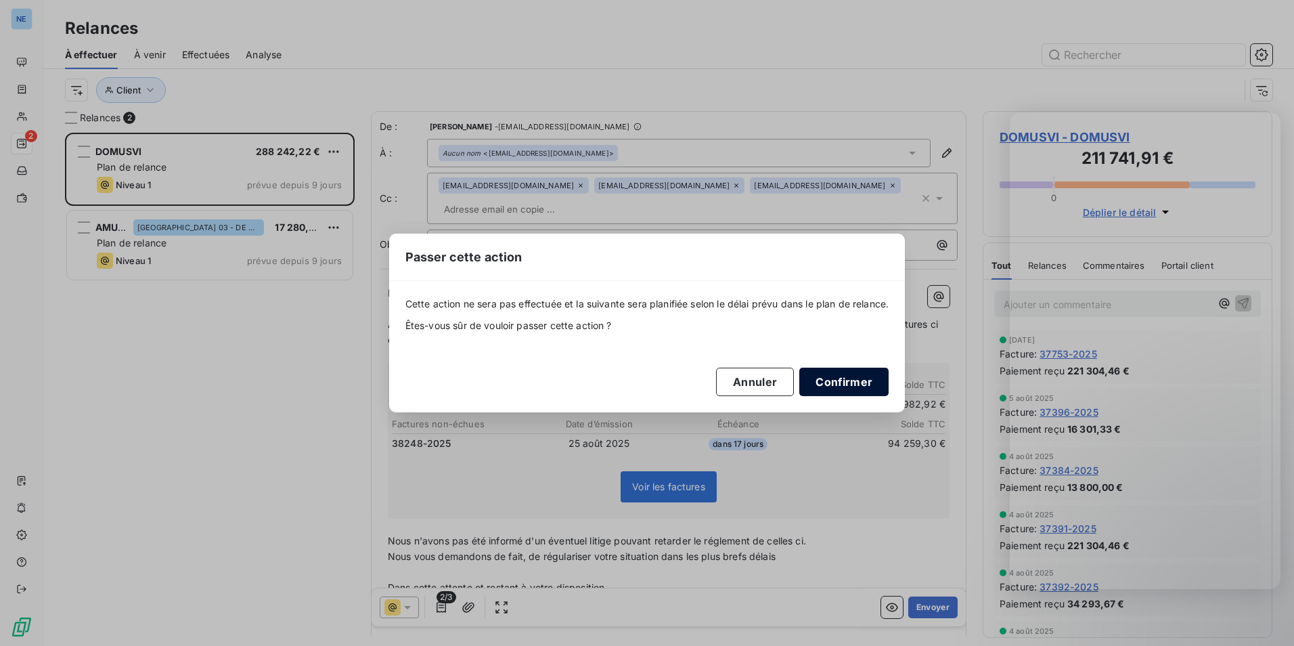
click at [874, 394] on button "Confirmer" at bounding box center [844, 382] width 89 height 28
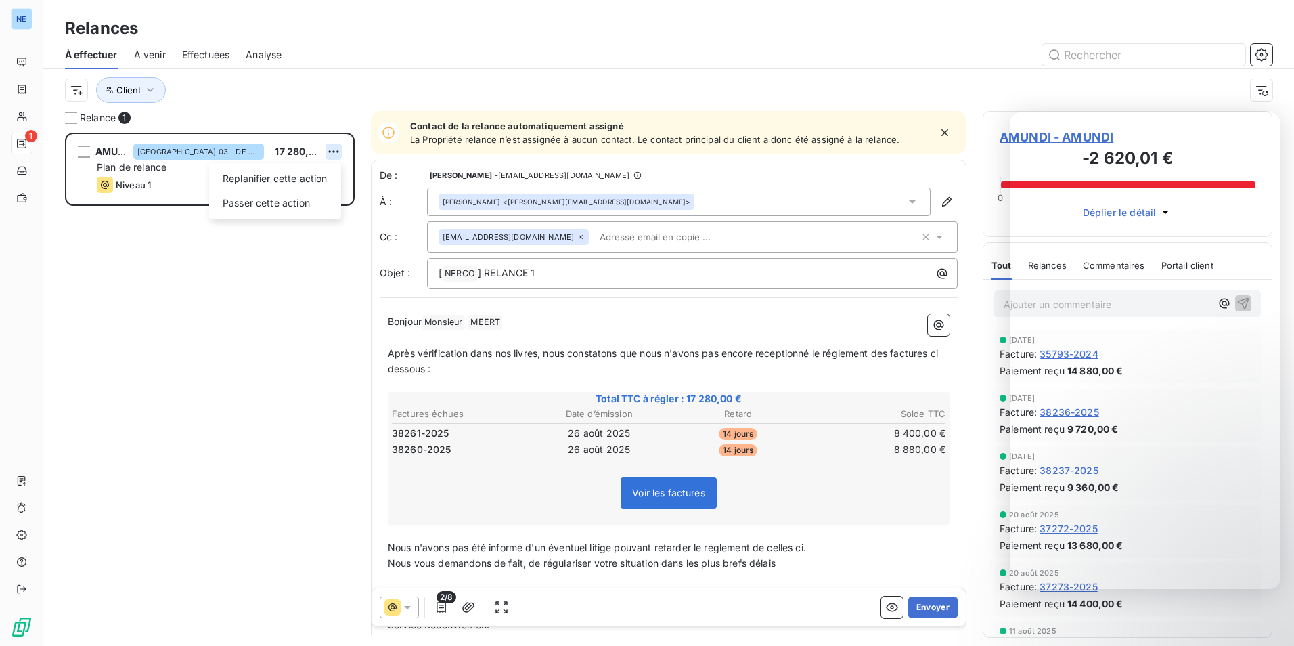
click at [338, 154] on html "NE 1 Relances À effectuer À venir Effectuées Analyse Client Relance 1 AMUNDI PA…" at bounding box center [647, 323] width 1294 height 646
click at [304, 198] on div "Passer cette action" at bounding box center [275, 203] width 121 height 22
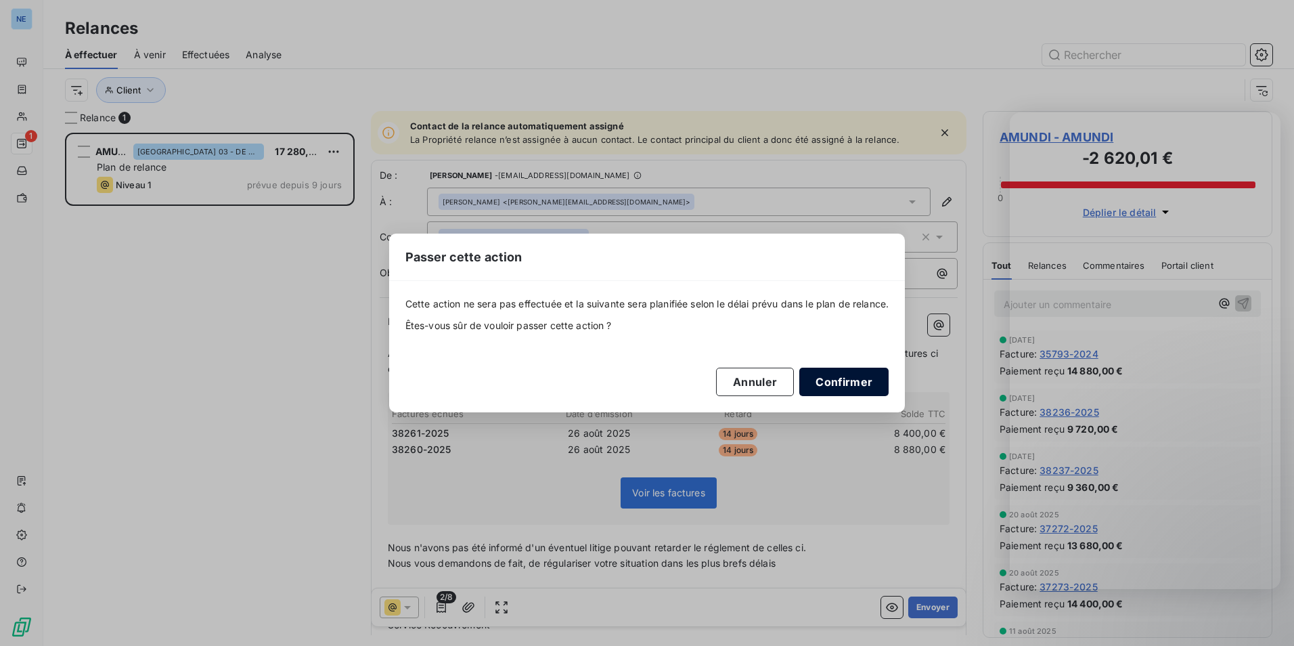
click at [859, 380] on button "Confirmer" at bounding box center [844, 382] width 89 height 28
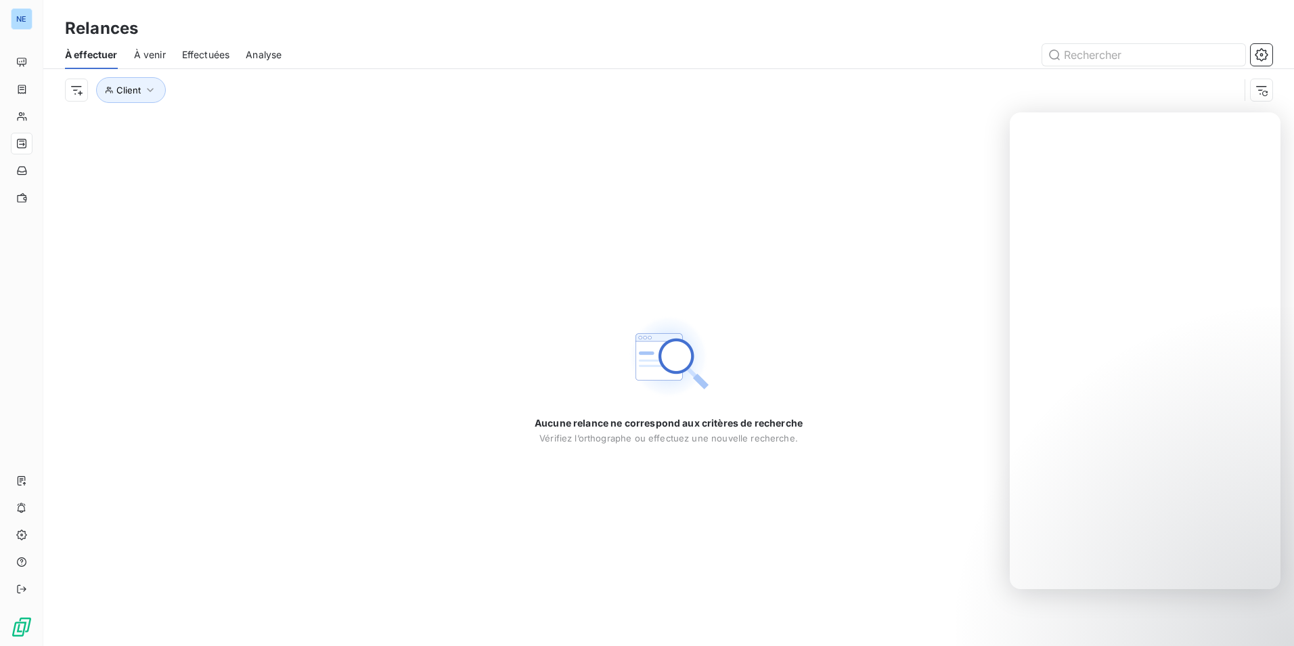
drag, startPoint x: 318, startPoint y: 378, endPoint x: 286, endPoint y: 368, distance: 33.4
click at [324, 385] on div "Aucune relance ne correspond aux critères de recherche Vérifiez l’orthographe o…" at bounding box center [668, 378] width 1251 height 535
click at [89, 57] on span "À effectuer" at bounding box center [91, 55] width 53 height 14
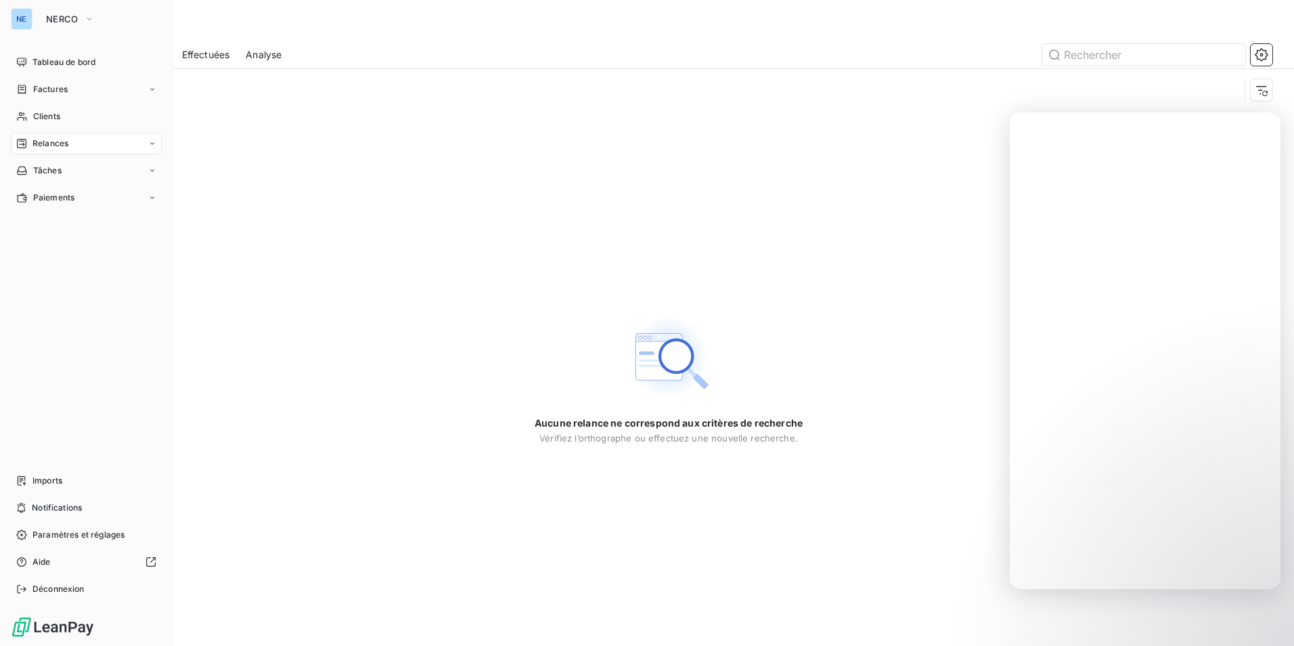
click at [58, 144] on span "Relances" at bounding box center [50, 143] width 36 height 12
click at [60, 173] on span "À effectuer" at bounding box center [54, 171] width 44 height 12
click at [58, 200] on span "À venir" at bounding box center [46, 198] width 28 height 12
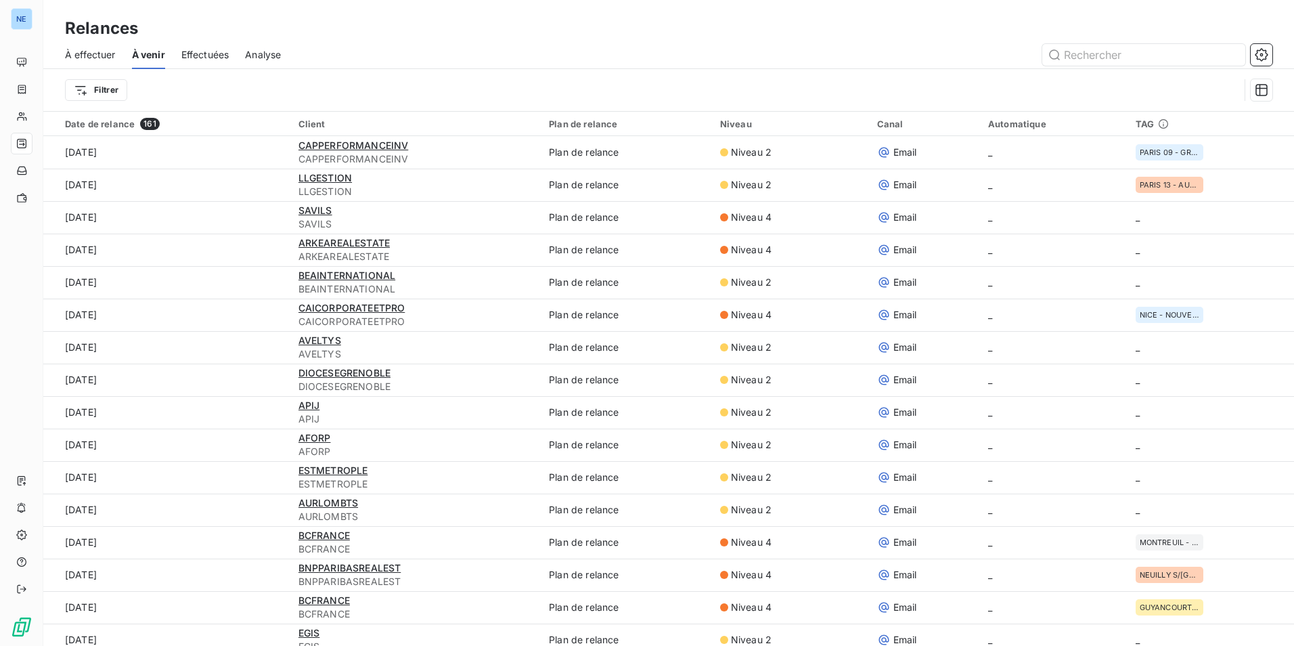
click at [728, 121] on div "Niveau" at bounding box center [790, 123] width 141 height 11
click at [724, 123] on div "Niveau" at bounding box center [790, 123] width 141 height 11
click at [1158, 125] on icon at bounding box center [1163, 123] width 11 height 11
click at [1158, 123] on icon at bounding box center [1163, 123] width 11 height 11
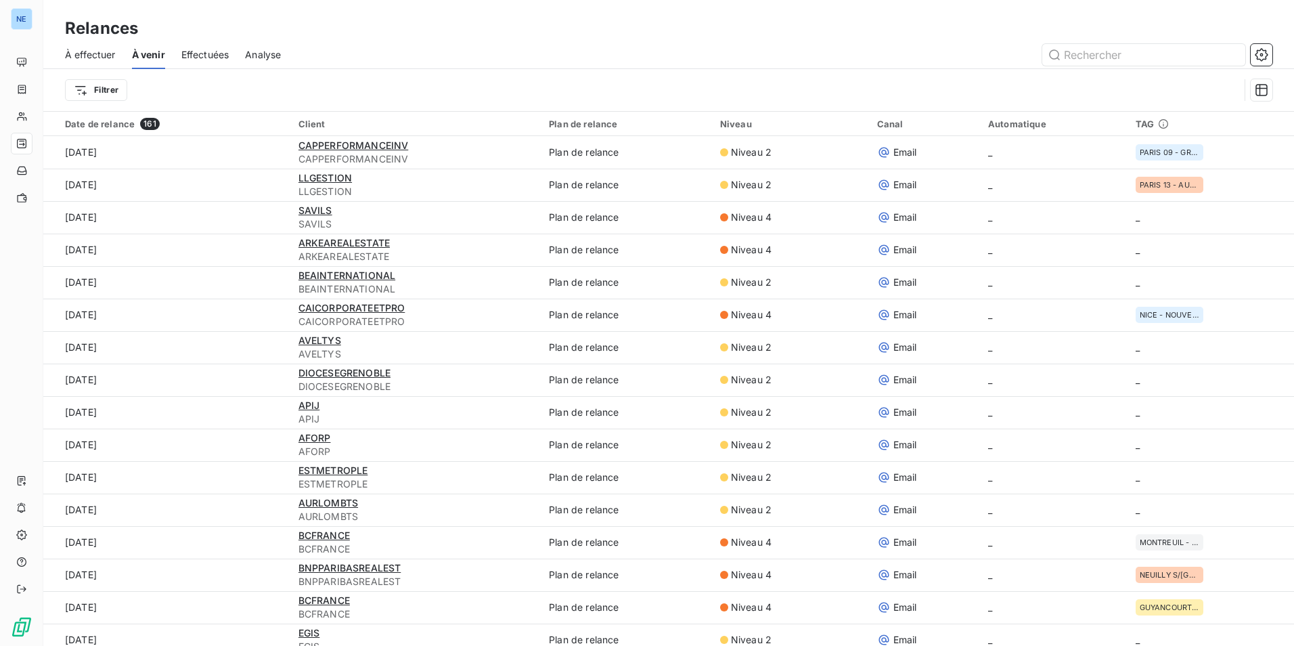
click at [1158, 124] on icon at bounding box center [1163, 123] width 11 height 11
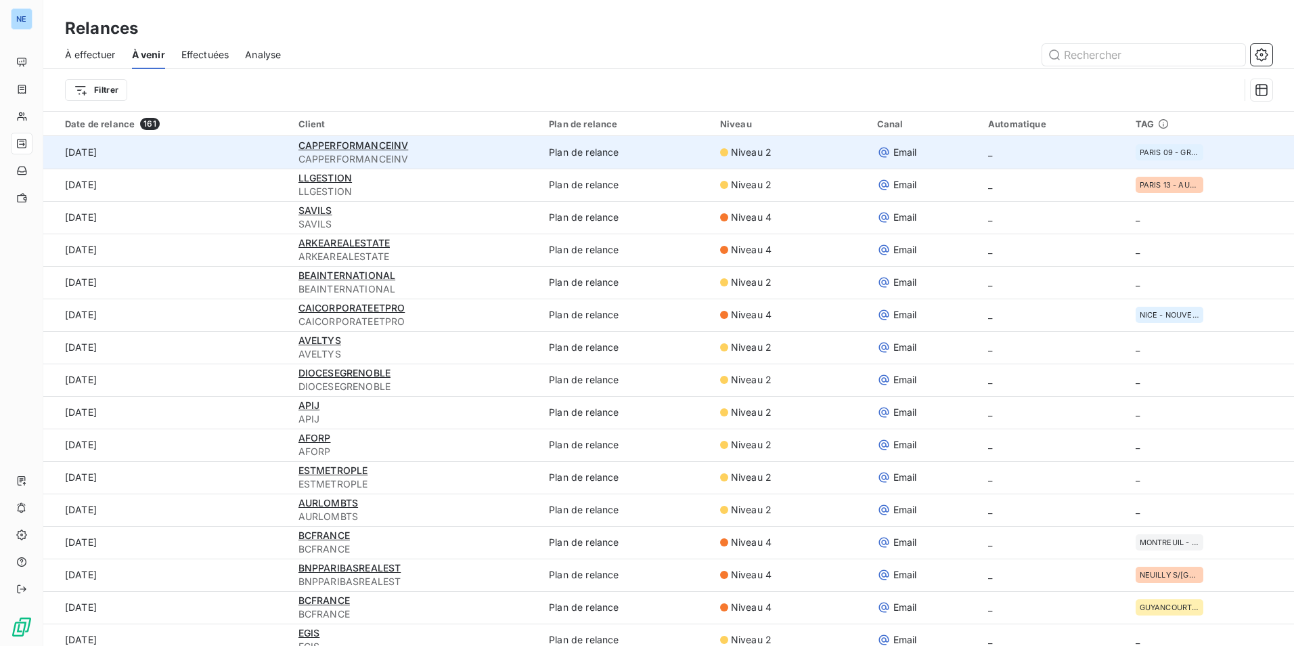
click at [1148, 158] on div "PARIS 09 - GRAND OPERA" at bounding box center [1170, 152] width 68 height 16
click at [1150, 151] on span "PARIS 09 - GRAND OPERA" at bounding box center [1170, 152] width 60 height 8
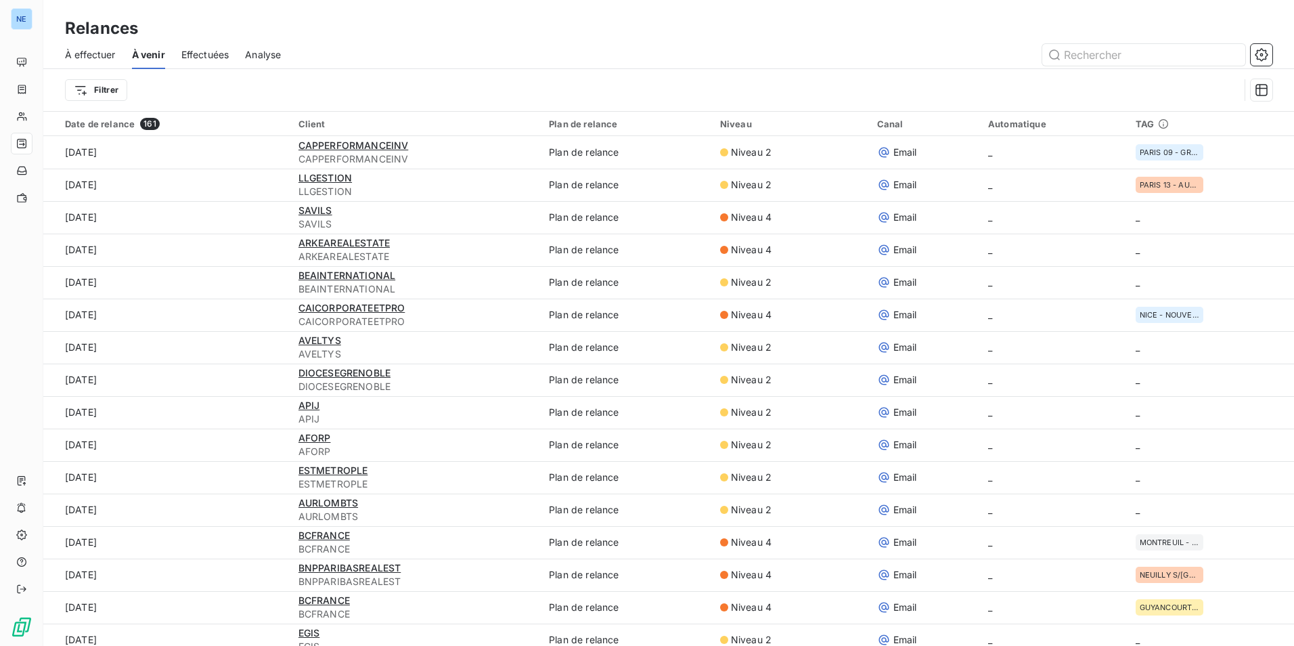
click at [732, 124] on div "Niveau" at bounding box center [790, 123] width 141 height 11
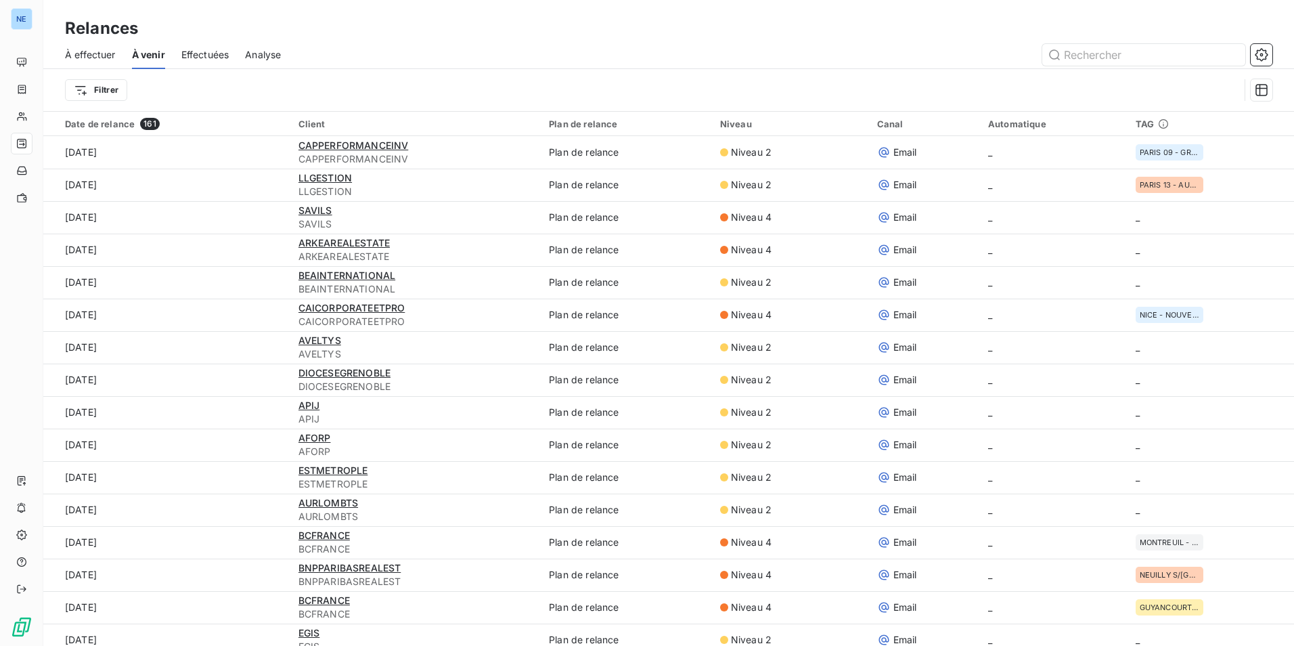
click at [732, 124] on div "Niveau" at bounding box center [790, 123] width 141 height 11
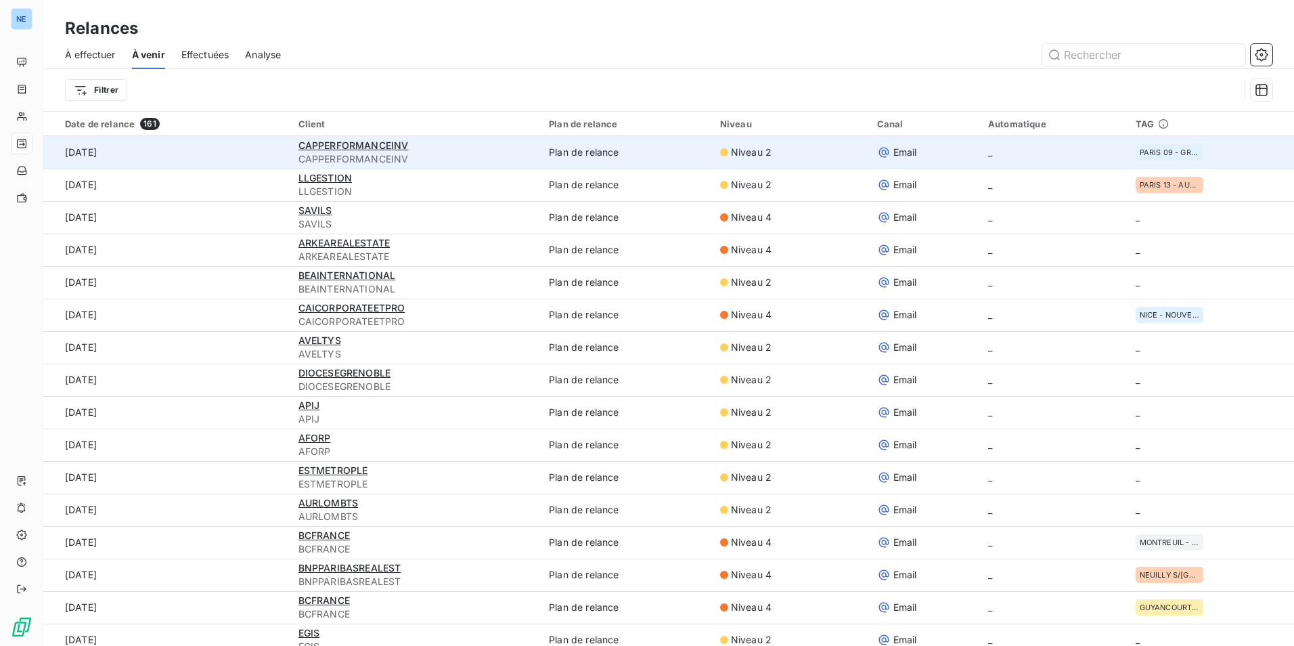
click at [761, 154] on span "Niveau 2" at bounding box center [751, 153] width 41 height 14
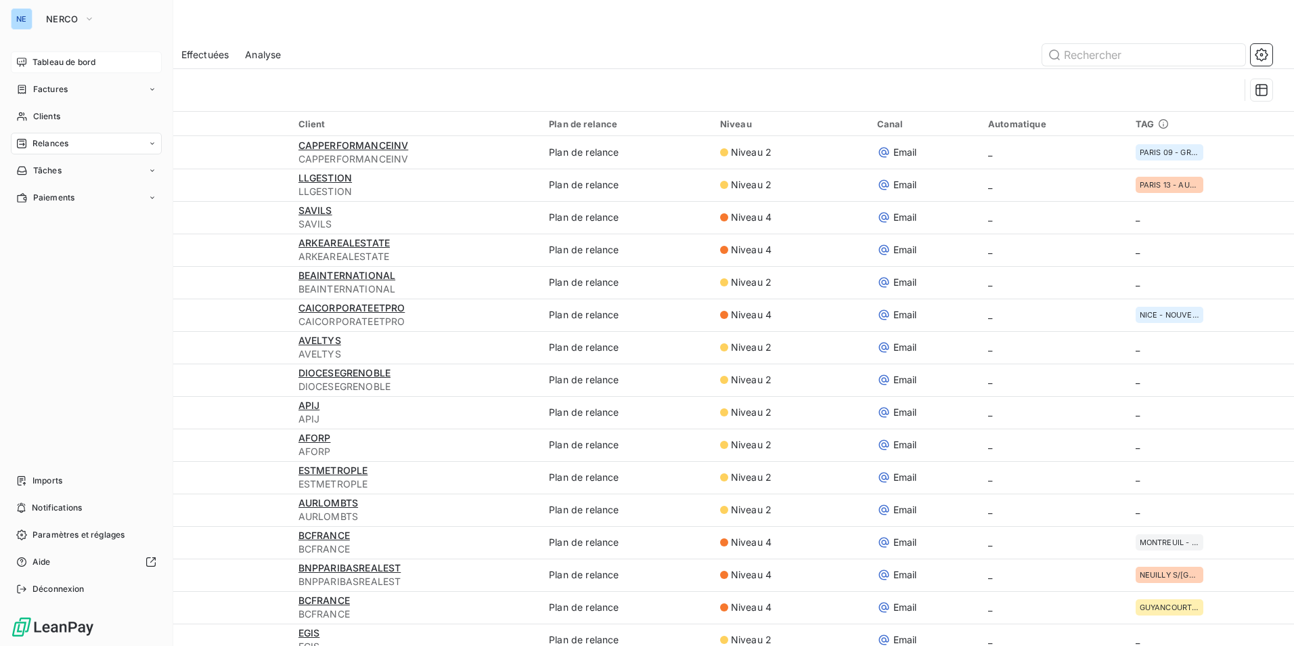
click at [83, 62] on span "Tableau de bord" at bounding box center [63, 62] width 63 height 12
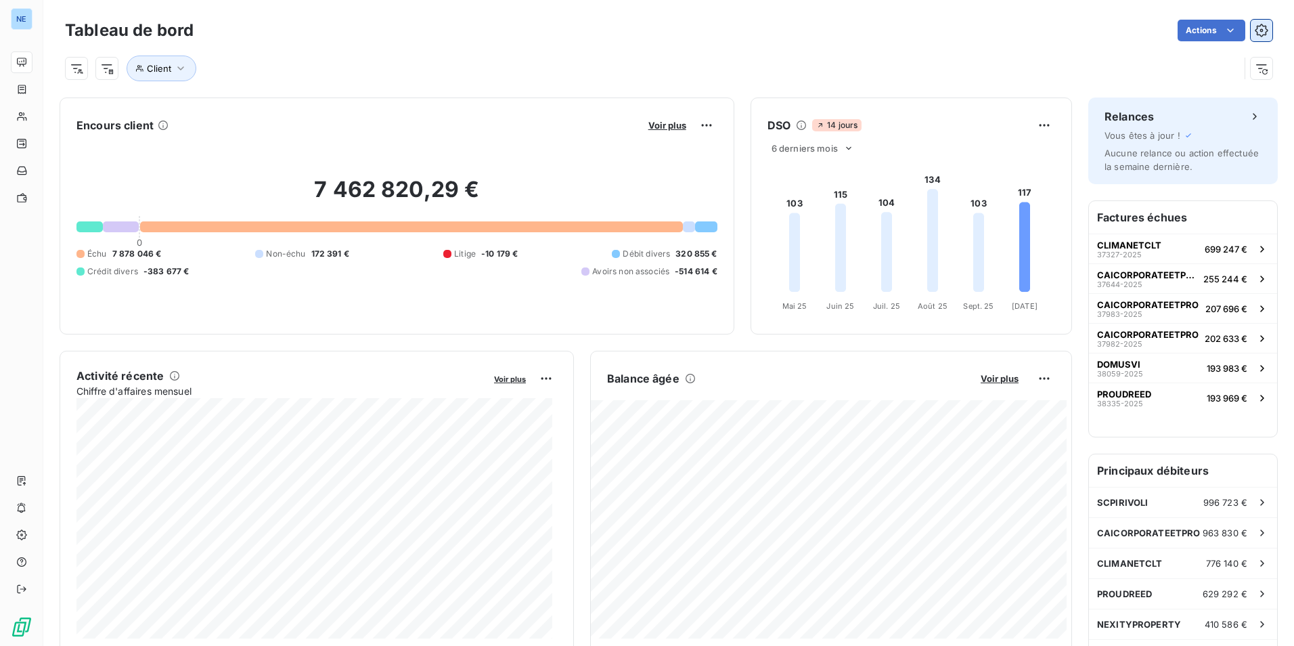
click at [1255, 30] on icon "button" at bounding box center [1262, 31] width 14 height 14
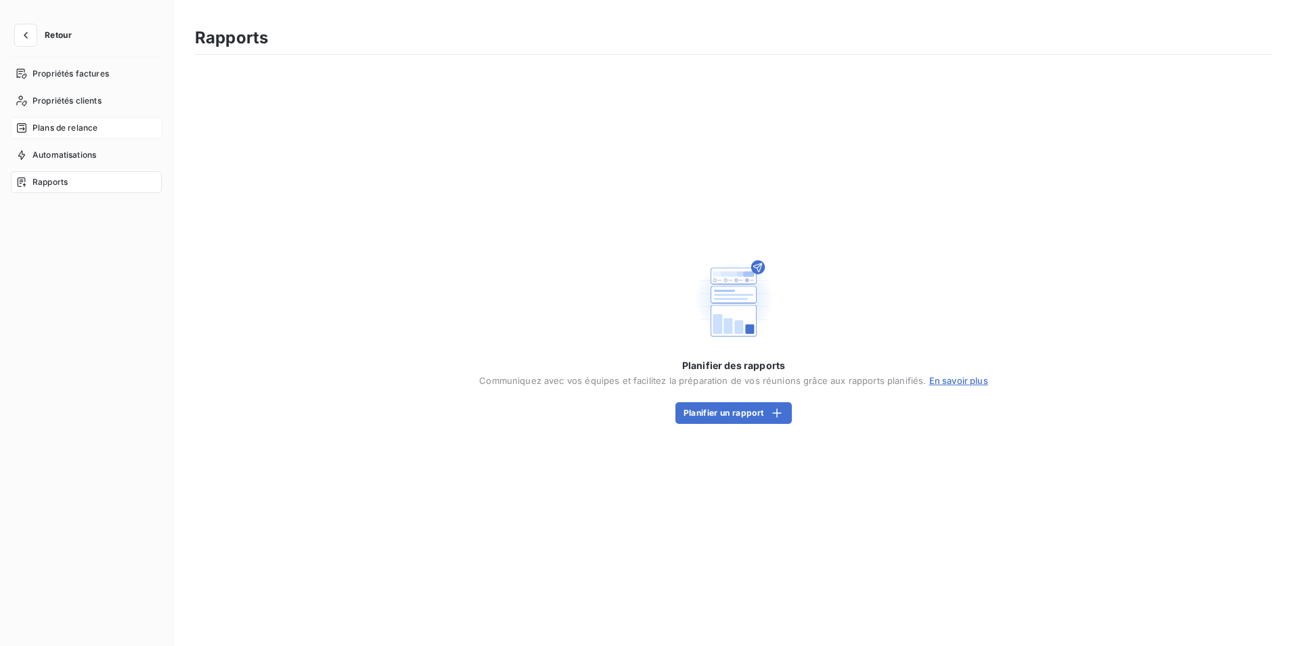
click at [76, 121] on div "Plans de relance" at bounding box center [86, 128] width 151 height 22
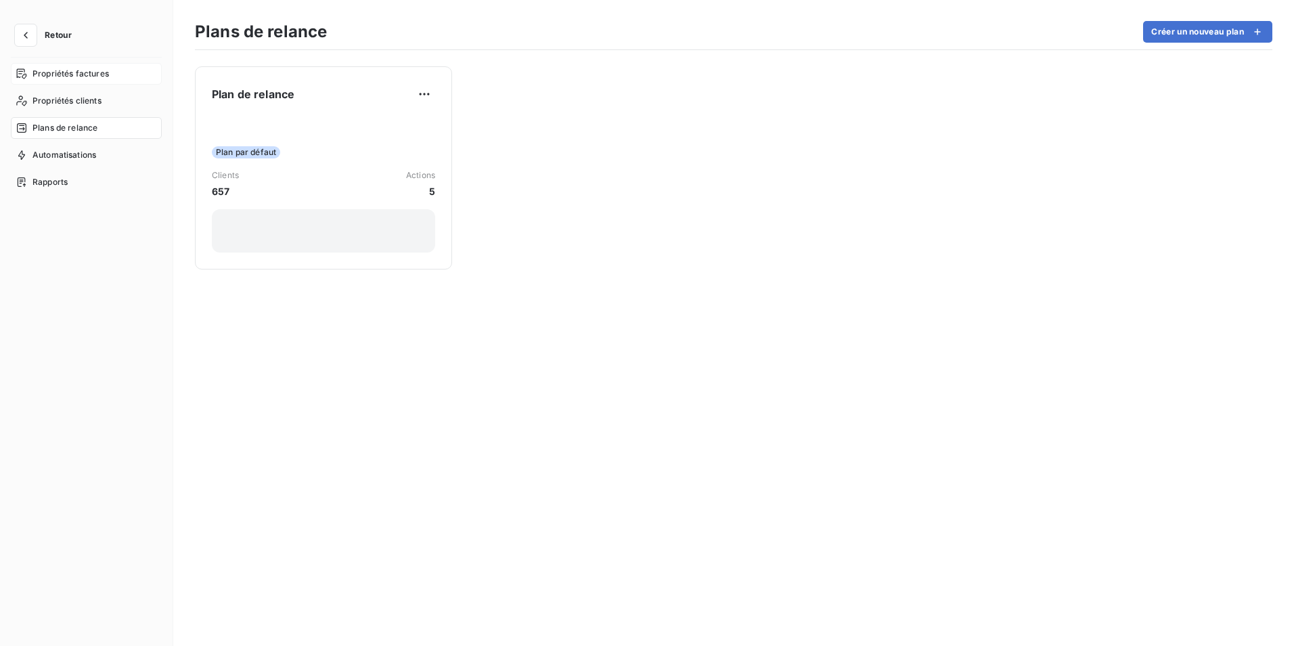
click at [98, 65] on div "Propriétés factures" at bounding box center [86, 74] width 151 height 22
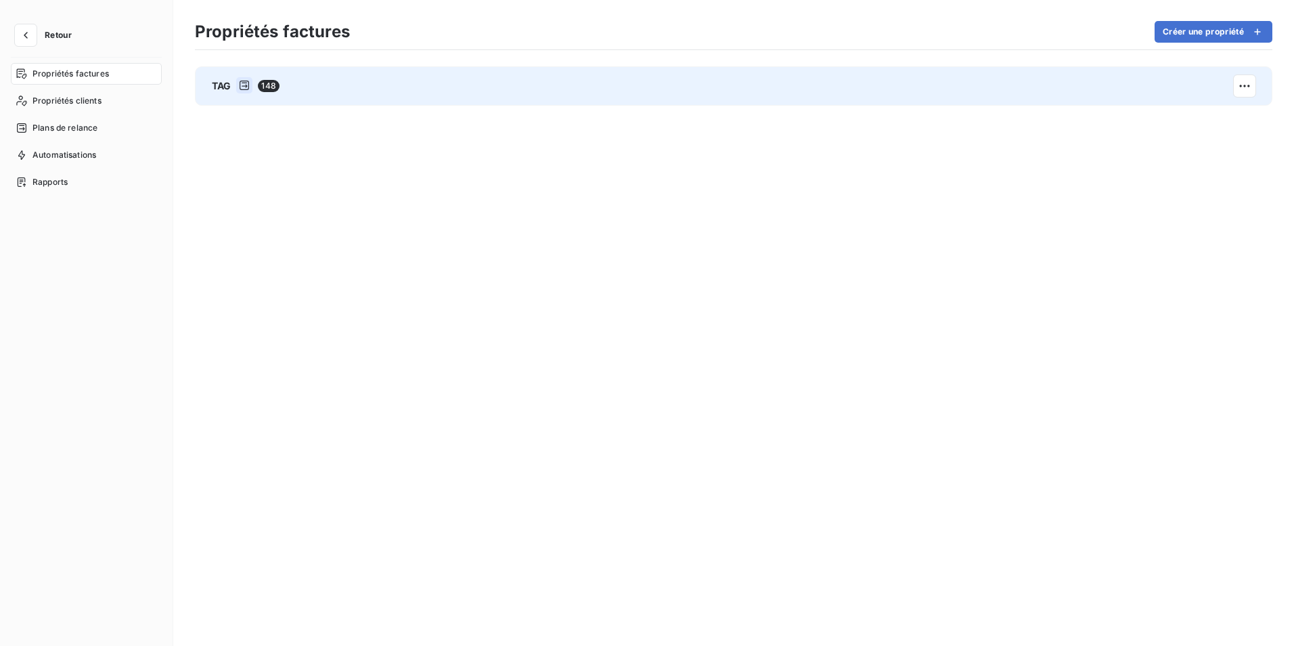
click at [276, 90] on span "148" at bounding box center [268, 86] width 21 height 12
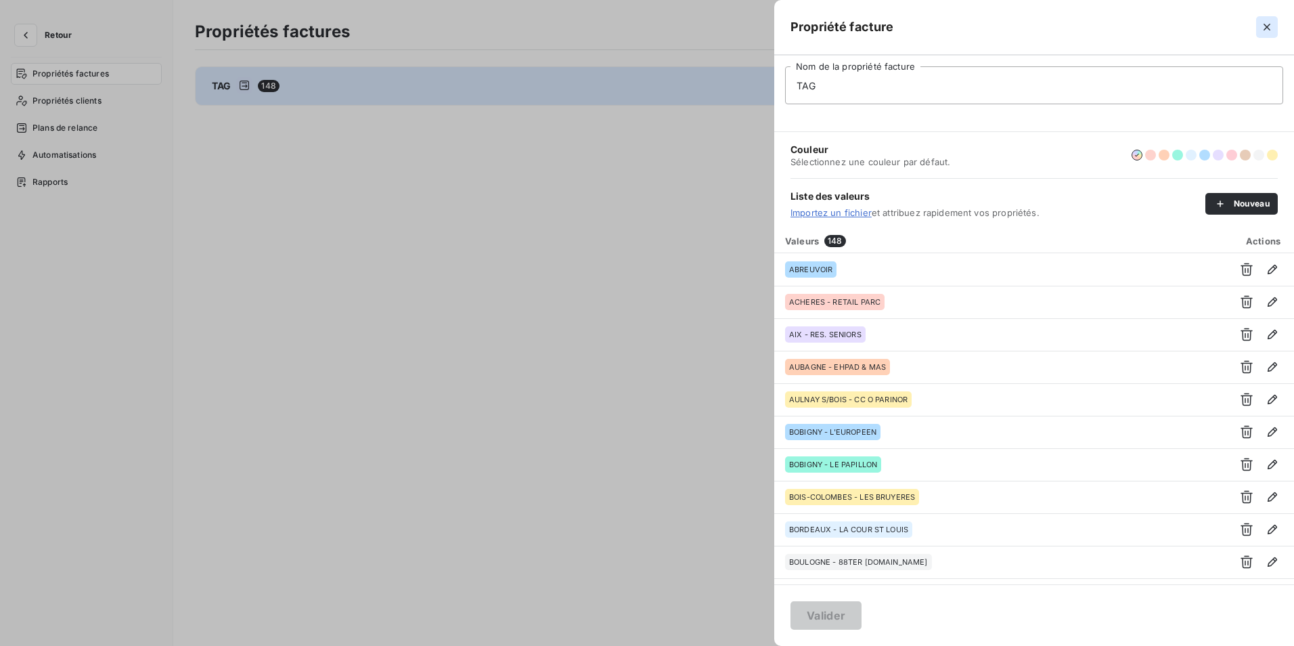
click at [1271, 22] on icon "button" at bounding box center [1268, 27] width 14 height 14
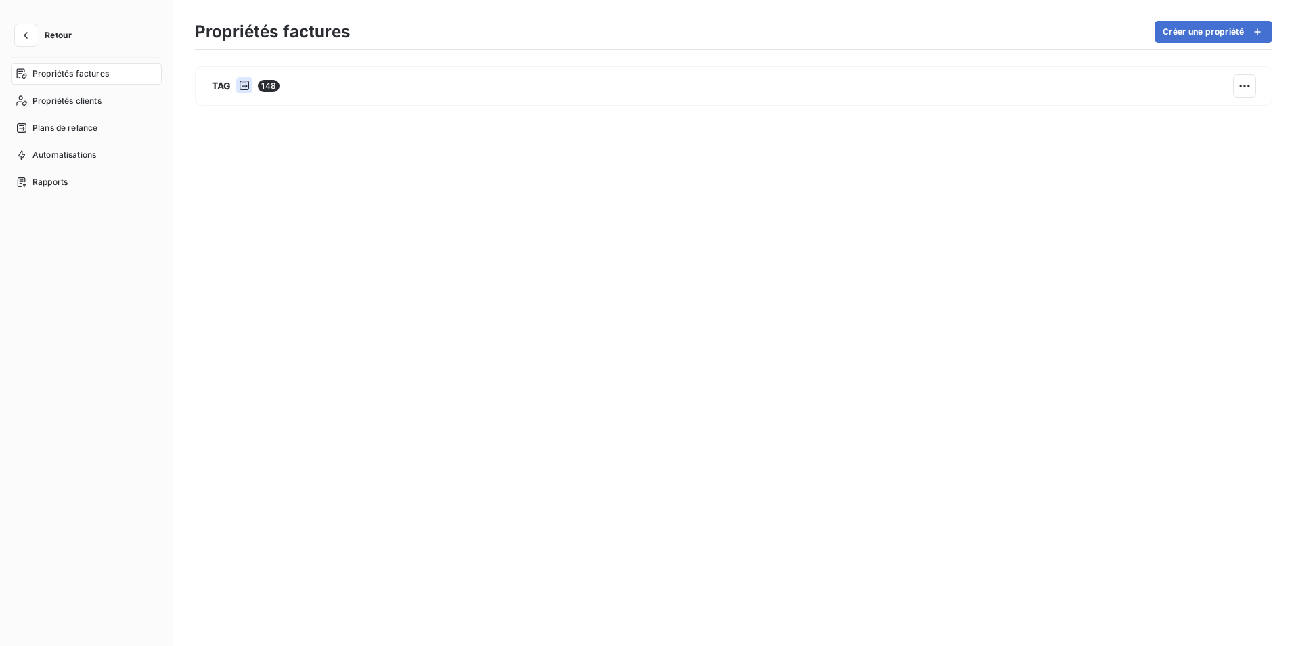
click at [425, 235] on div "TAG 148" at bounding box center [734, 345] width 1078 height 558
click at [70, 106] on span "Propriétés clients" at bounding box center [66, 101] width 69 height 12
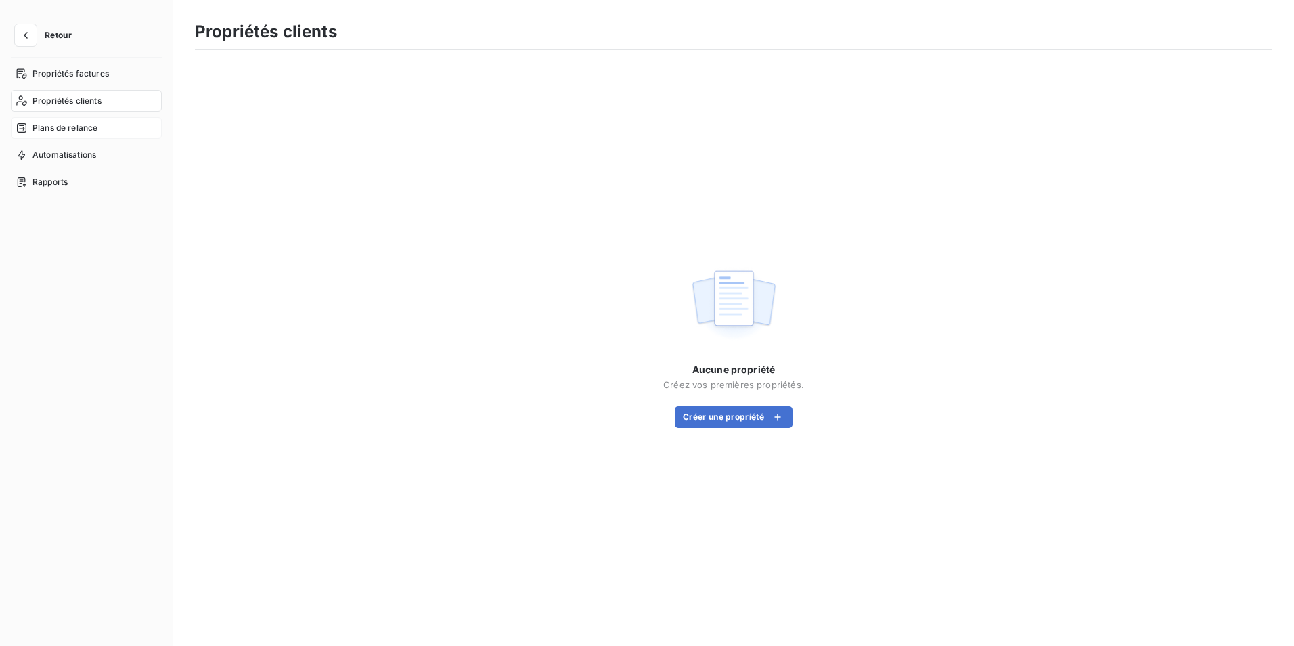
click at [81, 127] on span "Plans de relance" at bounding box center [64, 128] width 65 height 12
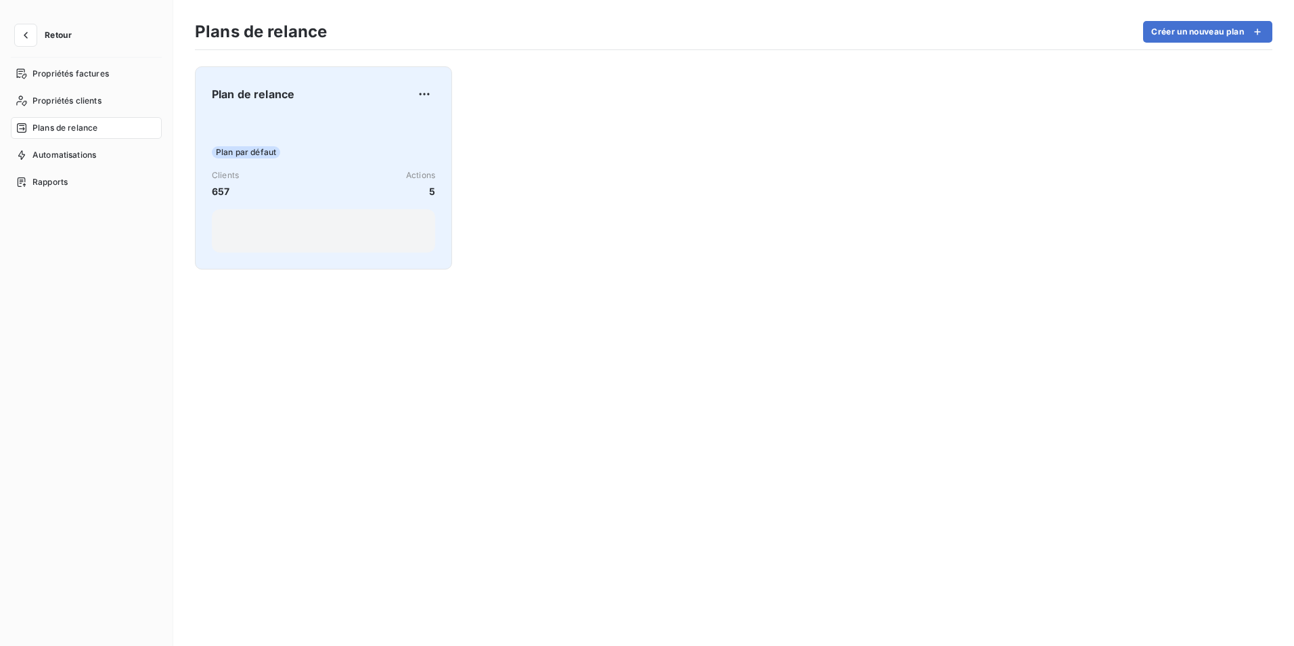
click at [249, 154] on span "Plan par défaut" at bounding box center [246, 152] width 68 height 12
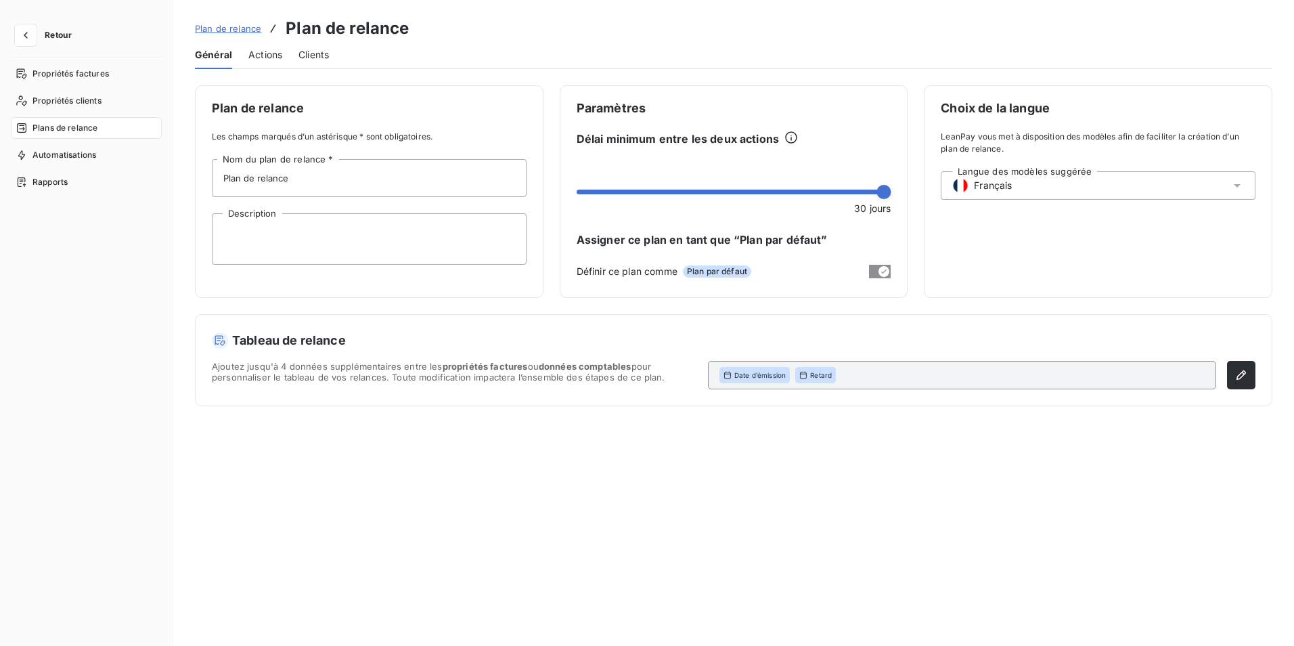
click at [274, 56] on span "Actions" at bounding box center [265, 55] width 34 height 14
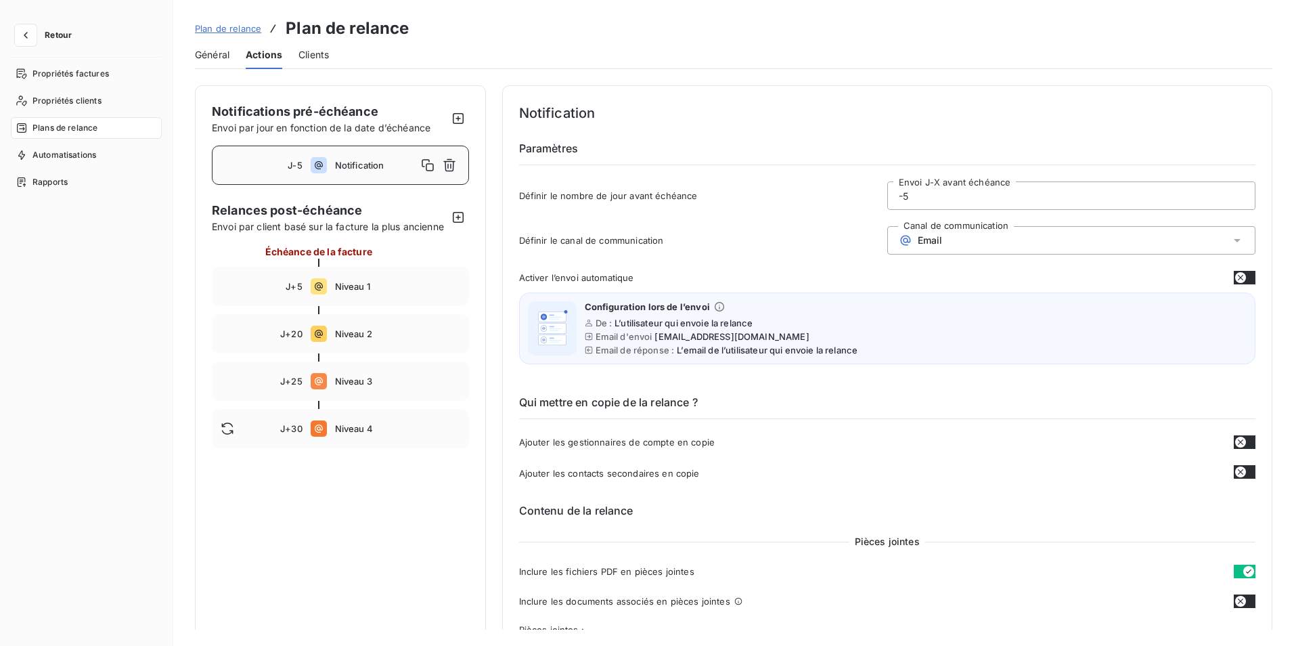
click at [318, 58] on span "Clients" at bounding box center [314, 55] width 30 height 14
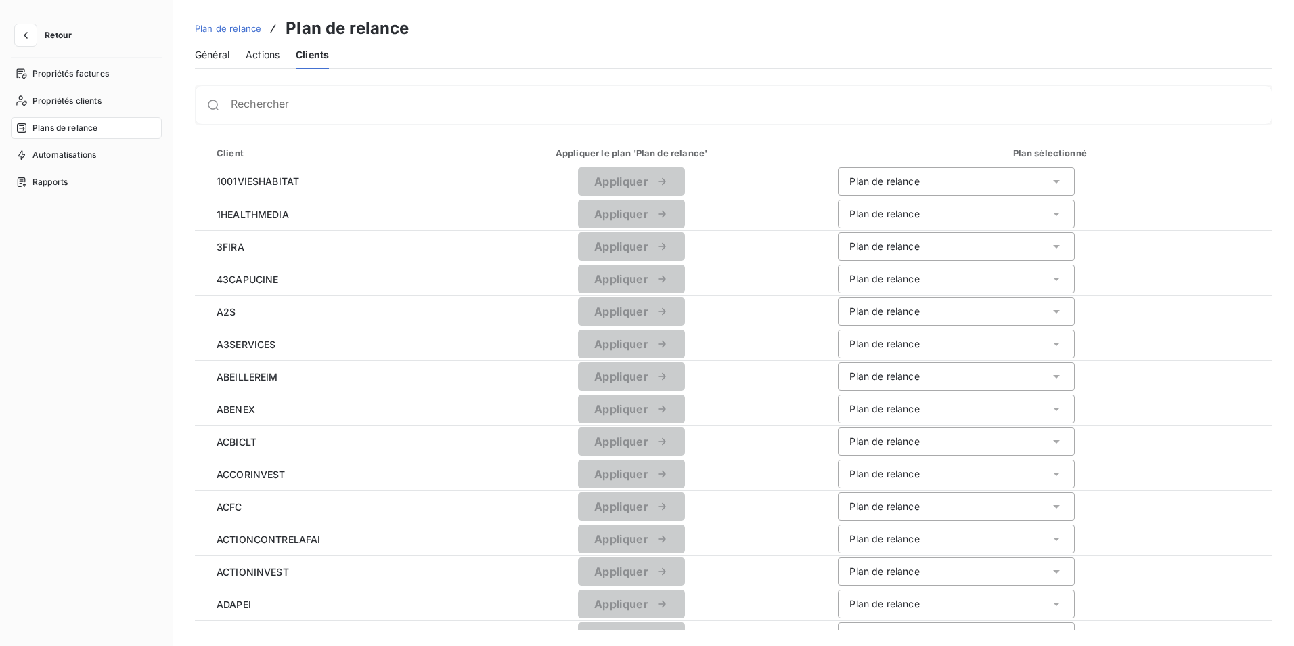
click at [221, 53] on span "Général" at bounding box center [212, 55] width 35 height 14
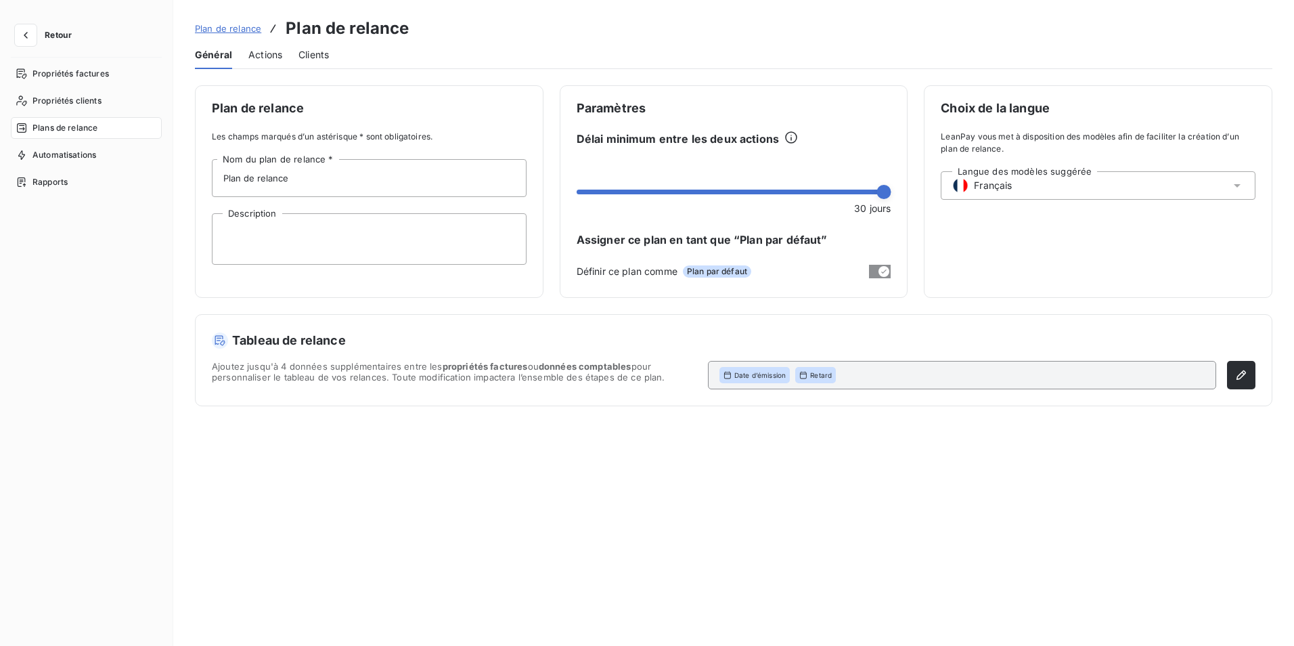
click at [262, 54] on span "Actions" at bounding box center [265, 55] width 34 height 14
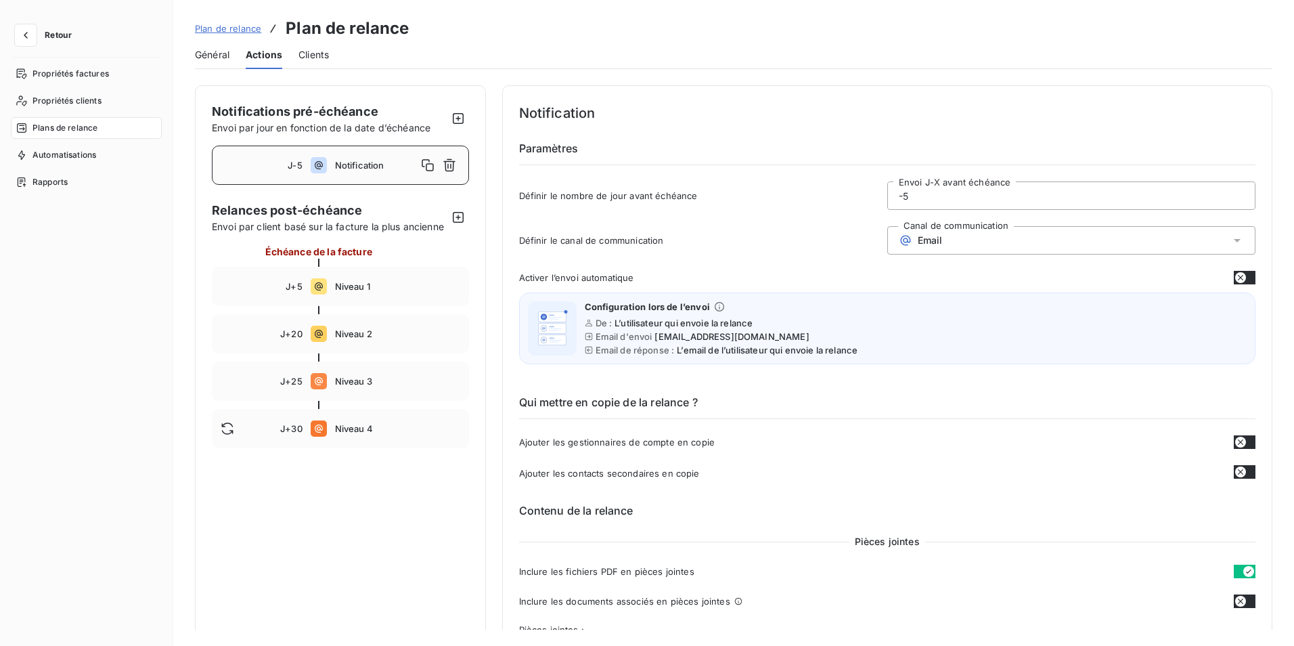
click at [360, 434] on span "Niveau 4" at bounding box center [397, 428] width 125 height 11
type input "30"
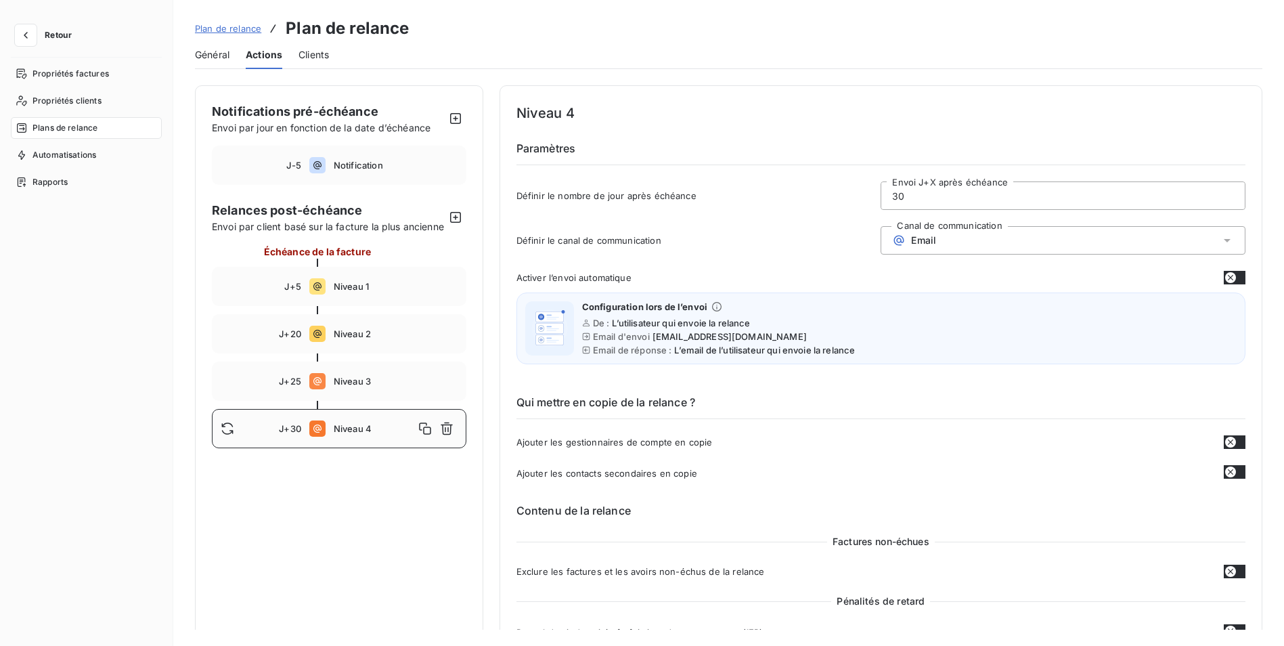
click at [869, 408] on h6 "Qui mettre en copie de la relance ?" at bounding box center [881, 406] width 729 height 25
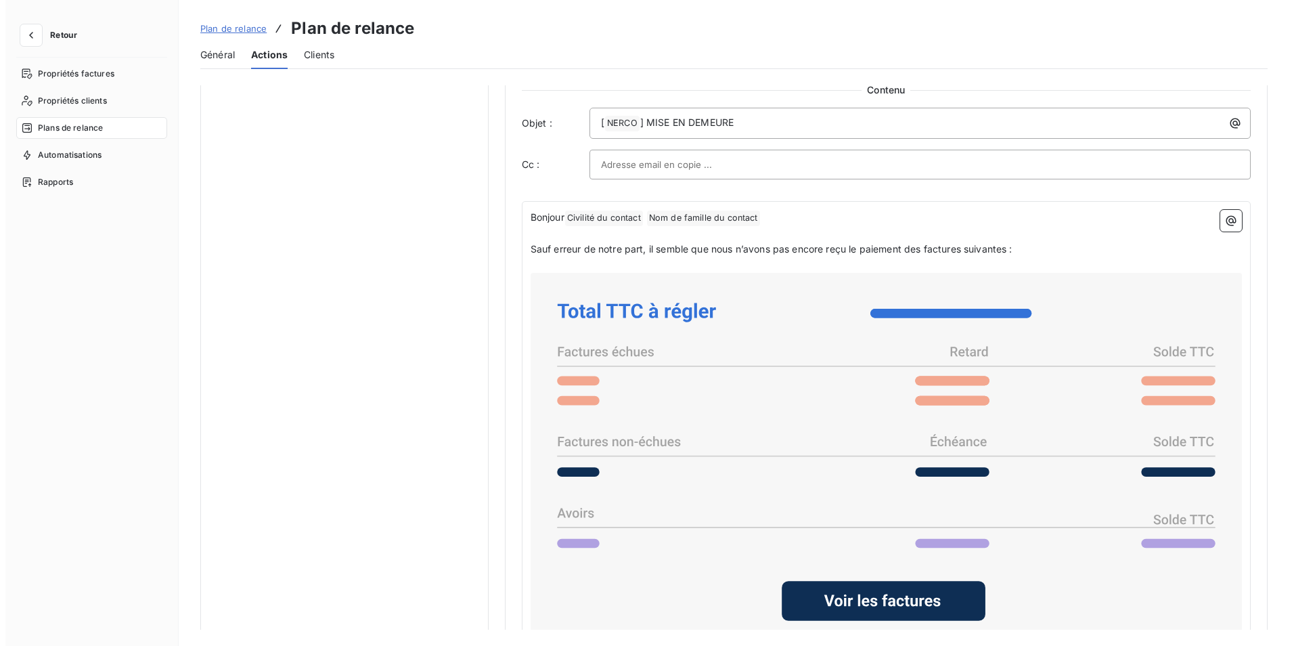
scroll to position [812, 0]
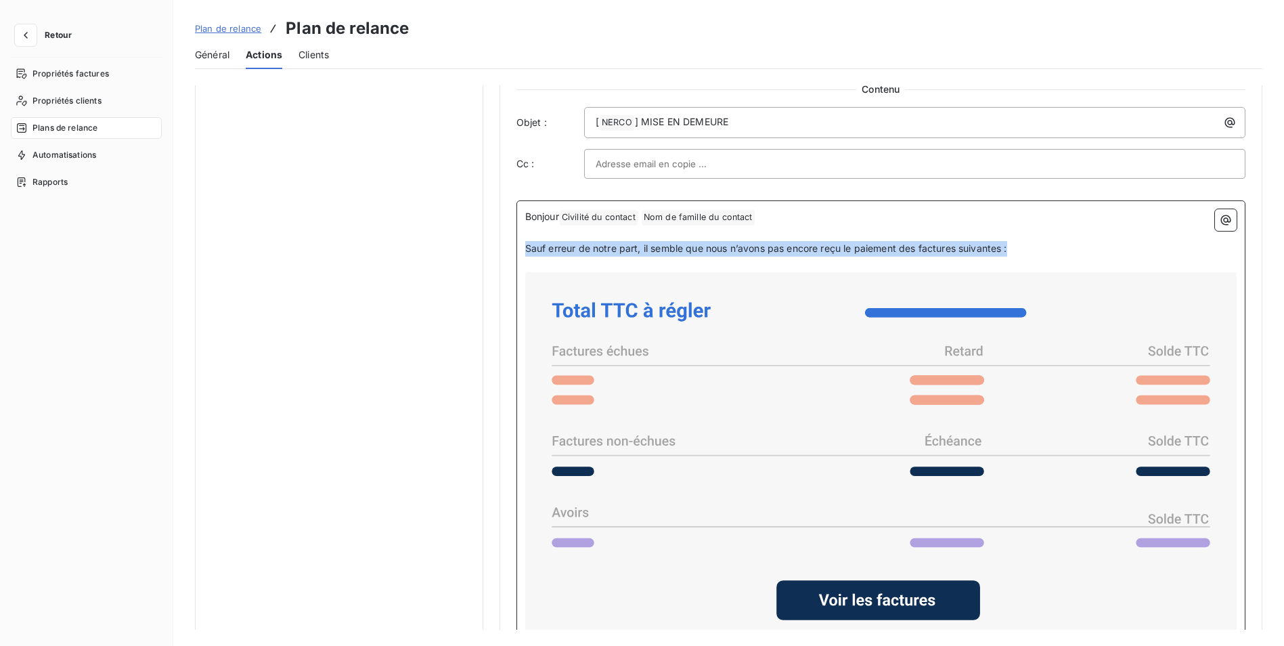
drag, startPoint x: 1019, startPoint y: 244, endPoint x: 521, endPoint y: 255, distance: 498.4
click at [521, 255] on div "Bonjour Civilité du contact ﻿ Nom de famille du contact ﻿ ﻿ ﻿ Sauf erreur de no…" at bounding box center [881, 458] width 729 height 517
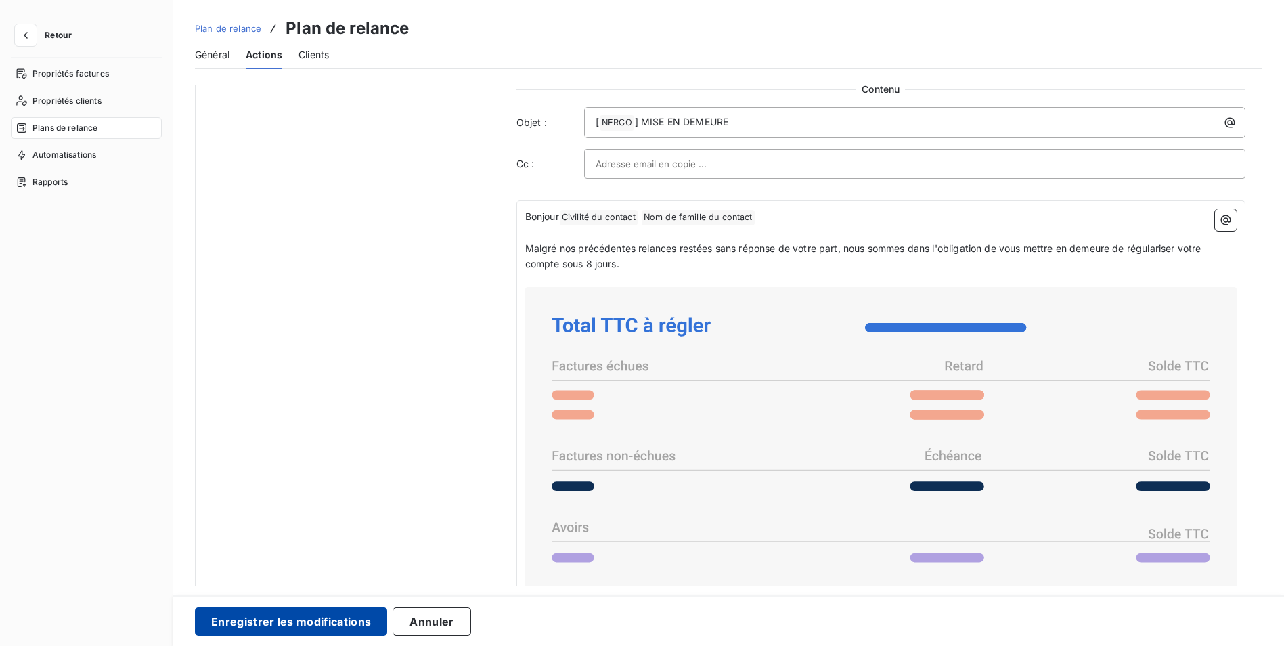
click at [311, 621] on button "Enregistrer les modifications" at bounding box center [291, 621] width 192 height 28
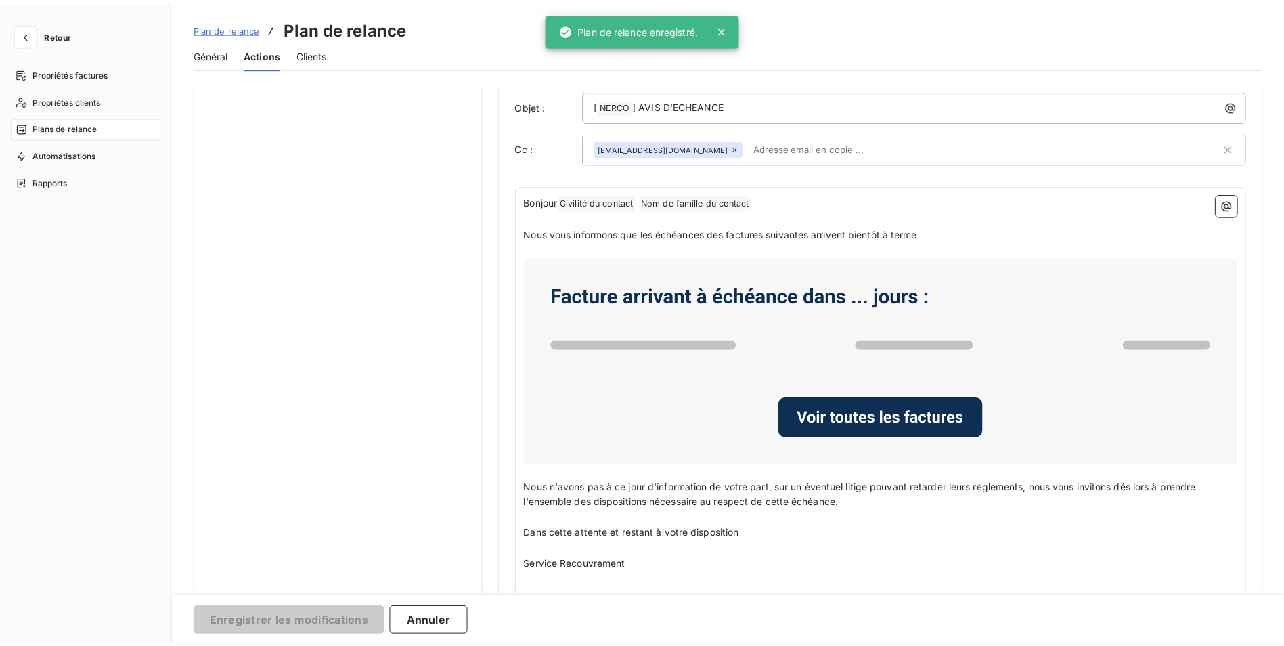
scroll to position [0, 0]
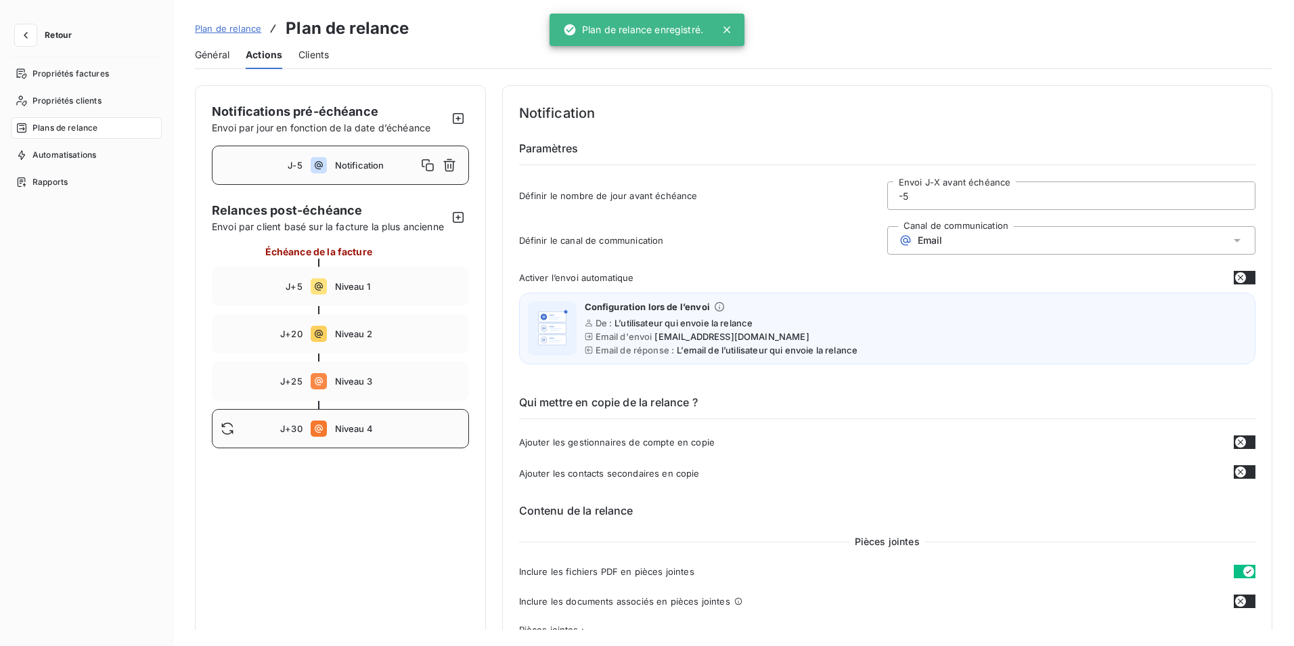
click at [354, 434] on span "Niveau 4" at bounding box center [397, 428] width 125 height 11
type input "30"
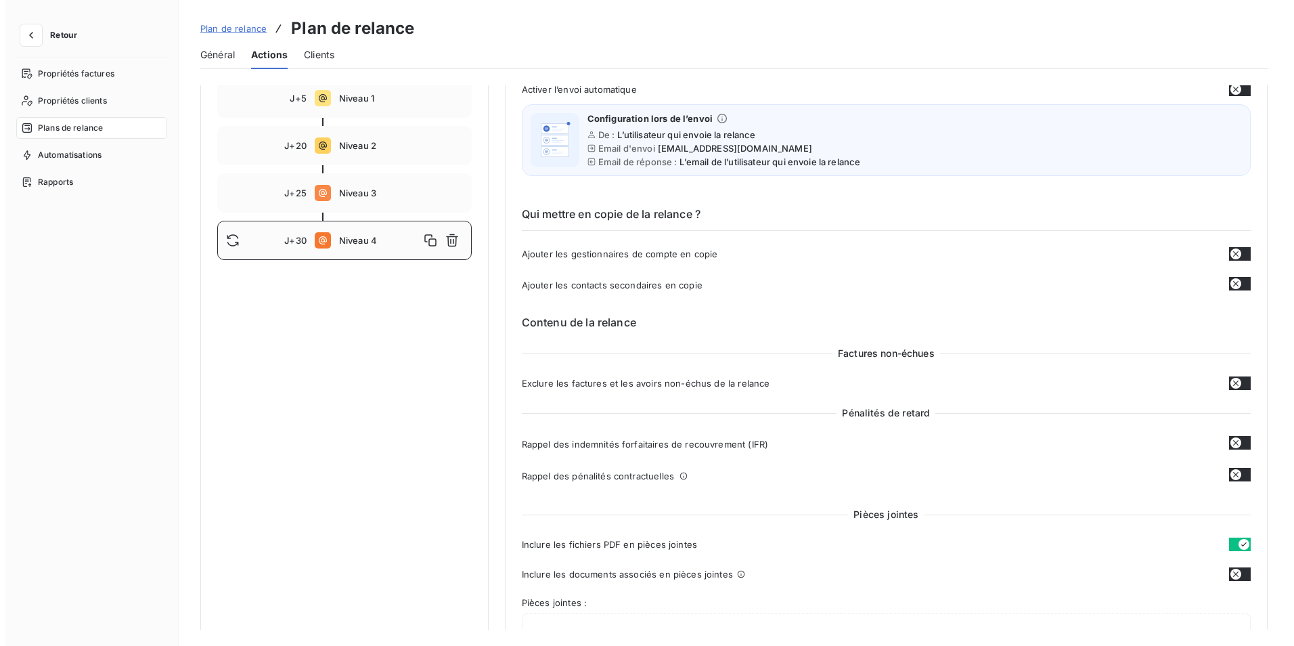
scroll to position [186, 0]
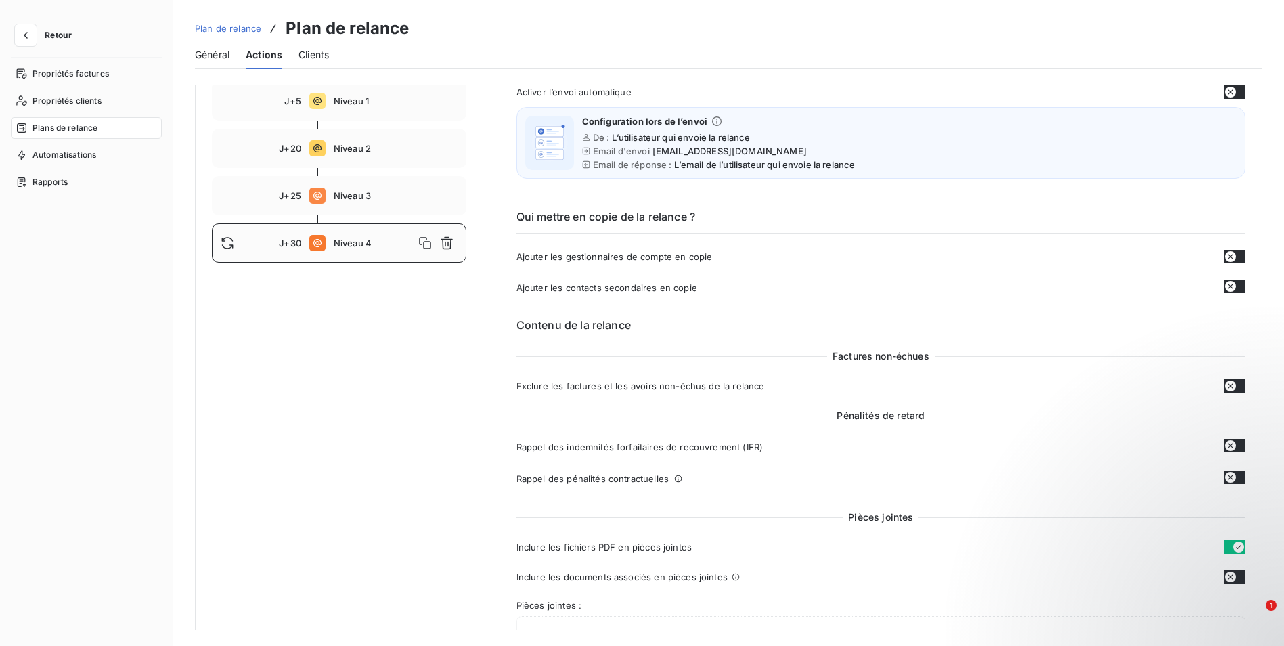
click at [248, 347] on div "Notifications pré-échéance Envoi par jour en fonction de la date d’échéance J-5…" at bounding box center [339, 638] width 288 height 1477
click at [110, 134] on div "Plans de relance" at bounding box center [86, 128] width 151 height 22
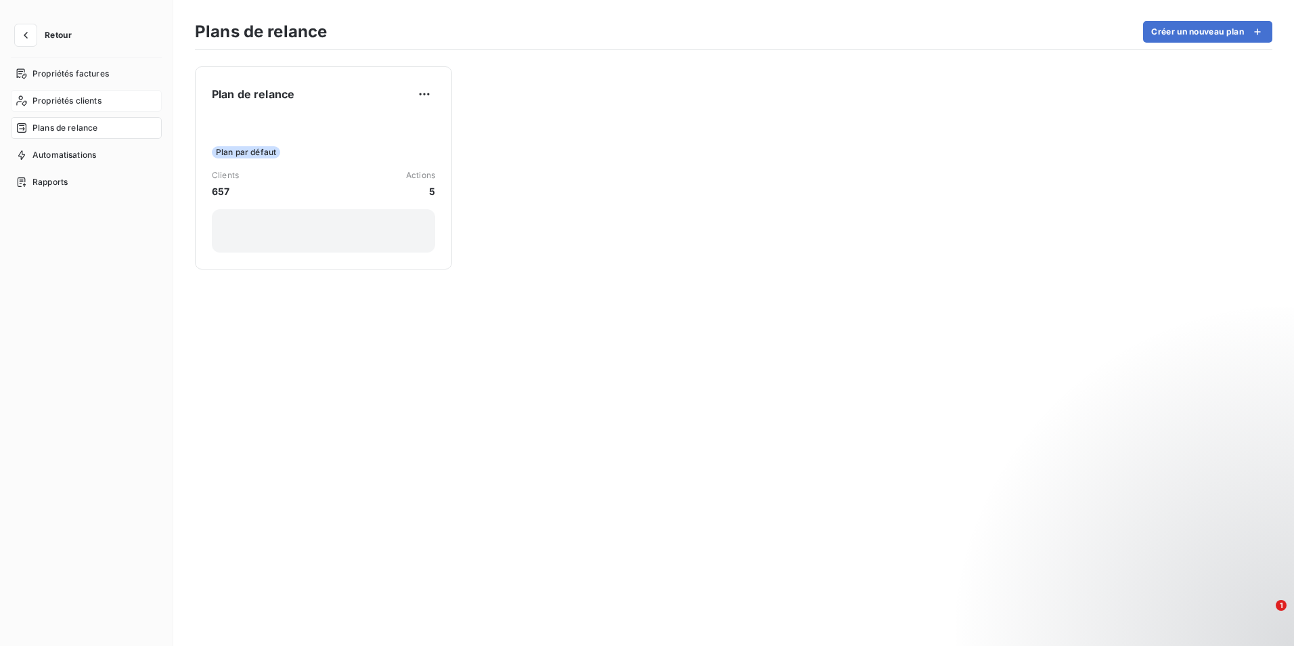
click at [95, 106] on span "Propriétés clients" at bounding box center [66, 101] width 69 height 12
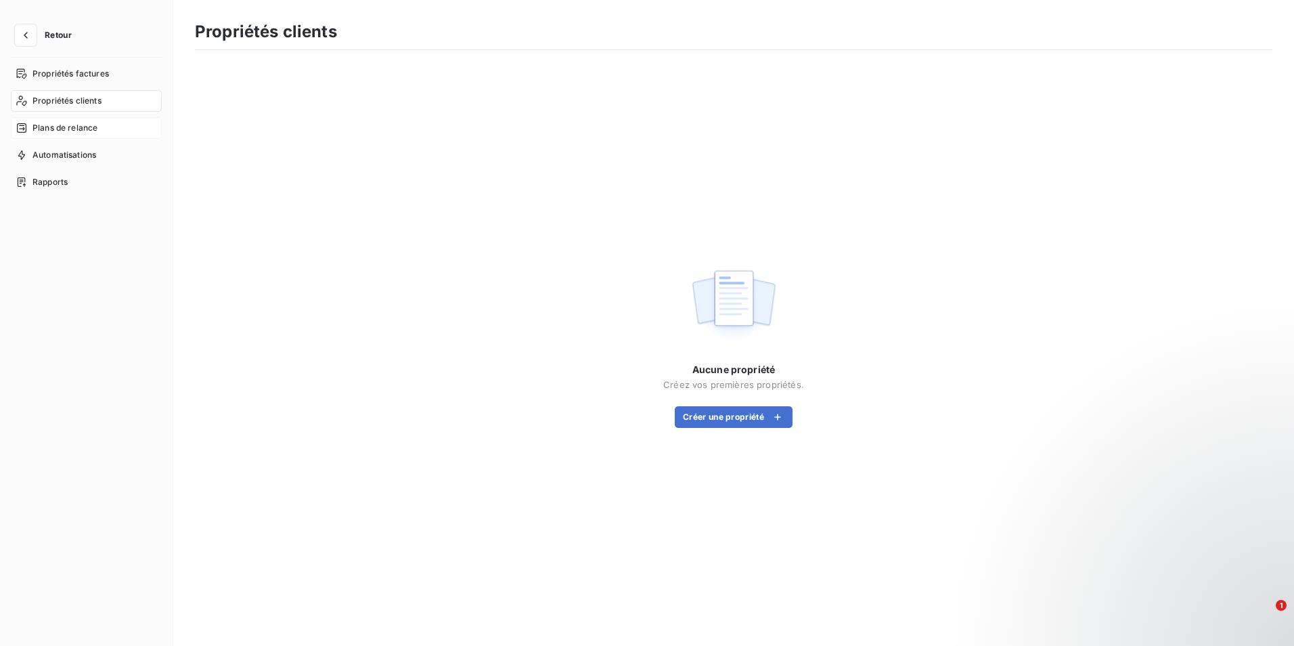
click at [105, 133] on div "Plans de relance" at bounding box center [86, 128] width 151 height 22
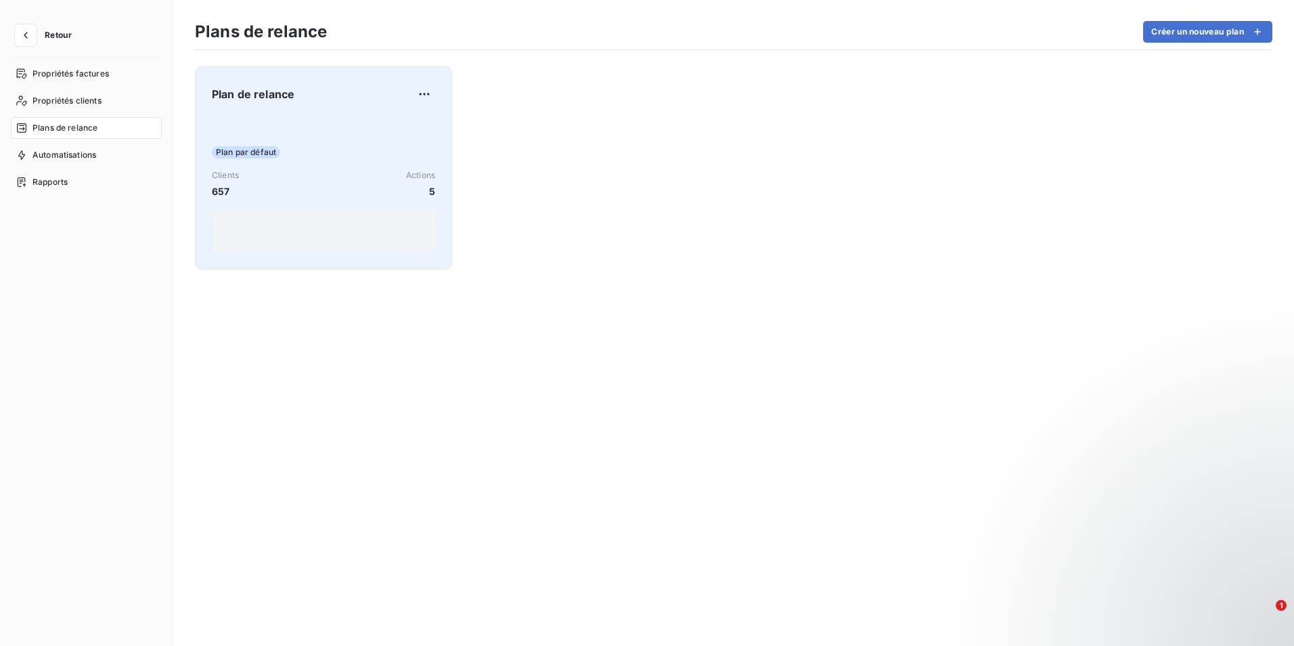
click at [281, 217] on div at bounding box center [323, 230] width 223 height 43
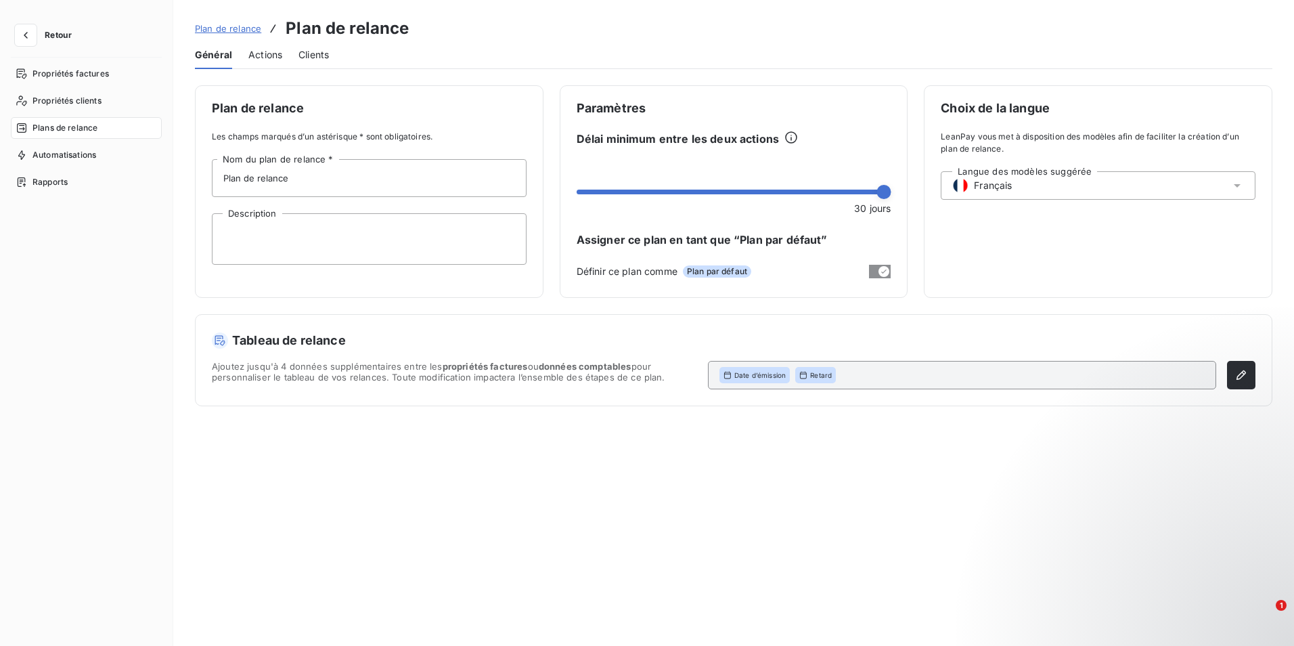
click at [664, 455] on div "Plan de relance Les champs marqués d’un astérisque * sont obligatoires. Plan de…" at bounding box center [733, 357] width 1121 height 544
click at [76, 99] on span "Propriétés clients" at bounding box center [66, 101] width 69 height 12
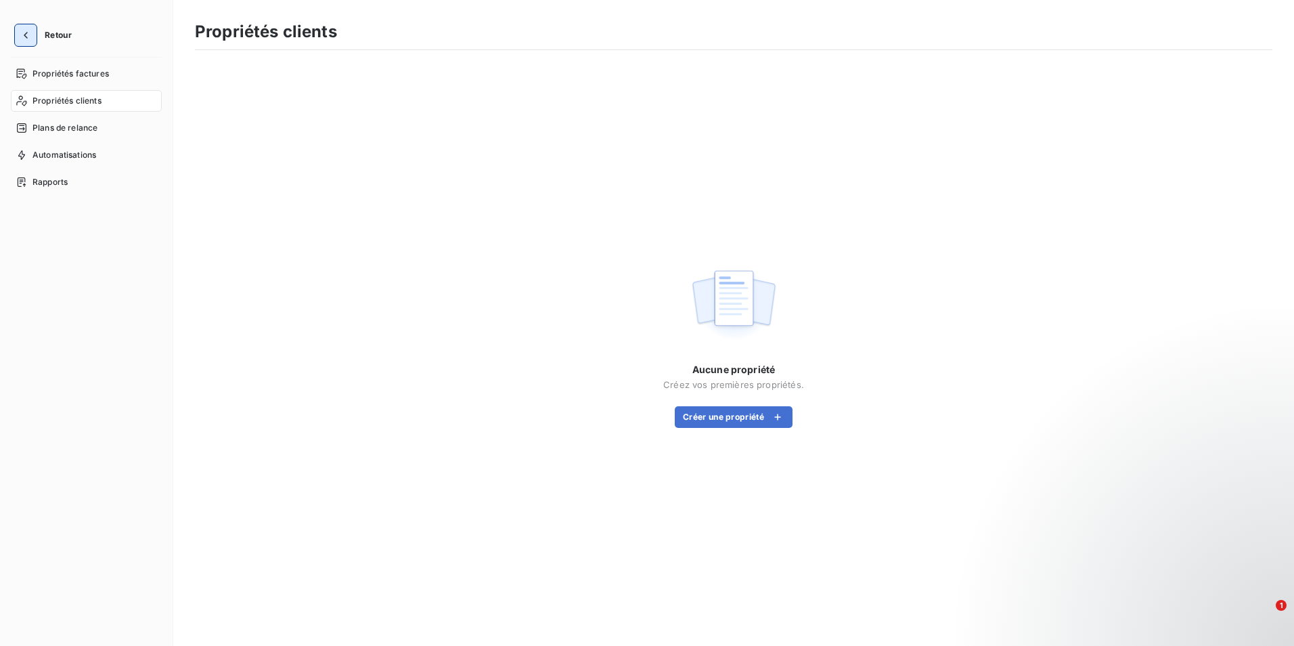
click at [23, 33] on icon "button" at bounding box center [26, 35] width 14 height 14
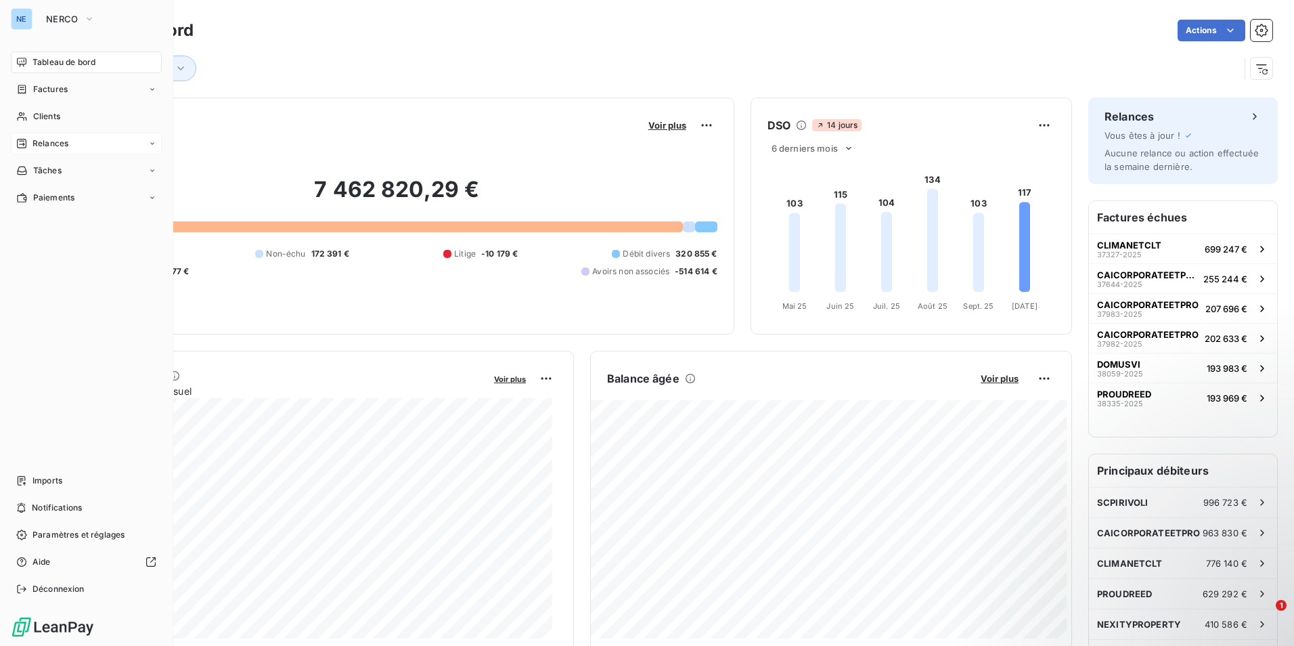
click at [64, 147] on span "Relances" at bounding box center [50, 143] width 36 height 12
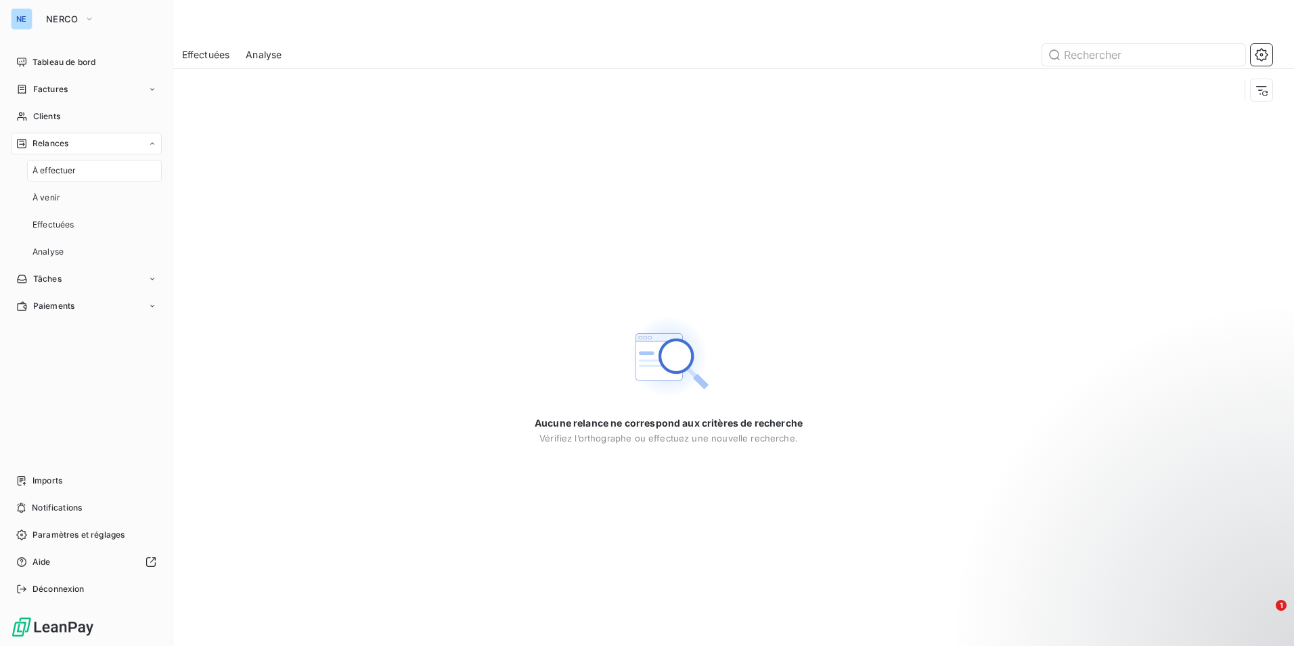
click at [71, 175] on span "À effectuer" at bounding box center [54, 171] width 44 height 12
click at [54, 196] on span "À venir" at bounding box center [46, 198] width 28 height 12
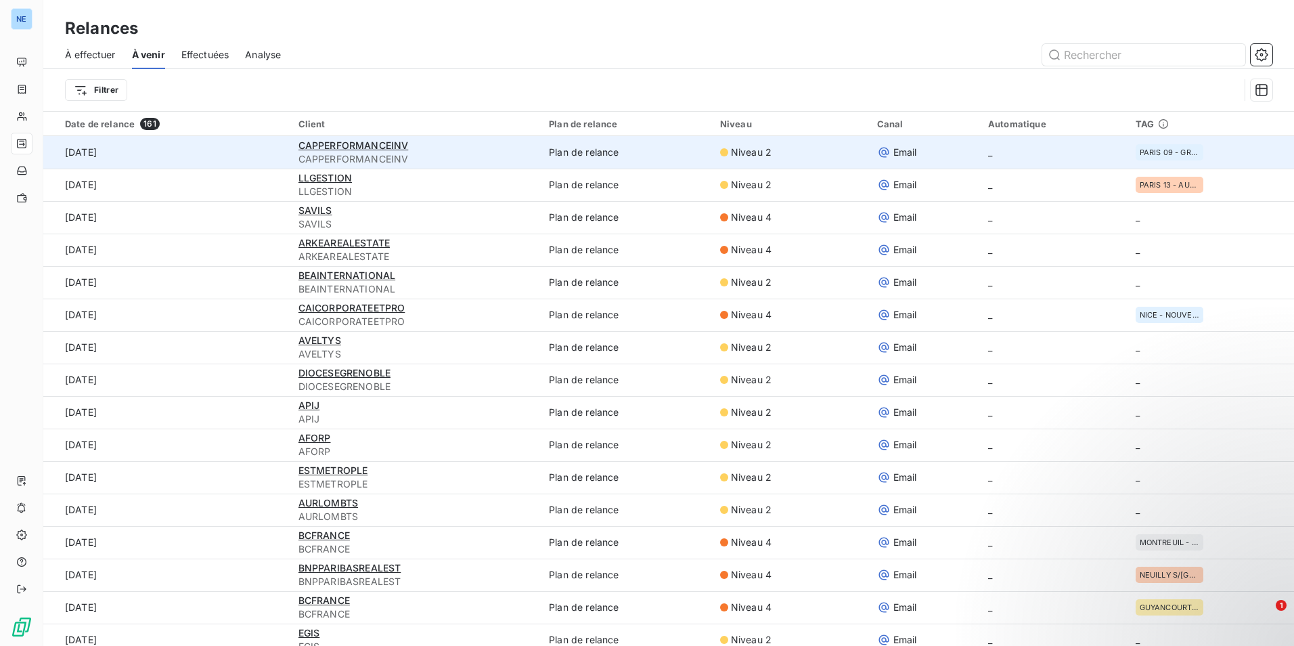
click at [731, 155] on span "Niveau 2" at bounding box center [751, 153] width 41 height 14
drag, startPoint x: 728, startPoint y: 155, endPoint x: 719, endPoint y: 151, distance: 9.7
click at [720, 151] on div "Niveau 2" at bounding box center [790, 153] width 141 height 14
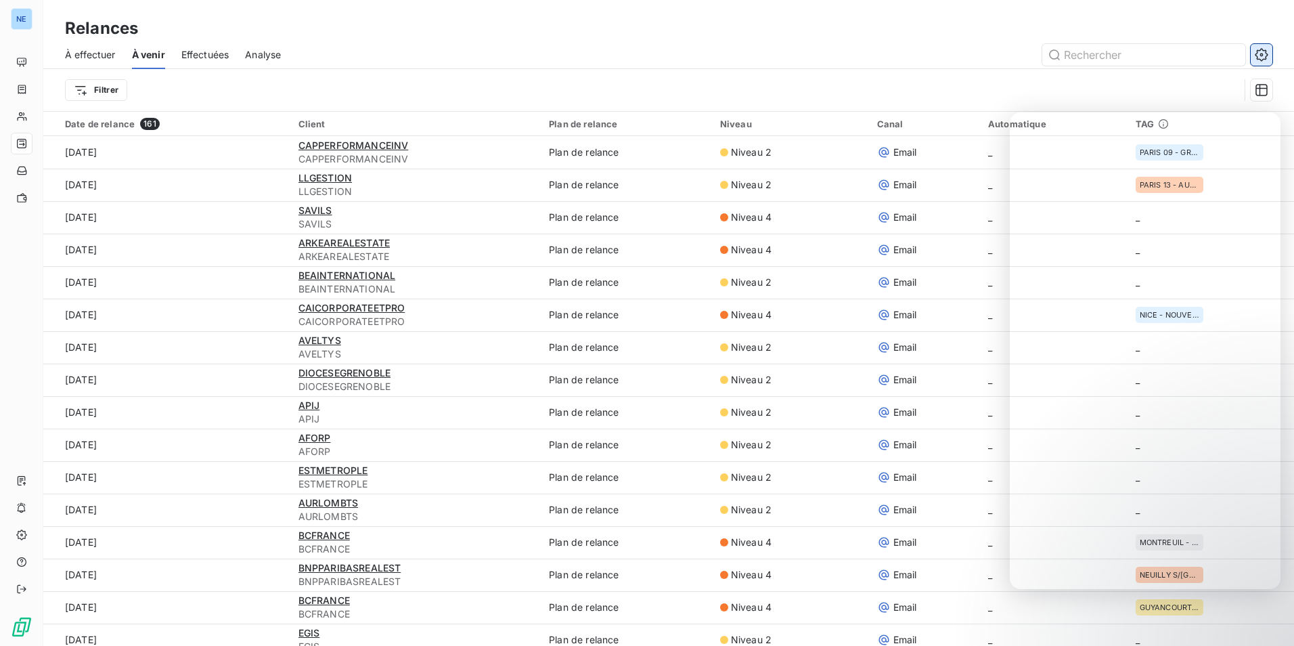
click at [1263, 56] on icon "button" at bounding box center [1262, 55] width 14 height 14
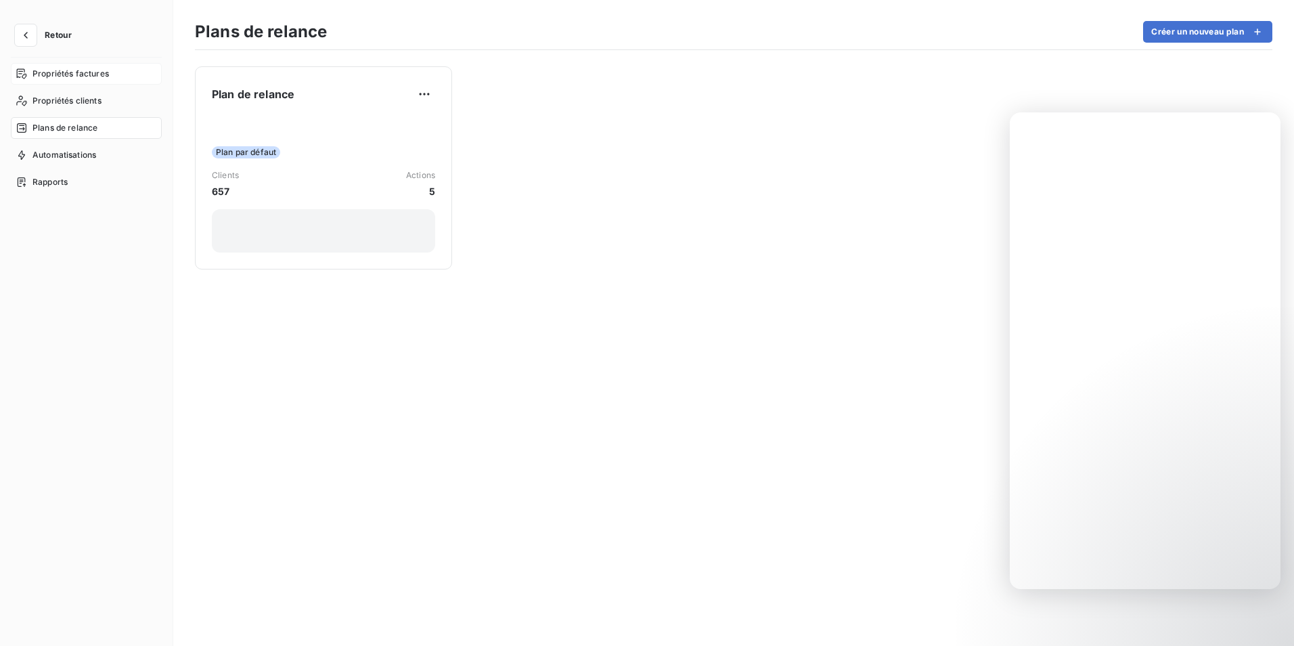
click at [72, 72] on span "Propriétés factures" at bounding box center [70, 74] width 77 height 12
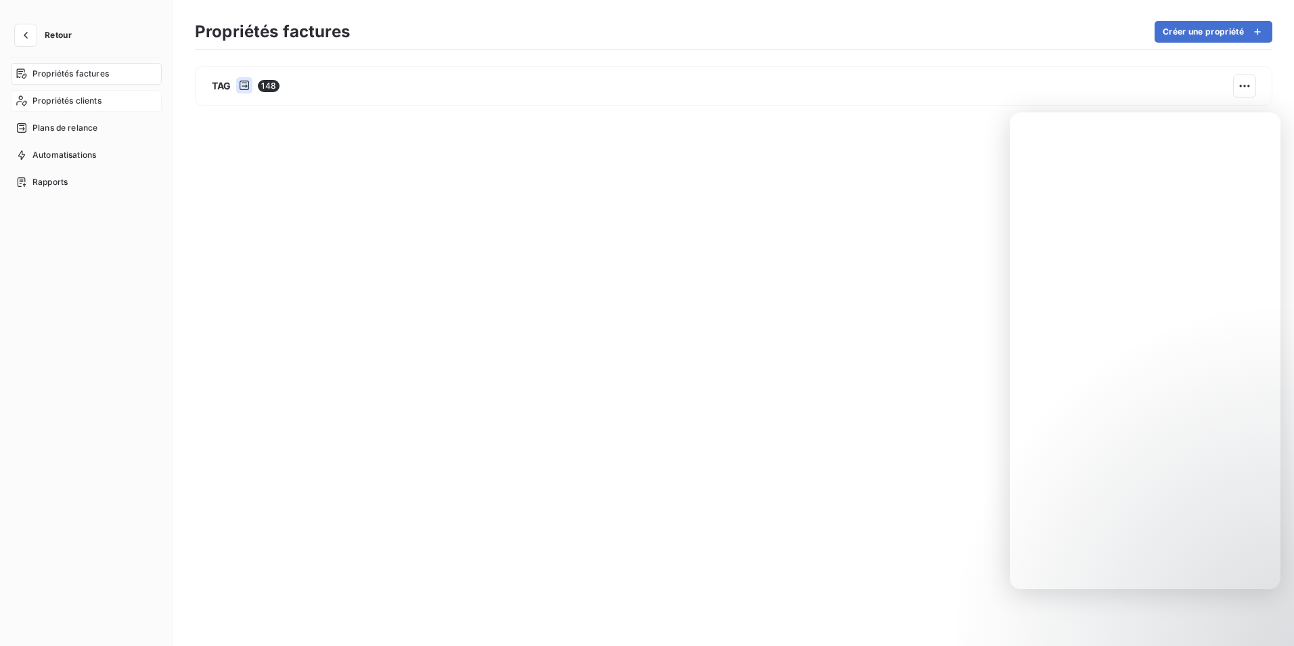
click at [69, 104] on span "Propriétés clients" at bounding box center [66, 101] width 69 height 12
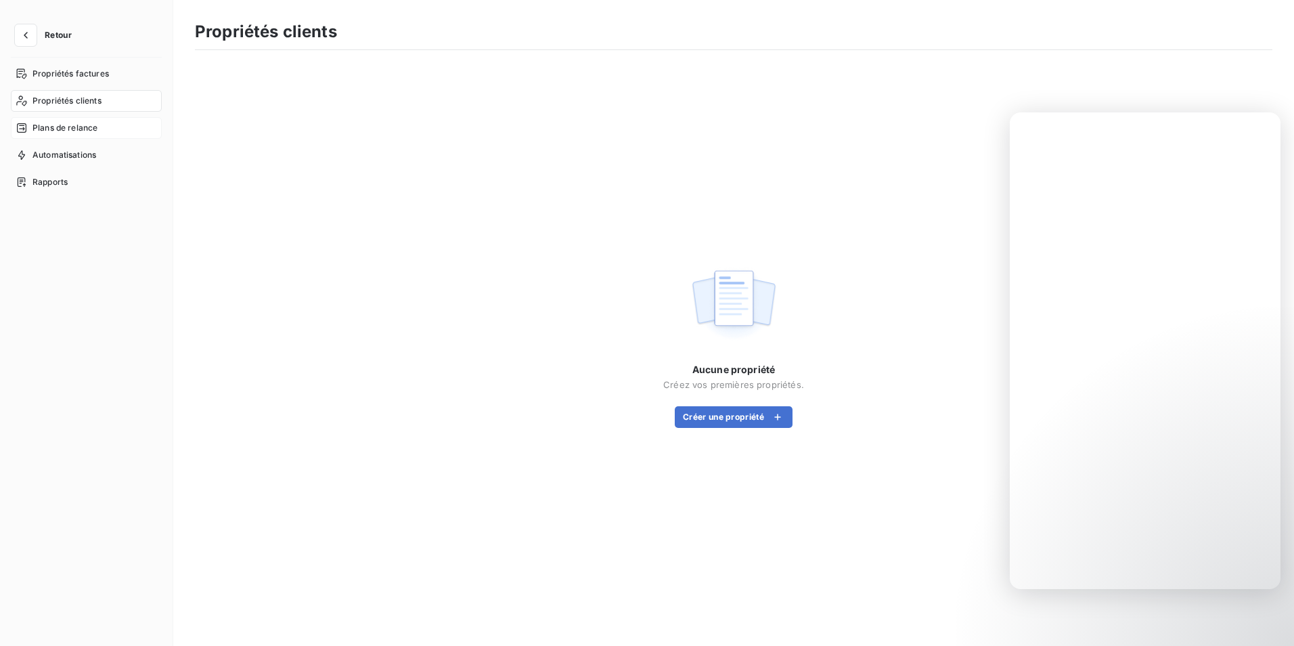
click at [67, 130] on span "Plans de relance" at bounding box center [64, 128] width 65 height 12
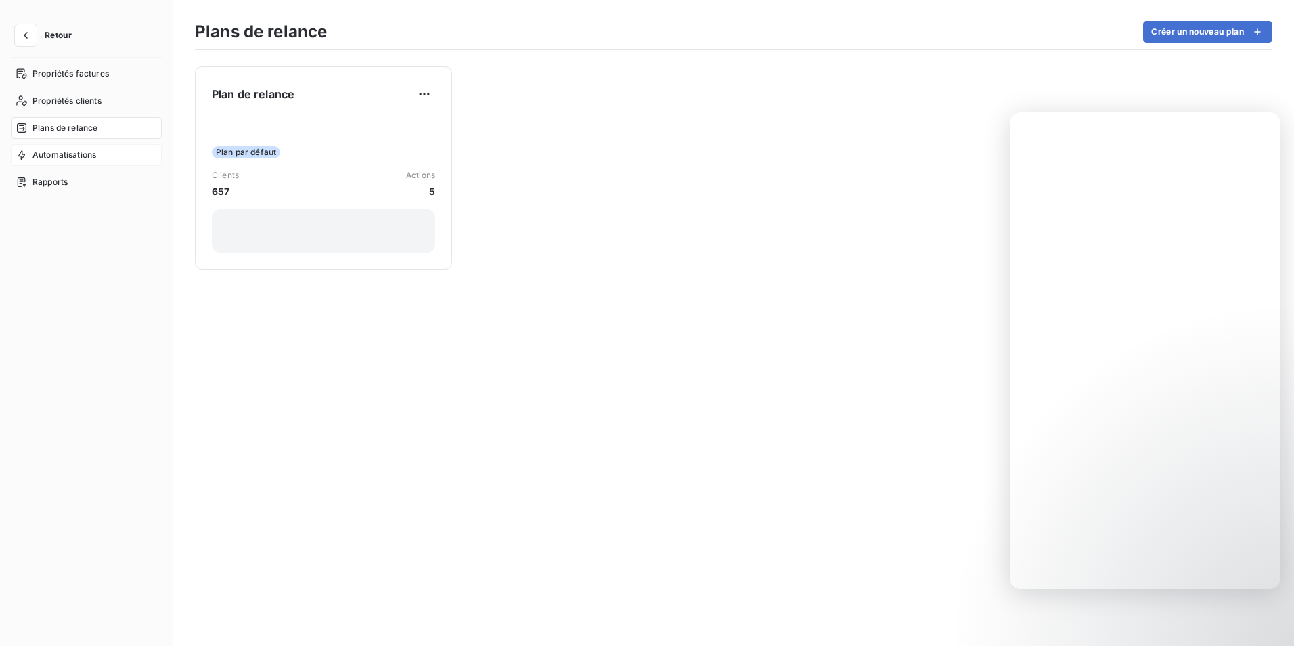
click at [68, 155] on span "Automatisations" at bounding box center [64, 155] width 64 height 12
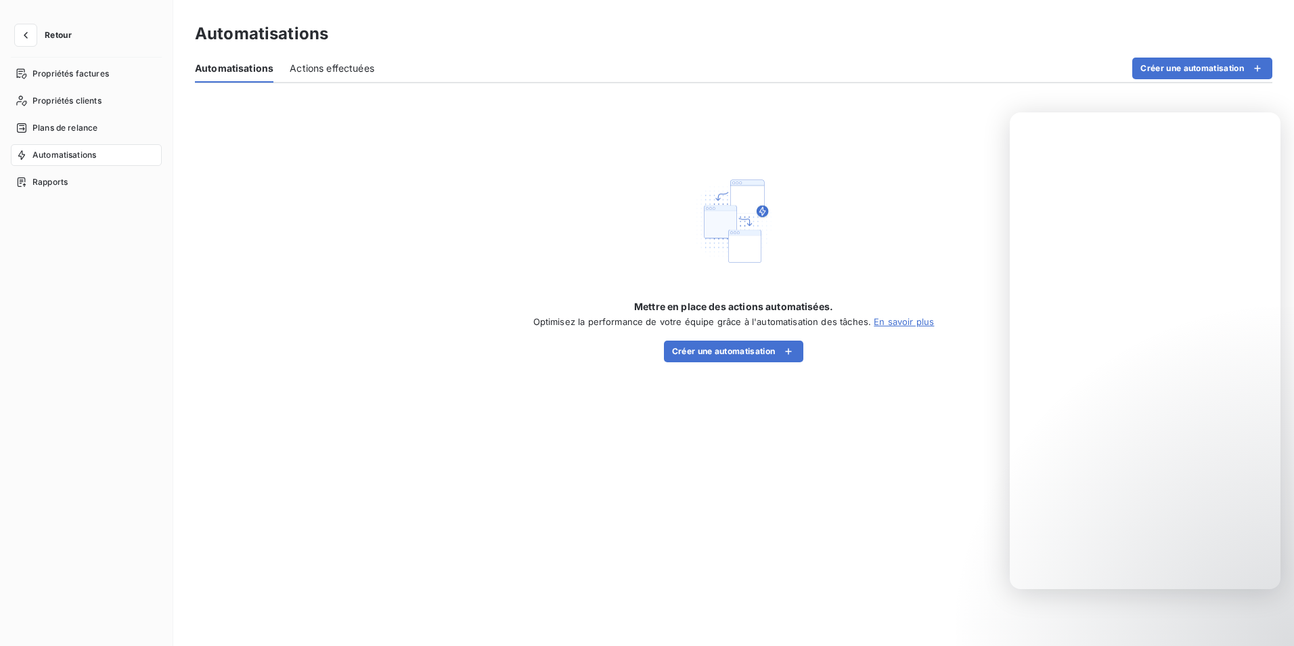
click at [310, 70] on span "Actions effectuées" at bounding box center [332, 69] width 85 height 14
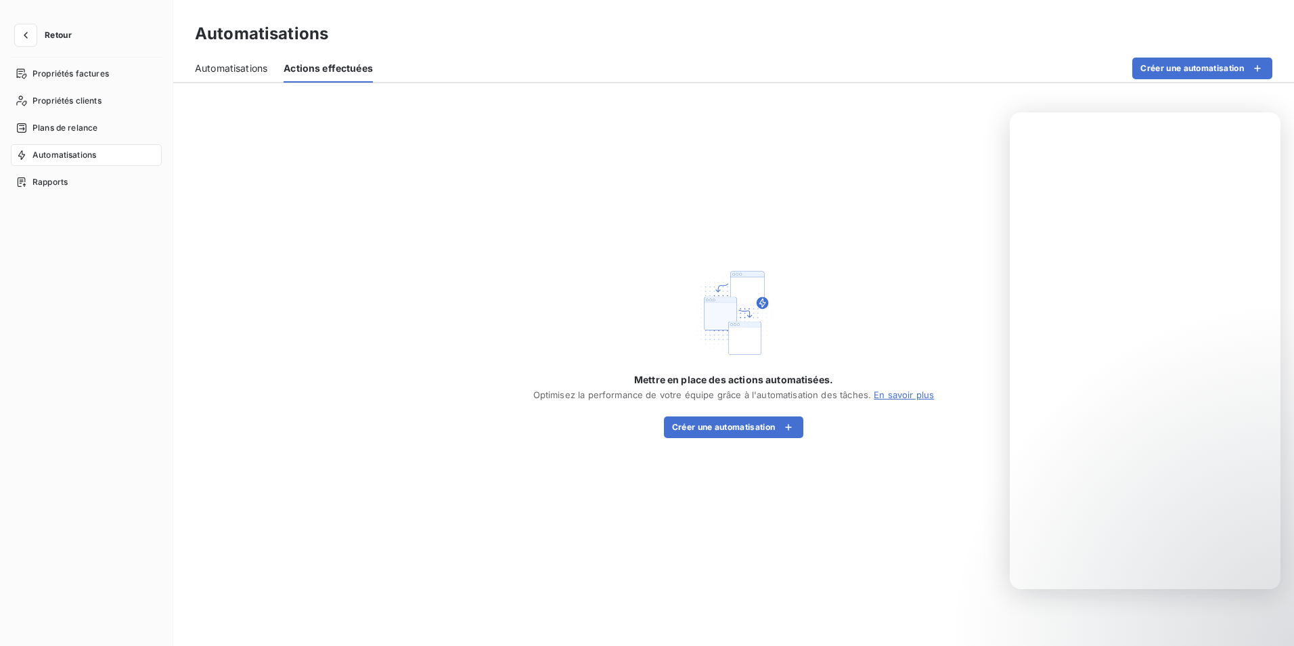
click at [230, 63] on span "Automatisations" at bounding box center [231, 69] width 72 height 14
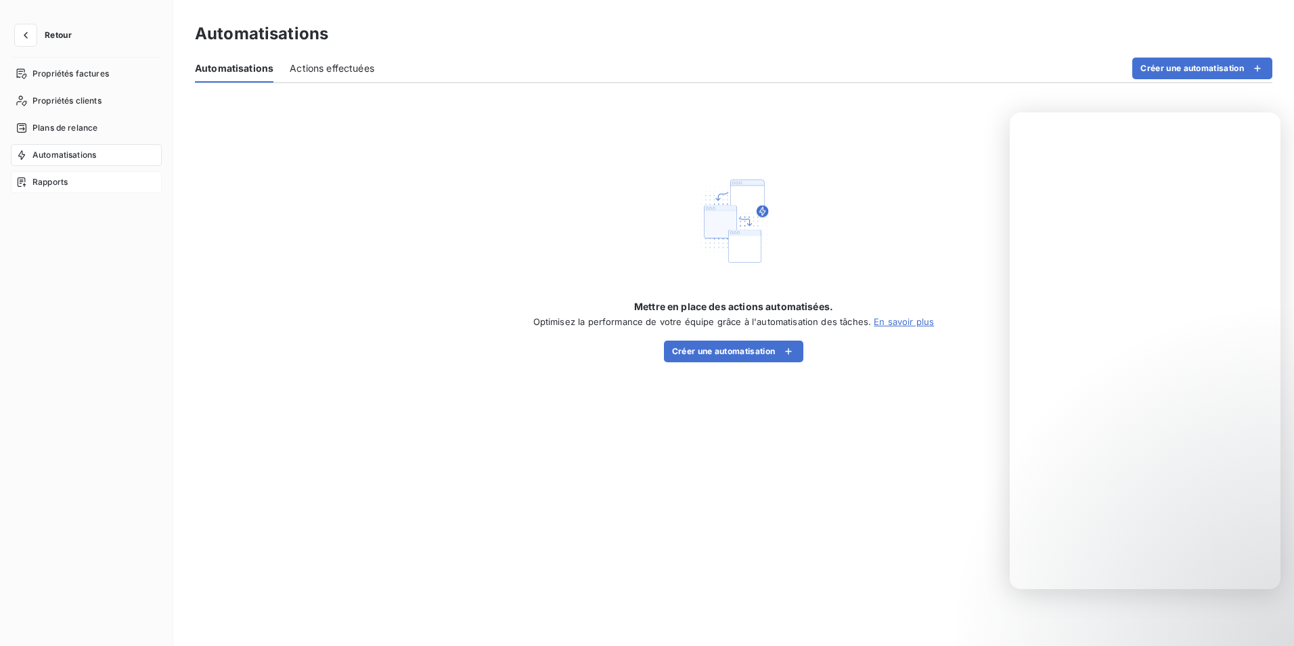
click at [61, 176] on span "Rapports" at bounding box center [49, 182] width 35 height 12
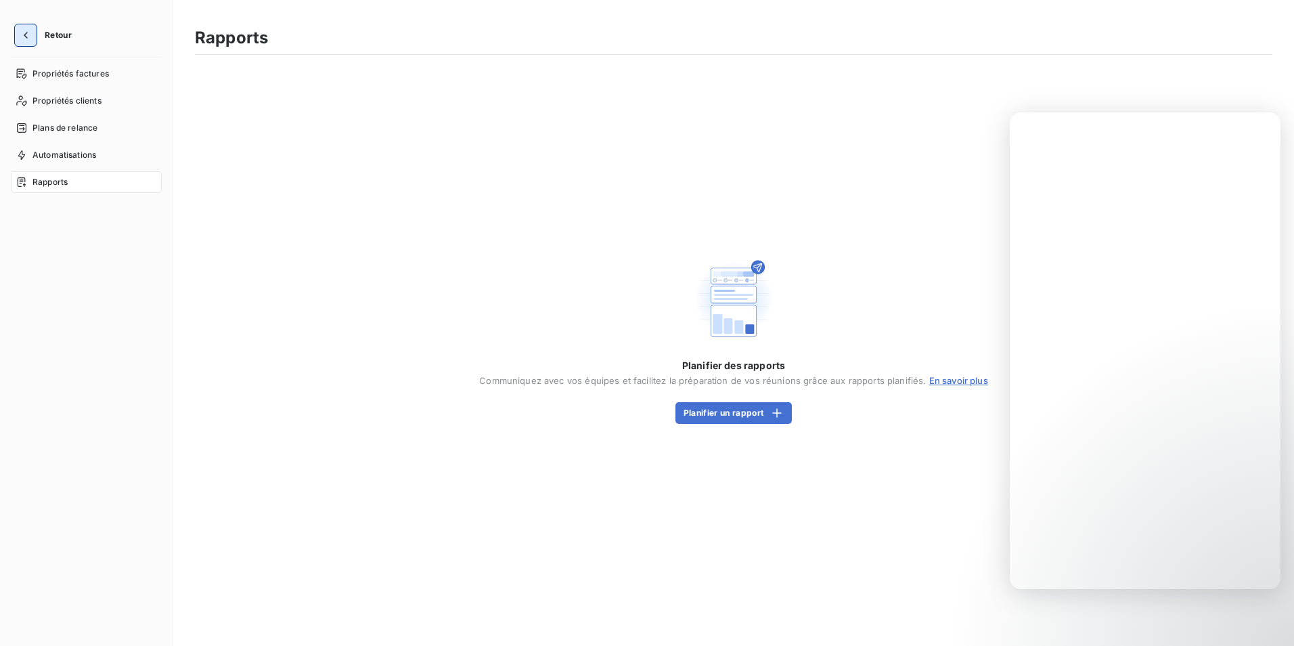
click at [34, 29] on button "button" at bounding box center [26, 35] width 22 height 22
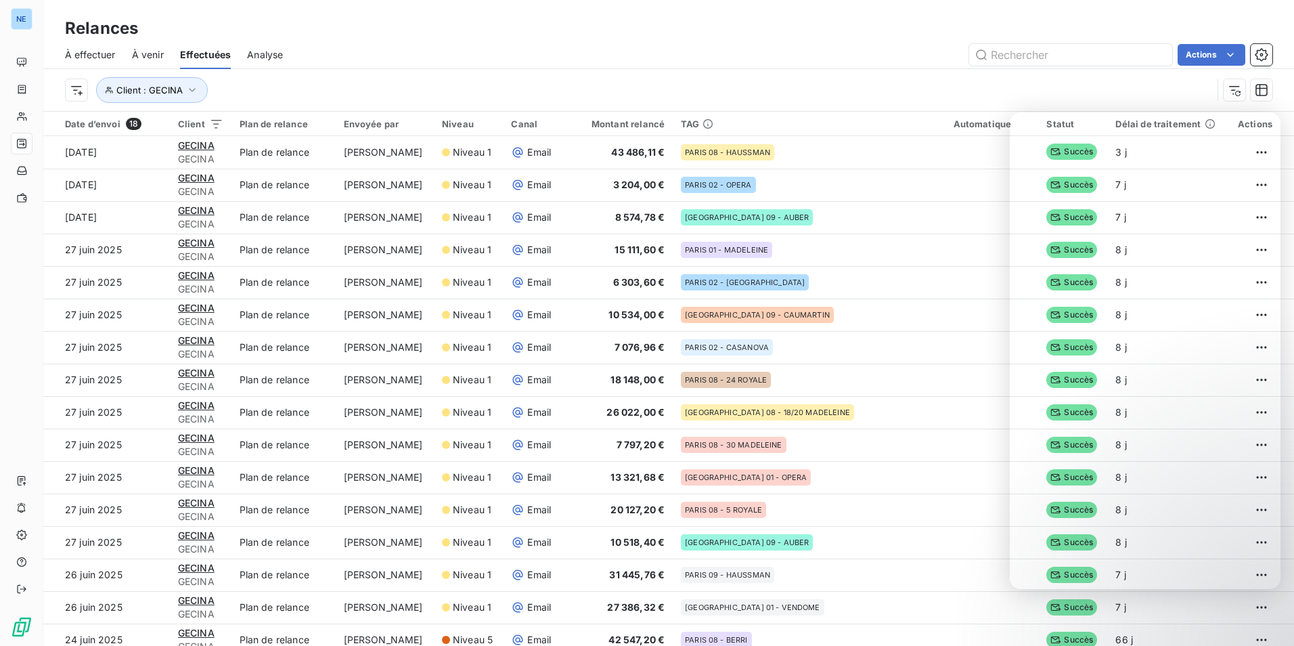
click at [675, 11] on div "Relances À effectuer À venir Effectuées Analyse Actions Client : GECINA" at bounding box center [668, 55] width 1251 height 111
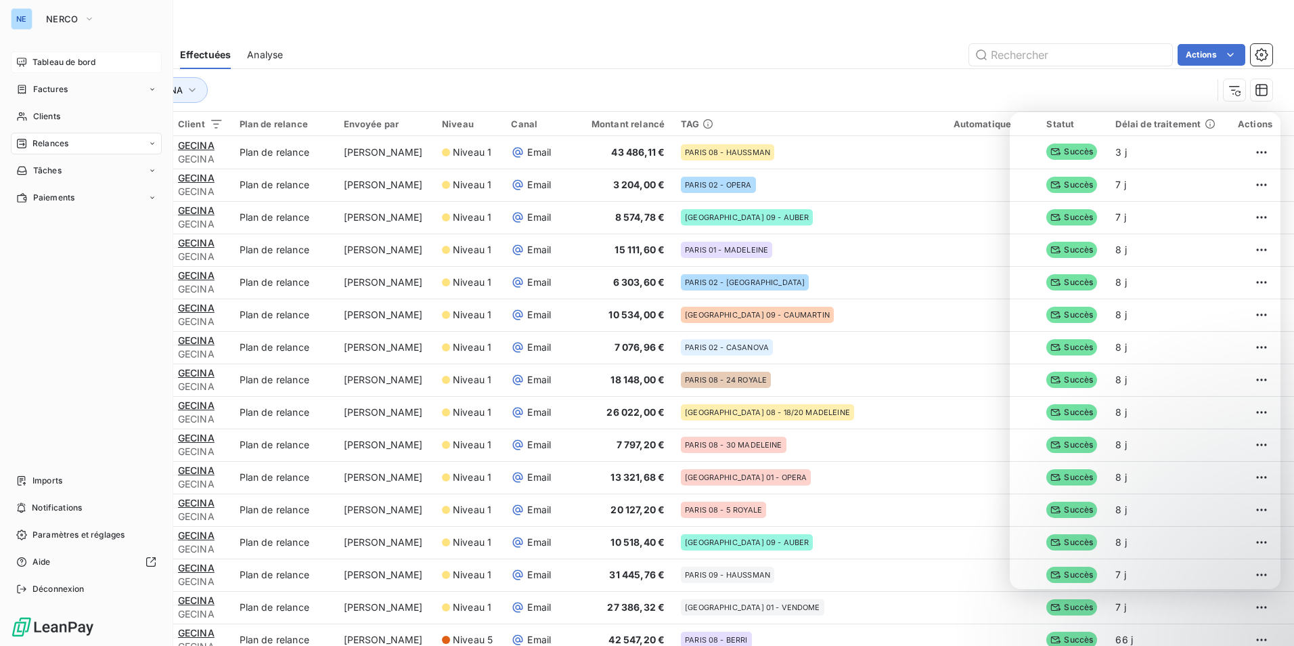
click at [83, 60] on span "Tableau de bord" at bounding box center [63, 62] width 63 height 12
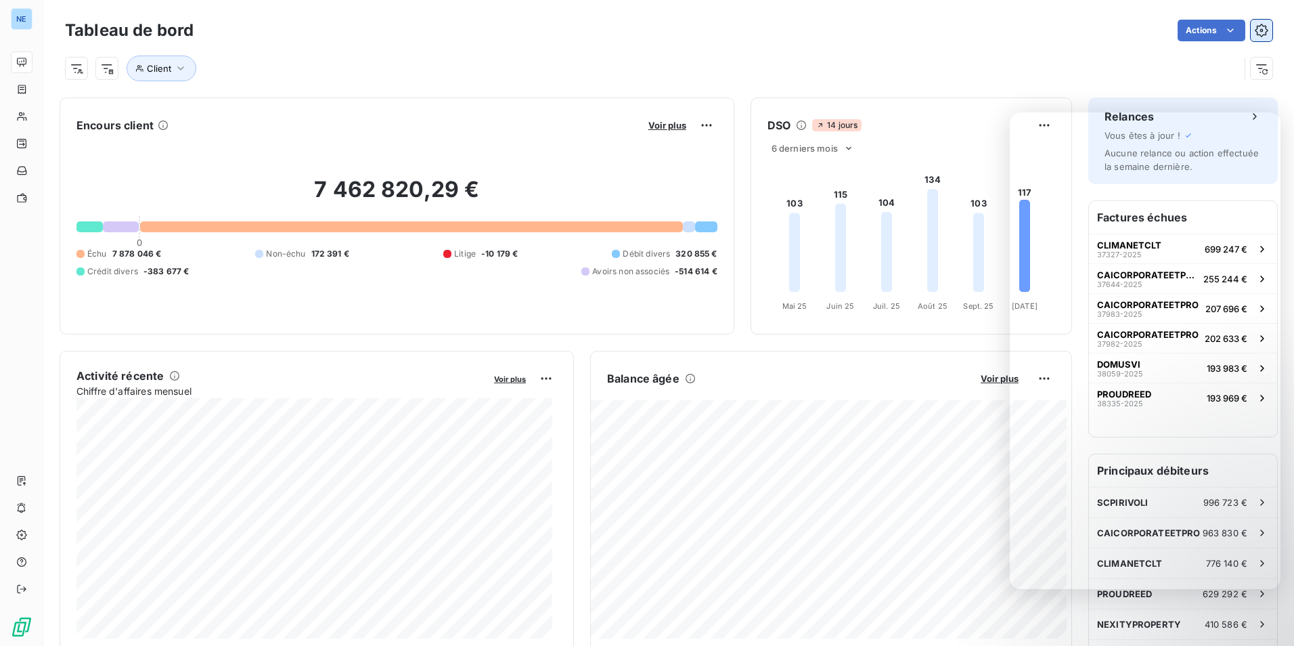
click at [1260, 30] on button "button" at bounding box center [1262, 31] width 22 height 22
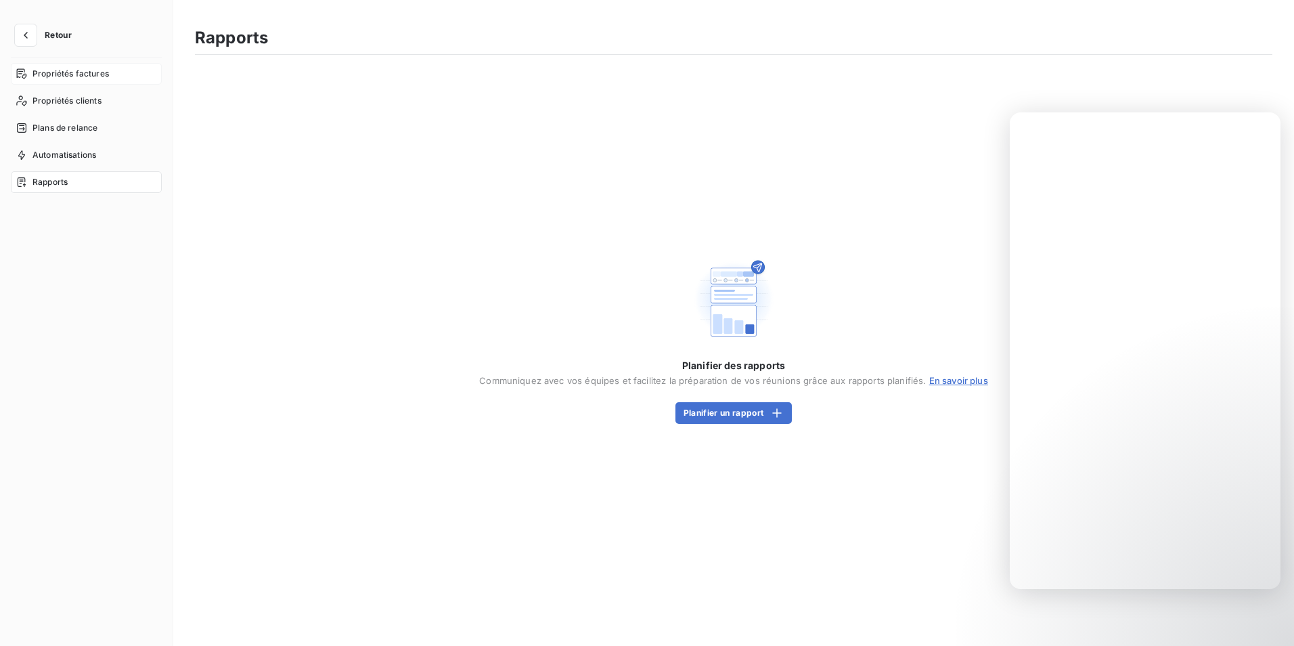
click at [56, 70] on span "Propriétés factures" at bounding box center [70, 74] width 77 height 12
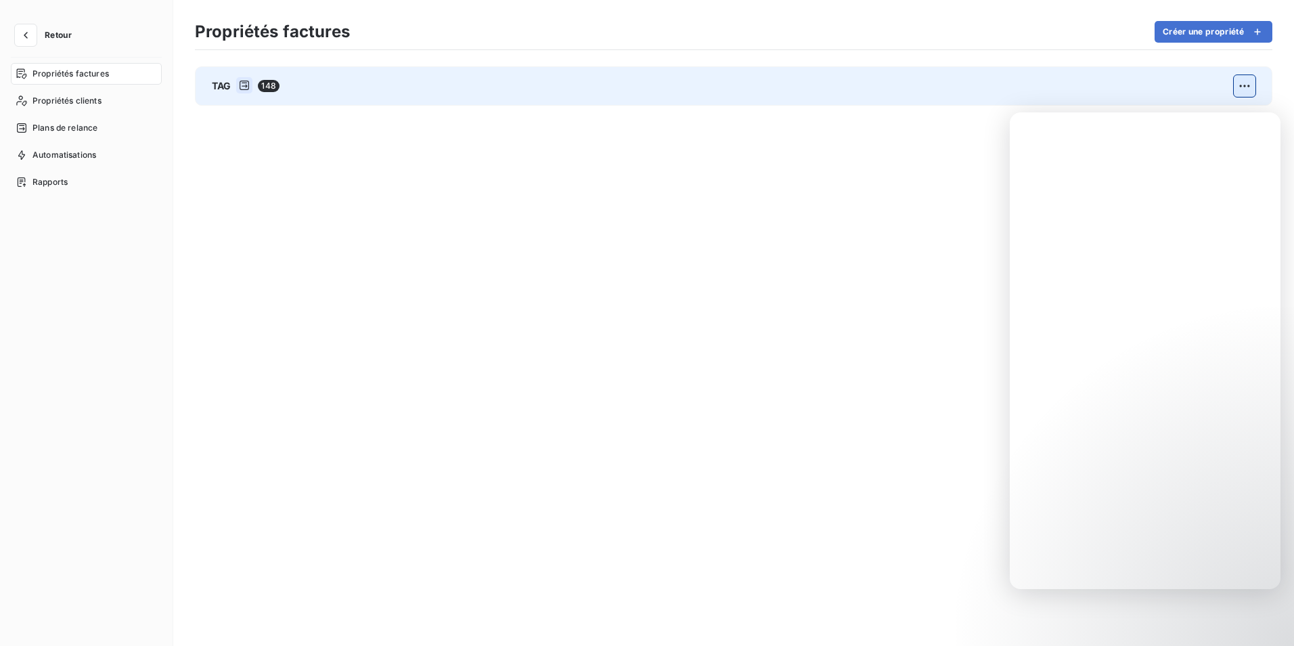
click at [1251, 82] on html "Retour Propriétés factures Propriétés clients Plans de relance Automatisations …" at bounding box center [647, 323] width 1294 height 646
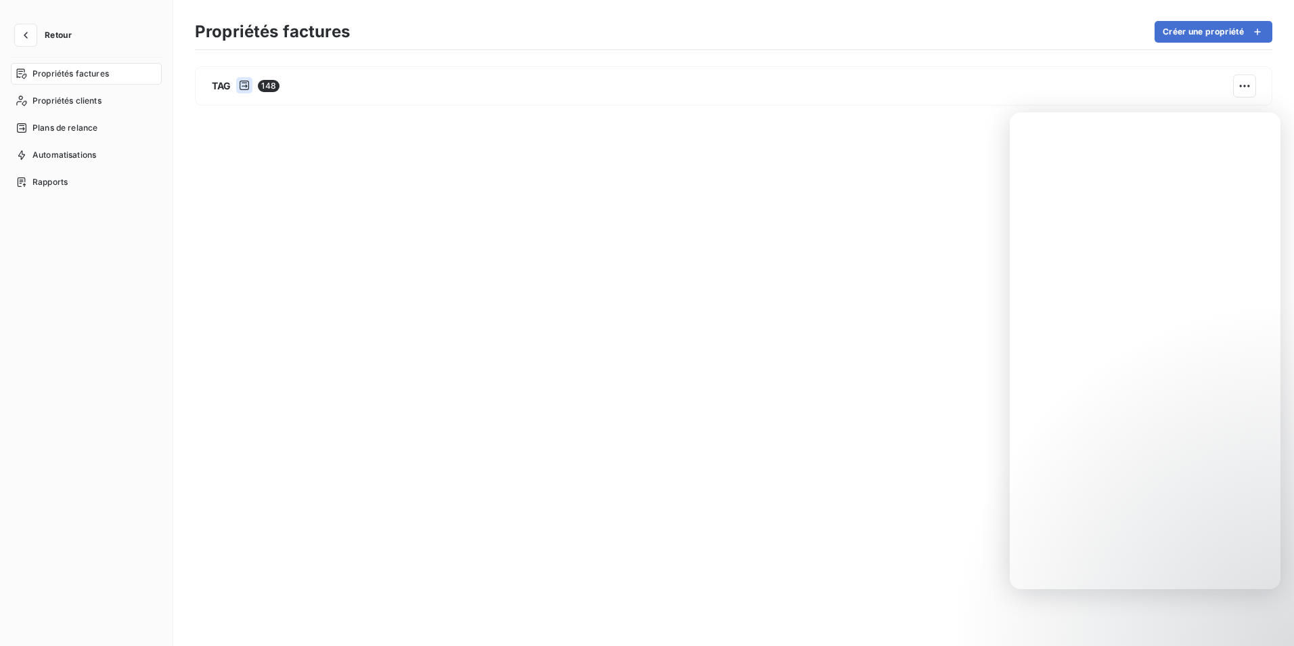
click at [1248, 87] on html "Retour Propriétés factures Propriétés clients Plans de relance Automatisations …" at bounding box center [647, 323] width 1294 height 646
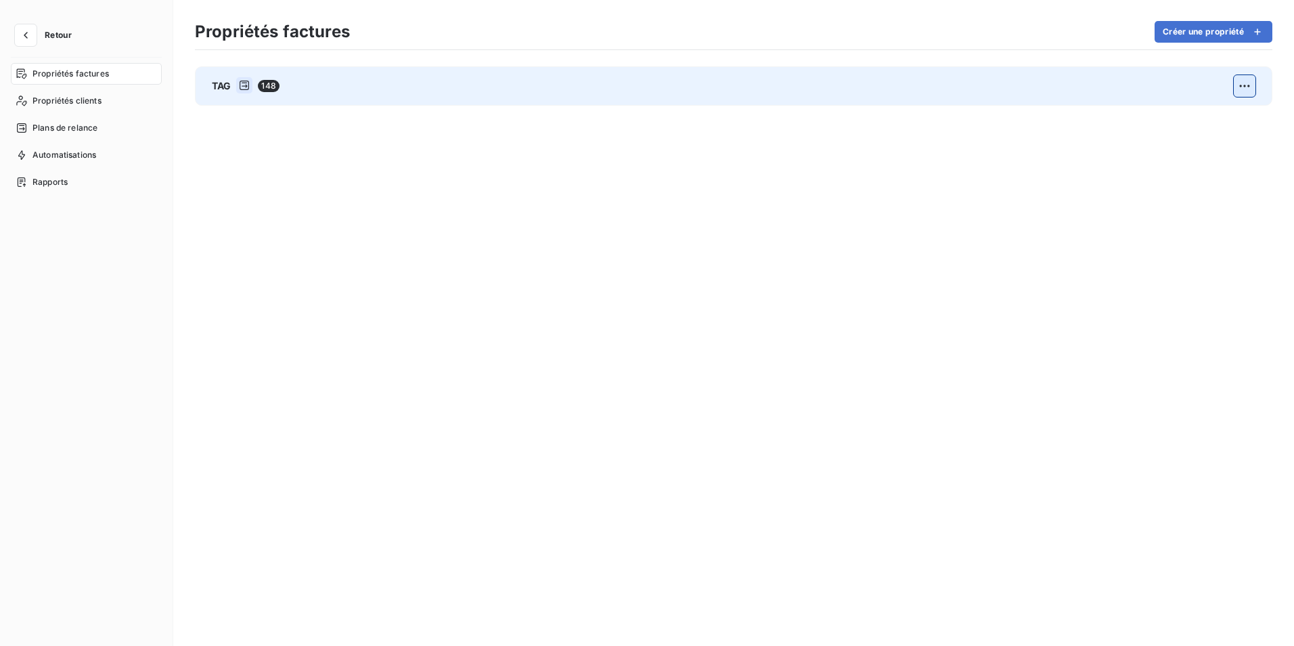
click at [1241, 86] on html "Retour Propriétés factures Propriétés clients Plans de relance Automatisations …" at bounding box center [647, 323] width 1294 height 646
click at [1195, 125] on div "Actions sur la propriété" at bounding box center [1183, 116] width 133 height 22
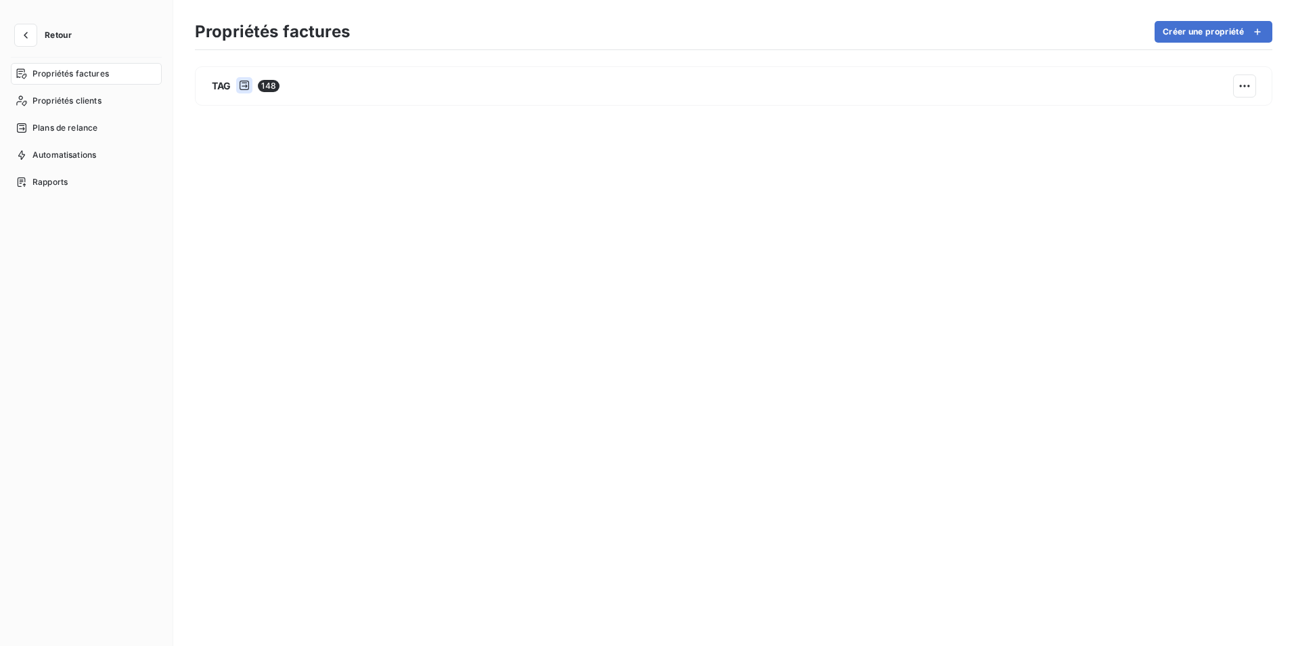
click at [1118, 281] on html "Retour Propriétés factures Propriétés clients Plans de relance Automatisations …" at bounding box center [647, 323] width 1294 height 646
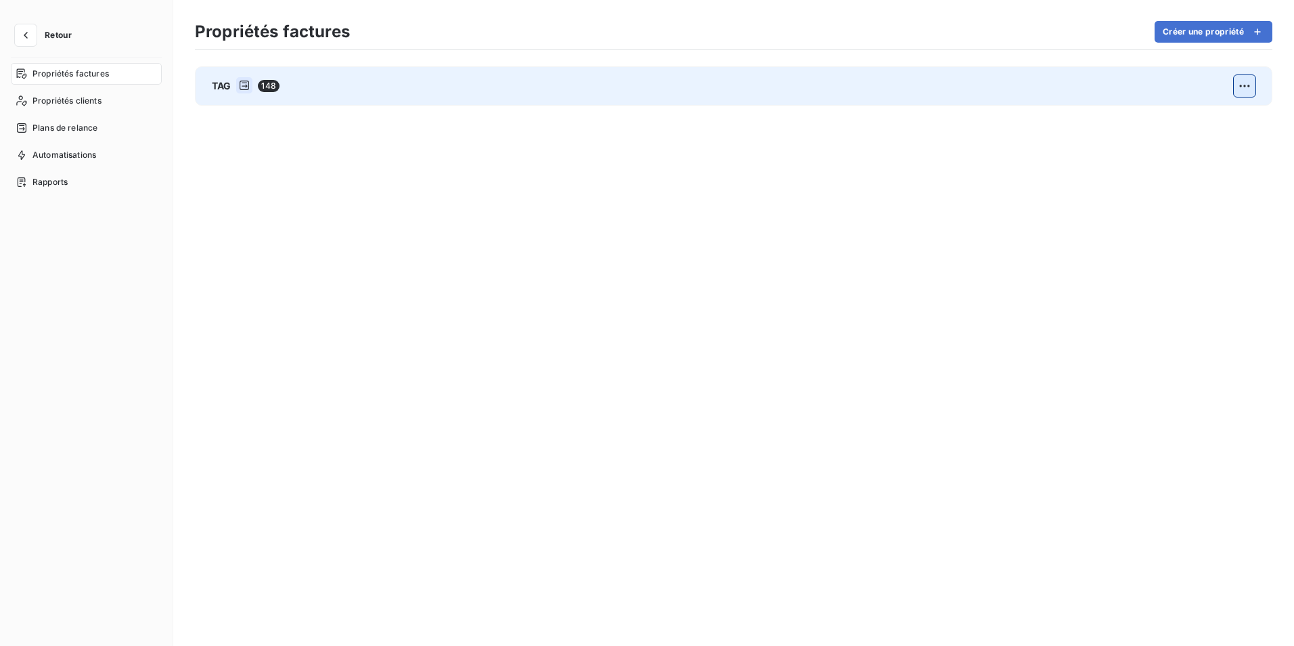
click at [1253, 85] on html "Retour Propriétés factures Propriétés clients Plans de relance Automatisations …" at bounding box center [647, 323] width 1294 height 646
click at [1202, 125] on div "Actions sur la propriété" at bounding box center [1183, 116] width 133 height 22
click at [1072, 126] on div "Modifier" at bounding box center [1064, 121] width 78 height 22
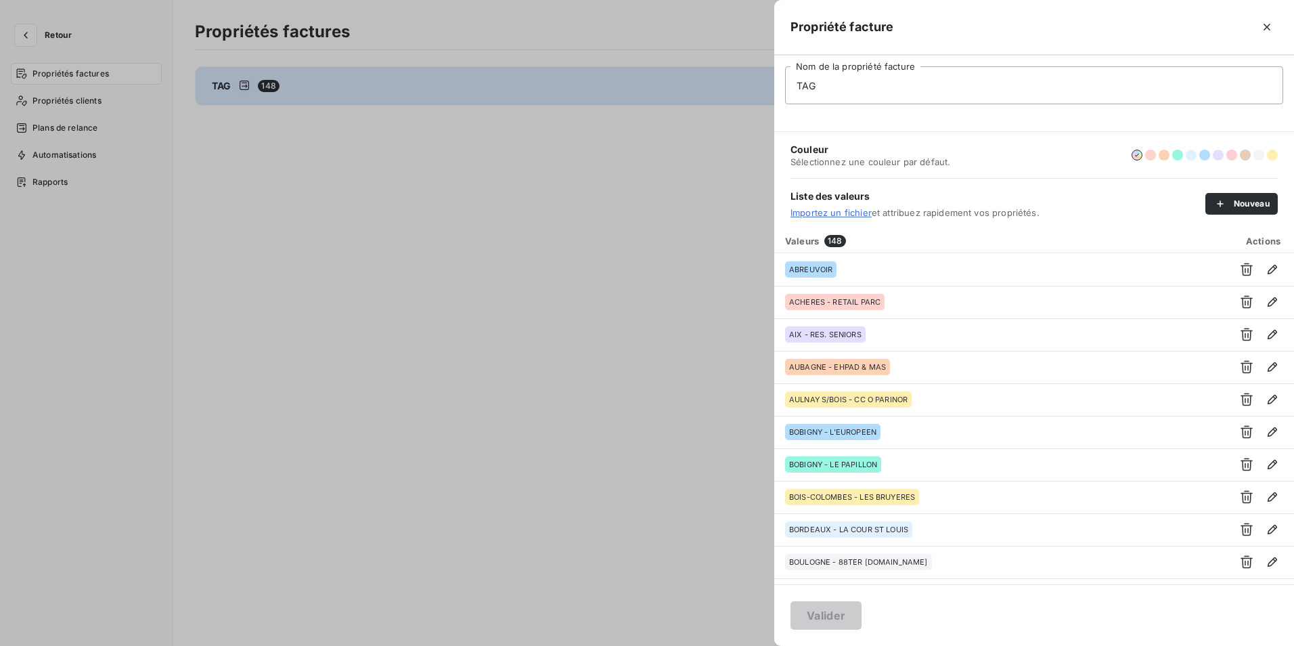
click at [717, 206] on div at bounding box center [647, 323] width 1294 height 646
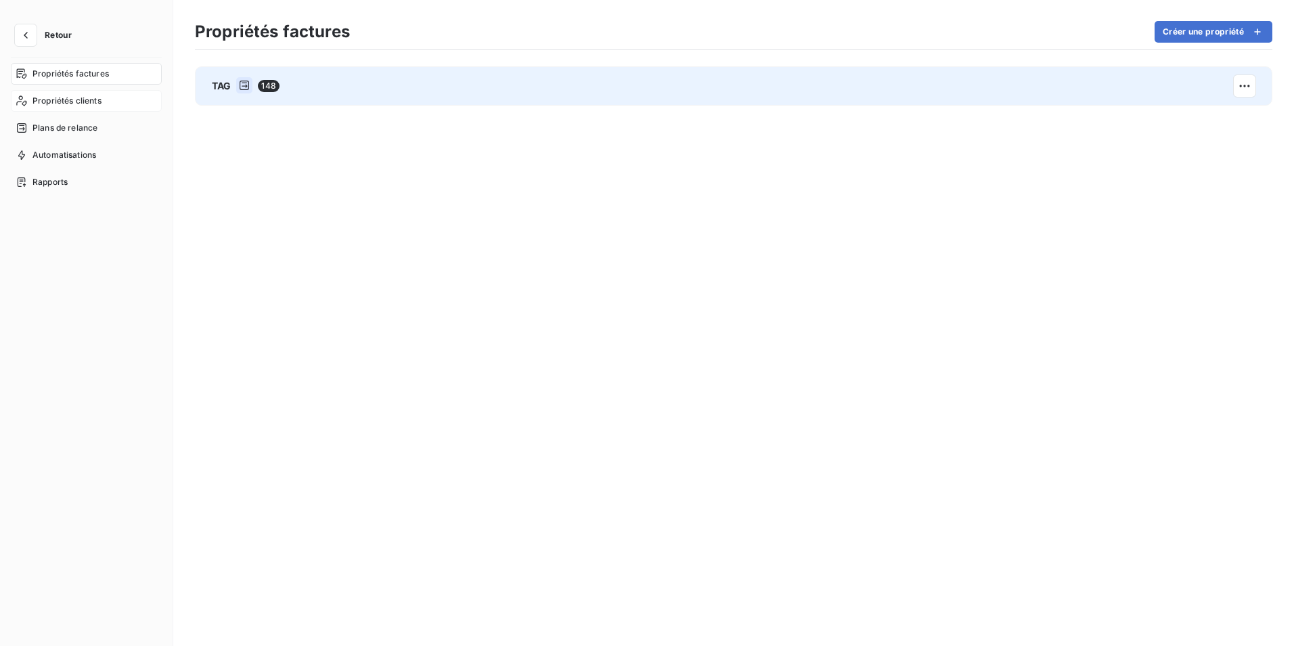
click at [58, 97] on span "Propriétés clients" at bounding box center [66, 101] width 69 height 12
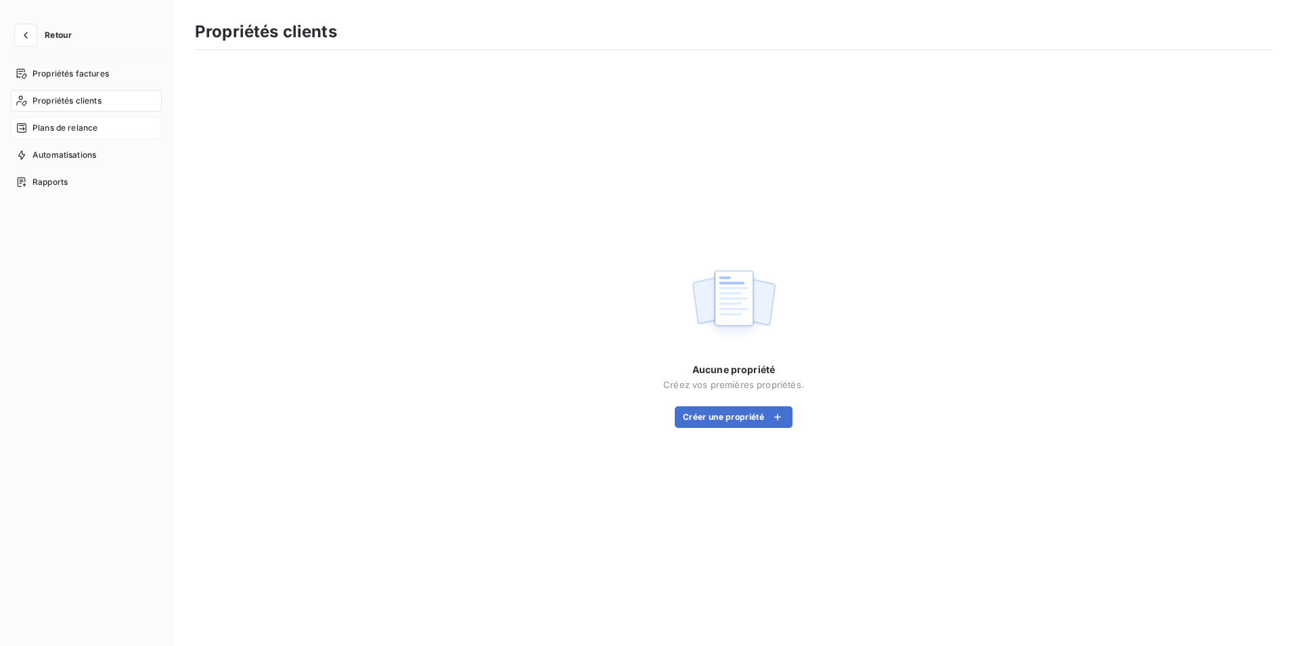
click at [60, 129] on span "Plans de relance" at bounding box center [64, 128] width 65 height 12
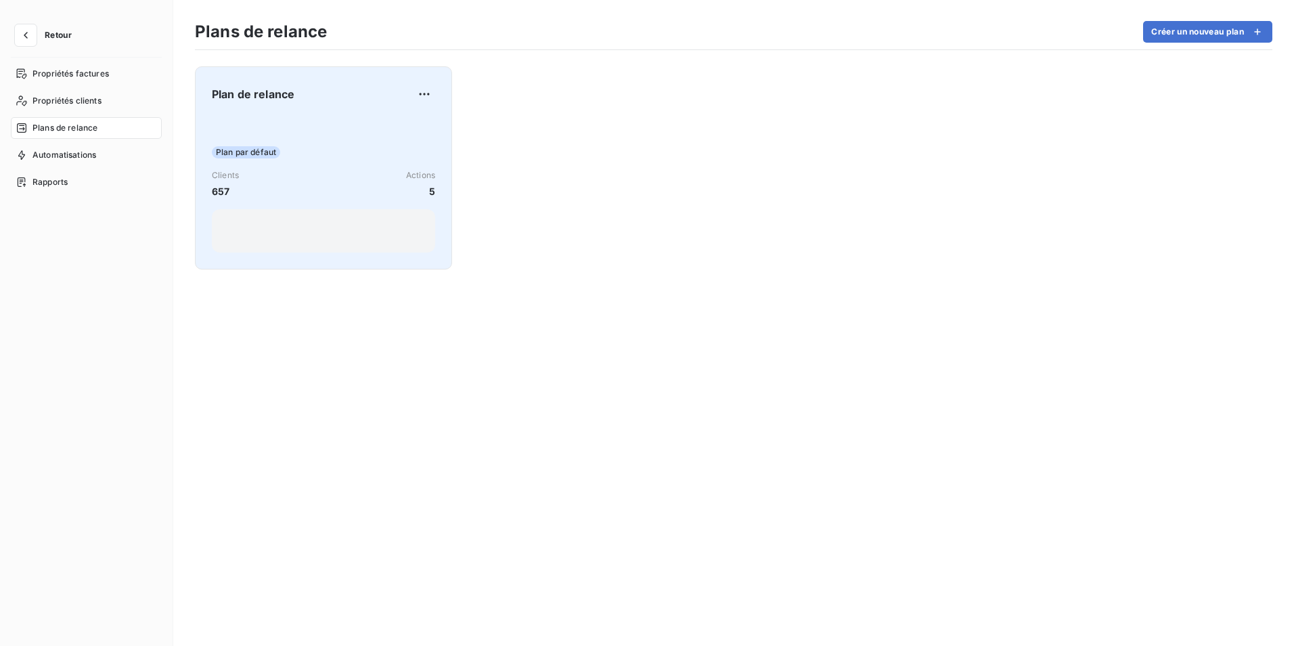
click at [224, 170] on span "Clients" at bounding box center [225, 175] width 27 height 12
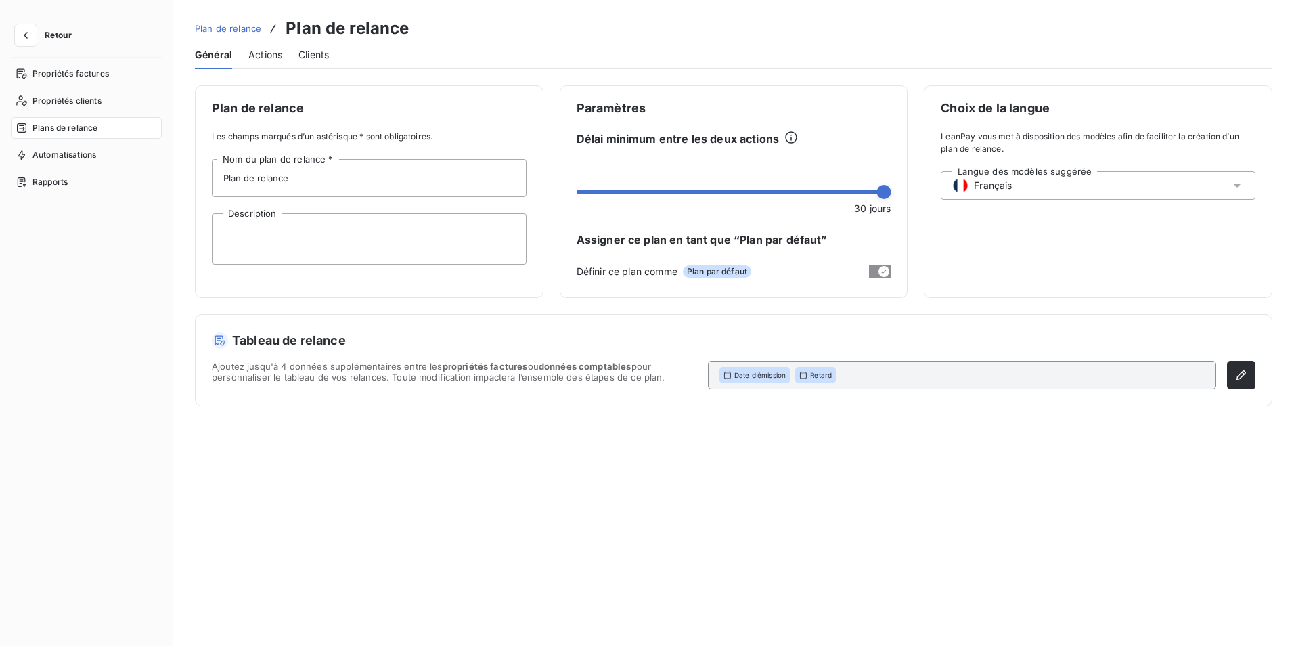
click at [266, 58] on span "Actions" at bounding box center [265, 55] width 34 height 14
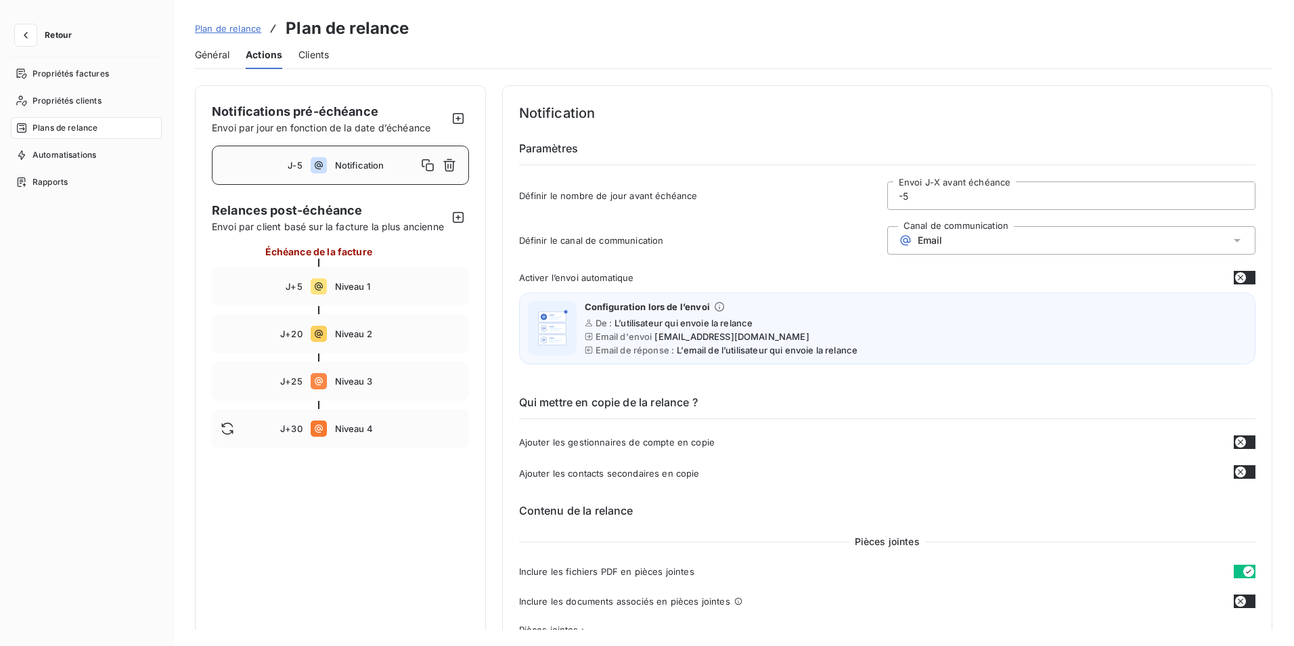
click at [307, 51] on span "Clients" at bounding box center [314, 55] width 30 height 14
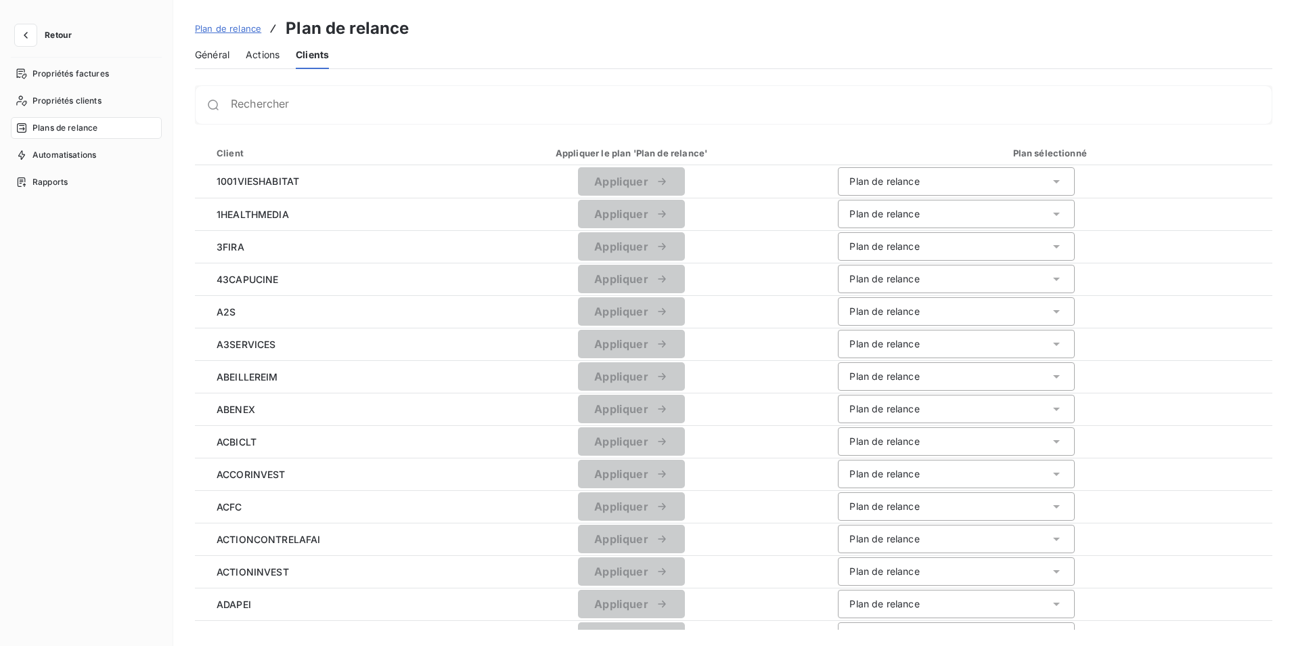
click at [134, 226] on div "Propriétés factures Propriétés clients Plans de relance Automatisations Rapports" at bounding box center [86, 342] width 151 height 559
click at [68, 160] on span "Automatisations" at bounding box center [64, 155] width 64 height 12
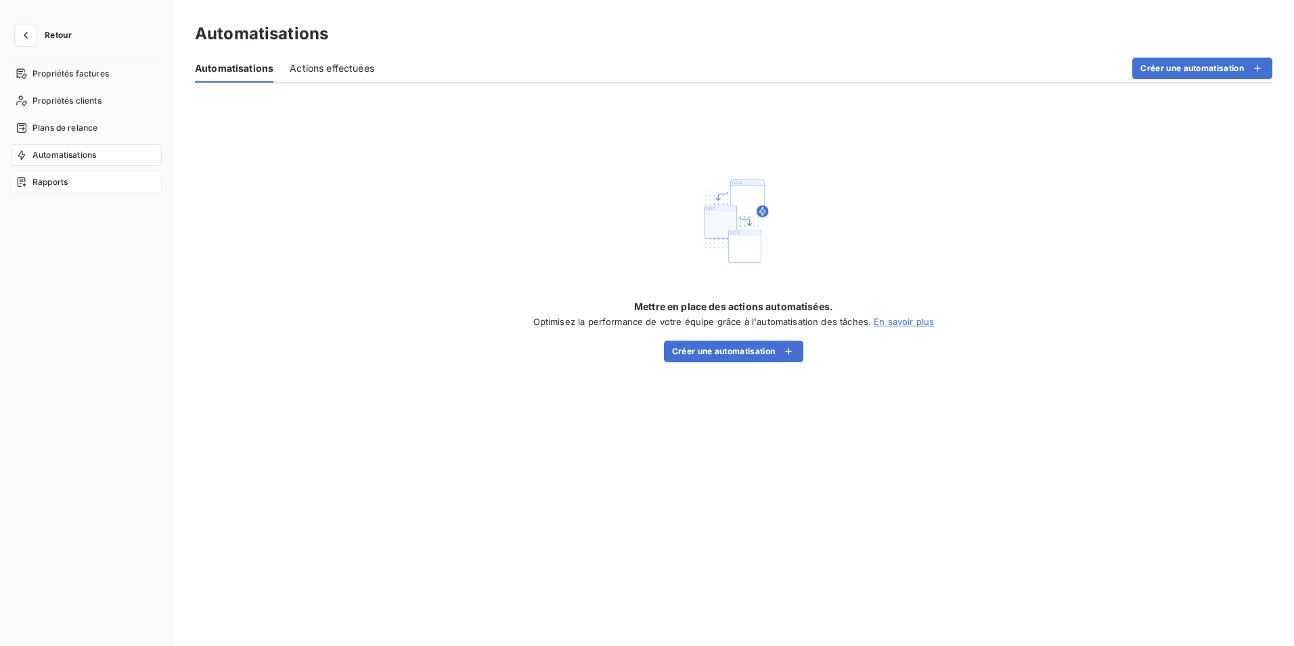
click at [67, 181] on span "Rapports" at bounding box center [49, 182] width 35 height 12
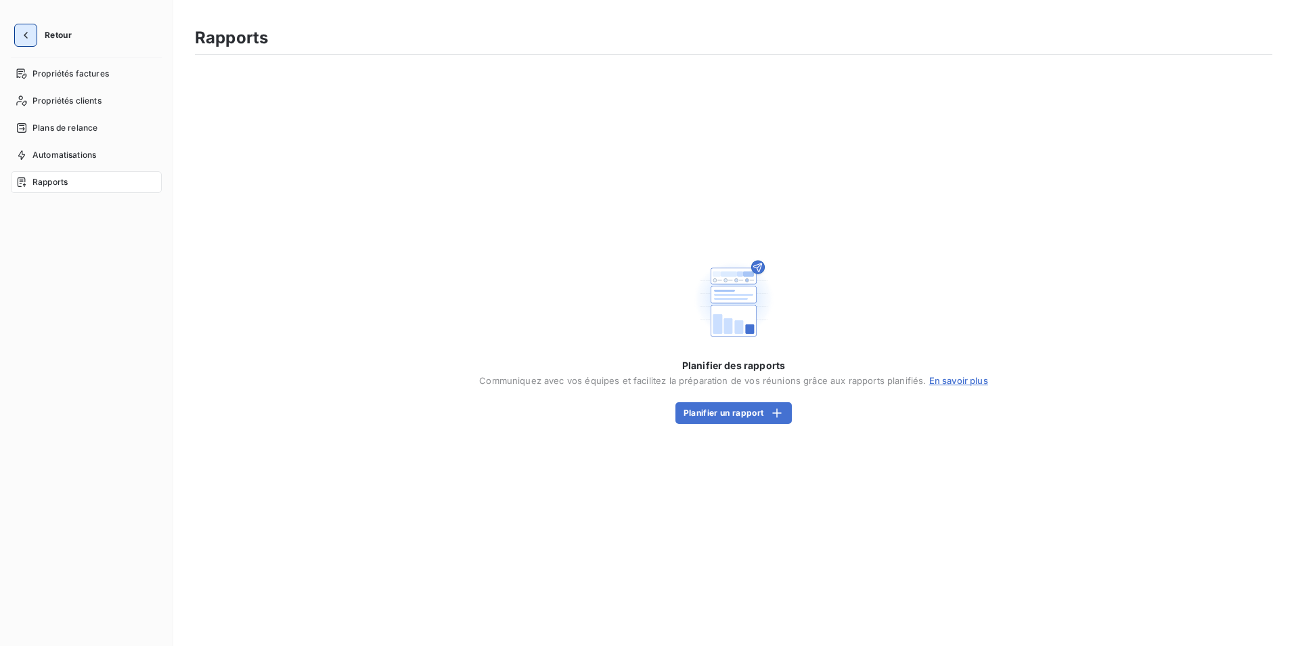
click at [24, 32] on icon "button" at bounding box center [26, 35] width 14 height 14
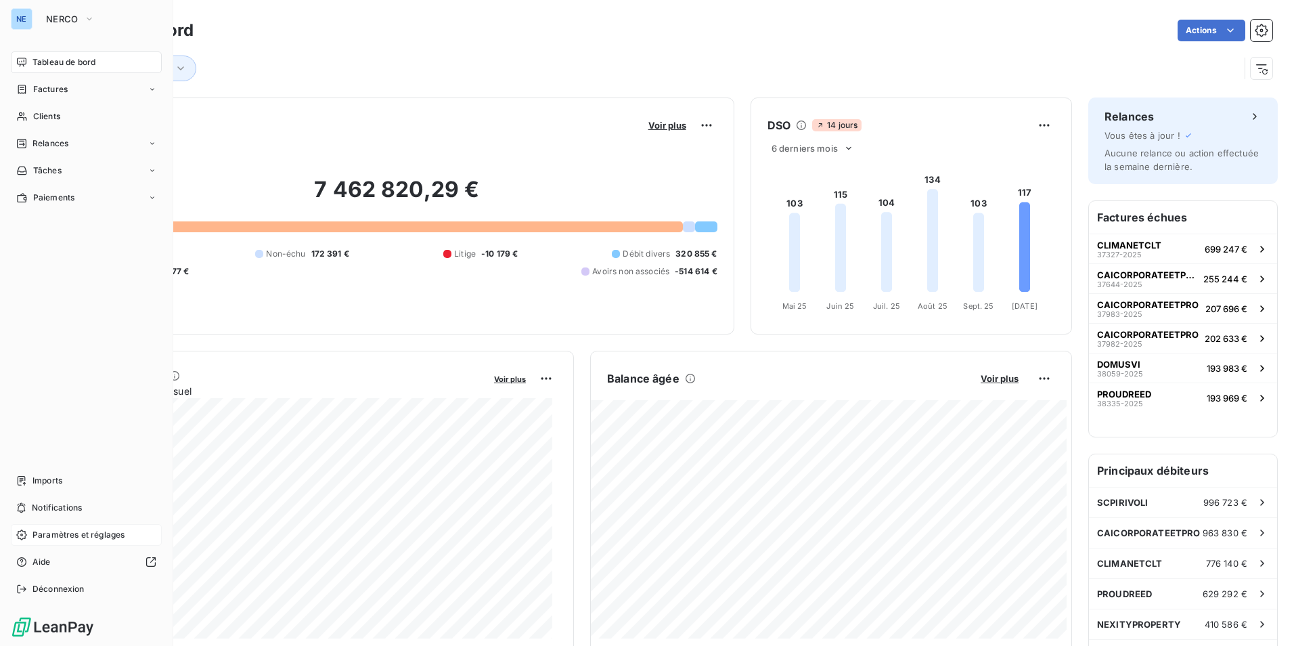
click at [66, 531] on span "Paramètres et réglages" at bounding box center [78, 535] width 92 height 12
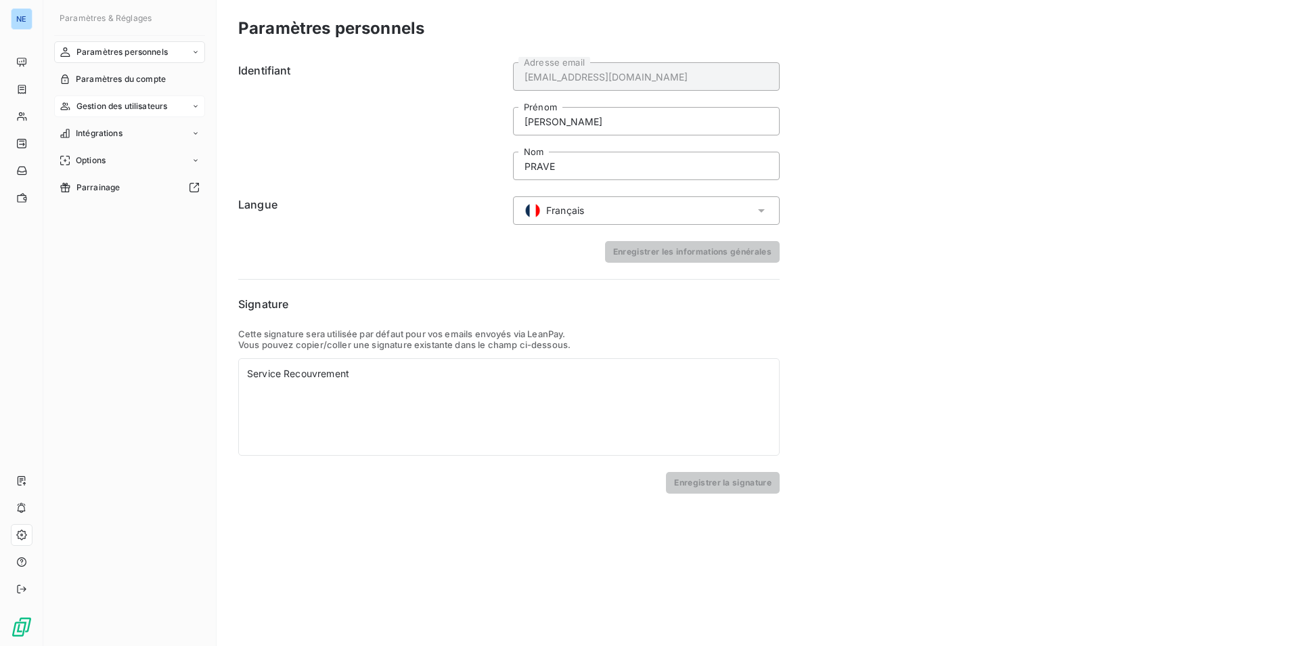
click at [133, 101] on span "Gestion des utilisateurs" at bounding box center [122, 106] width 91 height 12
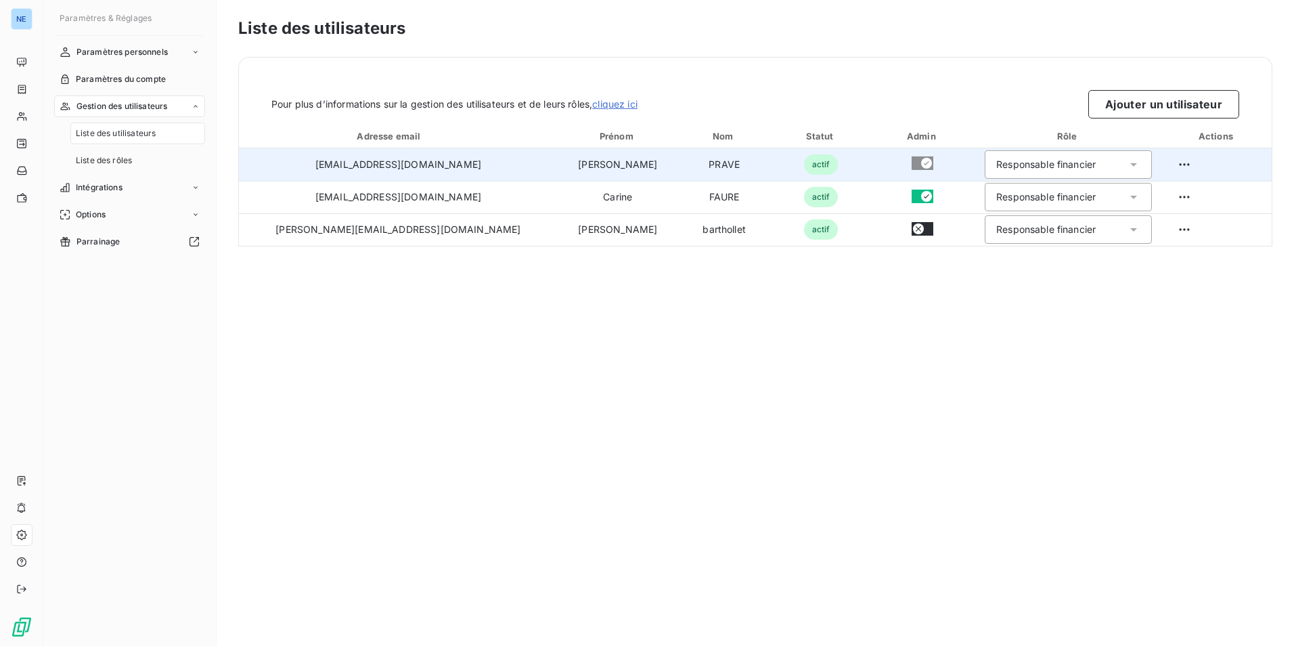
click at [1127, 167] on icon at bounding box center [1134, 165] width 14 height 14
click at [1119, 167] on div "Responsable financier" at bounding box center [1068, 164] width 167 height 28
click at [1162, 158] on html "NE Paramètres & Réglages Paramètres personnels Paramètres du compte Gestion des…" at bounding box center [647, 323] width 1294 height 646
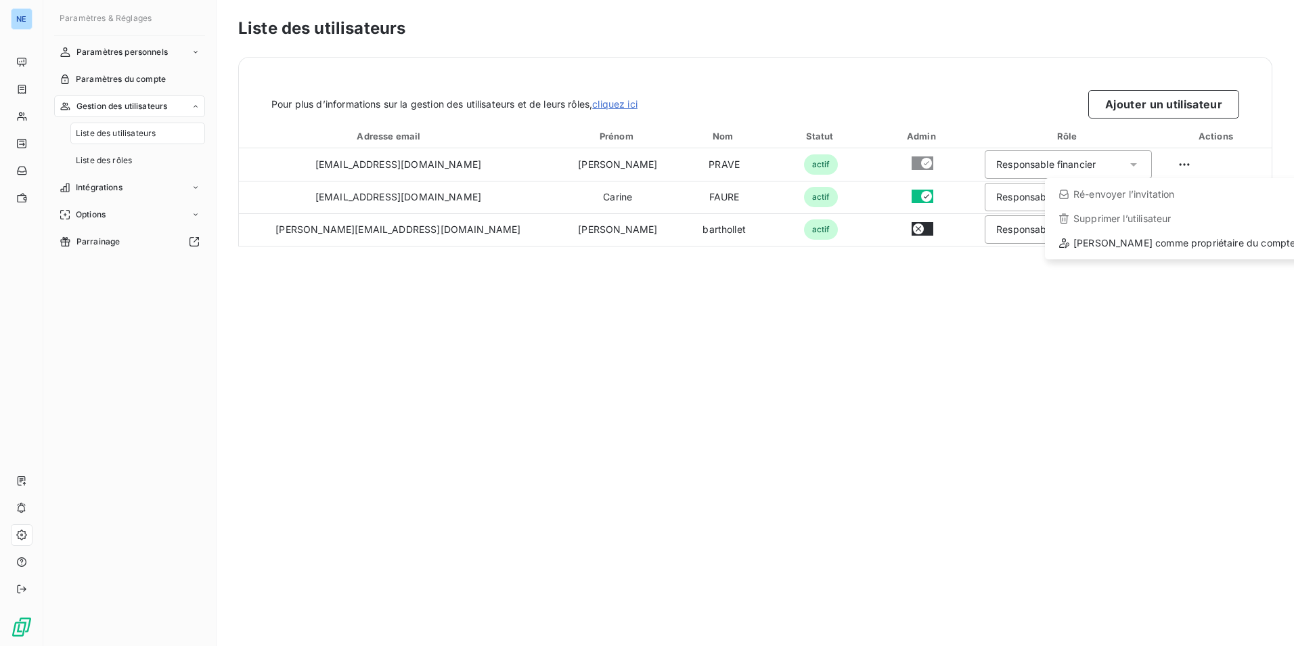
click at [1047, 349] on html "NE Paramètres & Réglages Paramètres personnels Paramètres du compte Gestion des…" at bounding box center [647, 323] width 1294 height 646
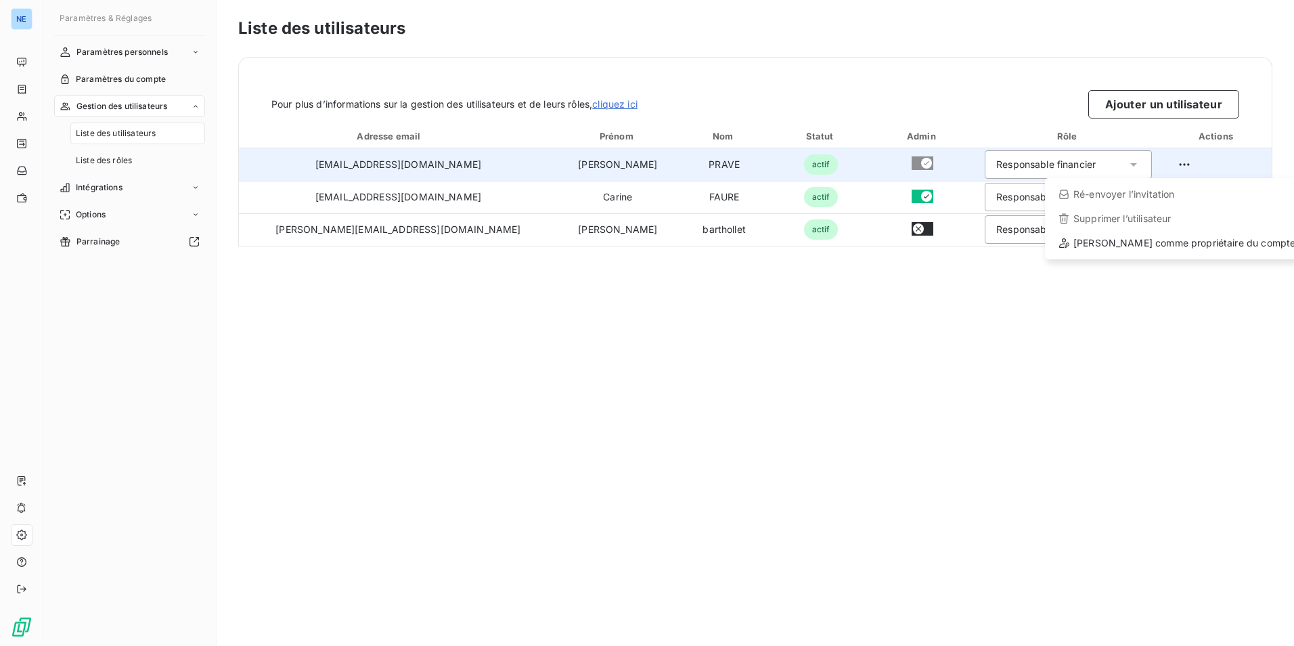
click at [1182, 165] on html "NE Paramètres & Réglages Paramètres personnels Paramètres du compte Gestion des…" at bounding box center [647, 323] width 1294 height 646
click at [1162, 221] on div "Supprimer l’utilisateur" at bounding box center [1177, 219] width 253 height 22
click at [1045, 330] on div "Liste des utilisateurs Pour plus d’informations sur la gestion des utilisateurs…" at bounding box center [756, 323] width 1078 height 646
click at [1120, 167] on div "Responsable financier" at bounding box center [1068, 164] width 167 height 28
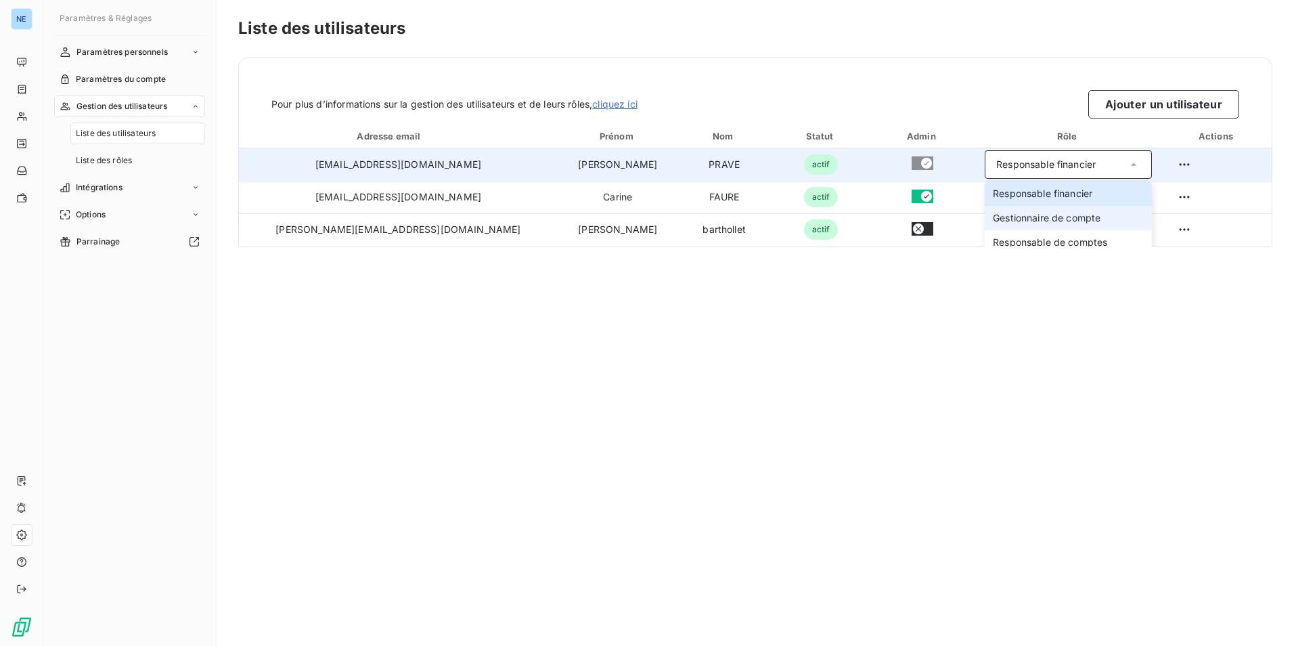
click at [1032, 217] on span "Gestionnaire de compte" at bounding box center [1047, 218] width 108 height 14
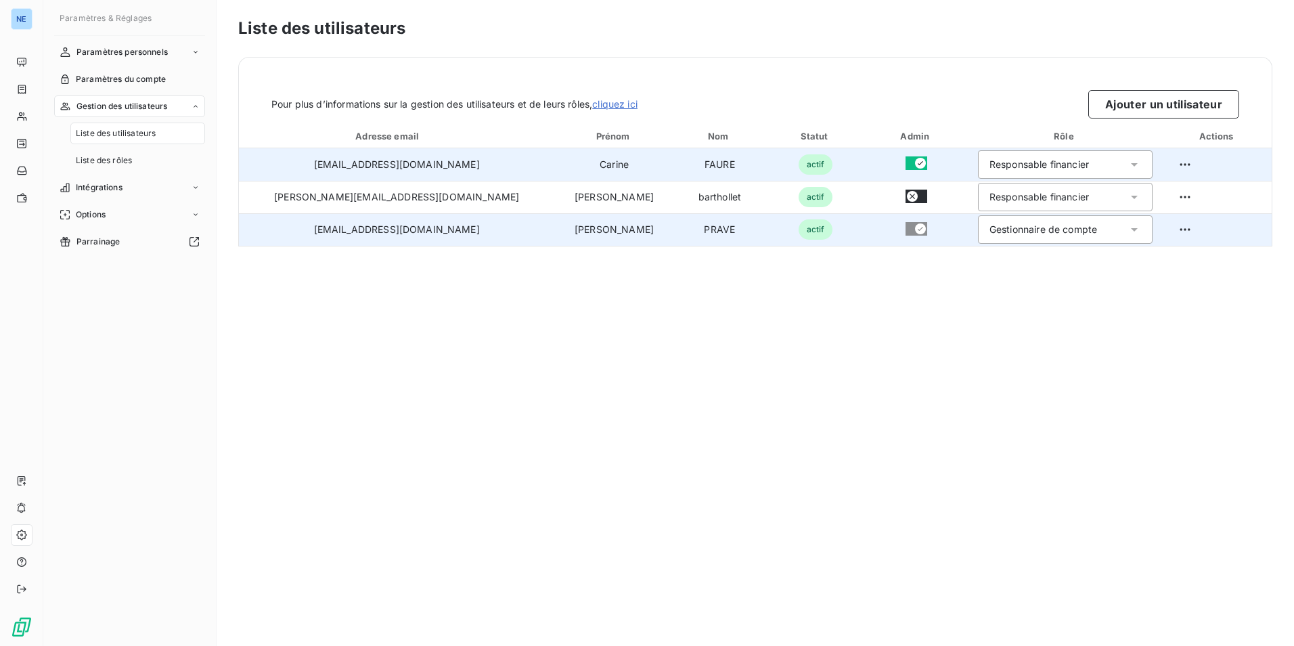
click at [1131, 229] on icon at bounding box center [1134, 229] width 7 height 3
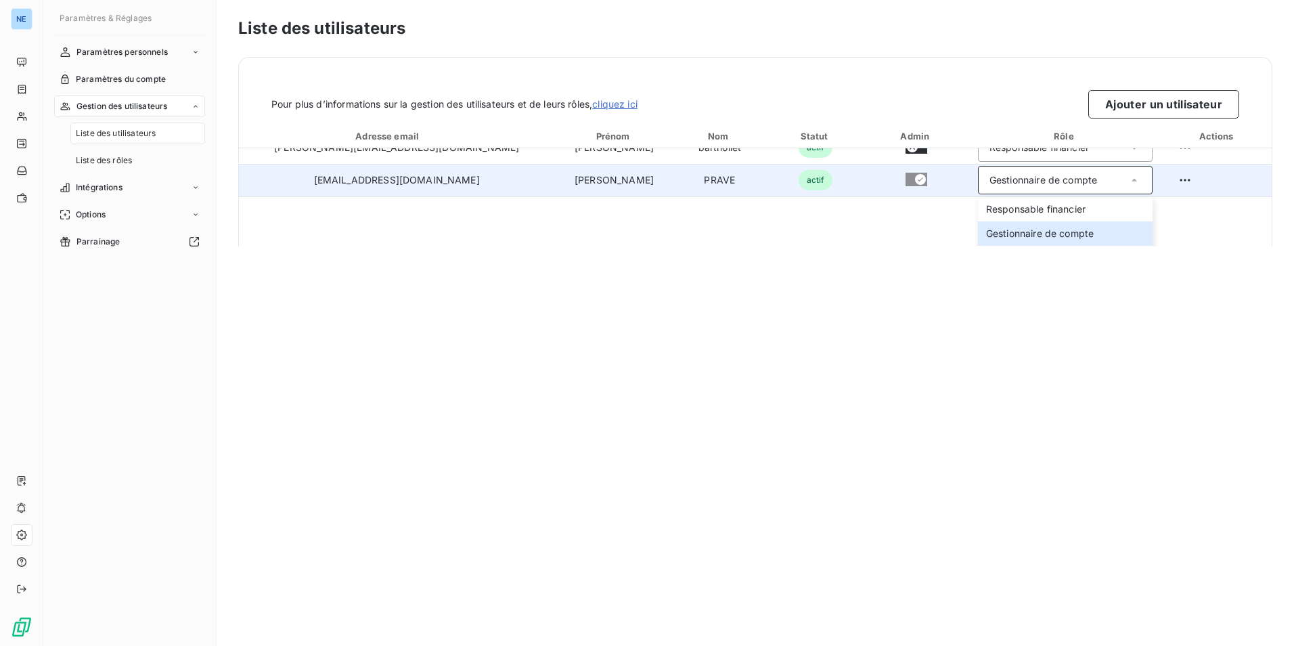
click at [1118, 315] on div "Liste des utilisateurs Pour plus d’informations sur la gestion des utilisateurs…" at bounding box center [756, 323] width 1078 height 646
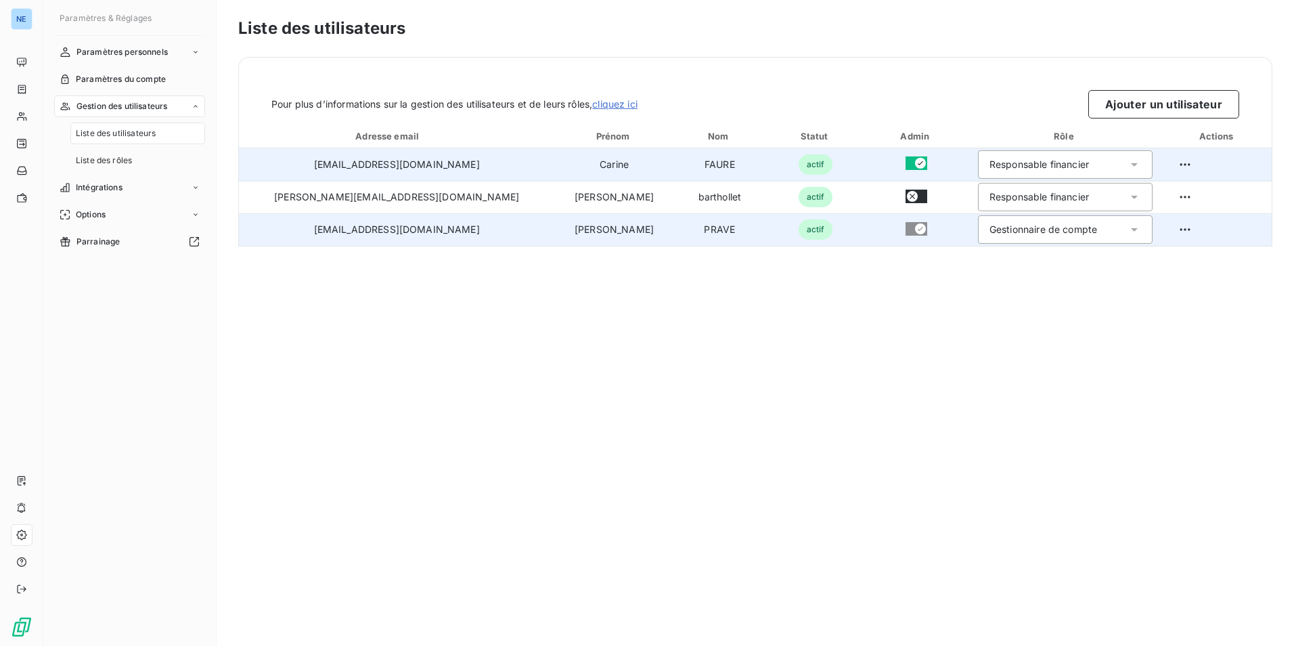
scroll to position [0, 0]
click at [1171, 235] on html "NE Paramètres & Réglages Paramètres personnels Paramètres du compte Gestion des…" at bounding box center [647, 323] width 1294 height 646
click at [1146, 283] on div "Supprimer l’utilisateur" at bounding box center [1177, 284] width 253 height 22
click at [1158, 229] on html "NE Paramètres & Réglages Paramètres personnels Paramètres du compte Gestion des…" at bounding box center [647, 323] width 1294 height 646
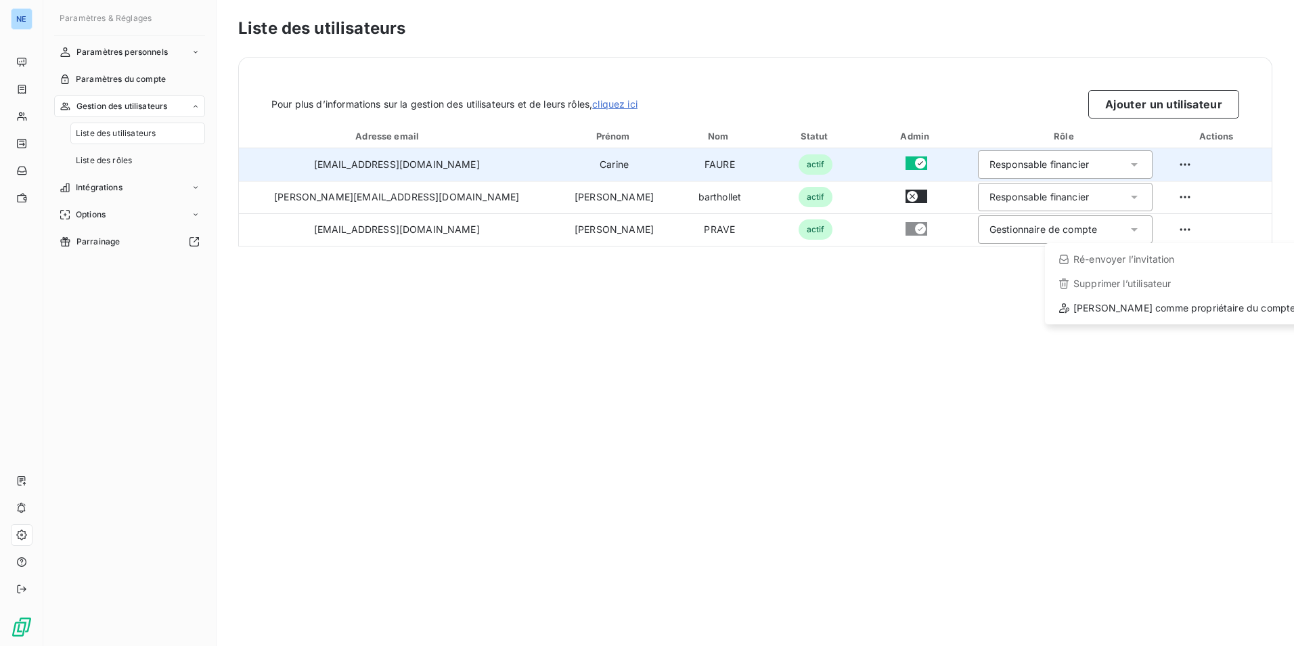
click at [274, 268] on html "NE Paramètres & Réglages Paramètres personnels Paramètres du compte Gestion des…" at bounding box center [647, 323] width 1294 height 646
click at [132, 155] on span "Liste des rôles" at bounding box center [104, 160] width 56 height 12
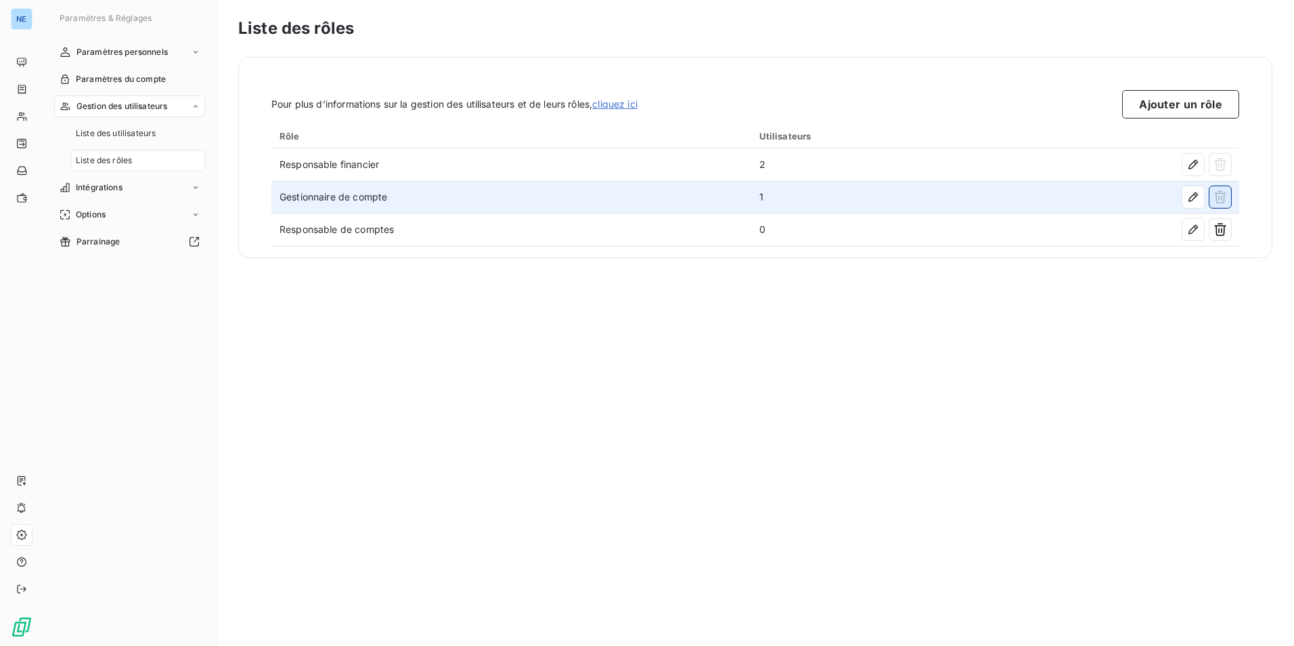
click at [1223, 199] on button "button" at bounding box center [1221, 197] width 22 height 22
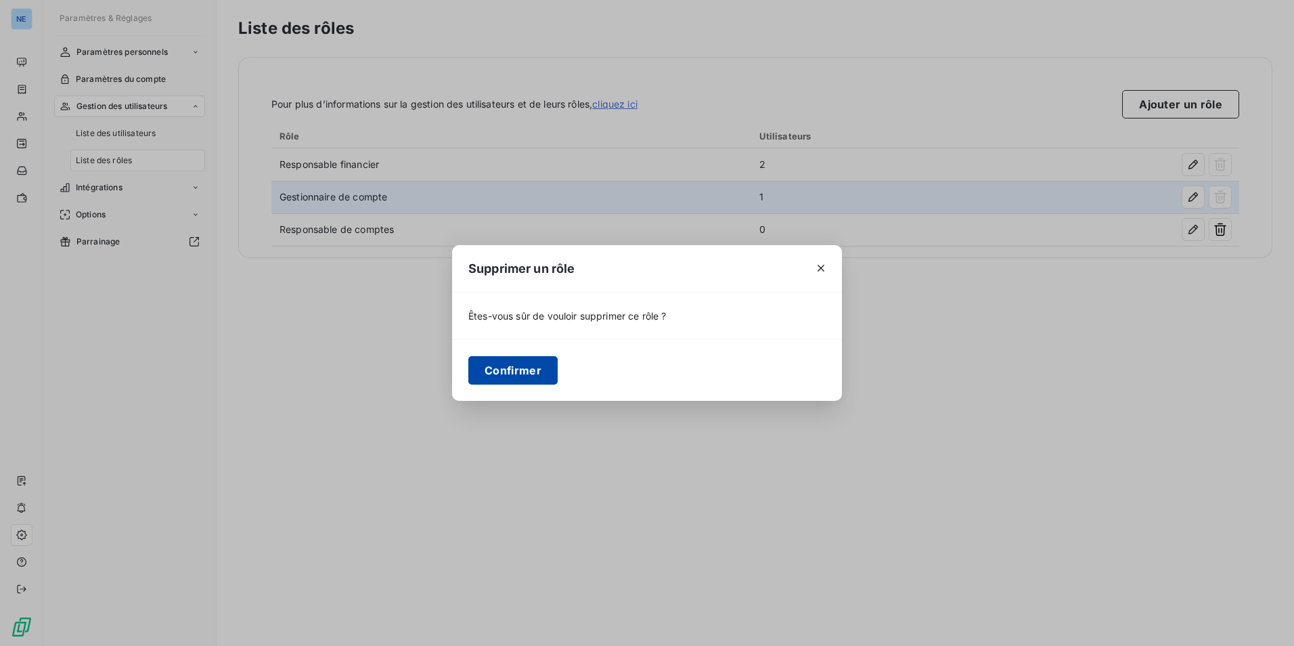
click at [523, 370] on button "Confirmer" at bounding box center [513, 370] width 89 height 28
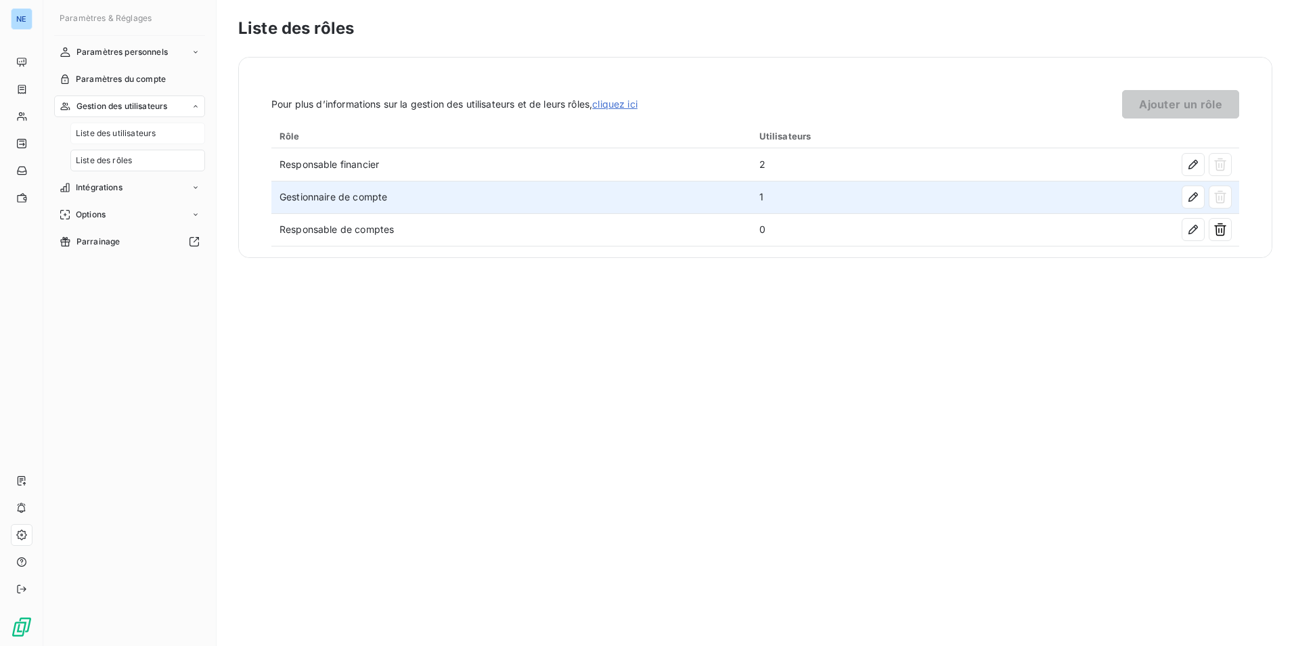
click at [117, 130] on span "Liste des utilisateurs" at bounding box center [116, 133] width 80 height 12
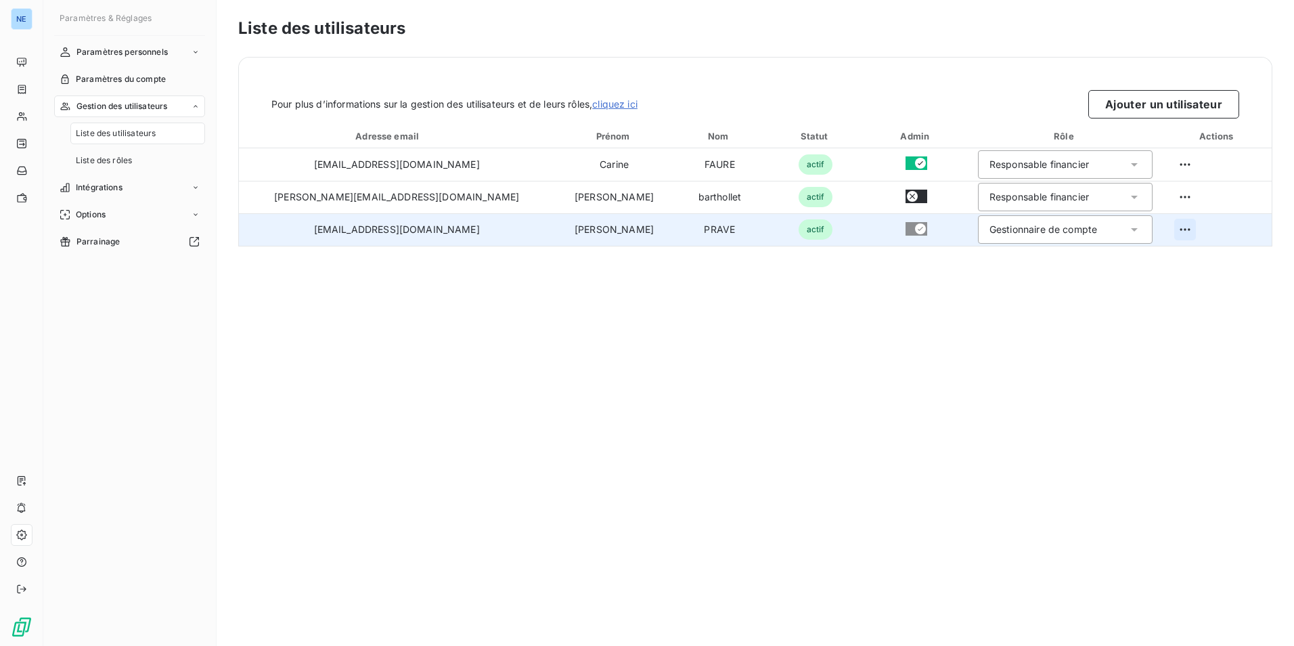
click at [1170, 230] on html "NE Paramètres & Réglages Paramètres personnels Paramètres du compte Gestion des…" at bounding box center [647, 323] width 1294 height 646
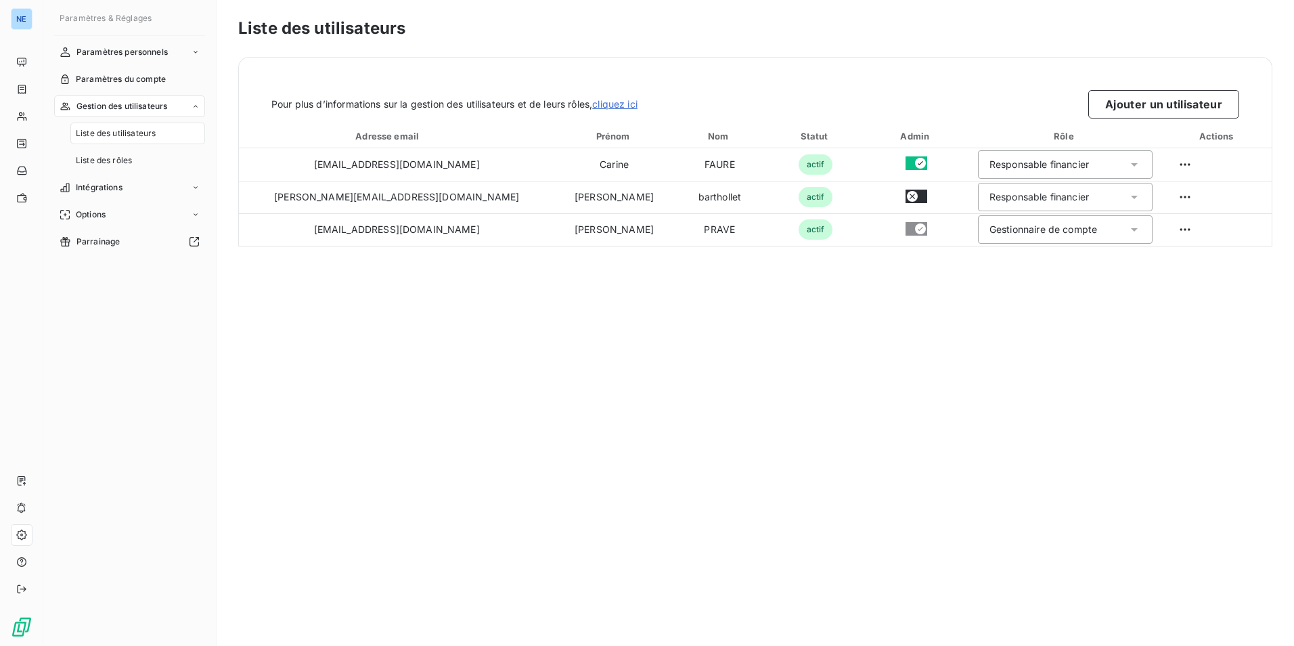
drag, startPoint x: 294, startPoint y: 336, endPoint x: 263, endPoint y: 334, distance: 31.2
click at [297, 339] on html "NE Paramètres & Réglages Paramètres personnels Paramètres du compte Gestion des…" at bounding box center [647, 323] width 1294 height 646
click at [144, 128] on span "Liste des utilisateurs" at bounding box center [116, 133] width 80 height 12
drag, startPoint x: 878, startPoint y: 423, endPoint x: 1067, endPoint y: 311, distance: 219.8
click at [878, 423] on div "Liste des utilisateurs Pour plus d’informations sur la gestion des utilisateurs…" at bounding box center [756, 323] width 1078 height 646
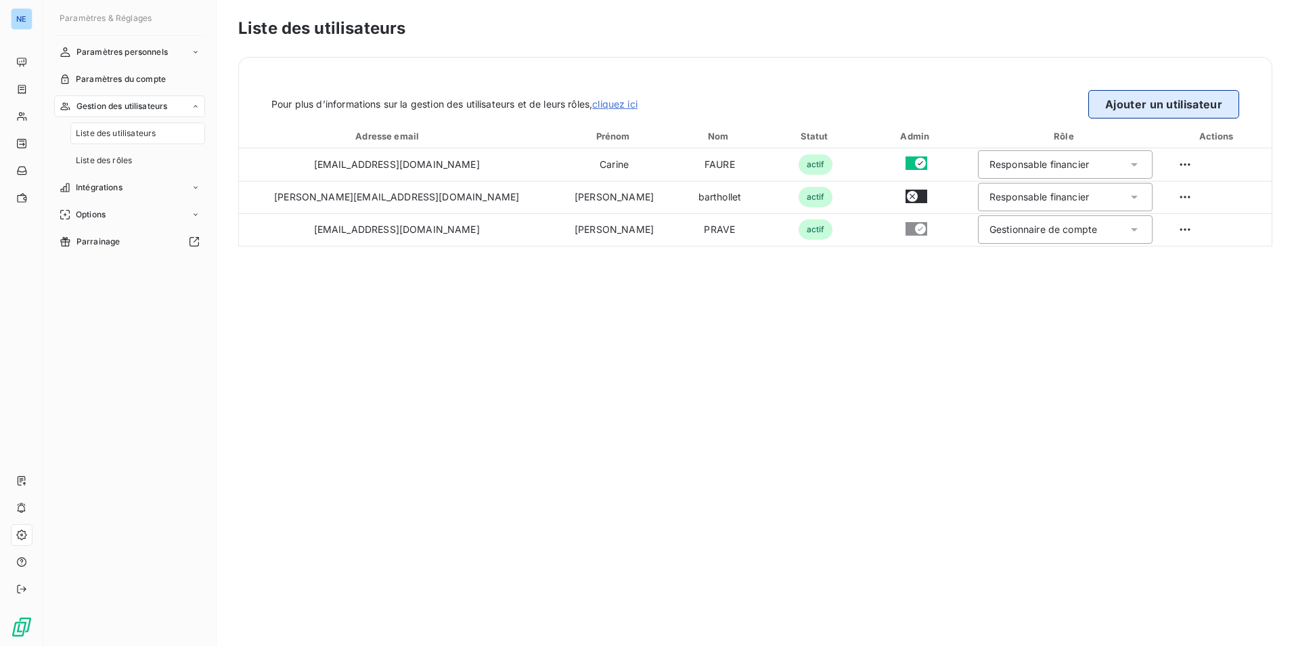
click at [1192, 100] on button "Ajouter un utilisateur" at bounding box center [1164, 104] width 151 height 28
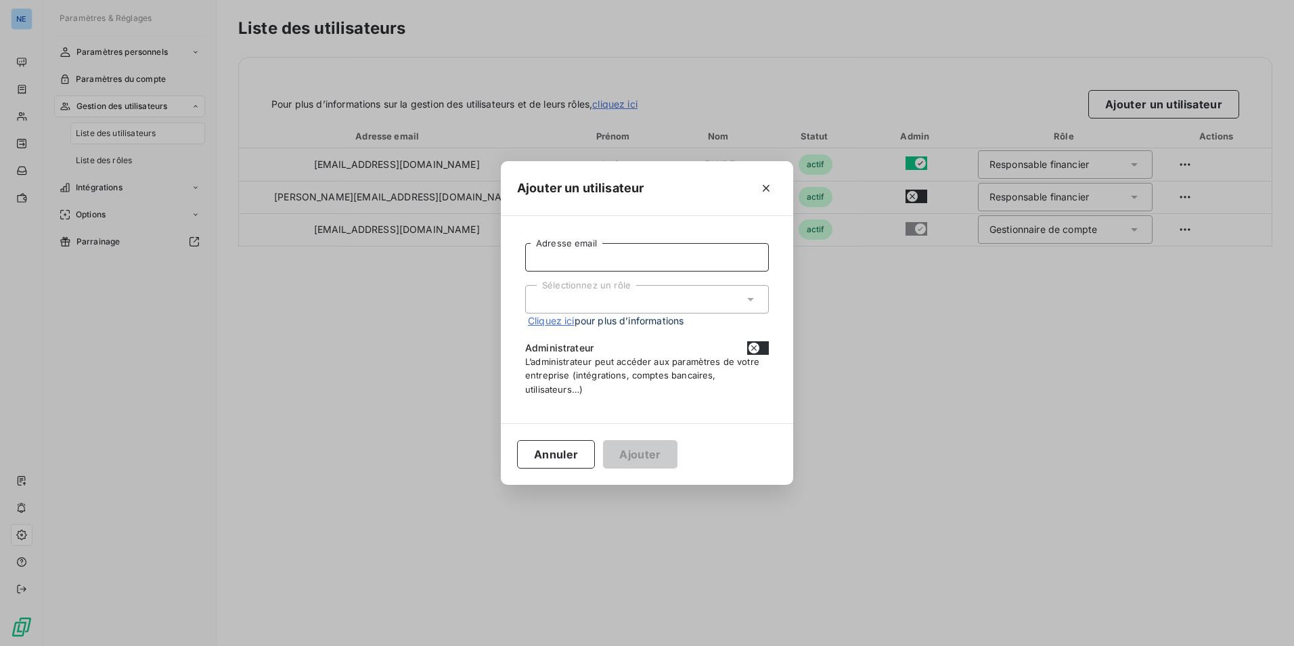
click at [593, 251] on input "Adresse email" at bounding box center [647, 257] width 244 height 28
type input "[PERSON_NAME][EMAIL_ADDRESS][DOMAIN_NAME]"
click at [762, 299] on div "Sélectionnez un rôle" at bounding box center [647, 299] width 244 height 28
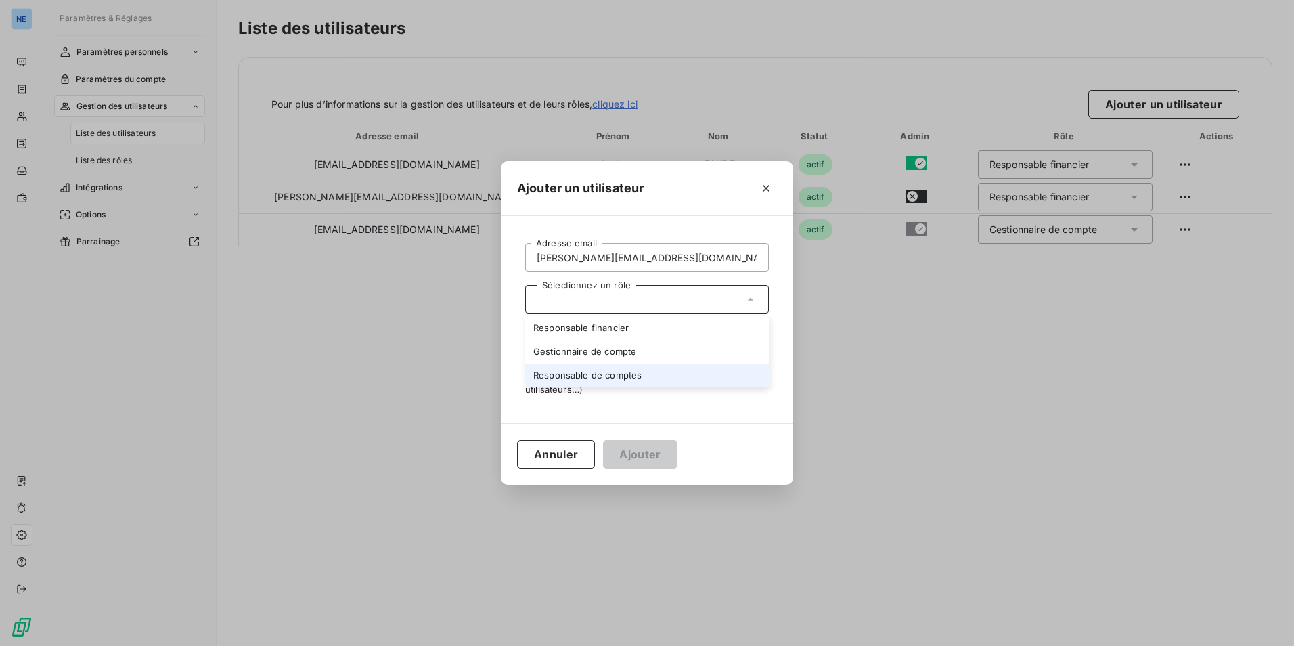
click at [607, 370] on li "Responsable de comptes" at bounding box center [647, 376] width 244 height 24
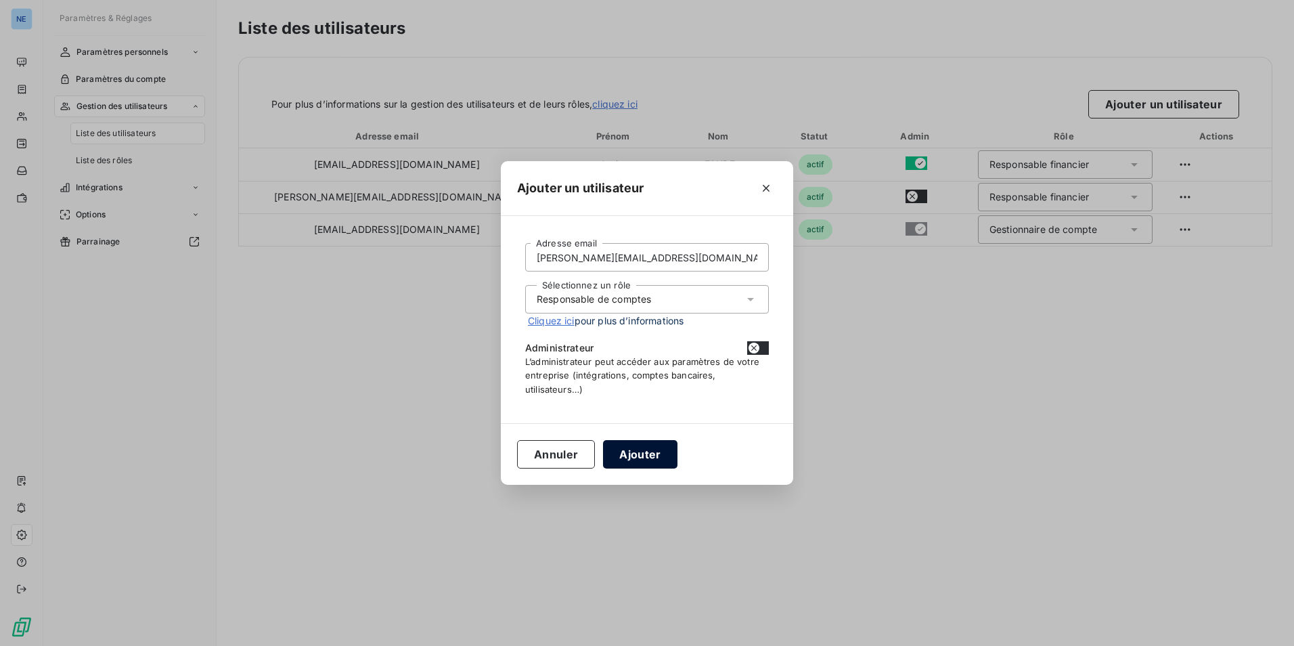
click at [657, 466] on button "Ajouter" at bounding box center [640, 454] width 74 height 28
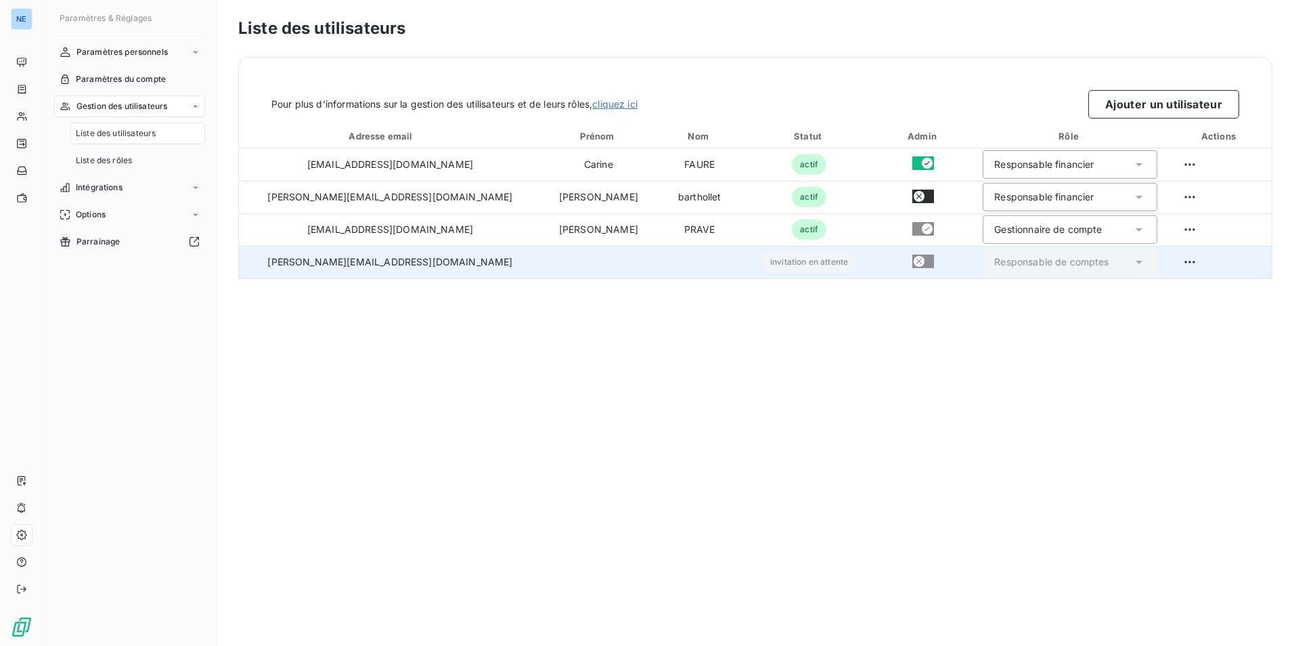
click at [361, 264] on td "[PERSON_NAME][EMAIL_ADDRESS][DOMAIN_NAME]" at bounding box center [390, 262] width 303 height 32
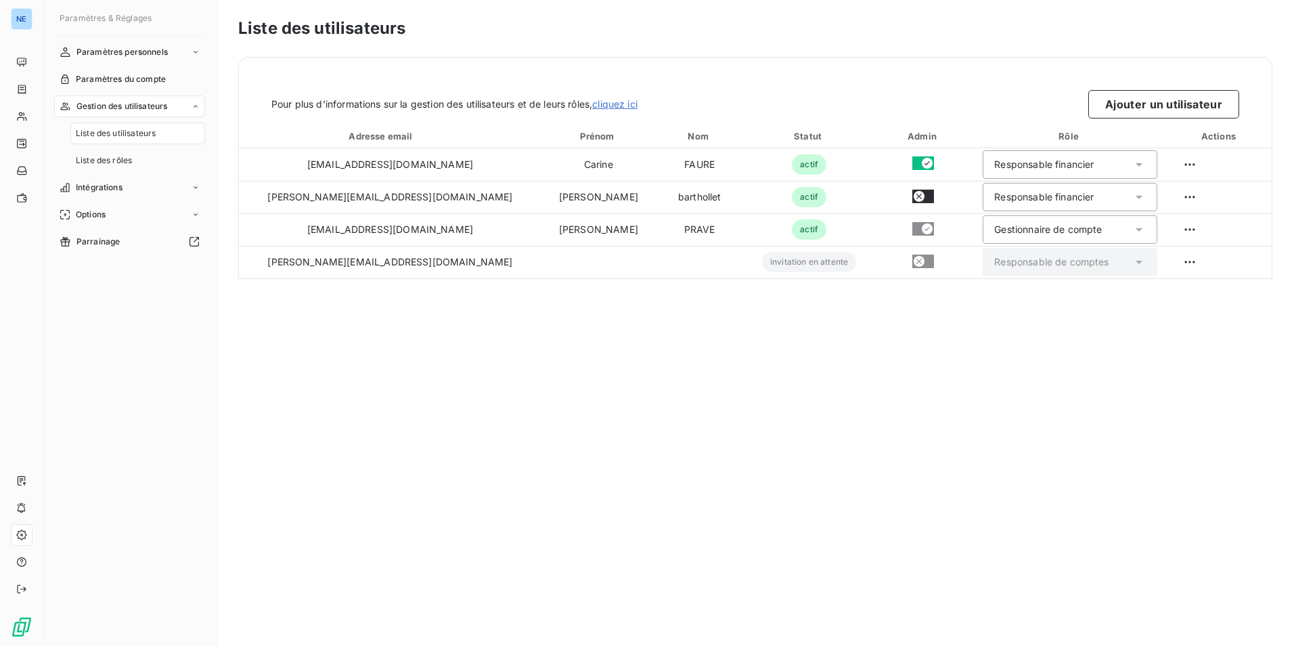
drag, startPoint x: 426, startPoint y: 344, endPoint x: 428, endPoint y: 332, distance: 11.7
click at [428, 344] on div "Liste des utilisateurs Pour plus d’informations sur la gestion des utilisateurs…" at bounding box center [756, 323] width 1078 height 646
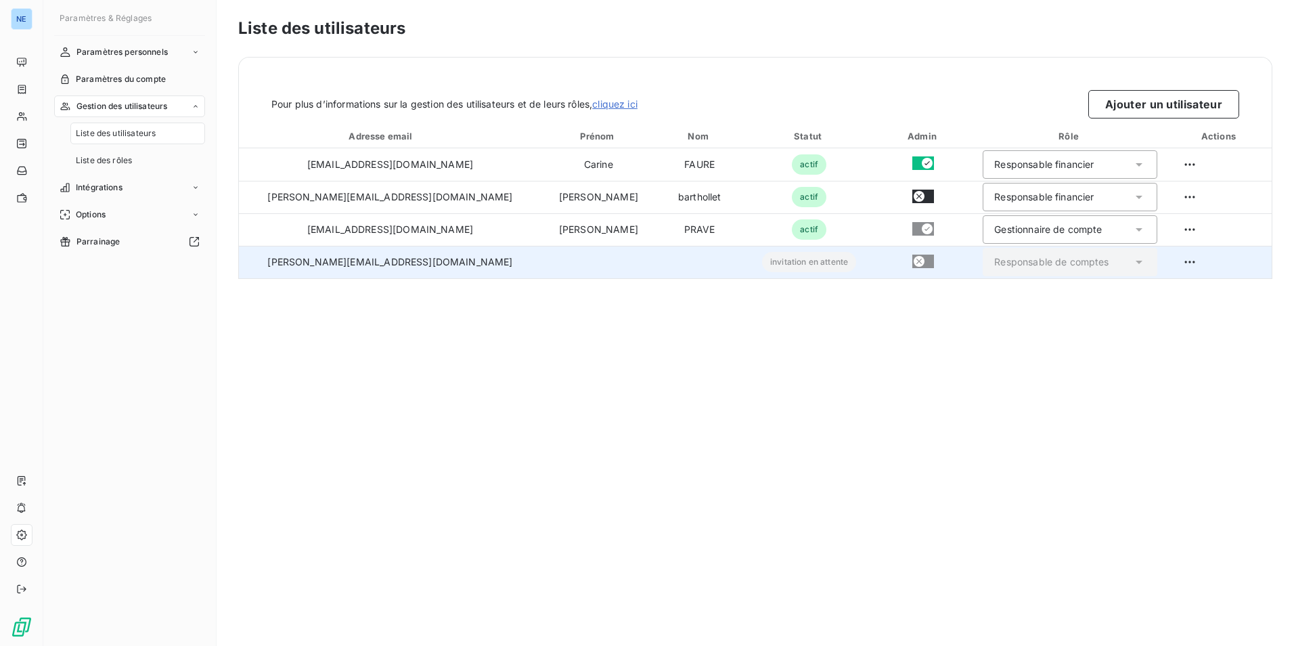
click at [542, 264] on td at bounding box center [599, 262] width 114 height 32
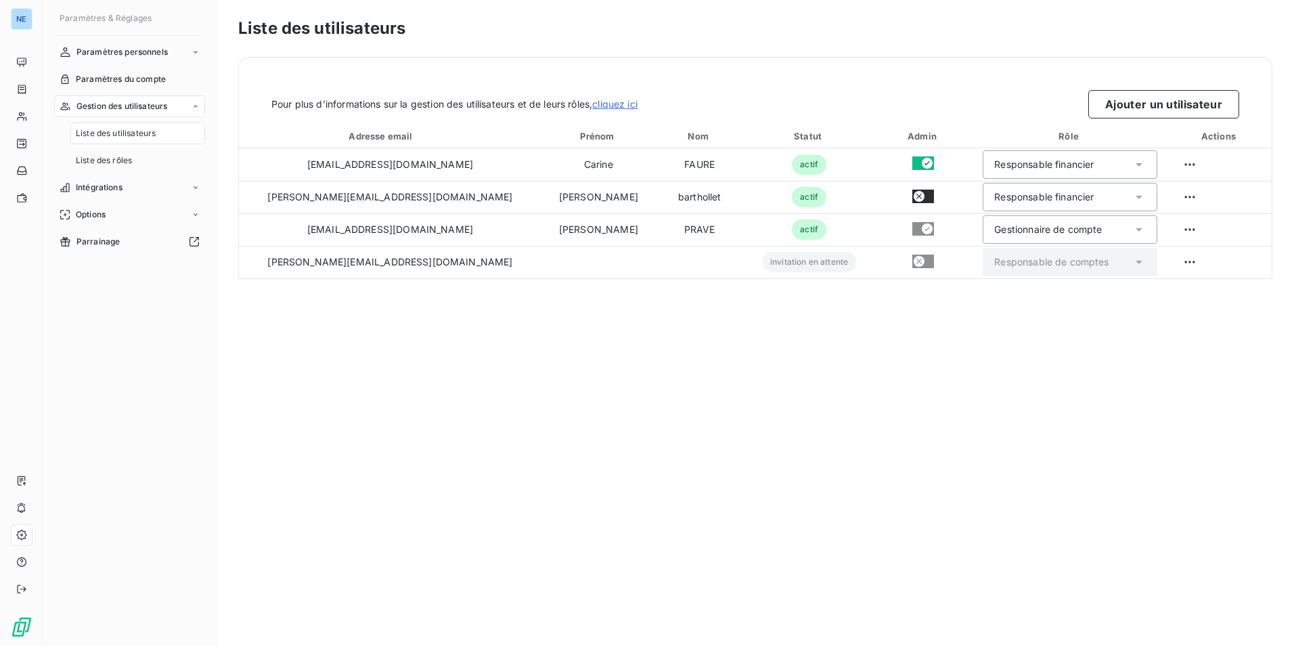
click at [625, 105] on link "cliquez ici" at bounding box center [614, 104] width 45 height 12
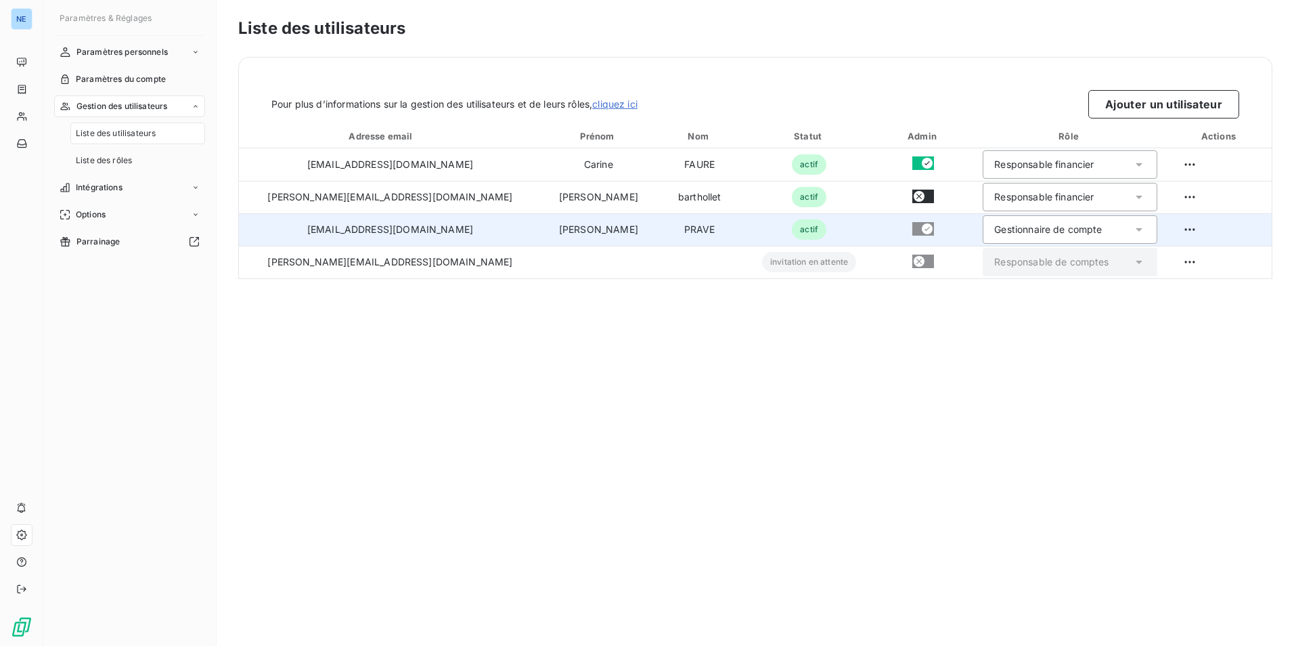
click at [1133, 223] on icon at bounding box center [1140, 230] width 14 height 14
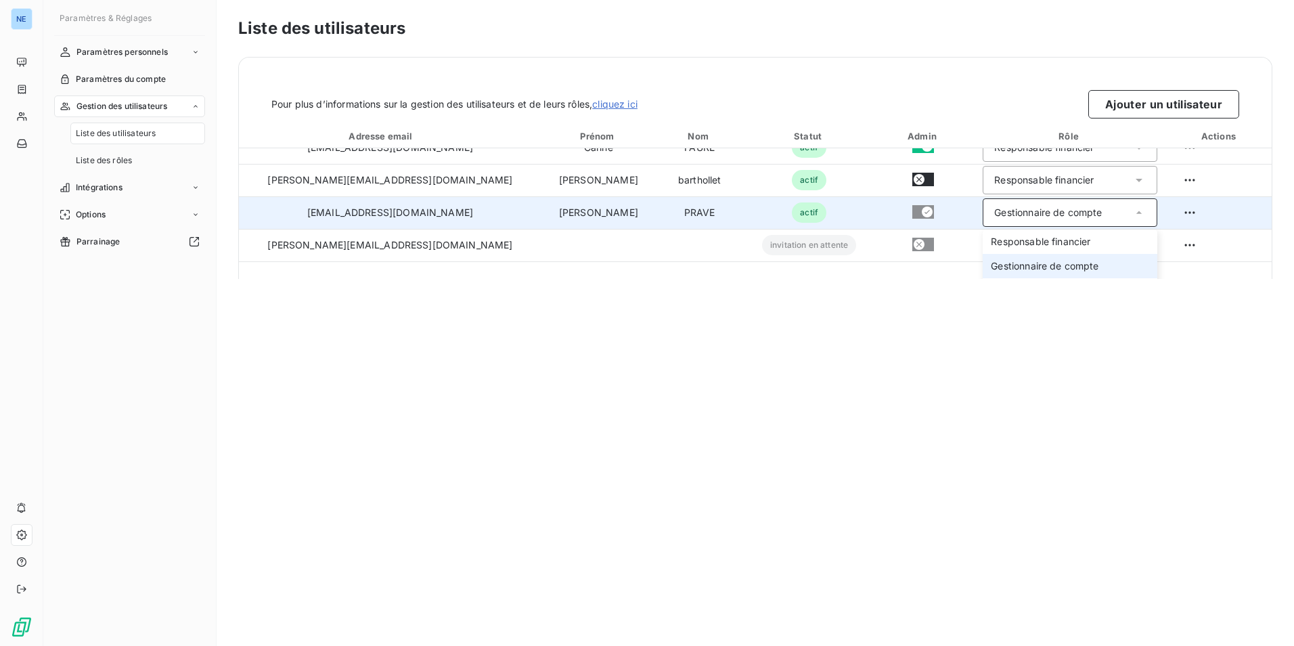
click at [829, 406] on div "Liste des utilisateurs Pour plus d’informations sur la gestion des utilisateurs…" at bounding box center [756, 323] width 1078 height 646
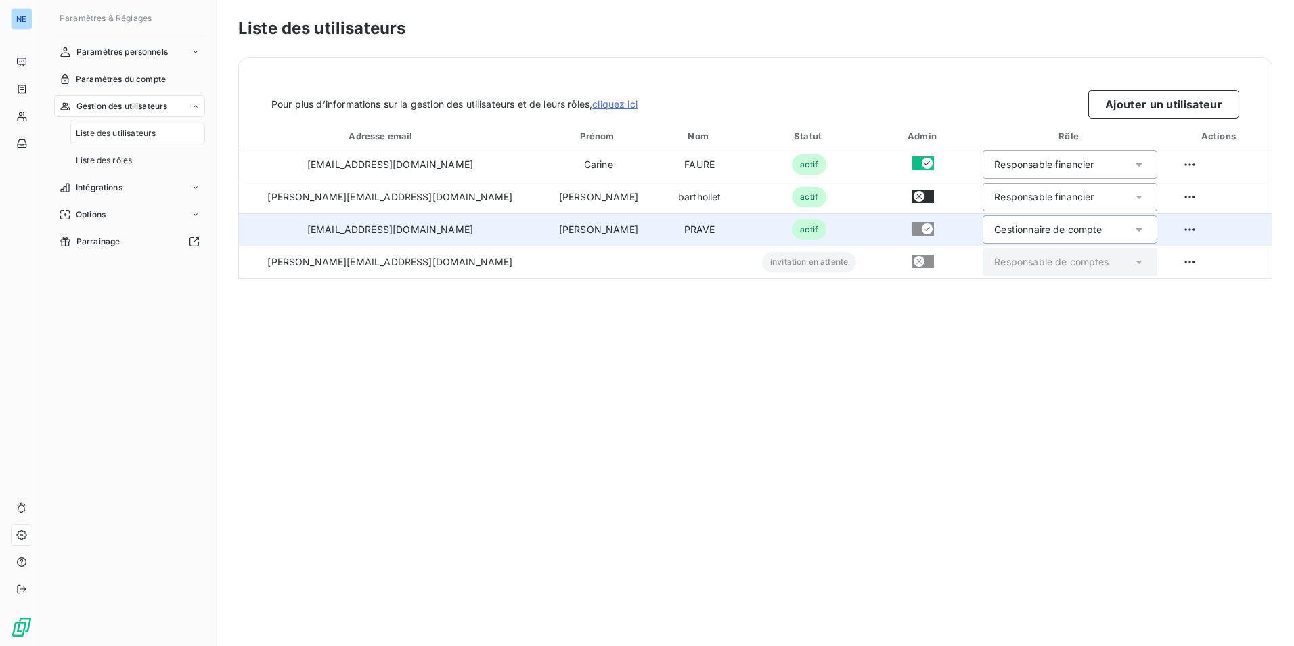
scroll to position [0, 0]
click at [754, 378] on div "Liste des utilisateurs Pour plus d’informations sur la gestion des utilisateurs…" at bounding box center [756, 323] width 1078 height 646
click at [1164, 227] on html "NE Paramètres & Réglages Paramètres personnels Paramètres du compte Gestion des…" at bounding box center [647, 323] width 1294 height 646
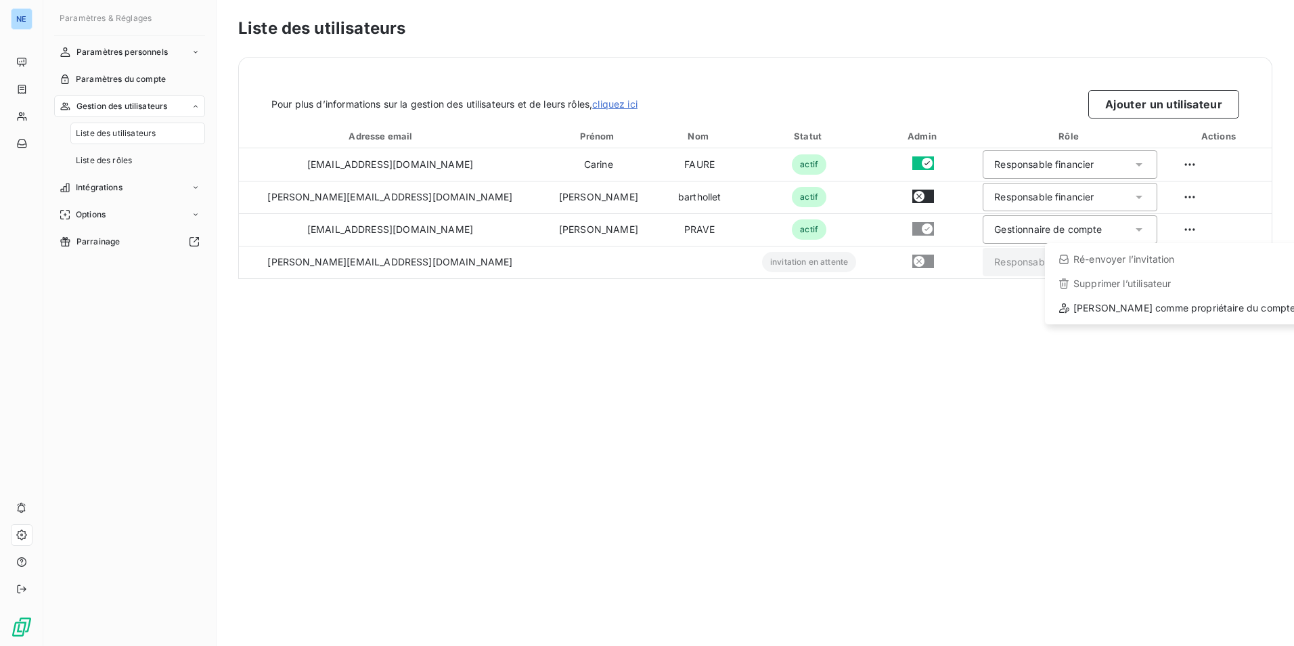
click at [931, 412] on html "NE Paramètres & Réglages Paramètres personnels Paramètres du compte Gestion des…" at bounding box center [647, 323] width 1294 height 646
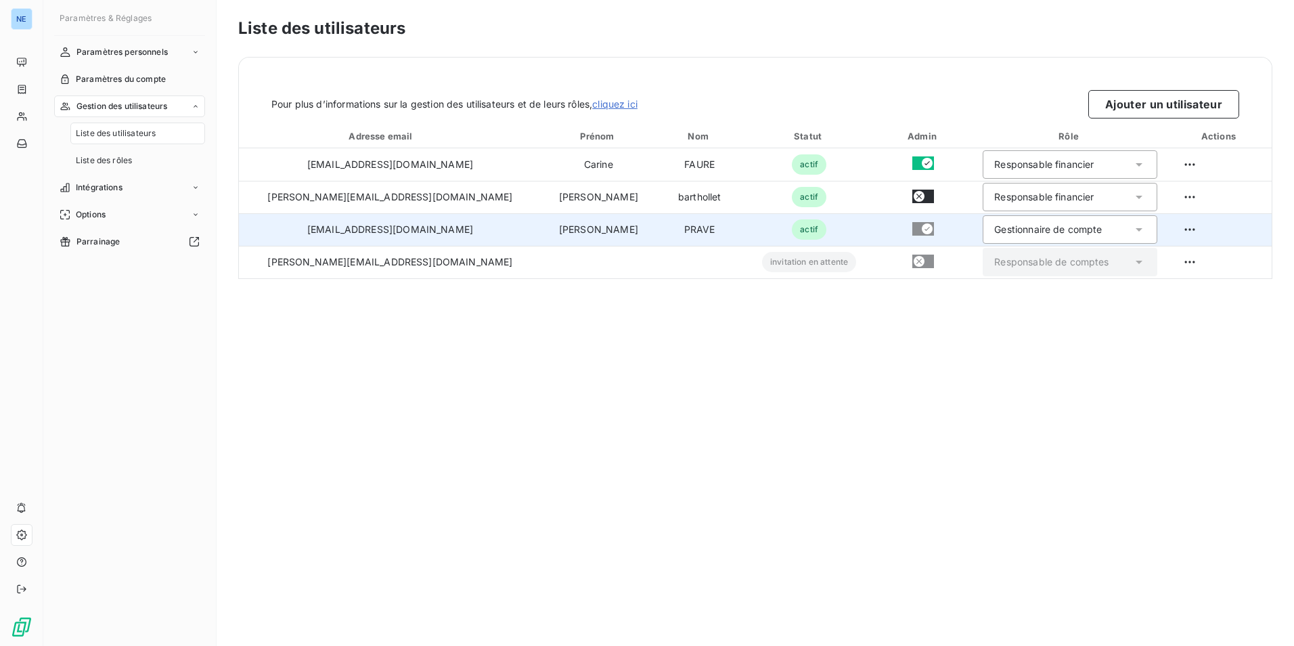
click at [792, 225] on span "actif" at bounding box center [809, 229] width 35 height 20
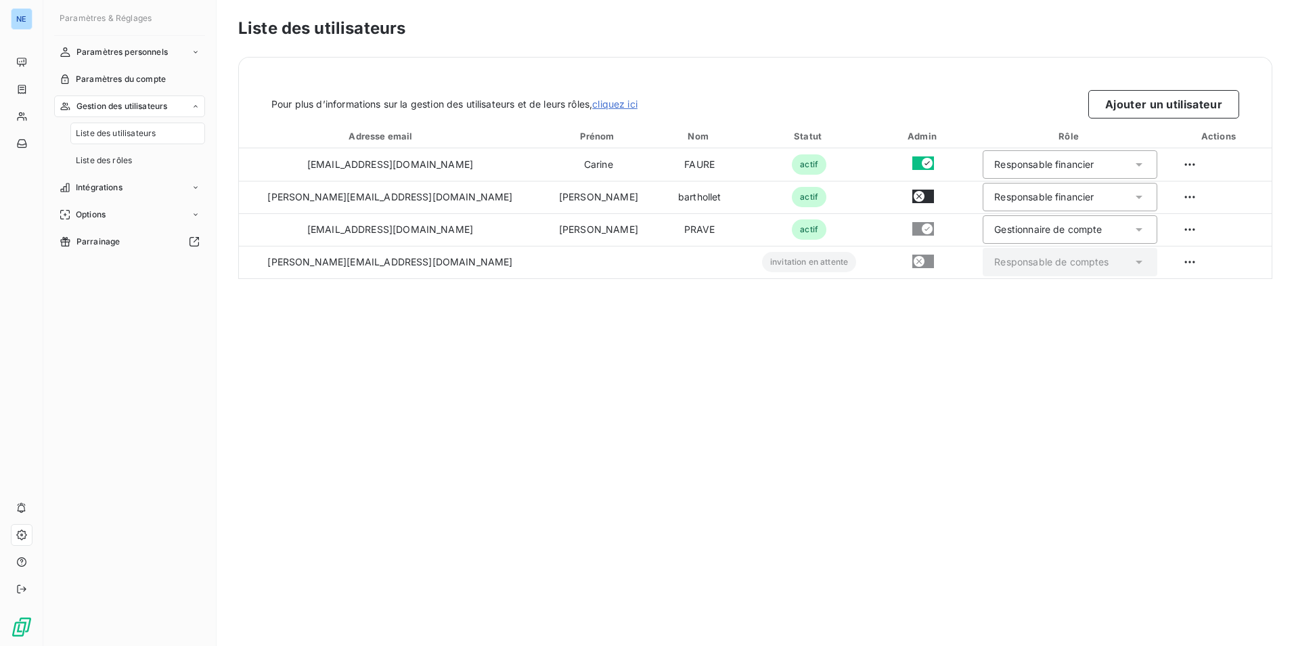
click at [624, 94] on div "Pour plus d’informations sur la gestion des utilisateurs et de leurs rôles, cli…" at bounding box center [755, 104] width 968 height 28
click at [622, 102] on link "cliquez ici" at bounding box center [614, 104] width 45 height 12
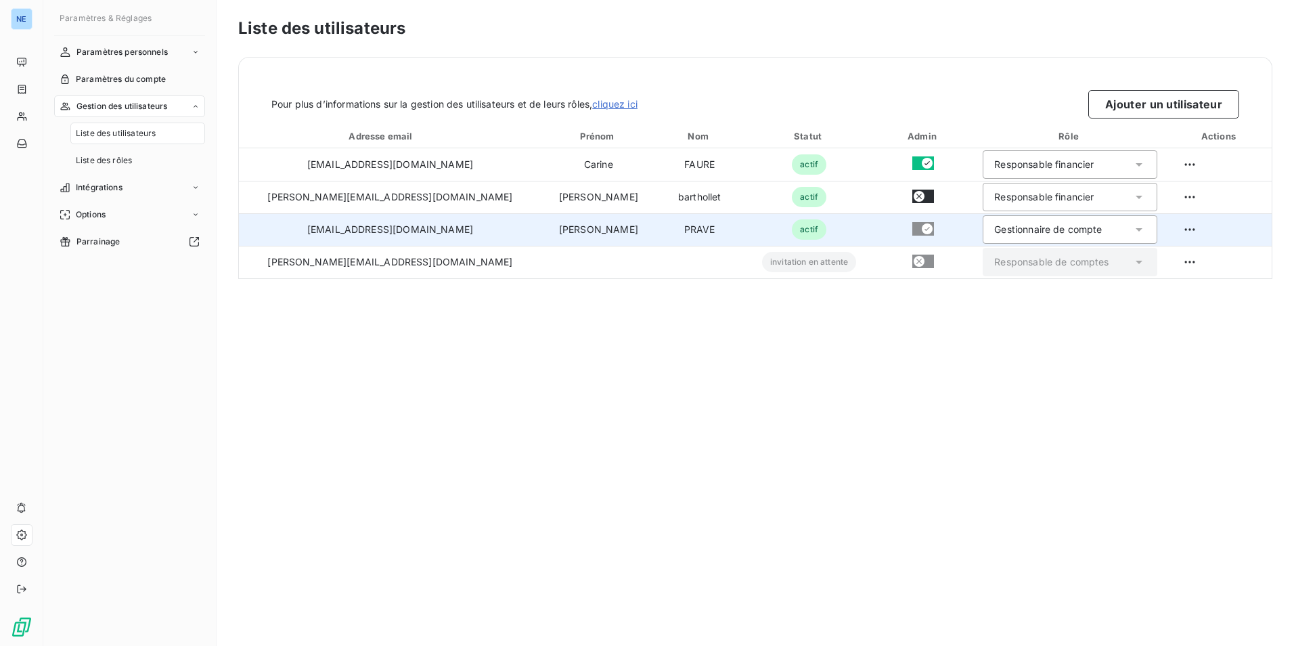
click at [357, 238] on td "[EMAIL_ADDRESS][DOMAIN_NAME]" at bounding box center [390, 229] width 303 height 32
click at [355, 228] on td "[EMAIL_ADDRESS][DOMAIN_NAME]" at bounding box center [390, 229] width 303 height 32
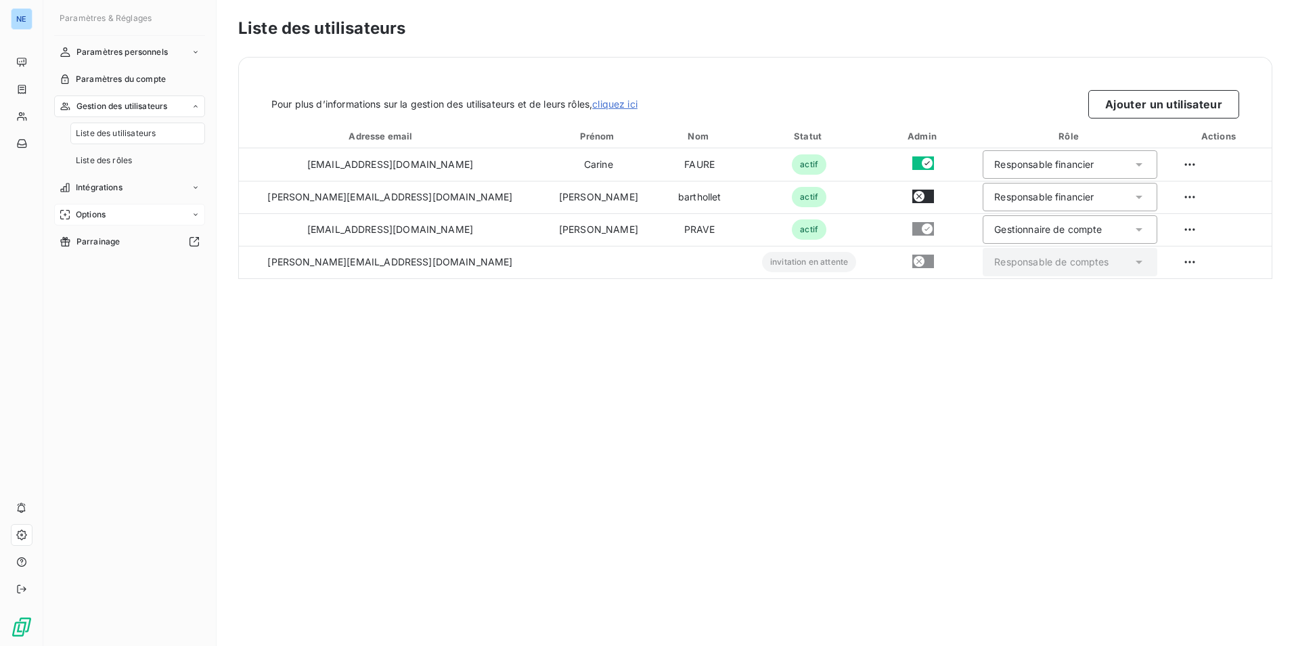
click at [190, 214] on div "Options" at bounding box center [129, 215] width 151 height 22
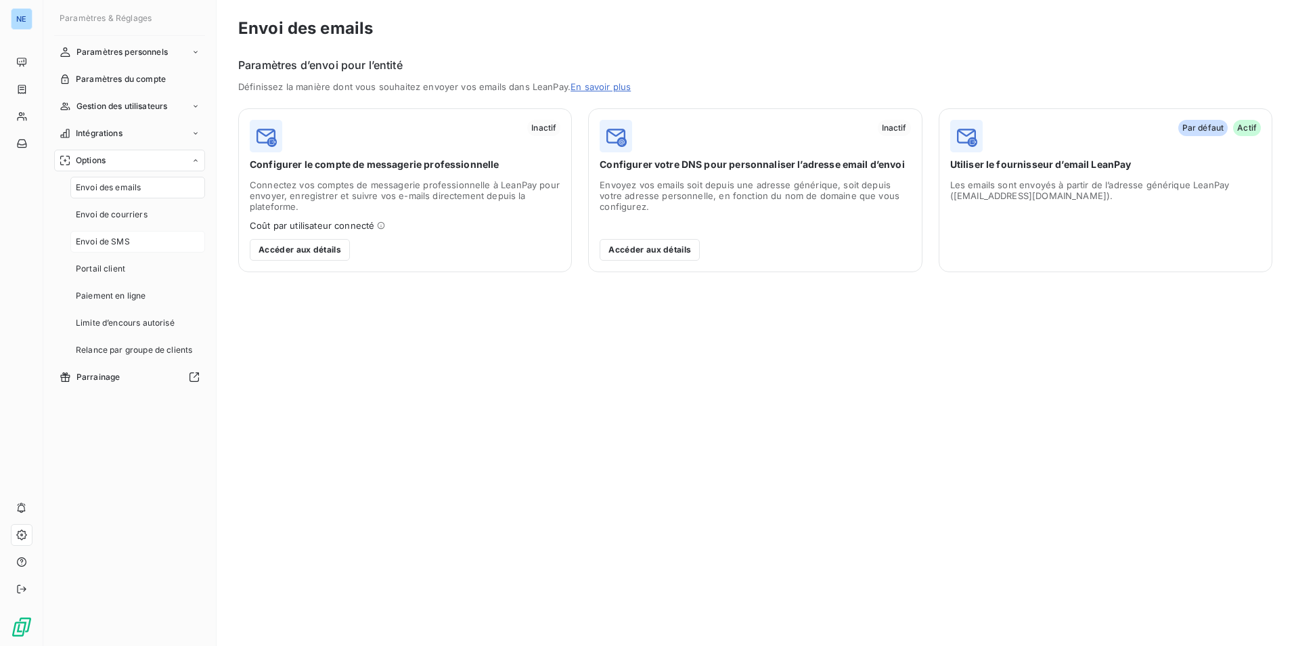
click at [116, 245] on span "Envoi de SMS" at bounding box center [103, 242] width 54 height 12
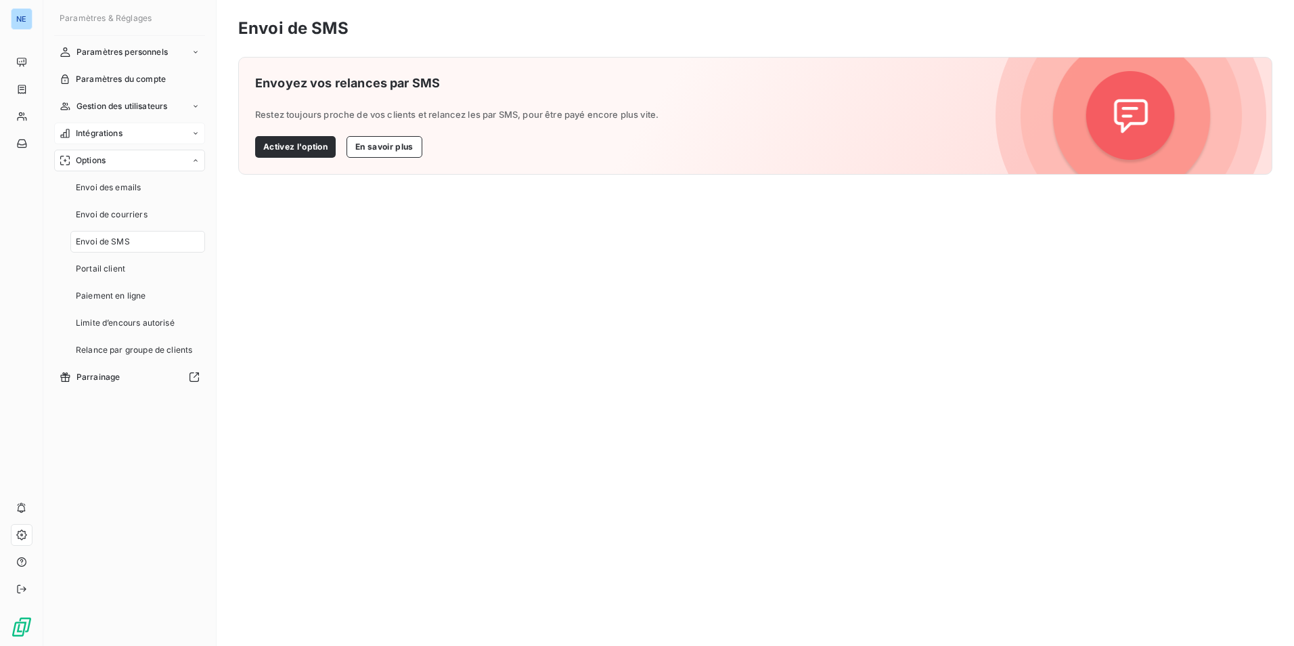
click at [193, 132] on icon at bounding box center [196, 133] width 8 height 8
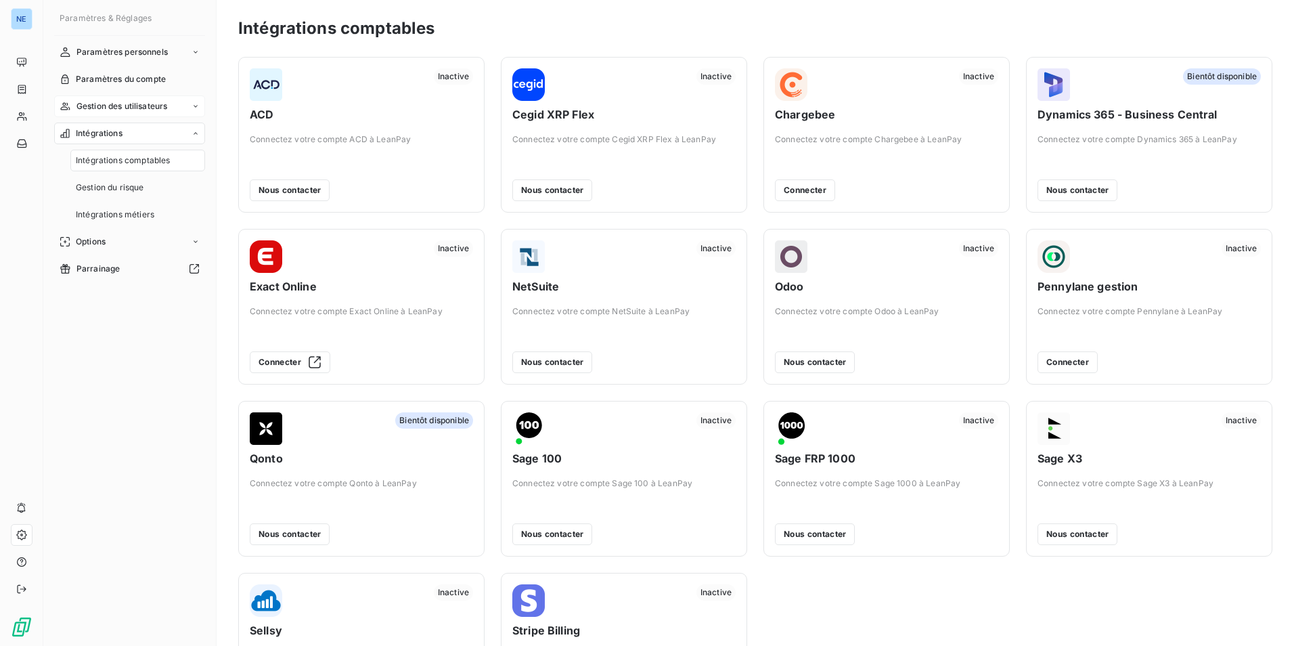
click at [196, 105] on icon at bounding box center [196, 106] width 8 height 8
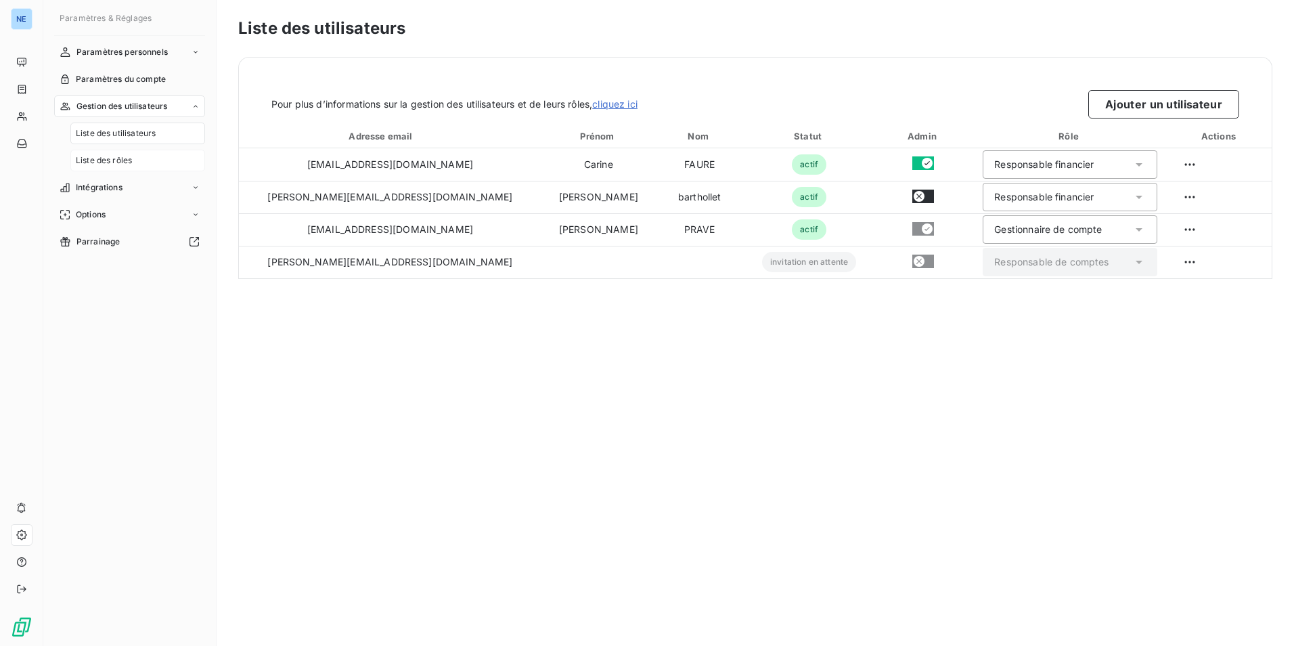
click at [135, 156] on div "Liste des rôles" at bounding box center [137, 161] width 135 height 22
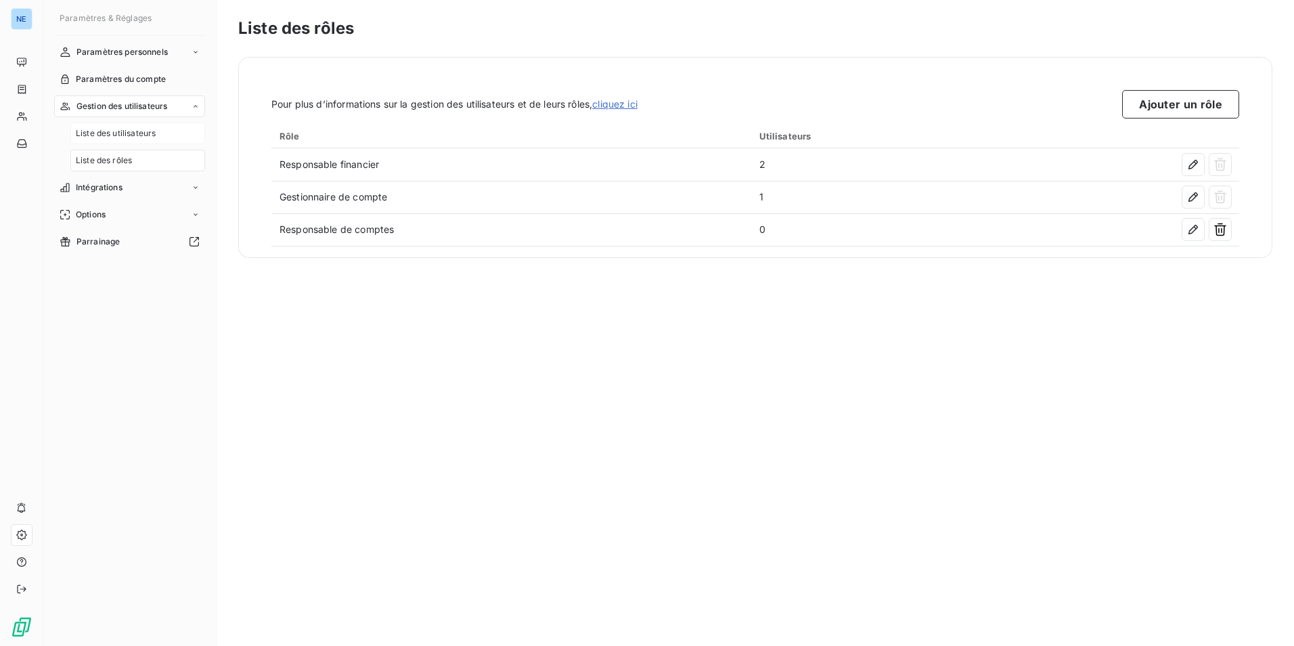
click at [127, 135] on span "Liste des utilisateurs" at bounding box center [116, 133] width 80 height 12
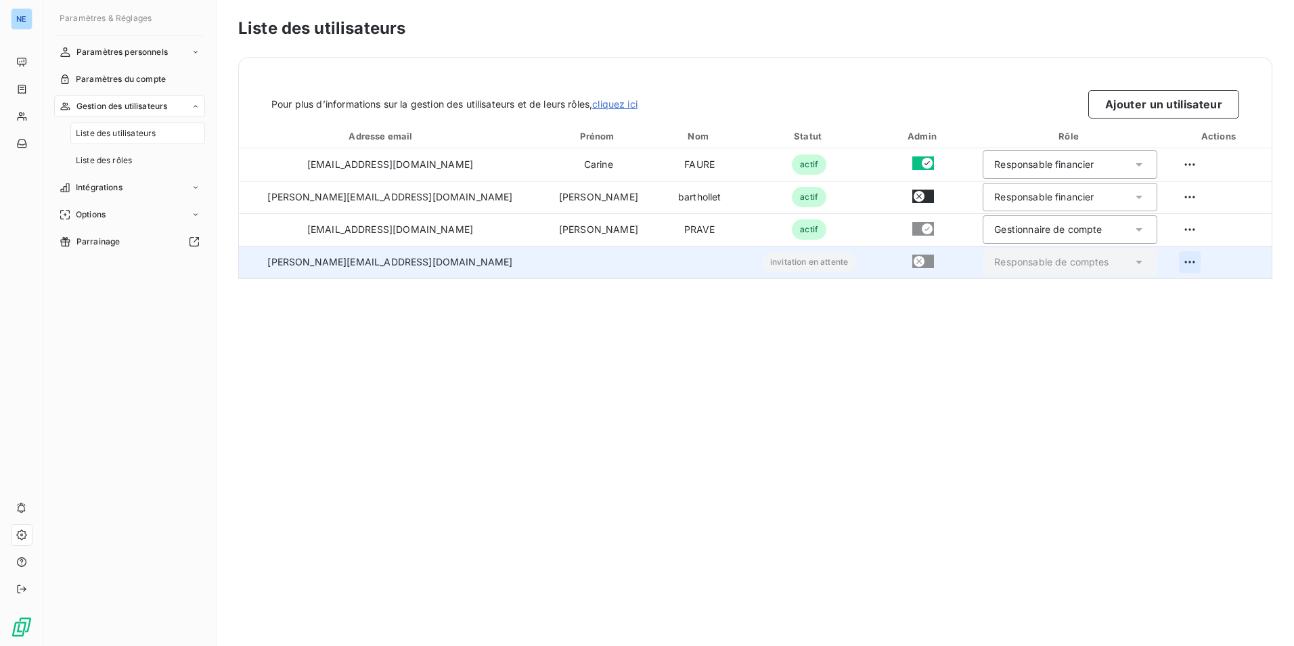
click at [1172, 257] on html "NE Paramètres & Réglages Paramètres personnels Paramètres du compte Gestion des…" at bounding box center [647, 323] width 1294 height 646
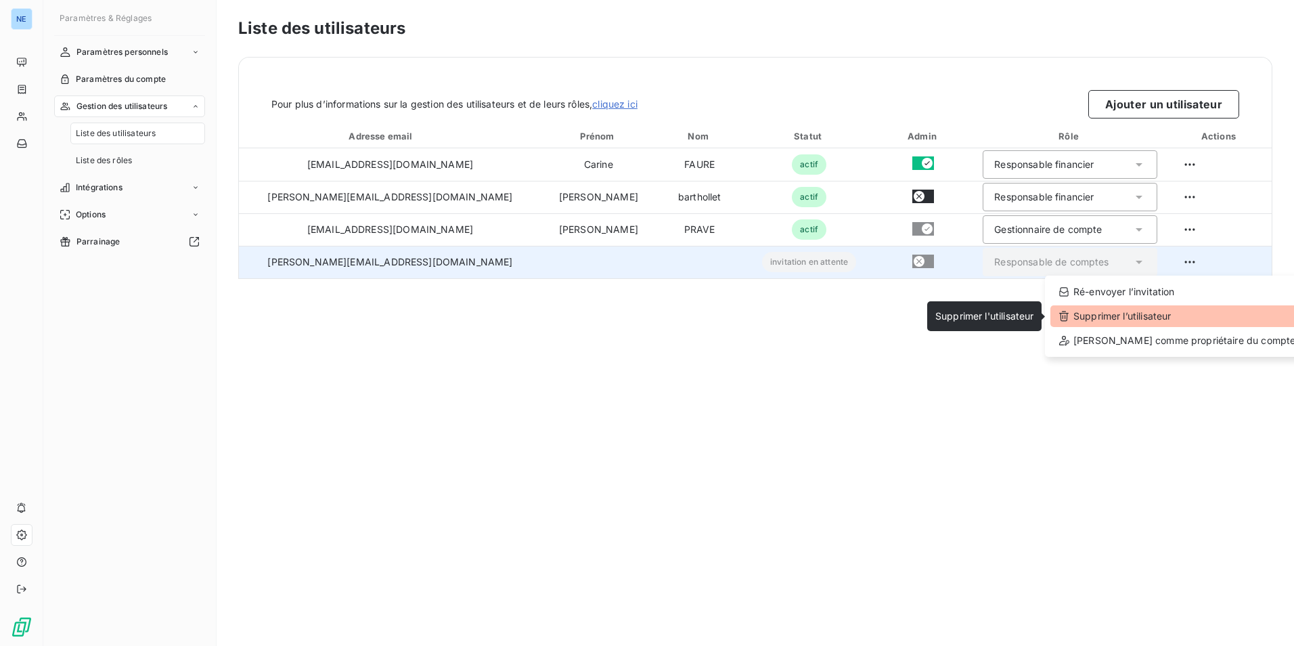
click at [1146, 311] on div "Supprimer l’utilisateur" at bounding box center [1177, 316] width 253 height 22
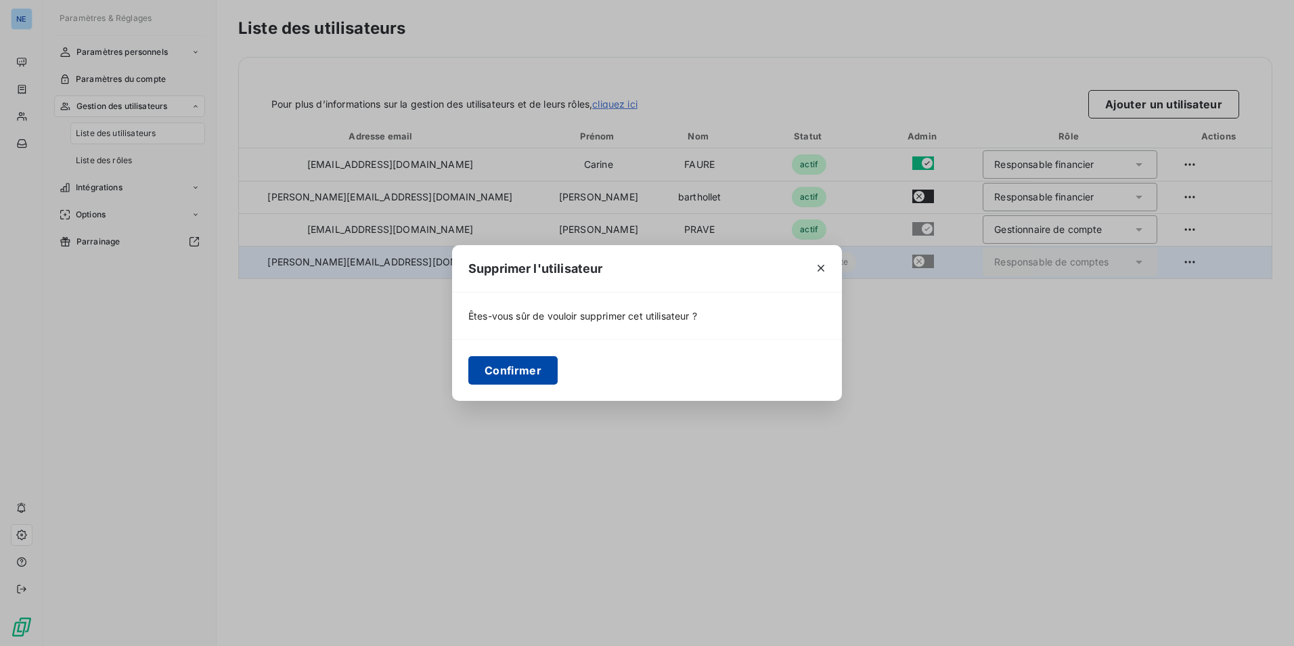
click at [501, 373] on button "Confirmer" at bounding box center [513, 370] width 89 height 28
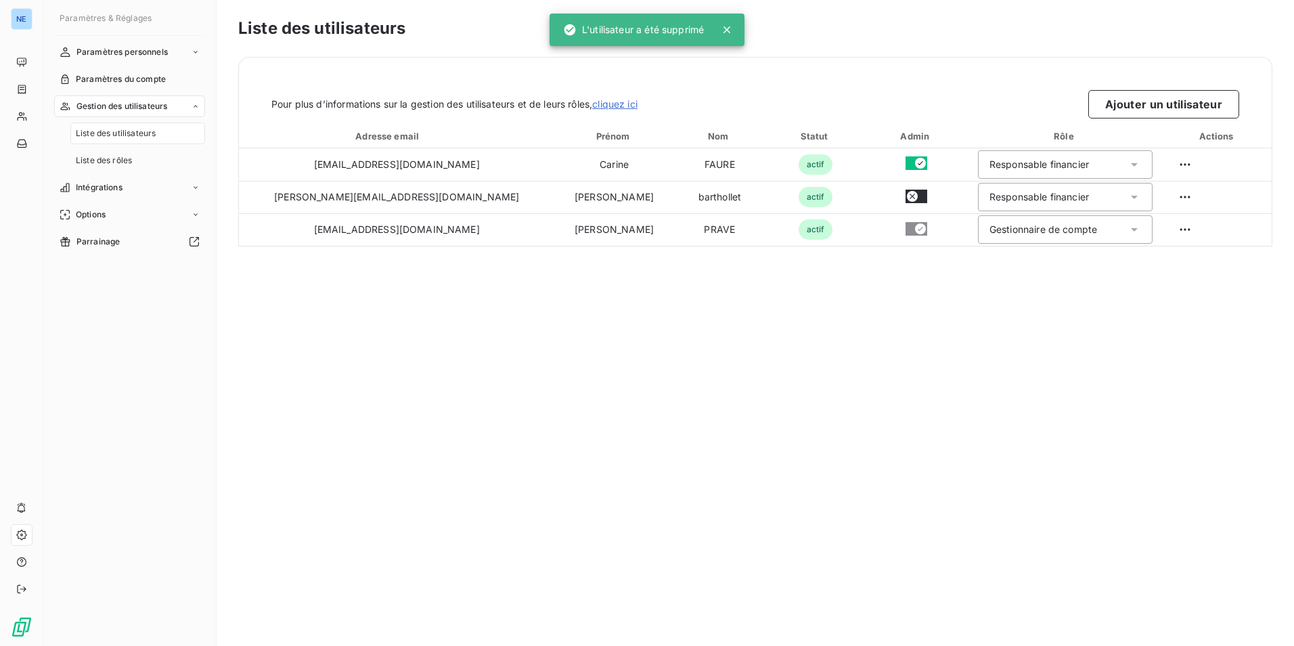
click at [584, 387] on div "Liste des utilisateurs Pour plus d’informations sur la gestion des utilisateurs…" at bounding box center [756, 323] width 1078 height 646
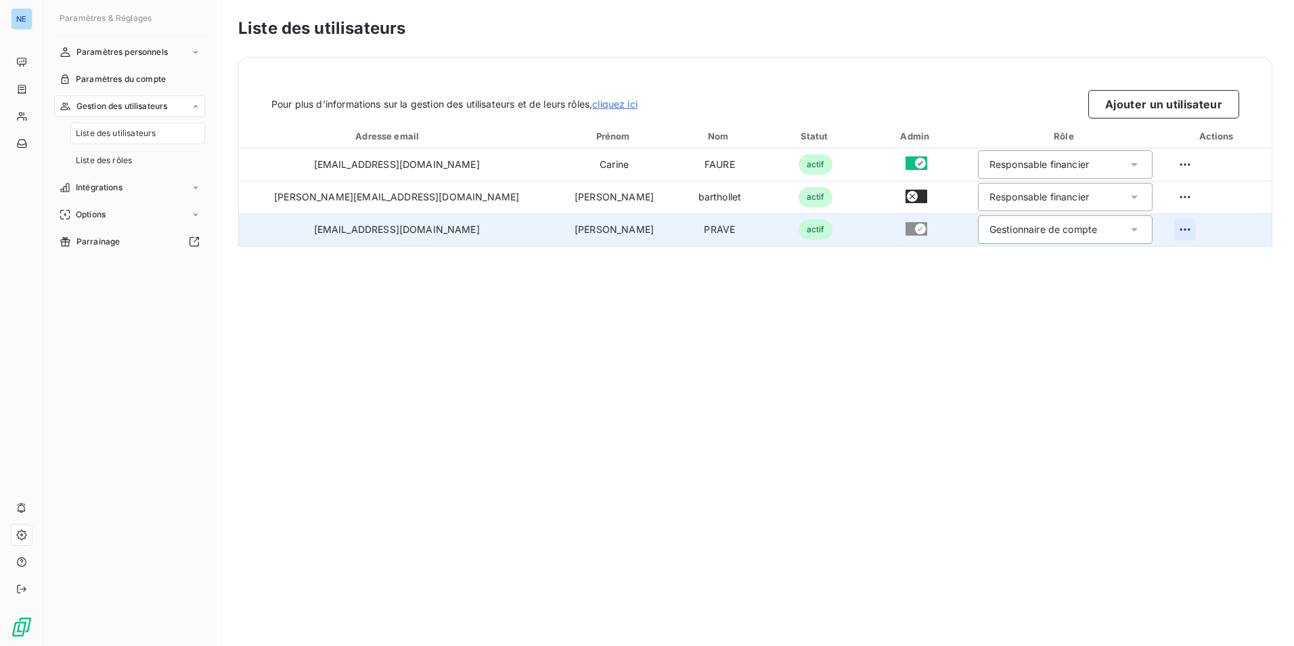
click at [1167, 230] on html "NE Paramètres & Réglages Paramètres personnels Paramètres du compte Gestion des…" at bounding box center [647, 323] width 1294 height 646
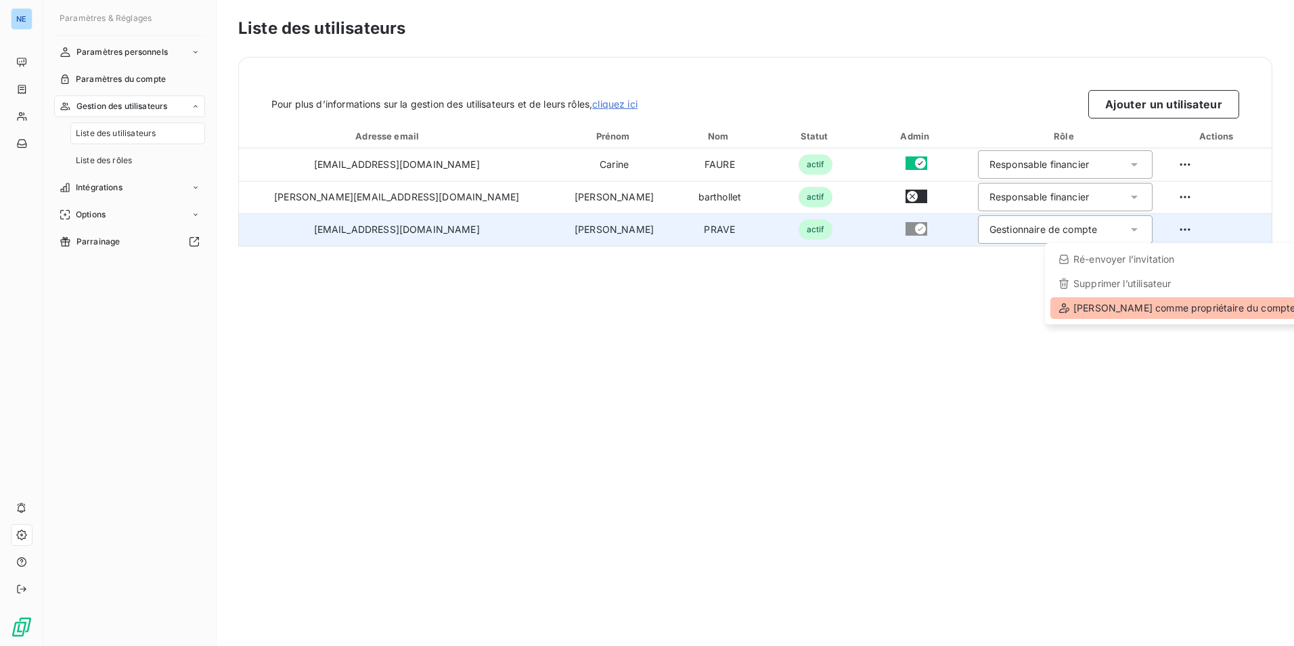
click at [1115, 311] on div "Définir comme propriétaire du compte" at bounding box center [1177, 308] width 253 height 22
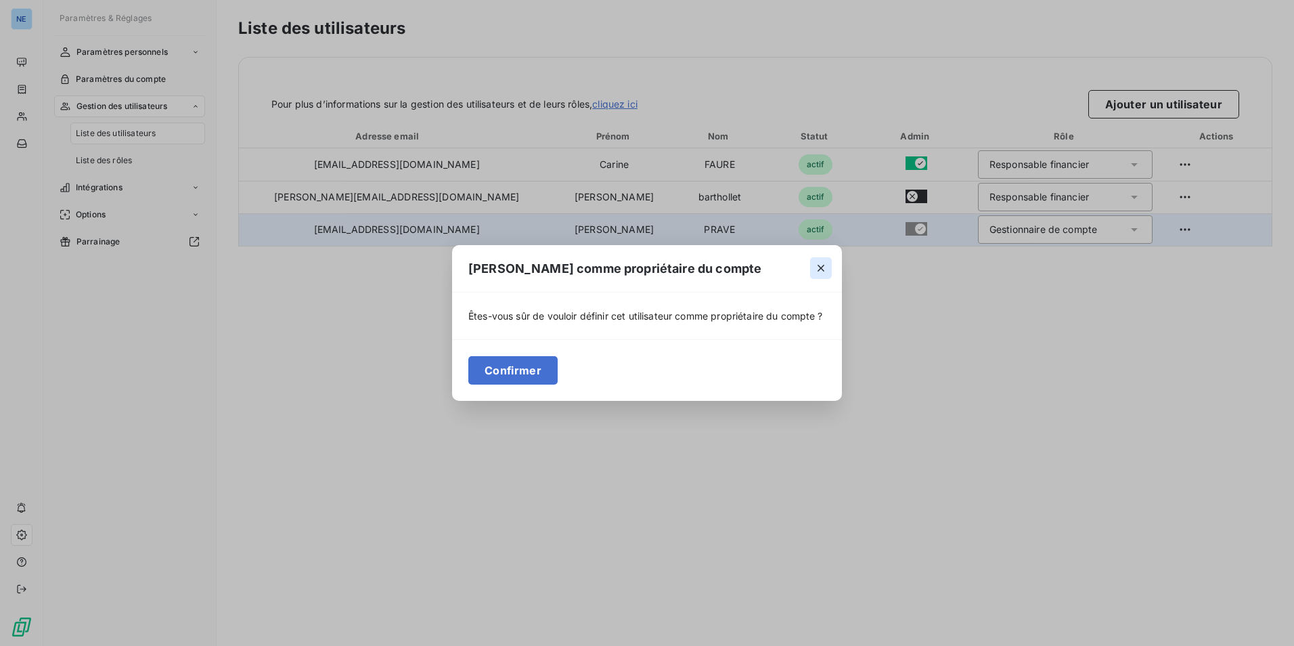
click at [828, 261] on button "button" at bounding box center [821, 268] width 22 height 22
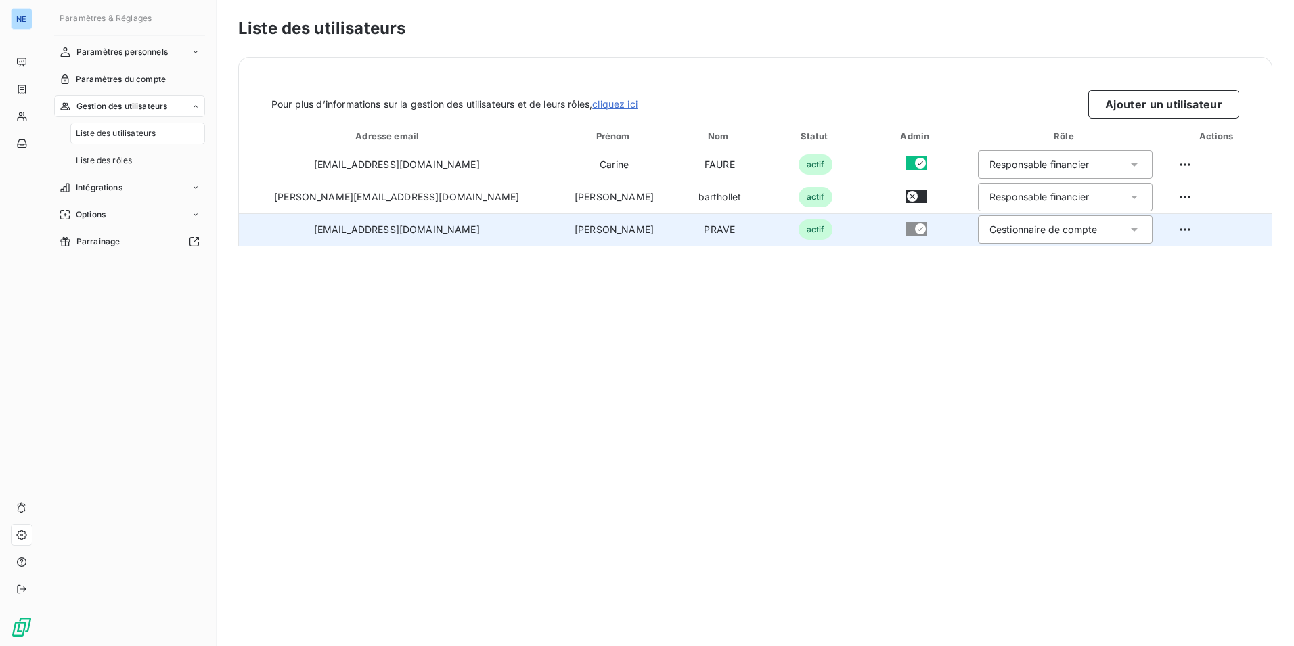
click at [896, 343] on div "Liste des utilisateurs Pour plus d’informations sur la gestion des utilisateurs…" at bounding box center [756, 323] width 1078 height 646
click at [430, 369] on div "Liste des utilisateurs Pour plus d’informations sur la gestion des utilisateurs…" at bounding box center [756, 323] width 1078 height 646
click at [799, 227] on span "actif" at bounding box center [816, 229] width 35 height 20
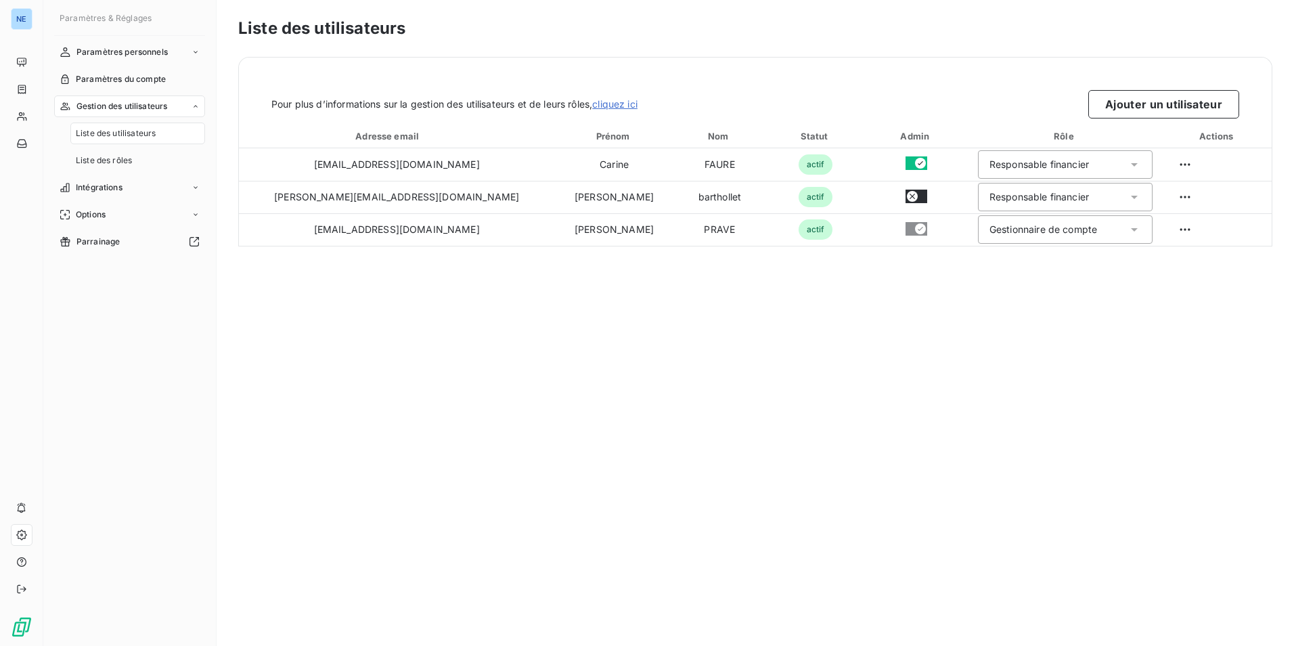
click at [1215, 135] on div "Actions" at bounding box center [1218, 136] width 103 height 14
click at [880, 380] on div "Liste des utilisateurs Pour plus d’informations sur la gestion des utilisateurs…" at bounding box center [756, 323] width 1078 height 646
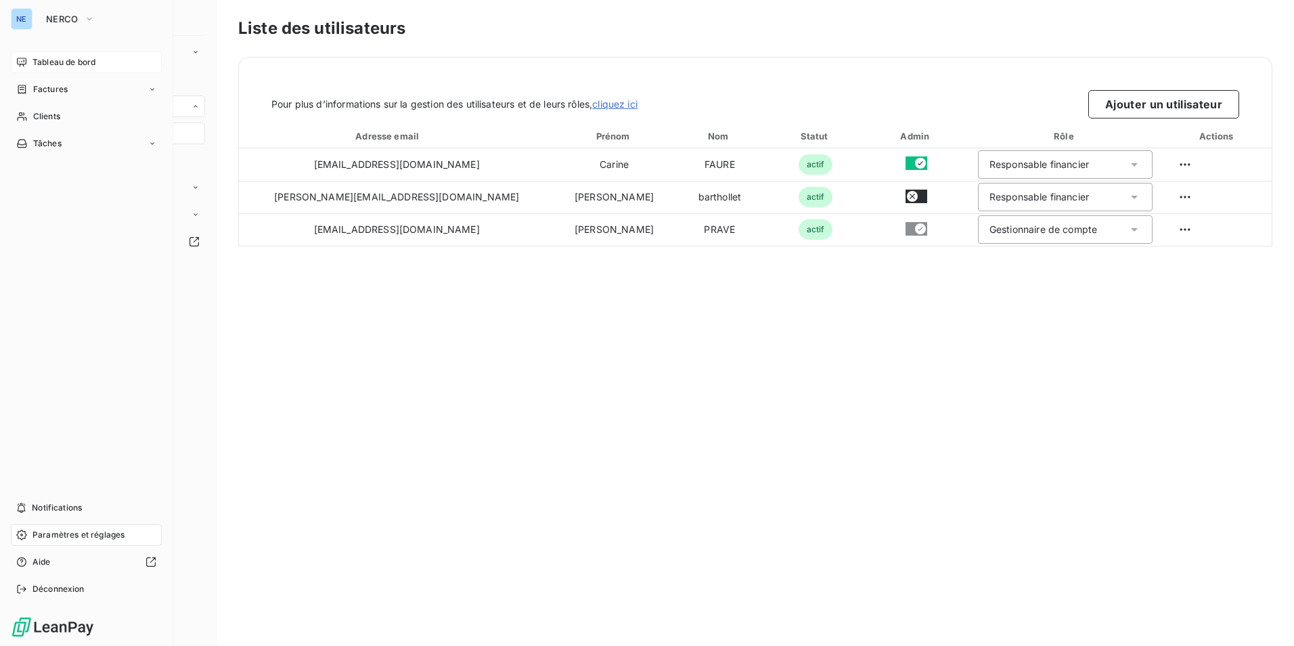
click at [60, 53] on div "Tableau de bord" at bounding box center [86, 62] width 151 height 22
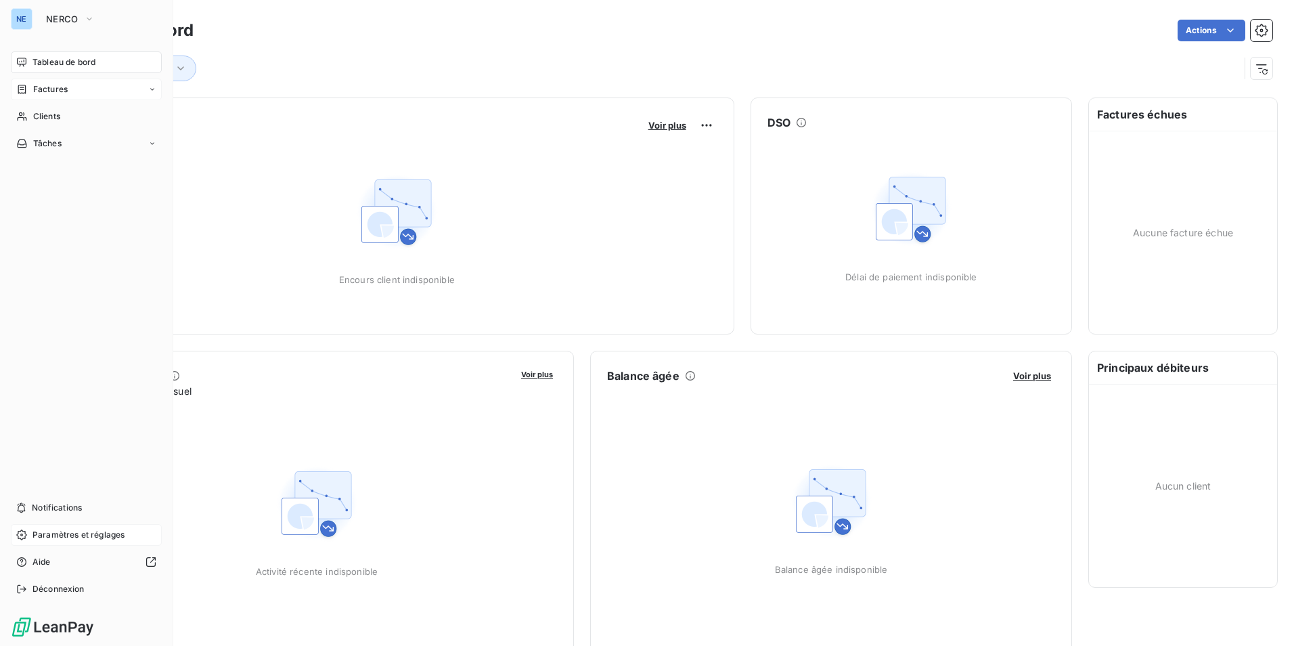
click at [48, 92] on span "Factures" at bounding box center [50, 89] width 35 height 12
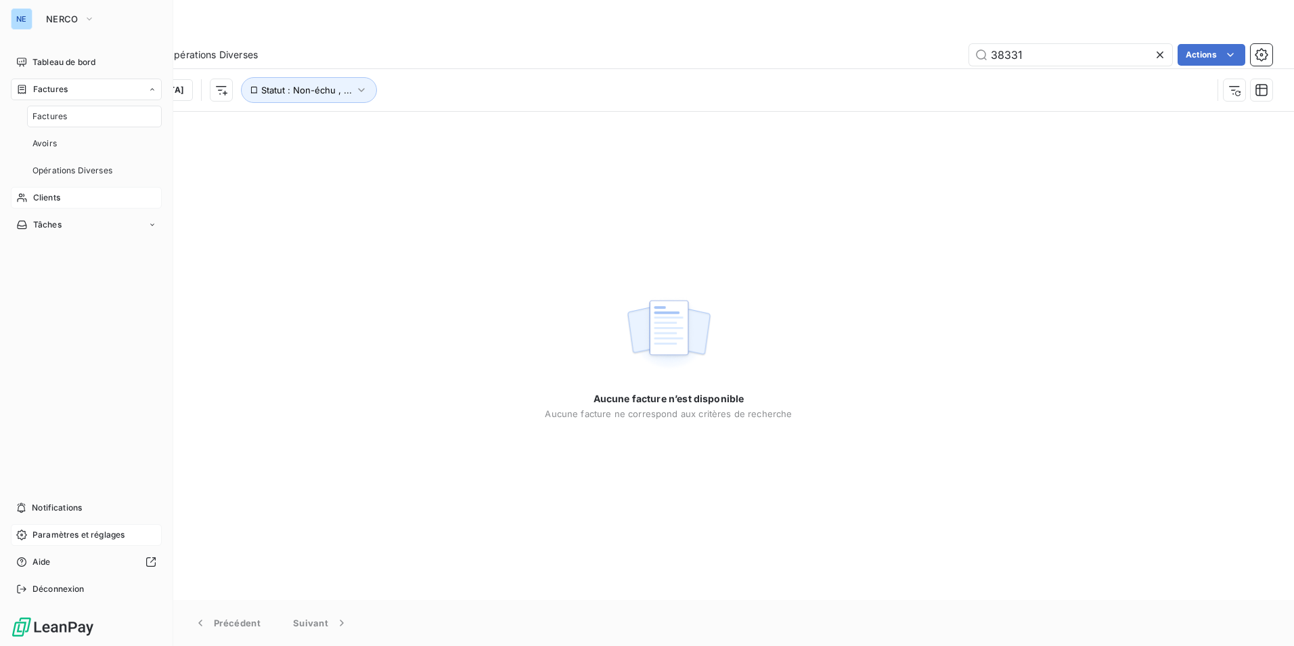
click at [51, 197] on span "Clients" at bounding box center [46, 198] width 27 height 12
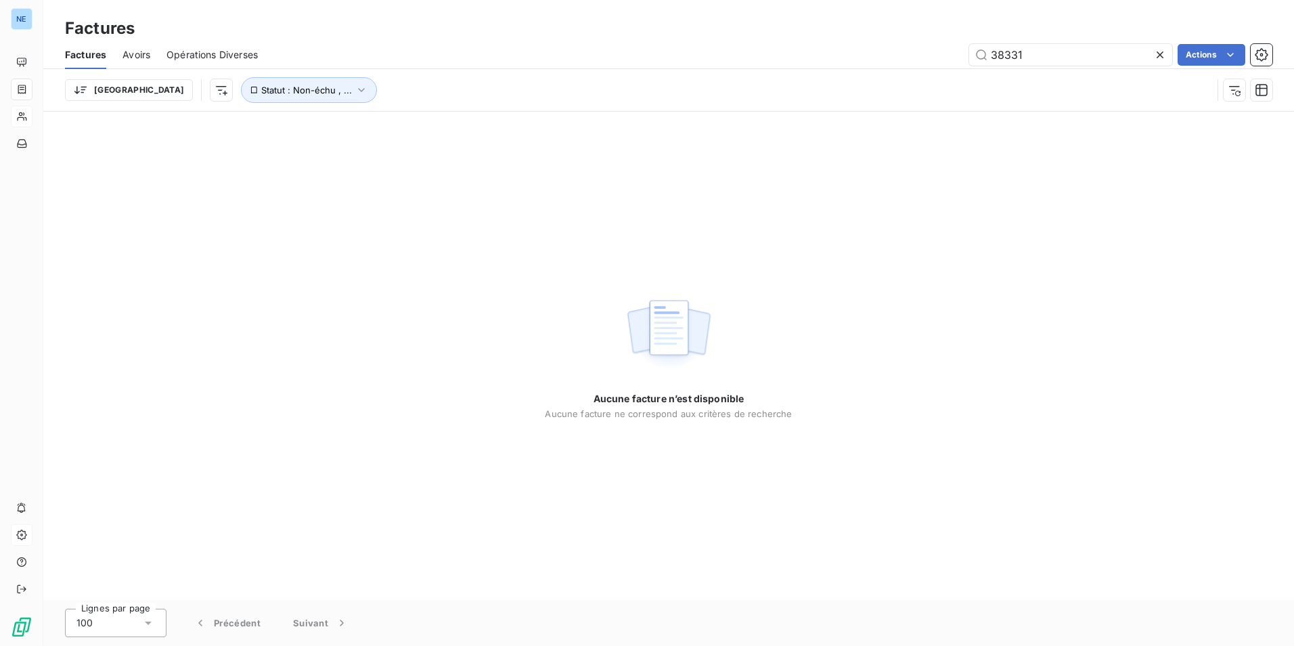
click at [432, 268] on div "Aucune facture n’est disponible Aucune facture ne correspond aux critères de re…" at bounding box center [668, 356] width 1251 height 488
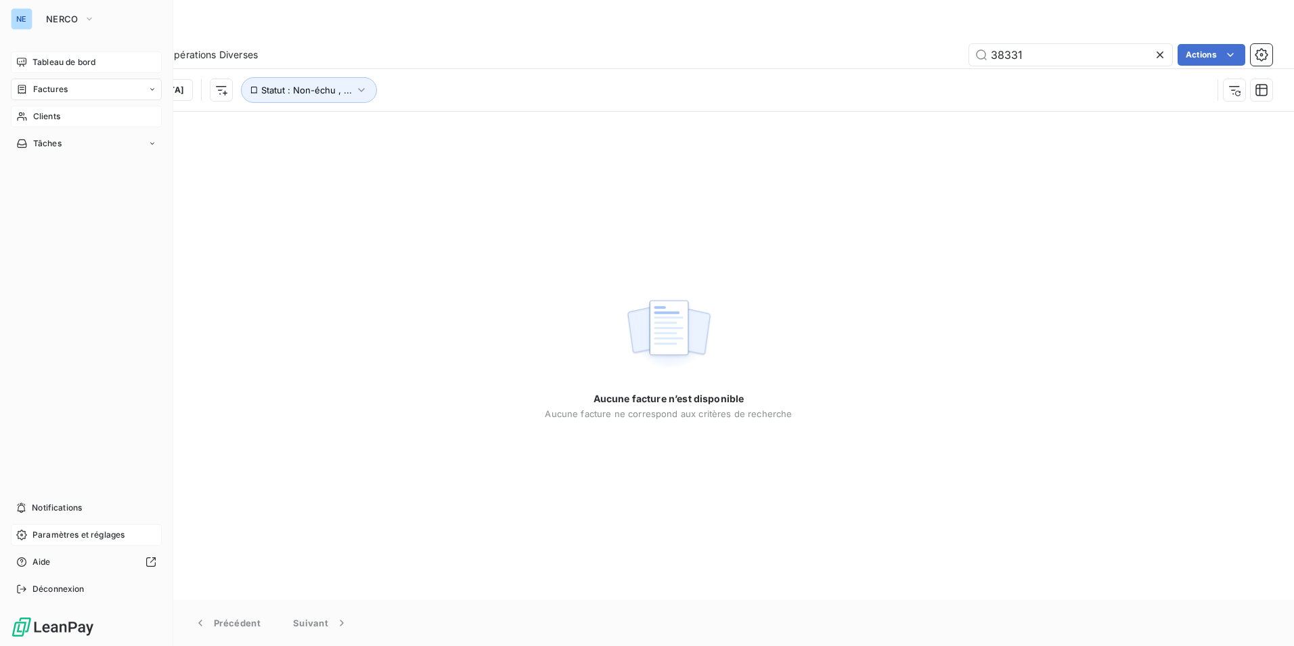
click at [64, 59] on span "Tableau de bord" at bounding box center [63, 62] width 63 height 12
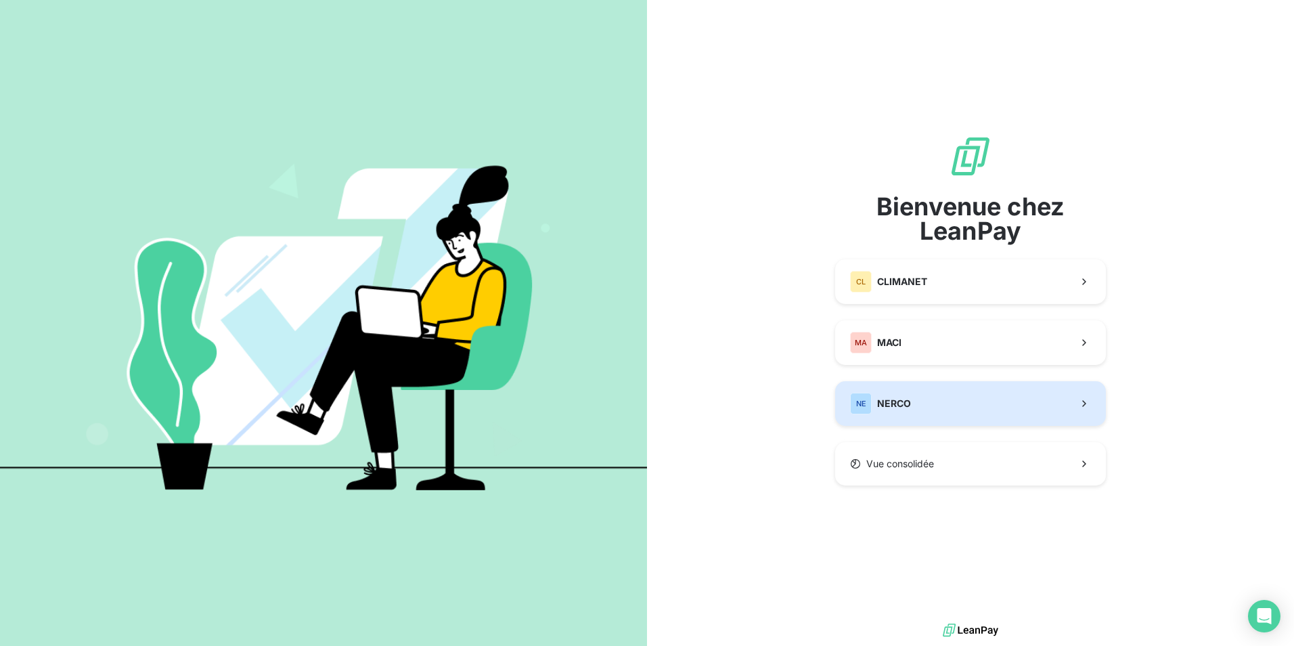
click at [974, 396] on button "NE NERCO" at bounding box center [970, 403] width 271 height 45
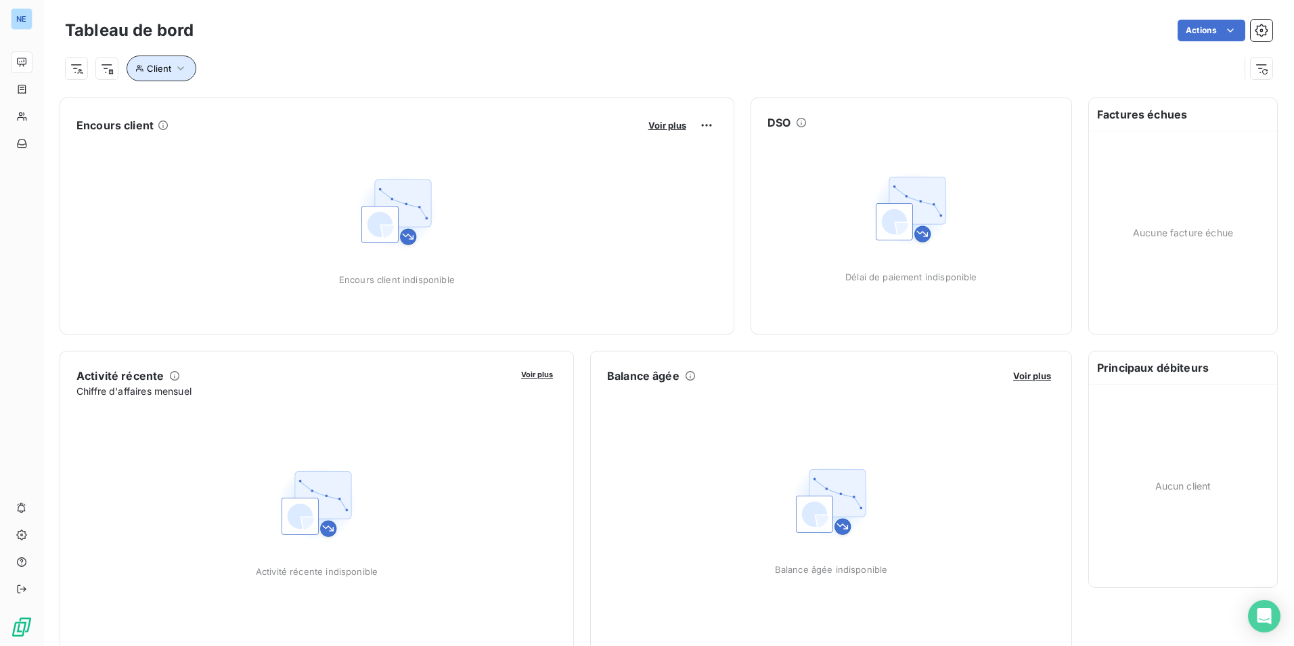
click at [174, 72] on icon "button" at bounding box center [181, 69] width 14 height 14
click at [292, 43] on div "Tableau de bord Actions" at bounding box center [669, 30] width 1208 height 28
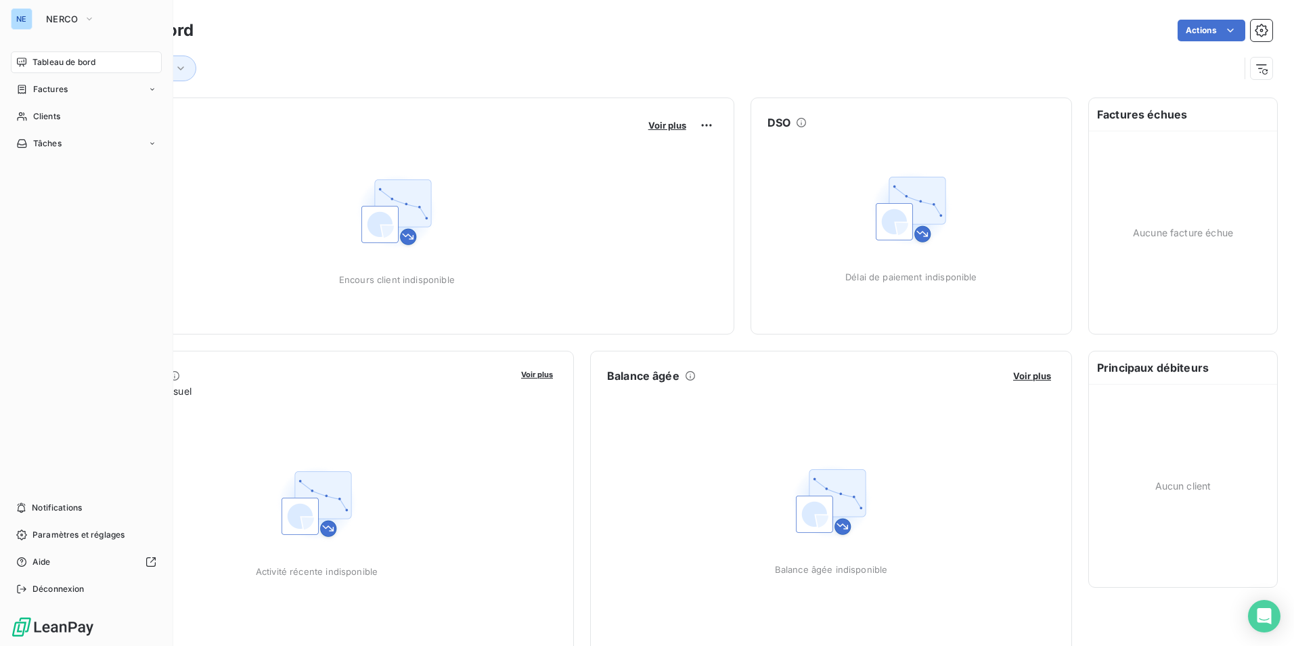
click at [69, 61] on span "Tableau de bord" at bounding box center [63, 62] width 63 height 12
click at [66, 92] on span "Factures" at bounding box center [50, 89] width 35 height 12
click at [64, 116] on span "Factures" at bounding box center [49, 116] width 35 height 12
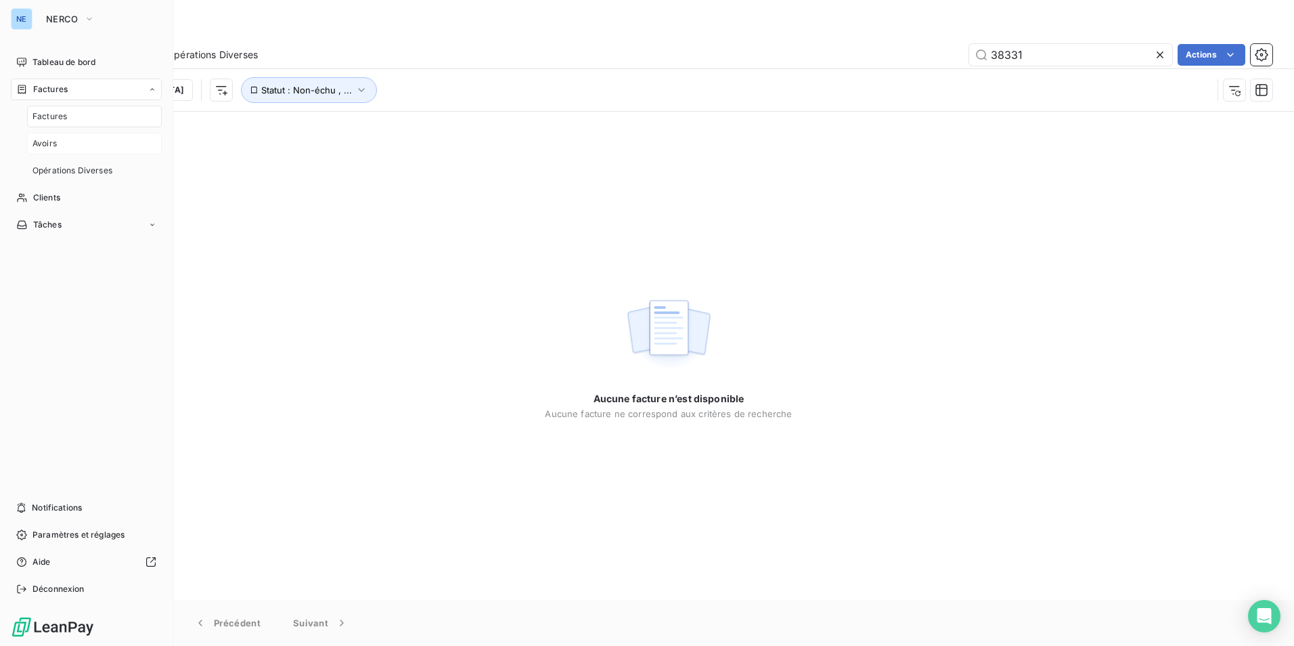
click at [61, 145] on div "Avoirs" at bounding box center [94, 144] width 135 height 22
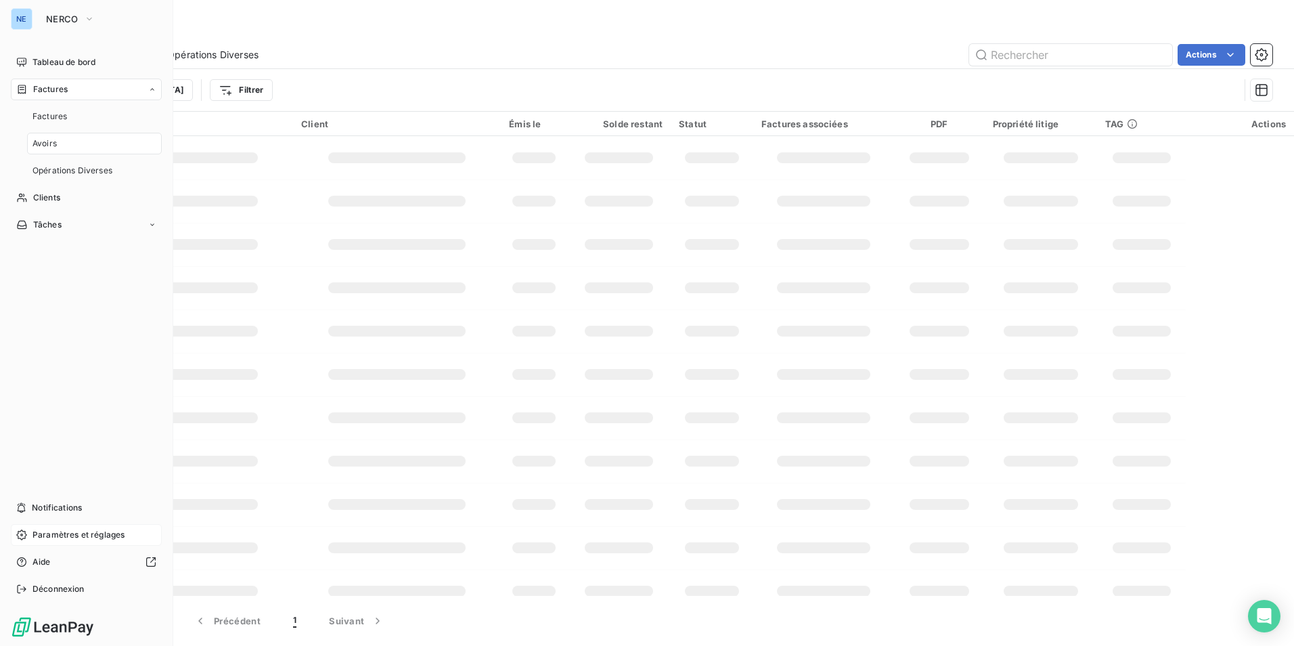
click at [74, 538] on span "Paramètres et réglages" at bounding box center [78, 535] width 92 height 12
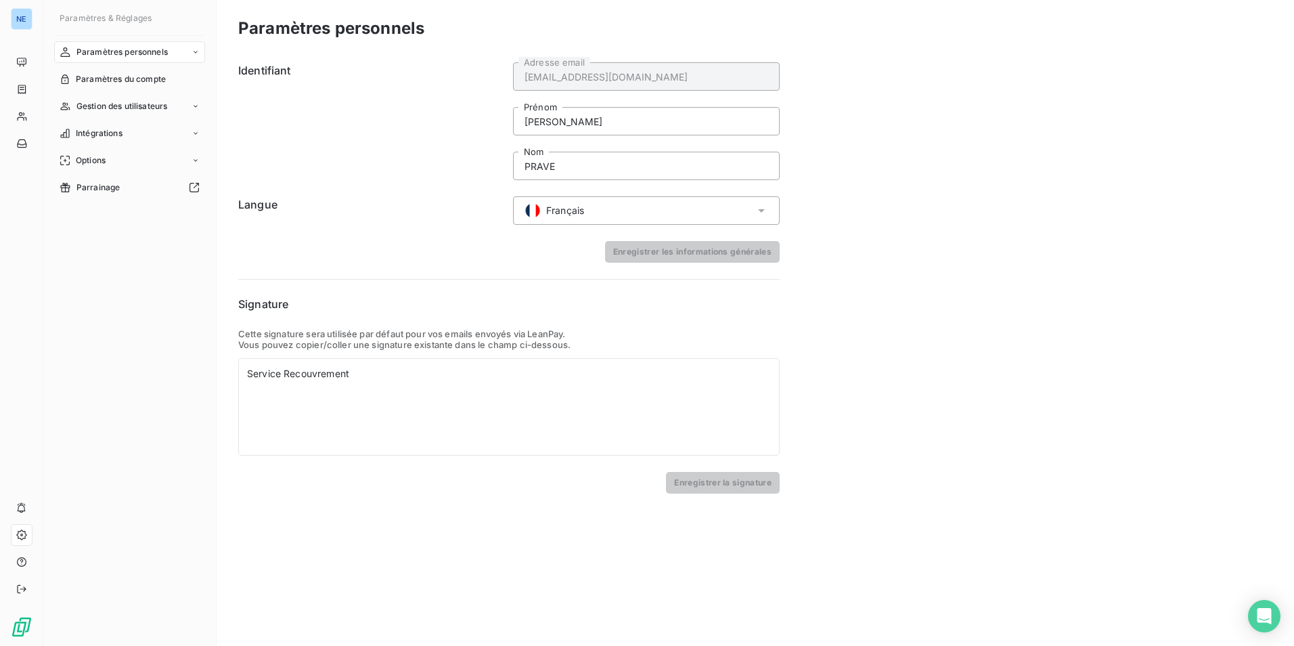
click at [1282, 285] on div "Paramètres personnels Identifiant o.prave@nerco.fr Adresse email Olivia Prénom …" at bounding box center [756, 323] width 1078 height 646
click at [134, 101] on span "Gestion des utilisateurs" at bounding box center [122, 106] width 91 height 12
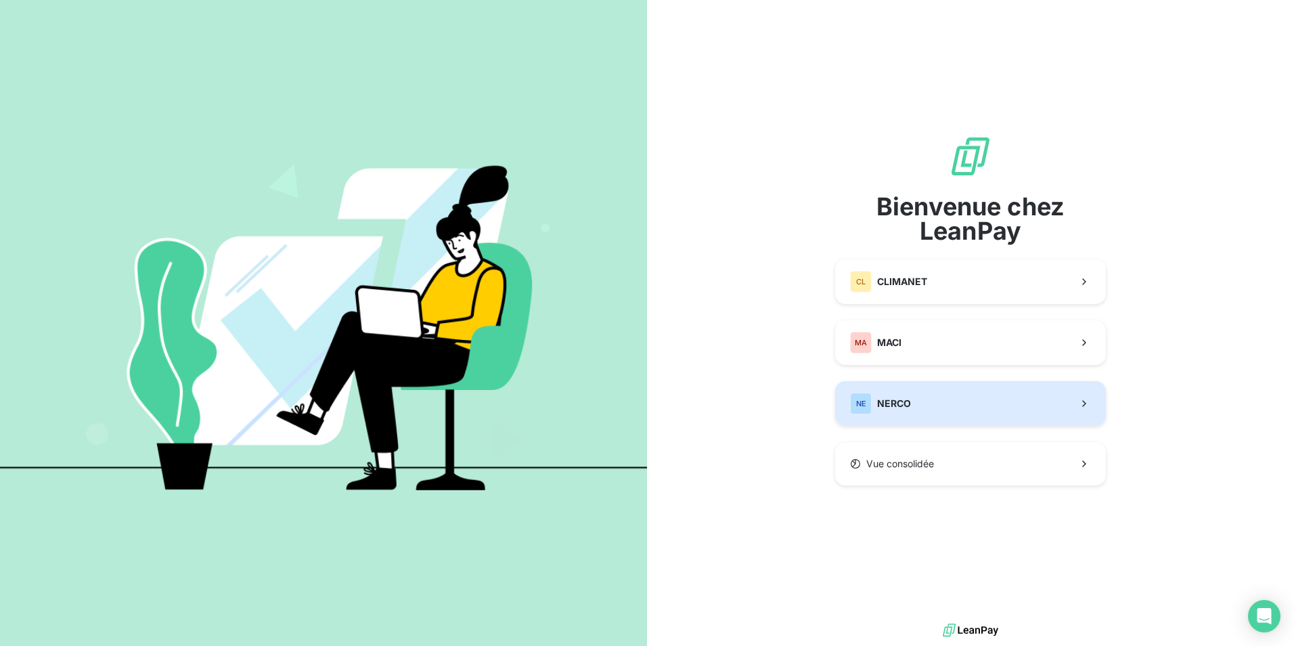
click at [940, 405] on button "NE NERCO" at bounding box center [970, 403] width 271 height 45
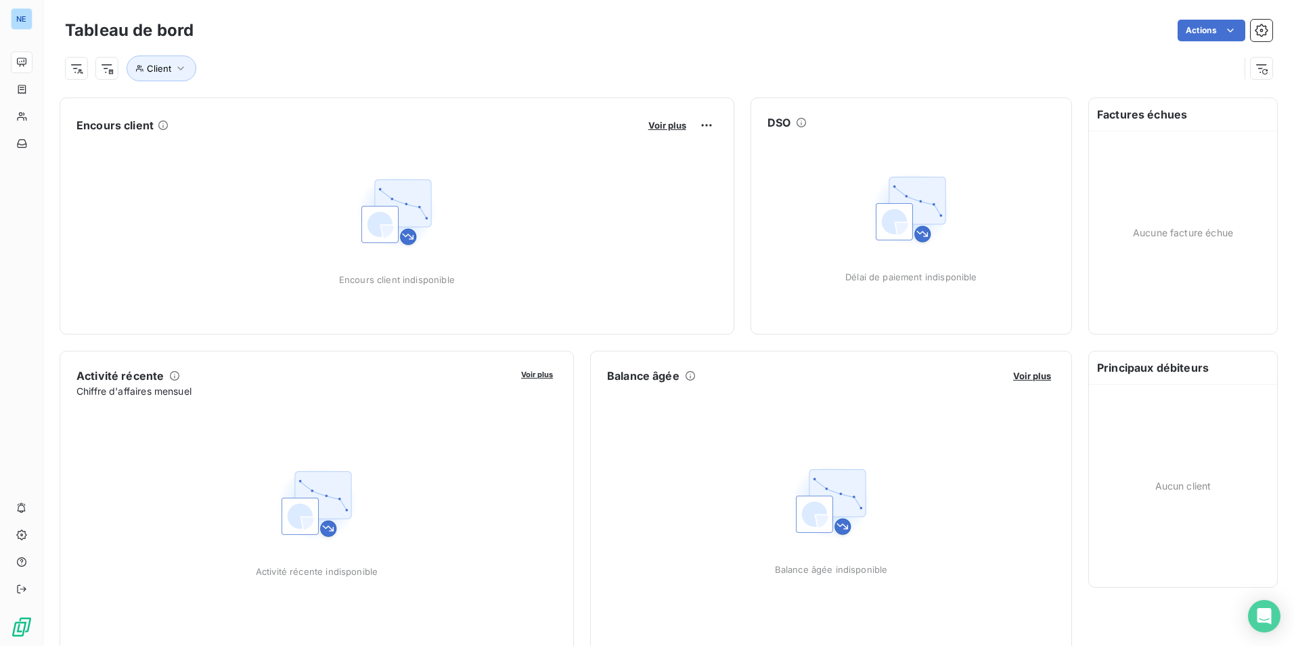
click at [118, 72] on div "Client" at bounding box center [652, 69] width 1175 height 26
click at [111, 71] on html "NE Tableau de bord Actions Client Encours client Voir plus Encours client indis…" at bounding box center [647, 323] width 1294 height 646
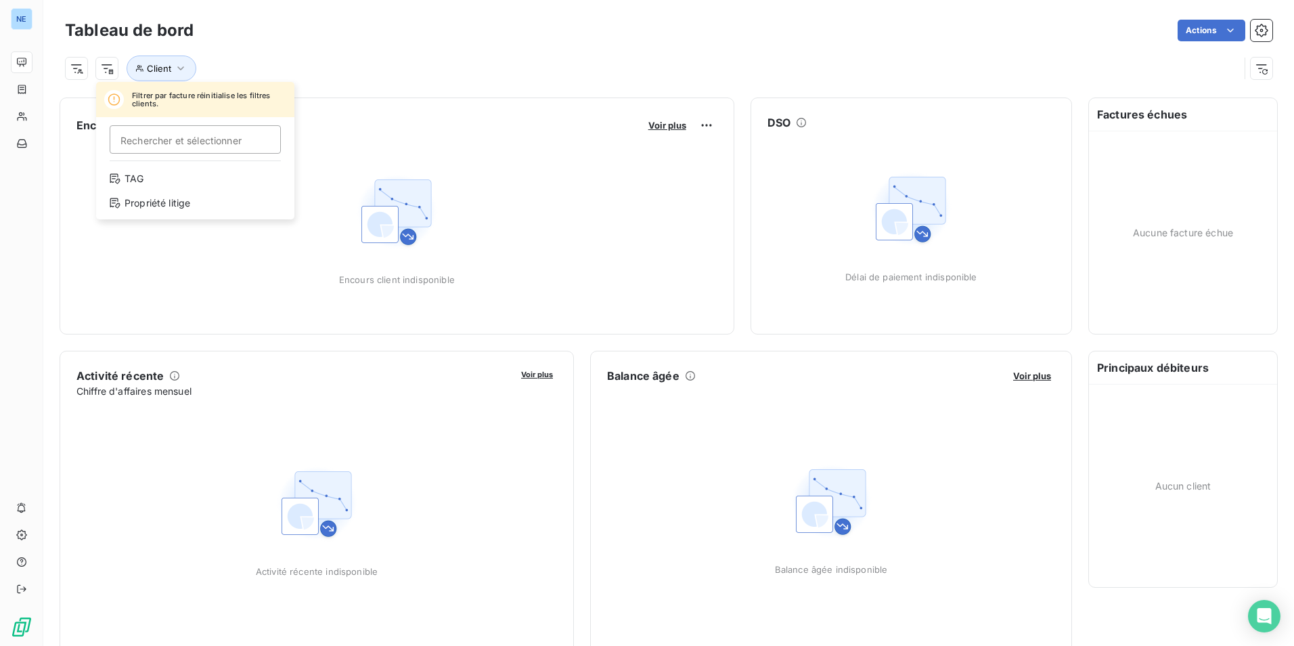
click at [91, 71] on html "NE Tableau de bord Actions Filtrer par facture réinitialise les filtres clients…" at bounding box center [647, 323] width 1294 height 646
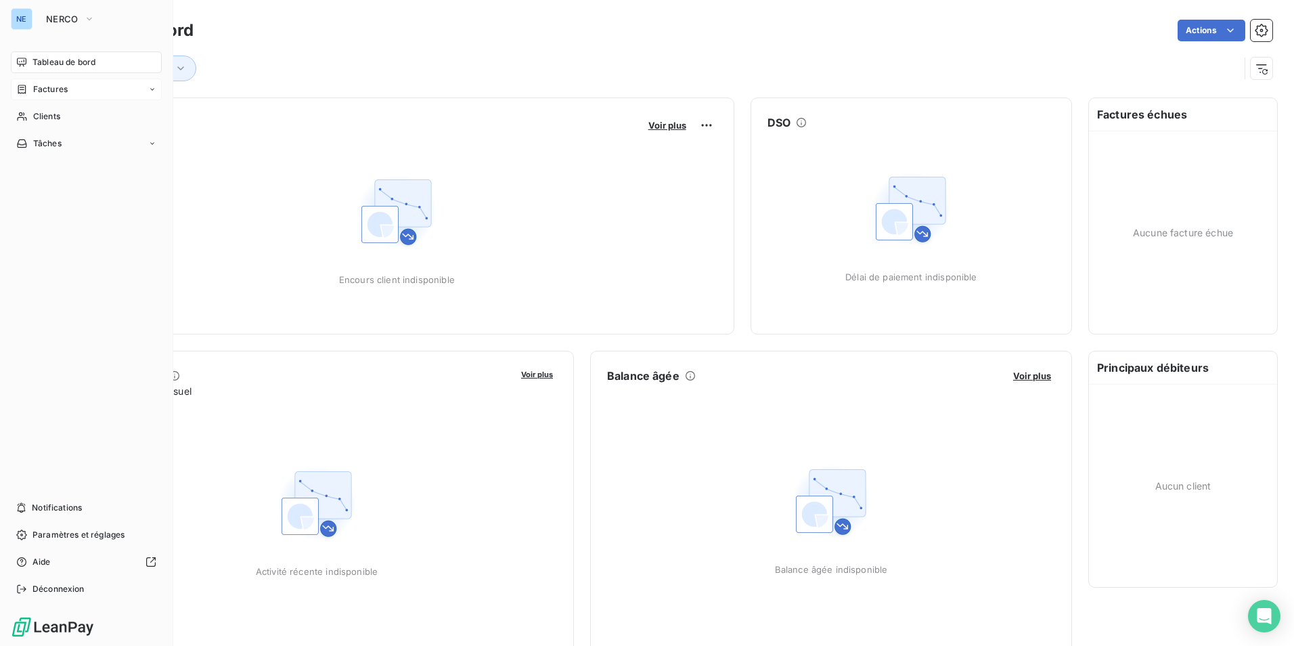
click at [51, 90] on span "Factures" at bounding box center [50, 89] width 35 height 12
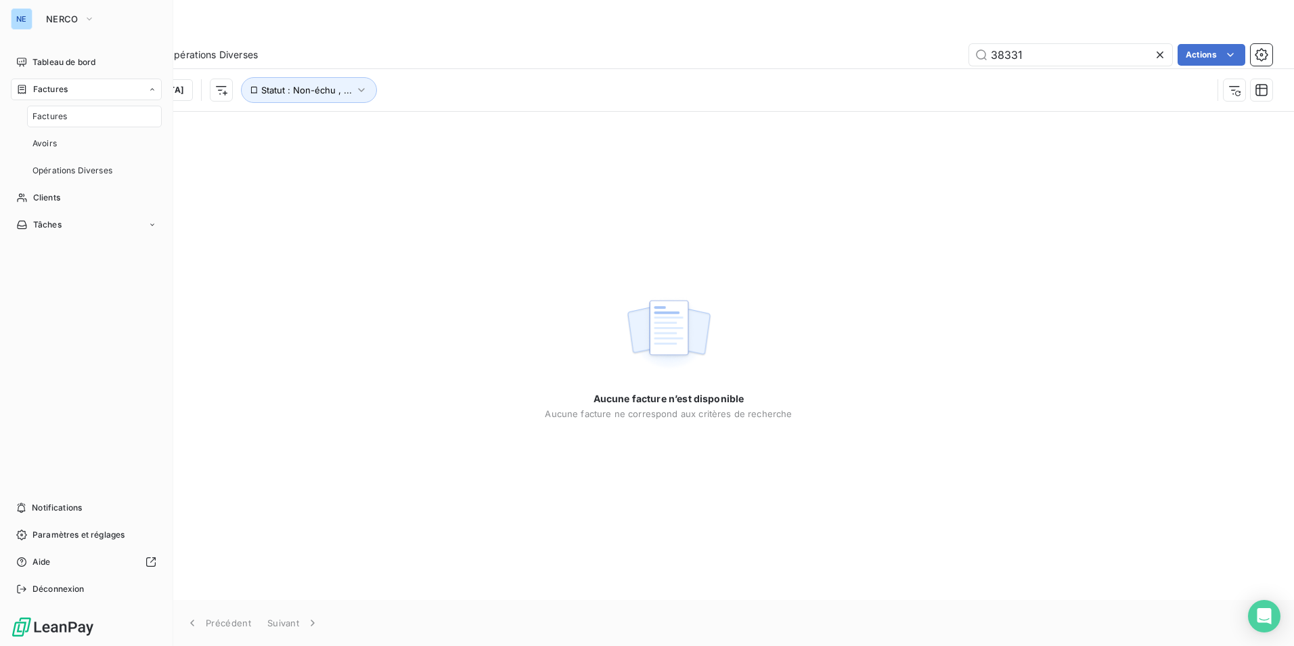
click at [60, 115] on span "Factures" at bounding box center [49, 116] width 35 height 12
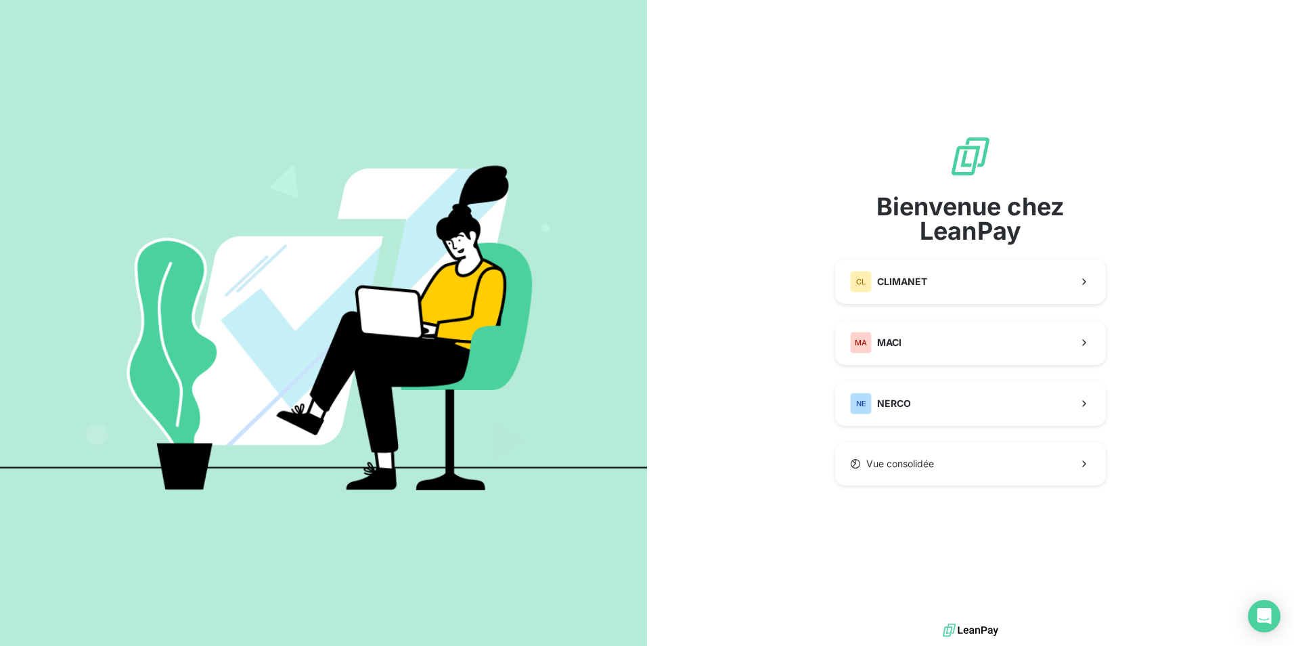
click at [1008, 577] on div "Bienvenue chez LeanPay CL CLIMANET MA MACI NE NERCO Vue consolidée" at bounding box center [970, 310] width 271 height 620
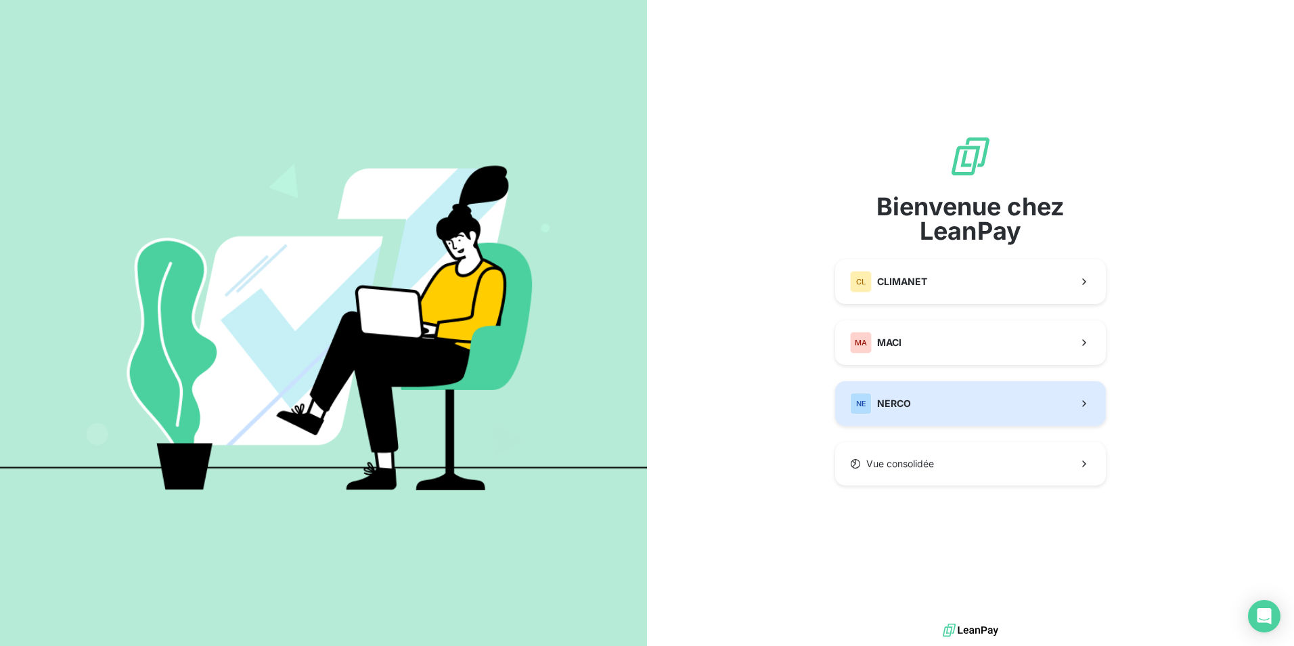
click at [1024, 399] on button "NE NERCO" at bounding box center [970, 403] width 271 height 45
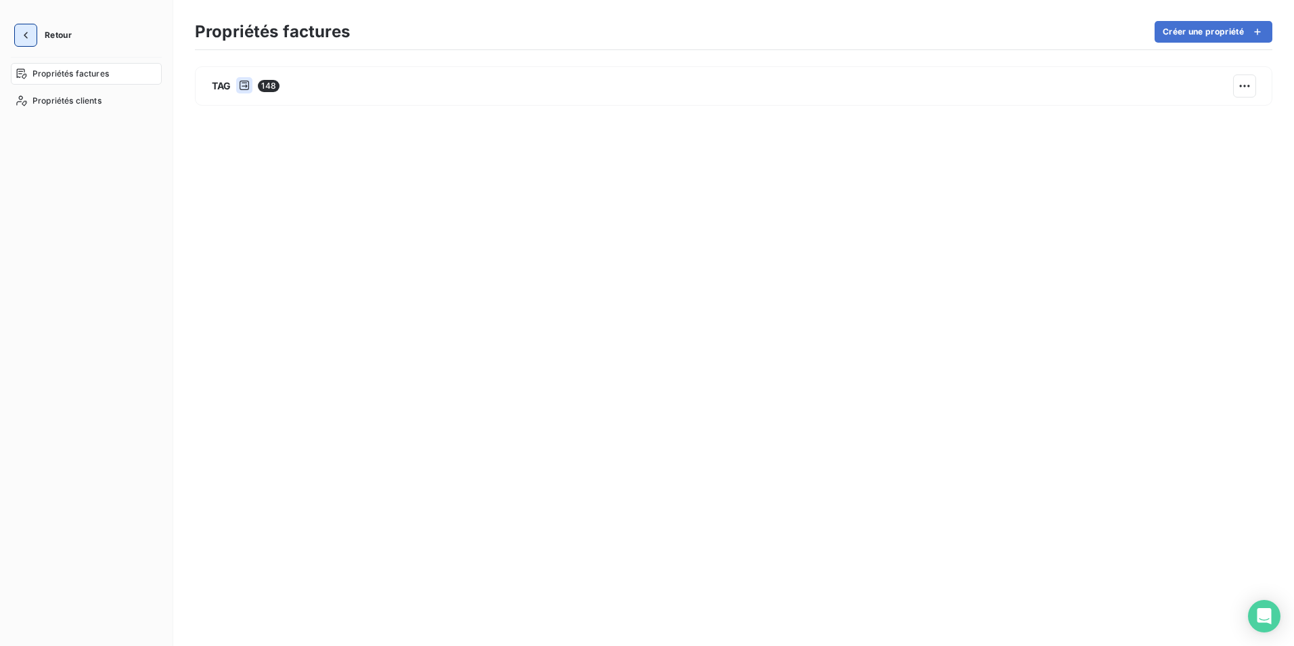
click at [22, 32] on icon "button" at bounding box center [26, 35] width 14 height 14
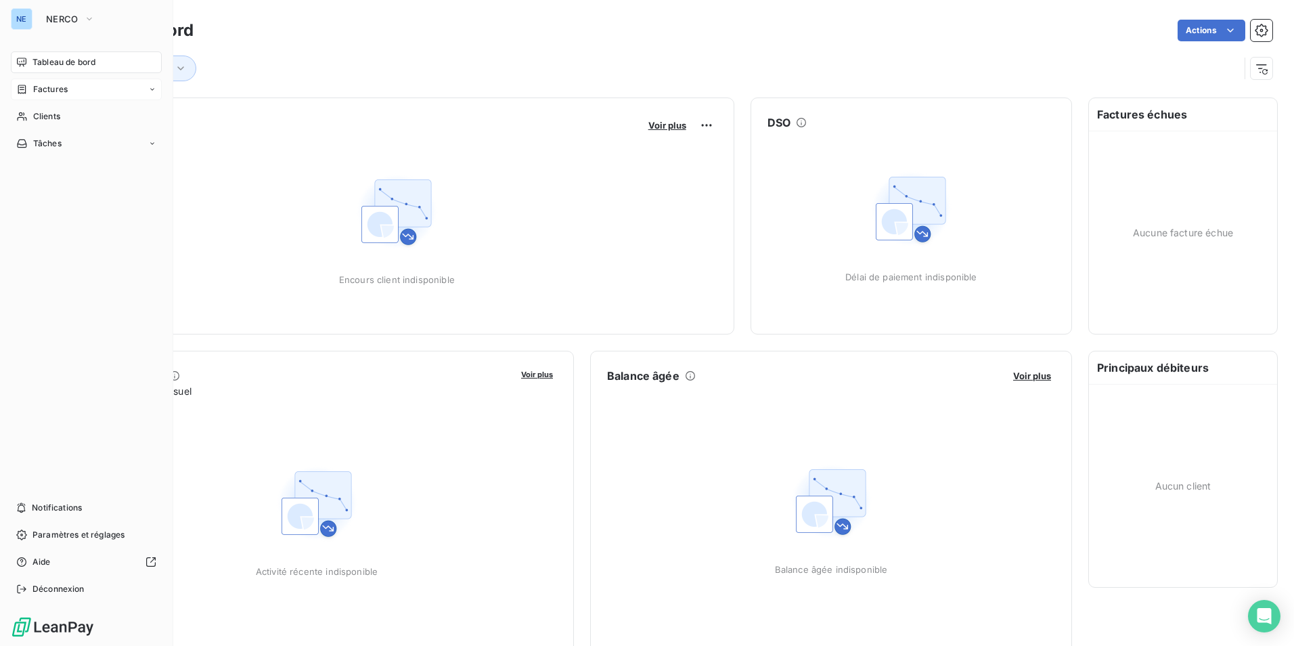
click at [47, 87] on span "Factures" at bounding box center [50, 89] width 35 height 12
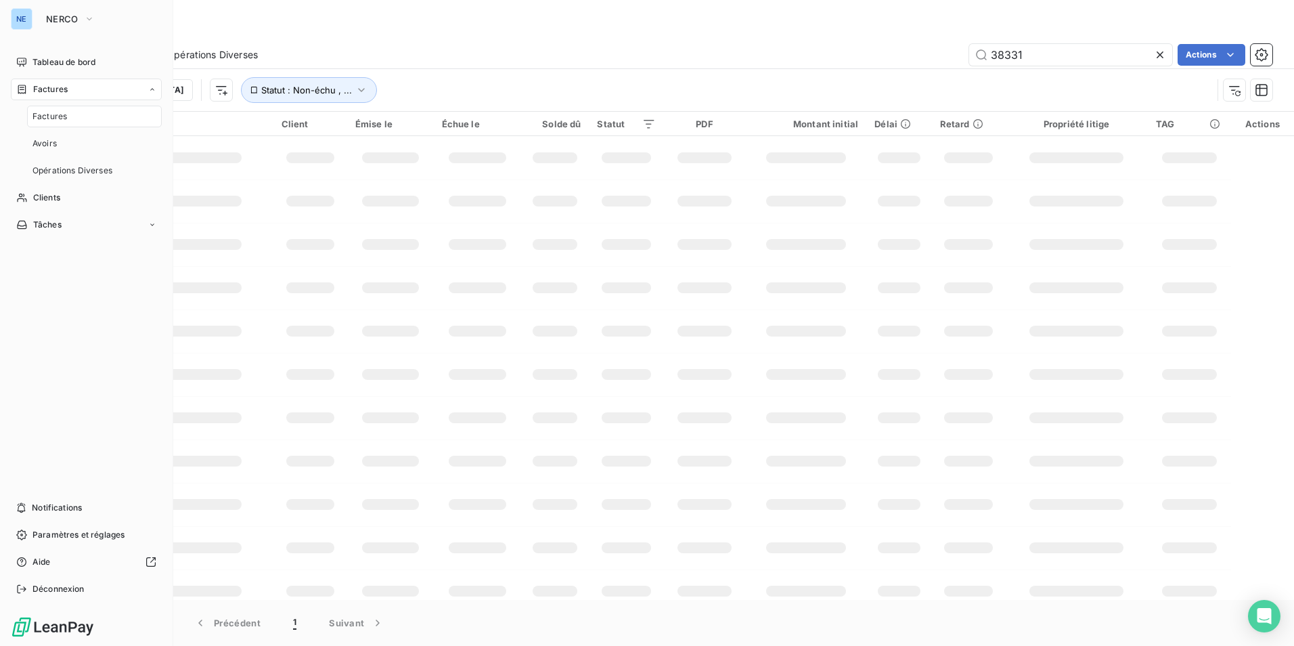
click at [59, 121] on span "Factures" at bounding box center [49, 116] width 35 height 12
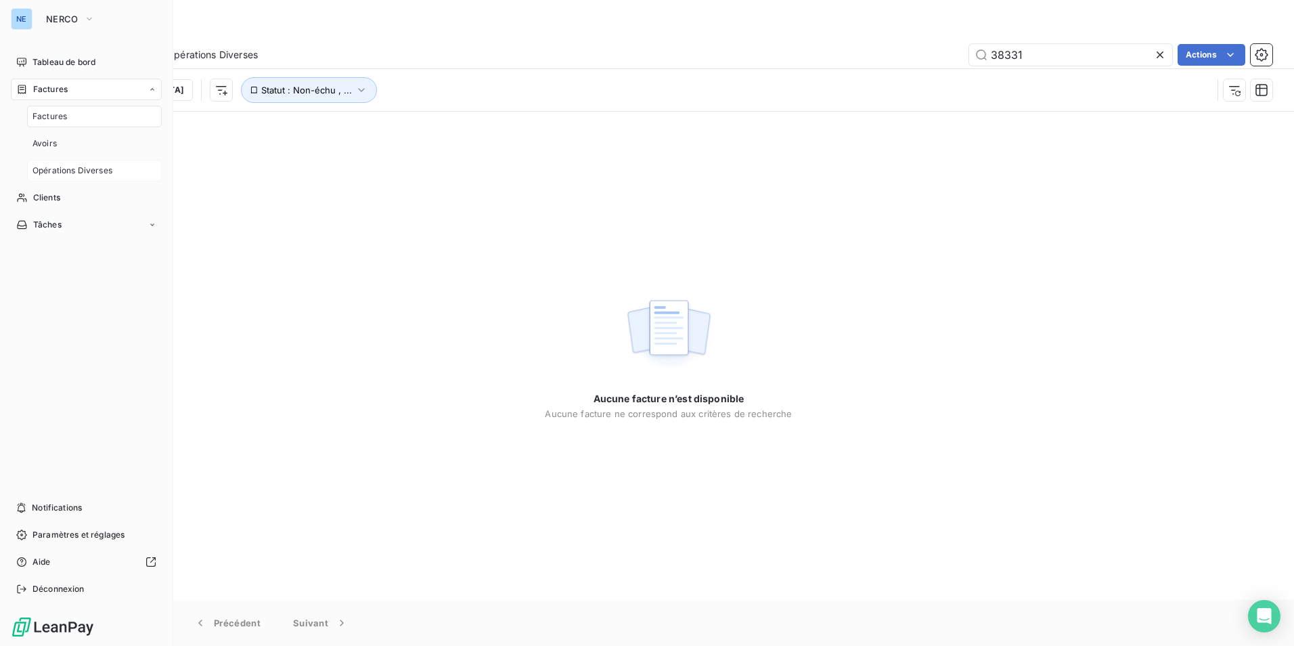
click at [75, 162] on div "Opérations Diverses" at bounding box center [94, 171] width 135 height 22
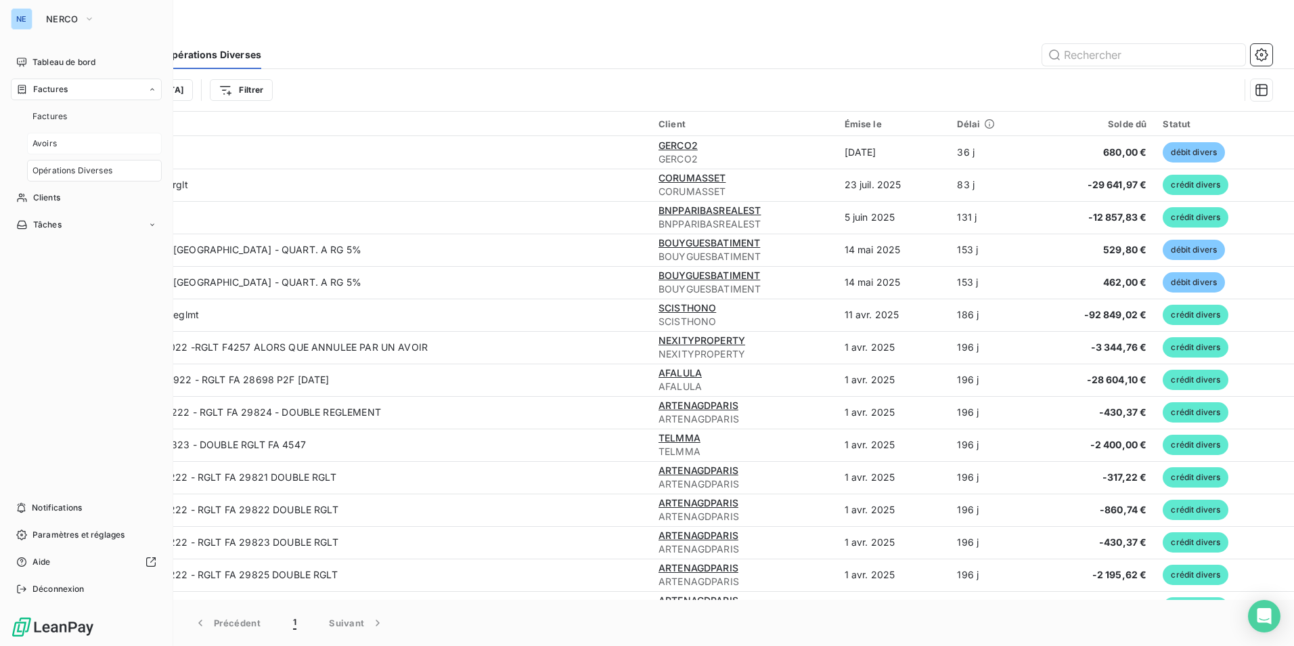
click at [41, 137] on div "Avoirs" at bounding box center [94, 144] width 135 height 22
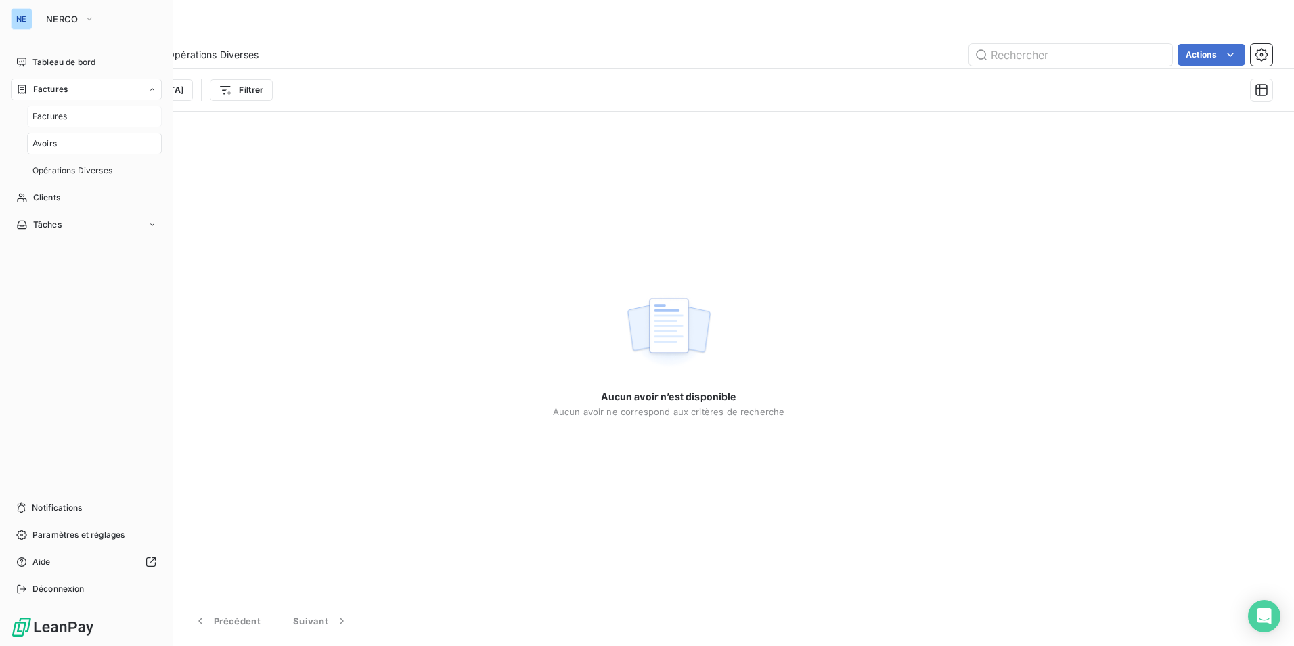
click at [45, 108] on div "Factures" at bounding box center [94, 117] width 135 height 22
click at [70, 166] on span "Opérations Diverses" at bounding box center [72, 171] width 80 height 12
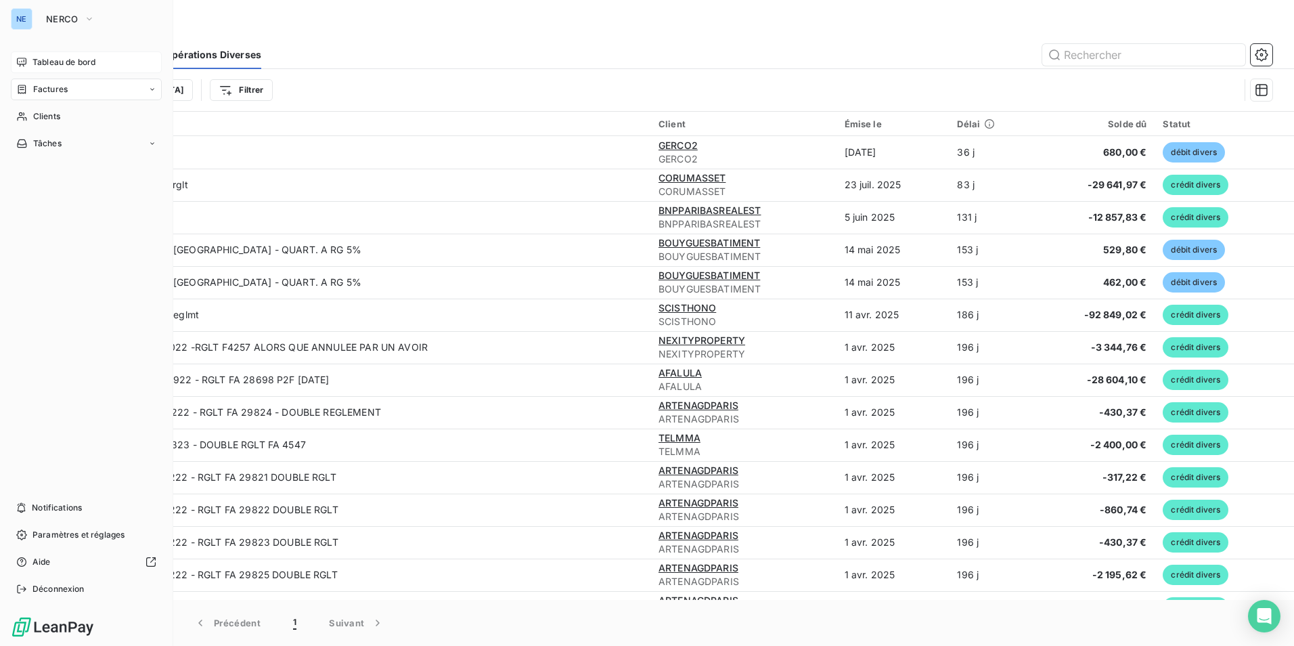
click at [68, 58] on span "Tableau de bord" at bounding box center [63, 62] width 63 height 12
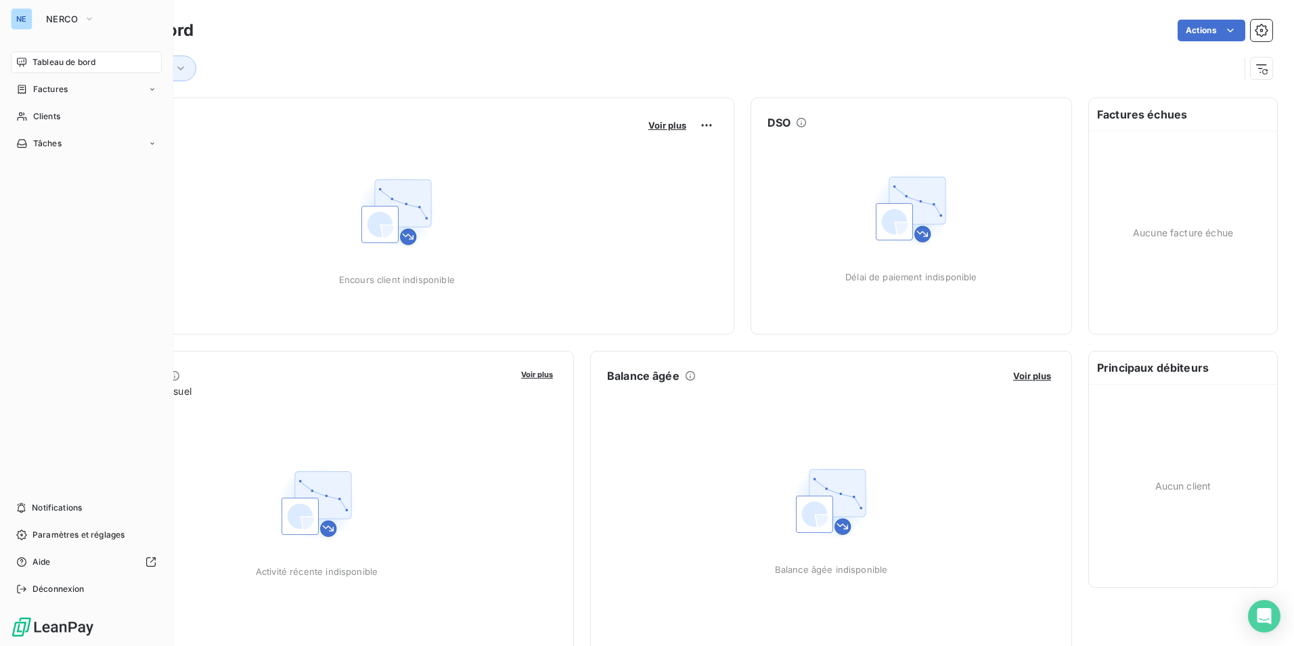
click at [65, 296] on div "Tableau de bord Factures Clients Tâches Notifications Paramètres et réglages Ai…" at bounding box center [86, 325] width 151 height 548
click at [50, 59] on span "Tableau de bord" at bounding box center [63, 62] width 63 height 12
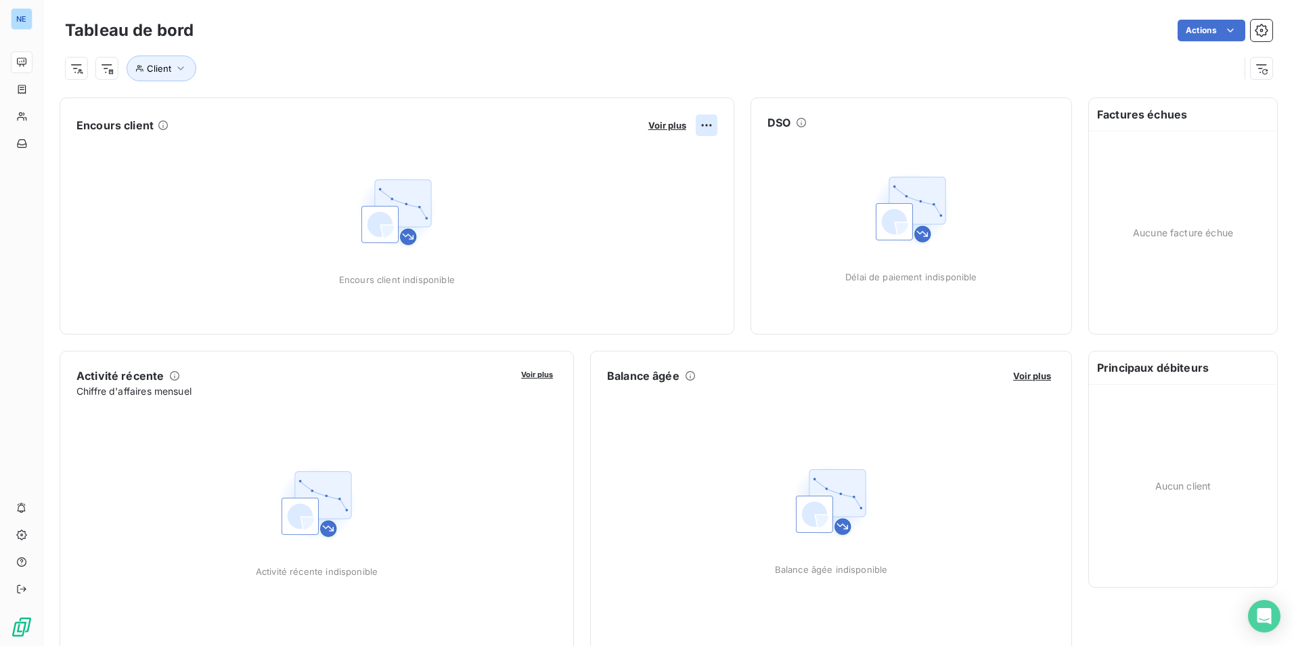
click at [707, 121] on html "NE Tableau de bord Actions Client Encours client Voir plus Encours client indis…" at bounding box center [647, 323] width 1294 height 646
click at [416, 5] on html "NE Tableau de bord Actions Client Encours client Voir plus Encours client indis…" at bounding box center [647, 323] width 1294 height 646
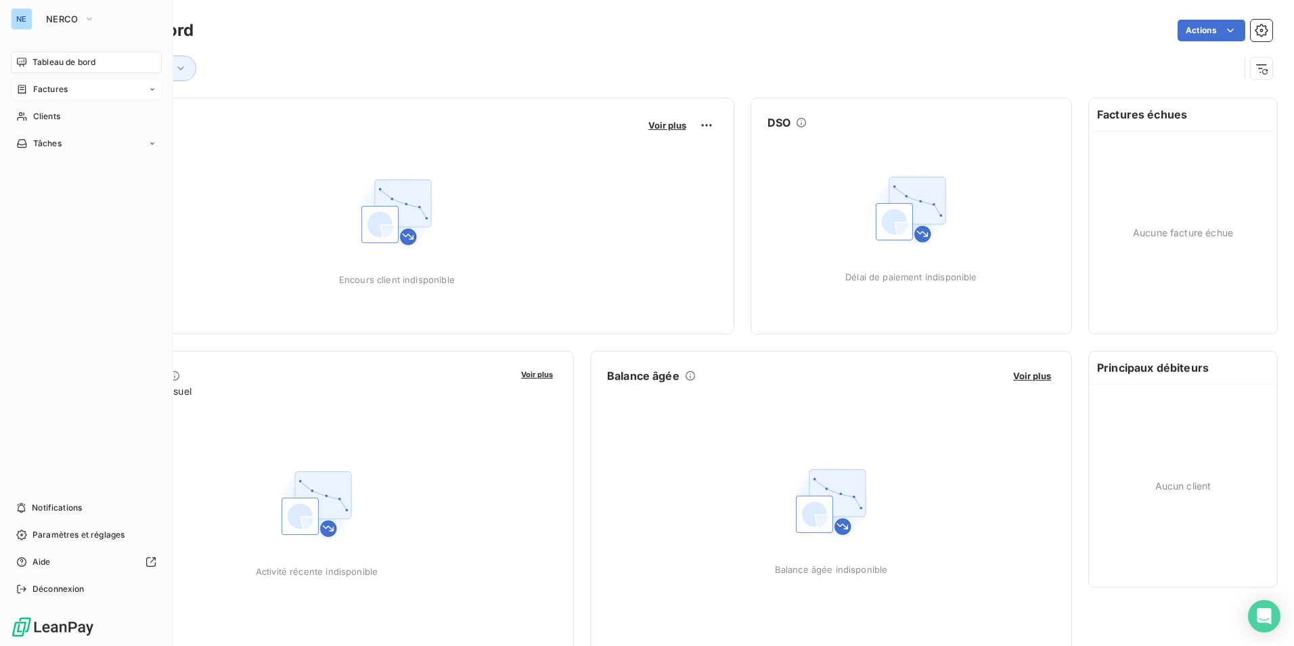
click at [49, 90] on span "Factures" at bounding box center [50, 89] width 35 height 12
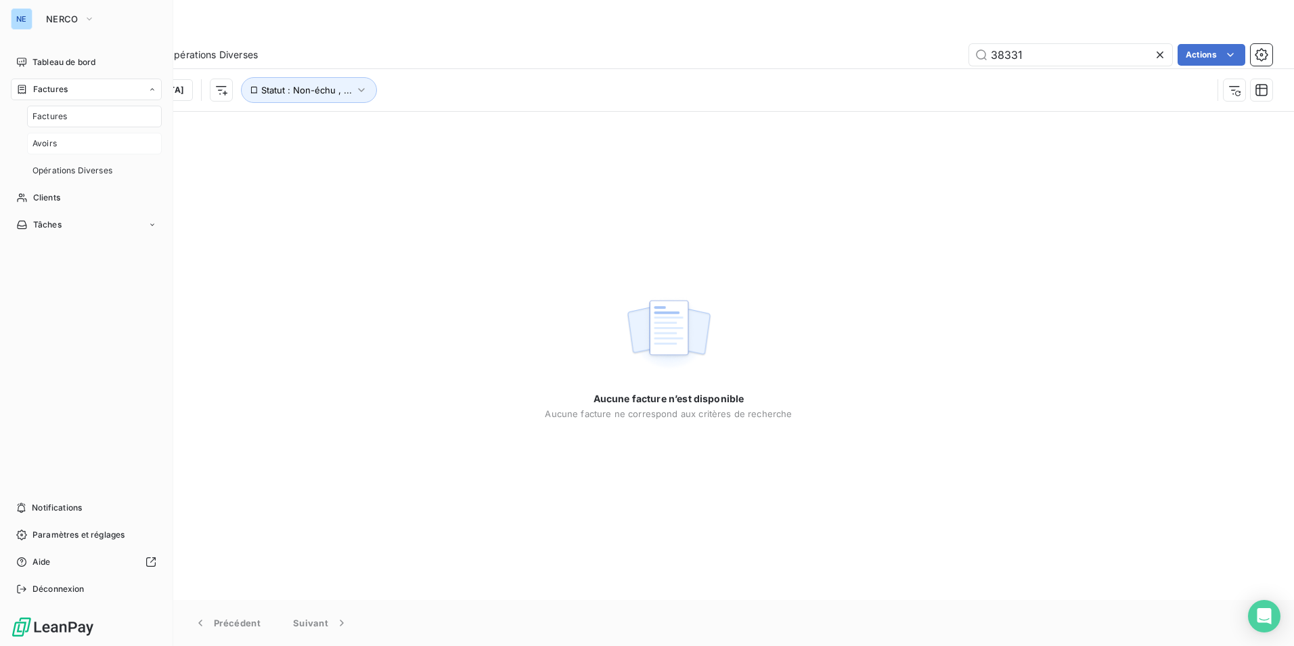
click at [44, 139] on span "Avoirs" at bounding box center [44, 143] width 24 height 12
click at [57, 197] on span "Clients" at bounding box center [46, 198] width 27 height 12
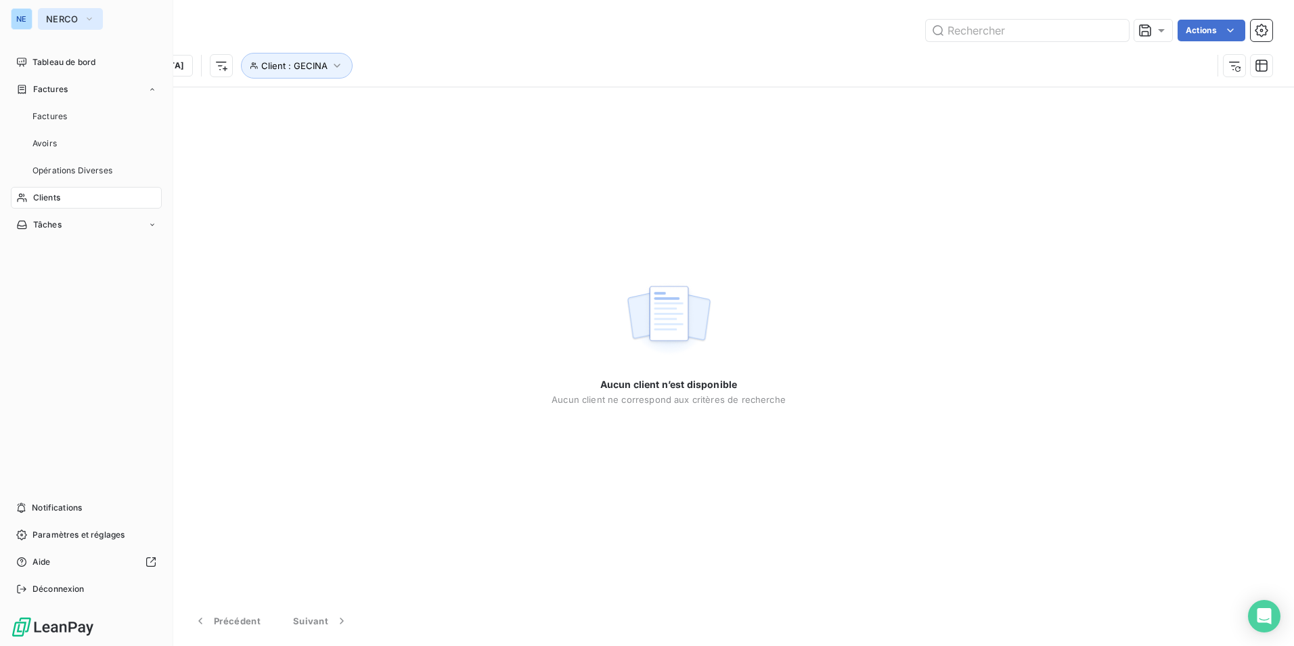
click at [80, 20] on button "NERCO" at bounding box center [70, 19] width 65 height 22
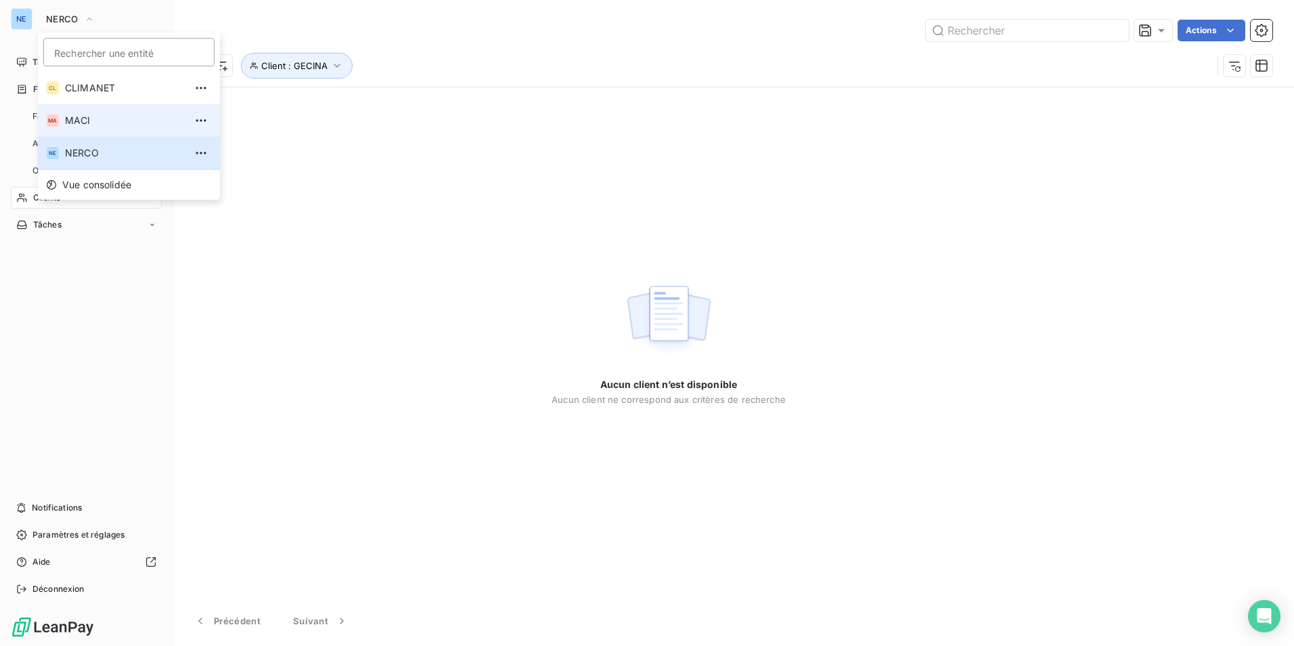
click at [77, 123] on span "MACI" at bounding box center [125, 121] width 120 height 14
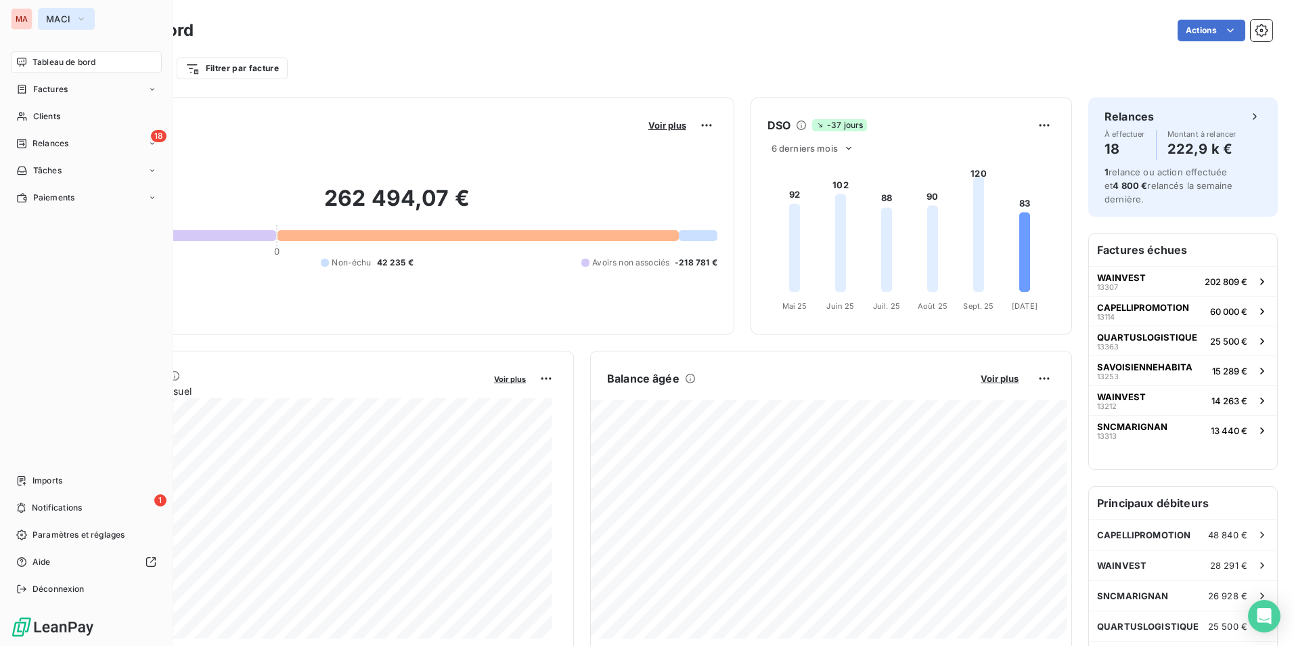
click at [78, 18] on icon "button" at bounding box center [81, 19] width 11 height 14
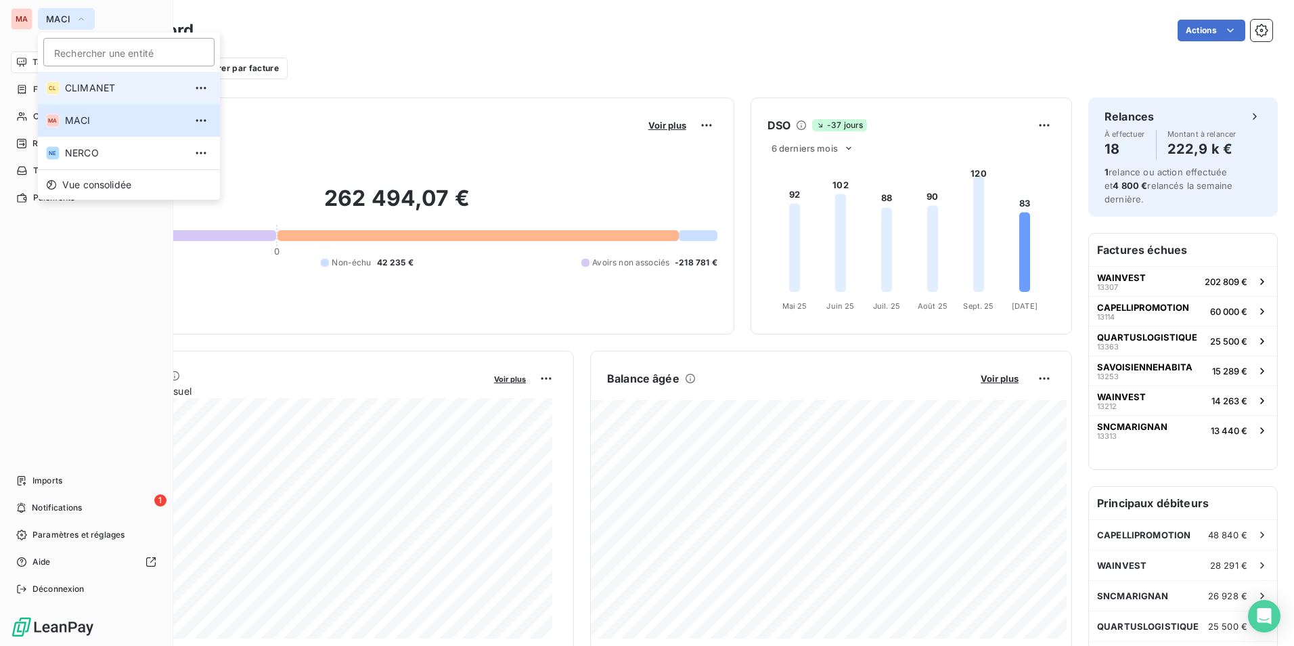
click at [85, 92] on span "CLIMANET" at bounding box center [125, 88] width 120 height 14
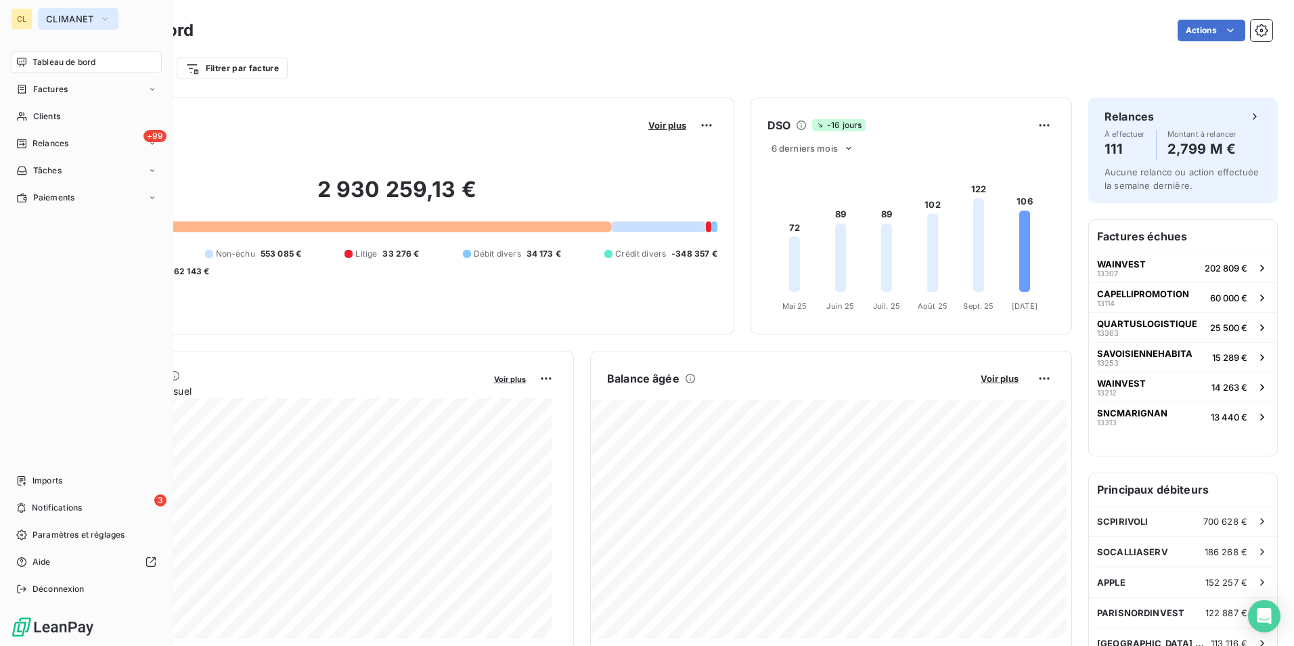
click at [102, 18] on icon "button" at bounding box center [104, 19] width 5 height 3
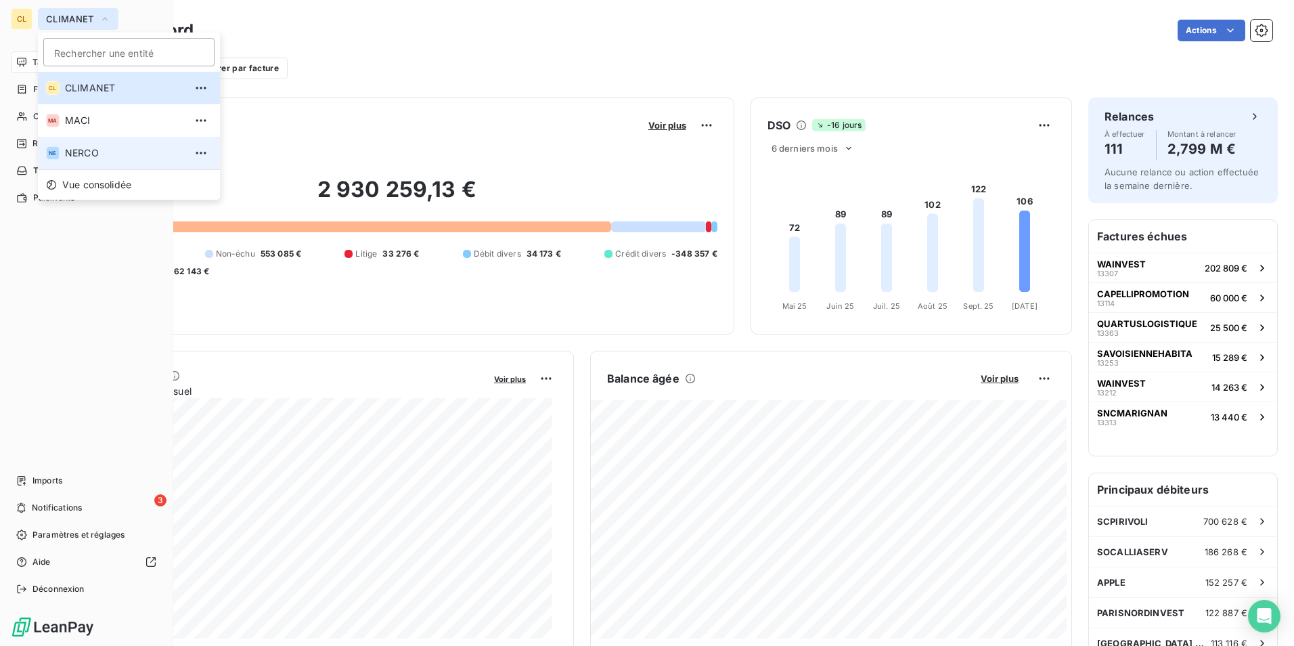
click at [81, 152] on span "NERCO" at bounding box center [125, 153] width 120 height 14
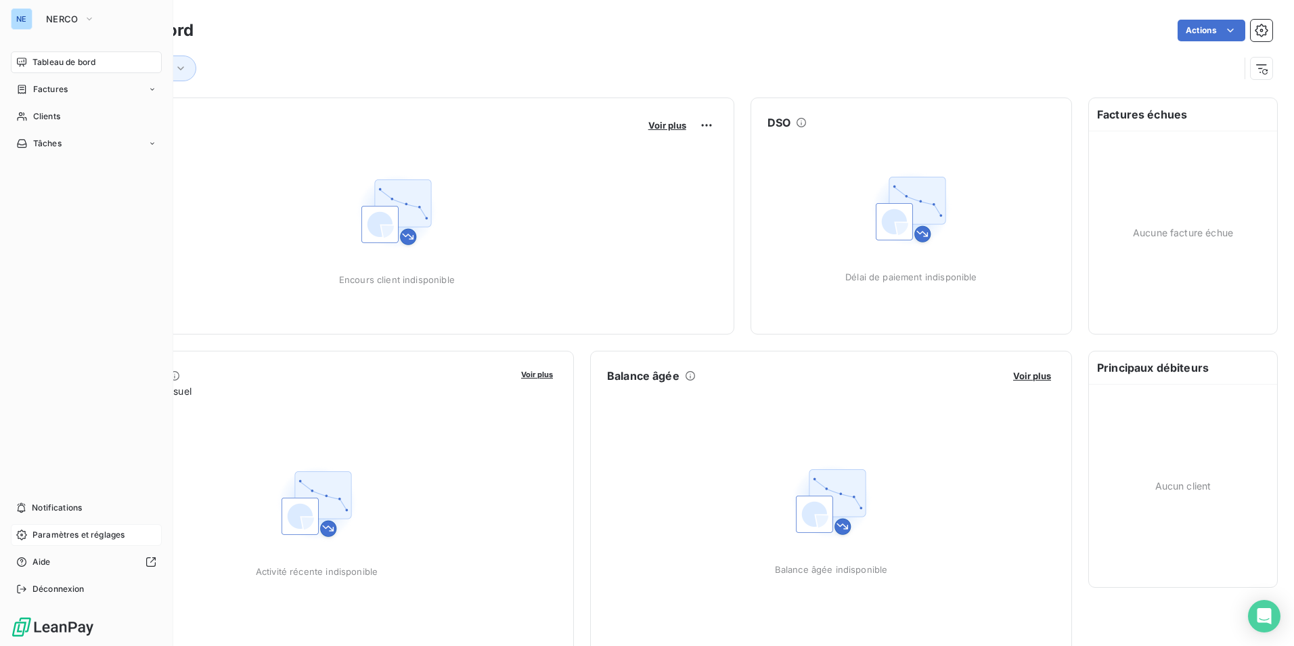
click at [76, 536] on span "Paramètres et réglages" at bounding box center [78, 535] width 92 height 12
click at [75, 536] on span "Paramètres et réglages" at bounding box center [78, 535] width 92 height 12
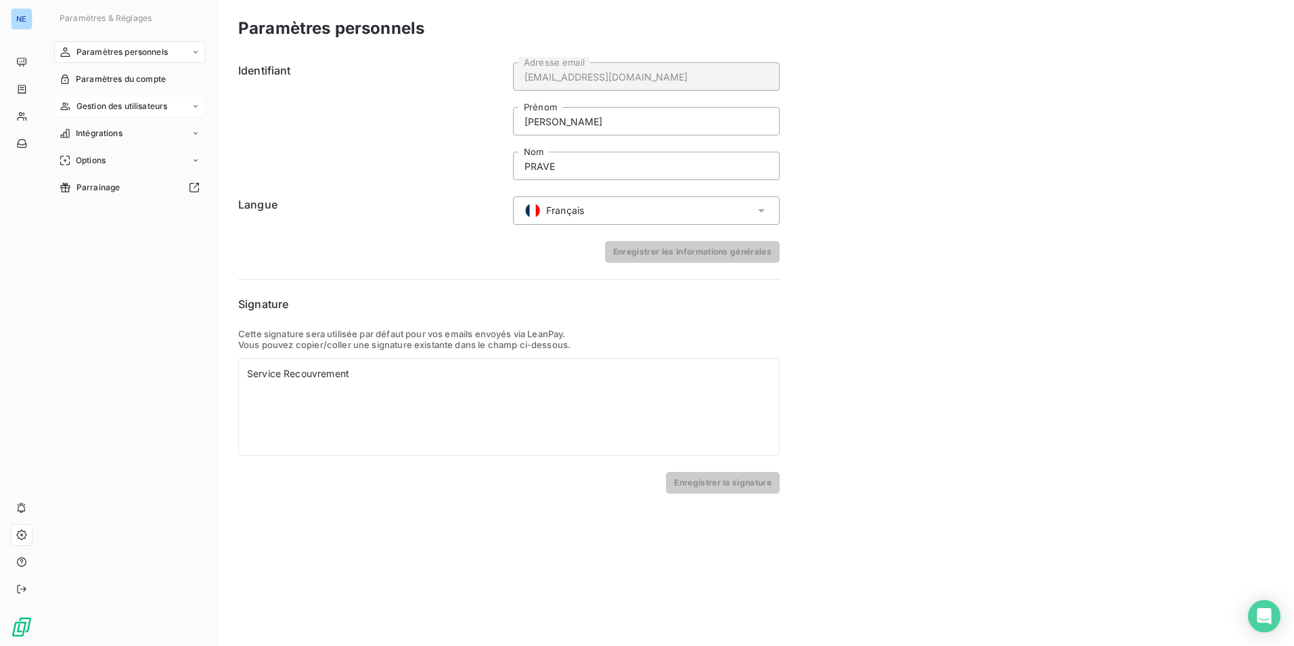
click at [128, 110] on span "Gestion des utilisateurs" at bounding box center [122, 106] width 91 height 12
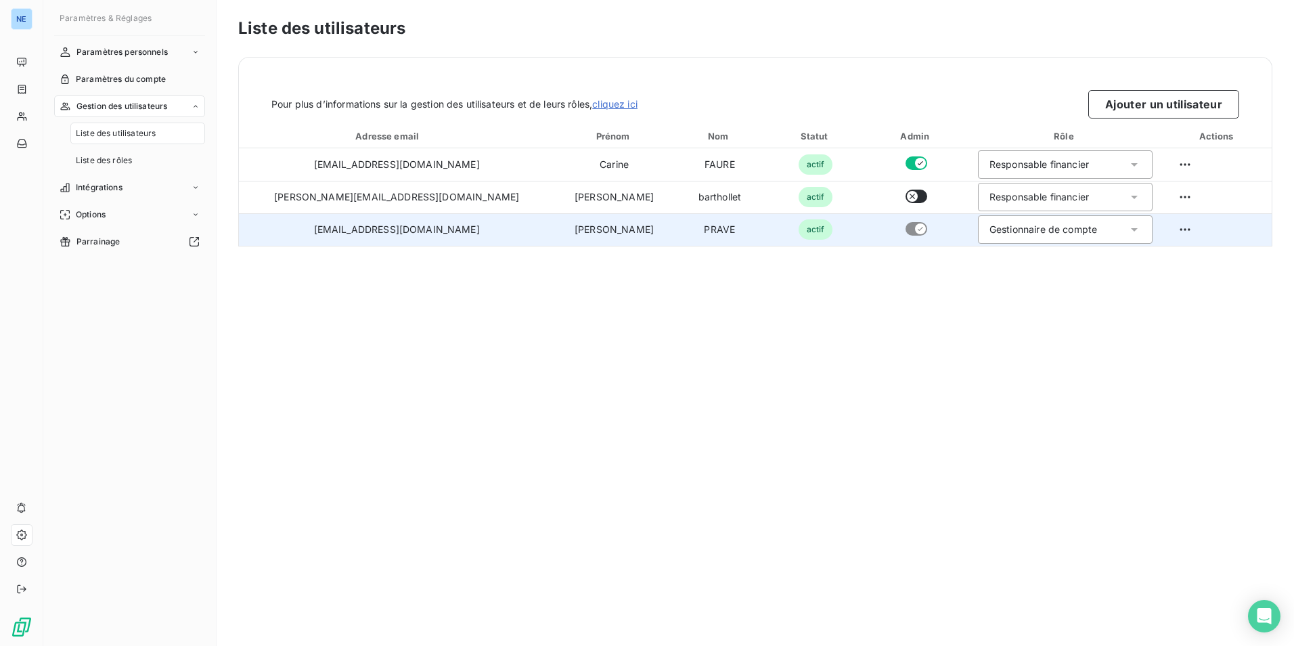
click at [1131, 230] on icon at bounding box center [1134, 229] width 7 height 3
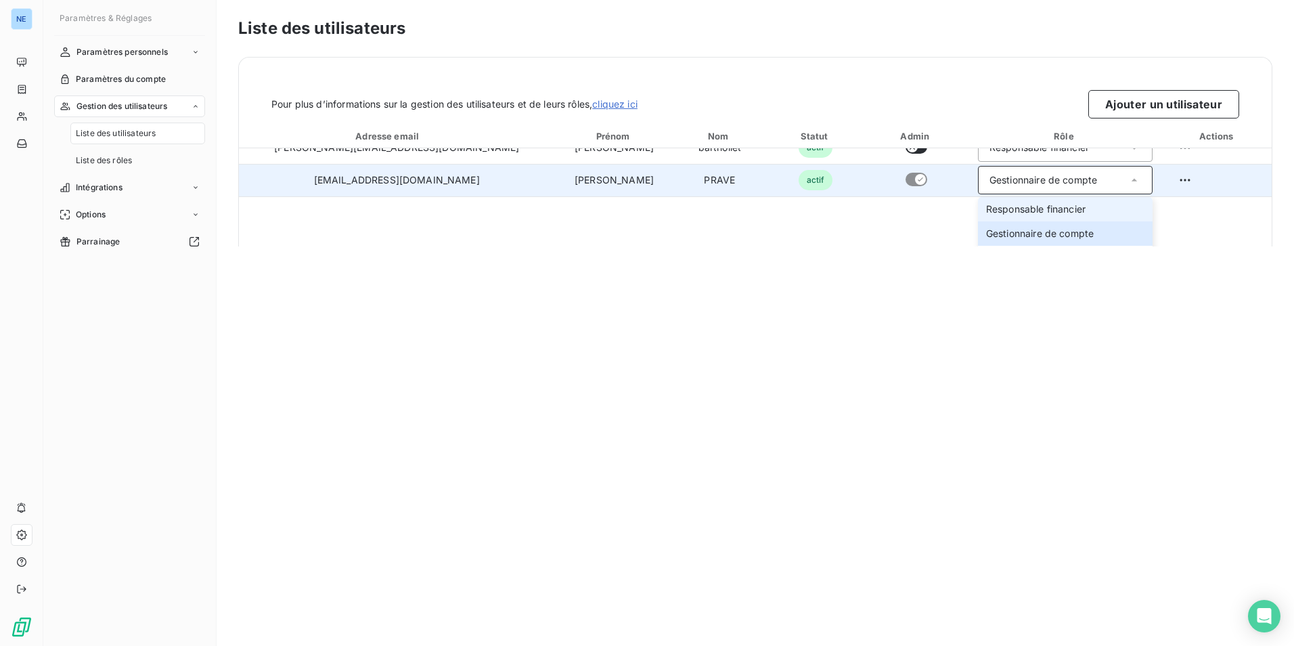
click at [1014, 213] on span "Responsable financier" at bounding box center [1036, 209] width 100 height 14
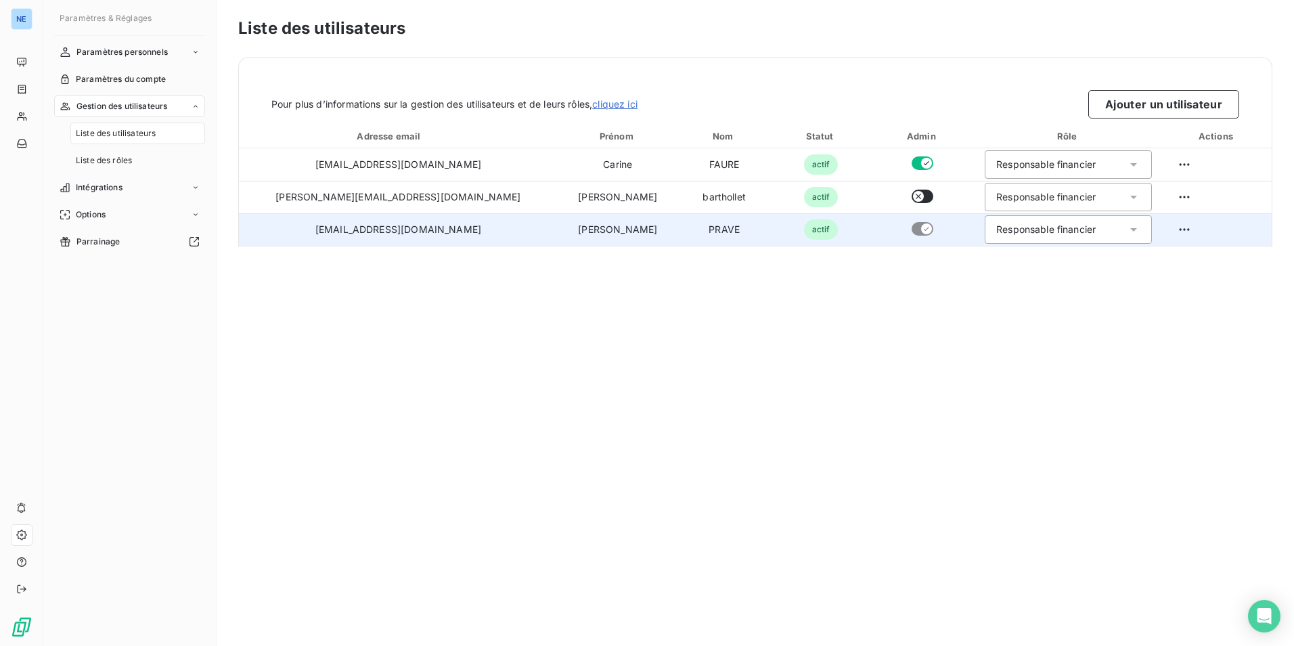
click at [1104, 311] on div "Liste des utilisateurs Pour plus d’informations sur la gestion des utilisateurs…" at bounding box center [756, 323] width 1078 height 646
click at [480, 306] on div "Liste des utilisateurs Pour plus d’informations sur la gestion des utilisateurs…" at bounding box center [756, 323] width 1078 height 646
click at [125, 159] on span "Liste des rôles" at bounding box center [104, 160] width 56 height 12
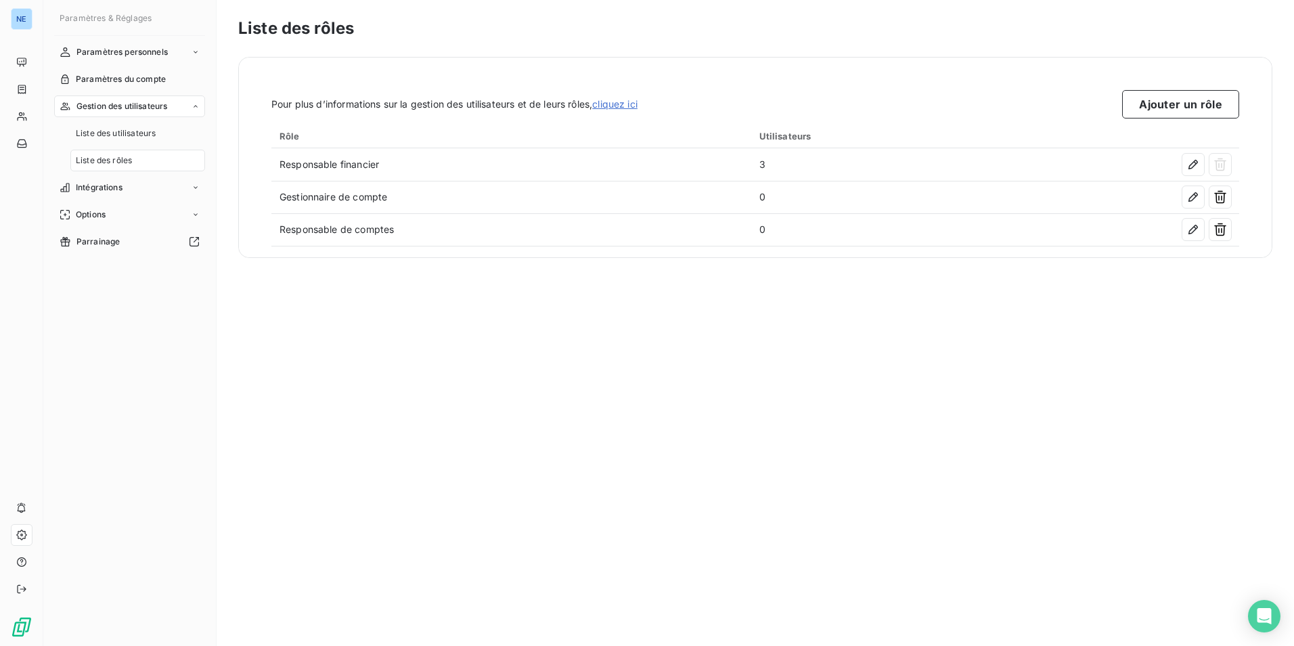
click at [653, 492] on div "Liste des rôles Pour plus d’informations sur la gestion des utilisateurs et de …" at bounding box center [756, 323] width 1078 height 646
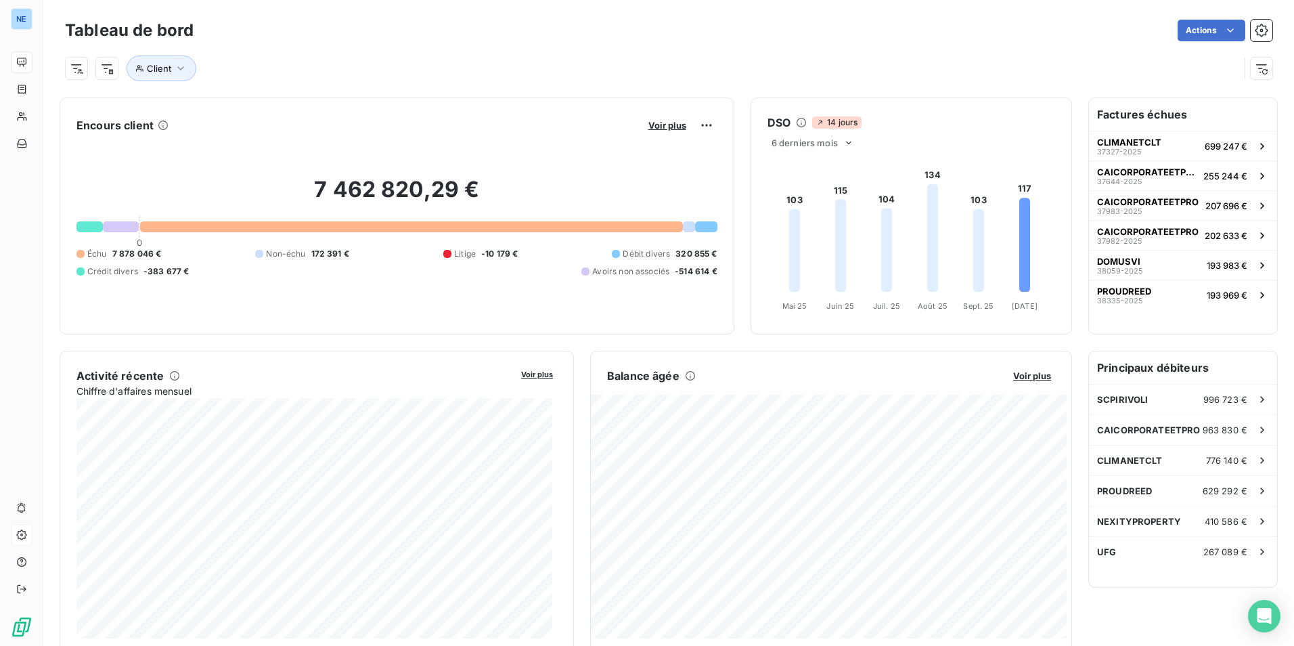
click at [294, 61] on div "Client" at bounding box center [652, 69] width 1175 height 26
click at [422, 59] on div "Client" at bounding box center [652, 69] width 1175 height 26
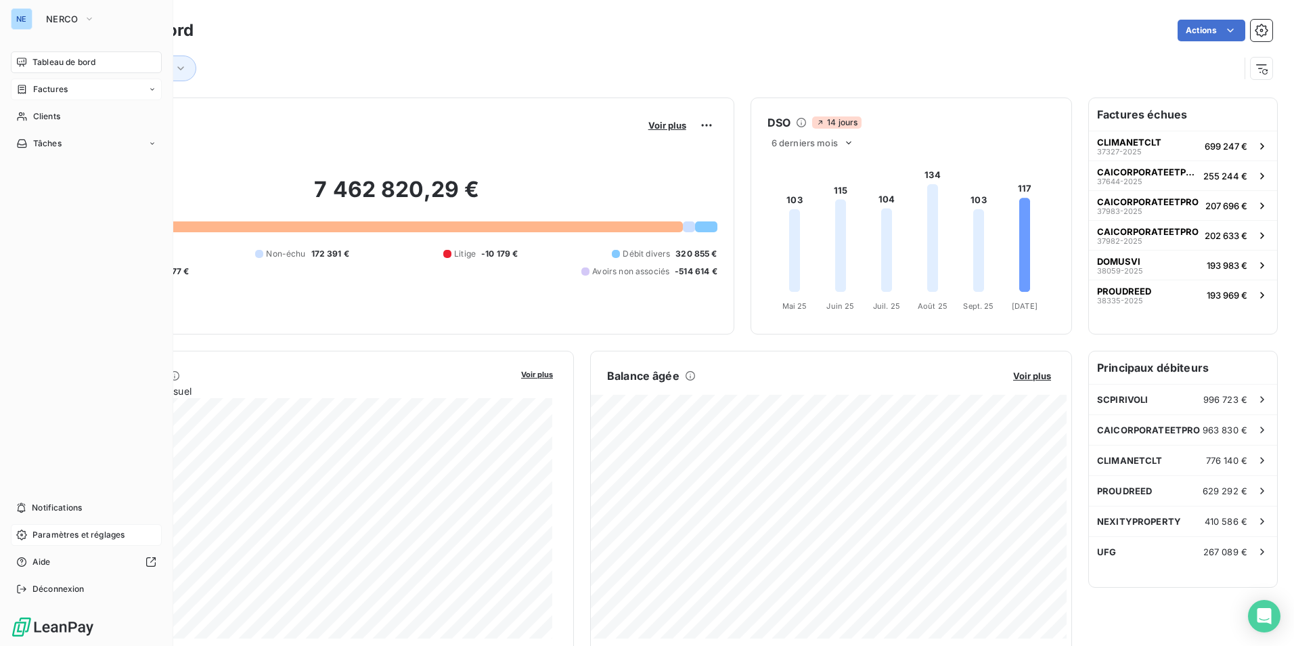
click at [75, 92] on div "Factures" at bounding box center [86, 90] width 151 height 22
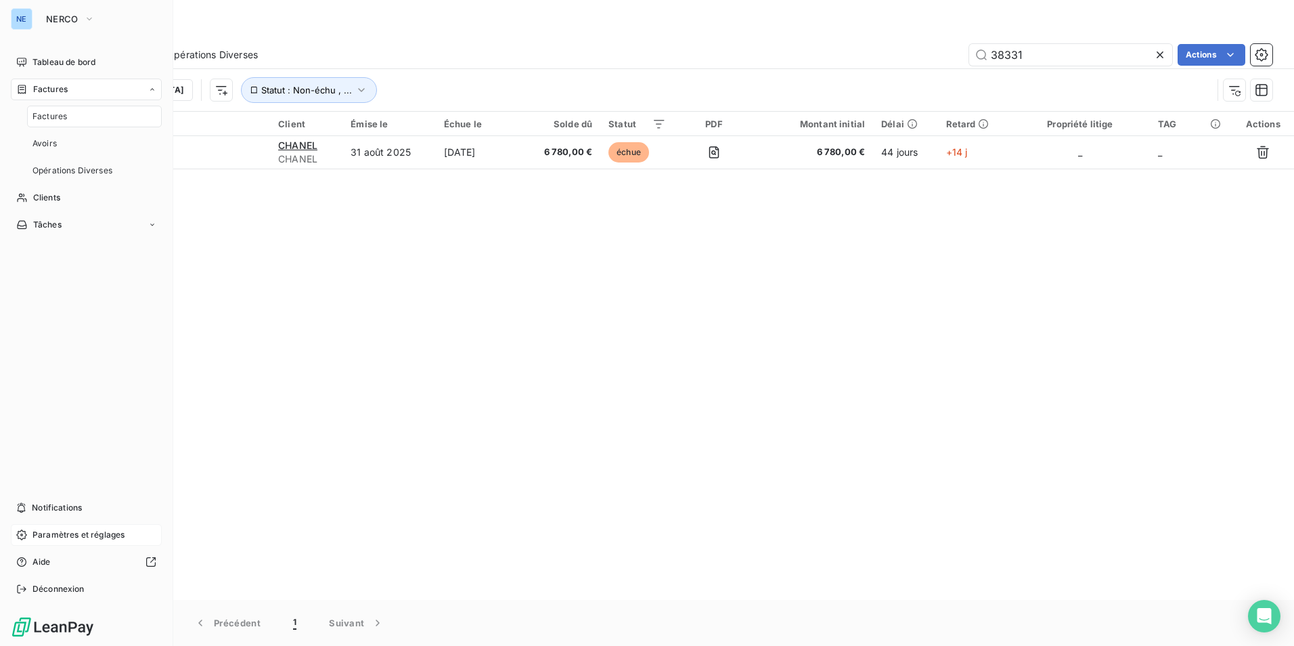
click at [75, 120] on div "Factures" at bounding box center [94, 117] width 135 height 22
click at [60, 139] on div "Avoirs" at bounding box center [94, 144] width 135 height 22
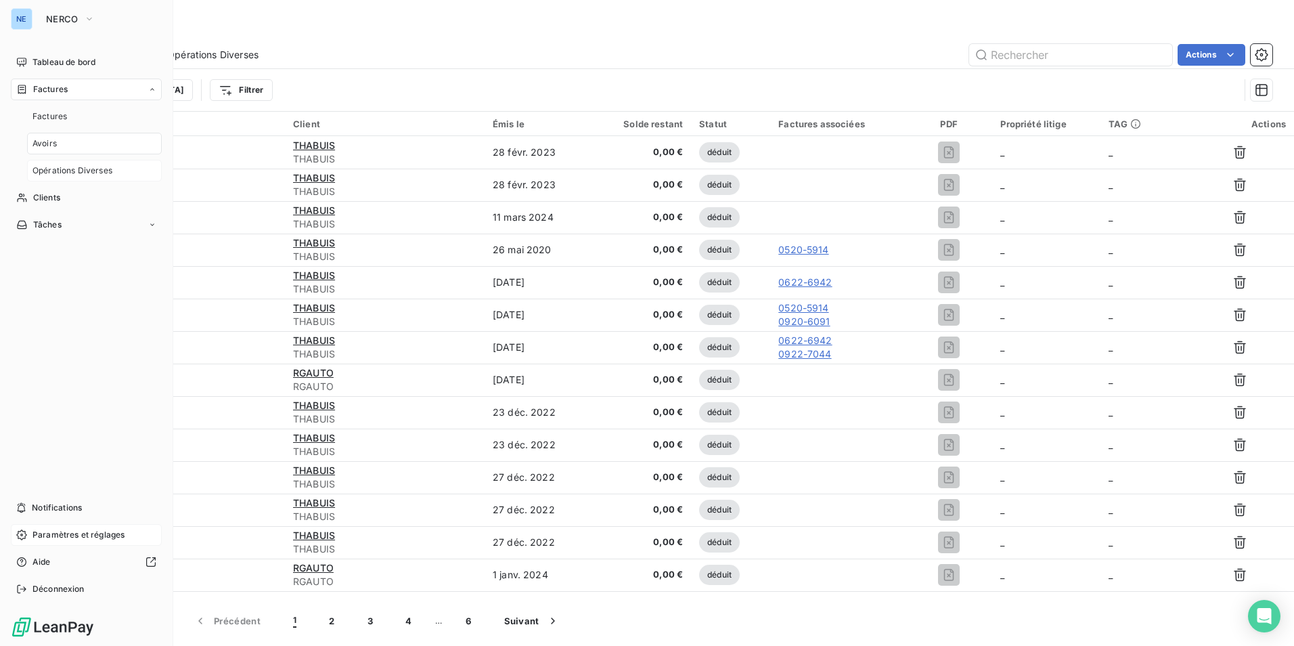
click at [74, 169] on span "Opérations Diverses" at bounding box center [72, 171] width 80 height 12
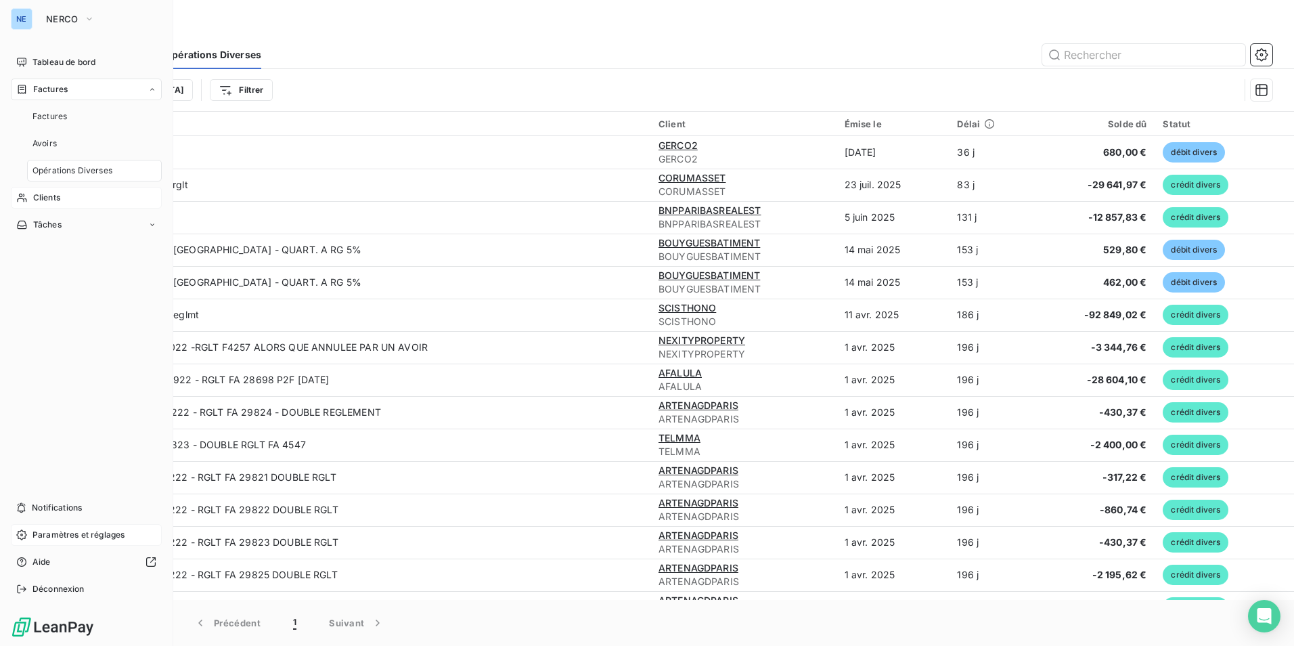
click at [56, 196] on span "Clients" at bounding box center [46, 198] width 27 height 12
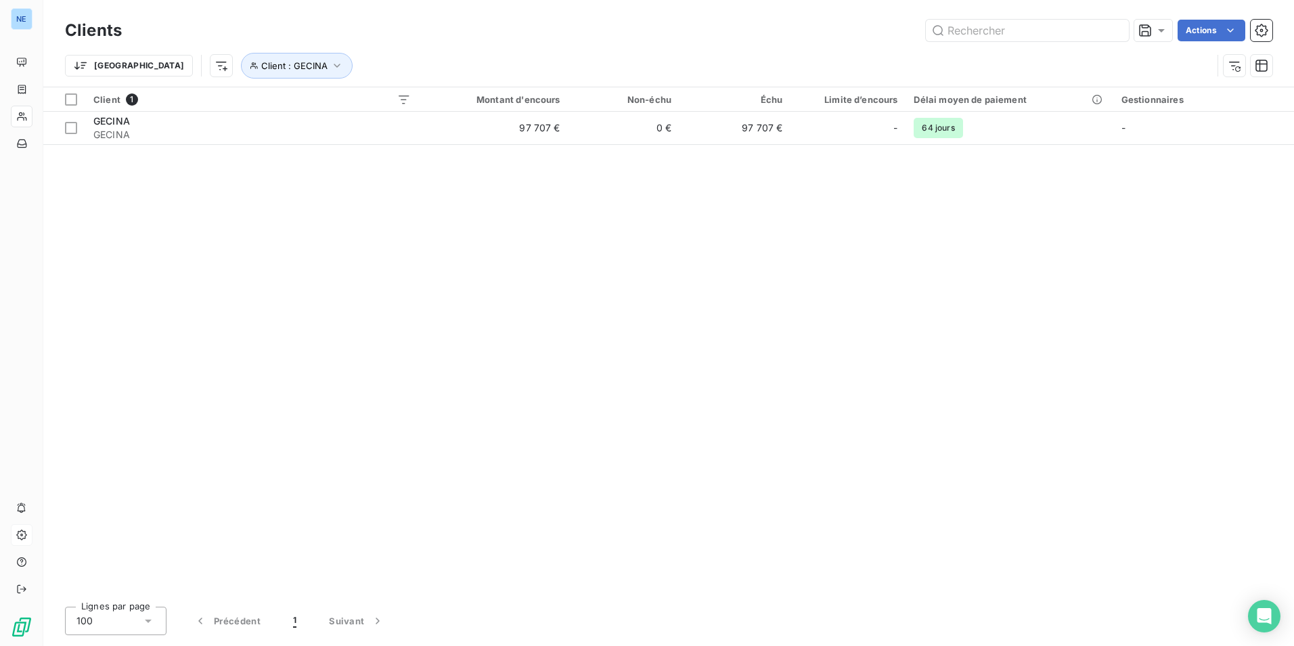
click at [290, 215] on div "Client 1 Montant d'encours Non-échu Échu Limite d’encours Délai moyen de paieme…" at bounding box center [668, 341] width 1251 height 508
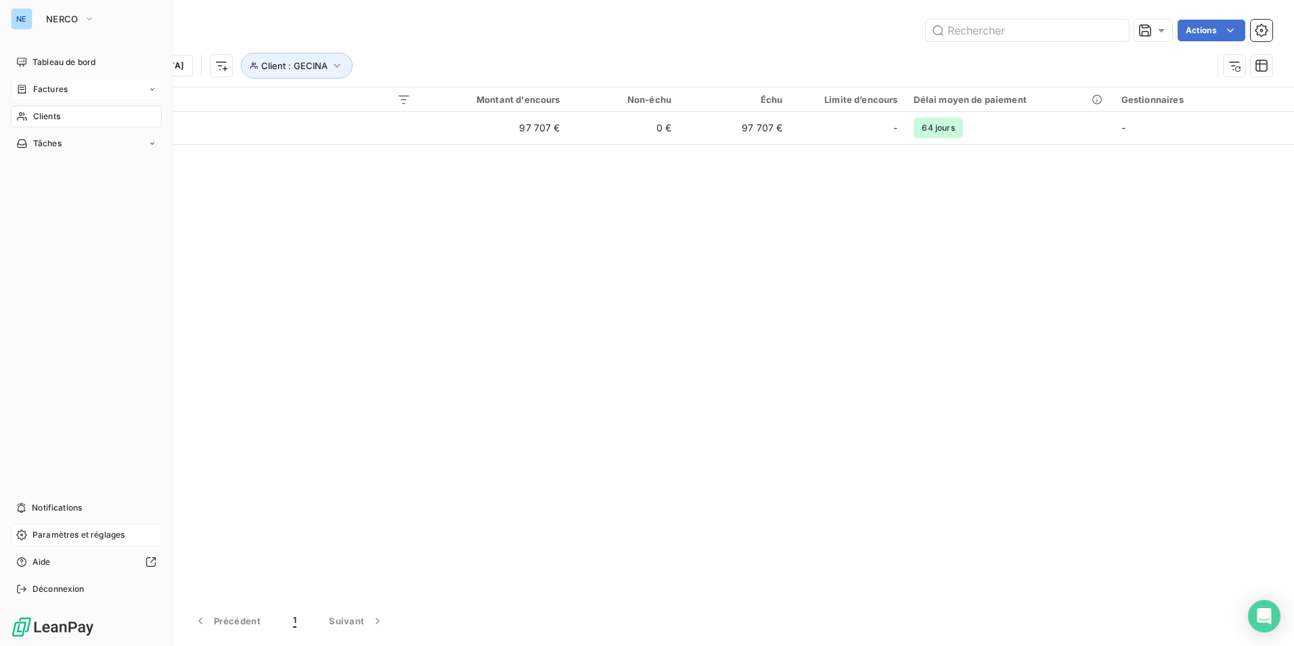
click at [53, 91] on span "Factures" at bounding box center [50, 89] width 35 height 12
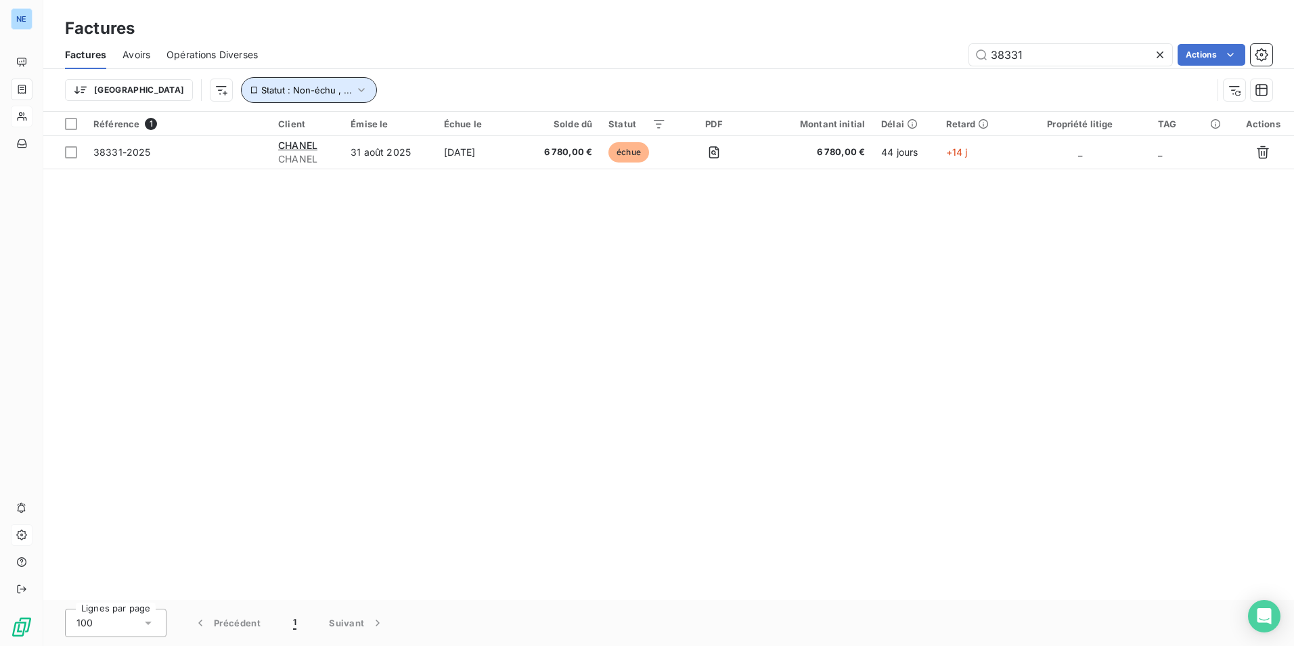
click at [355, 88] on icon "button" at bounding box center [362, 90] width 14 height 14
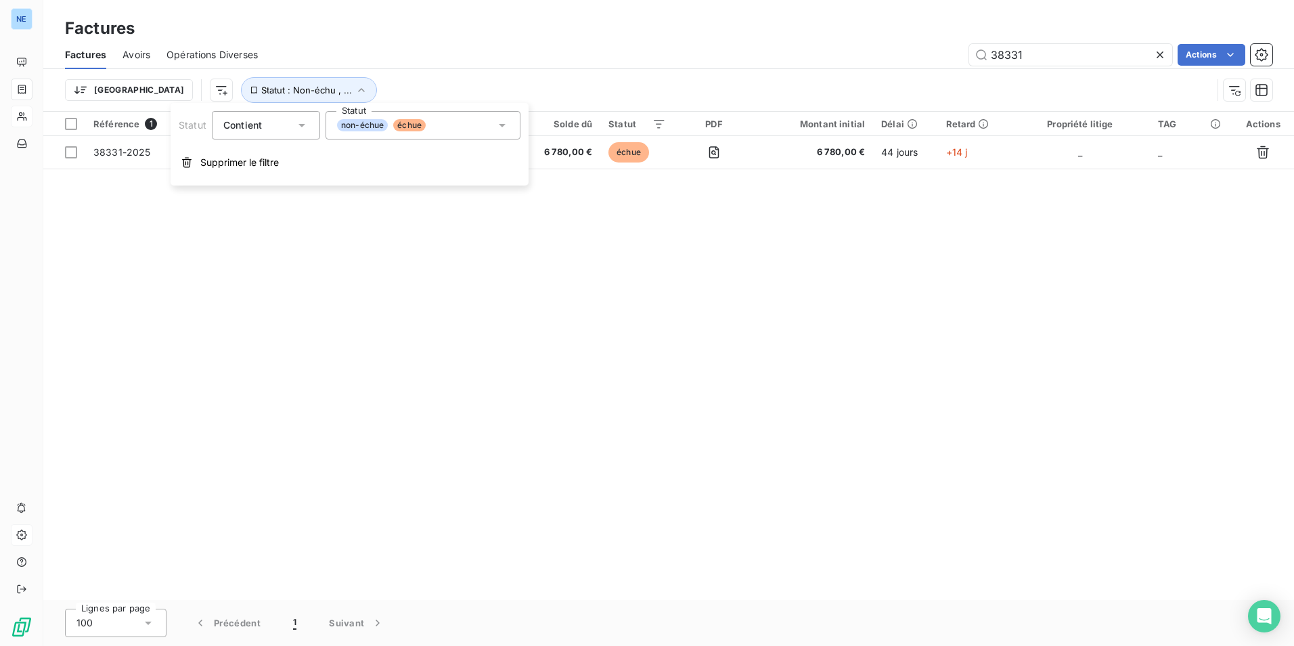
click at [367, 124] on span "non-échue" at bounding box center [362, 125] width 51 height 12
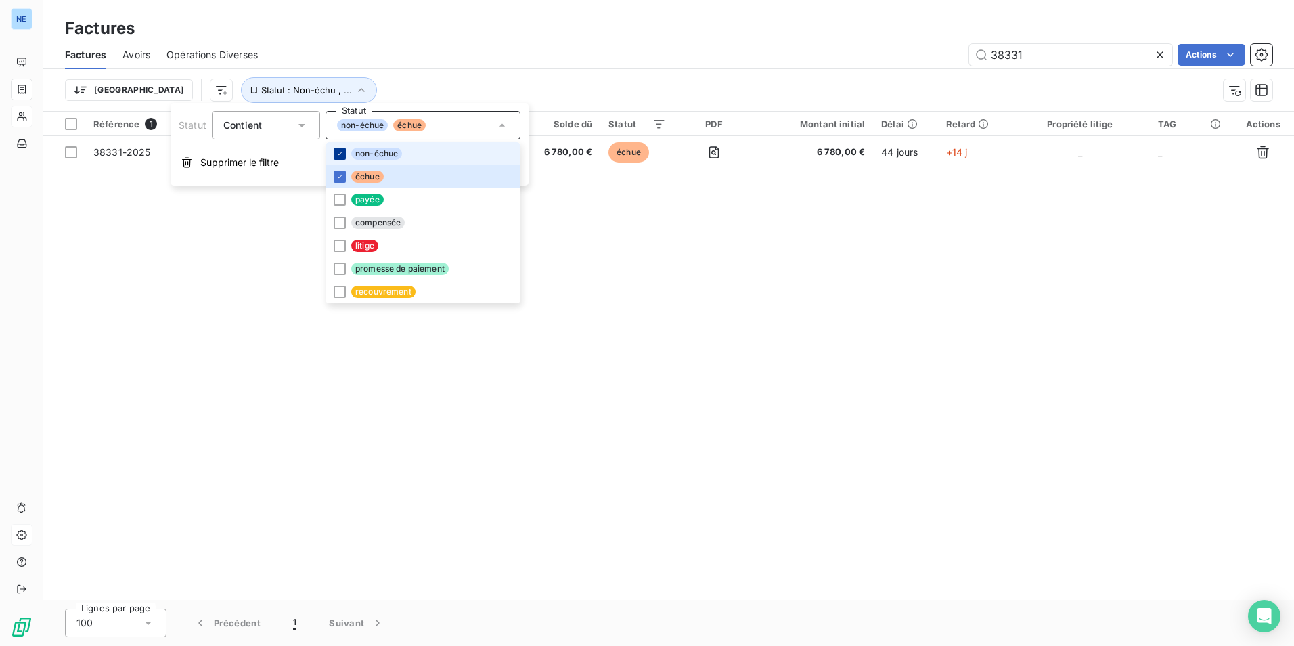
click at [342, 154] on icon at bounding box center [340, 154] width 8 height 8
click at [339, 290] on div at bounding box center [340, 292] width 12 height 12
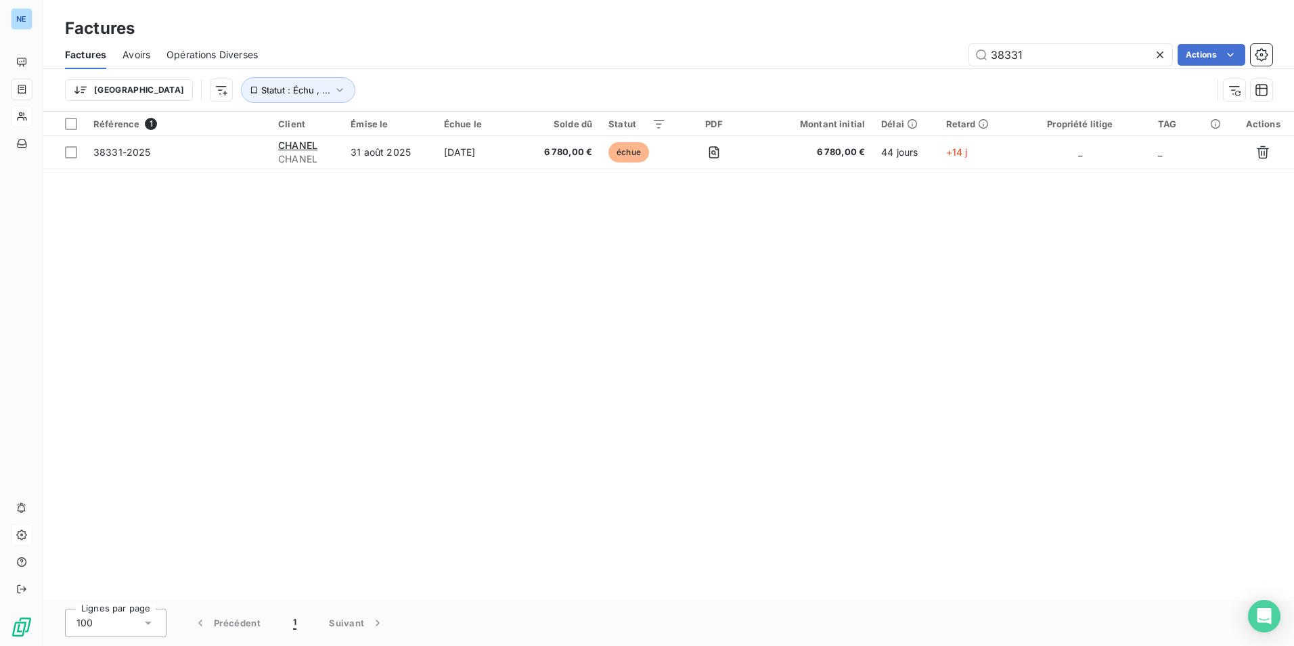
click at [606, 316] on div "Référence 1 Client Émise le Échue le Solde dû Statut PDF Montant initial Délai …" at bounding box center [668, 356] width 1251 height 488
click at [602, 290] on div "Référence 1 Client Émise le Échue le Solde dû Statut PDF Montant initial Délai …" at bounding box center [668, 356] width 1251 height 488
click at [972, 427] on html "NE Factures Factures Avoirs Opérations Diverses 38331 Actions Mettre les factur…" at bounding box center [647, 323] width 1294 height 646
click at [1263, 50] on icon "button" at bounding box center [1262, 55] width 14 height 14
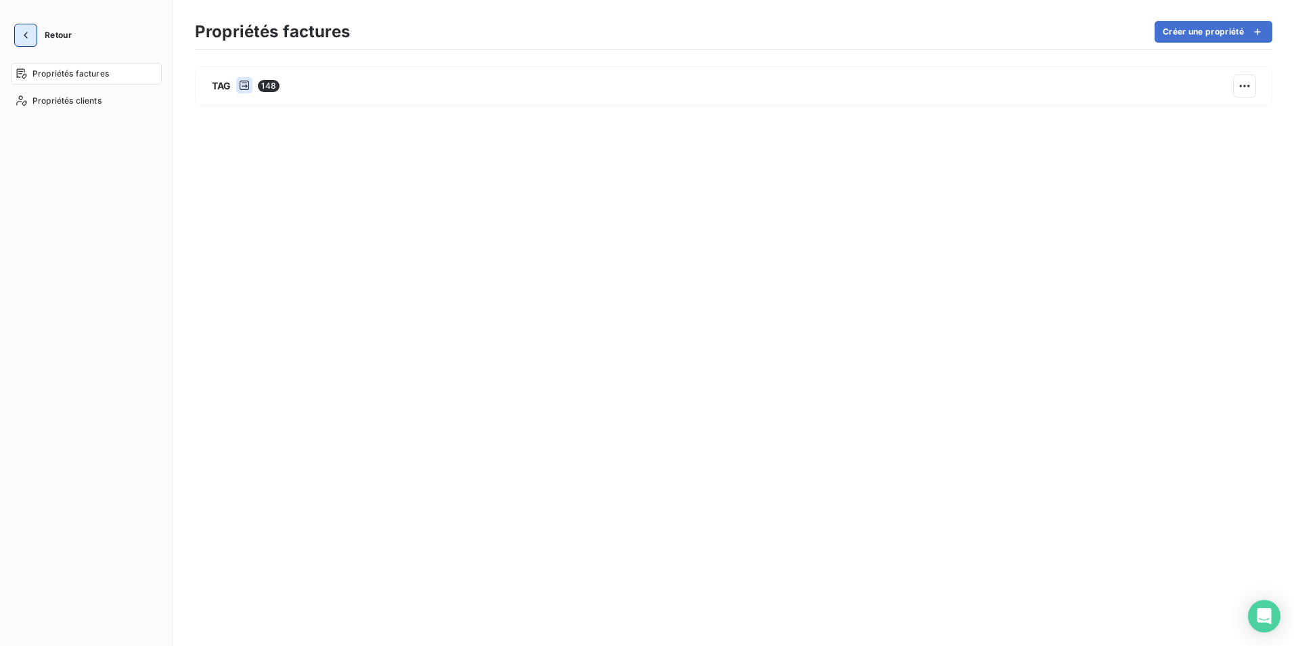
click at [21, 35] on icon "button" at bounding box center [26, 35] width 14 height 14
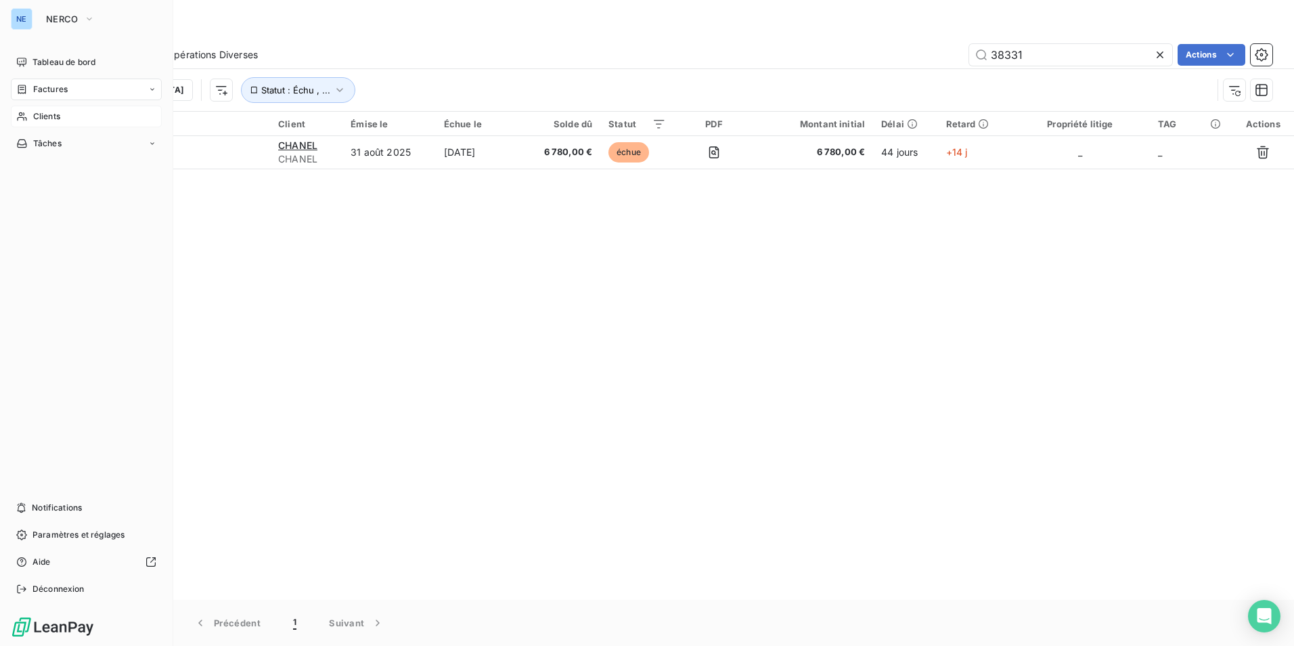
click at [45, 117] on span "Clients" at bounding box center [46, 116] width 27 height 12
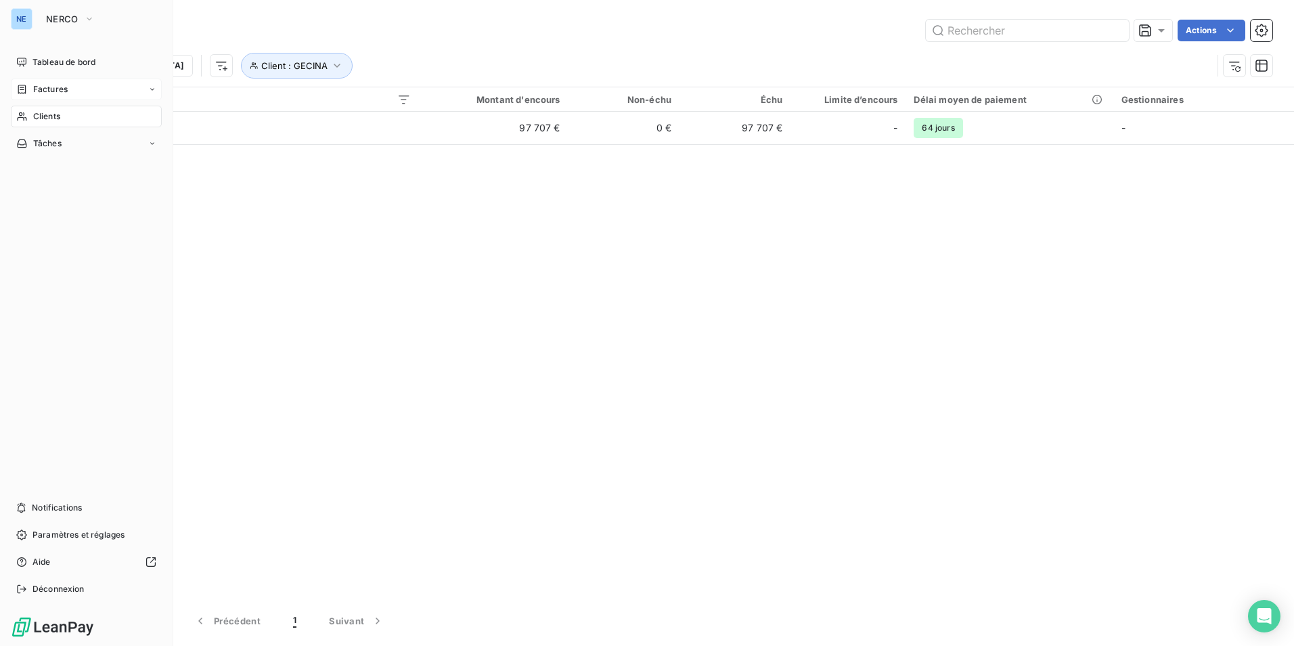
click at [55, 95] on div "Factures" at bounding box center [86, 90] width 151 height 22
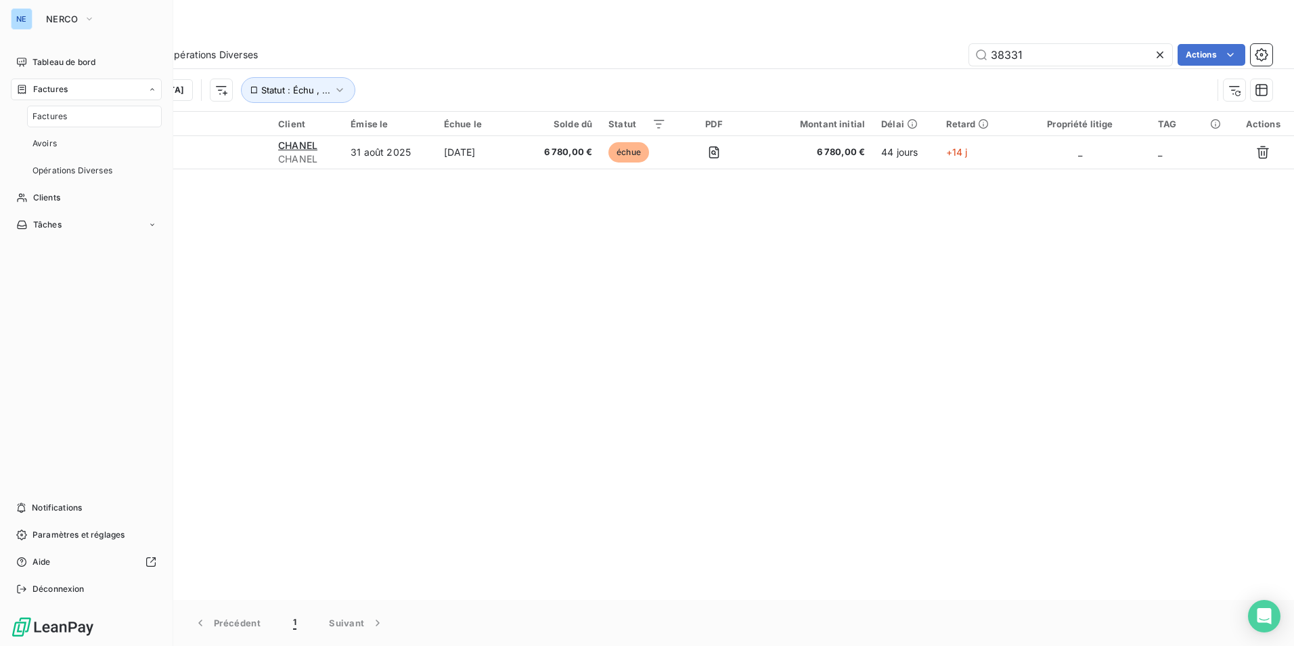
click at [67, 118] on div "Factures" at bounding box center [94, 117] width 135 height 22
click at [77, 58] on span "Tableau de bord" at bounding box center [63, 62] width 63 height 12
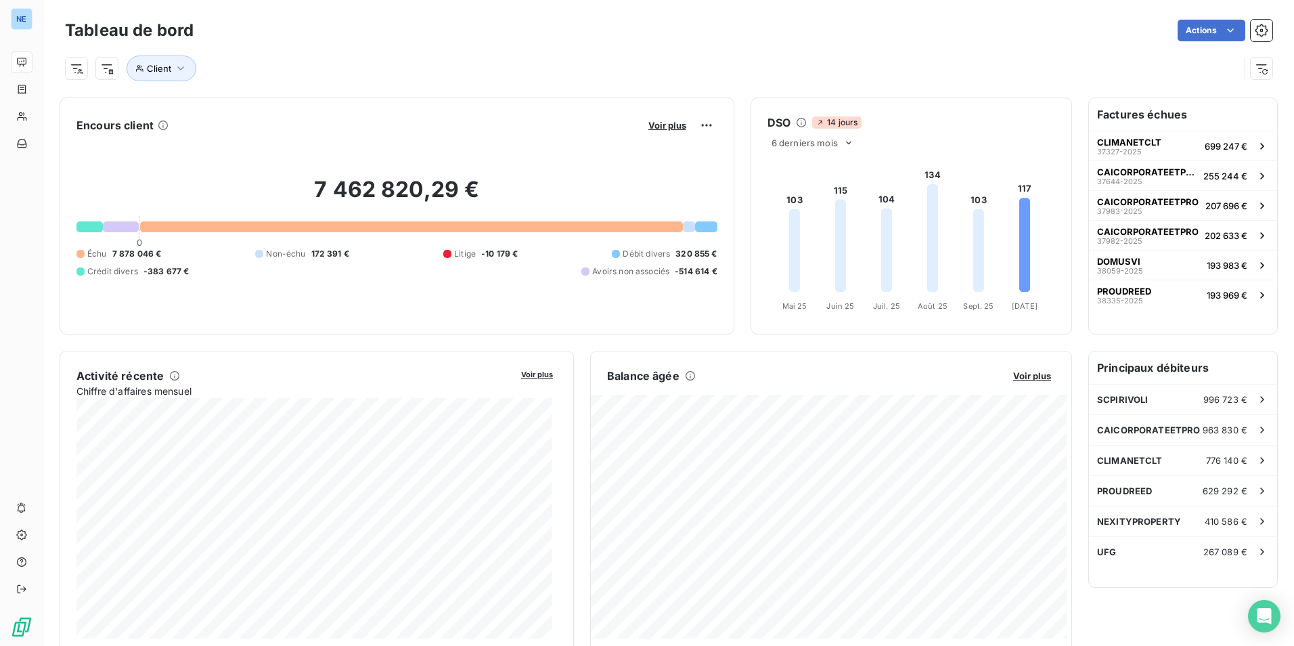
click at [491, 305] on div "7 462 820,29 € 0 Échu 7 878 046 € Non-échu 172 391 € Litige -10 179 € Débit div…" at bounding box center [397, 226] width 641 height 181
click at [1159, 322] on div "Factures échues CLIMANETCLT 37327-2025 699 247 € CAICORPORATEETPRO 37644-2025 2…" at bounding box center [1183, 216] width 188 height 236
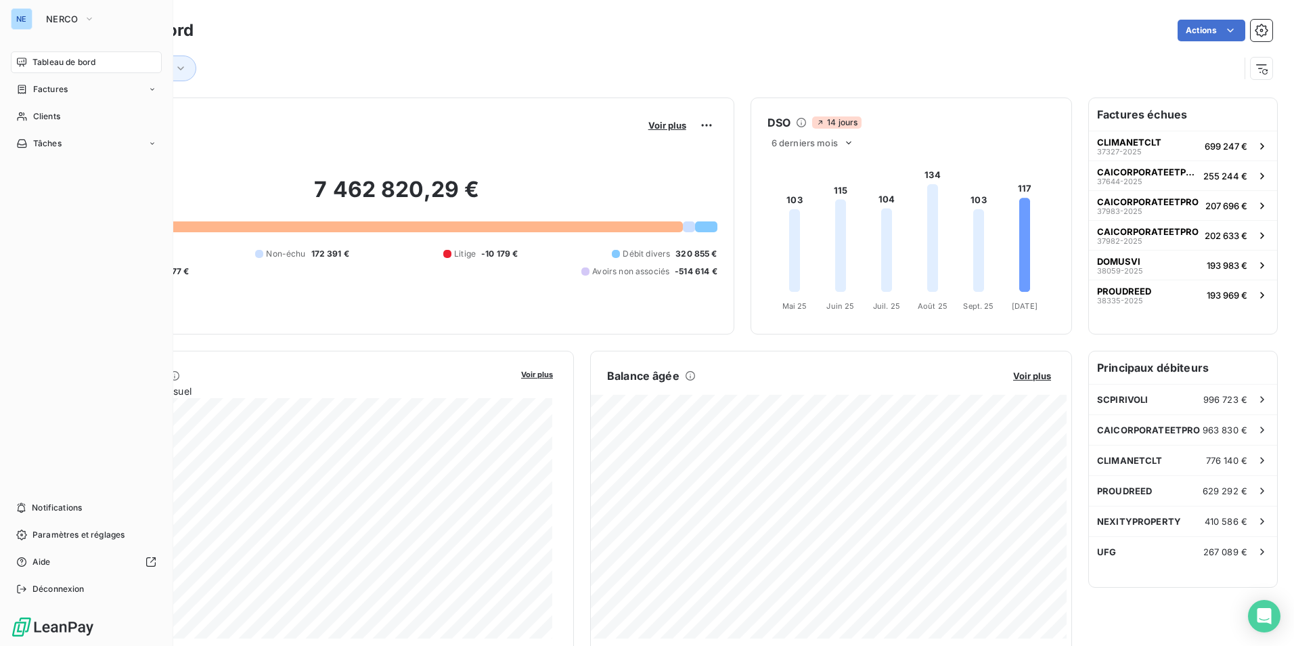
click at [65, 64] on span "Tableau de bord" at bounding box center [63, 62] width 63 height 12
click at [64, 63] on span "Tableau de bord" at bounding box center [63, 62] width 63 height 12
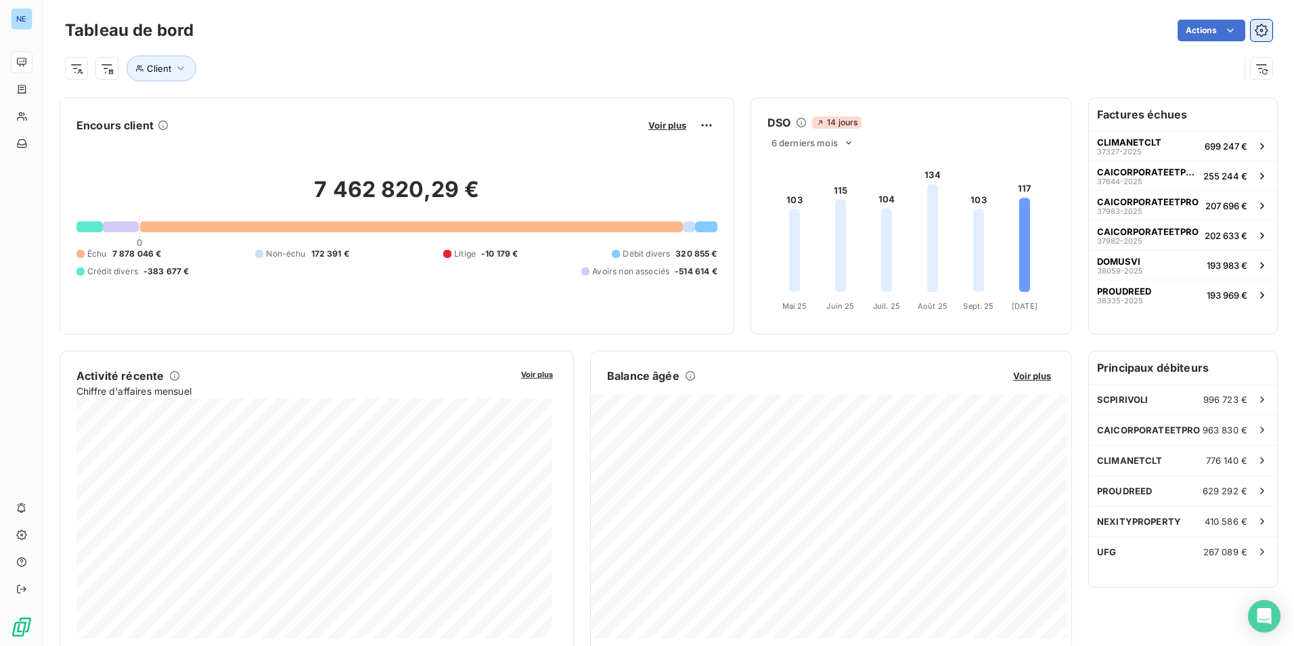
click at [1260, 24] on button "button" at bounding box center [1262, 31] width 22 height 22
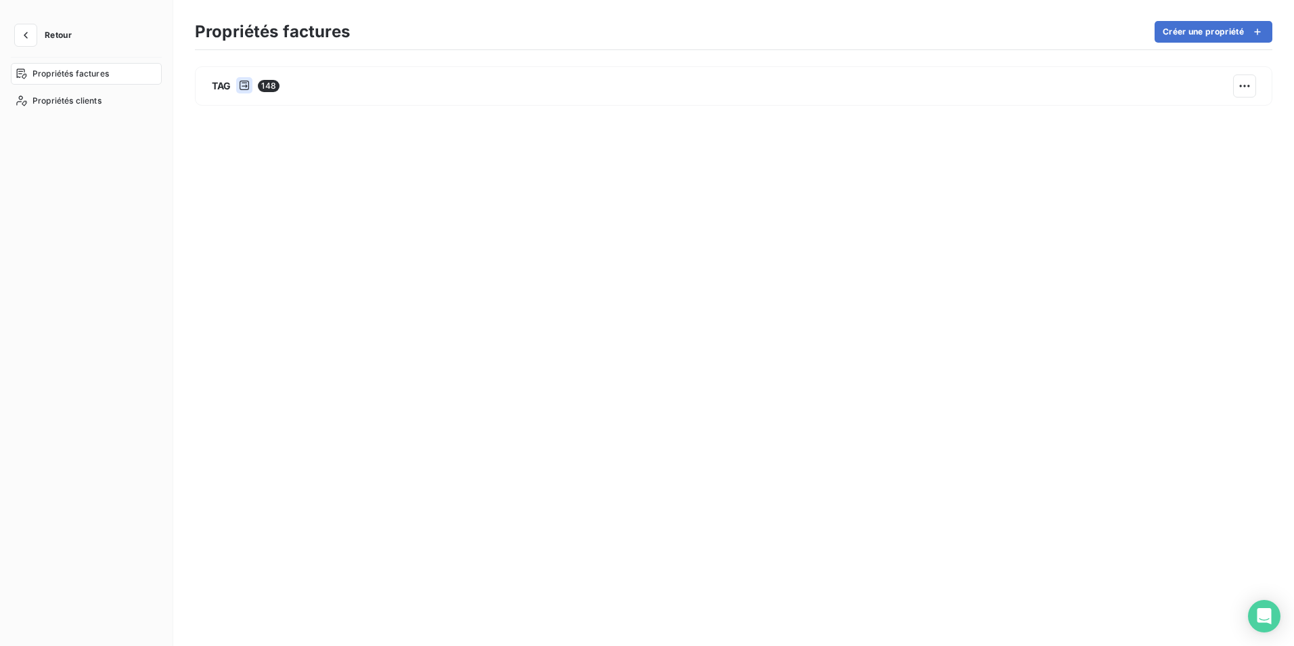
click at [67, 72] on span "Propriétés factures" at bounding box center [70, 74] width 77 height 12
click at [67, 101] on span "Propriétés clients" at bounding box center [66, 101] width 69 height 12
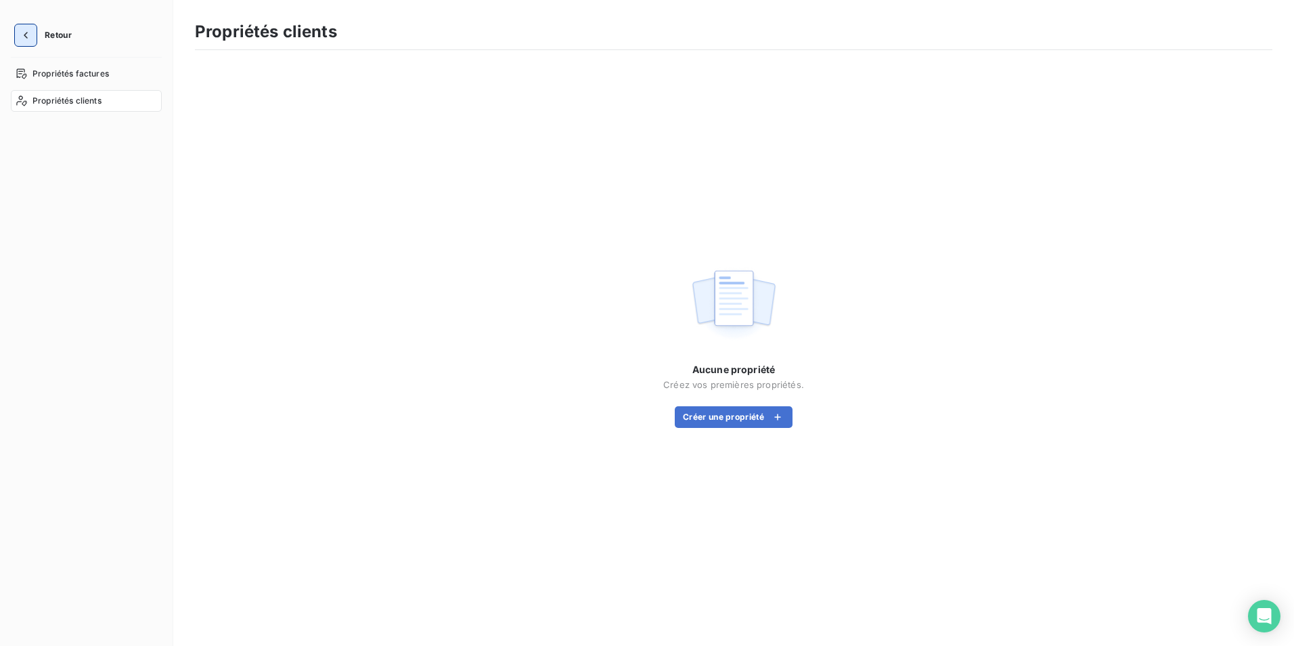
click at [23, 32] on icon "button" at bounding box center [26, 35] width 14 height 14
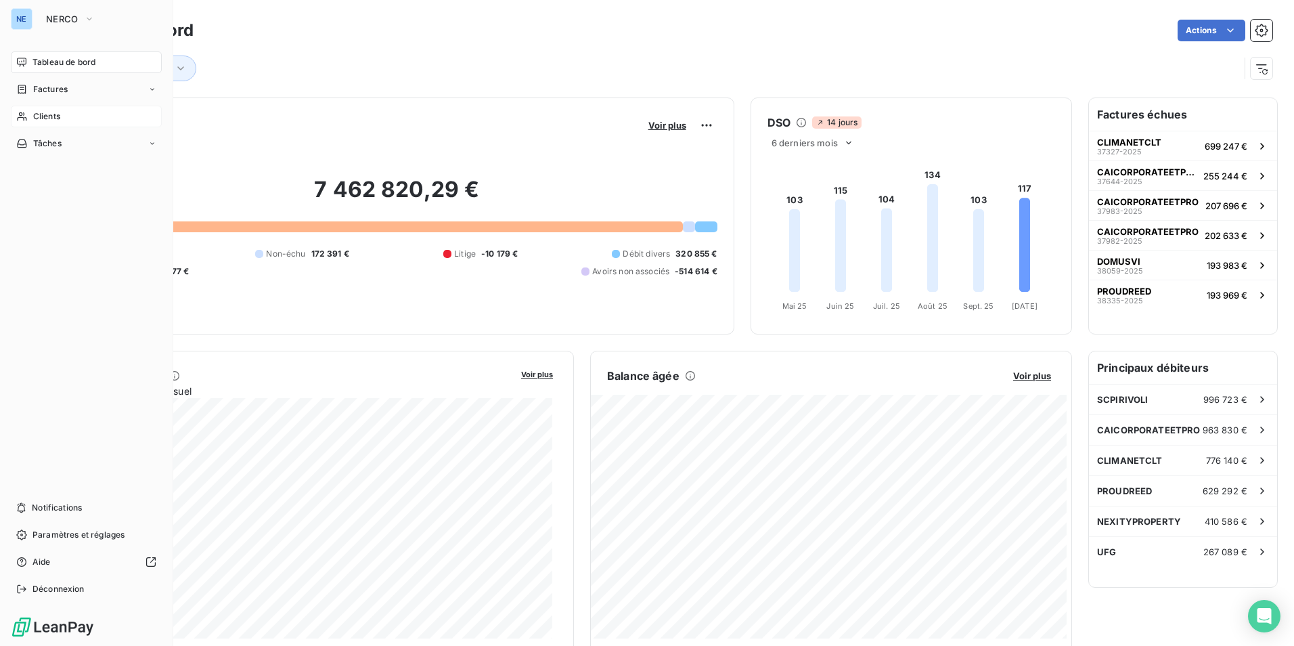
click at [48, 114] on span "Clients" at bounding box center [46, 116] width 27 height 12
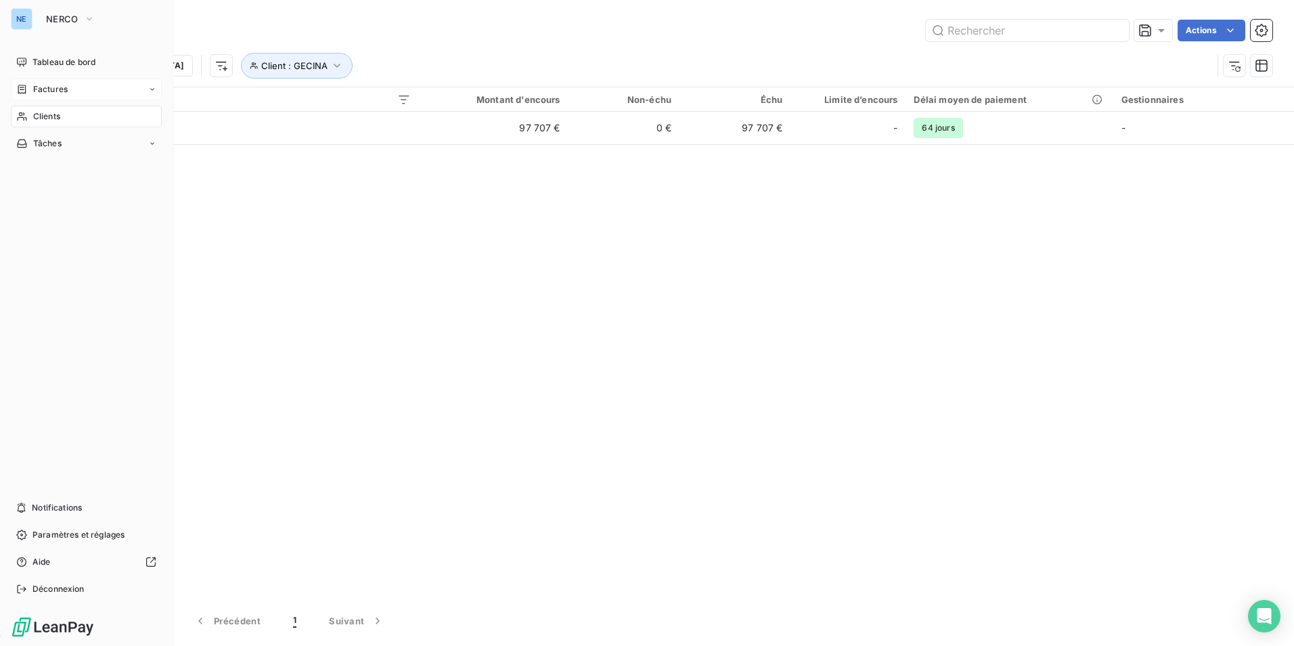
click at [81, 92] on div "Factures" at bounding box center [86, 90] width 151 height 22
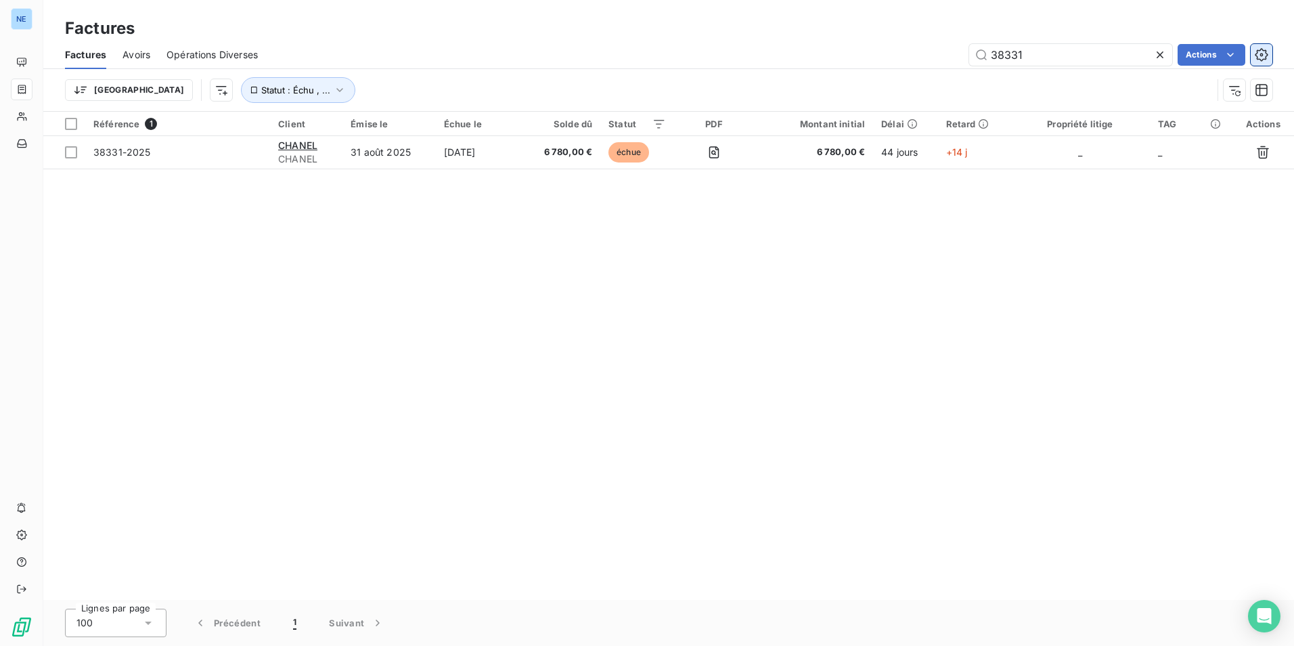
click at [1266, 52] on icon "button" at bounding box center [1261, 54] width 13 height 13
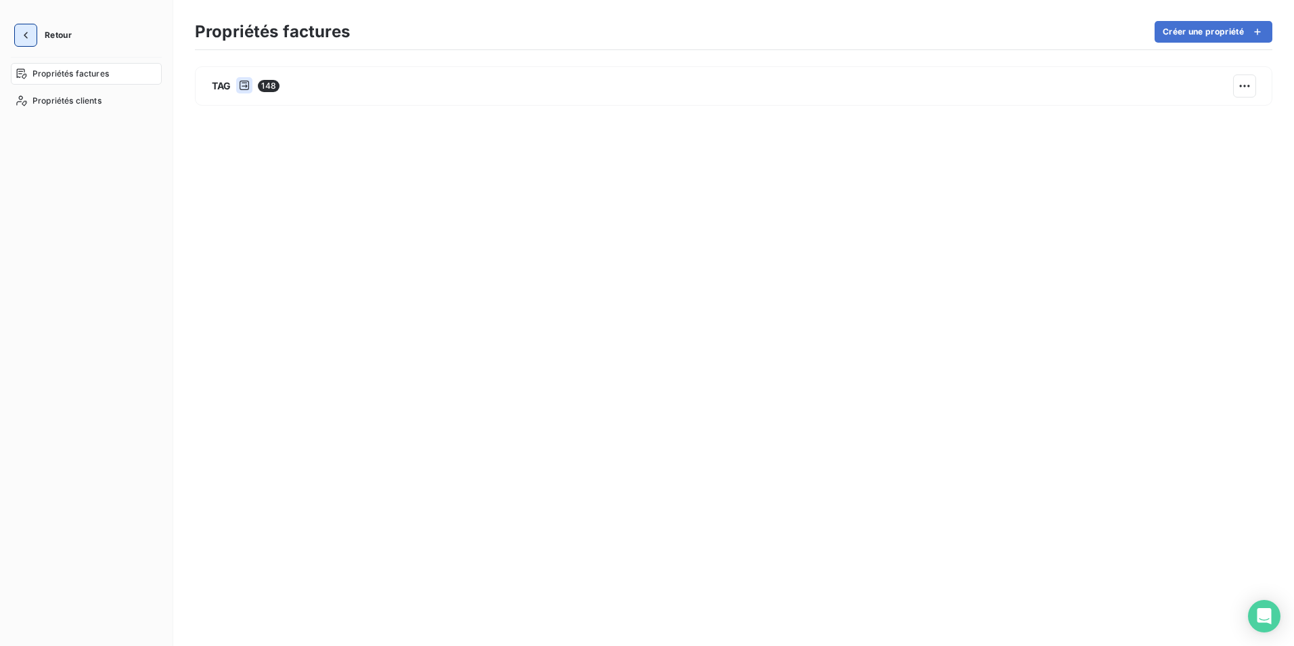
click at [28, 33] on icon "button" at bounding box center [26, 35] width 14 height 14
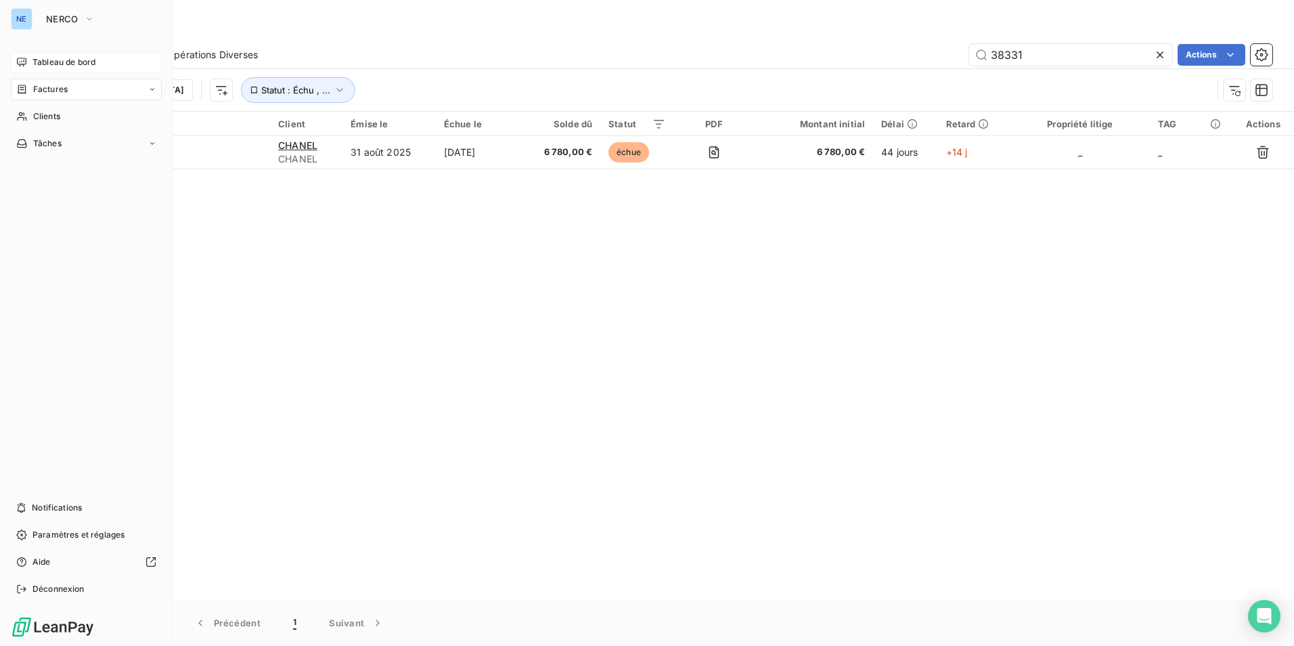
click at [80, 62] on span "Tableau de bord" at bounding box center [63, 62] width 63 height 12
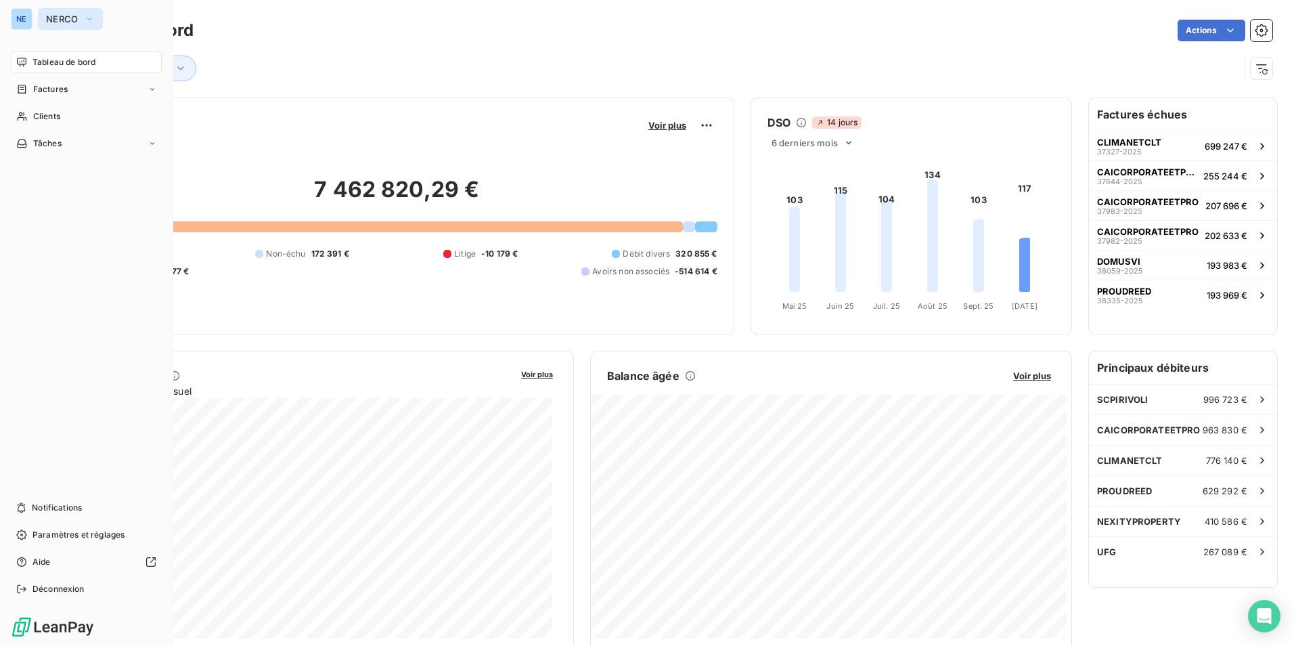
click at [85, 18] on icon "button" at bounding box center [89, 19] width 11 height 14
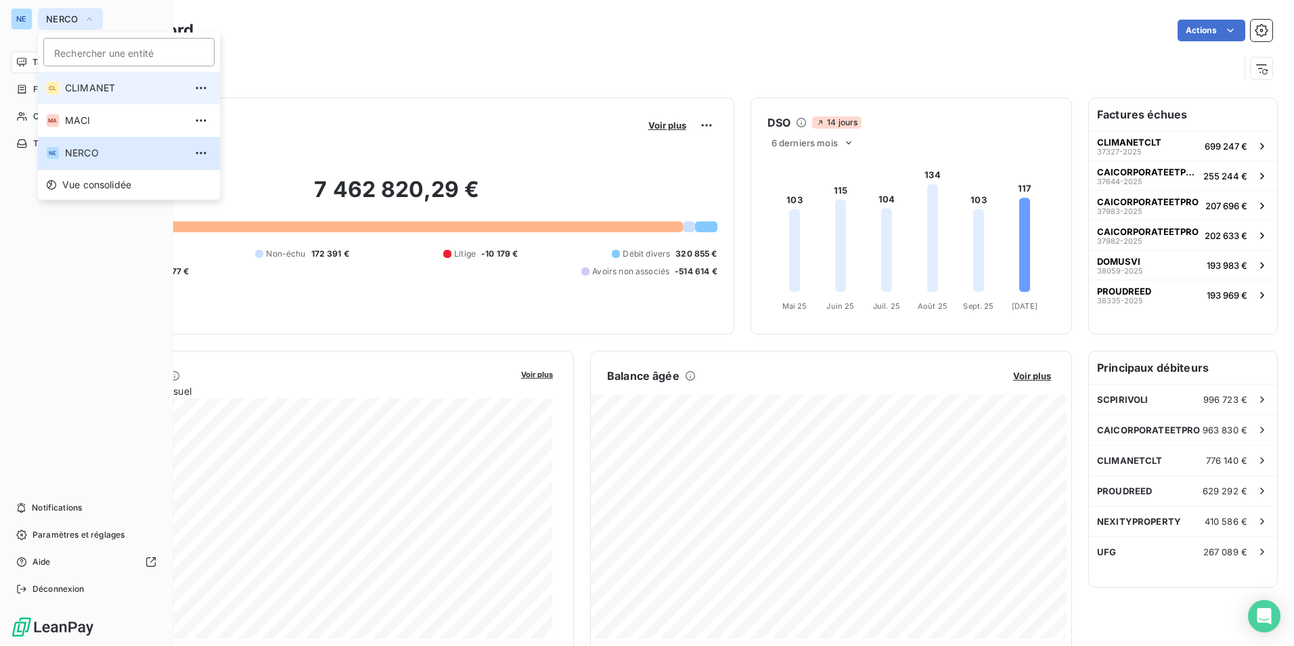
click at [87, 87] on span "CLIMANET" at bounding box center [125, 88] width 120 height 14
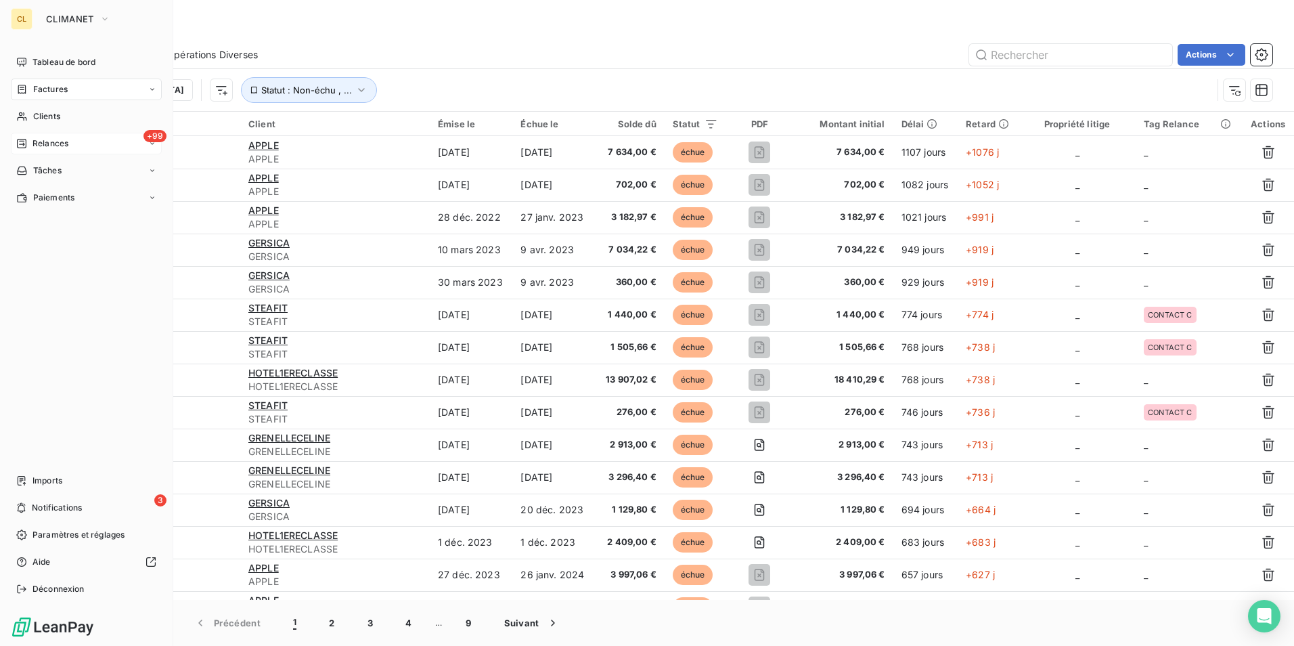
click at [79, 138] on div "+99 Relances" at bounding box center [86, 144] width 151 height 22
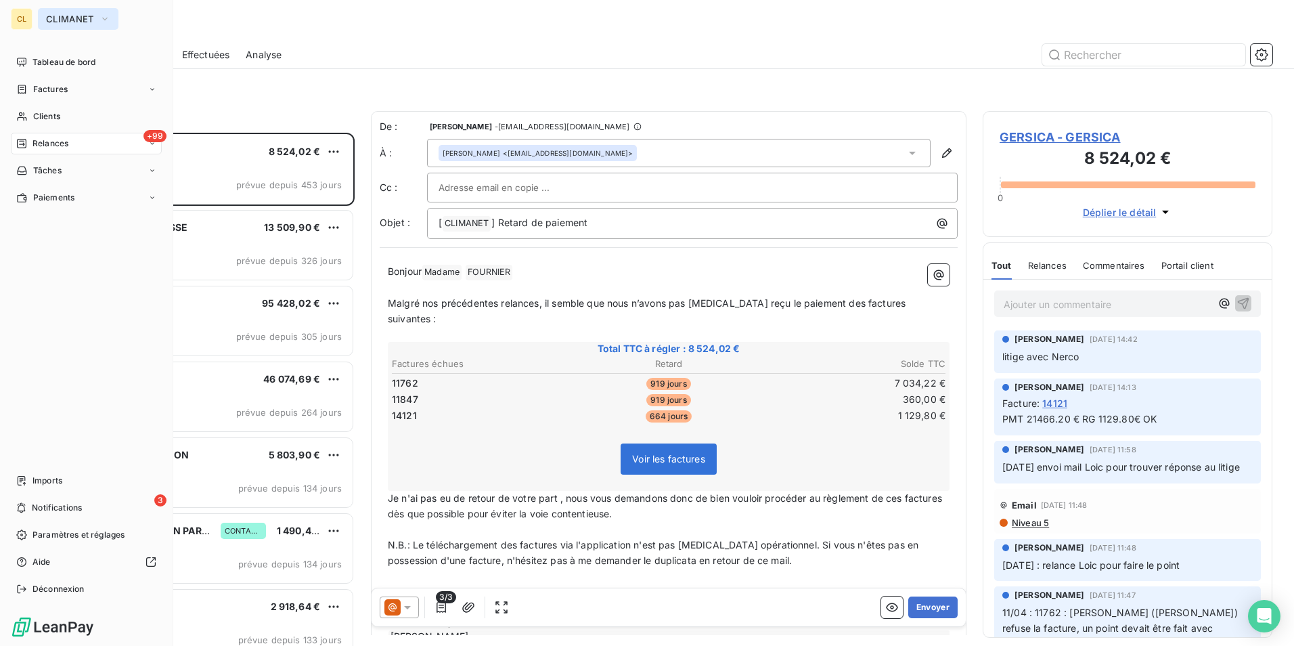
click at [106, 18] on icon "button" at bounding box center [104, 19] width 5 height 3
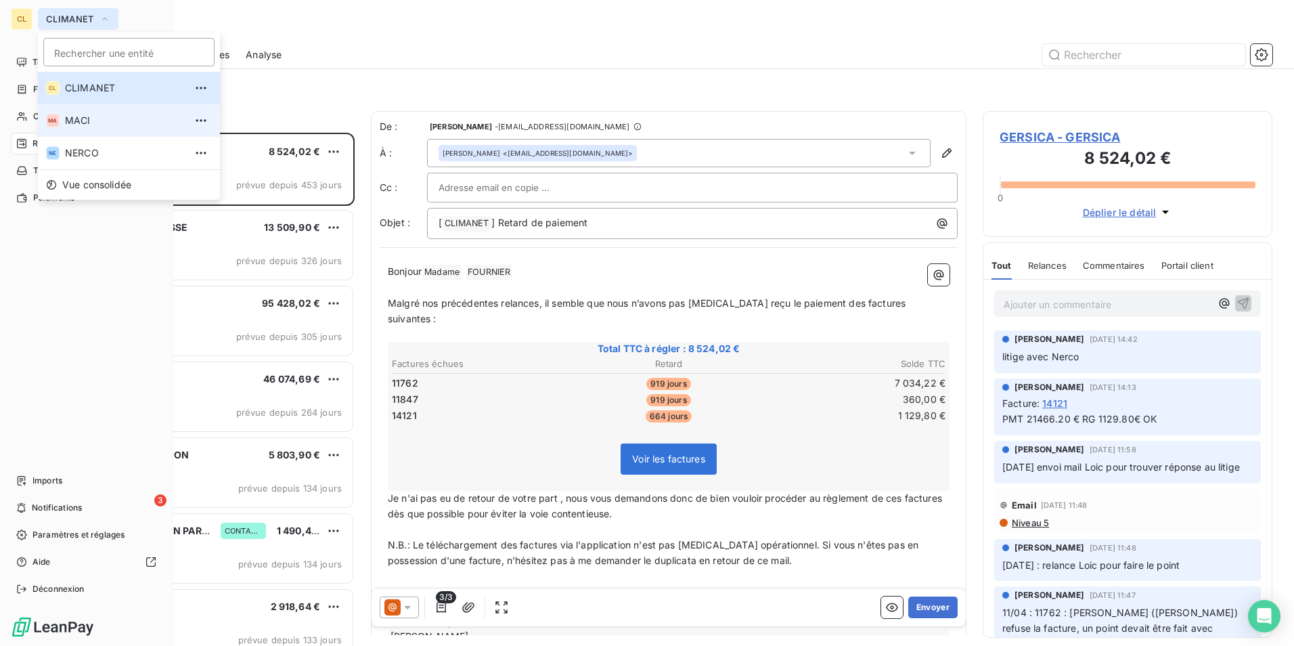
click at [110, 122] on span "MACI" at bounding box center [125, 121] width 120 height 14
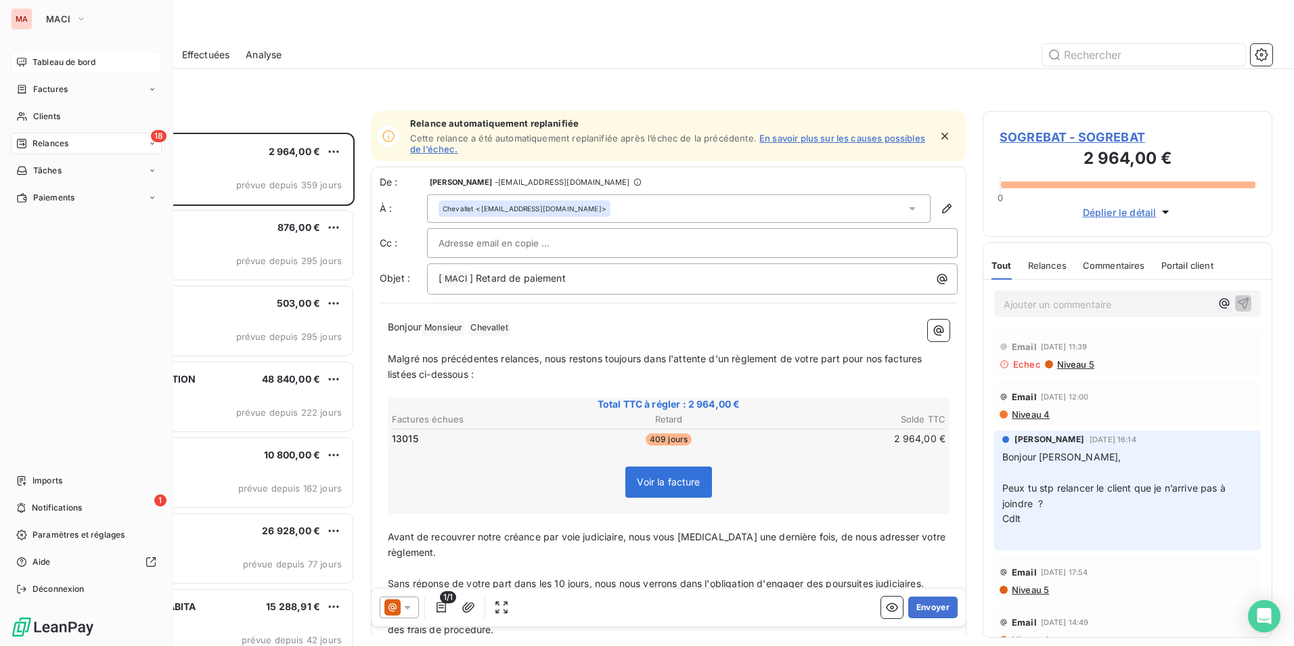
click at [90, 57] on span "Tableau de bord" at bounding box center [63, 62] width 63 height 12
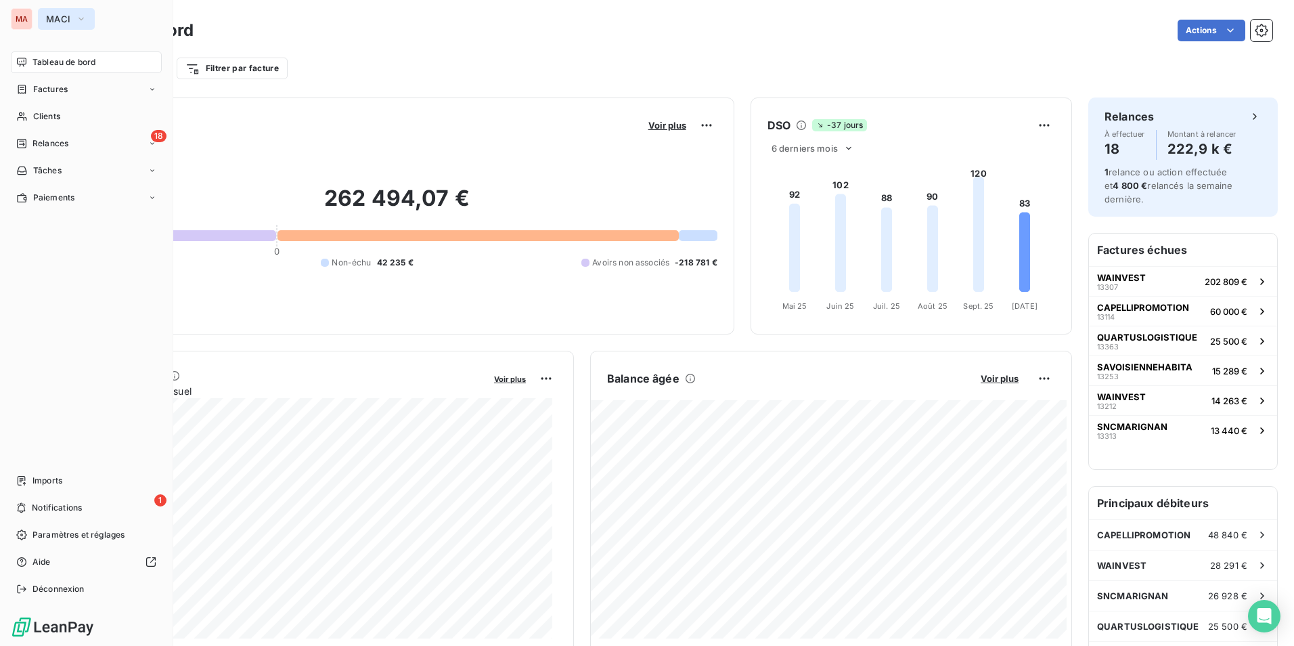
click at [83, 14] on icon "button" at bounding box center [81, 19] width 11 height 14
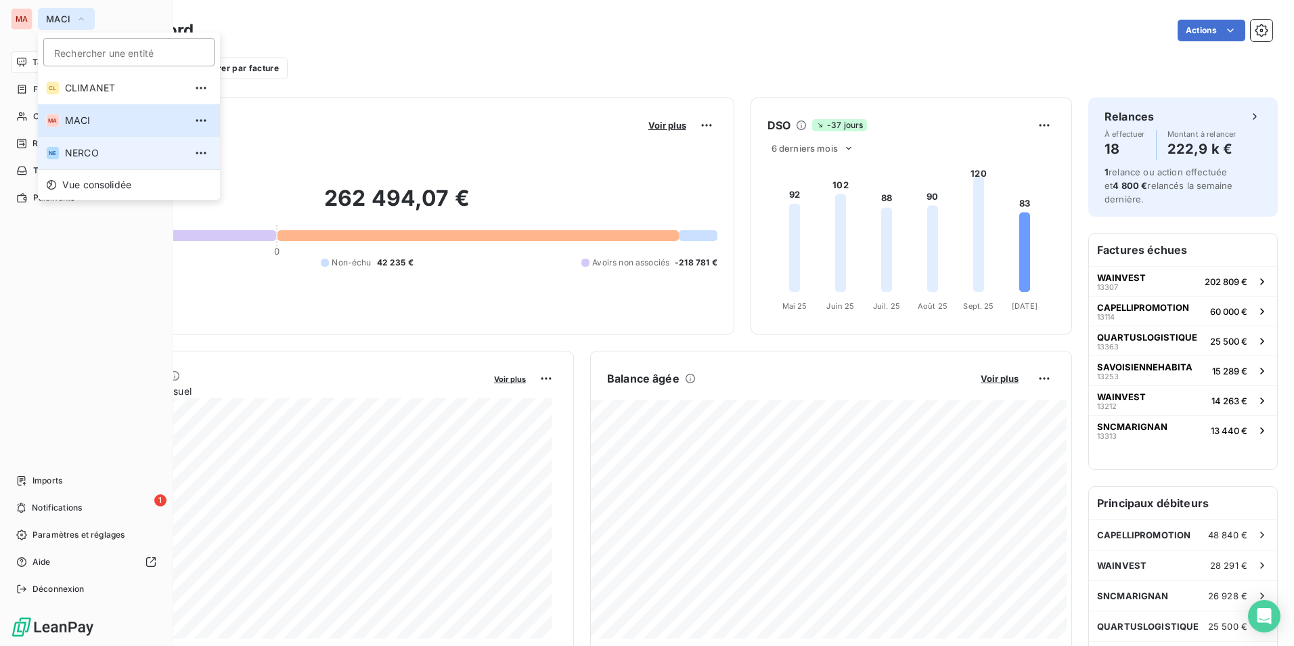
click at [91, 157] on span "NERCO" at bounding box center [125, 153] width 120 height 14
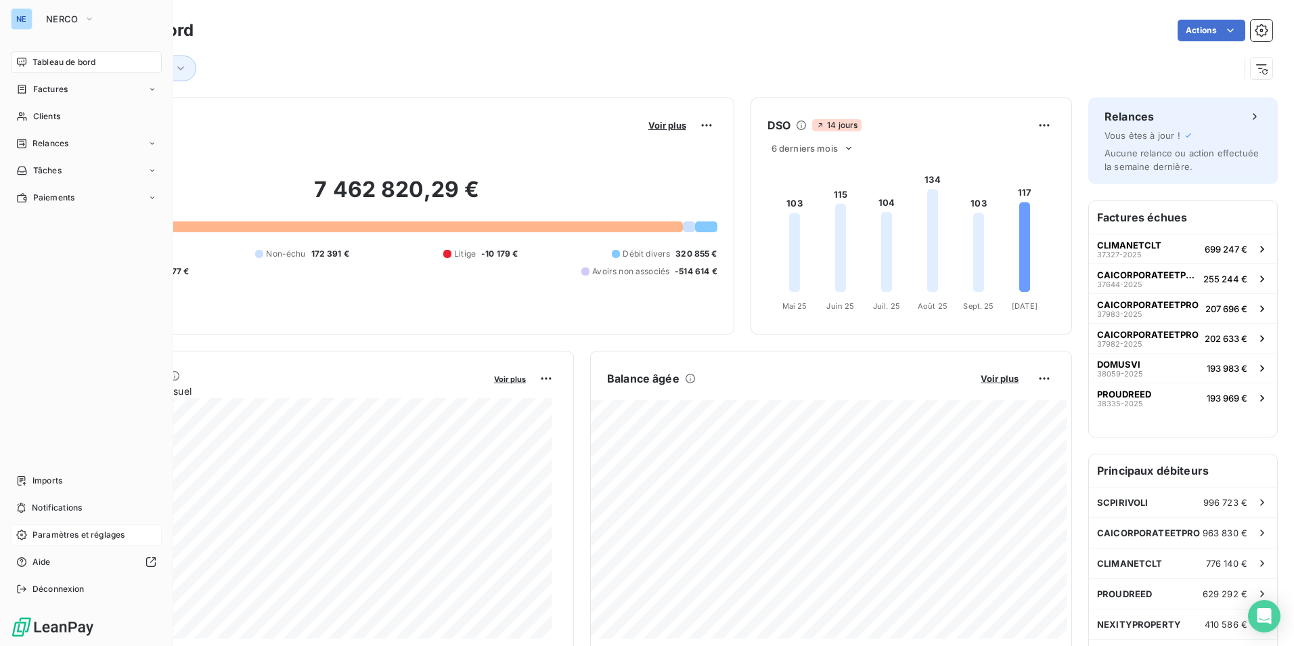
click at [93, 540] on span "Paramètres et réglages" at bounding box center [78, 535] width 92 height 12
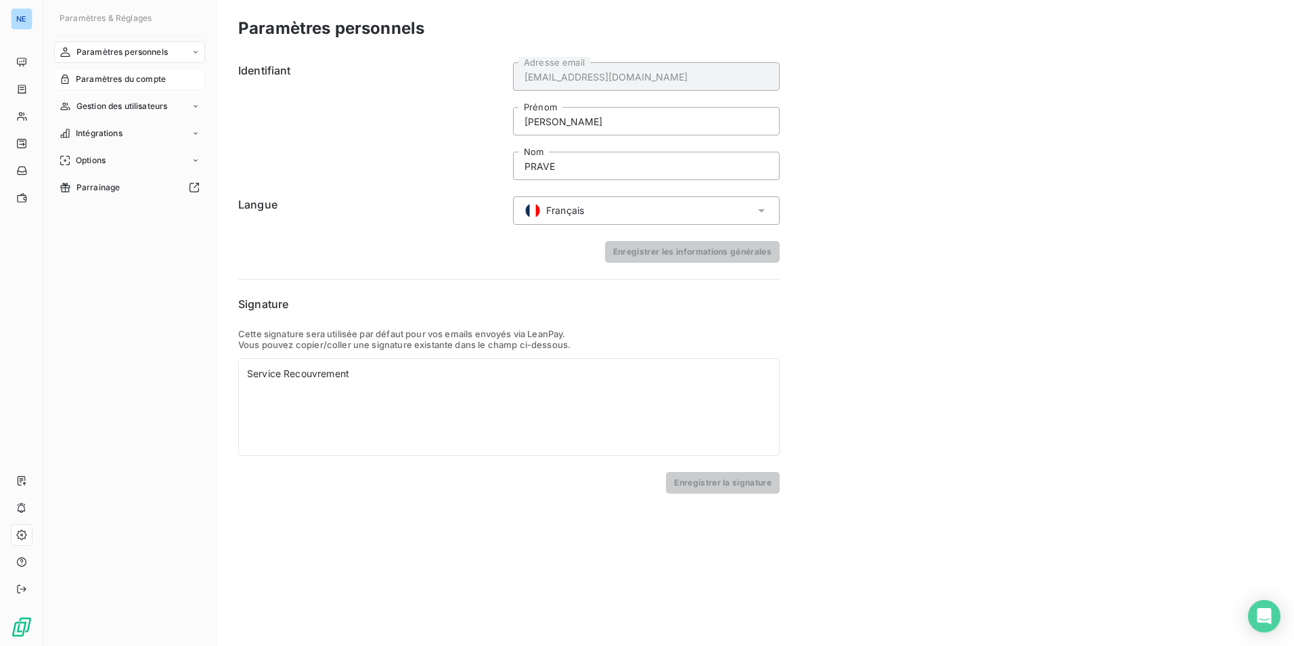
click at [124, 77] on span "Paramètres du compte" at bounding box center [121, 79] width 90 height 12
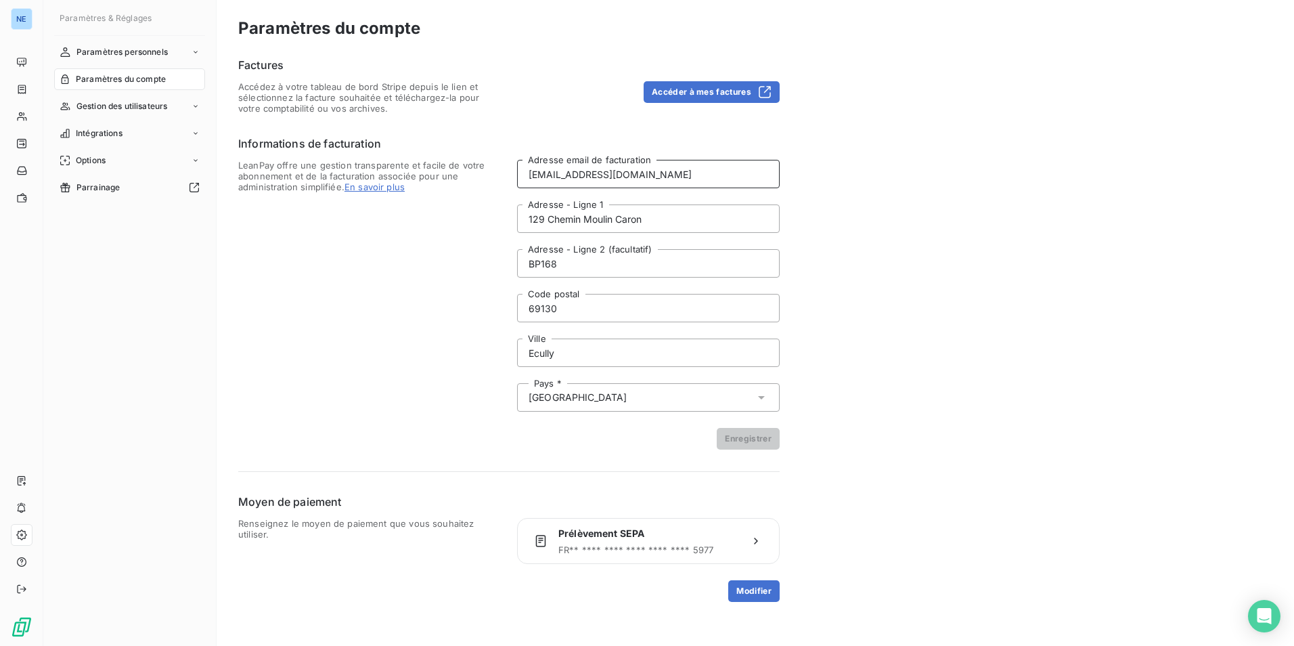
drag, startPoint x: 611, startPoint y: 174, endPoint x: 518, endPoint y: 171, distance: 92.8
click at [518, 171] on input "[EMAIL_ADDRESS][DOMAIN_NAME]" at bounding box center [648, 174] width 263 height 28
click at [742, 435] on button "Enregistrer" at bounding box center [748, 439] width 63 height 22
click at [544, 175] on input "c" at bounding box center [648, 174] width 263 height 28
type input "[PERSON_NAME][EMAIL_ADDRESS][DOMAIN_NAME]"
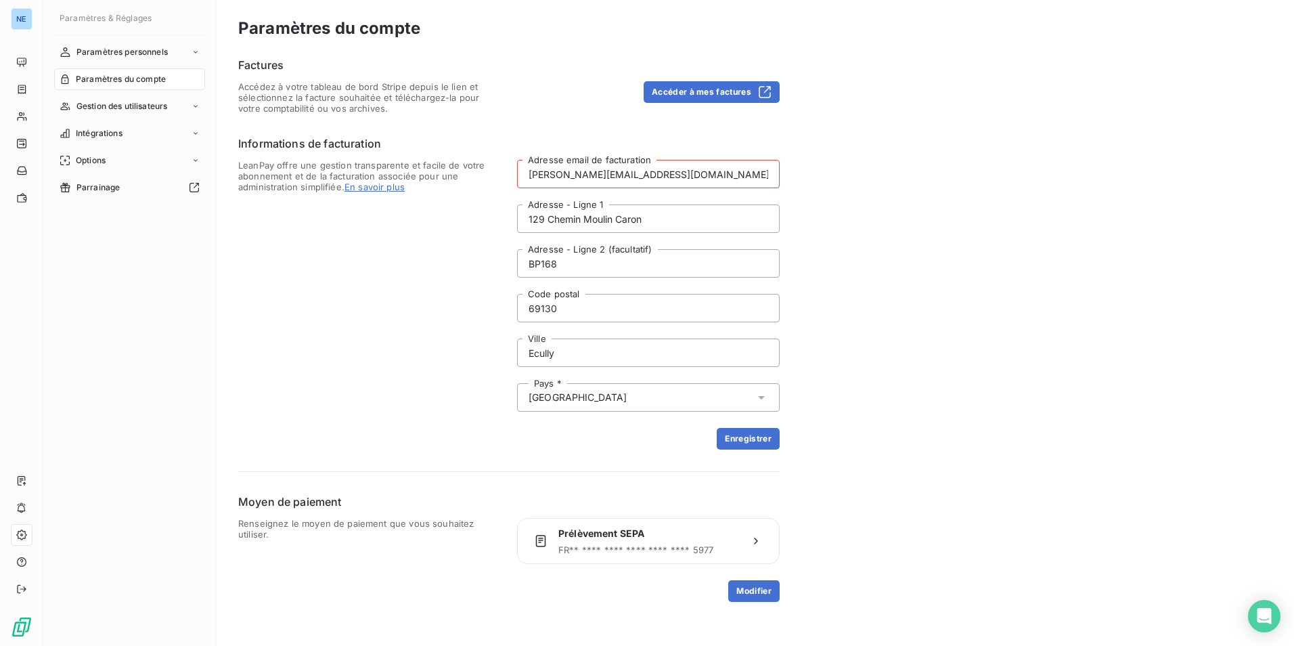
type input "[GEOGRAPHIC_DATA]"
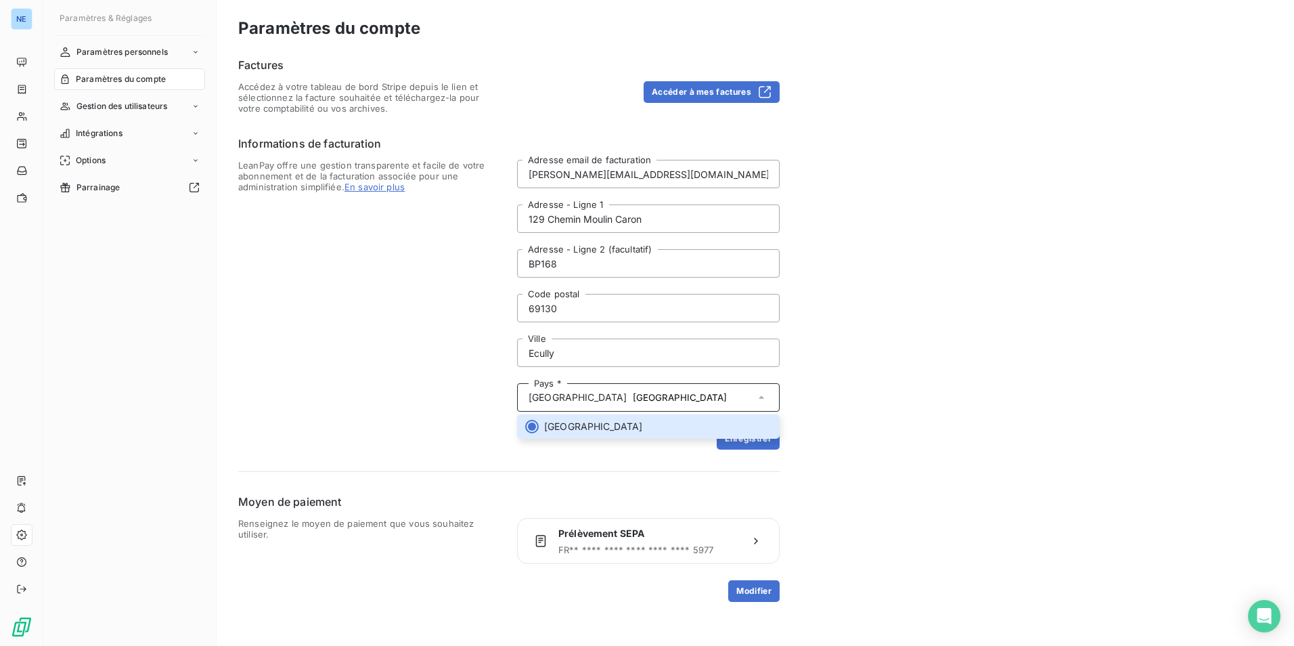
click at [742, 451] on div "Factures Accédez à votre tableau de bord Stripe depuis le lien et sélectionnez …" at bounding box center [509, 329] width 542 height 545
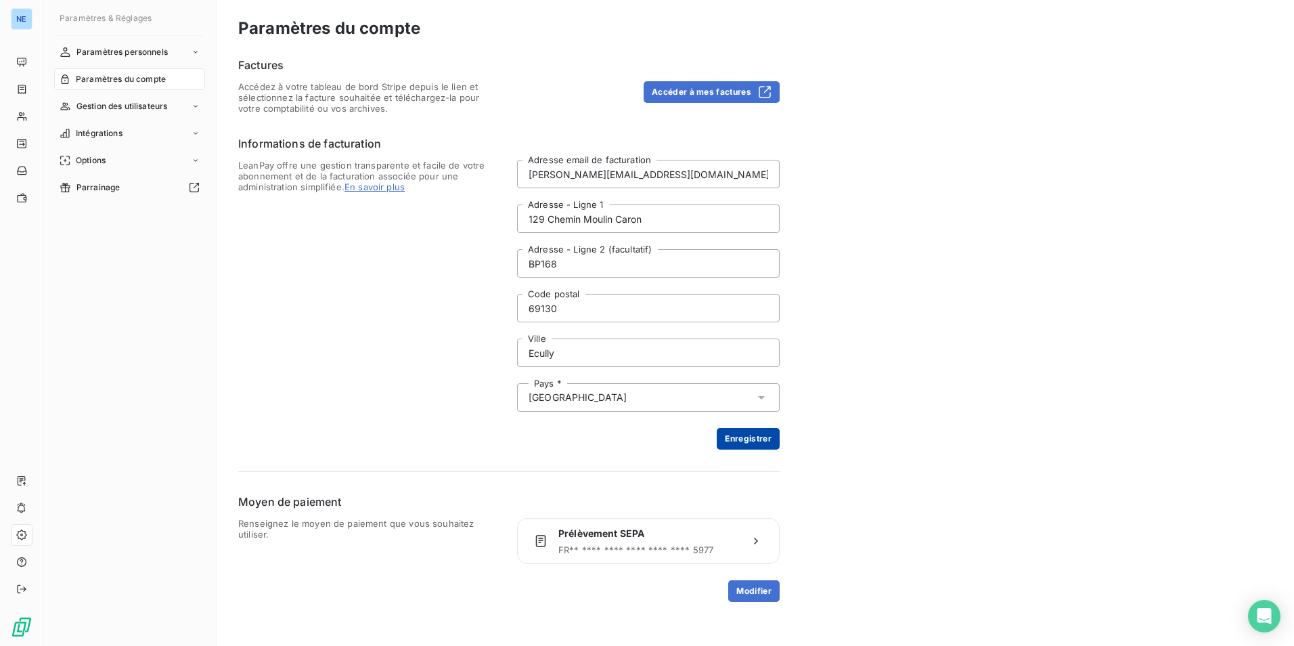
click at [745, 441] on button "Enregistrer" at bounding box center [748, 439] width 63 height 22
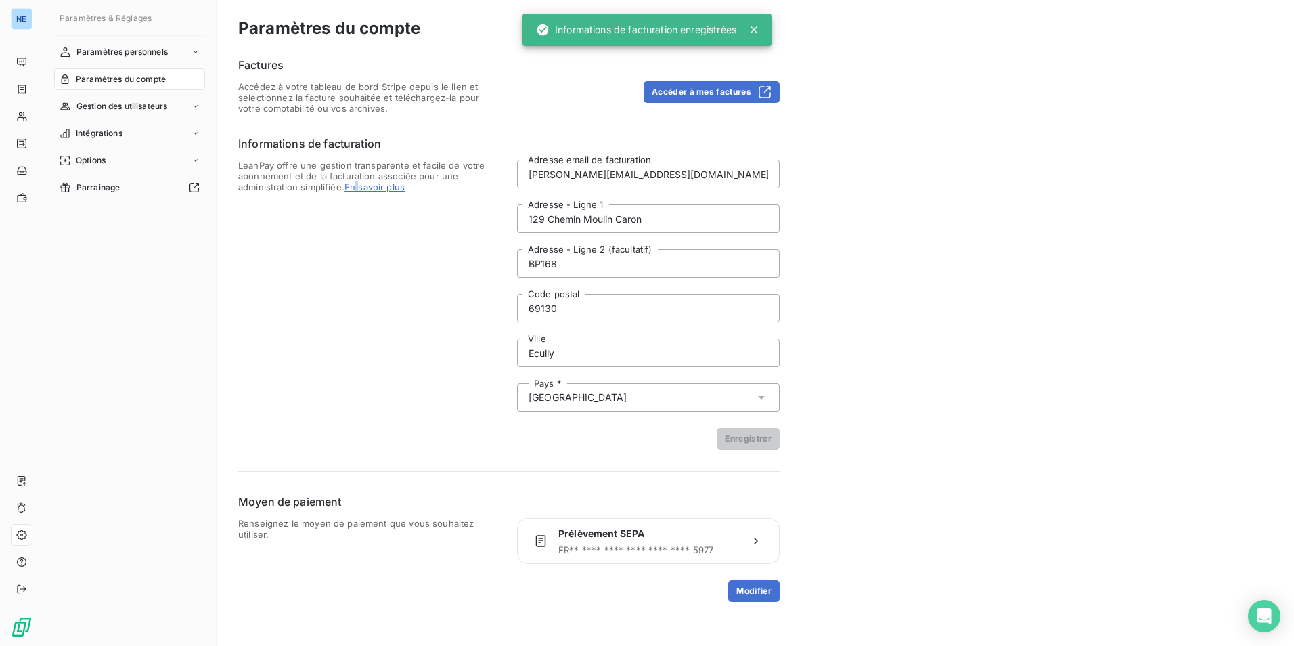
click at [360, 362] on span "LeanPay offre une gestion transparente et facile de votre abonnement et de la f…" at bounding box center [369, 305] width 263 height 290
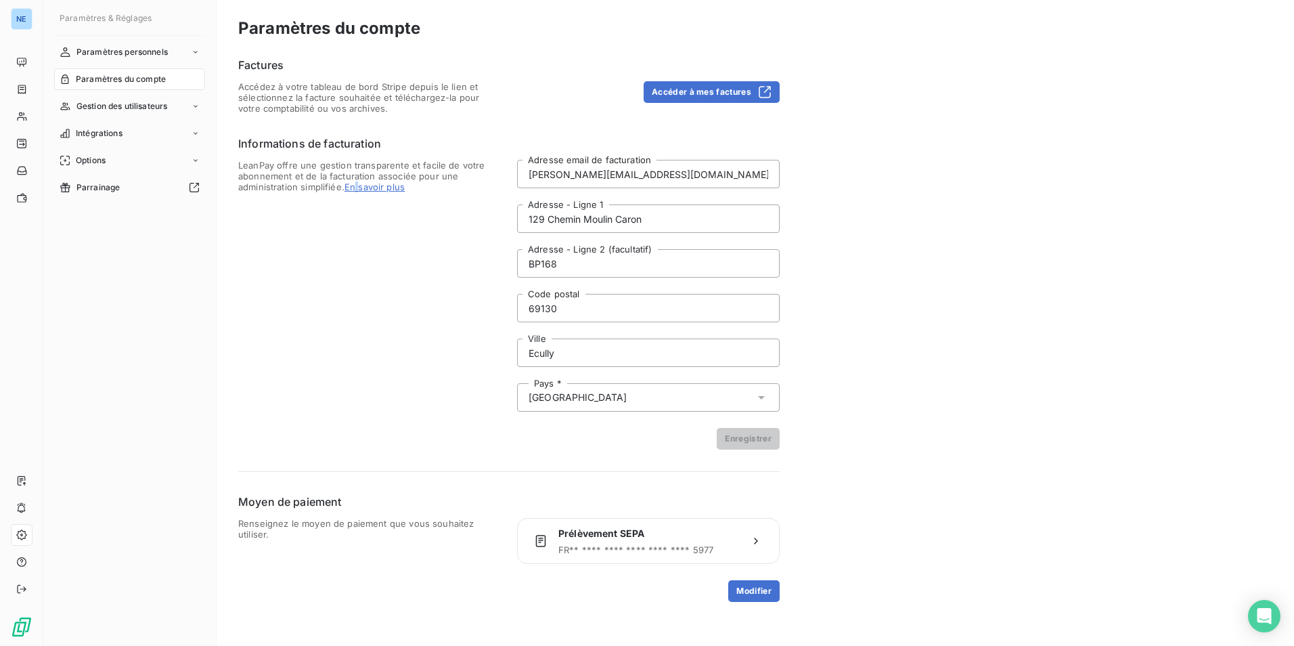
click at [114, 77] on span "Paramètres du compte" at bounding box center [121, 79] width 90 height 12
click at [162, 81] on span "Paramètres du compte" at bounding box center [121, 79] width 90 height 12
click at [157, 104] on span "Gestion des utilisateurs" at bounding box center [122, 106] width 91 height 12
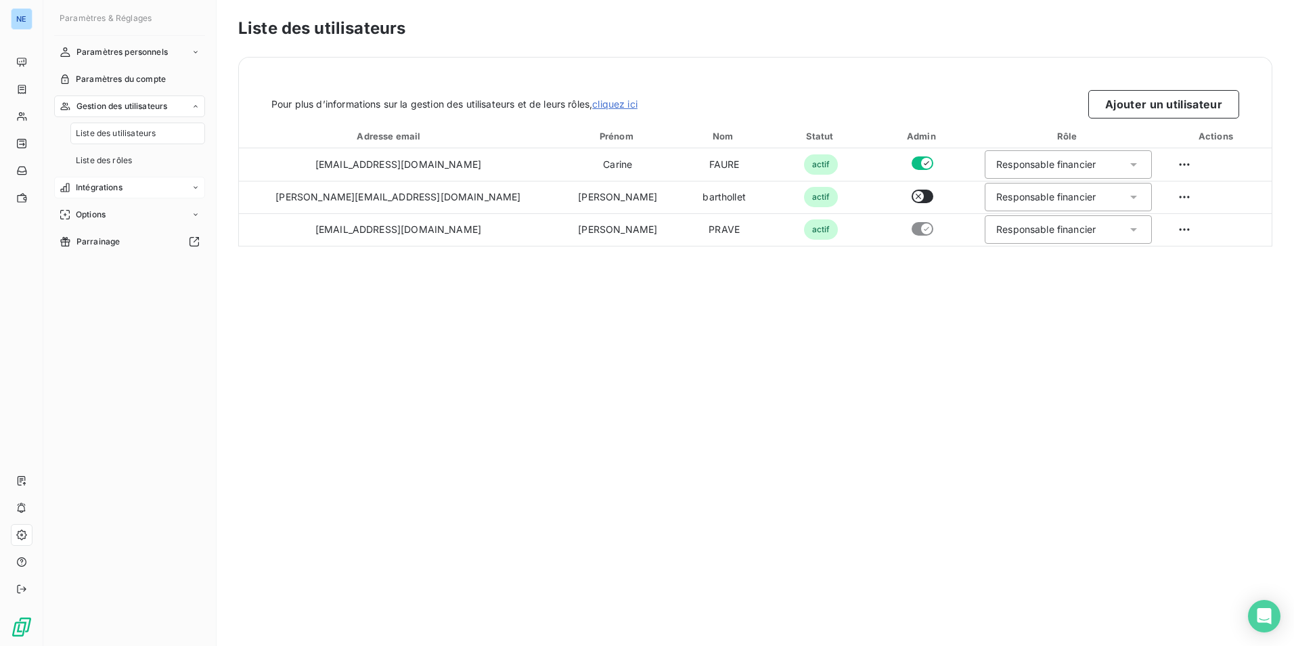
click at [112, 184] on span "Intégrations" at bounding box center [99, 187] width 47 height 12
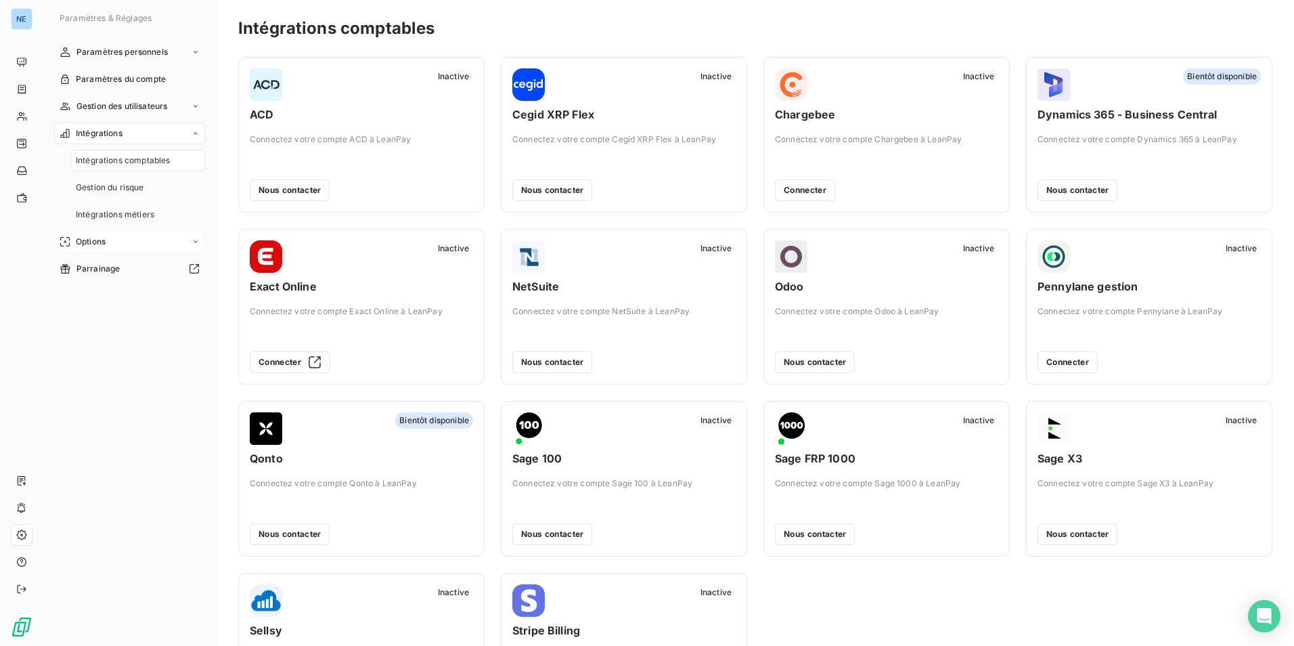
click at [101, 238] on span "Options" at bounding box center [91, 242] width 30 height 12
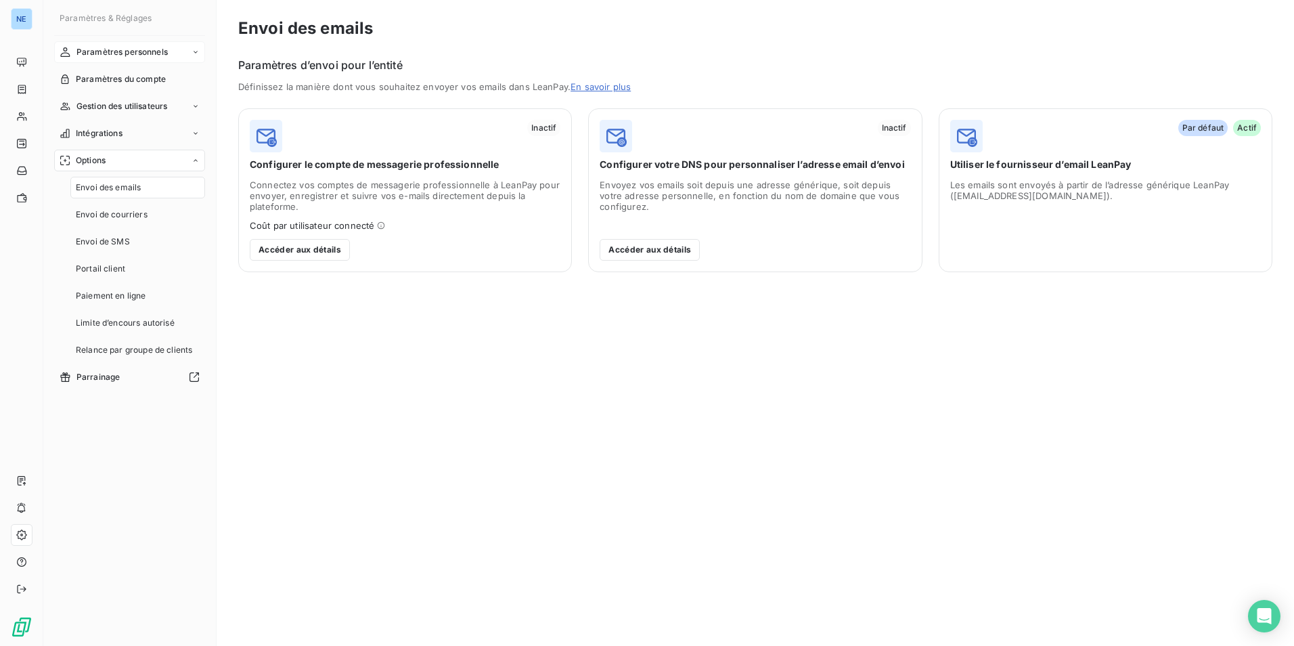
click at [129, 49] on span "Paramètres personnels" at bounding box center [122, 52] width 91 height 12
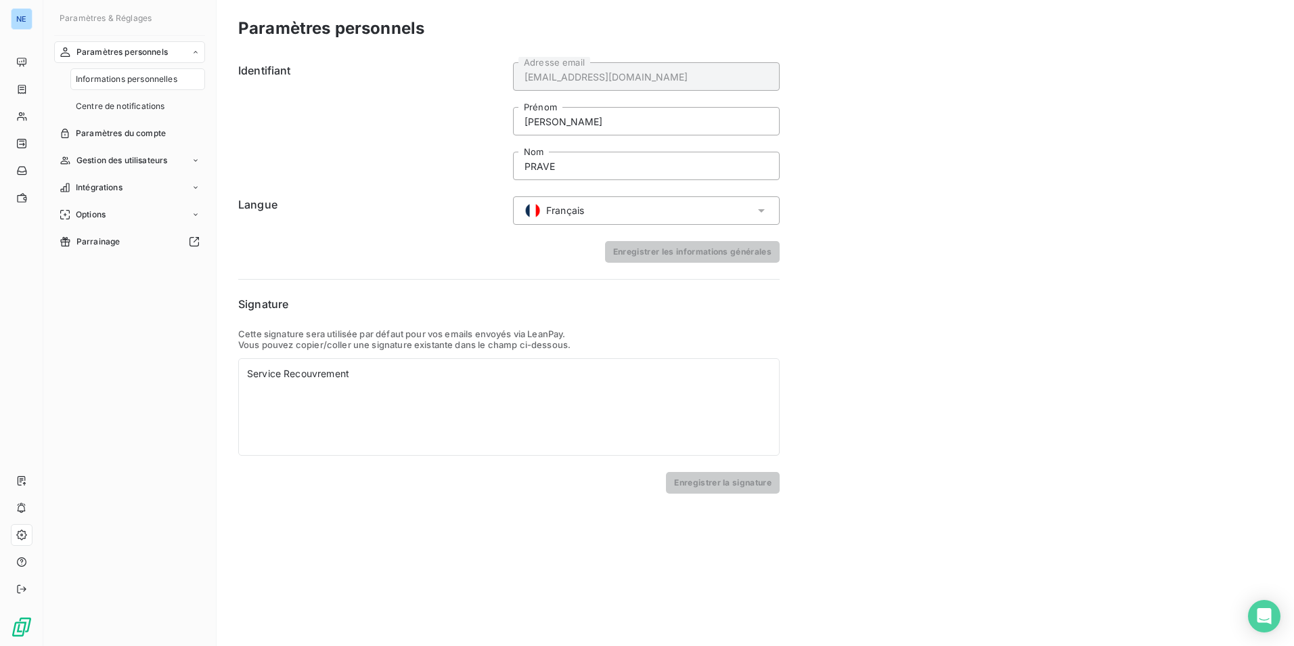
click at [127, 74] on span "Informations personnelles" at bounding box center [127, 79] width 102 height 12
click at [127, 108] on span "Centre de notifications" at bounding box center [120, 106] width 89 height 12
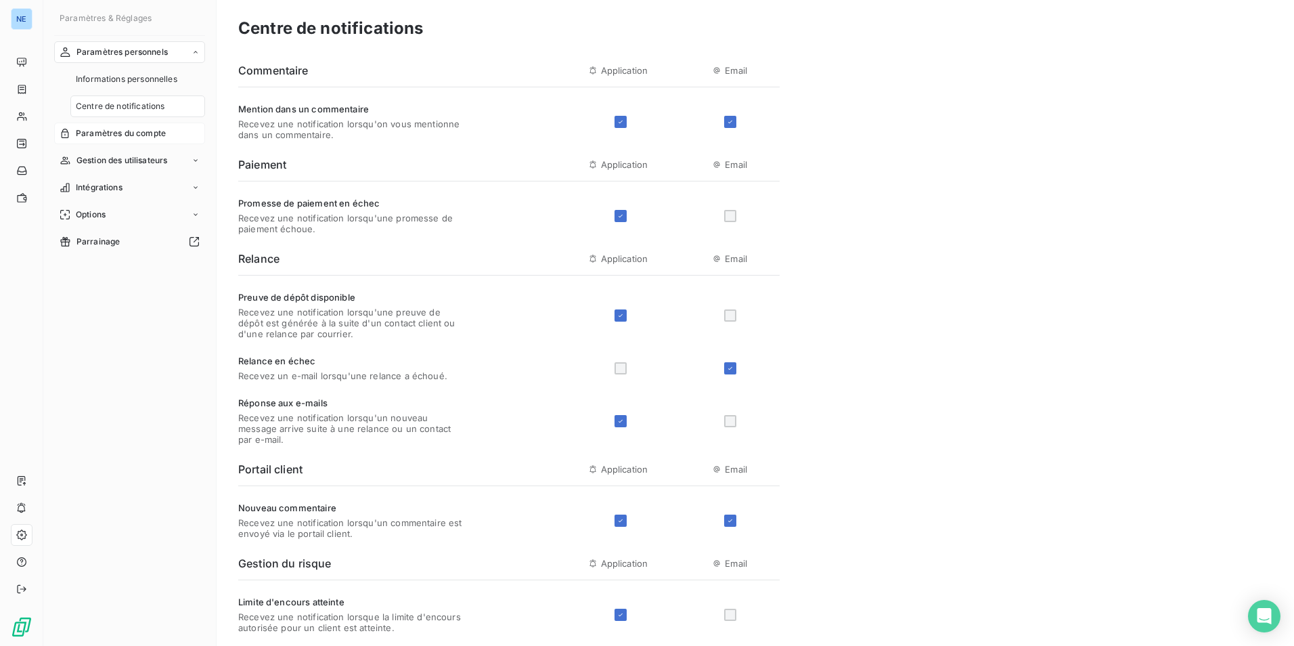
click at [121, 137] on span "Paramètres du compte" at bounding box center [121, 133] width 90 height 12
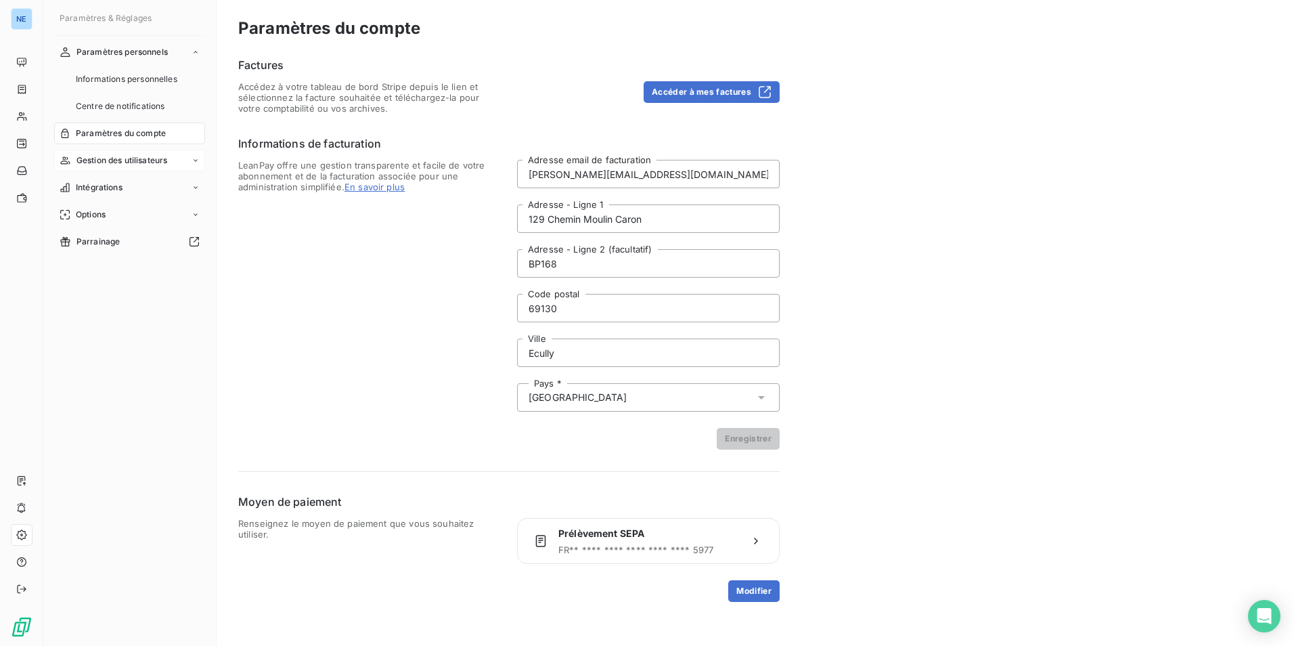
click at [121, 158] on span "Gestion des utilisateurs" at bounding box center [122, 160] width 91 height 12
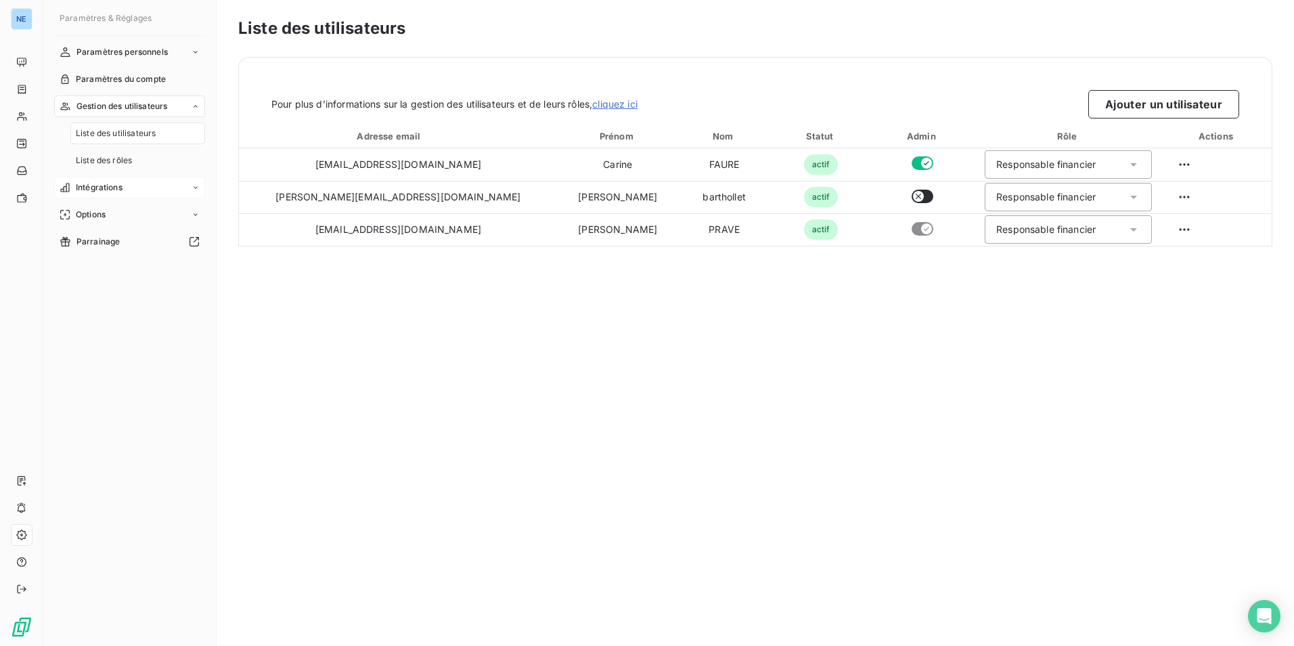
click at [110, 181] on div "Intégrations" at bounding box center [129, 188] width 151 height 22
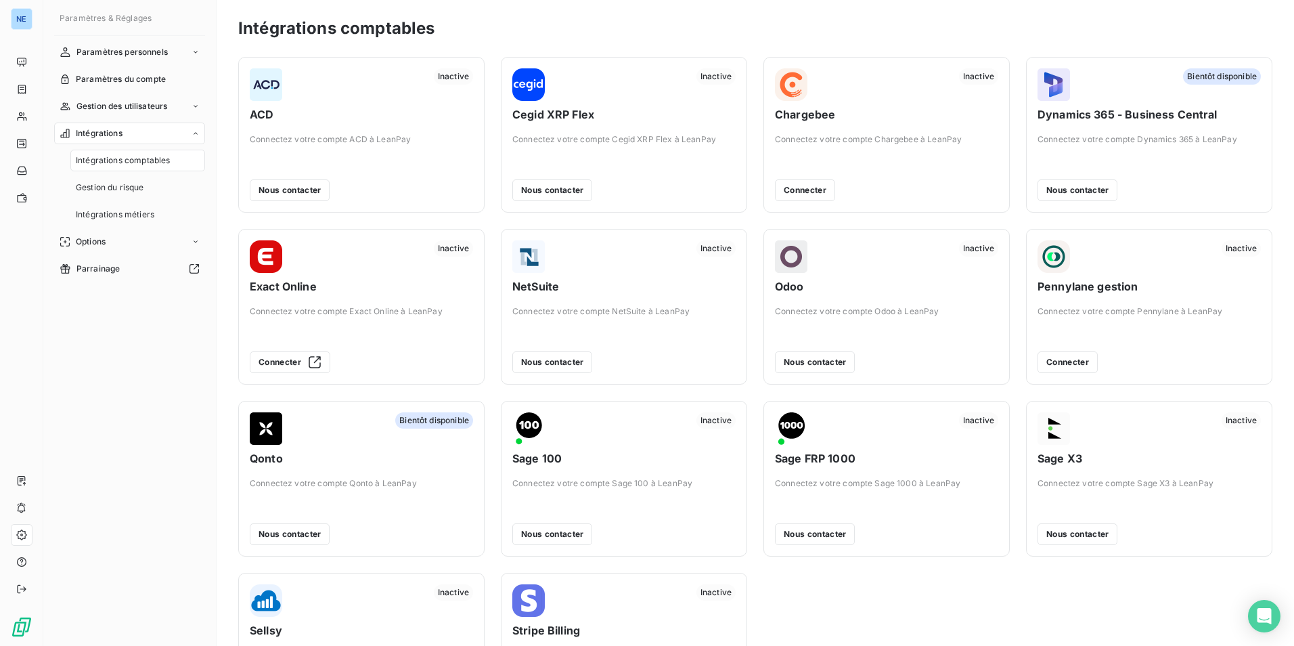
click at [83, 374] on div "Paramètres personnels Paramètres du compte Gestion des utilisateurs Intégration…" at bounding box center [129, 331] width 151 height 580
click at [95, 240] on span "Options" at bounding box center [91, 242] width 30 height 12
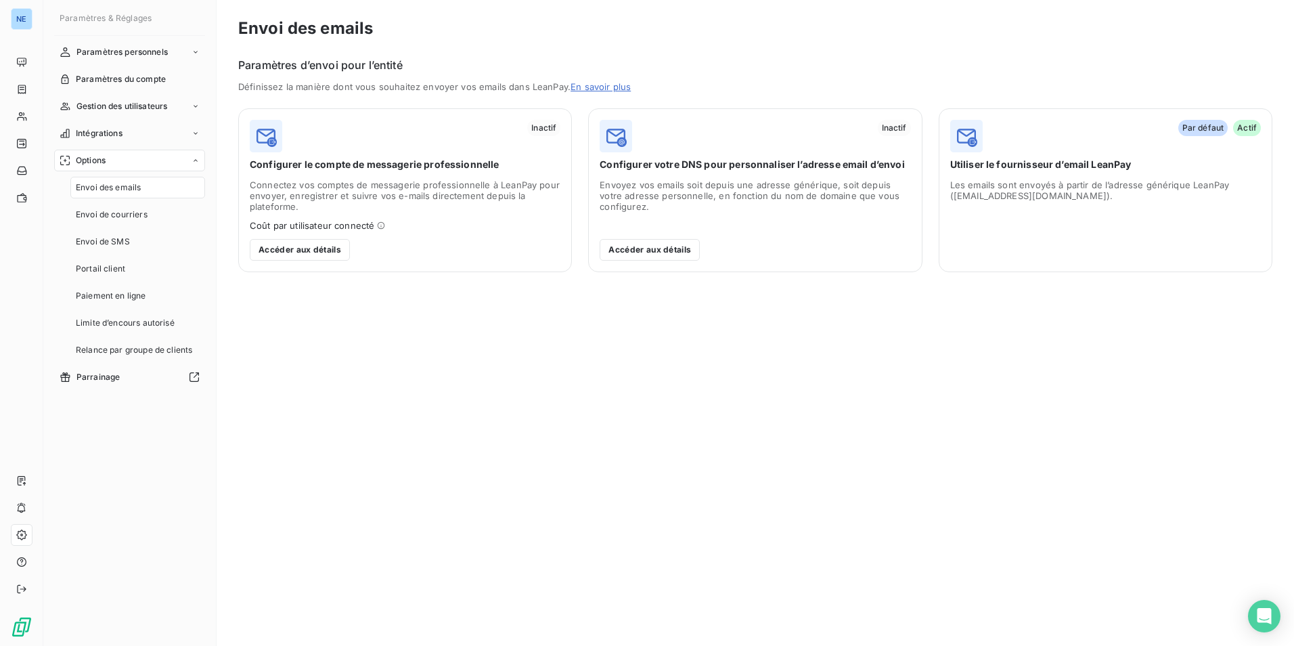
click at [103, 439] on div "Paramètres personnels Paramètres du compte Gestion des utilisateurs Intégration…" at bounding box center [129, 331] width 151 height 580
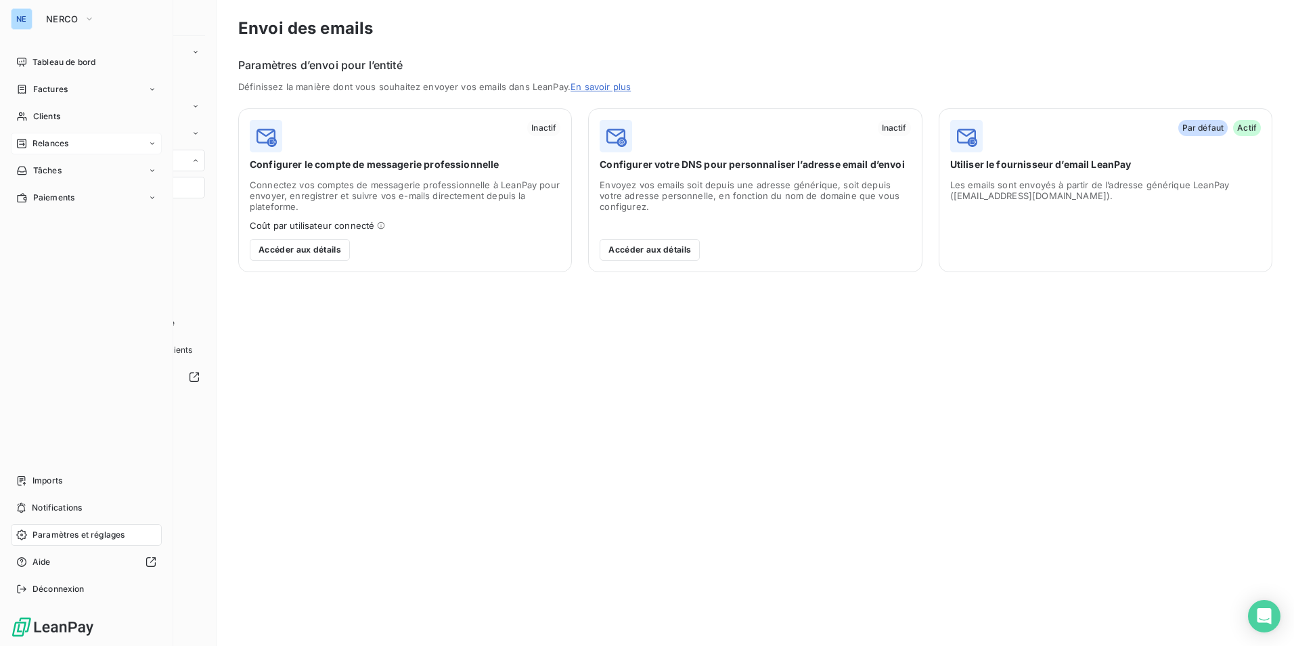
click at [40, 146] on span "Relances" at bounding box center [50, 143] width 36 height 12
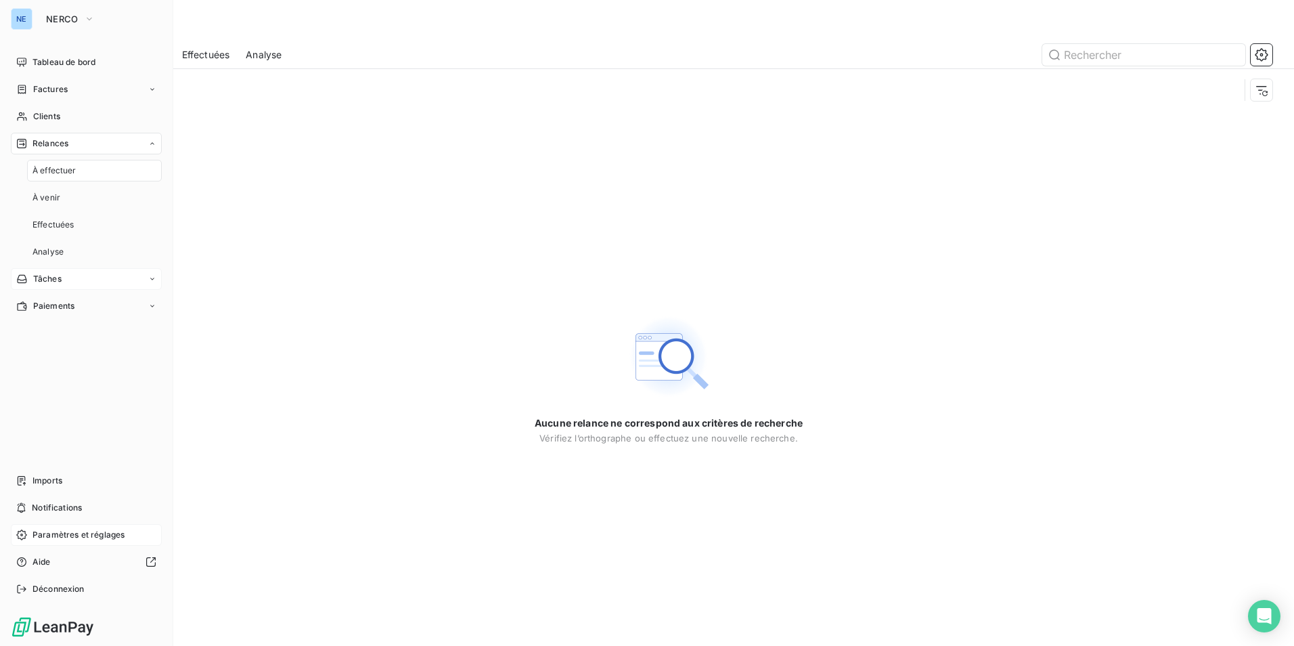
click at [85, 280] on div "Tâches" at bounding box center [86, 279] width 151 height 22
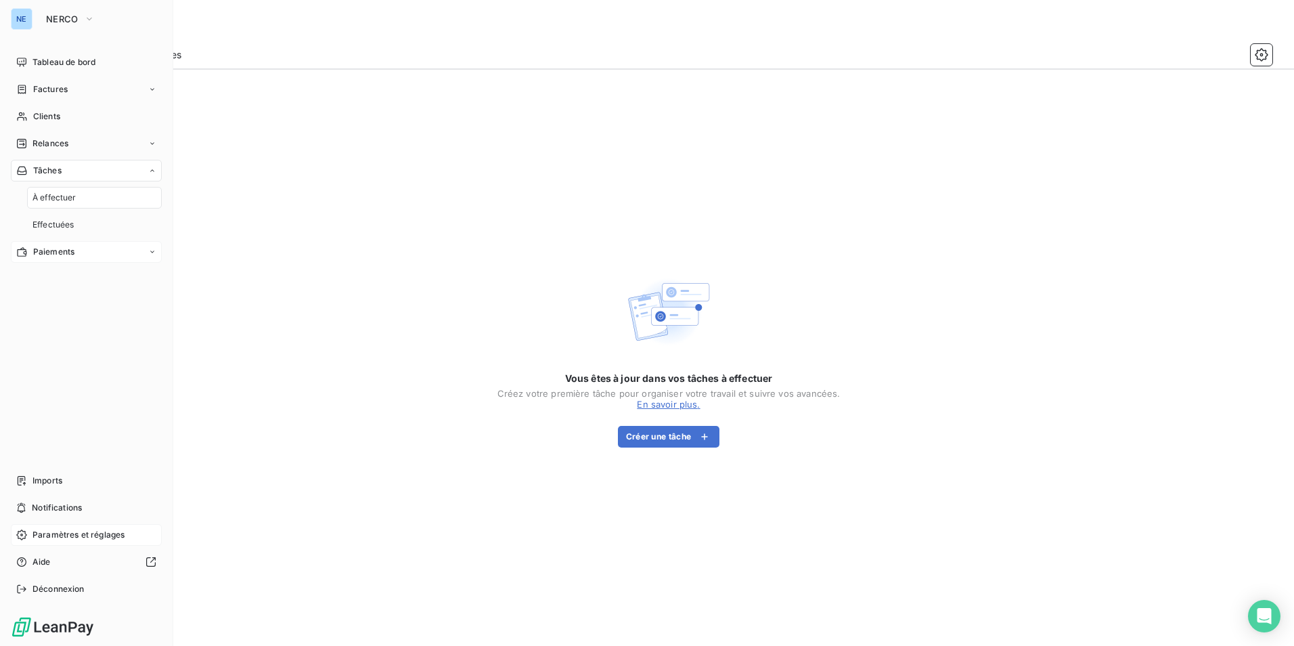
click at [88, 255] on div "Paiements" at bounding box center [86, 252] width 151 height 22
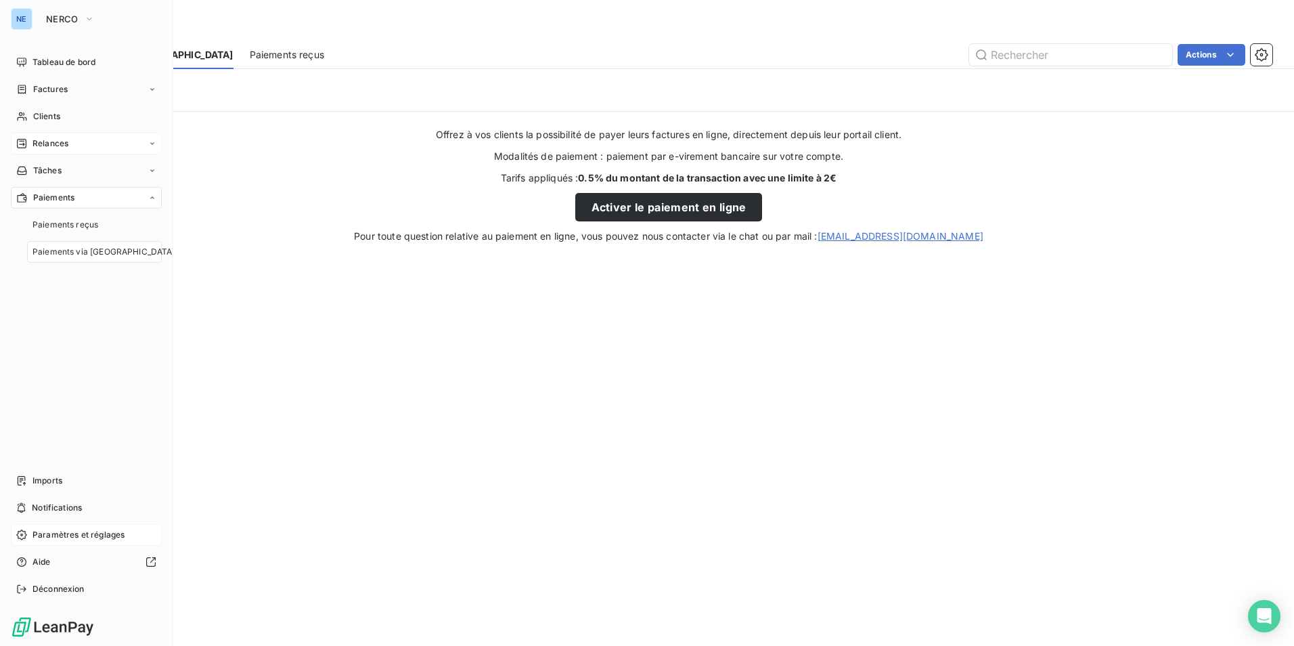
click at [73, 146] on div "Relances" at bounding box center [86, 144] width 151 height 22
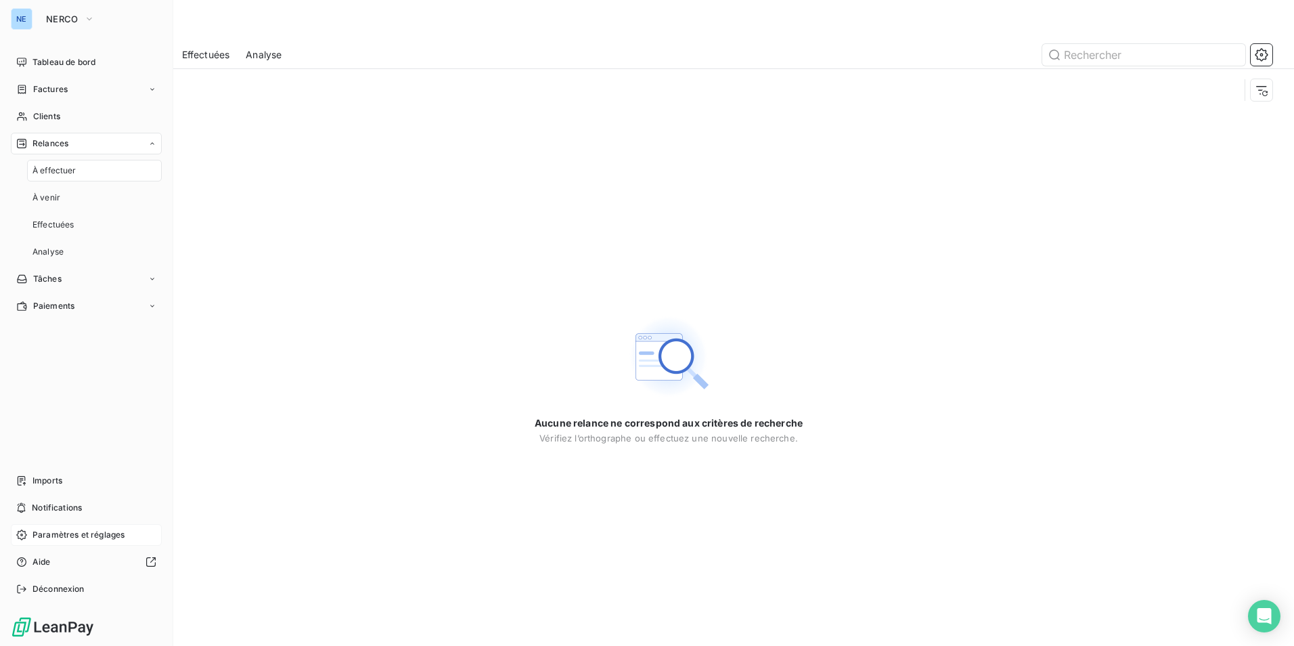
click at [93, 165] on div "À effectuer" at bounding box center [94, 171] width 135 height 22
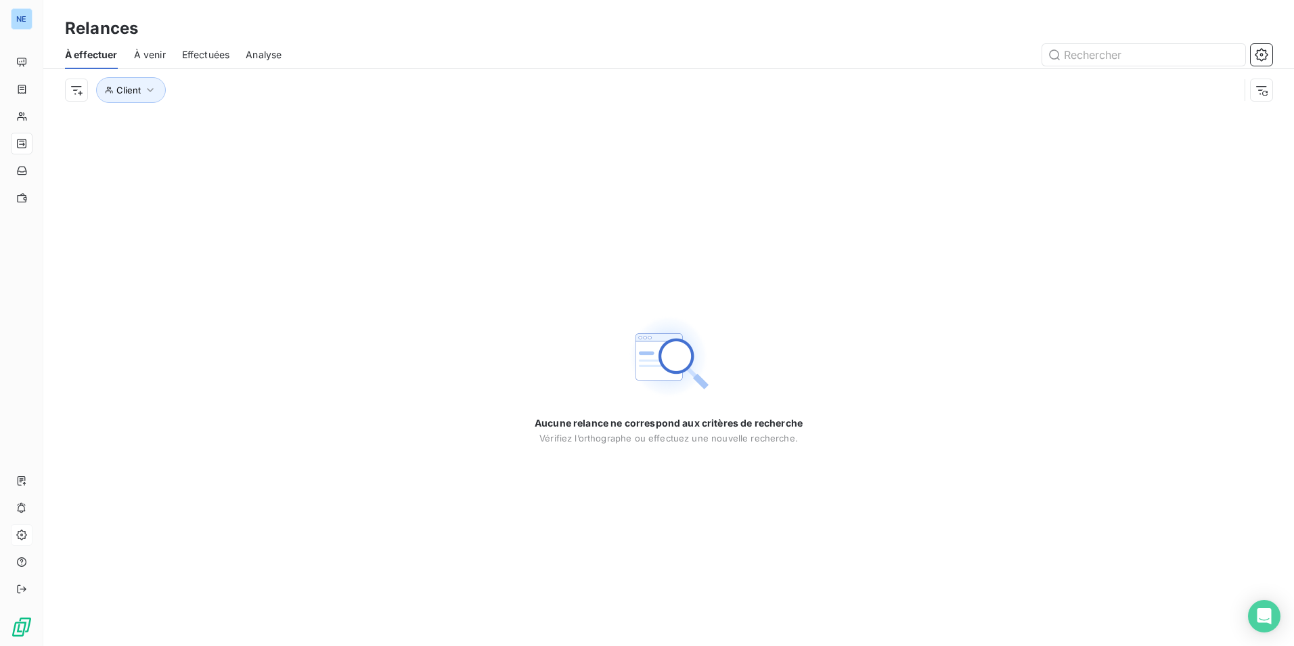
click at [162, 56] on span "À venir" at bounding box center [150, 55] width 32 height 14
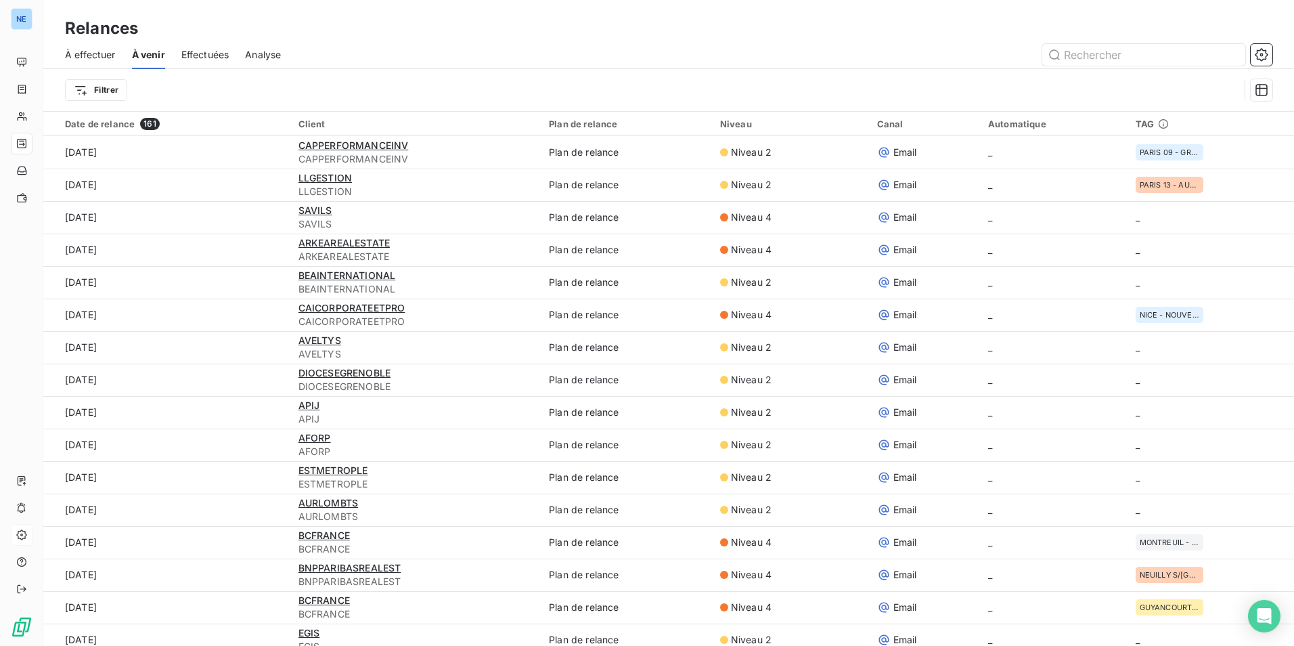
click at [190, 53] on span "Effectuées" at bounding box center [205, 55] width 48 height 14
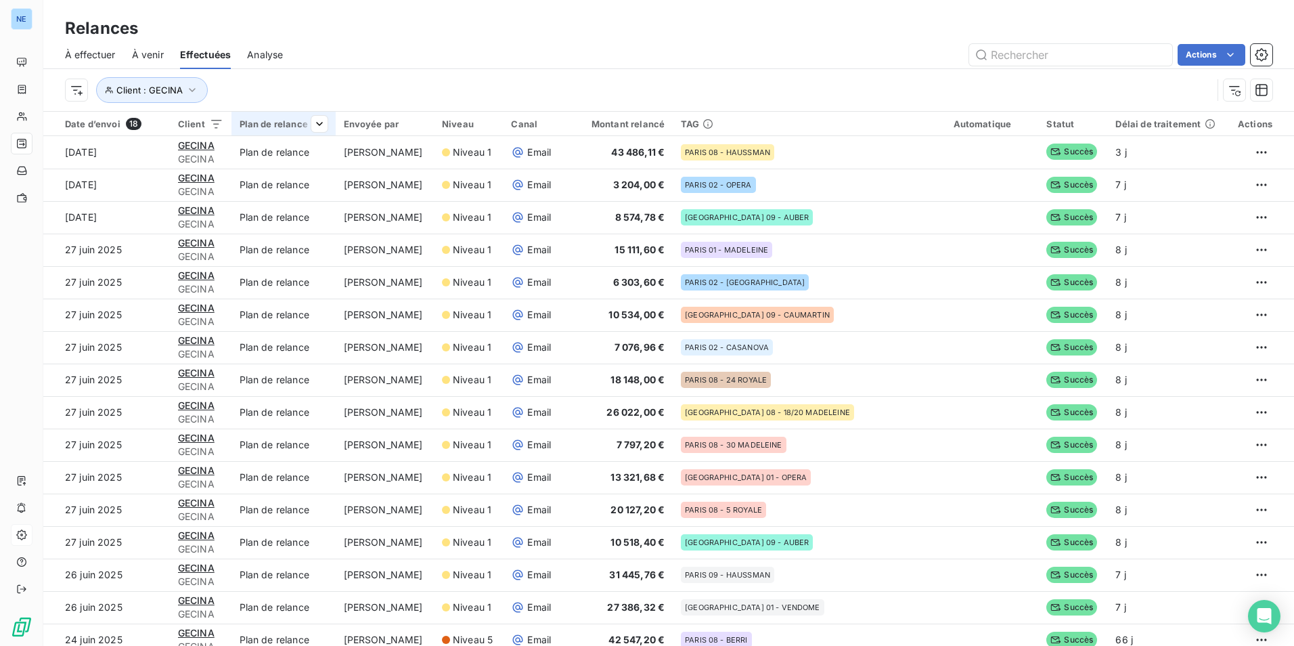
click at [300, 125] on div "Plan de relance" at bounding box center [284, 123] width 88 height 11
click at [303, 163] on div at bounding box center [324, 160] width 195 height 28
click at [210, 162] on icon at bounding box center [204, 160] width 14 height 14
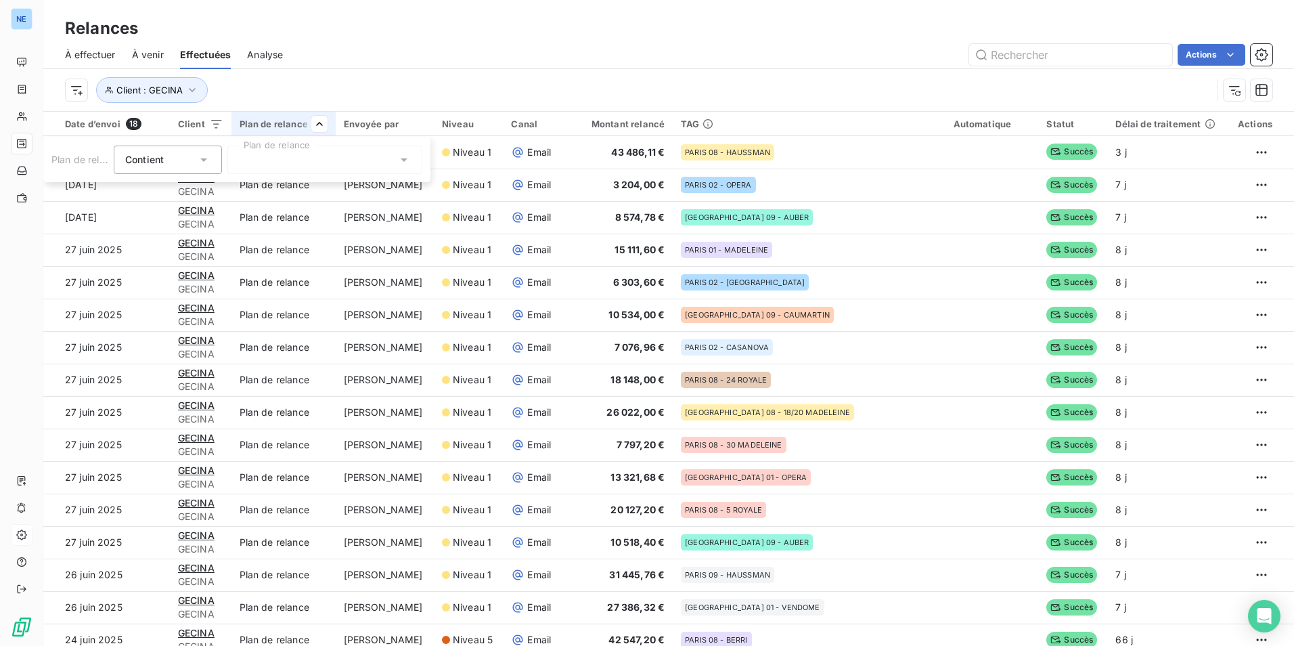
click at [364, 49] on html "NE Relances À effectuer À venir Effectuées Analyse Actions Client : GECINA Date…" at bounding box center [647, 323] width 1294 height 646
click at [267, 51] on span "Analyse" at bounding box center [265, 55] width 36 height 14
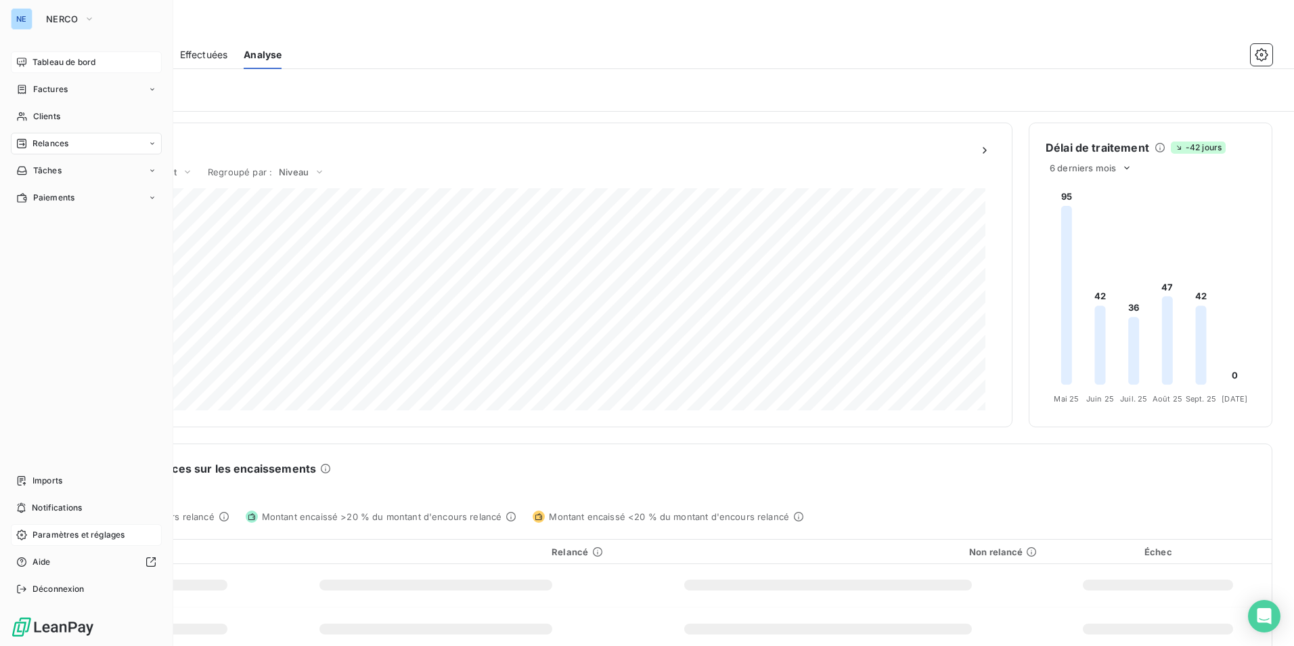
click at [18, 62] on icon at bounding box center [21, 62] width 11 height 11
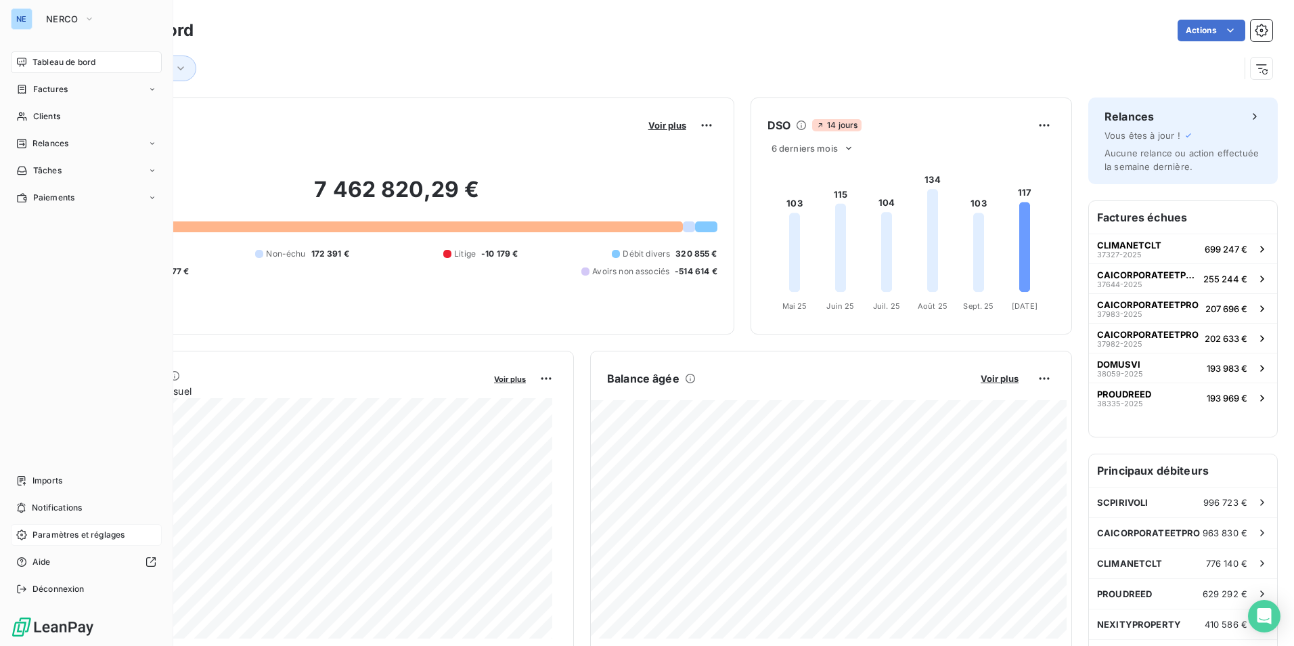
click at [53, 536] on span "Paramètres et réglages" at bounding box center [78, 535] width 92 height 12
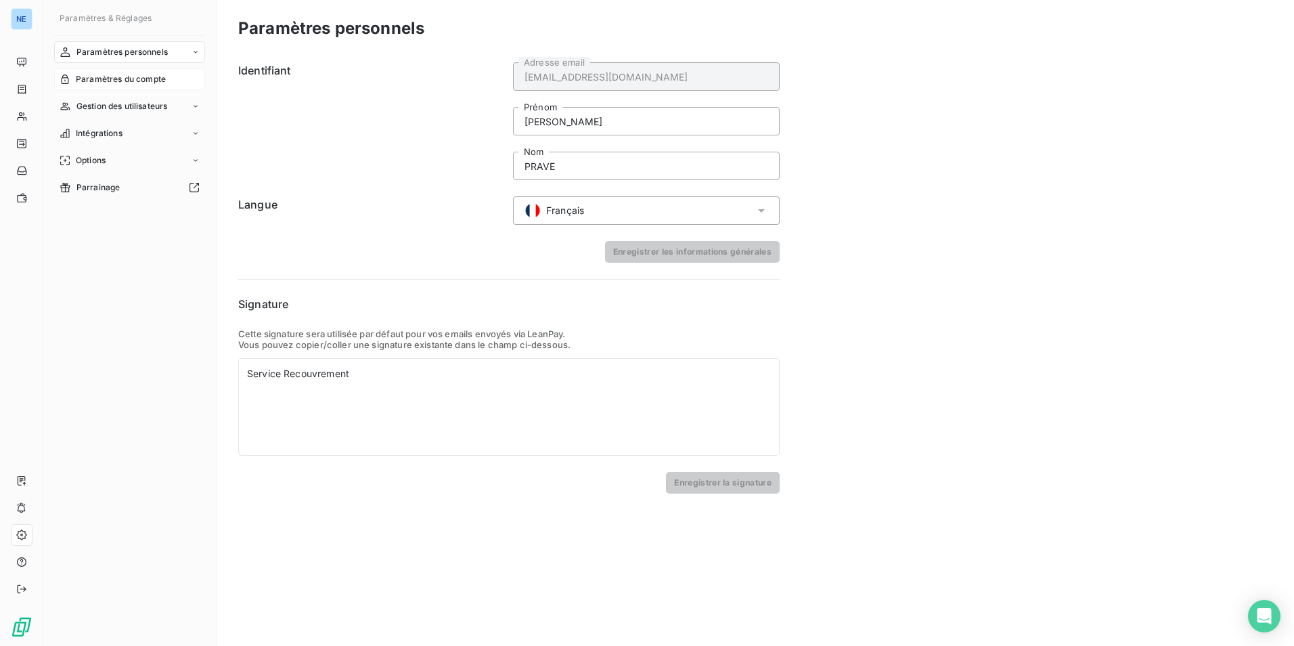
click at [162, 81] on span "Paramètres du compte" at bounding box center [121, 79] width 90 height 12
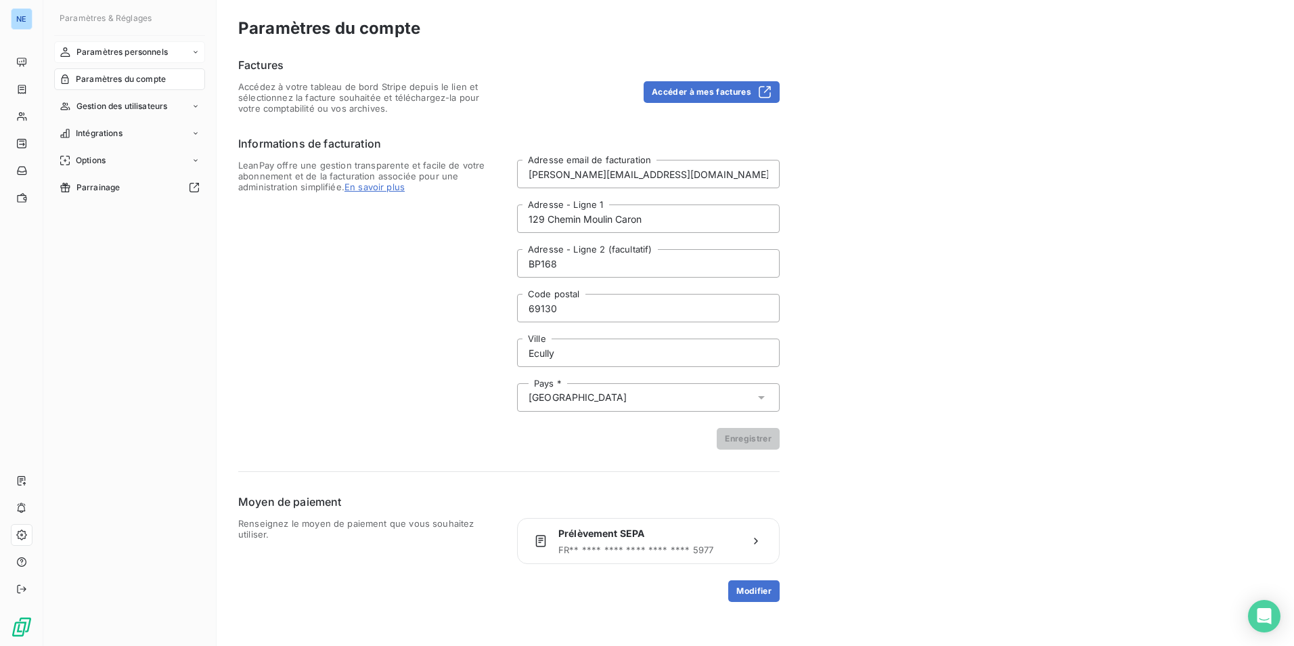
click at [153, 57] on span "Paramètres personnels" at bounding box center [122, 52] width 91 height 12
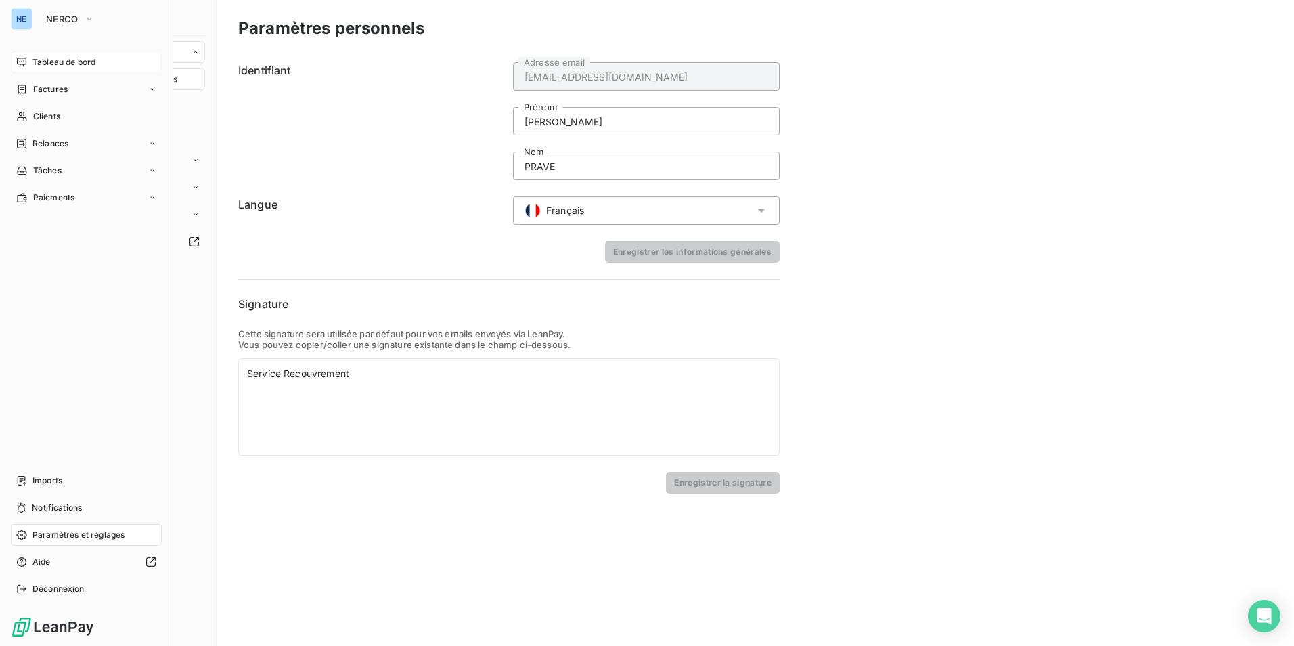
click at [74, 54] on div "Tableau de bord" at bounding box center [86, 62] width 151 height 22
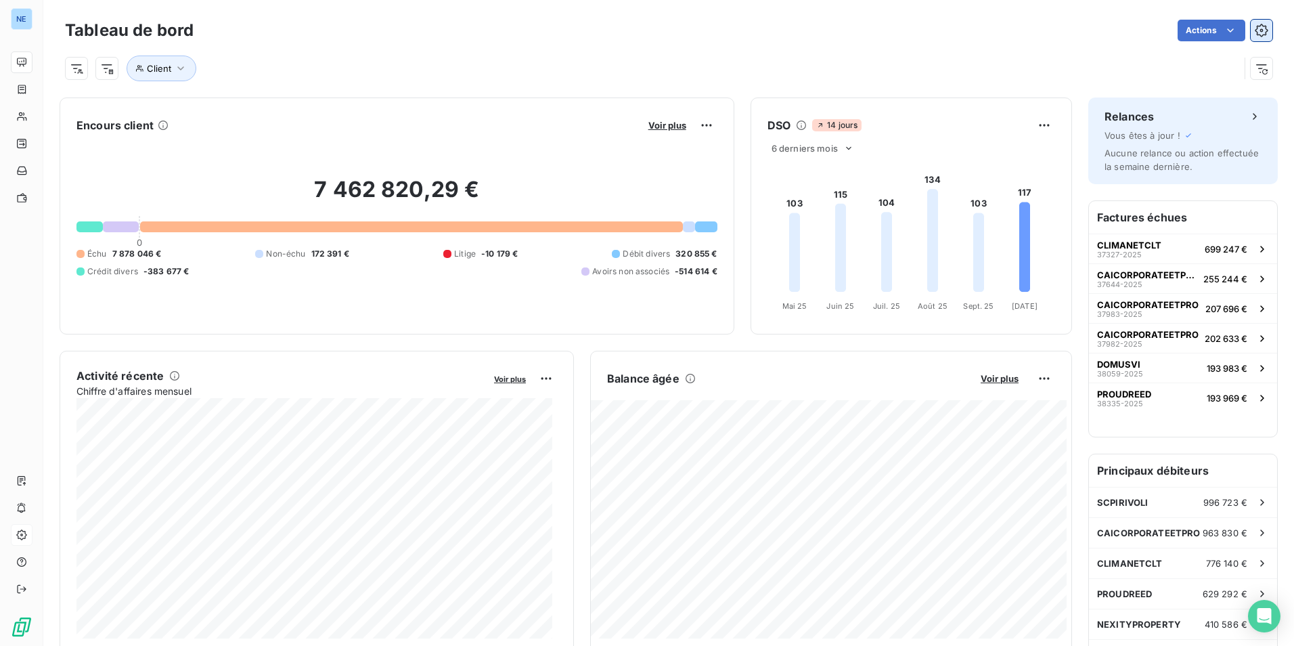
click at [1255, 26] on icon "button" at bounding box center [1261, 30] width 13 height 13
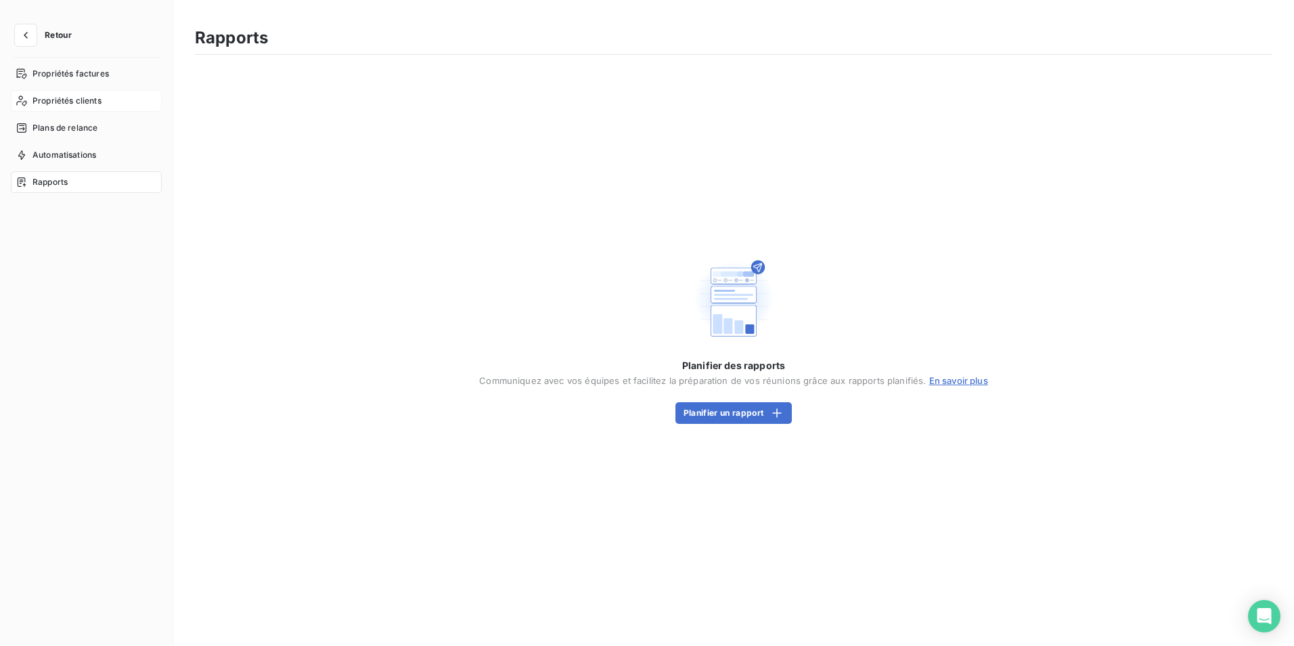
click at [102, 99] on span "Propriétés clients" at bounding box center [66, 101] width 69 height 12
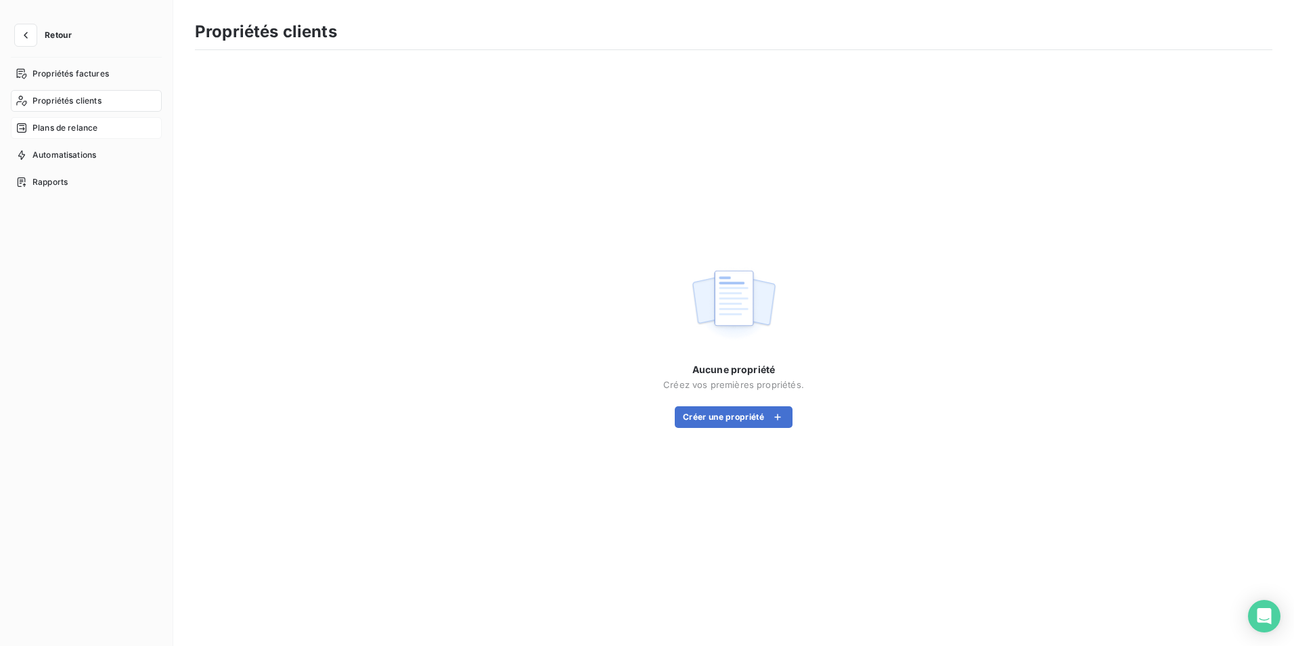
click at [94, 136] on div "Plans de relance" at bounding box center [86, 128] width 151 height 22
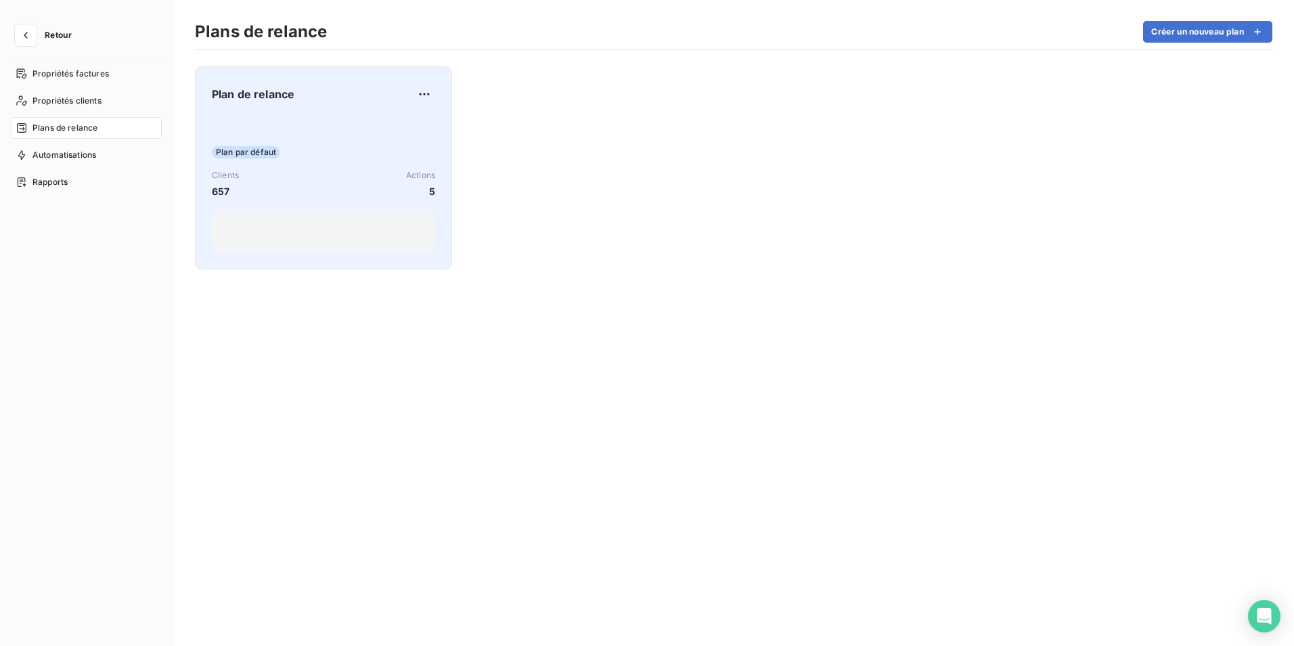
click at [265, 156] on span "Plan par défaut" at bounding box center [246, 152] width 68 height 12
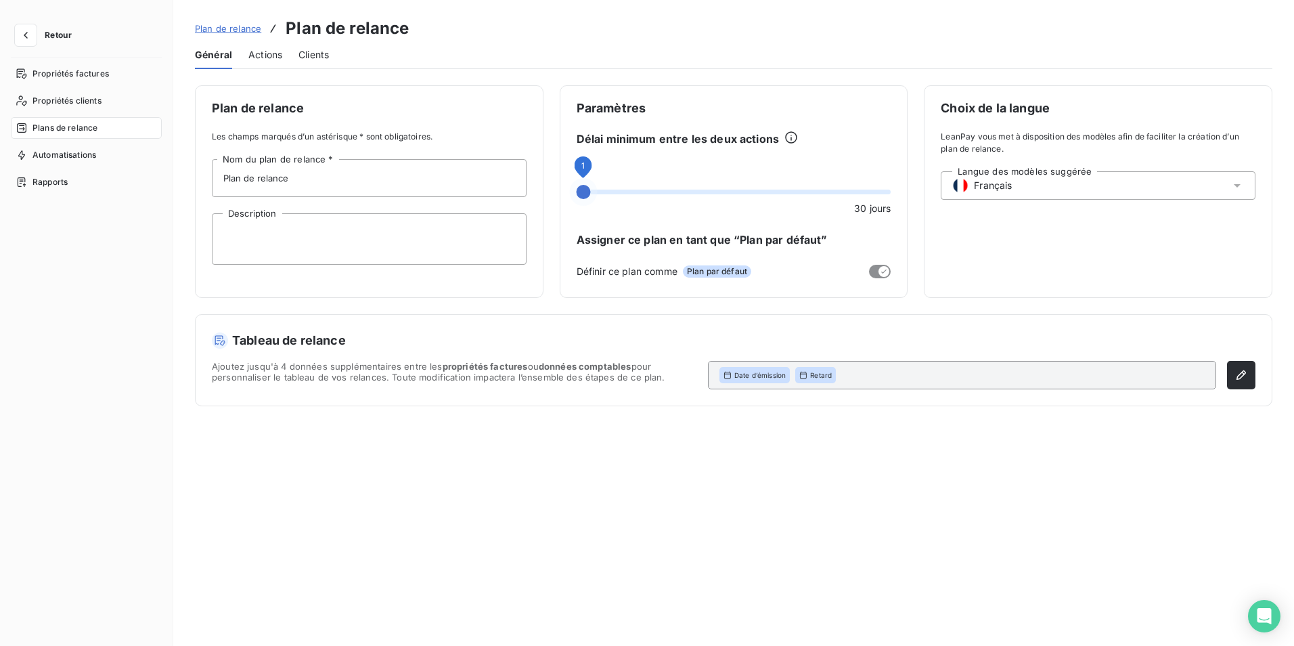
click at [577, 194] on span at bounding box center [584, 192] width 14 height 14
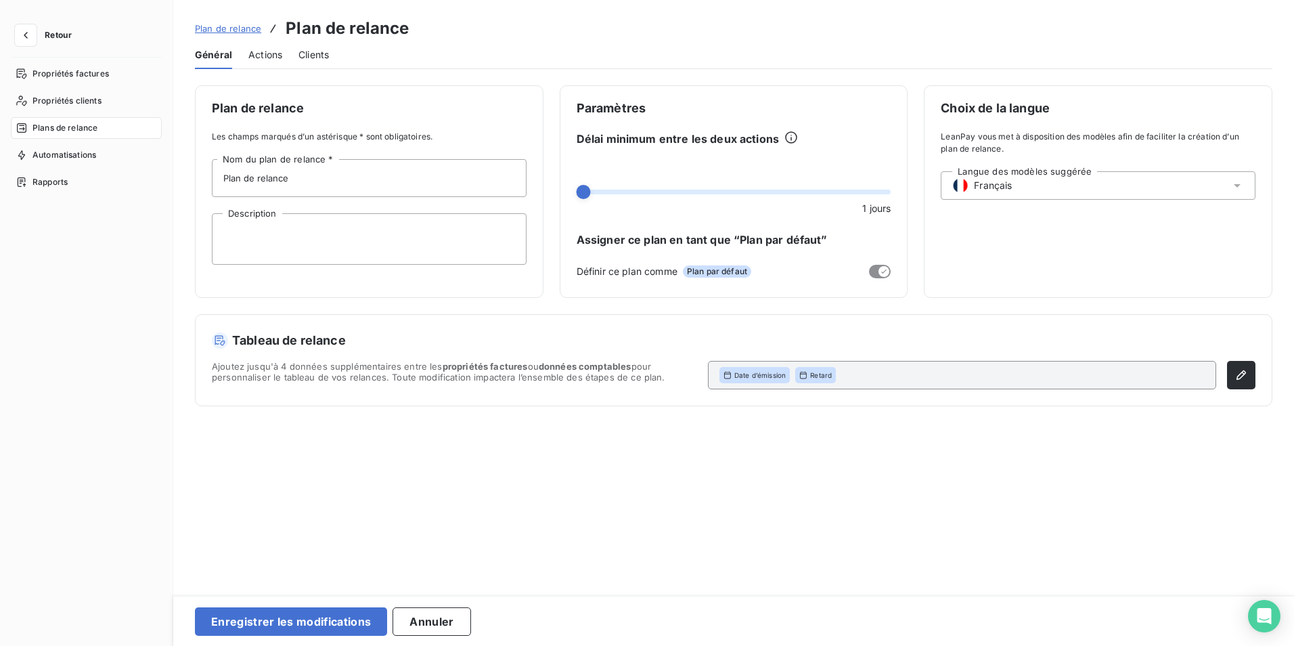
click at [575, 190] on div "Paramètres Délai minimum entre les deux actions 1 jours Assigner ce plan en tan…" at bounding box center [734, 191] width 349 height 213
click at [577, 192] on span at bounding box center [584, 192] width 14 height 14
click at [587, 440] on div "Plan de relance Les champs marqués d’un astérisque * sont obligatoires. Plan de…" at bounding box center [733, 335] width 1121 height 501
click at [695, 467] on div "Plan de relance Les champs marqués d’un astérisque * sont obligatoires. Plan de…" at bounding box center [733, 335] width 1121 height 501
click at [334, 620] on button "Enregistrer les modifications" at bounding box center [291, 621] width 192 height 28
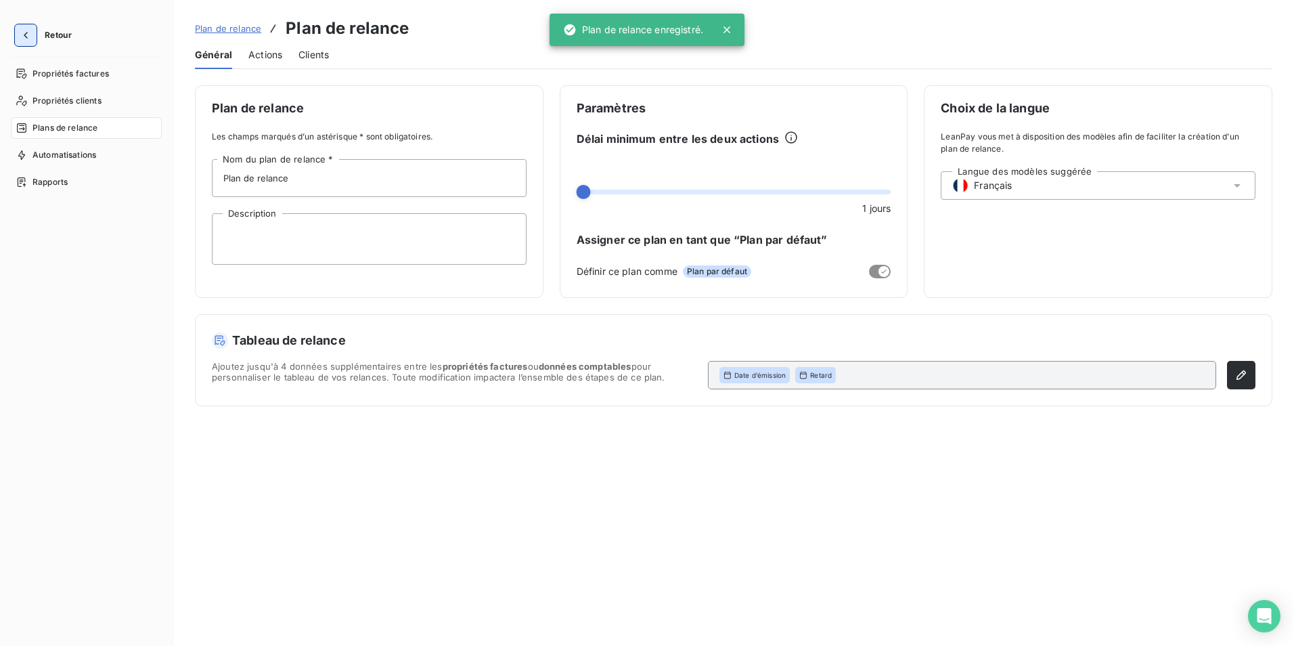
click at [23, 34] on icon "button" at bounding box center [26, 35] width 14 height 14
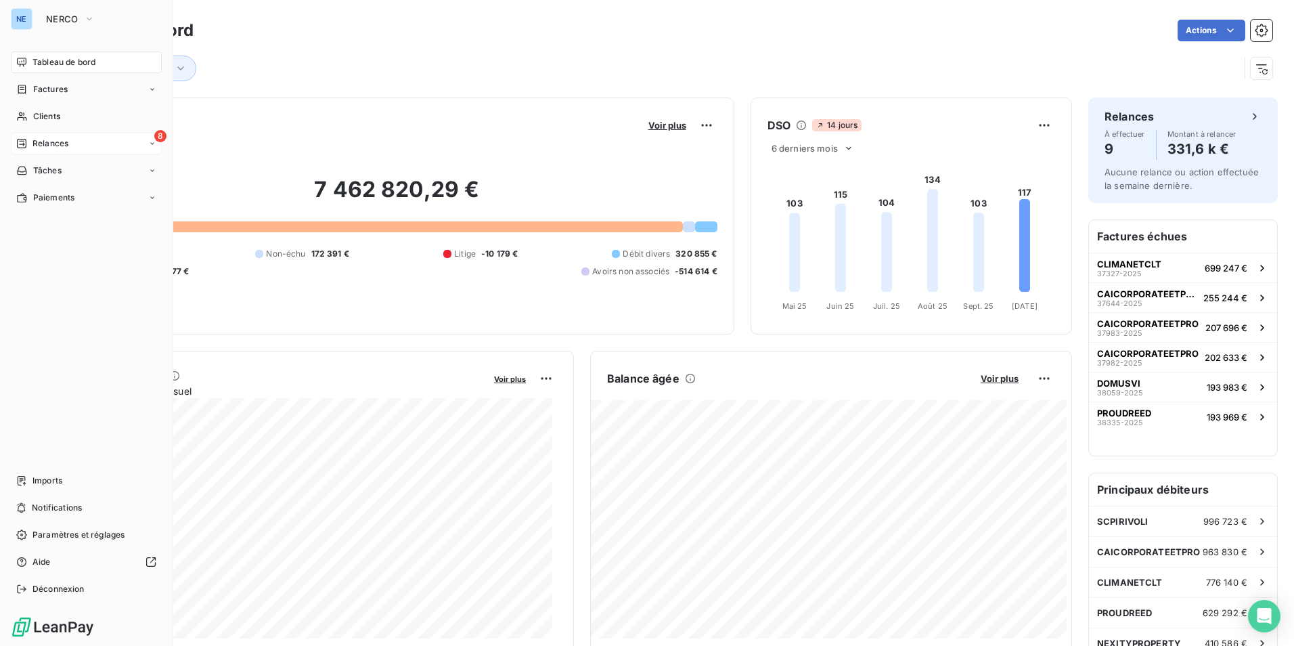
click at [83, 142] on div "8 Relances" at bounding box center [86, 144] width 151 height 22
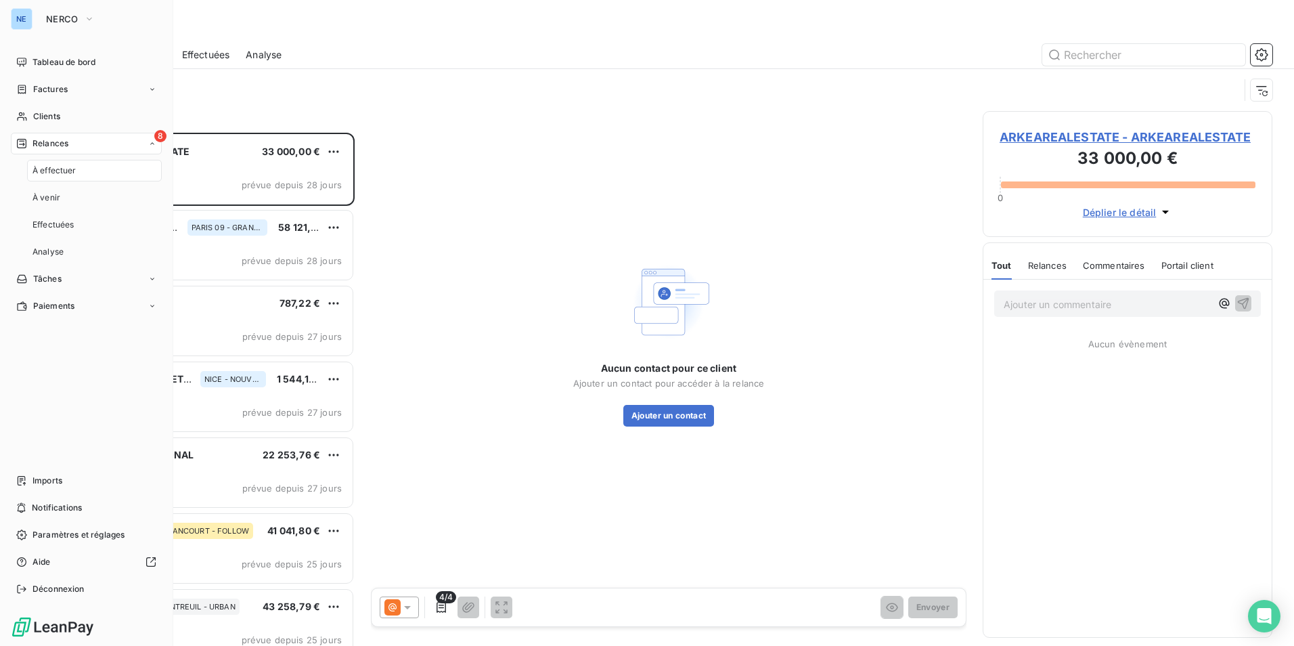
scroll to position [503, 280]
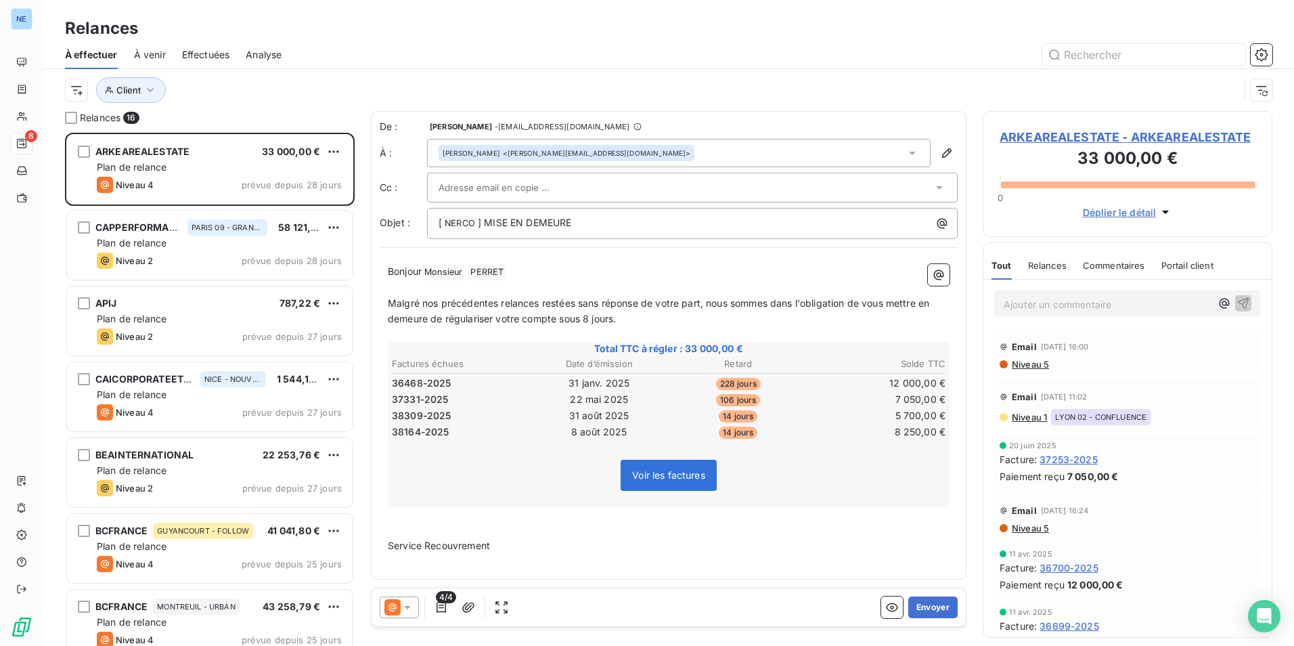
click at [246, 89] on div "Client" at bounding box center [652, 90] width 1175 height 26
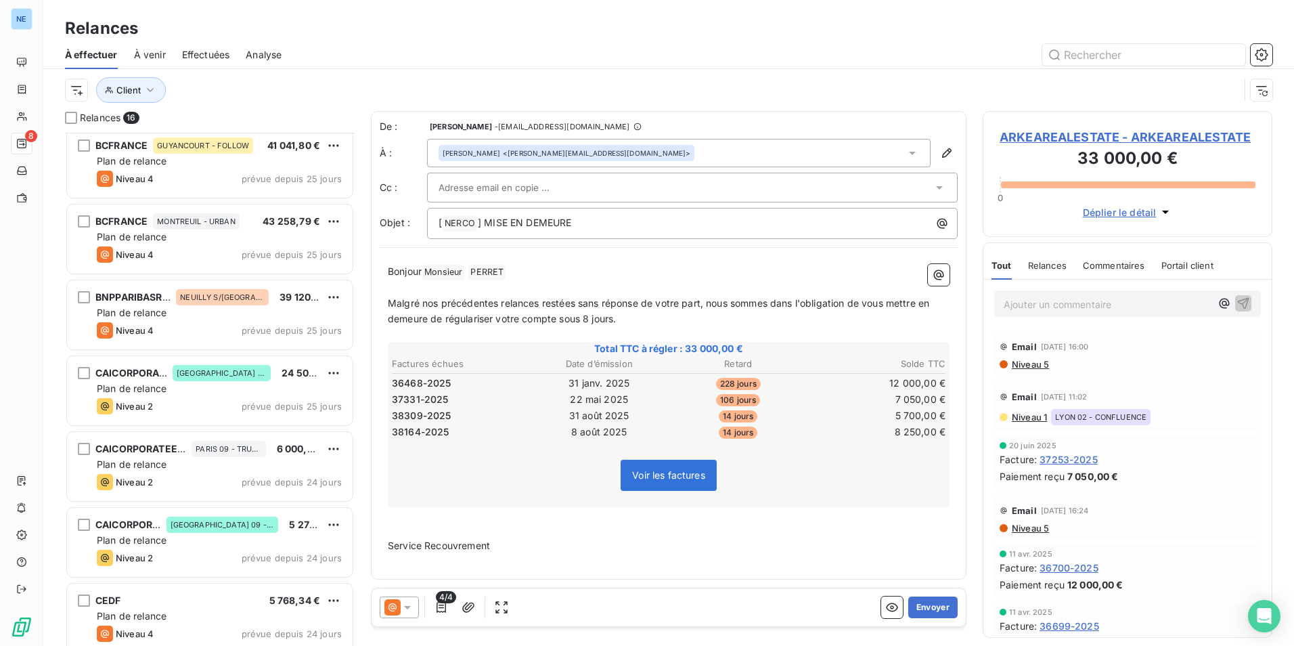
scroll to position [407, 0]
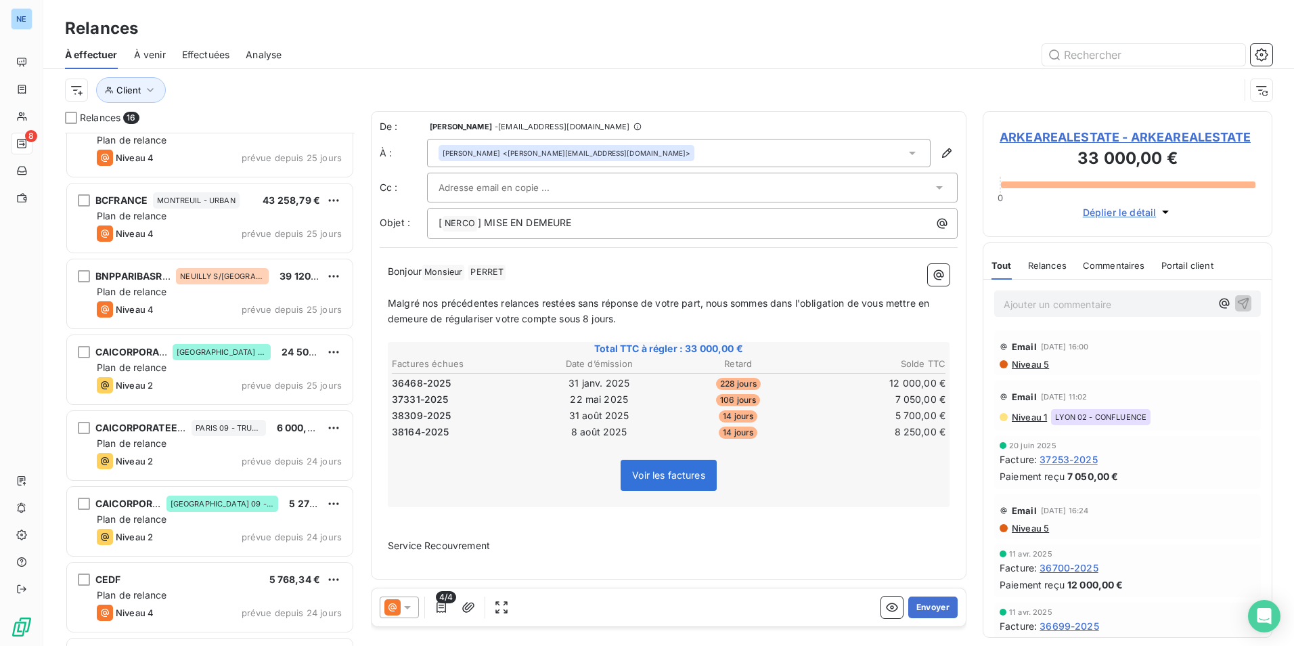
click at [221, 54] on span "Effectuées" at bounding box center [206, 55] width 48 height 14
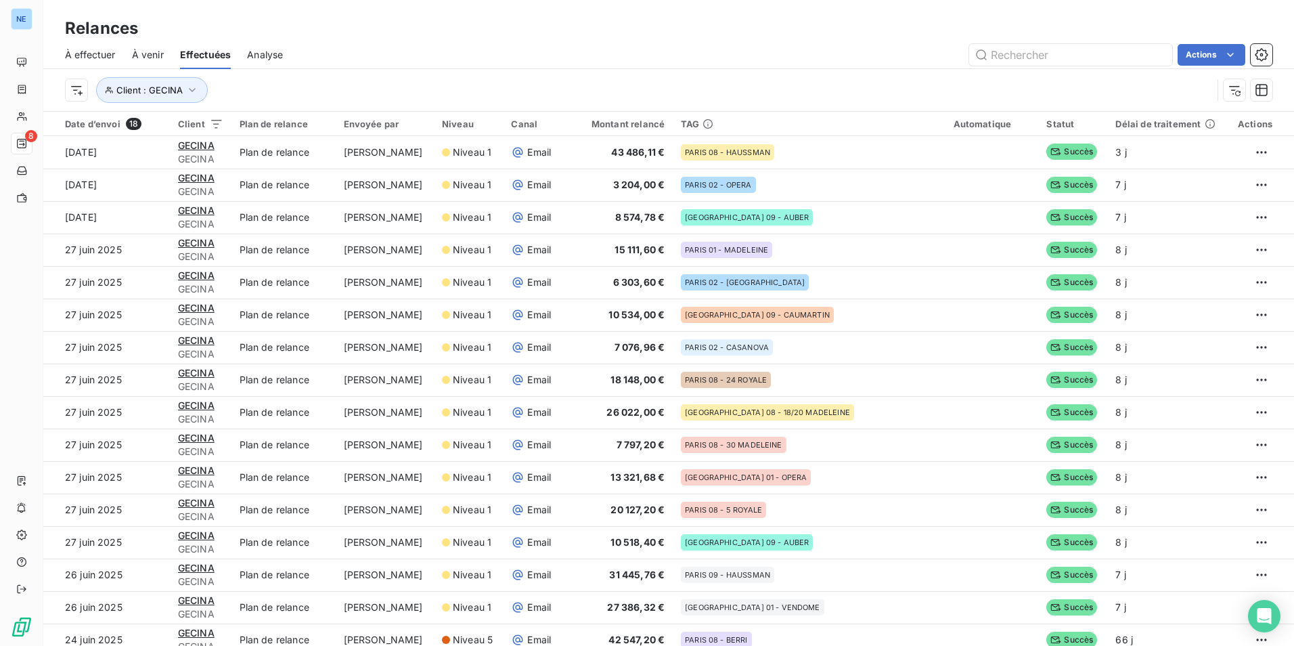
click at [154, 56] on span "À venir" at bounding box center [148, 55] width 32 height 14
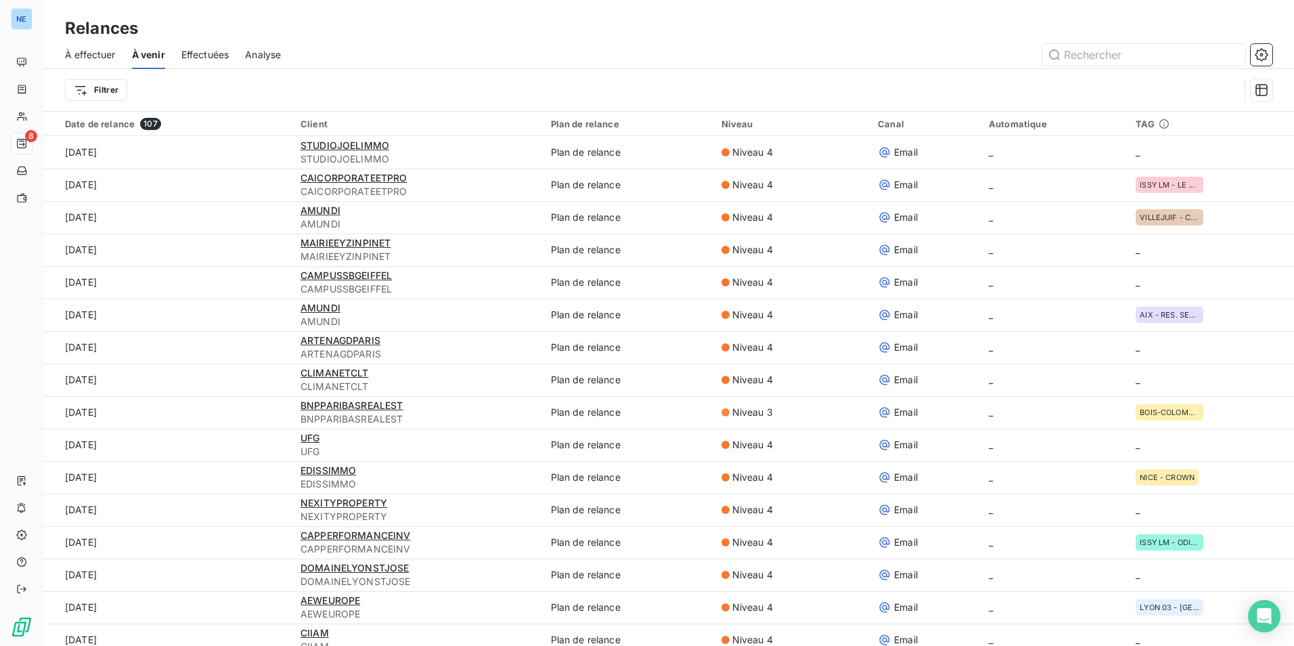
click at [217, 86] on div "Filtrer" at bounding box center [652, 90] width 1175 height 26
click at [1257, 617] on icon "Open Intercom Messenger" at bounding box center [1265, 616] width 18 height 18
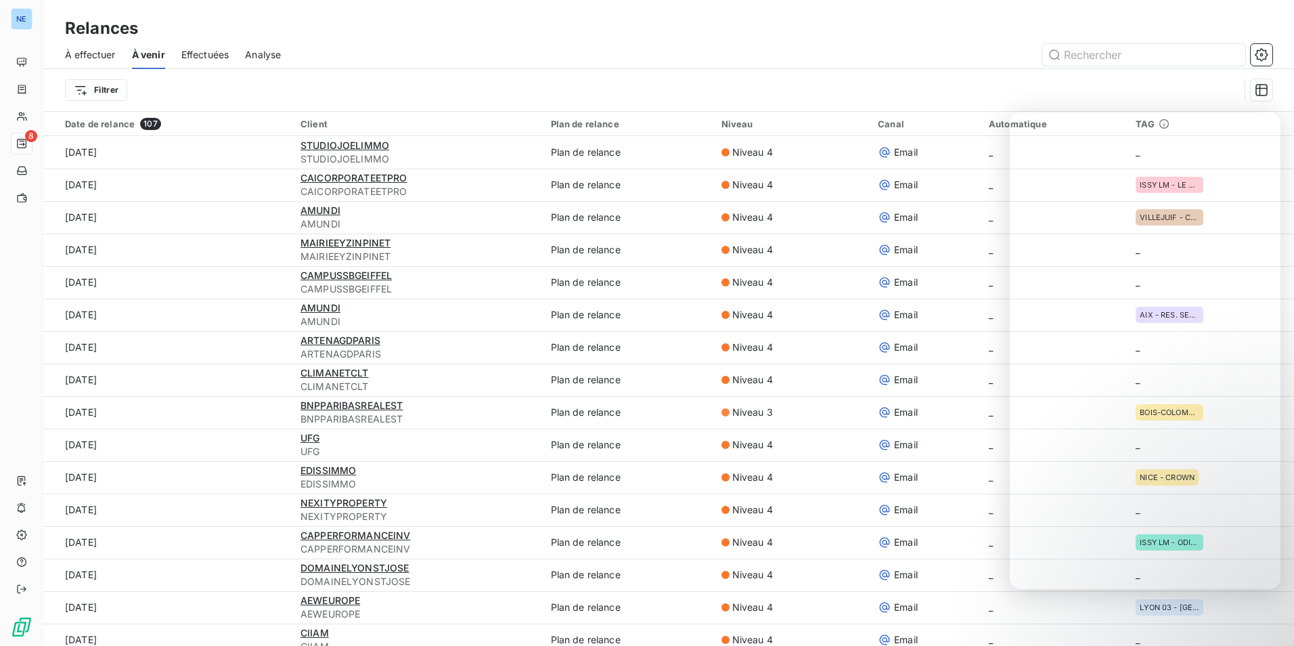
click at [101, 49] on span "À effectuer" at bounding box center [90, 55] width 51 height 14
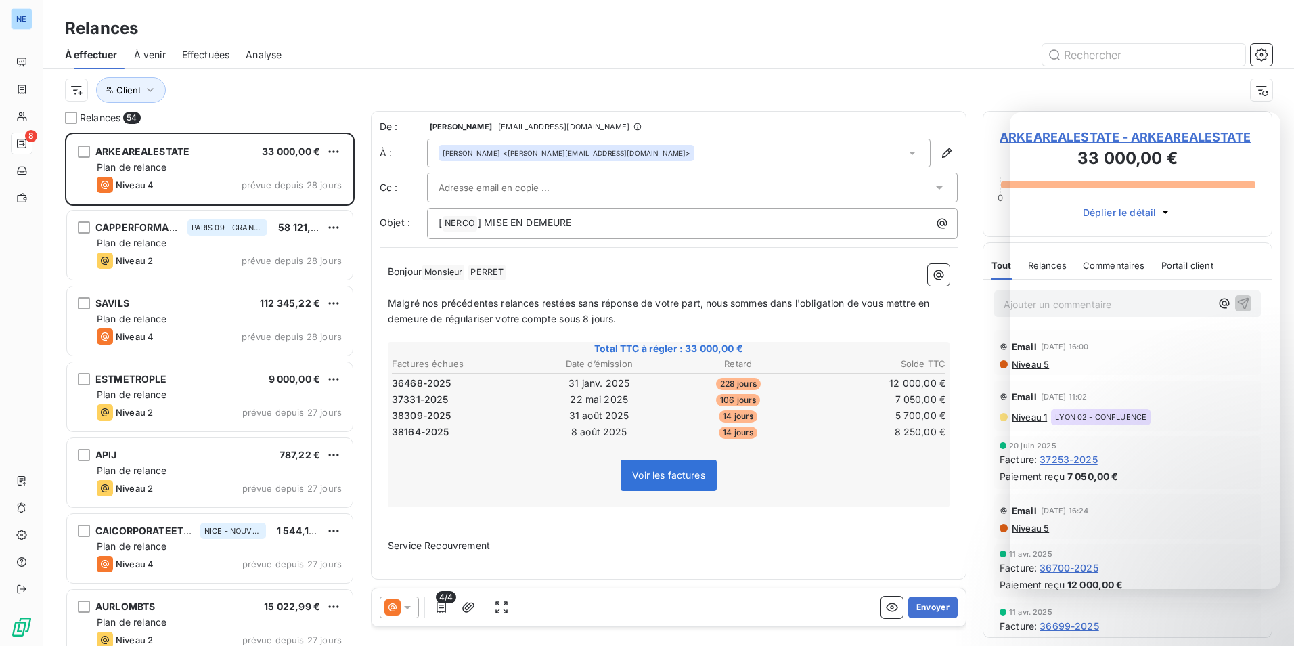
scroll to position [503, 280]
click at [248, 87] on div "Client" at bounding box center [652, 90] width 1175 height 26
click at [215, 52] on span "Effectuées" at bounding box center [206, 55] width 48 height 14
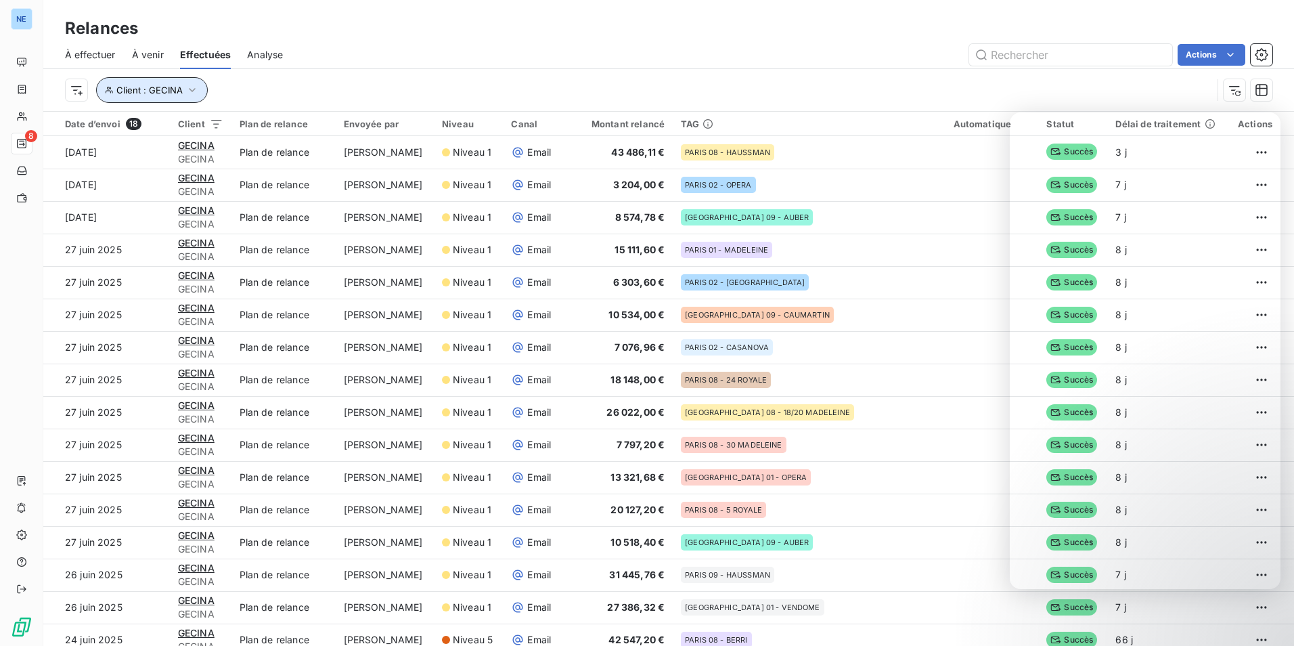
click at [193, 85] on icon "button" at bounding box center [193, 90] width 14 height 14
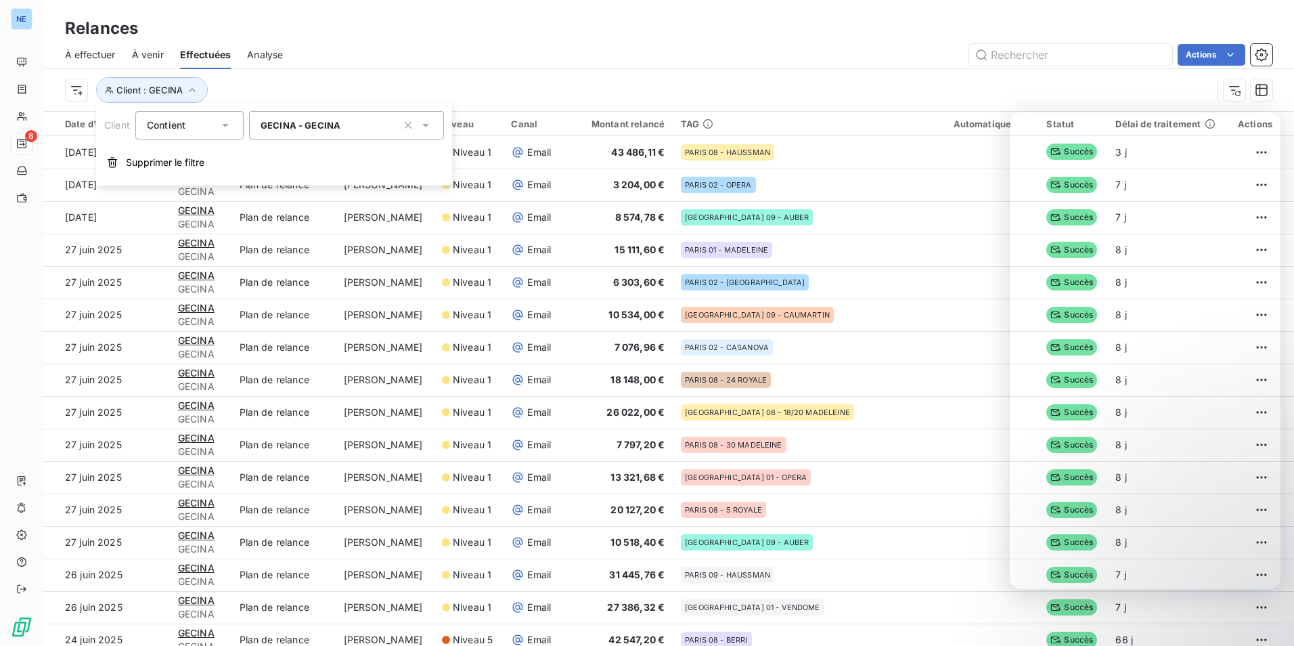
drag, startPoint x: 354, startPoint y: 123, endPoint x: 275, endPoint y: 122, distance: 79.2
click at [275, 122] on div "GECINA - GECINA" at bounding box center [346, 125] width 195 height 28
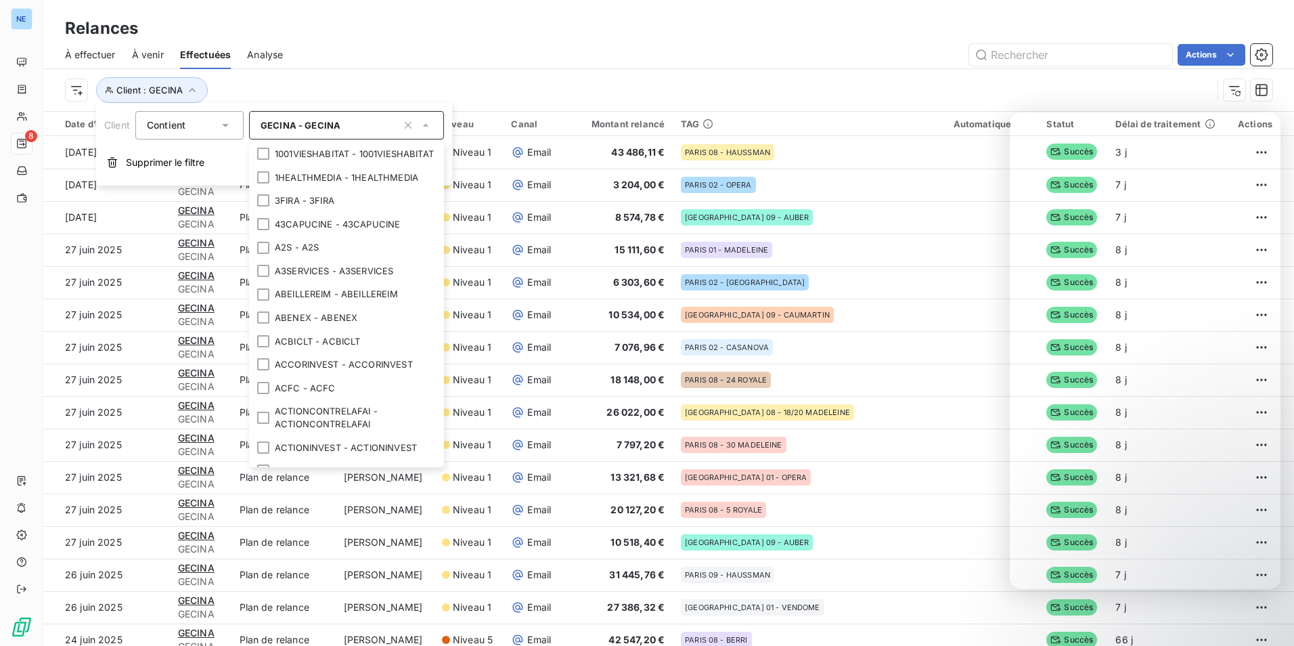
click at [350, 122] on input "text" at bounding box center [369, 125] width 57 height 12
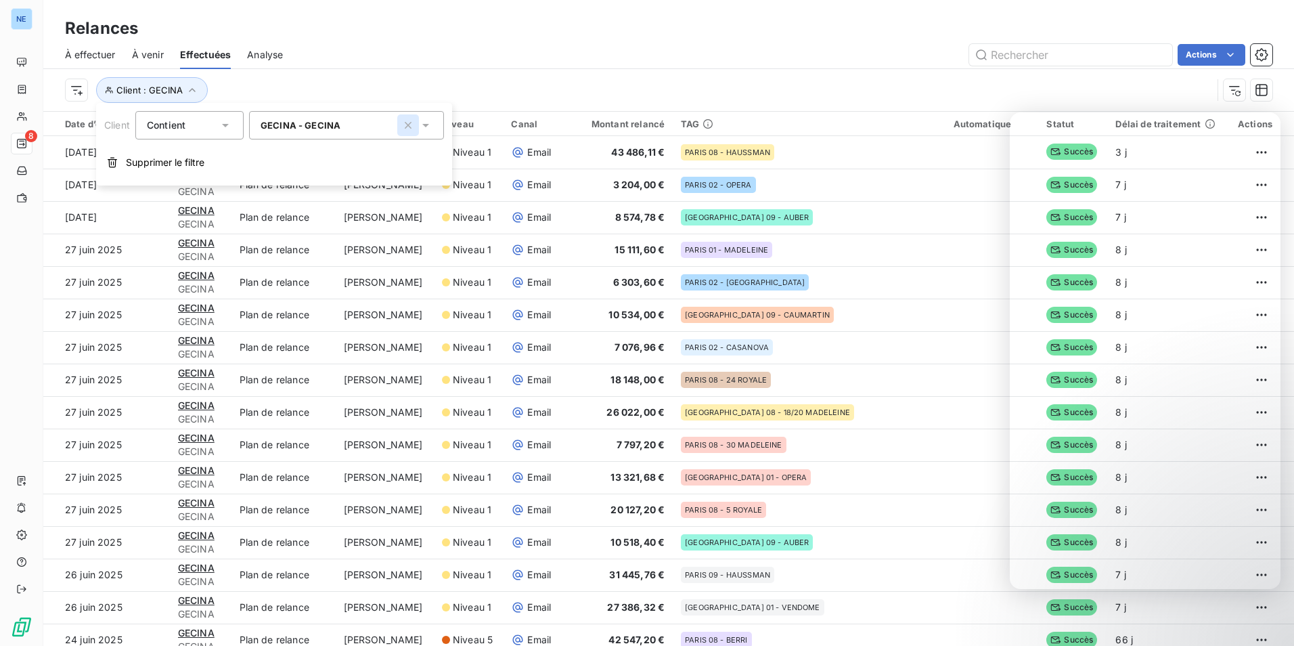
click at [410, 125] on icon "button" at bounding box center [408, 125] width 14 height 14
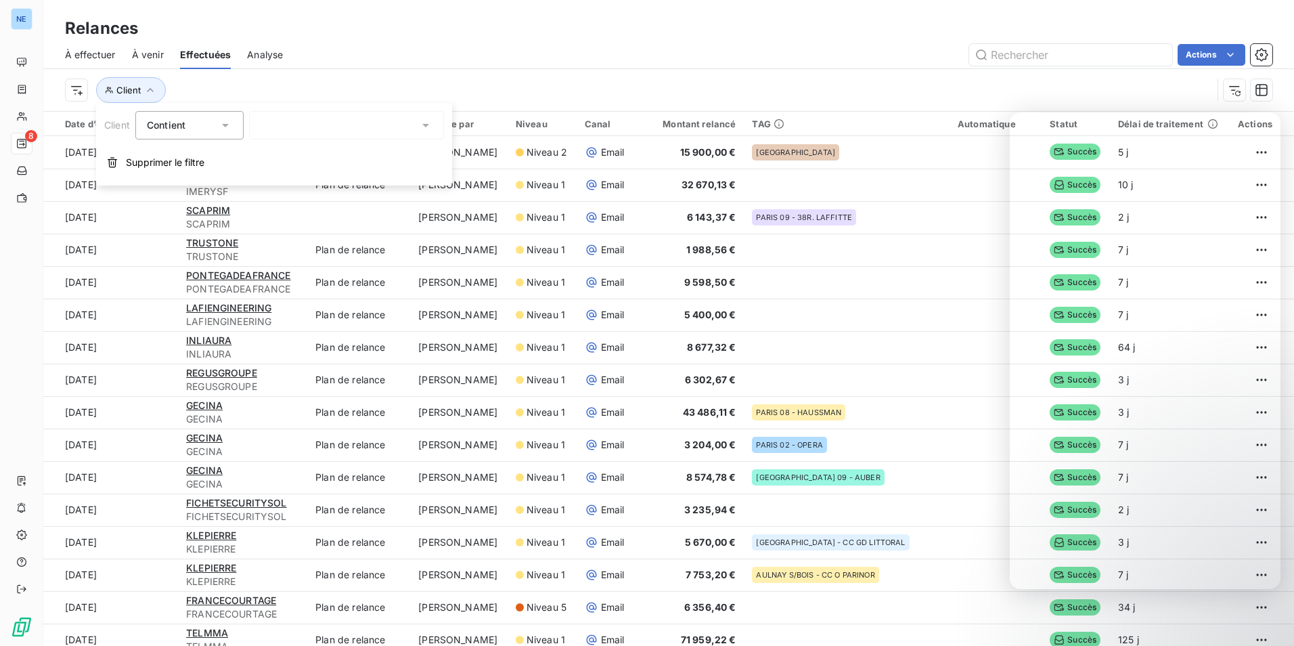
click at [482, 85] on div "Client" at bounding box center [639, 90] width 1148 height 26
click at [144, 56] on span "À venir" at bounding box center [148, 55] width 32 height 14
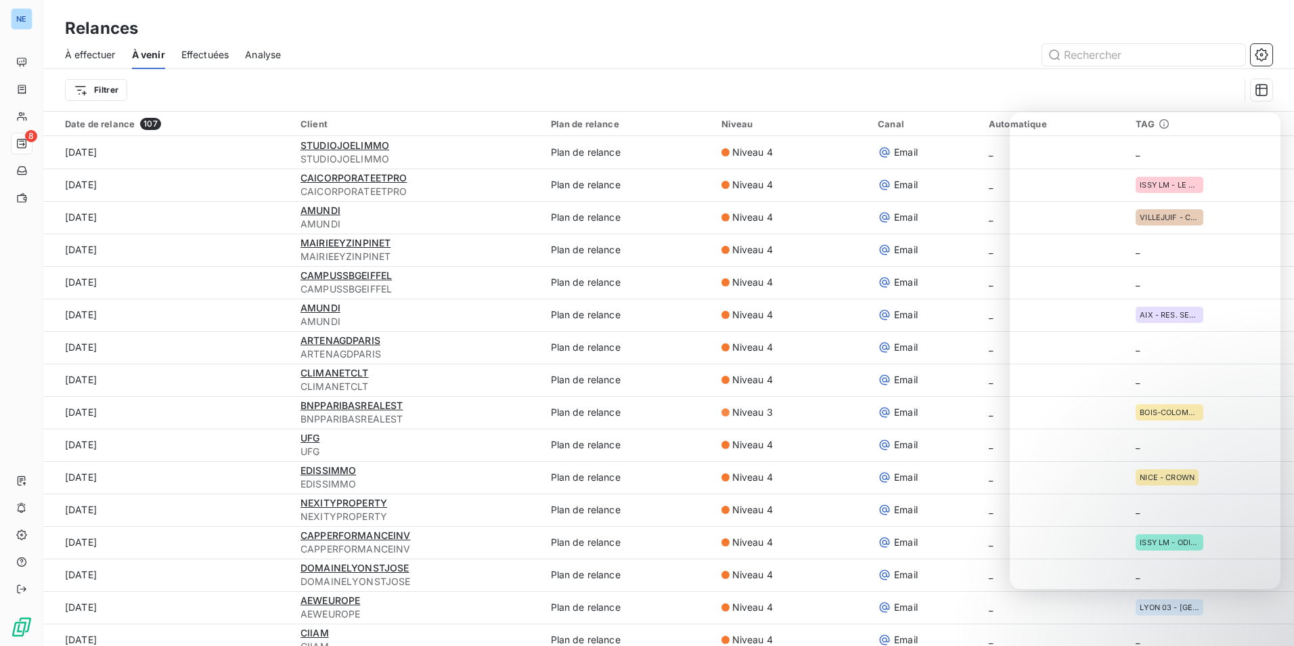
click at [837, 85] on div "Filtrer" at bounding box center [652, 90] width 1175 height 26
click at [1116, 89] on div "Filtrer" at bounding box center [652, 90] width 1175 height 26
click at [707, 91] on div "Filtrer" at bounding box center [652, 90] width 1175 height 26
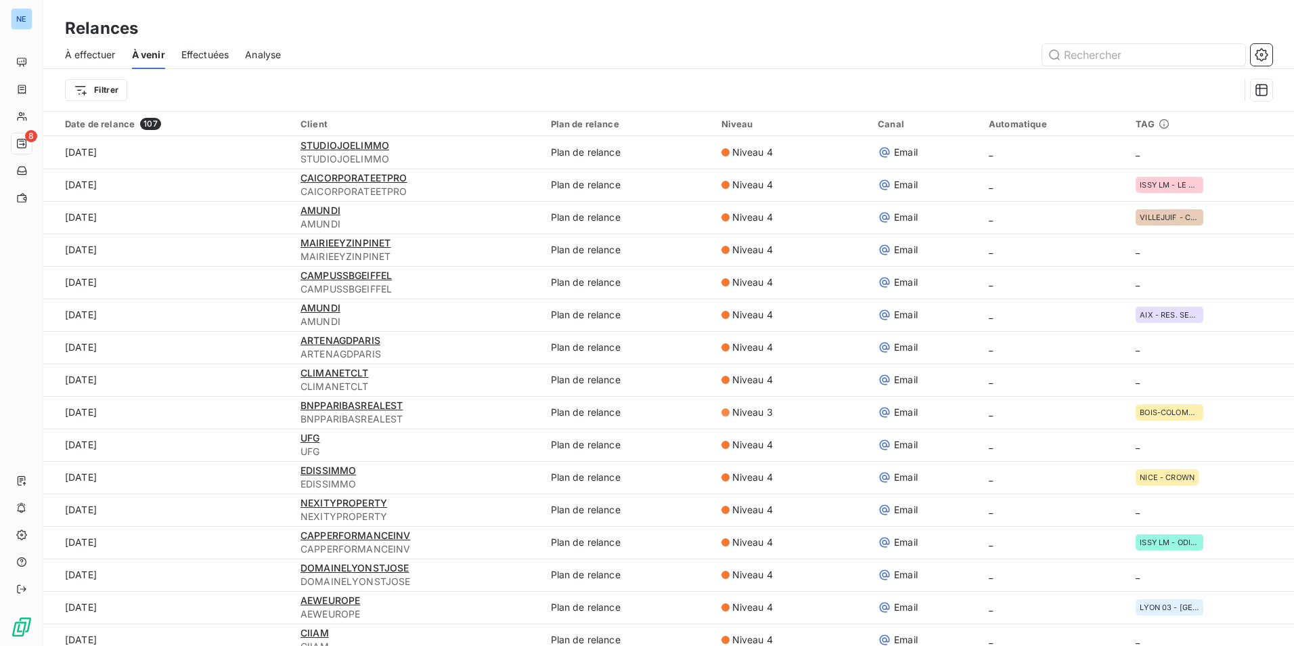
click at [104, 56] on span "À effectuer" at bounding box center [90, 55] width 51 height 14
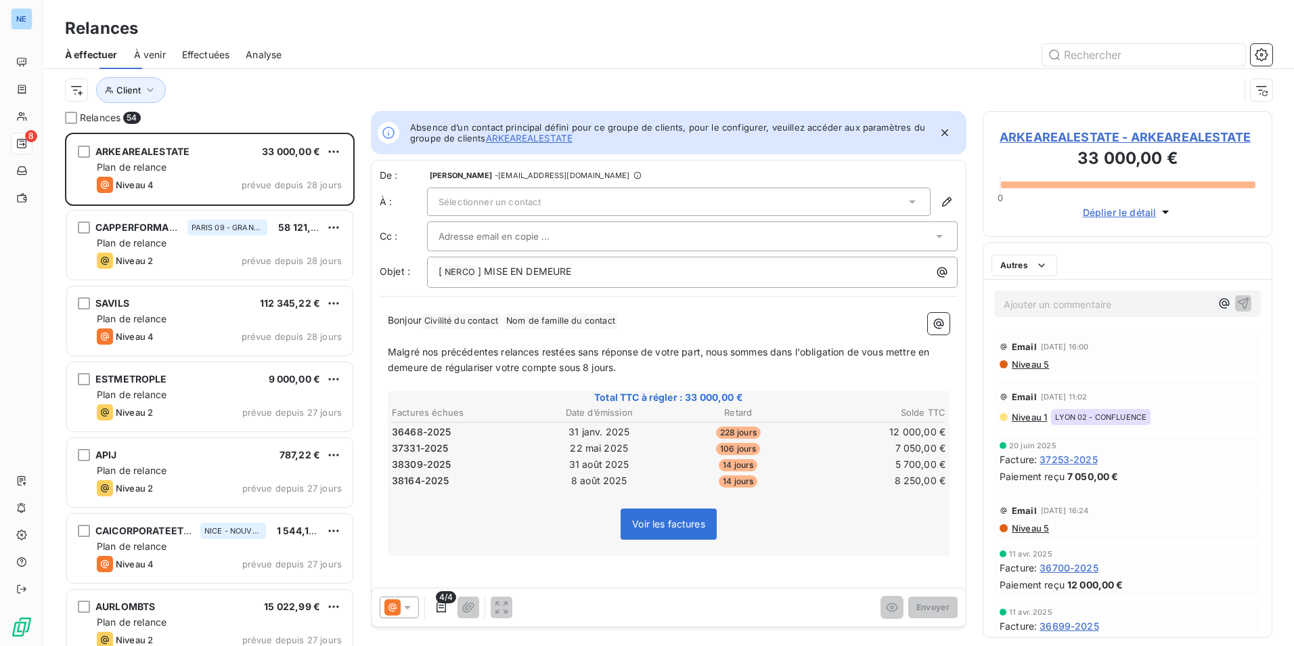
scroll to position [503, 280]
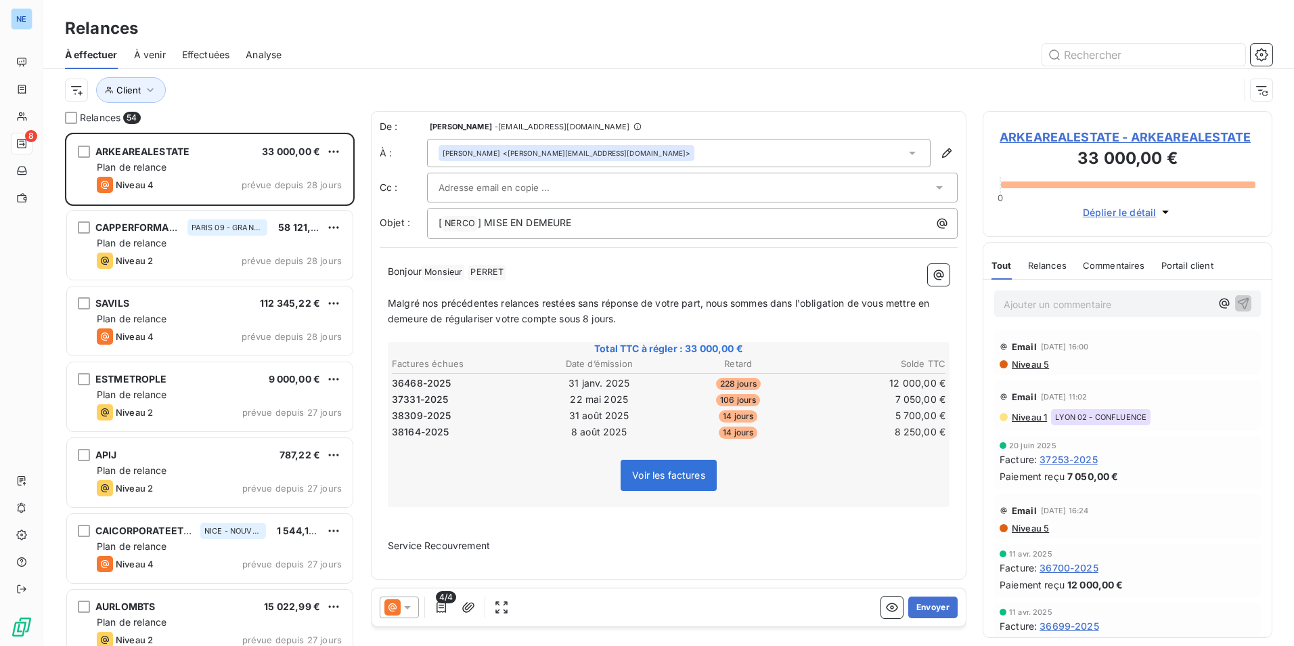
click at [312, 85] on div "Client" at bounding box center [652, 90] width 1175 height 26
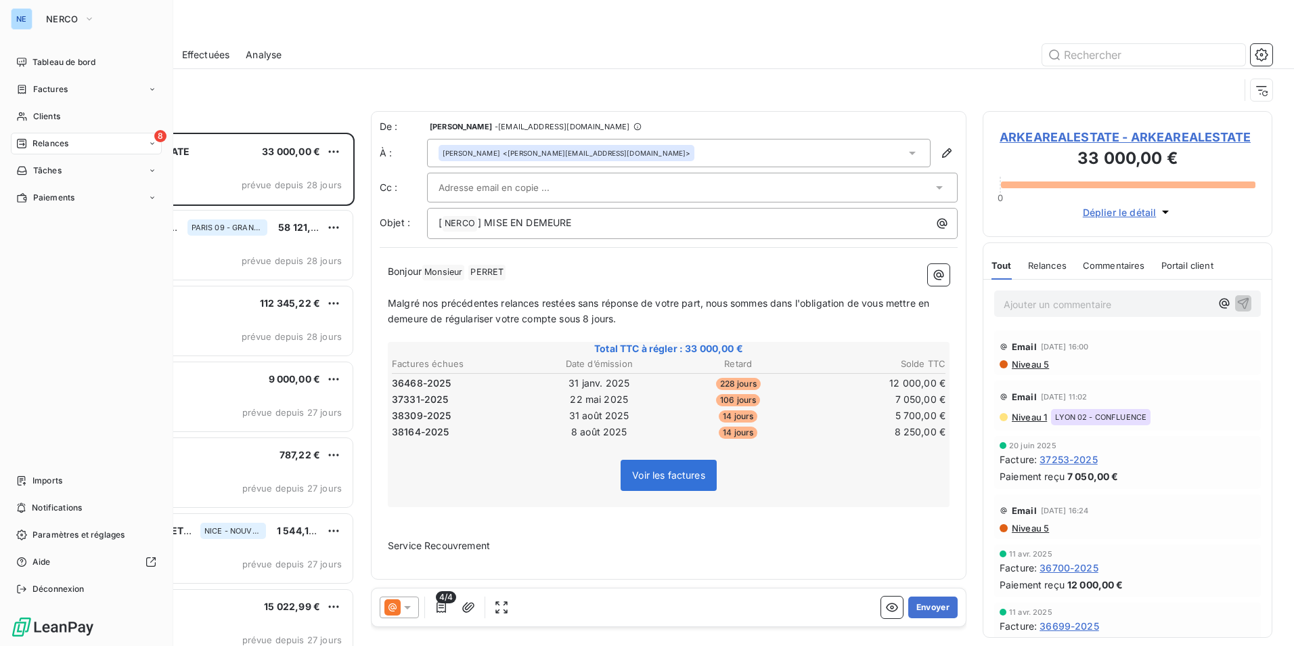
click at [148, 143] on div "8 Relances" at bounding box center [86, 144] width 151 height 22
click at [155, 145] on icon at bounding box center [152, 143] width 8 height 8
click at [159, 137] on span "8" at bounding box center [160, 136] width 12 height 12
click at [15, 140] on div "8 Relances" at bounding box center [86, 144] width 151 height 22
click at [157, 138] on span "8" at bounding box center [160, 136] width 12 height 12
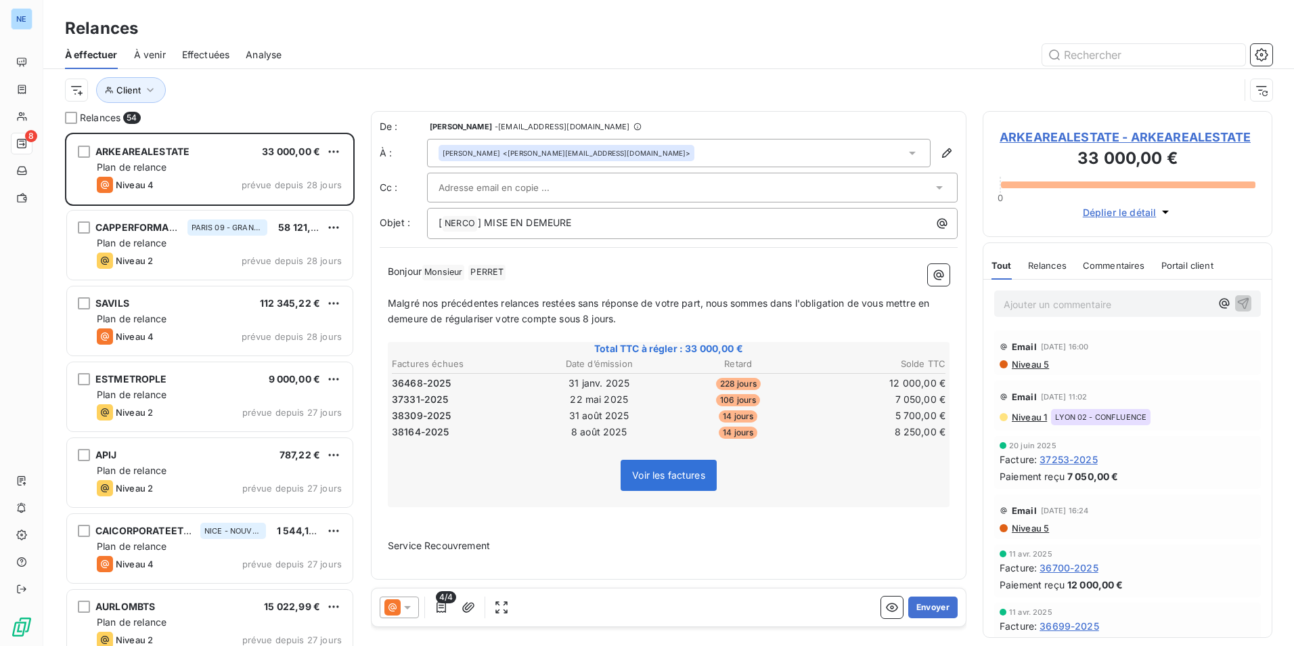
click at [267, 104] on div "Client" at bounding box center [669, 90] width 1208 height 42
click at [230, 87] on div "Client" at bounding box center [652, 90] width 1175 height 26
click at [240, 101] on div "Client" at bounding box center [652, 90] width 1175 height 26
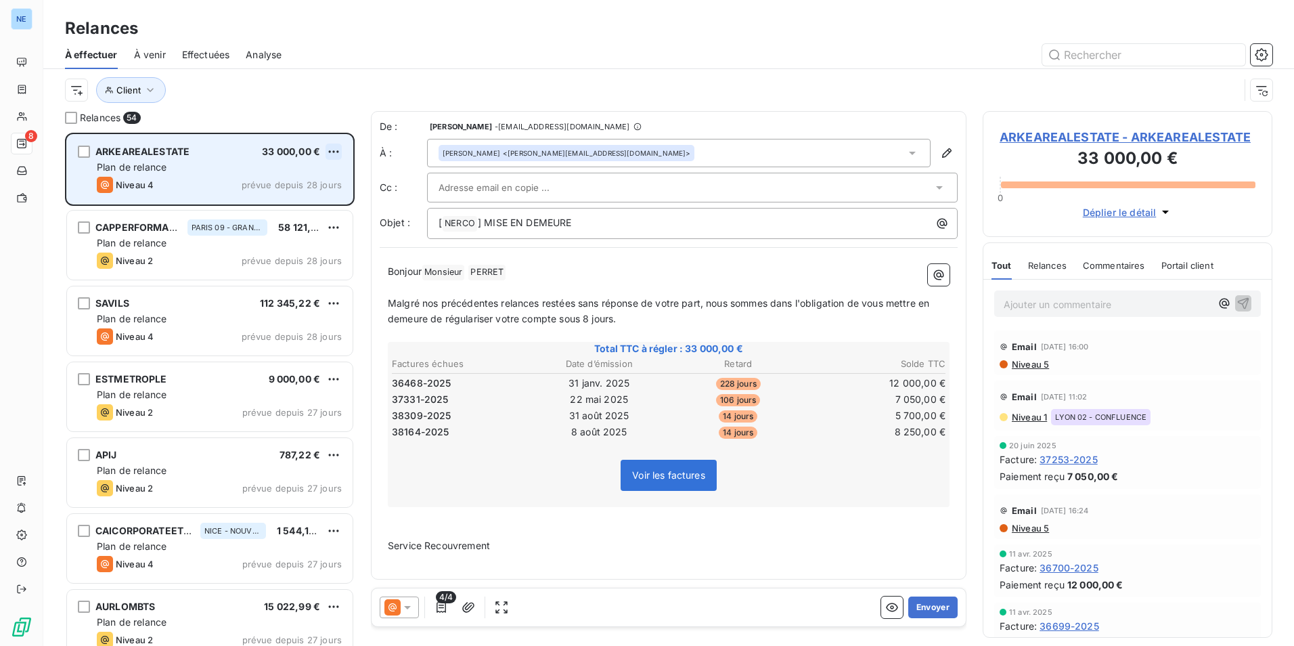
click at [339, 153] on html "NE 8 Relances À effectuer À venir Effectuées Analyse Client Relances 54 ARKEARE…" at bounding box center [647, 323] width 1294 height 646
click at [108, 194] on html "NE 8 Relances À effectuer À venir Effectuées Analyse Client Relances 54 ARKEARE…" at bounding box center [647, 323] width 1294 height 646
click at [107, 187] on icon "grid" at bounding box center [105, 185] width 16 height 16
drag, startPoint x: 107, startPoint y: 187, endPoint x: 218, endPoint y: 165, distance: 113.3
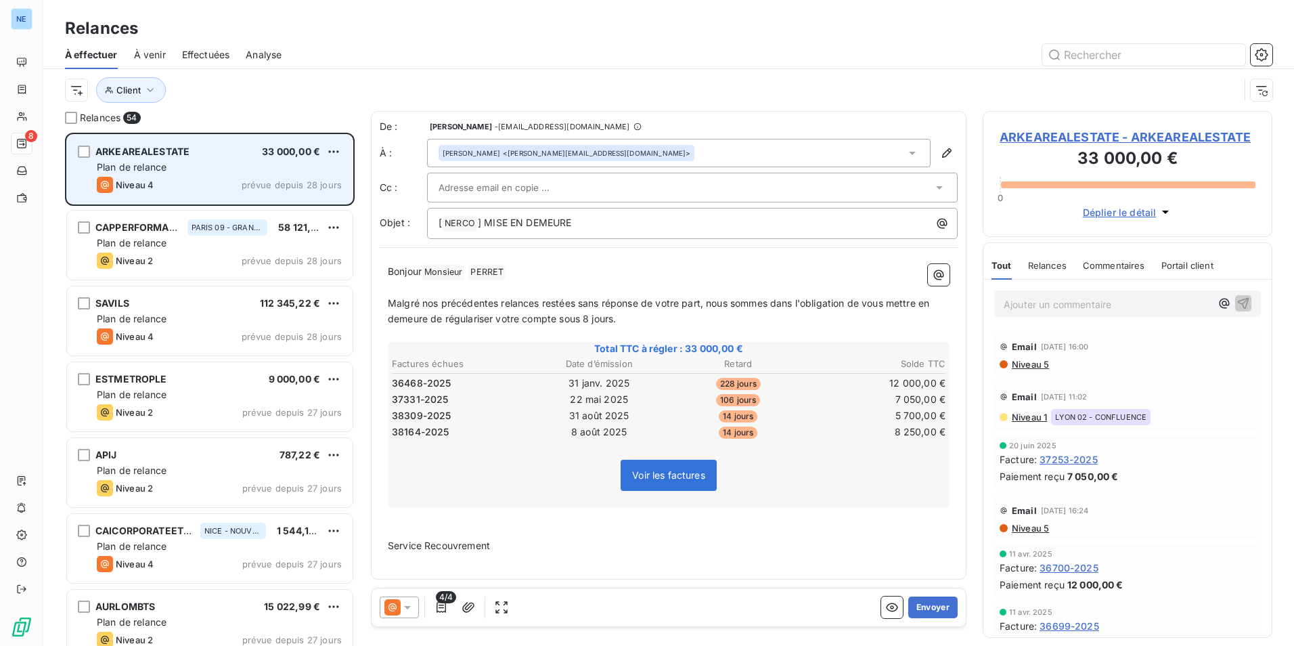
click at [218, 165] on div "Plan de relance" at bounding box center [219, 167] width 245 height 14
click at [330, 148] on html "NE 8 Relances À effectuer À venir Effectuées Analyse Client Relances 54 ARKEARE…" at bounding box center [647, 323] width 1294 height 646
click at [154, 187] on html "NE 8 Relances À effectuer À venir Effectuées Analyse Client Relances 54 ARKEARE…" at bounding box center [647, 323] width 1294 height 646
click at [146, 182] on span "Niveau 4" at bounding box center [135, 184] width 38 height 11
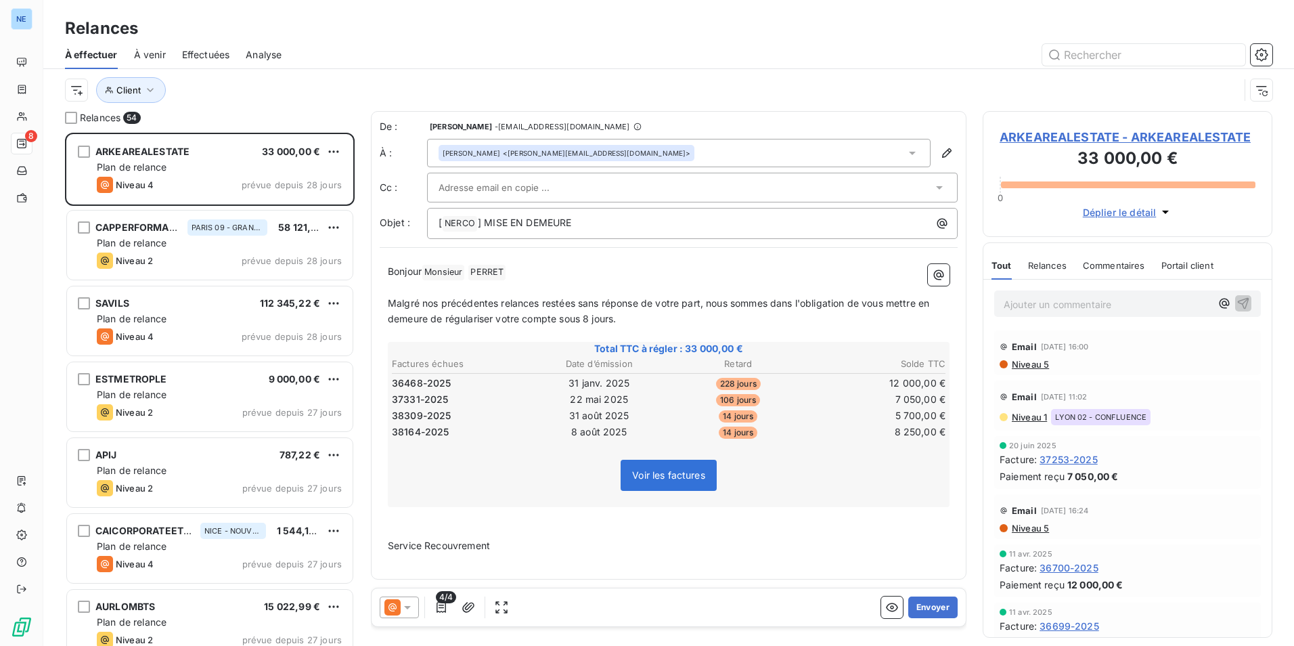
click at [407, 604] on icon at bounding box center [408, 608] width 14 height 14
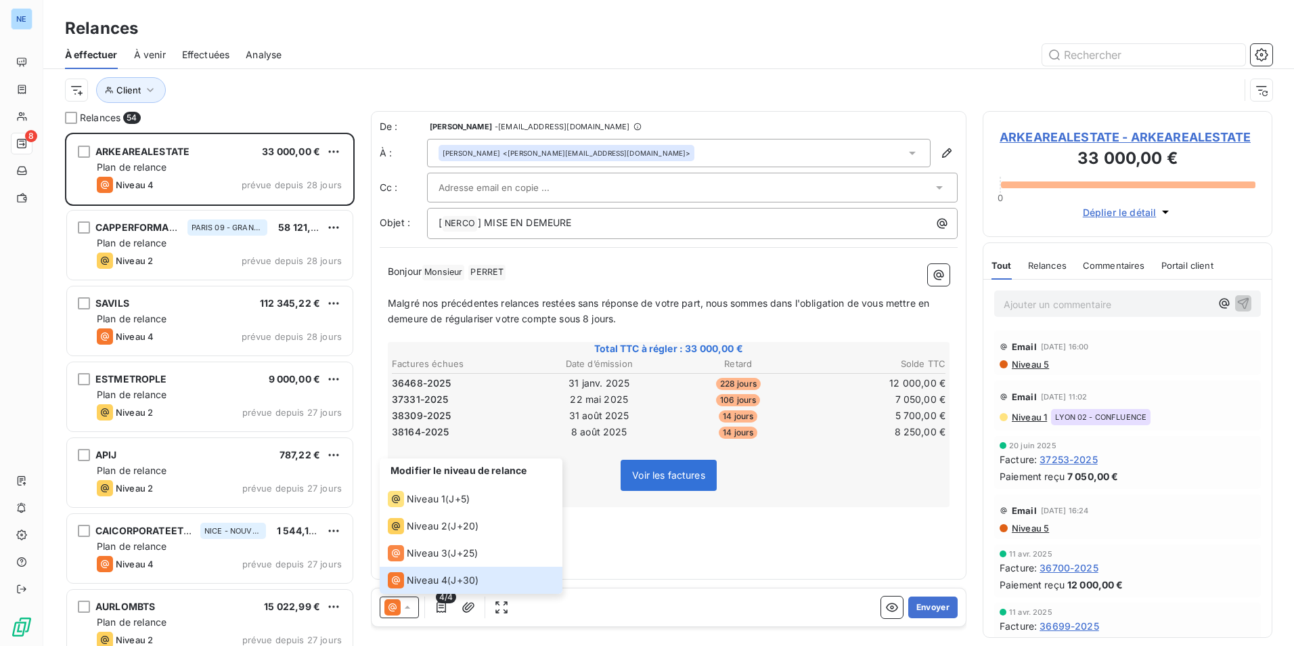
click at [628, 542] on p "Service Recouvrement" at bounding box center [669, 546] width 562 height 16
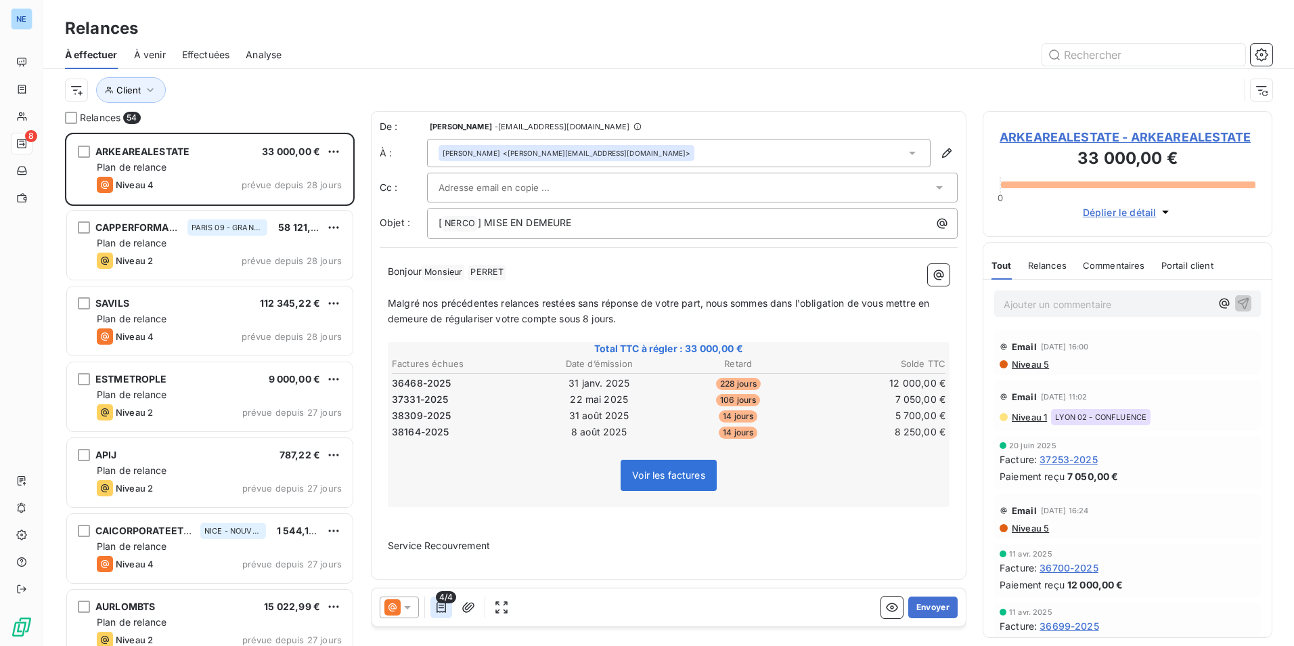
click at [447, 607] on icon "button" at bounding box center [442, 608] width 14 height 14
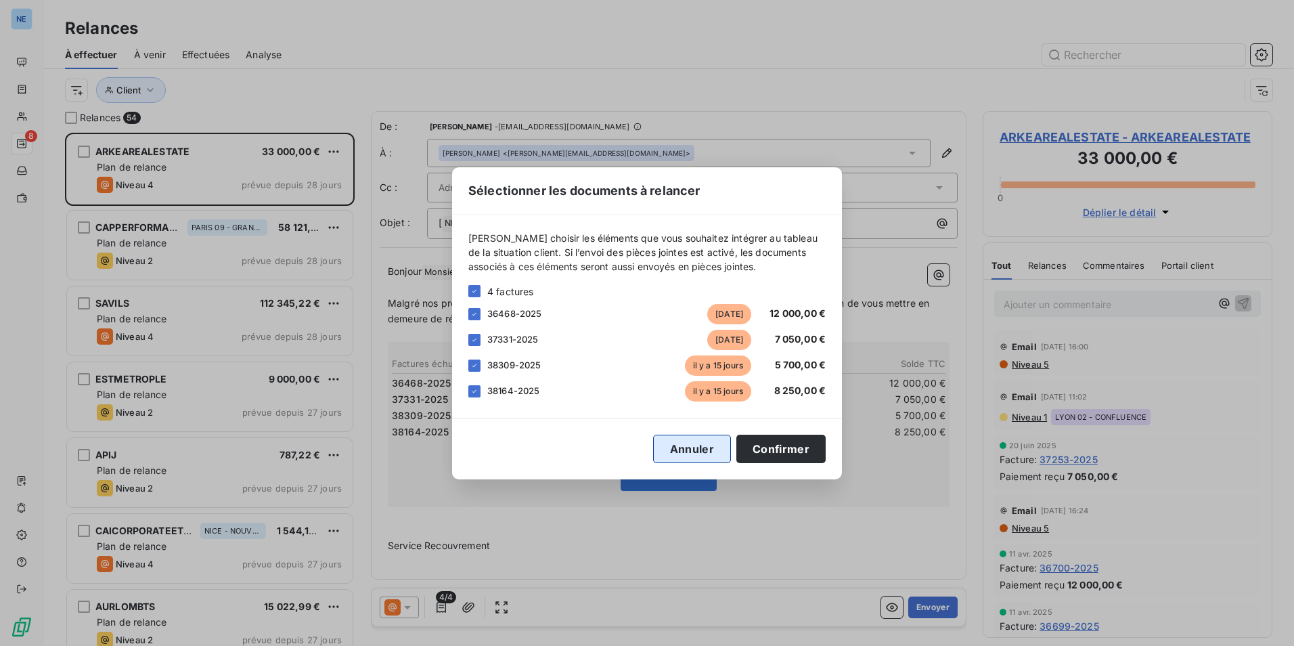
click at [705, 444] on button "Annuler" at bounding box center [692, 449] width 78 height 28
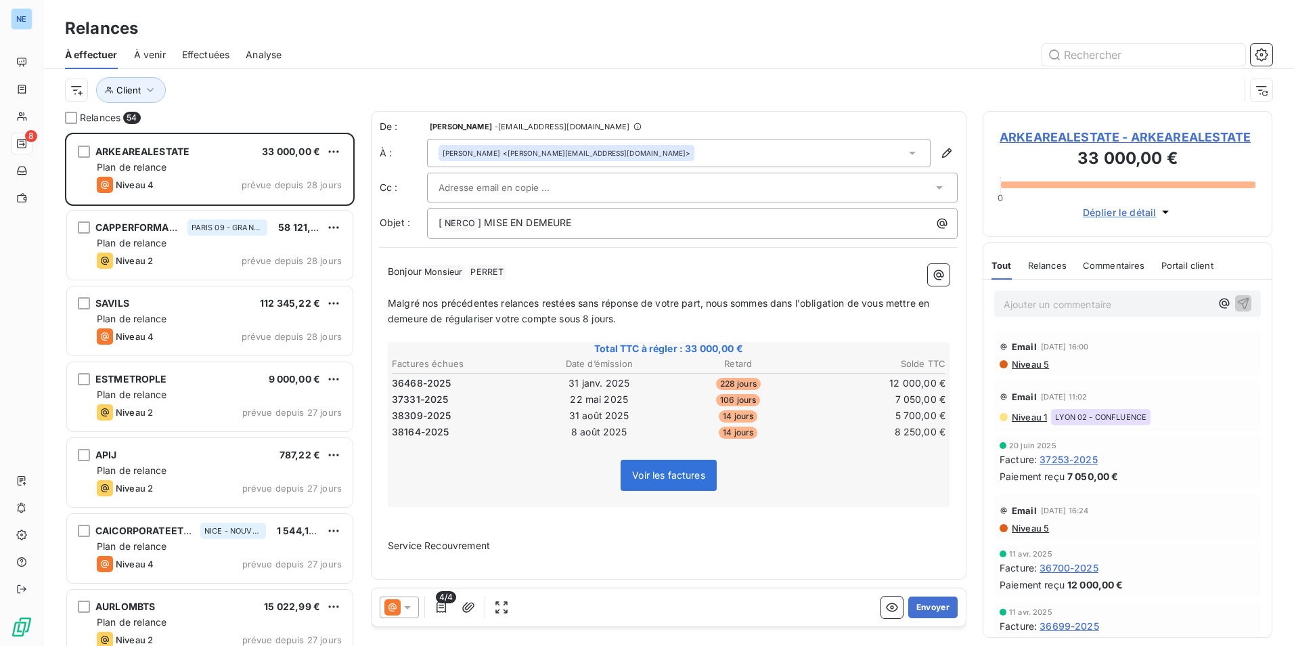
click at [739, 538] on p "Service Recouvrement" at bounding box center [669, 546] width 562 height 16
click at [199, 95] on div "Client" at bounding box center [652, 90] width 1175 height 26
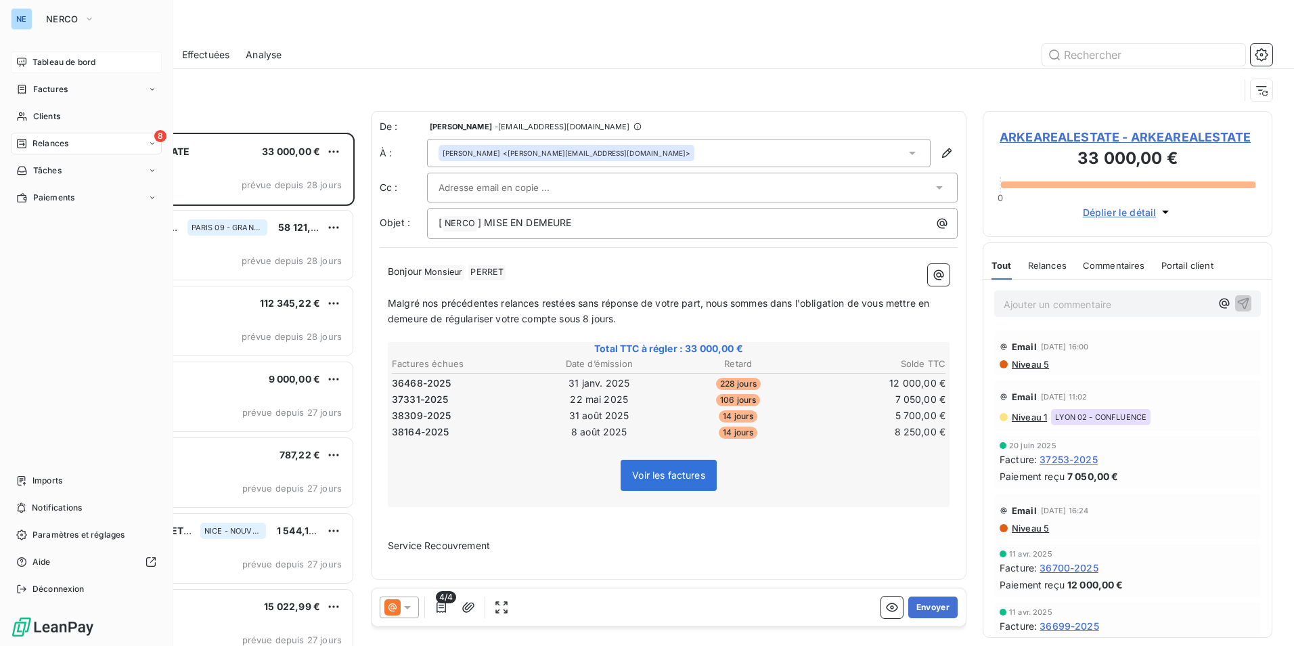
click at [32, 58] on span "Tableau de bord" at bounding box center [63, 62] width 63 height 12
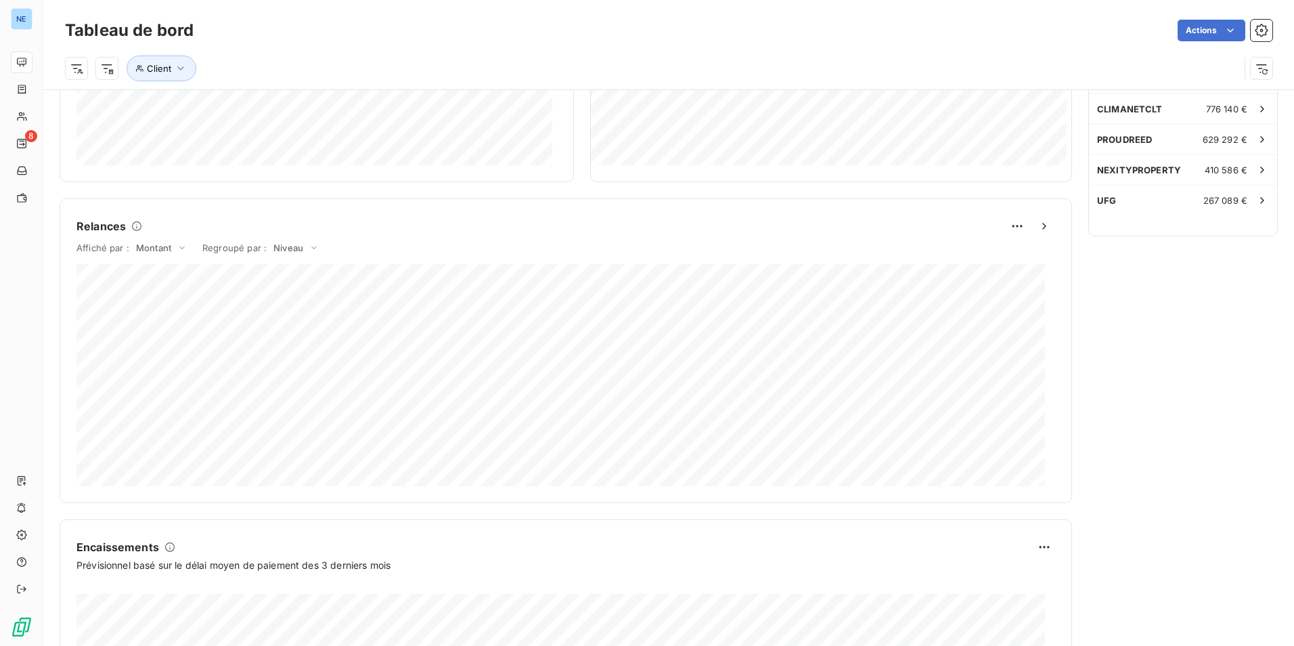
scroll to position [475, 0]
click at [1198, 434] on div "Relances À effectuer 54 Montant à relancer 2,997 M € Aucune relance ou action e…" at bounding box center [1184, 224] width 190 height 1200
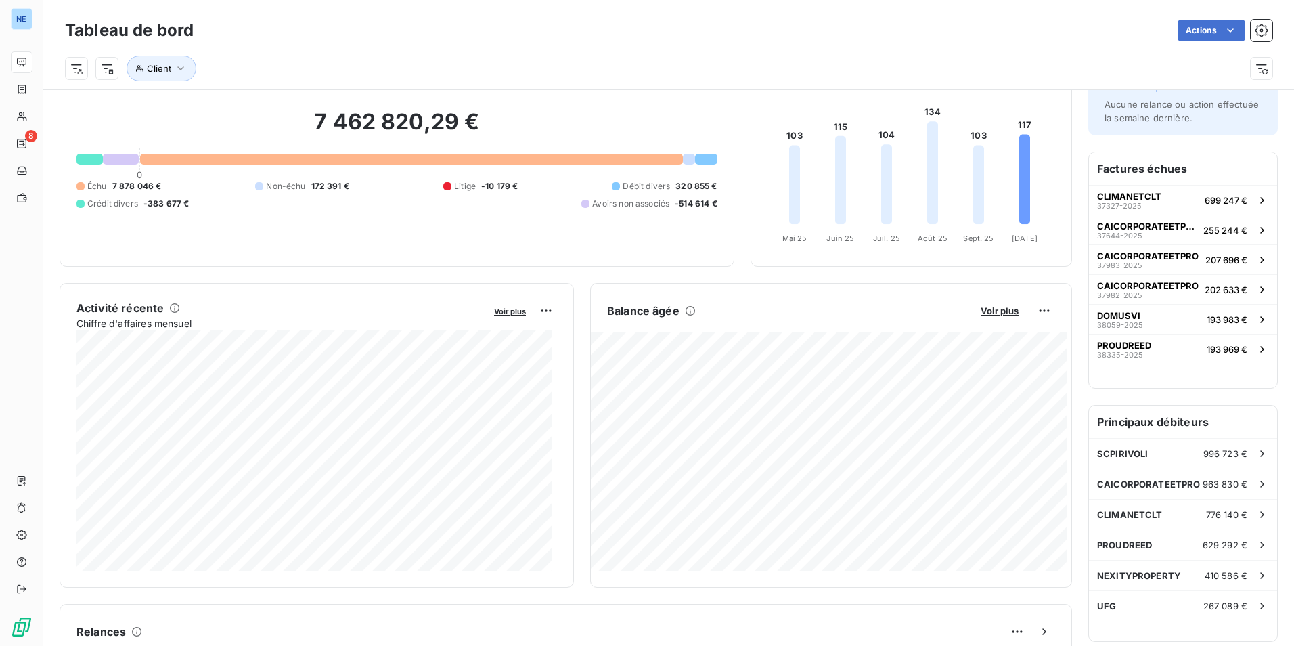
scroll to position [0, 0]
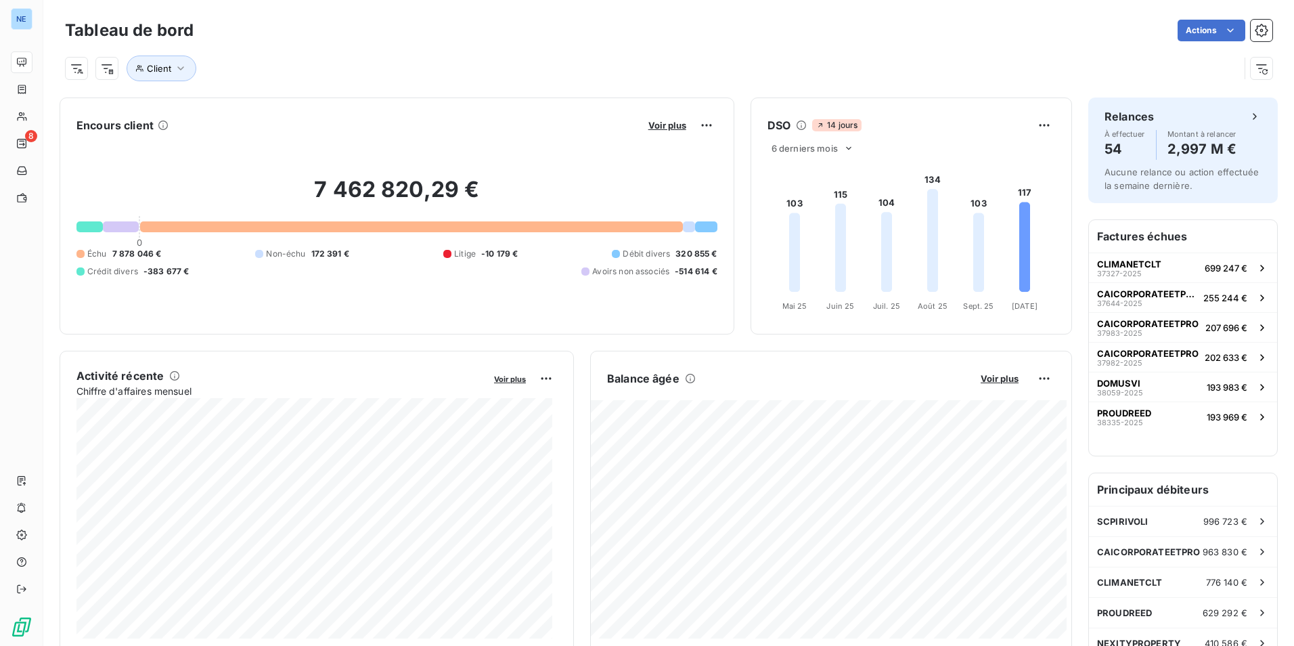
click at [1161, 449] on div "Factures échues CLIMANETCLT 37327-2025 699 247 € CAICORPORATEETPRO 37644-2025 2…" at bounding box center [1183, 338] width 188 height 236
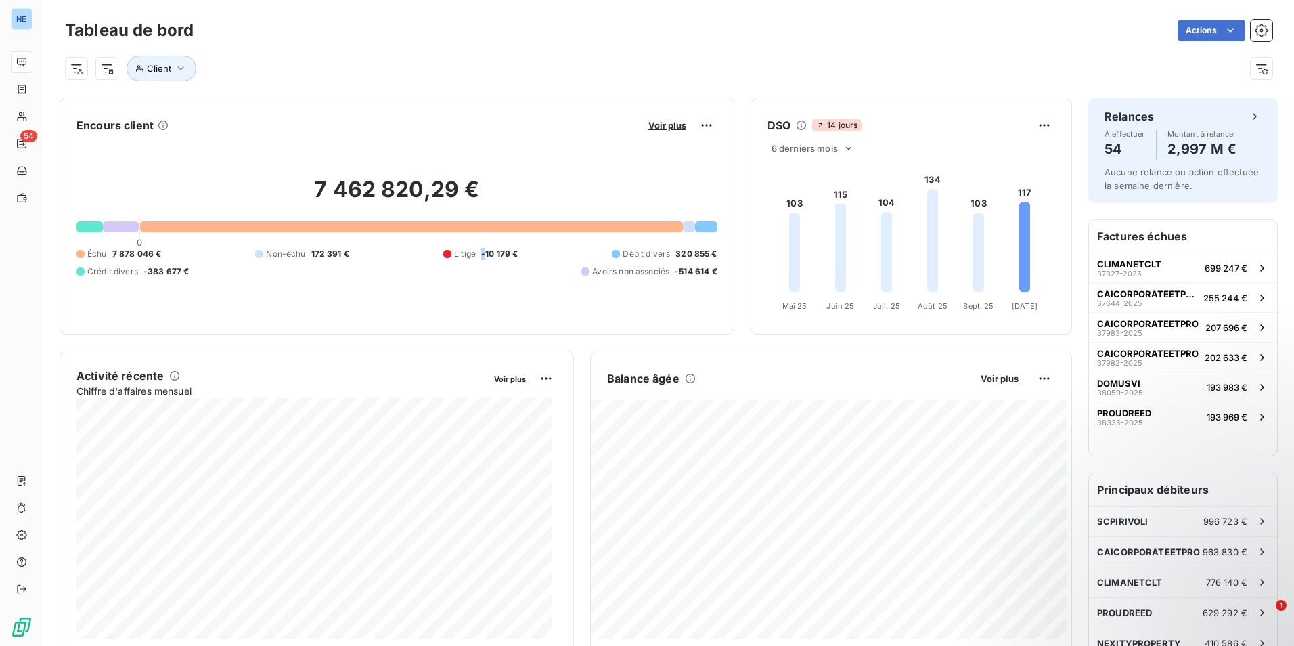
click at [479, 293] on div "7 462 820,29 € 0 Échu 7 878 046 € Non-échu 172 391 € Litige -10 179 € Débit div…" at bounding box center [397, 226] width 641 height 181
